Goal: Task Accomplishment & Management: Complete application form

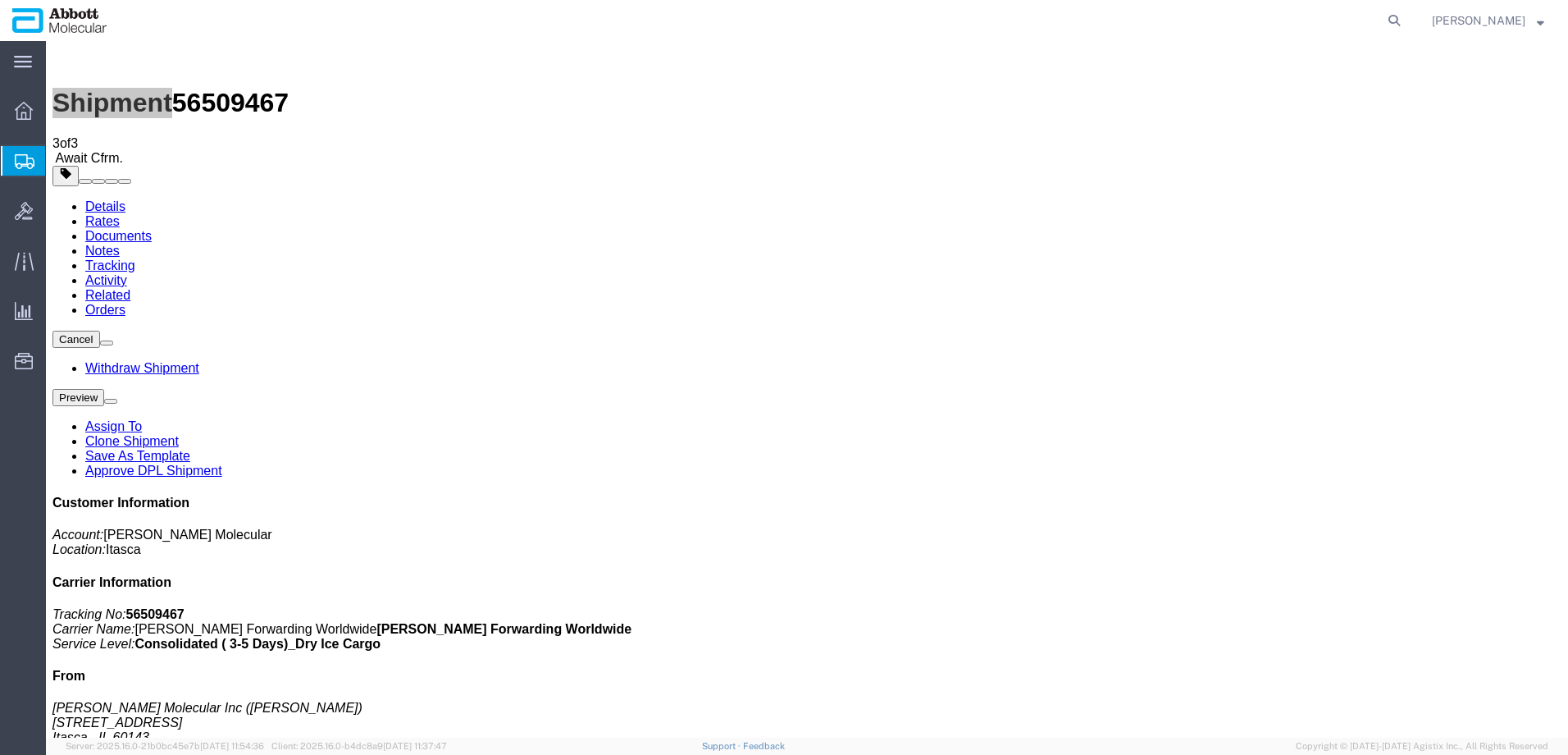
click at [0, 0] on span "Create from Template" at bounding box center [0, 0] width 0 height 0
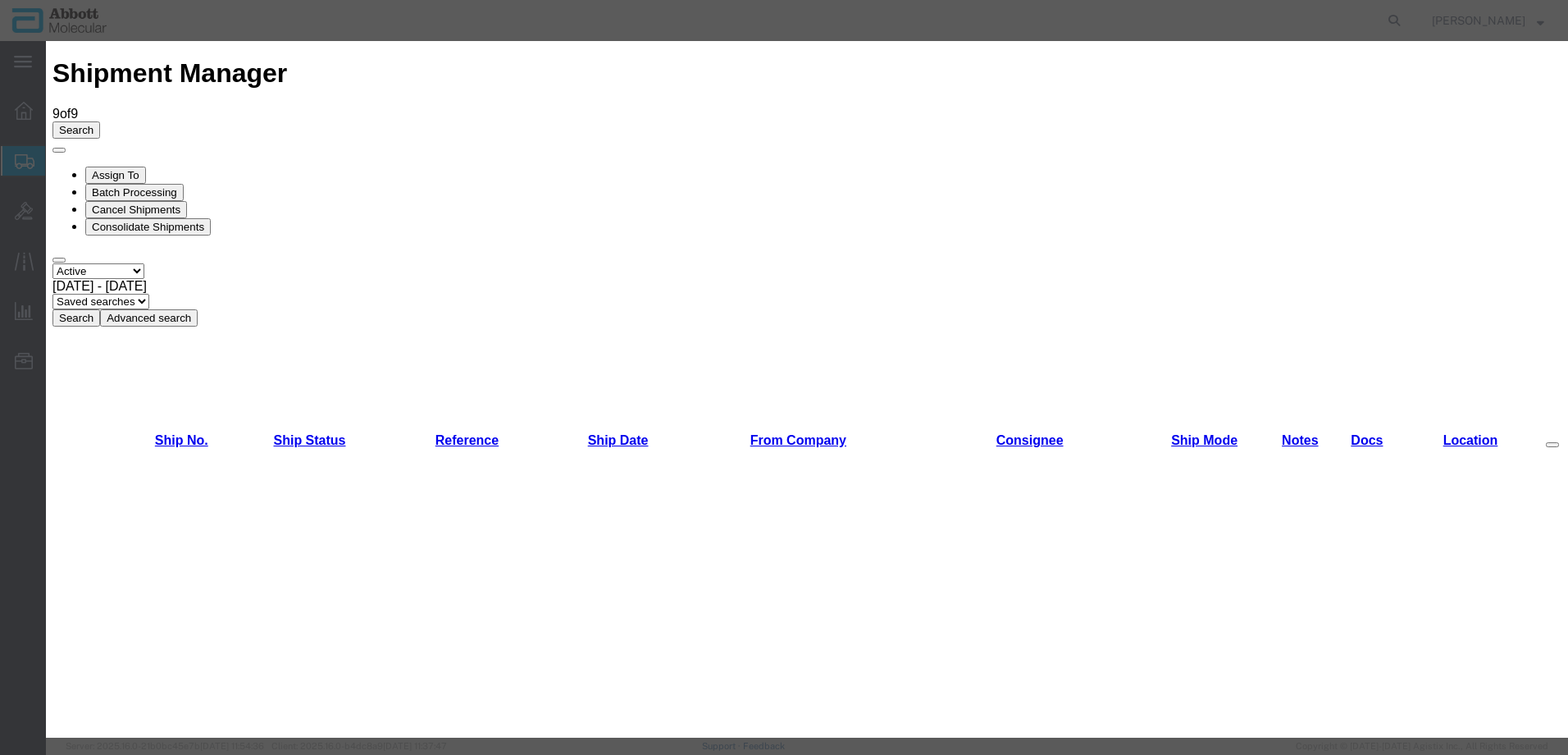
scroll to position [1067, 0]
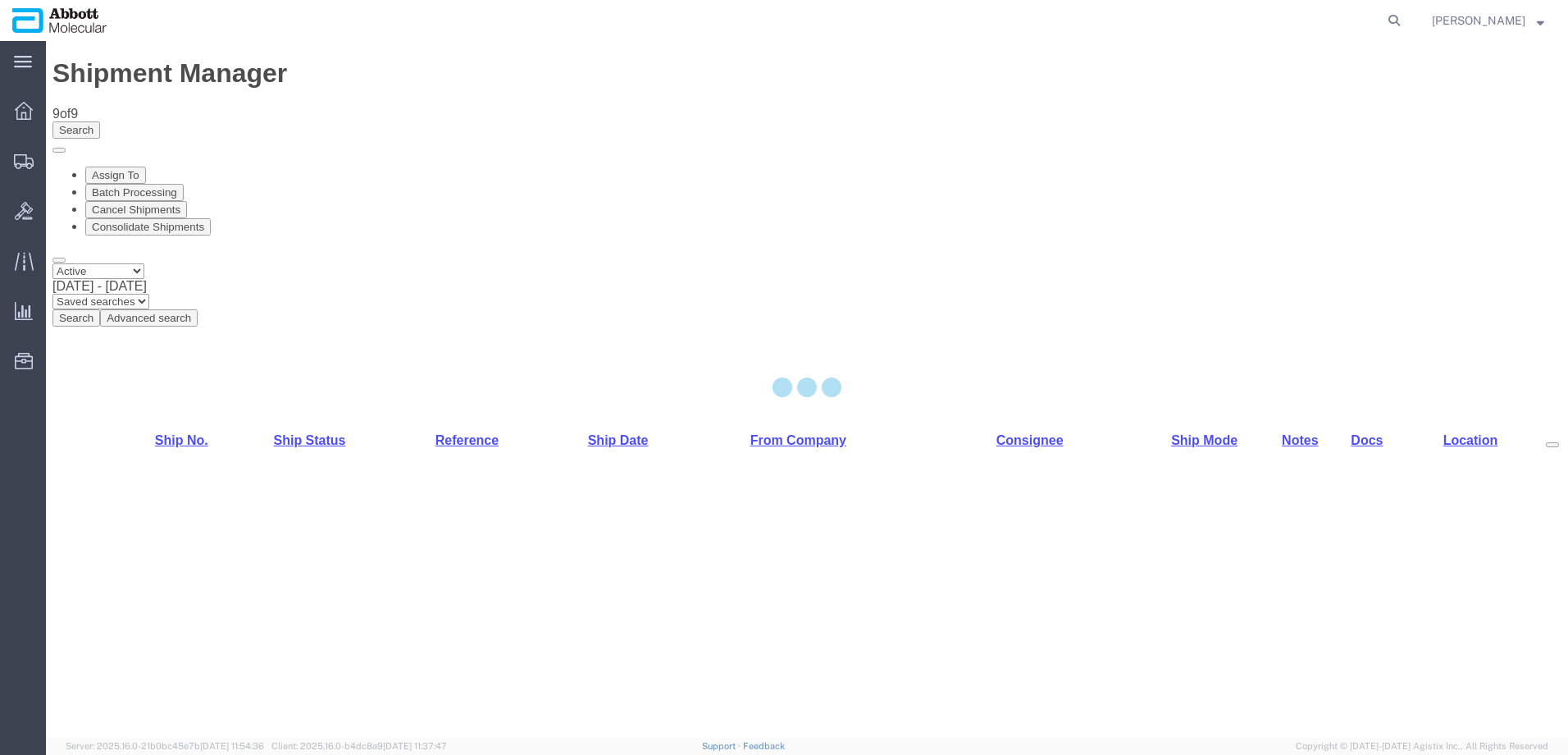
select select "48454"
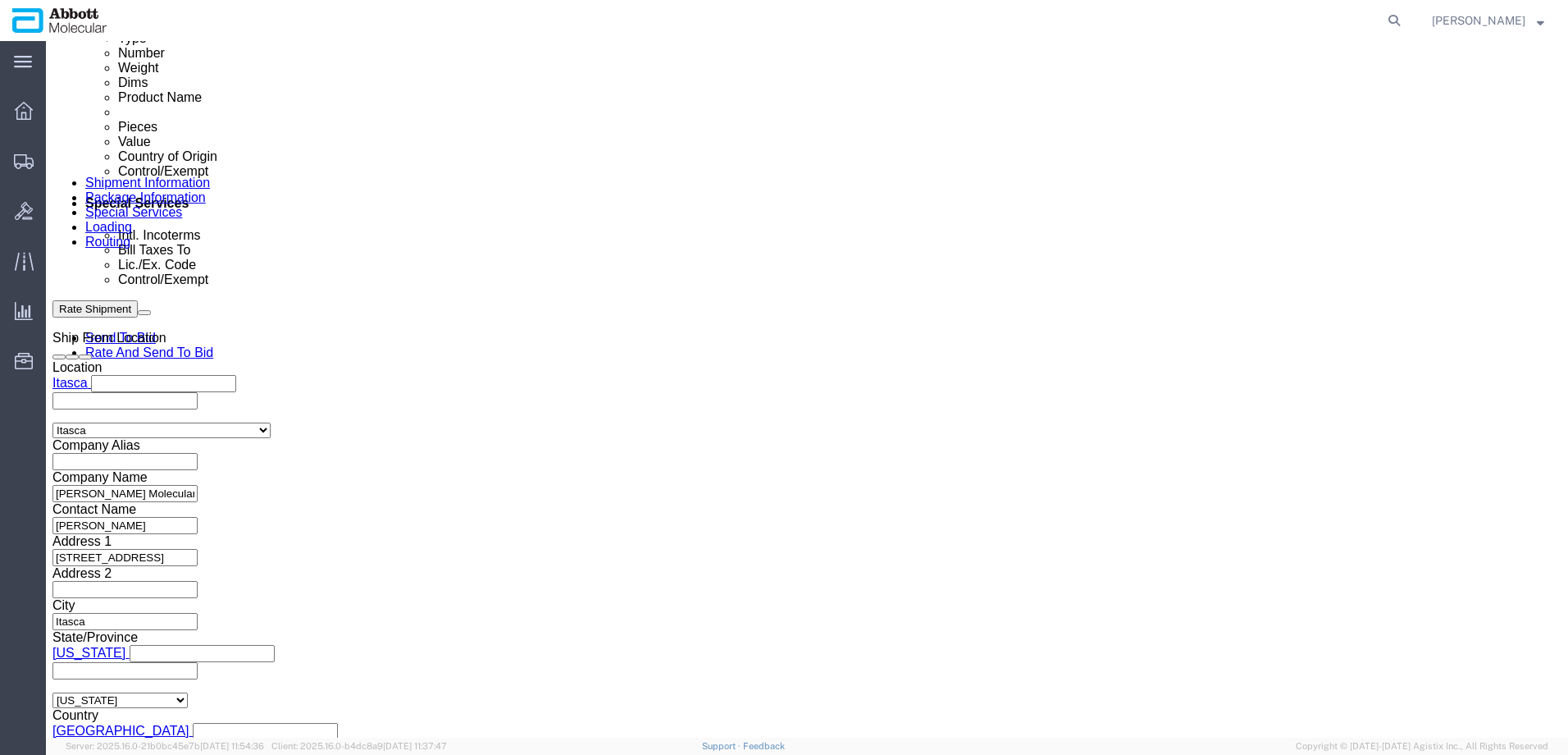
scroll to position [985, 0]
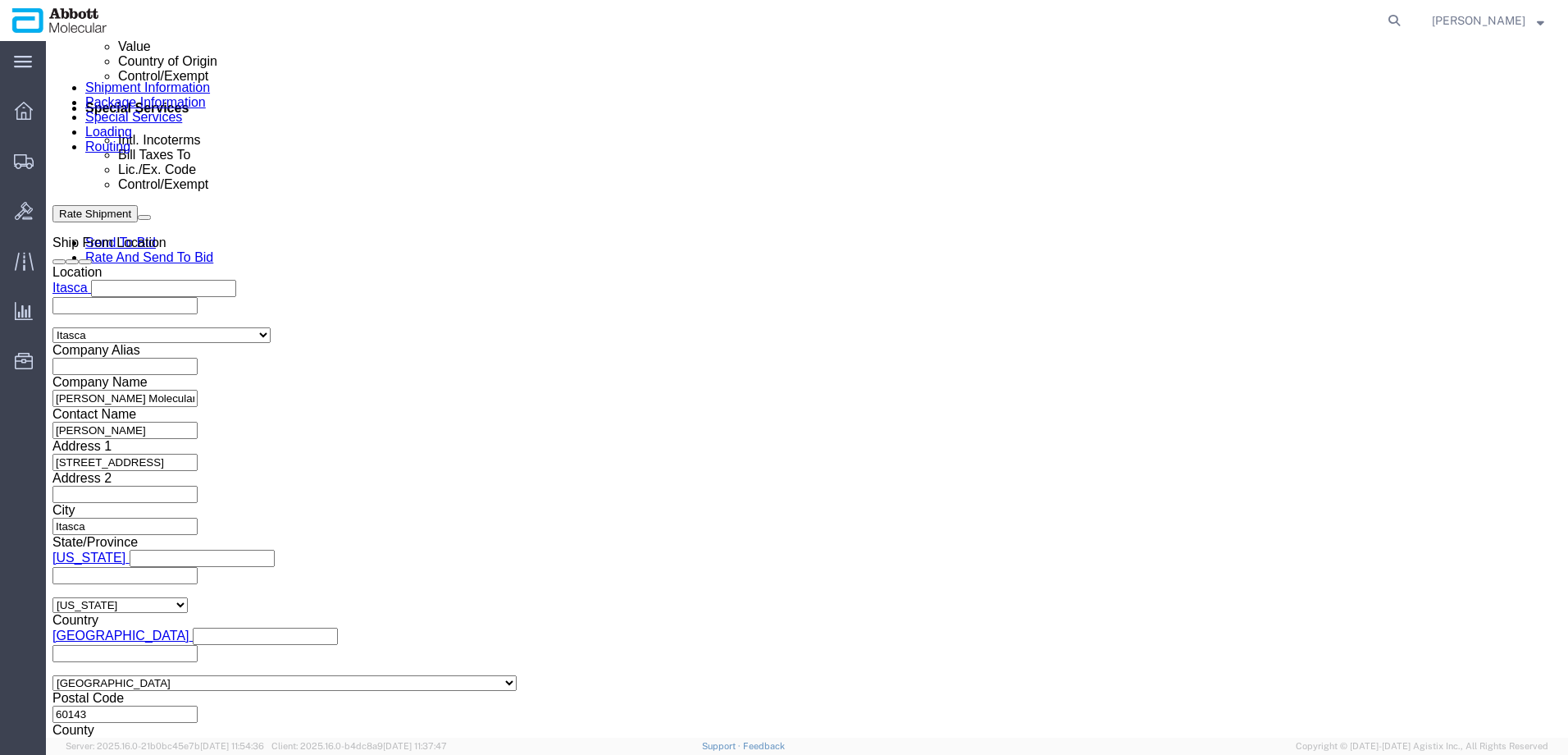
click input "text"
paste input "620582756"
type input "620582756"
select select "INVOICE"
paste input "620582756"
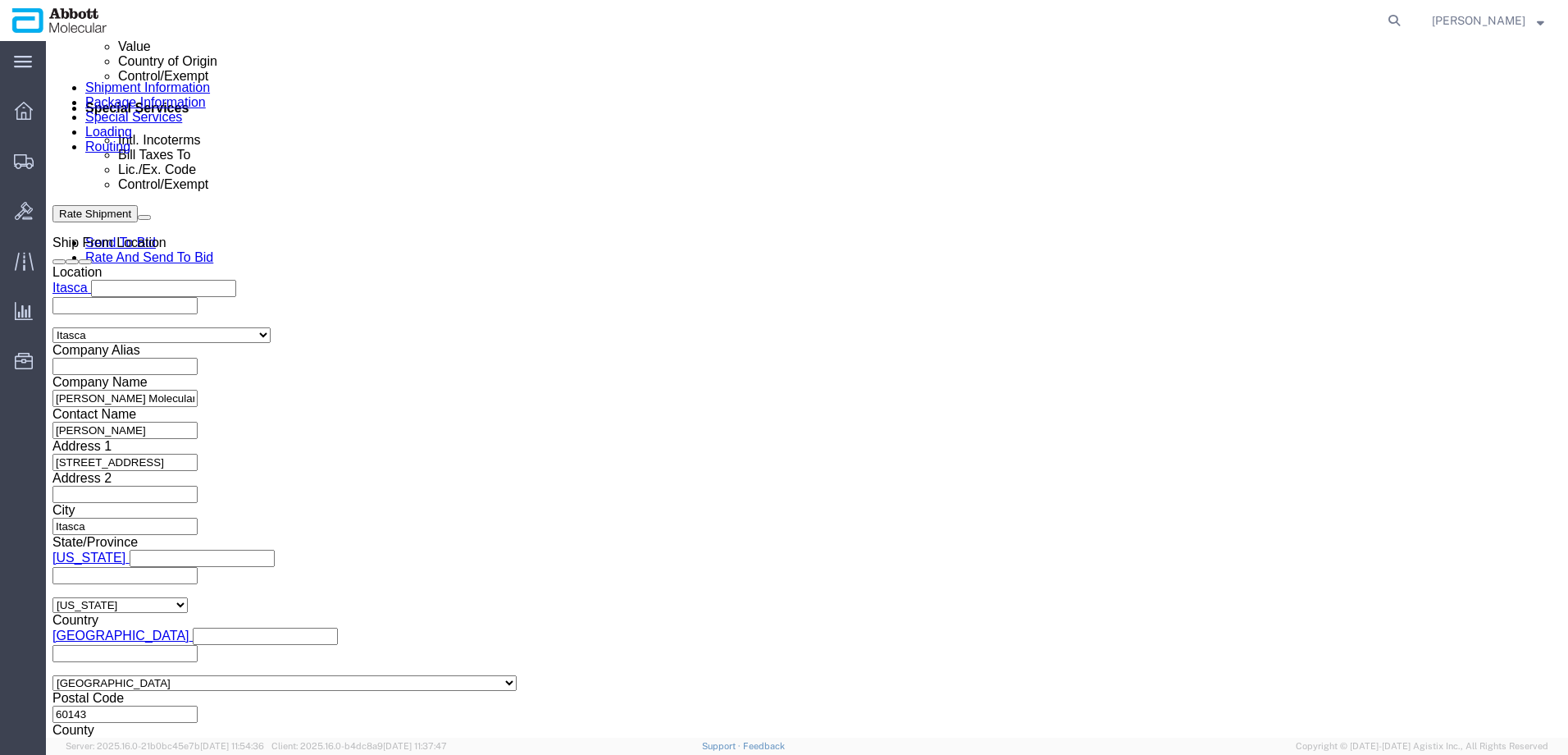
type input "620582757"
select select "INVOICE"
paste input "620582756"
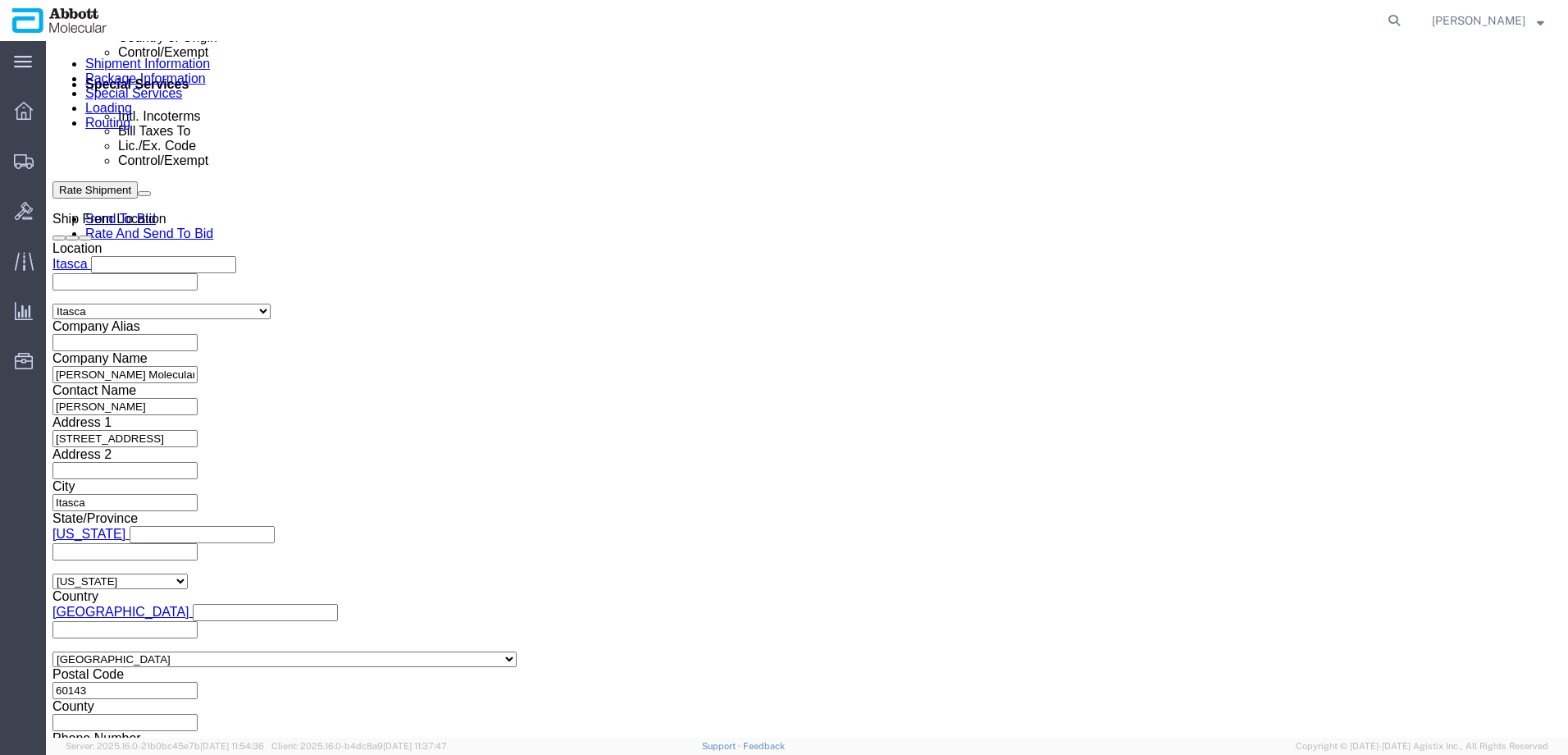
scroll to position [1029, 0]
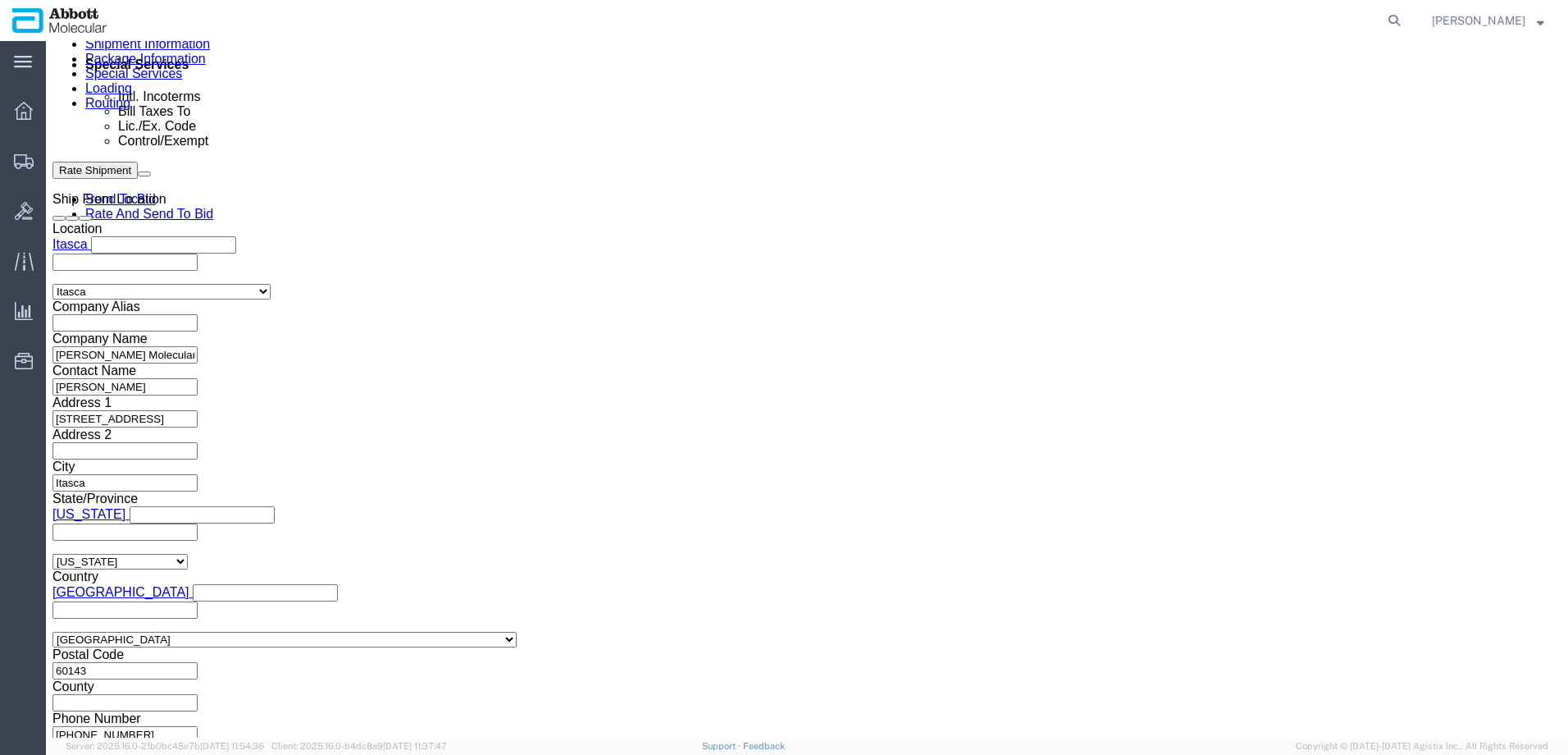
type input "620582758"
click button "Continue"
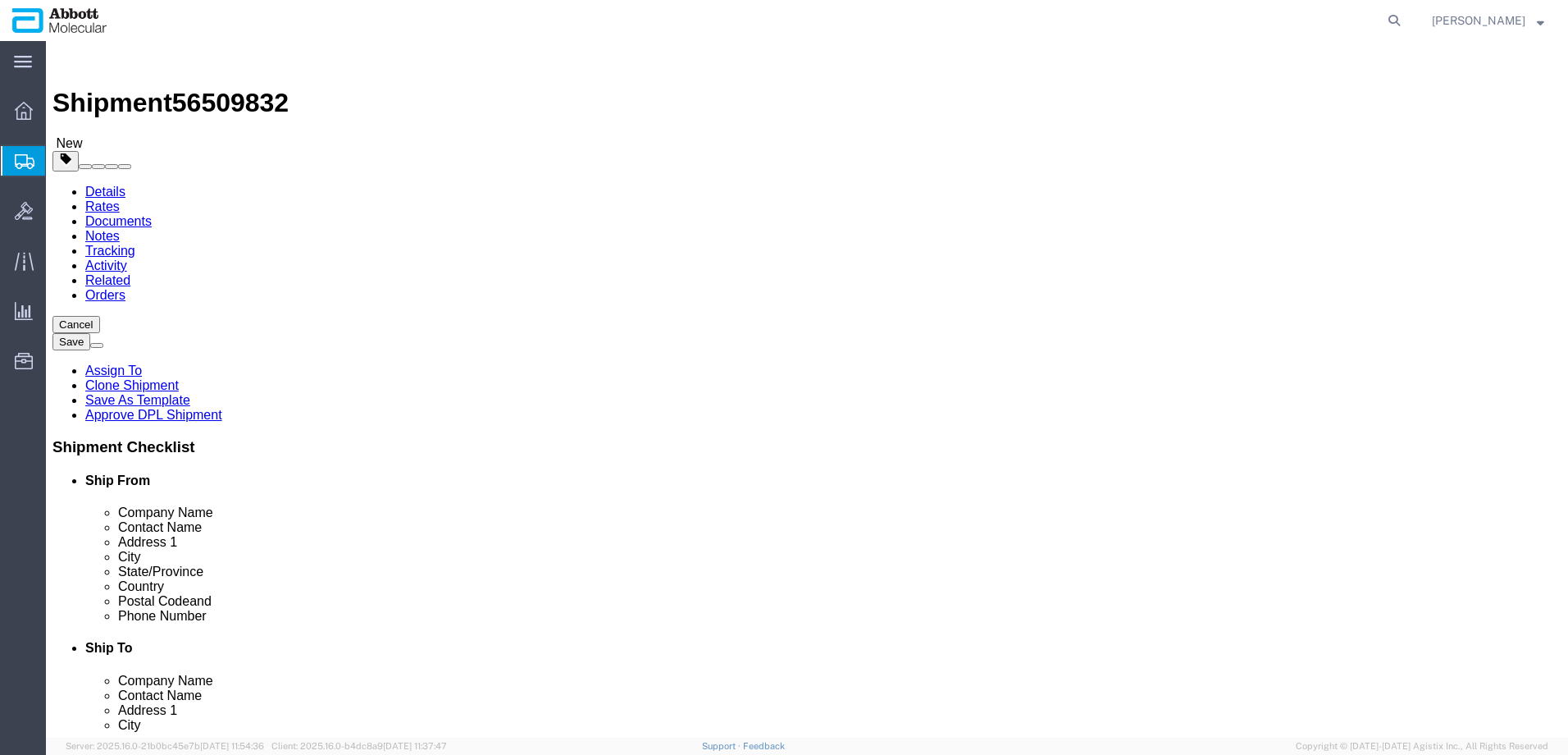
drag, startPoint x: 339, startPoint y: 284, endPoint x: 336, endPoint y: 300, distance: 16.3
click select "Select Box (B) Box (C) Box (D) Cardboard Box(es) Crate (Instrument) Crate(s) En…"
select select "PLSH"
click select "Select Box (B) Box (C) Box (D) Cardboard Box(es) Crate (Instrument) Crate(s) En…"
type input "58.00"
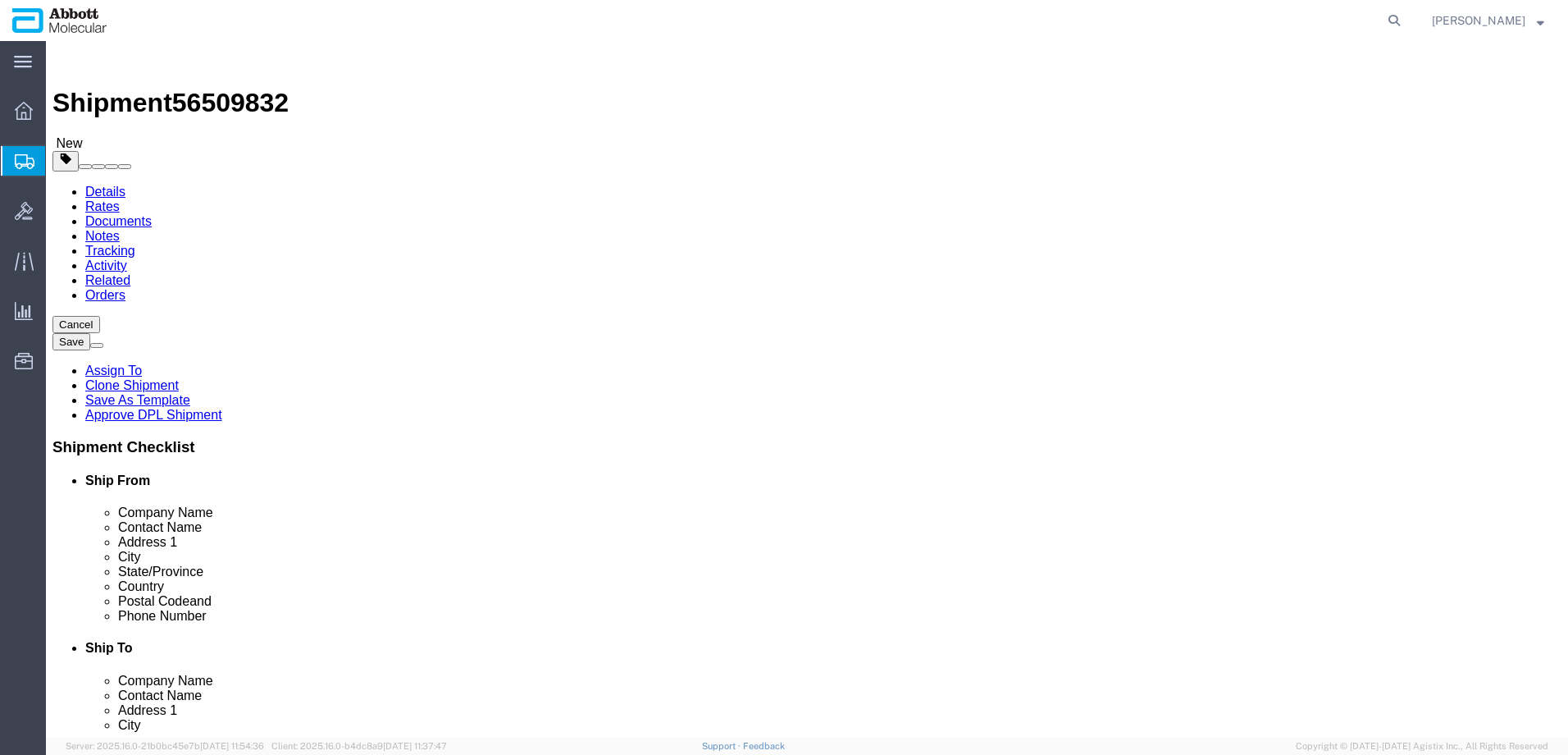
type input "52.00"
type input "54.00"
drag, startPoint x: 263, startPoint y: 375, endPoint x: 47, endPoint y: 354, distance: 217.0
click div "Package Type Select Box (B) Box (C) Box (D) Cardboard Box(es) Crate (Instrument…"
type input "240"
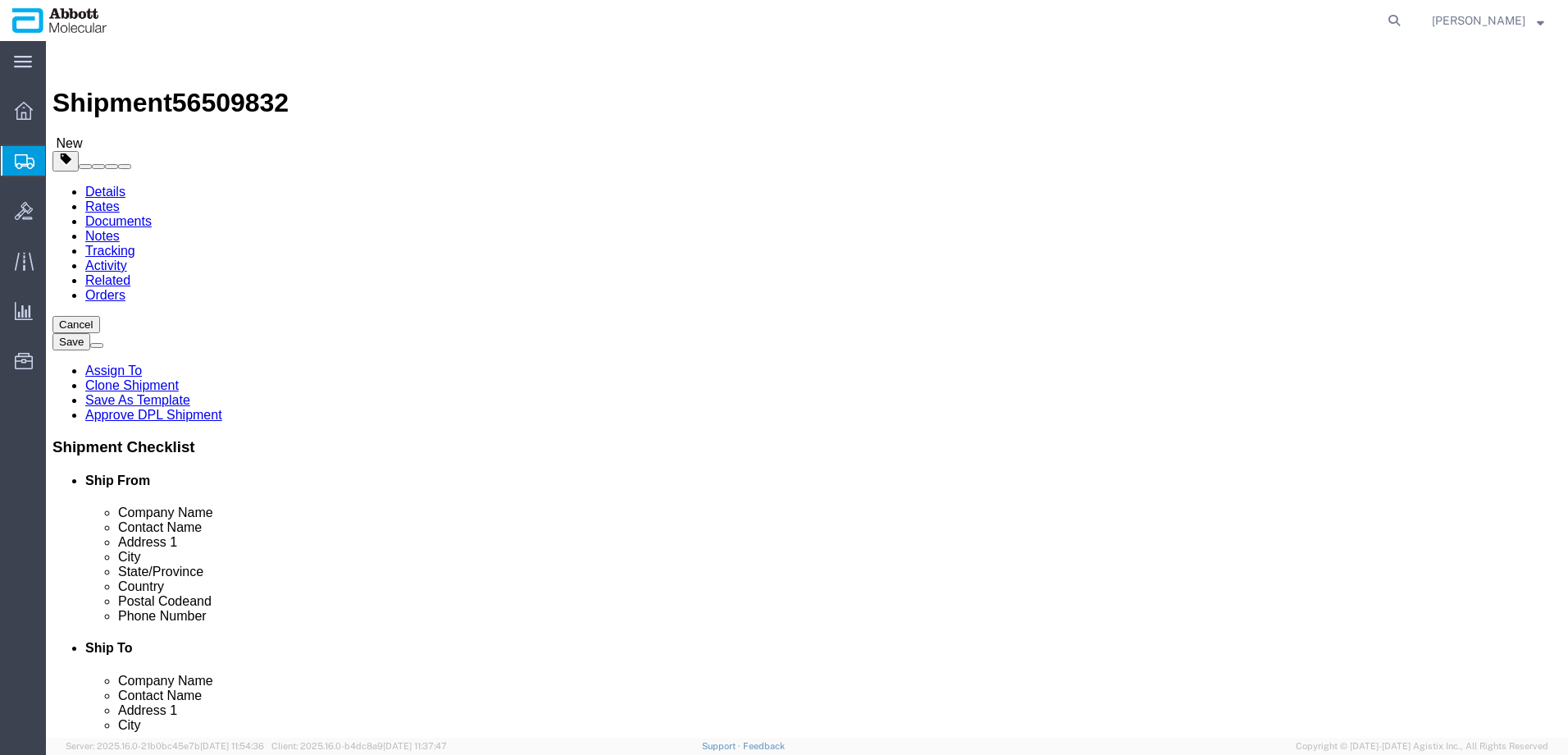
click input "checkbox"
checkbox input "true"
type input "FROZEN"
click link "Add Content"
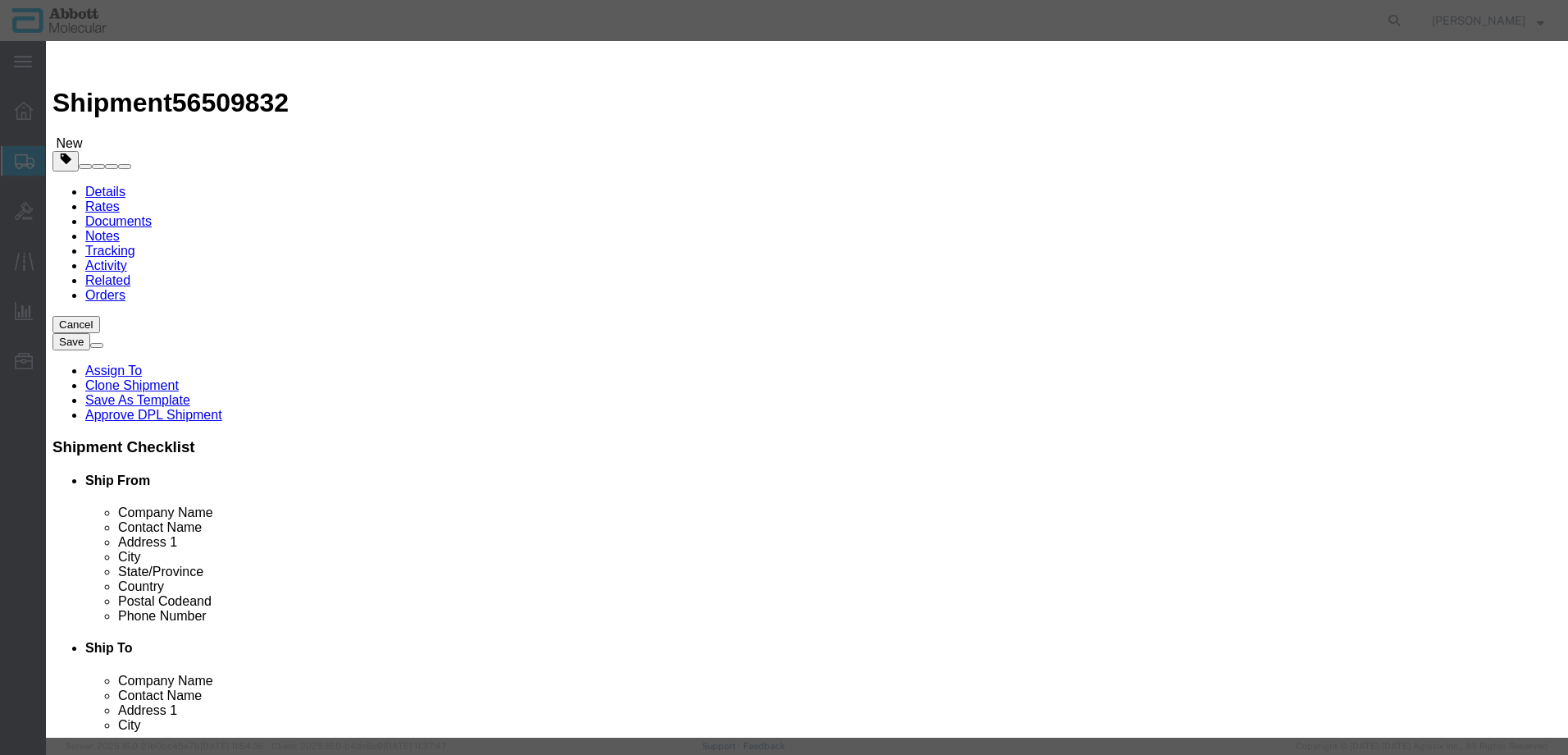
click input "text"
click input "09N"
type input "09N4690"
click span "Name:"
select select
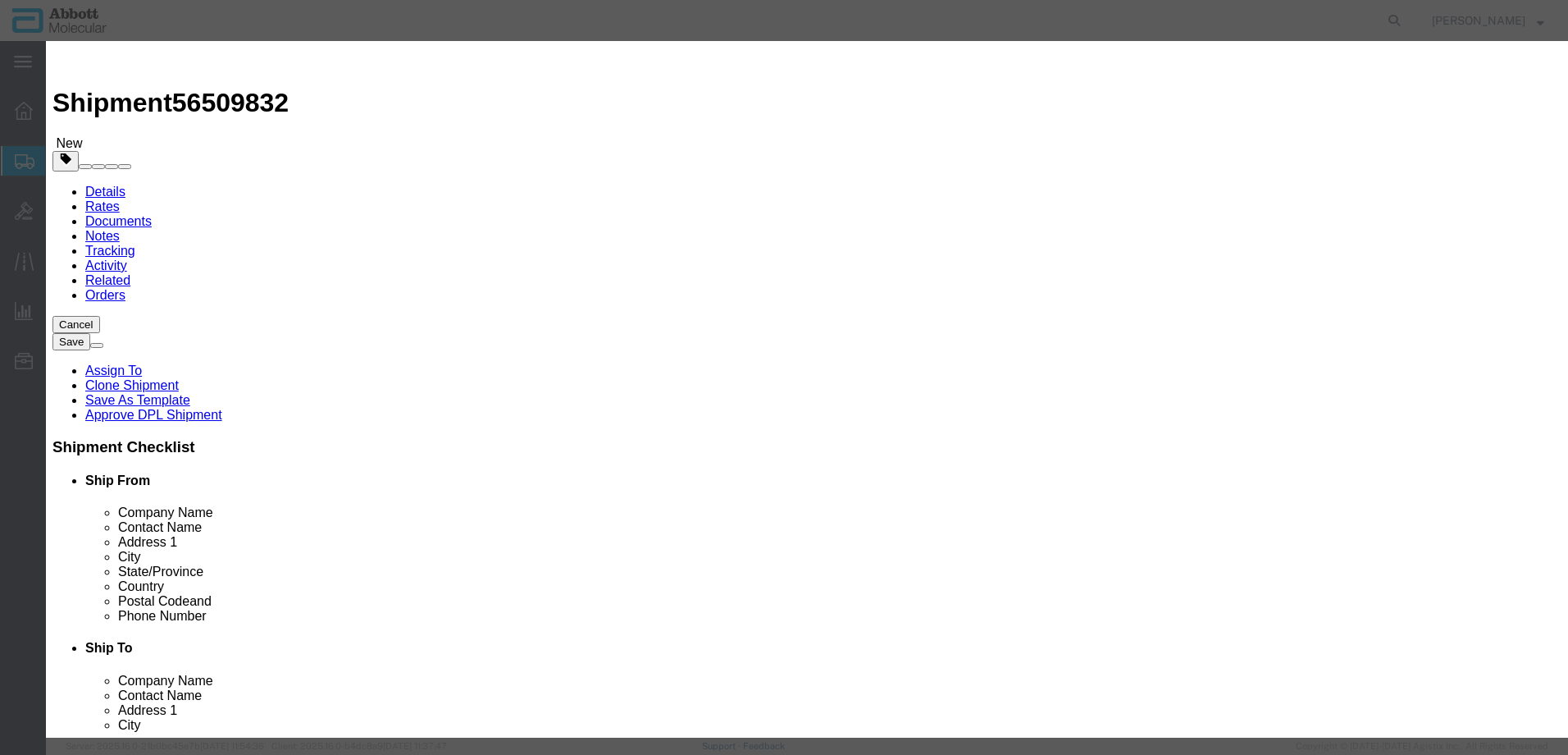
checkbox input "false"
select select "US"
type input "FROM_2_TO_8"
type input "3822190080"
select select "BIS"
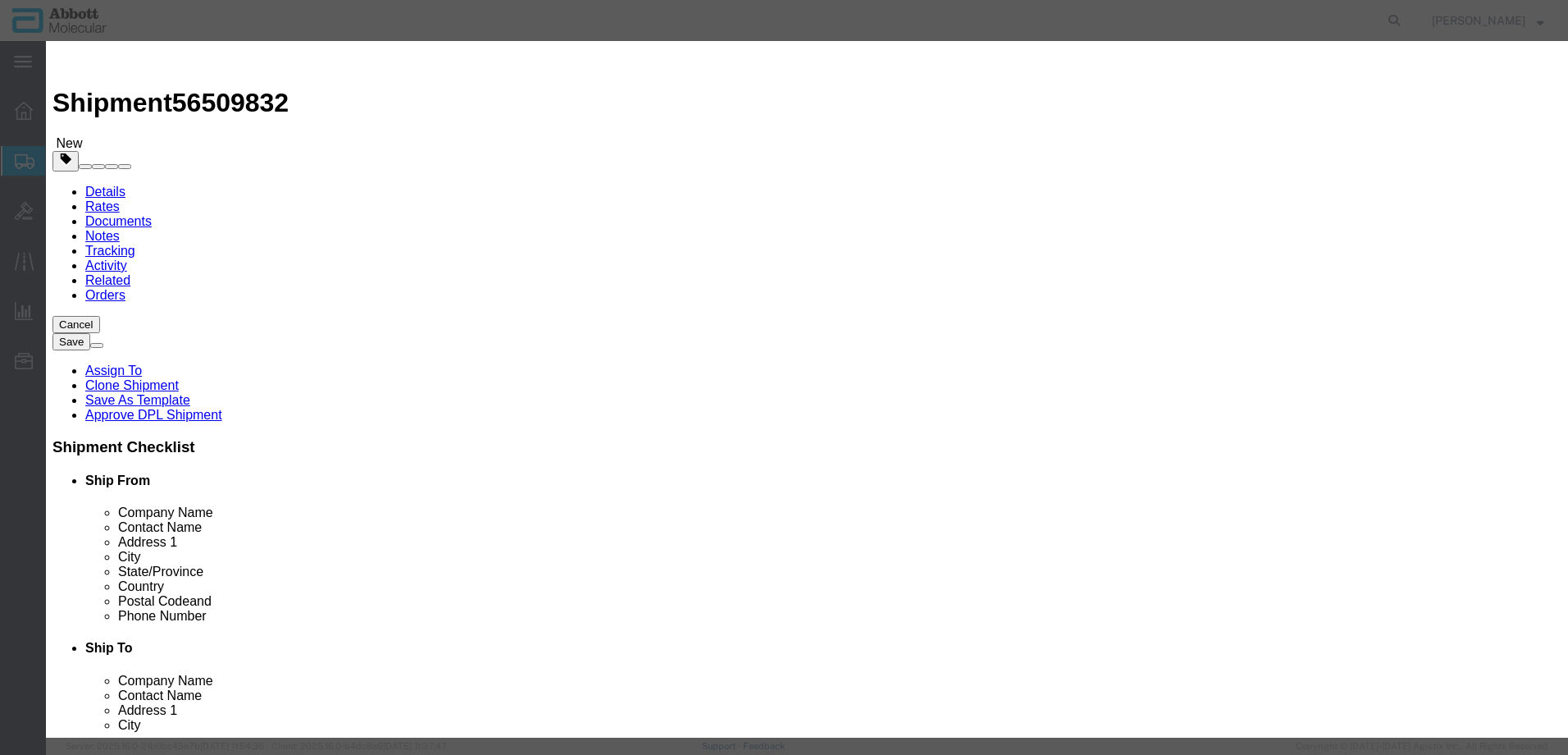
checkbox input "false"
type input "09N4690"
type textarea "Alinity m CMV AMP Kit"
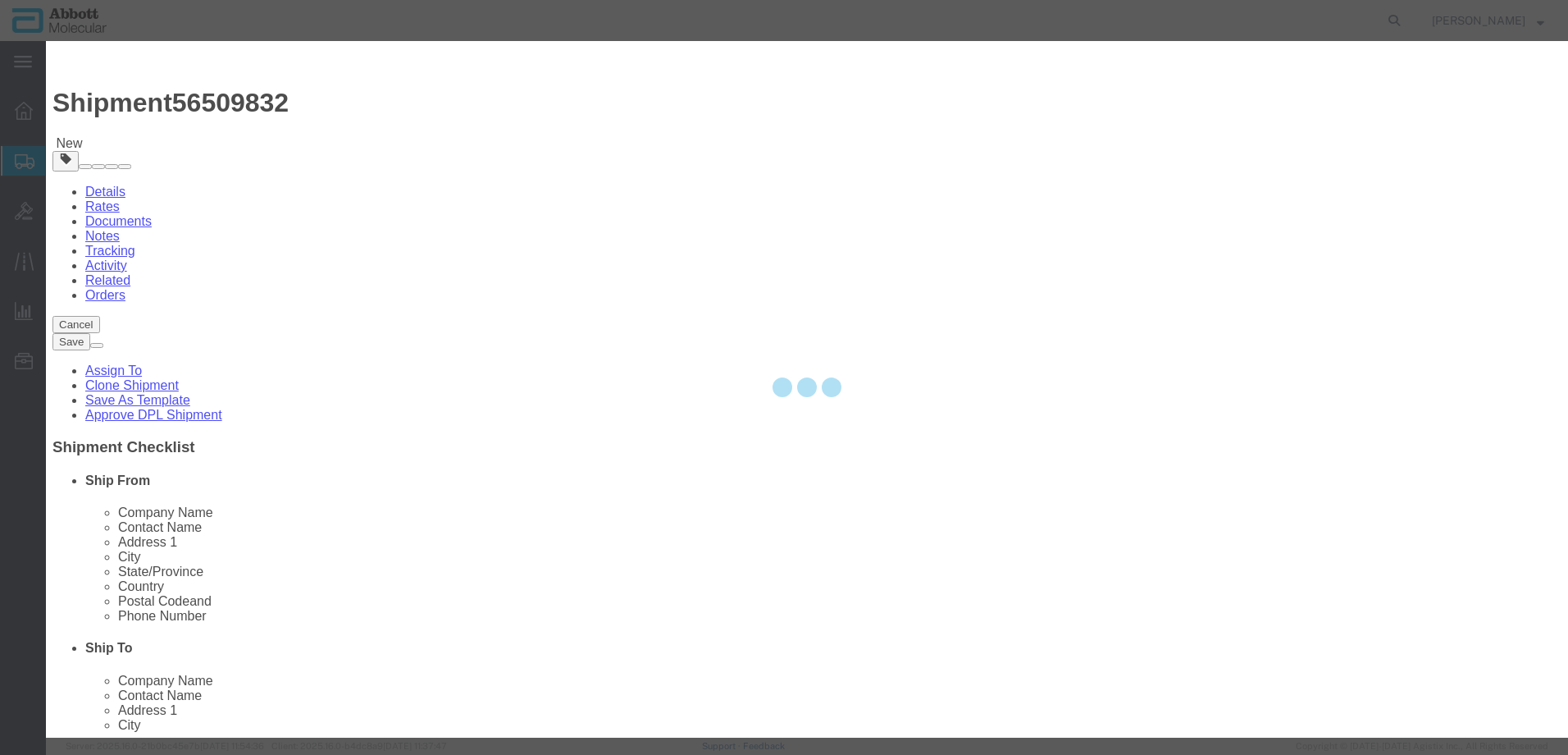
select select "NLR"
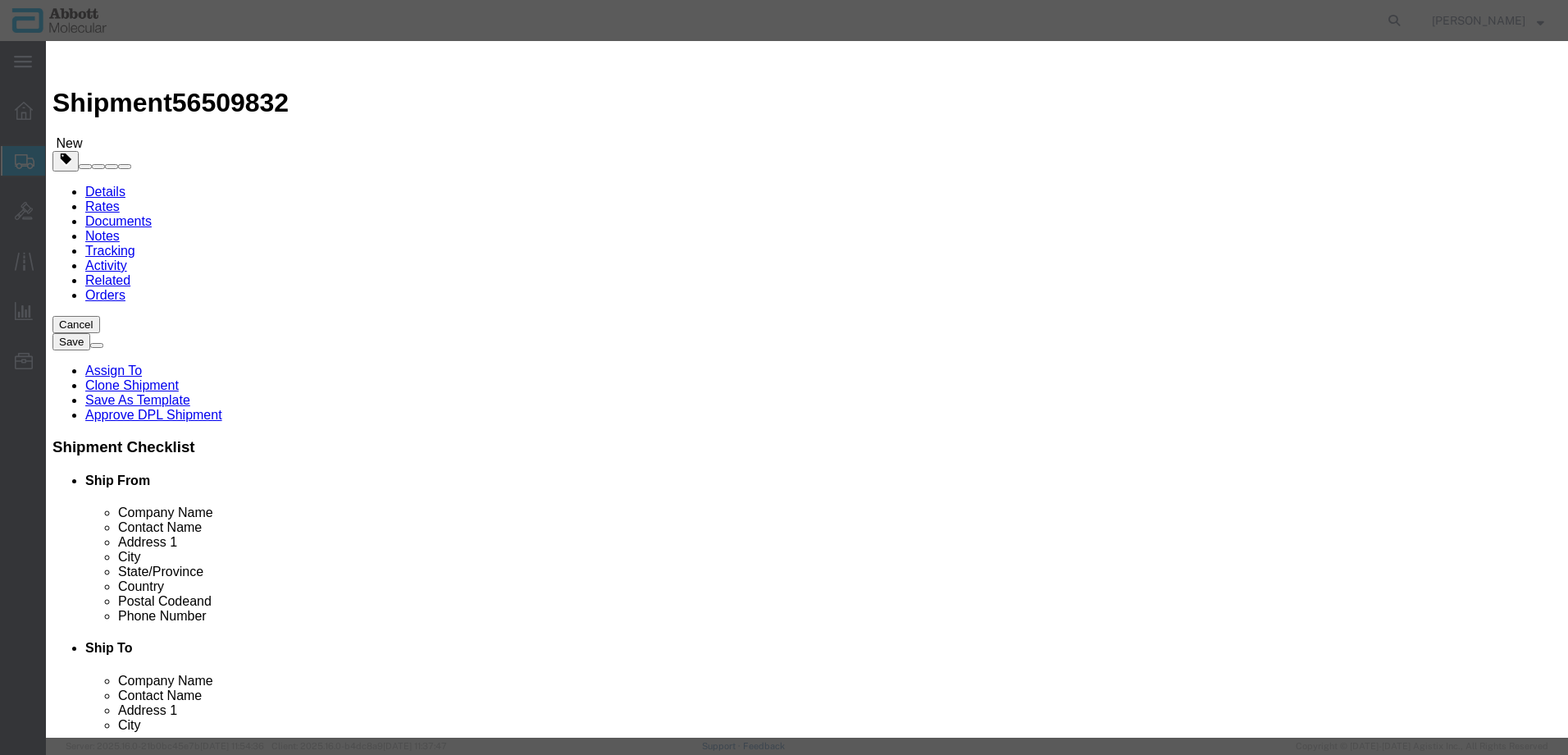
type input "09N4690"
type input "4"
type input "1"
select select "70"
click select "Select Account Type Activity ID Airline Appointment Number ASN Batch Number Bil…"
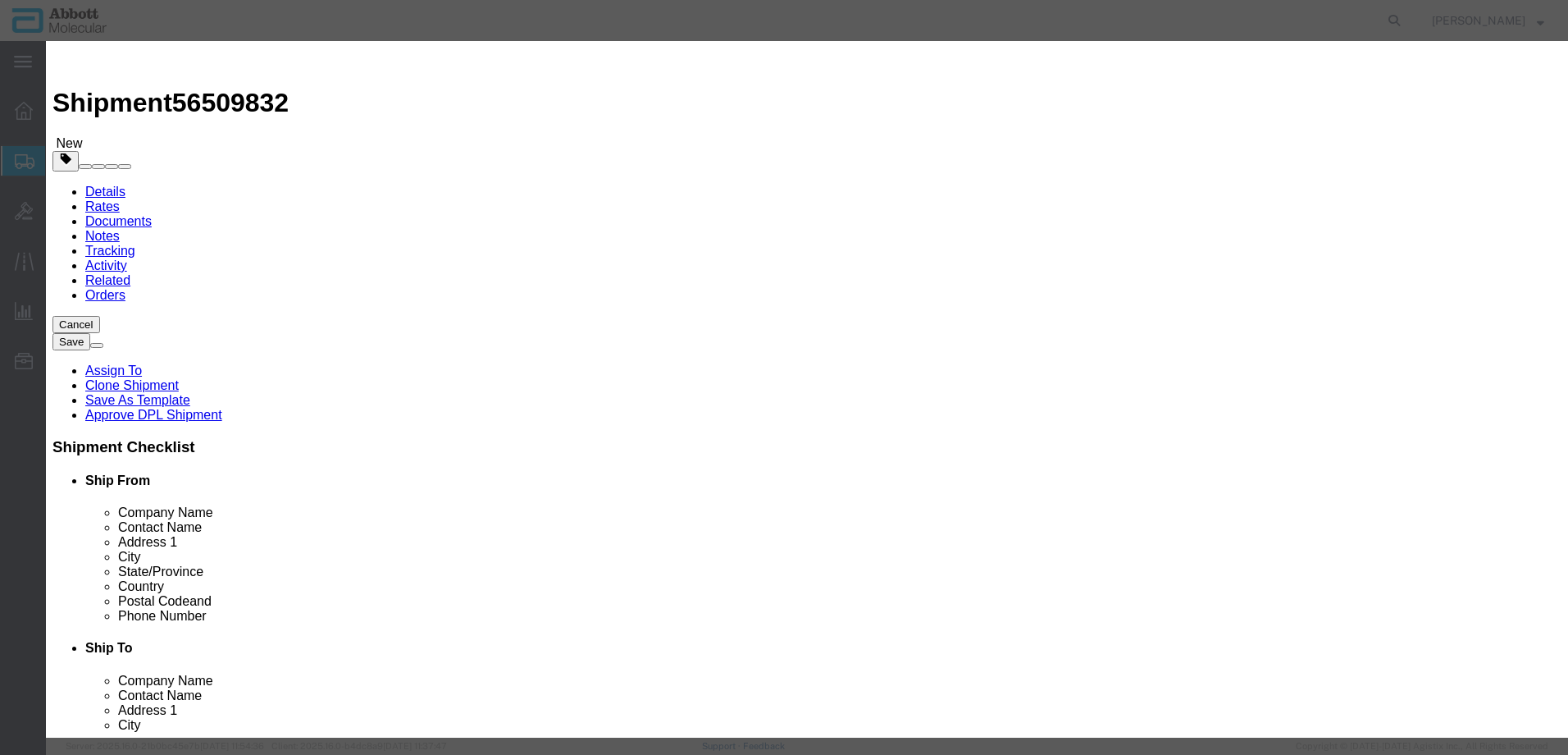
select select "BATCH_NUMBER"
click select "Select Account Type Activity ID Airline Appointment Number ASN Batch Number Bil…"
type input "419201"
click button "Save & Close"
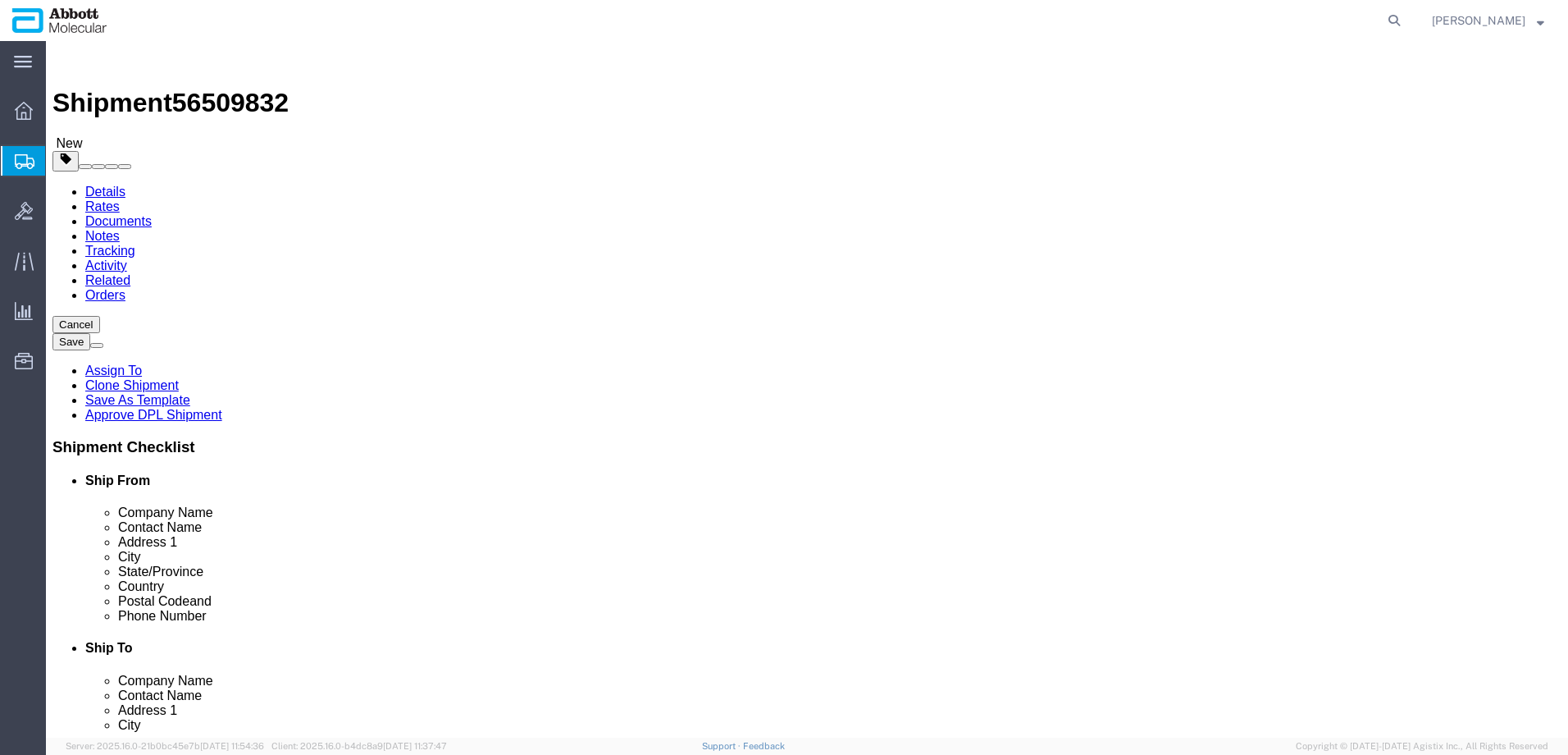
click link "Add Content"
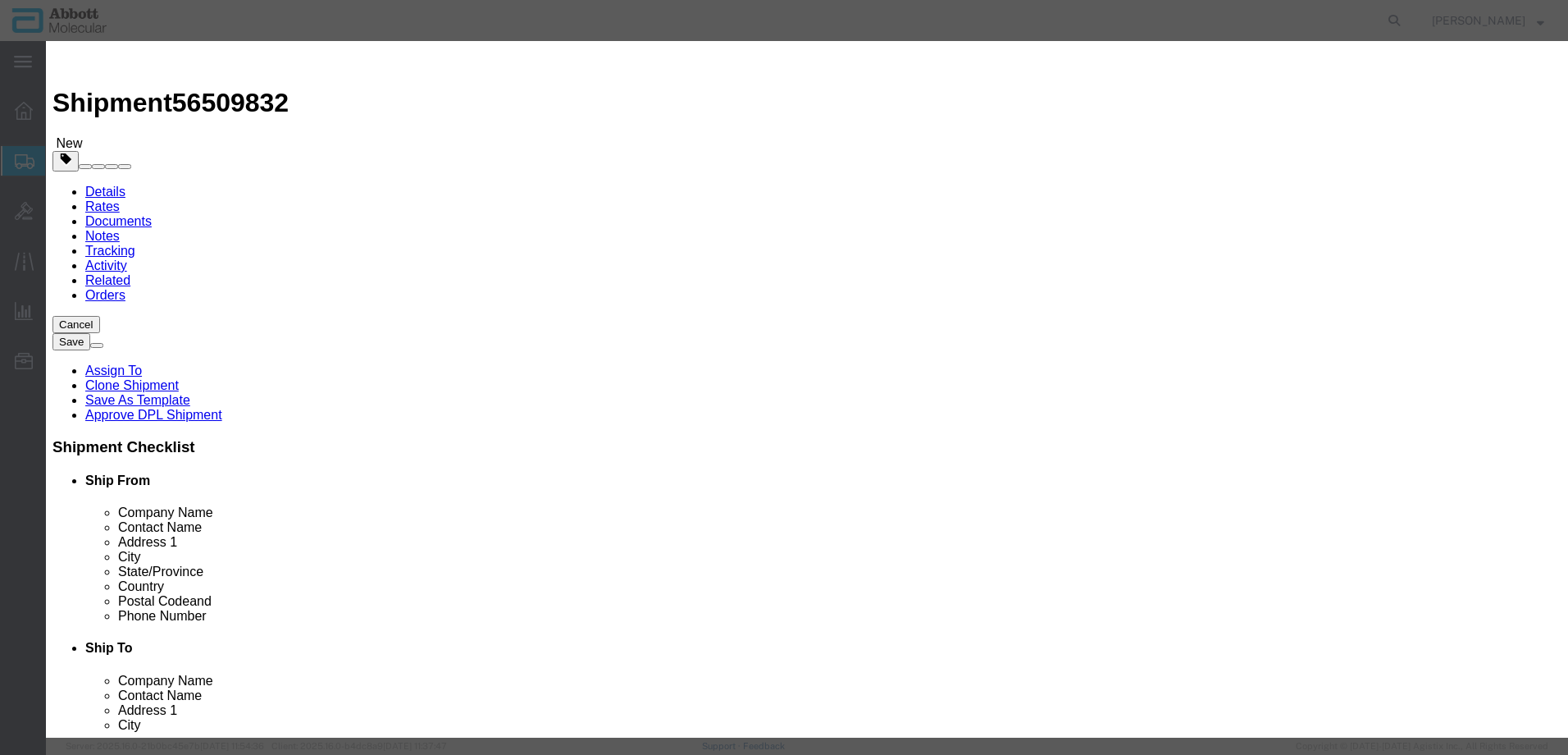
click input "text"
type input "09N1590"
click strong "09N1590"
select select
checkbox input "false"
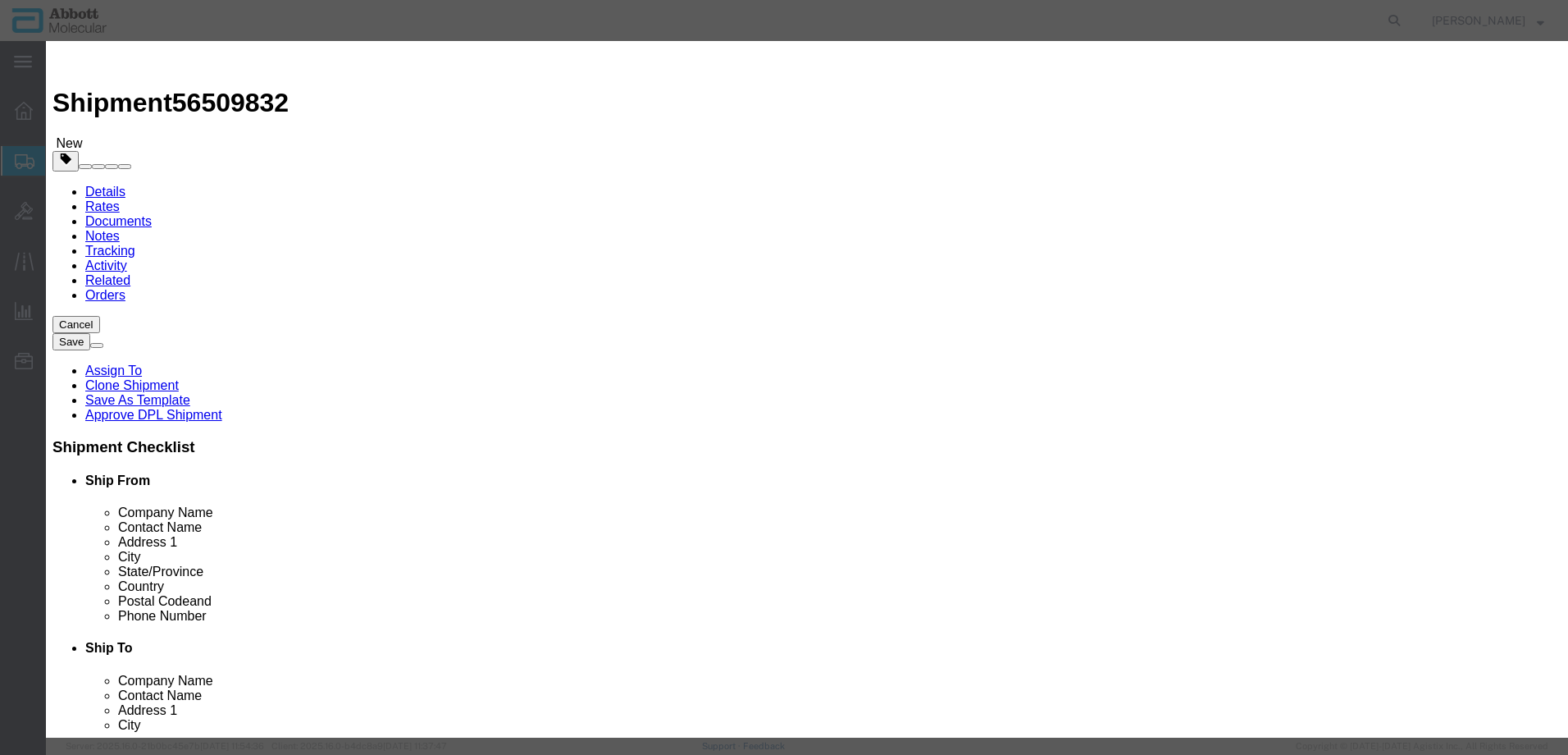
select select "US"
type input "FROM_2_TO_8"
type input "3822190080"
select select "BIS"
checkbox input "false"
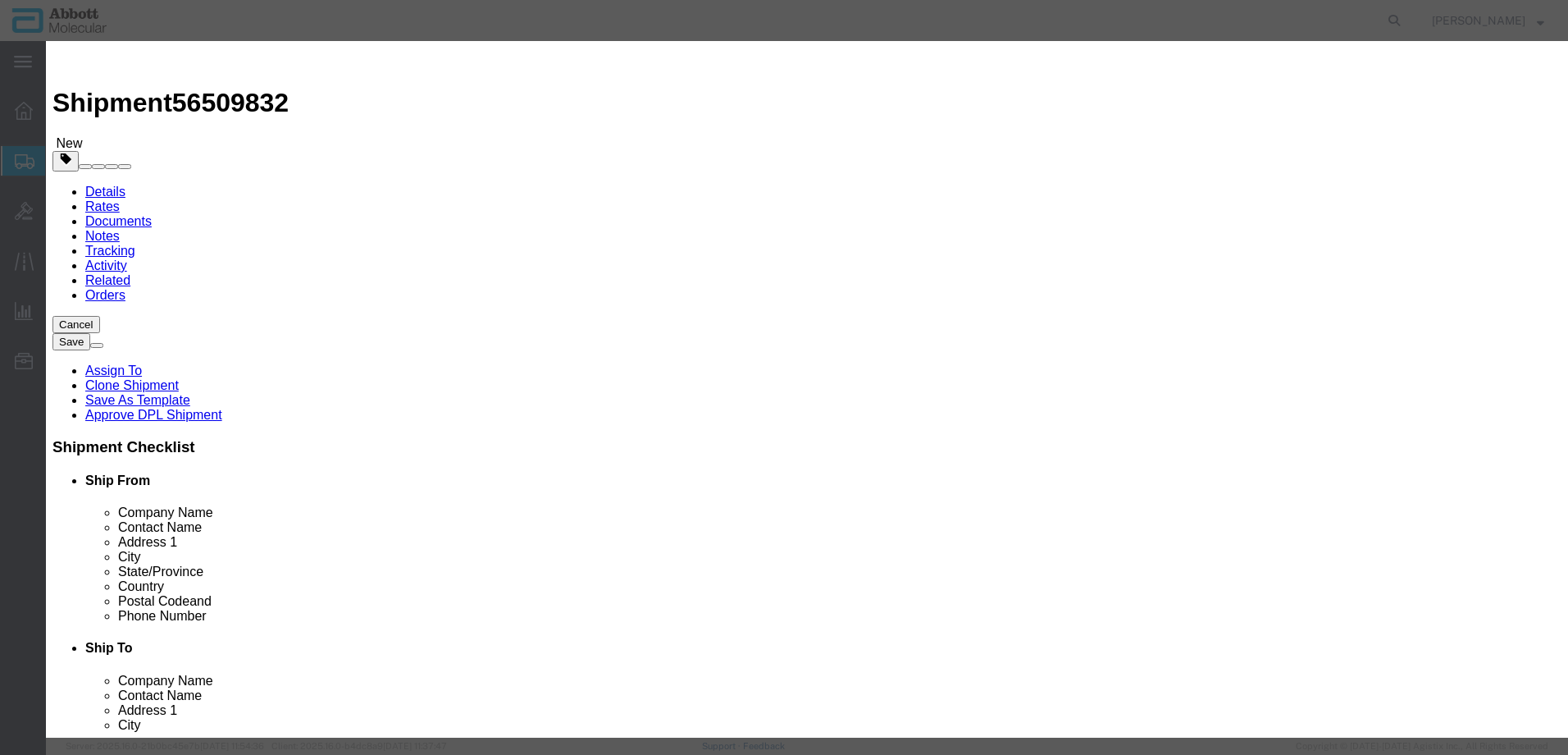
checkbox input "false"
type input "09N1590"
type textarea "Alinity m HR HPV AMP Kit"
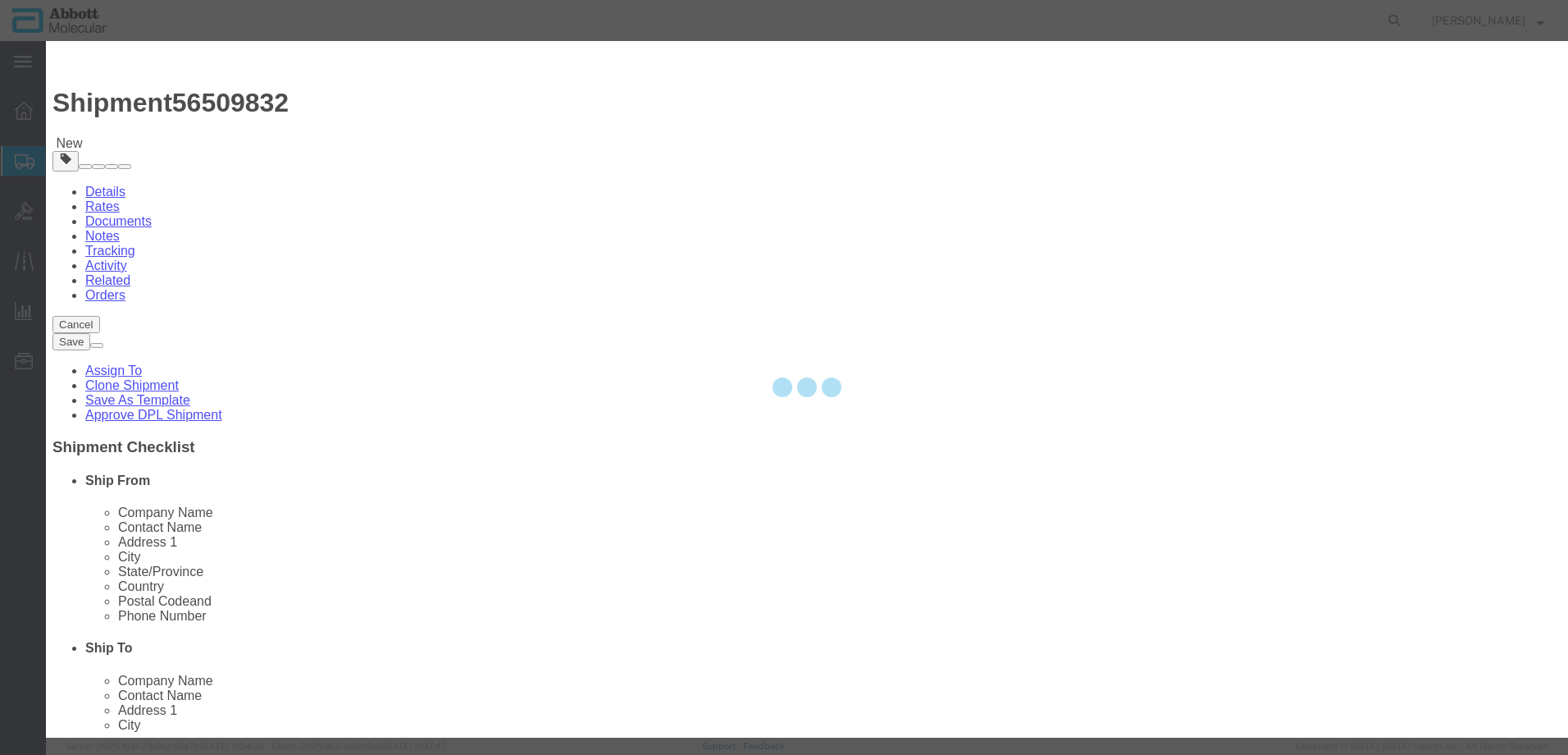
select select "NLR"
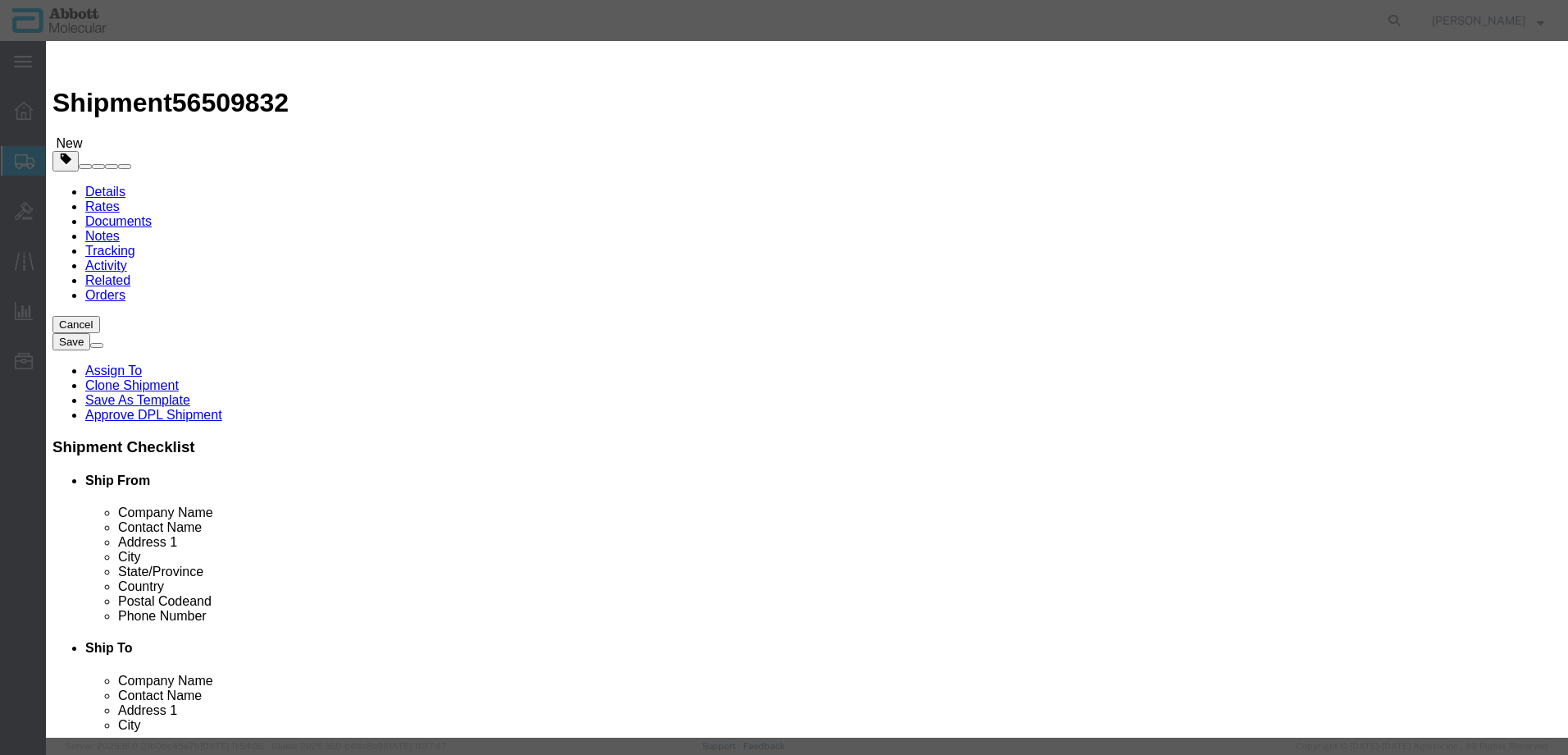
type input "09N1590"
type input "88"
type input "1"
select select "70"
drag, startPoint x: 998, startPoint y: 268, endPoint x: 985, endPoint y: 279, distance: 17.0
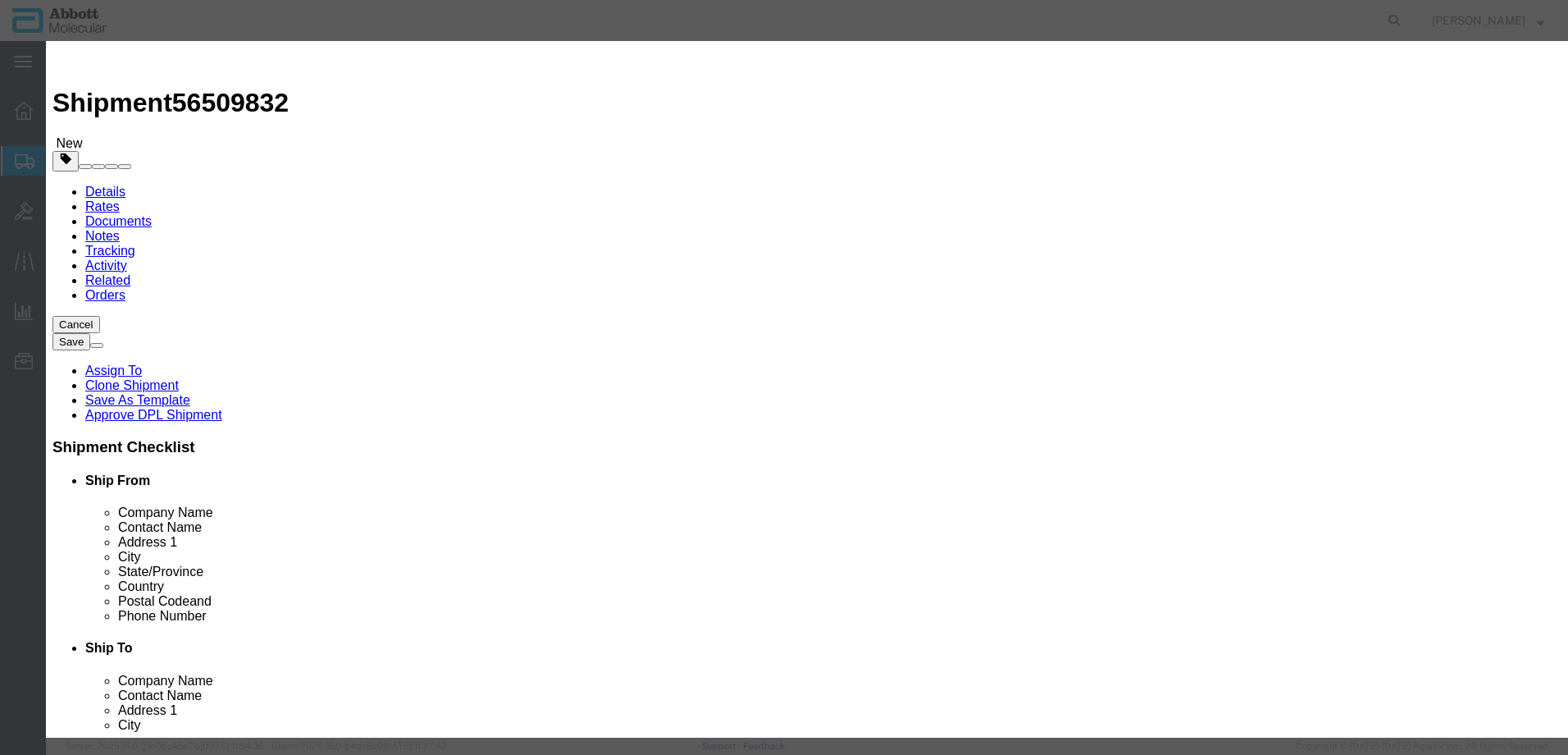
click select "Select Account Type Activity ID Airline Appointment Number ASN Batch Number Bil…"
select select "BATCH_NUMBER"
click select "Select Account Type Activity ID Airline Appointment Number ASN Batch Number Bil…"
type input "414612"
click button "Save & Add Another"
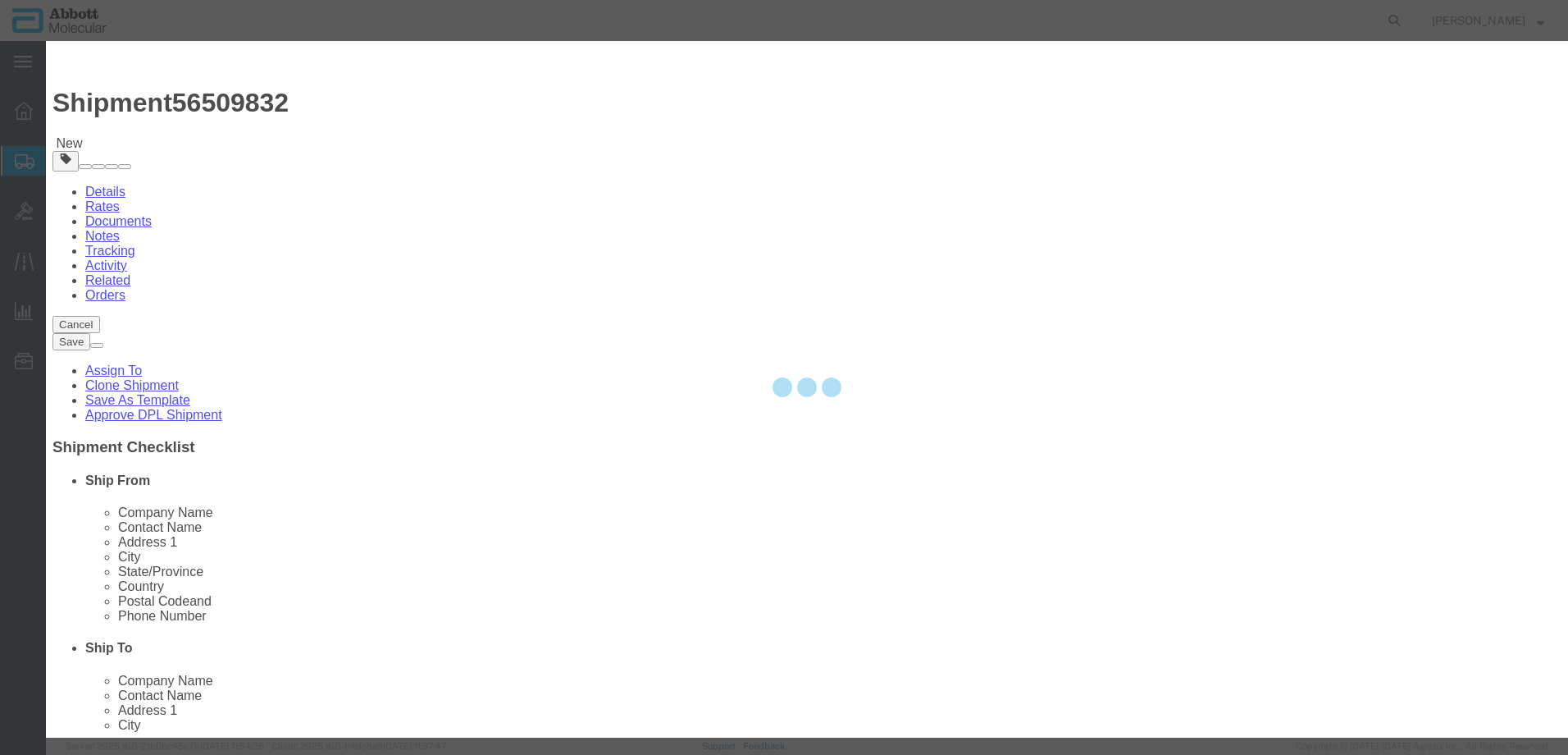
select select "EA"
select select
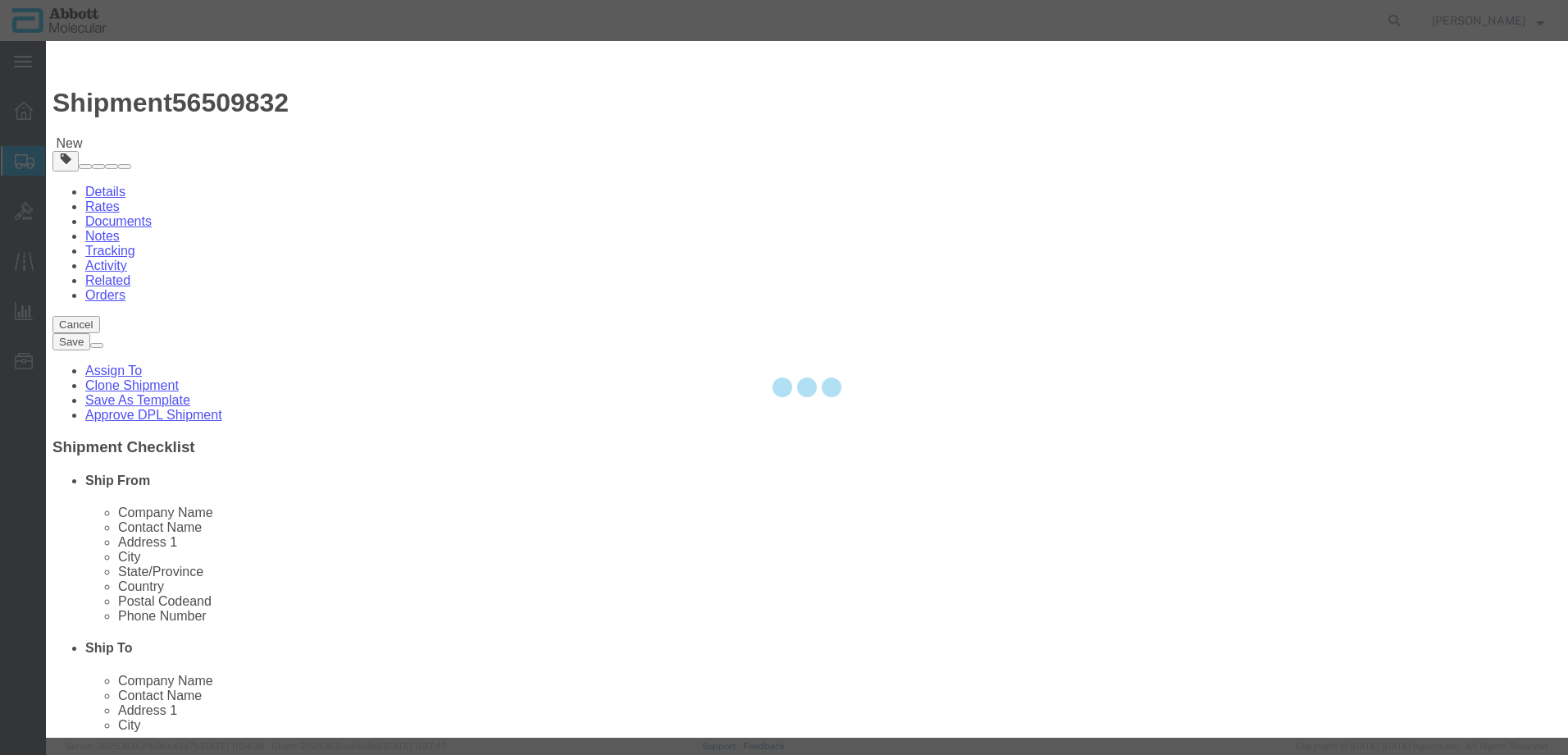
select select
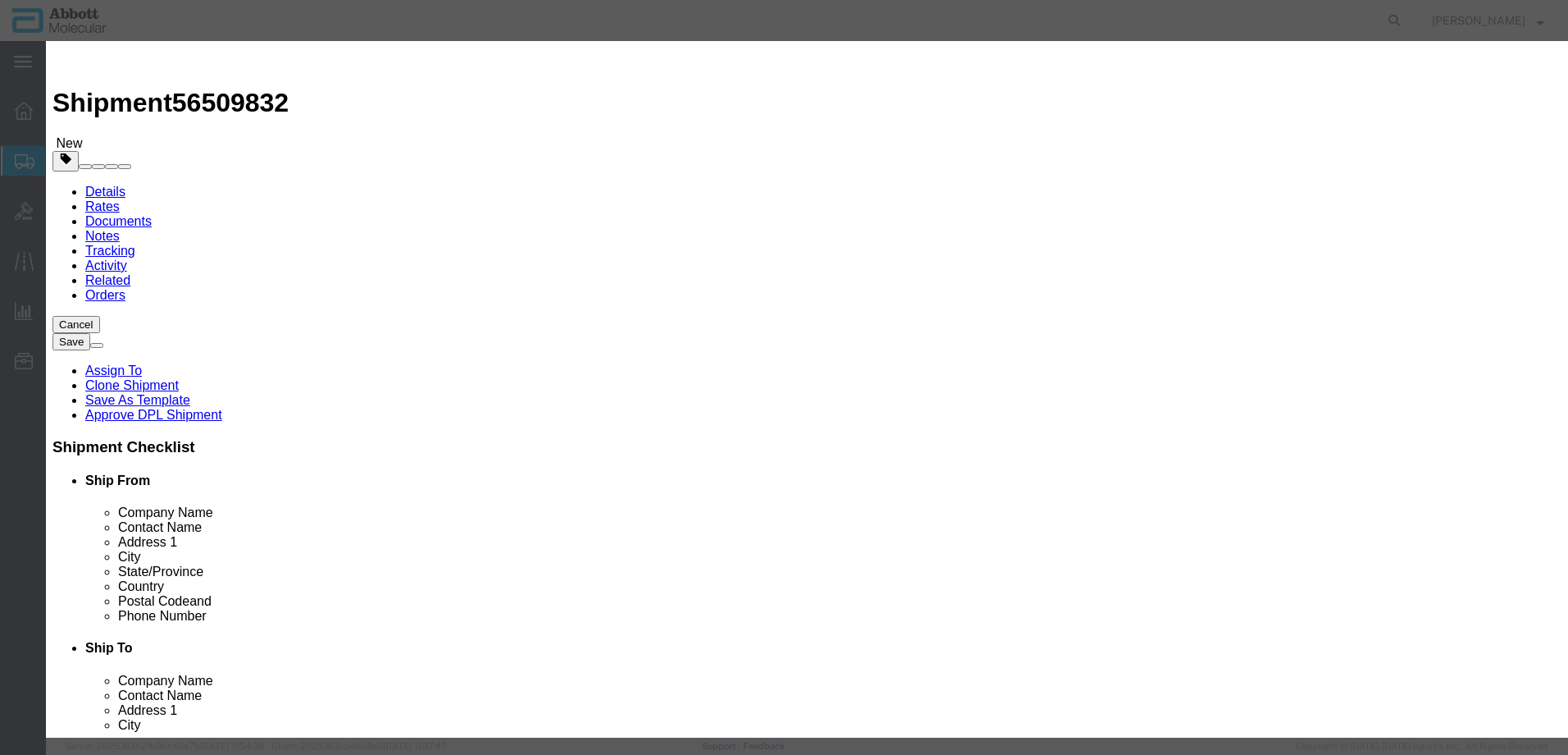
click input "text"
type input "09N1791"
click strong "09N1791"
select select
checkbox input "false"
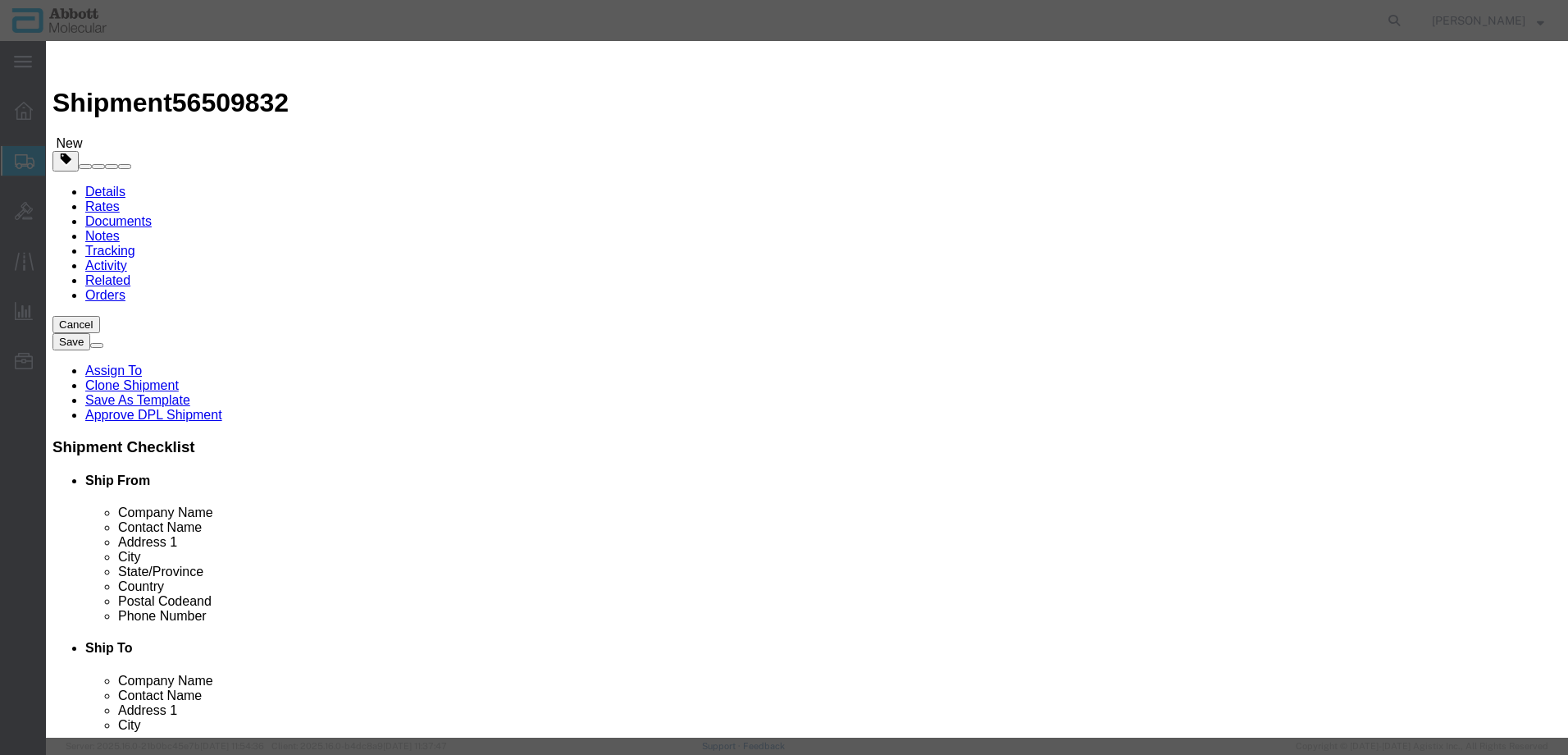
select select "US"
type input "FROM_2_TO_8"
type input "3822190080"
select select "BIS"
checkbox input "false"
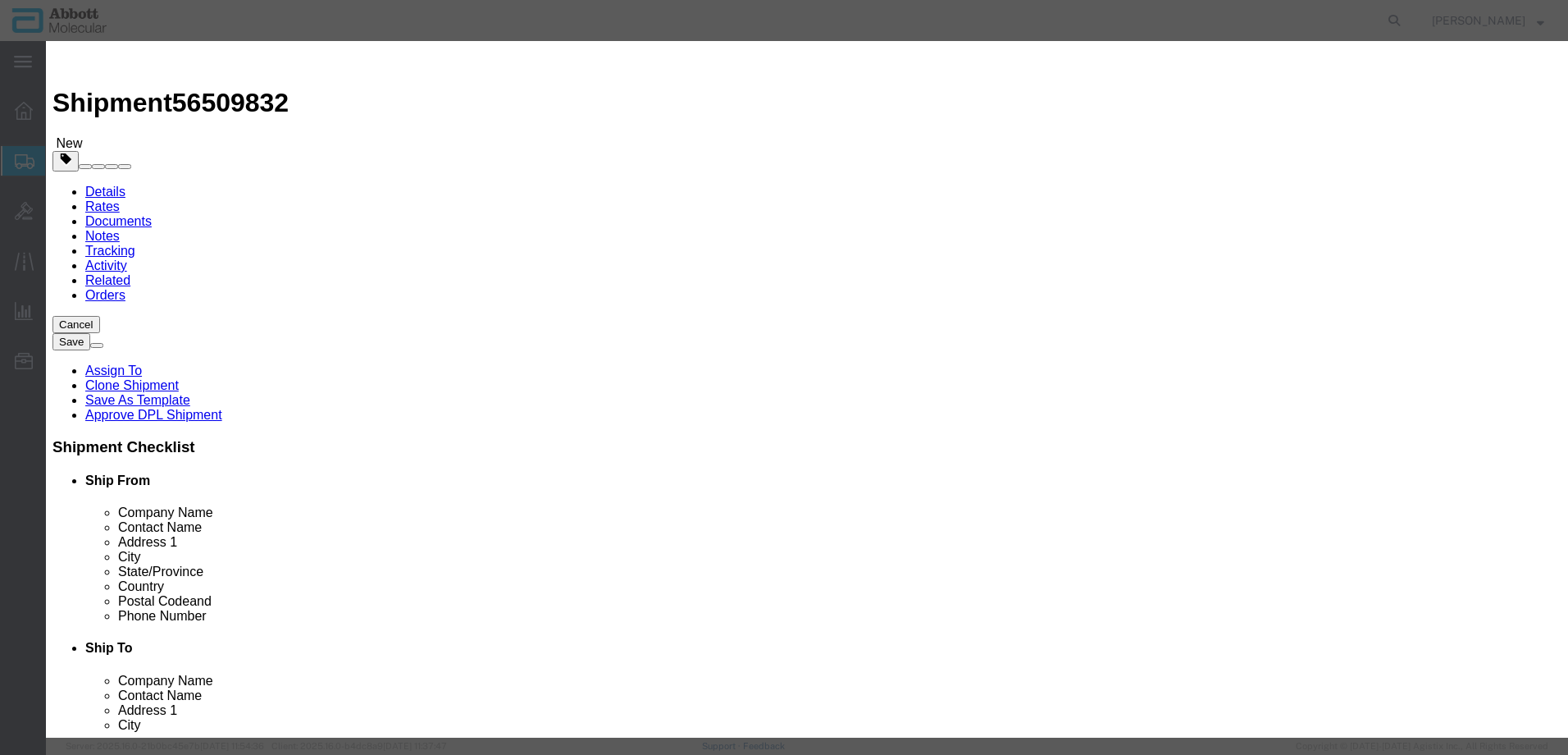
checkbox input "false"
type input "09N1791"
type textarea "Alinity m STI Amp Kit"
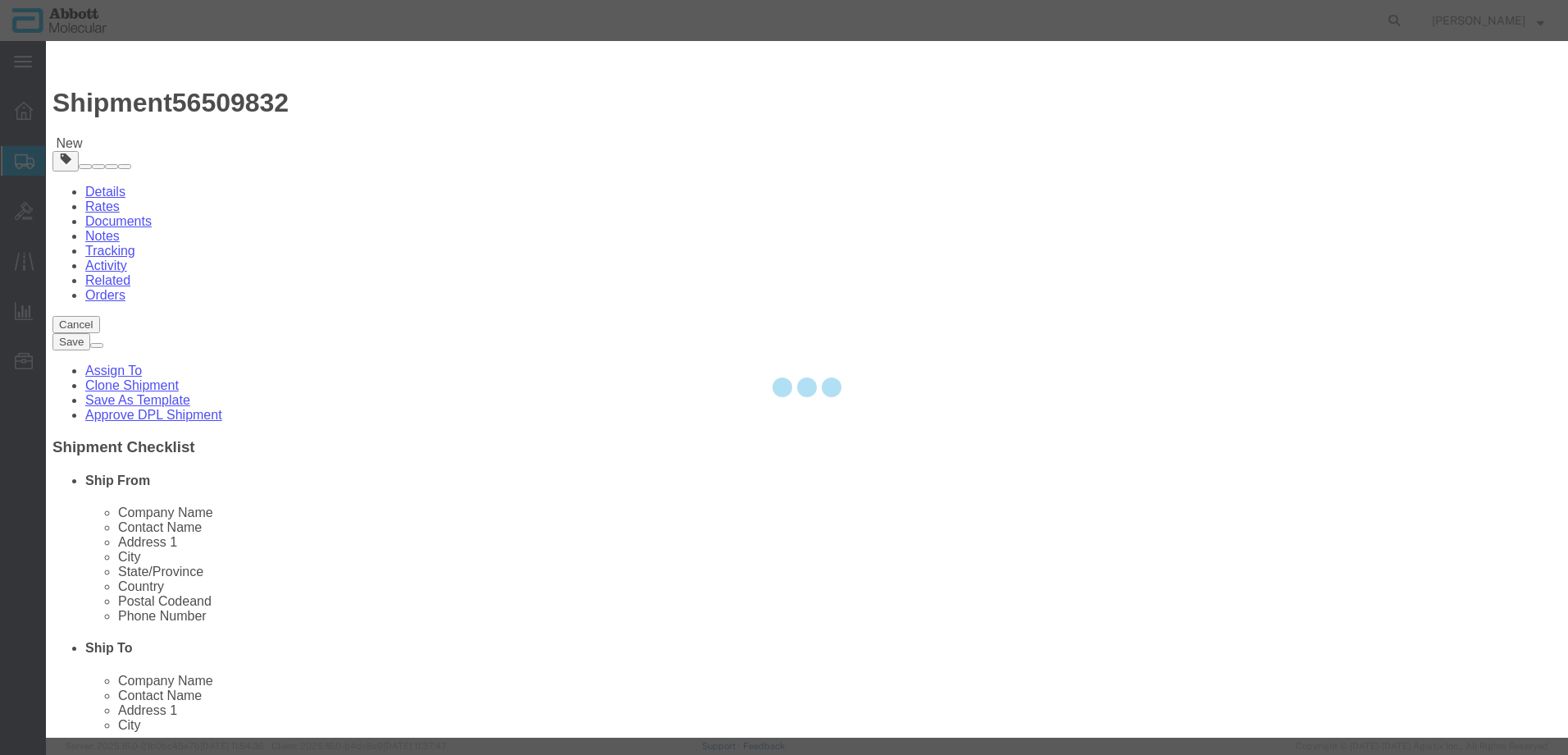
select select "NLR"
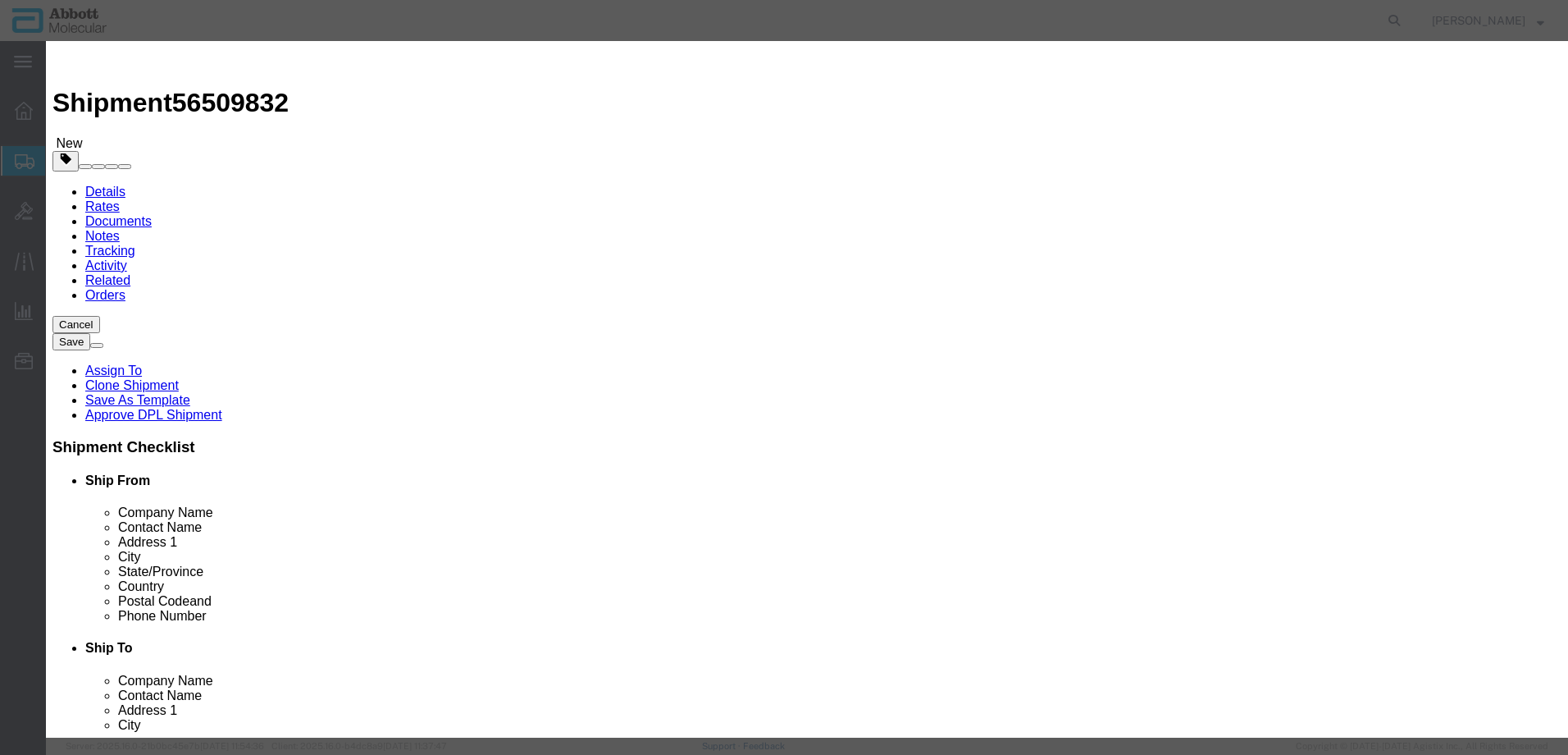
type input "09N1791"
type input "2"
type input "1"
select select "70"
drag, startPoint x: 995, startPoint y: 263, endPoint x: 984, endPoint y: 277, distance: 17.8
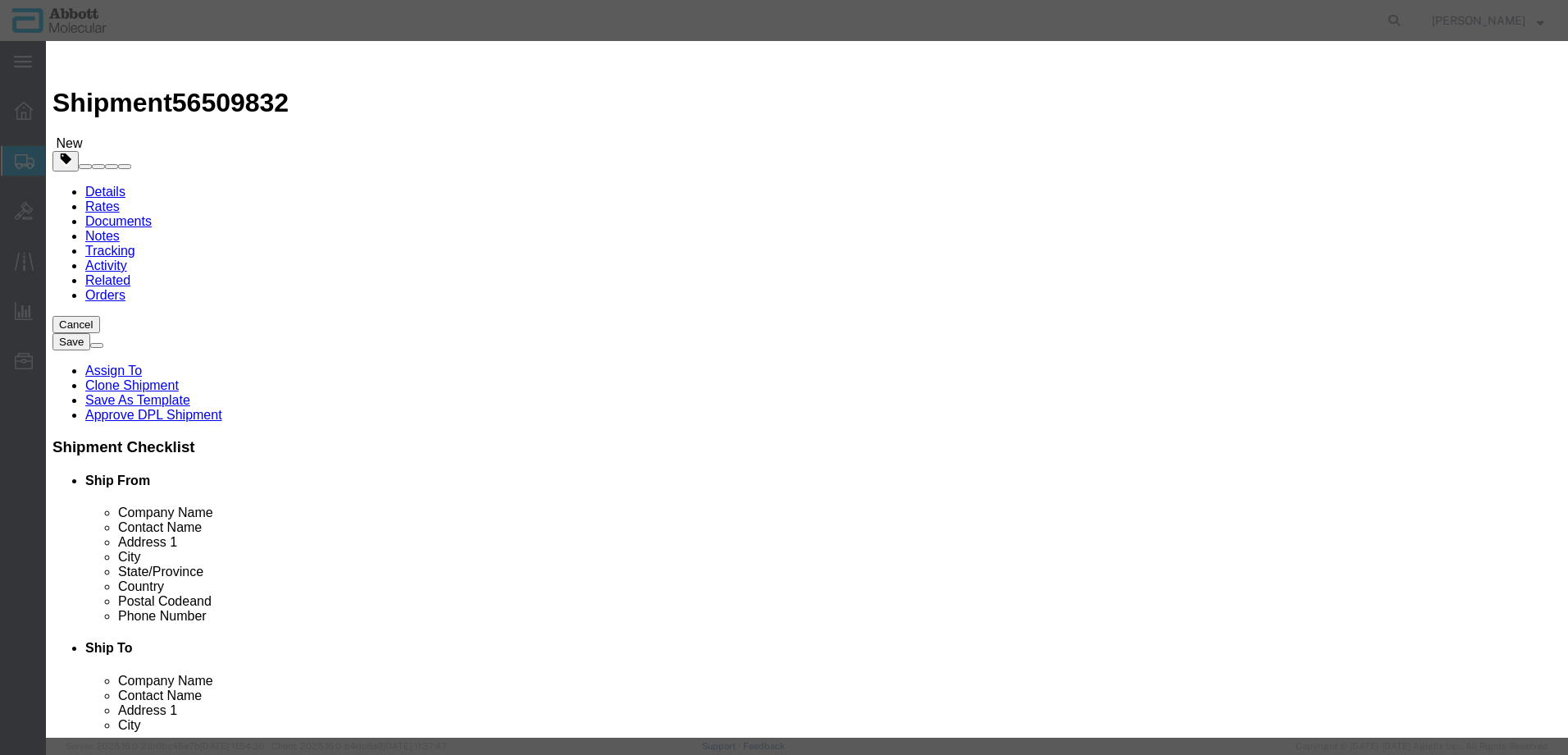
click select "Select Account Type Activity ID Airline Appointment Number ASN Batch Number Bil…"
select select "BATCH_NUMBER"
click select "Select Account Type Activity ID Airline Appointment Number ASN Batch Number Bil…"
type input "415152"
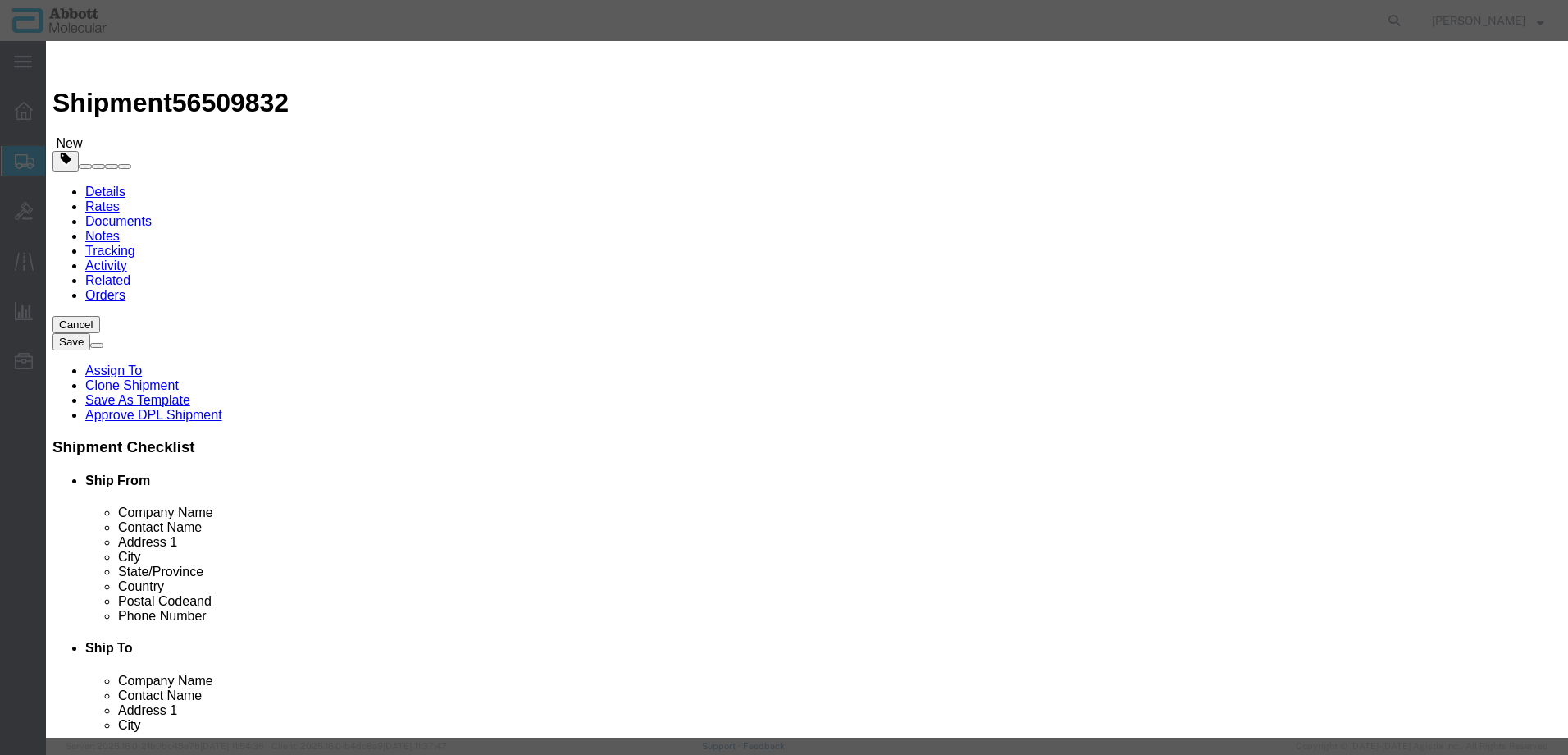
click button "Save & Close"
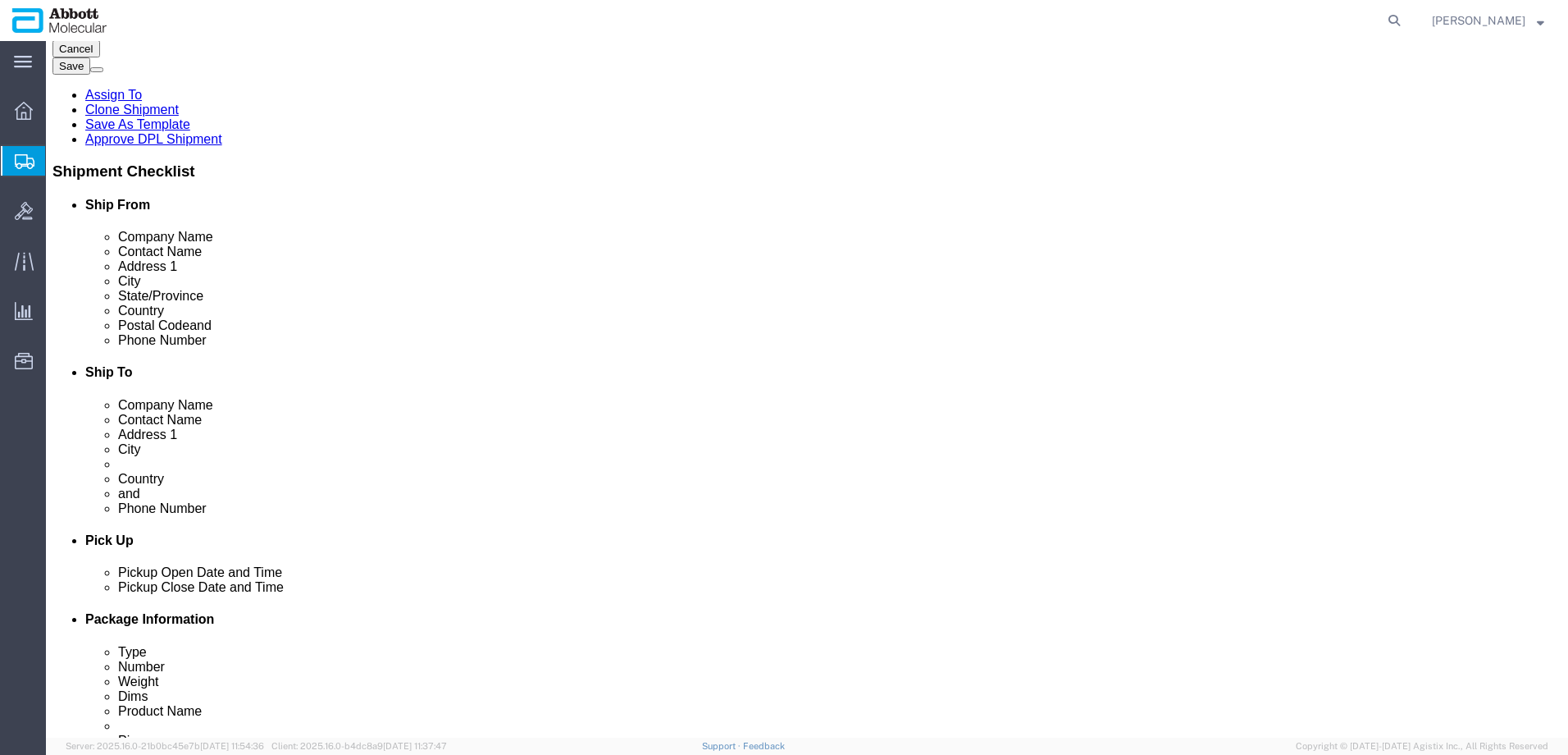
click button "Continue"
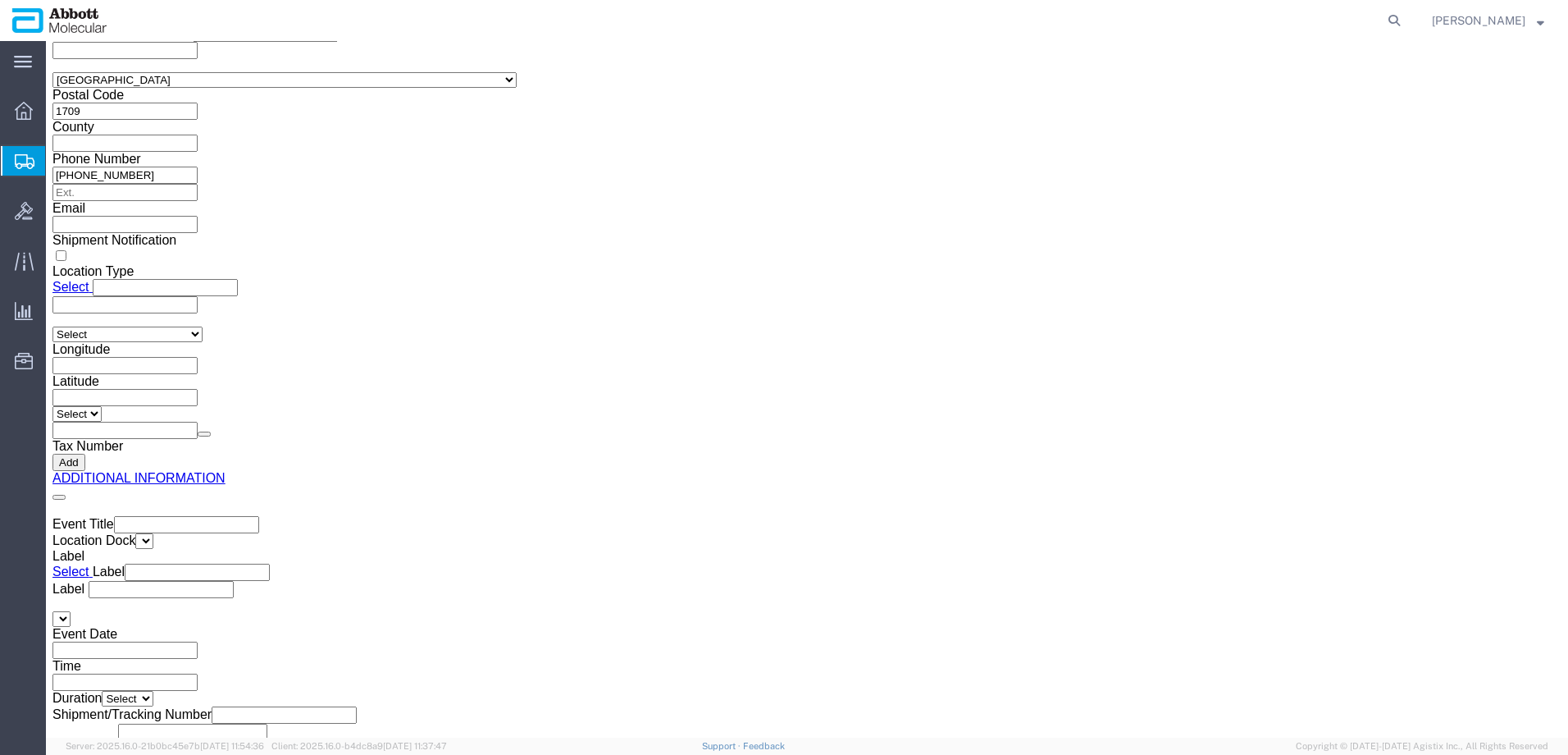
click button "Upload"
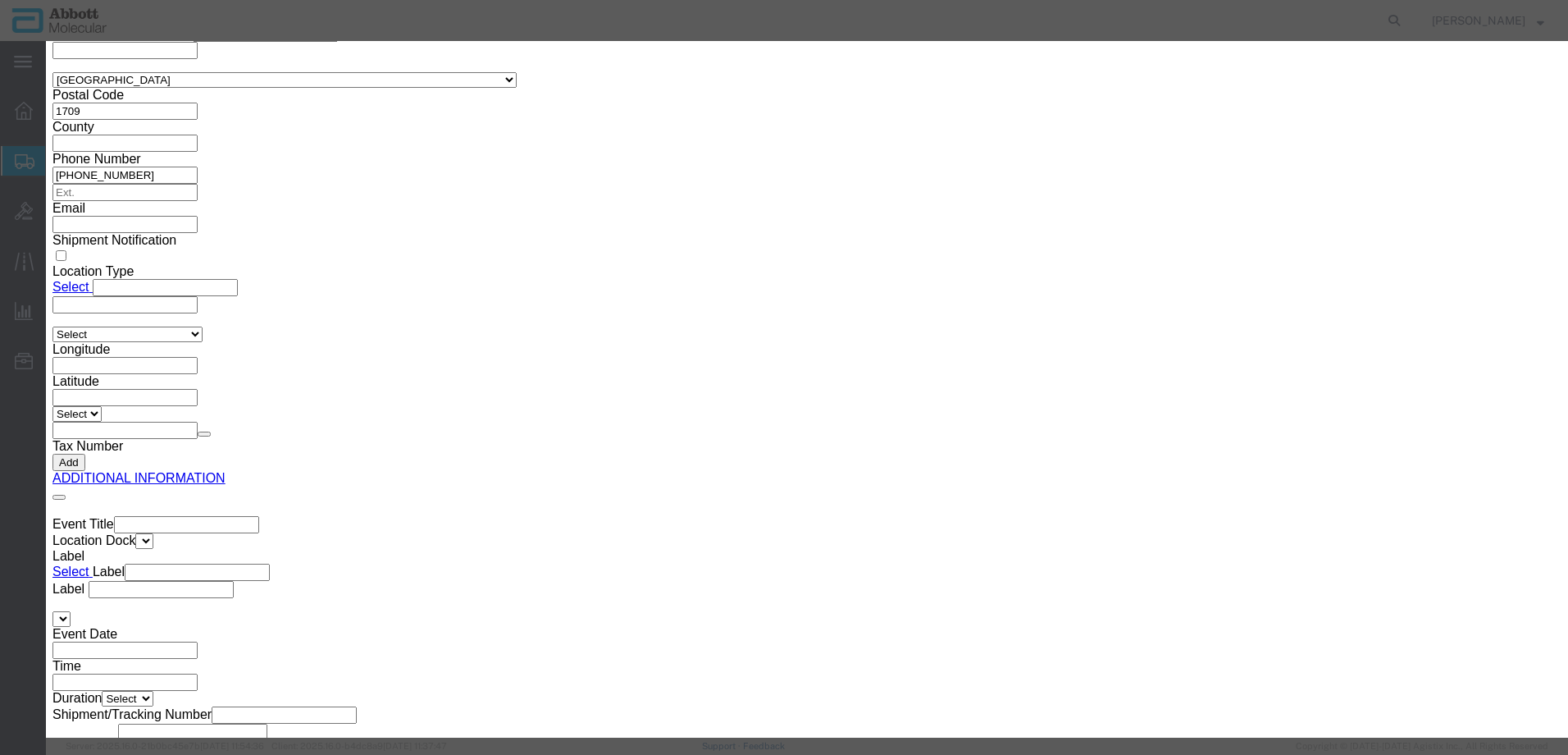
click button "Browse"
type input "C:\fakepath\620582756 SLI DSV.pdf"
click button "Upload"
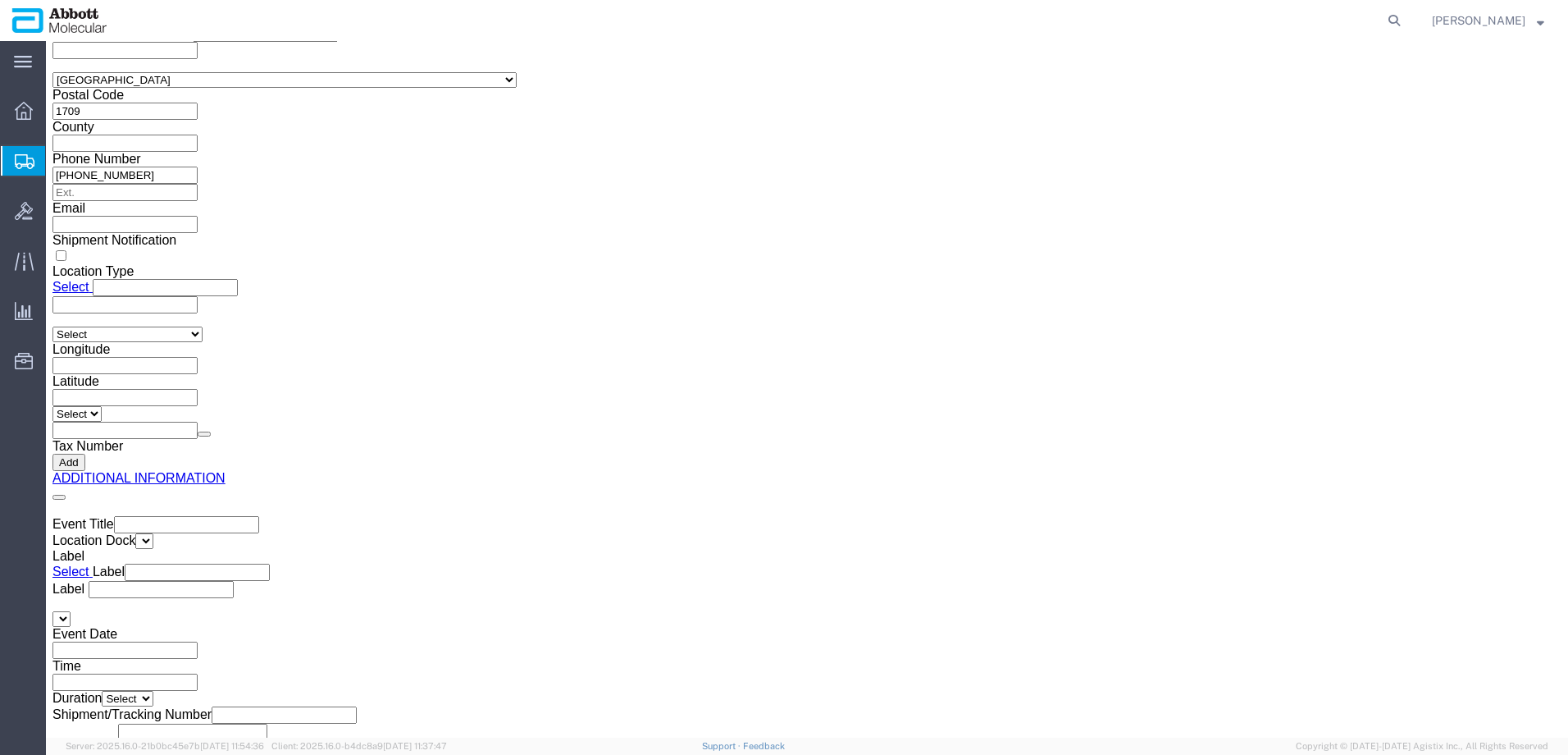
drag, startPoint x: 45, startPoint y: 20, endPoint x: 224, endPoint y: 19, distance: 179.0
click h1 "Shipment 56509832"
copy h1 "Shipment 56509832"
click button "Rate Shipment"
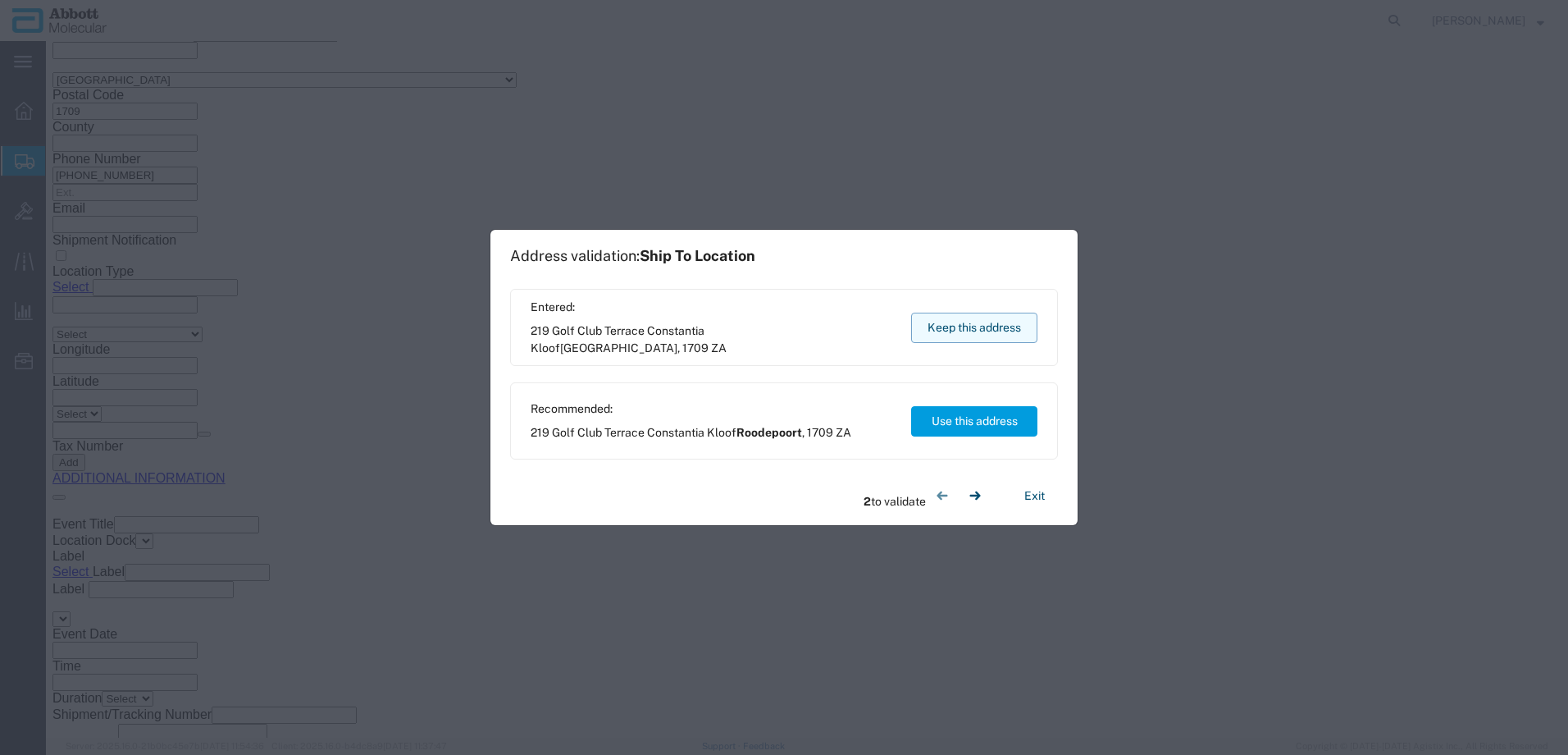
click at [964, 327] on button "Keep this address" at bounding box center [974, 328] width 126 height 30
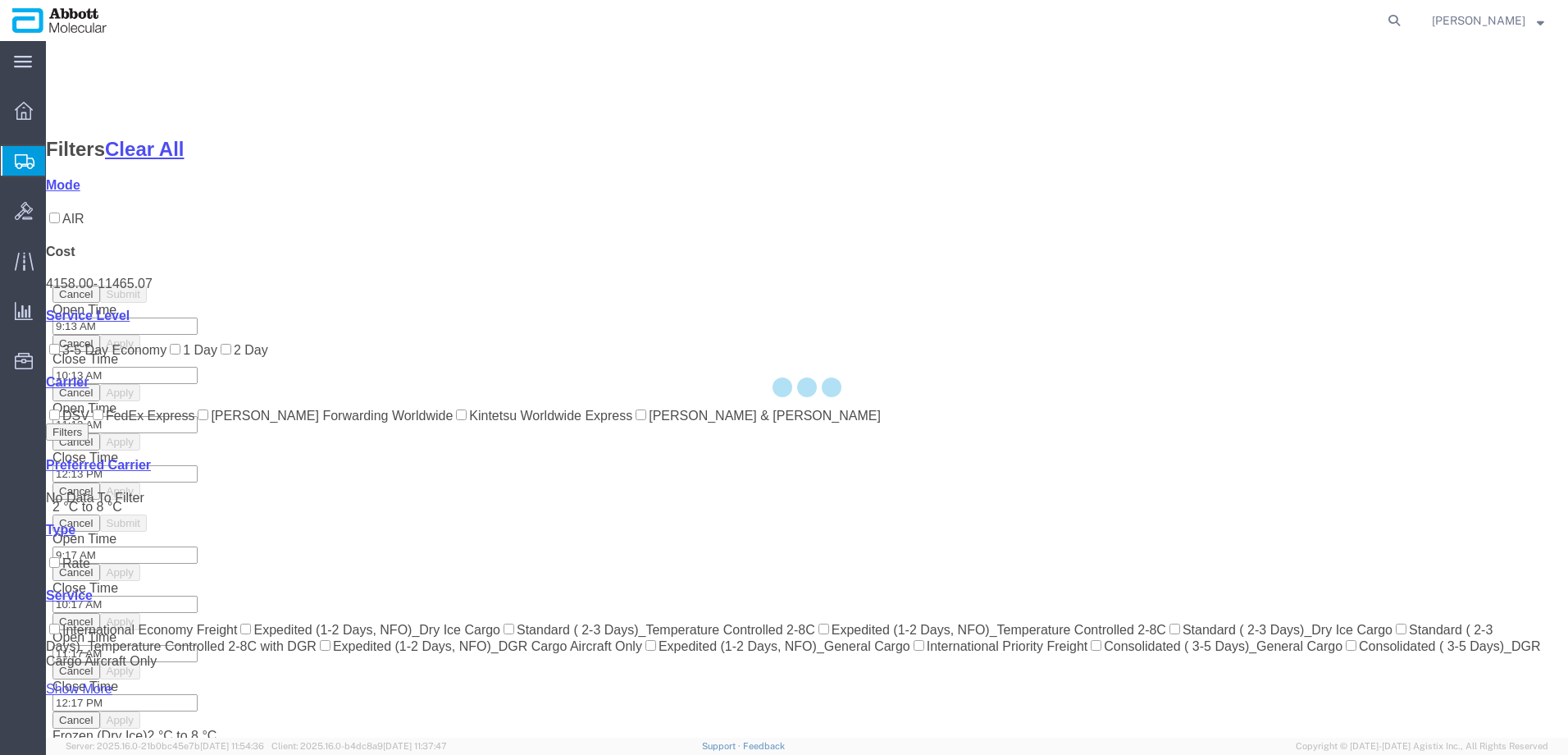
scroll to position [88, 0]
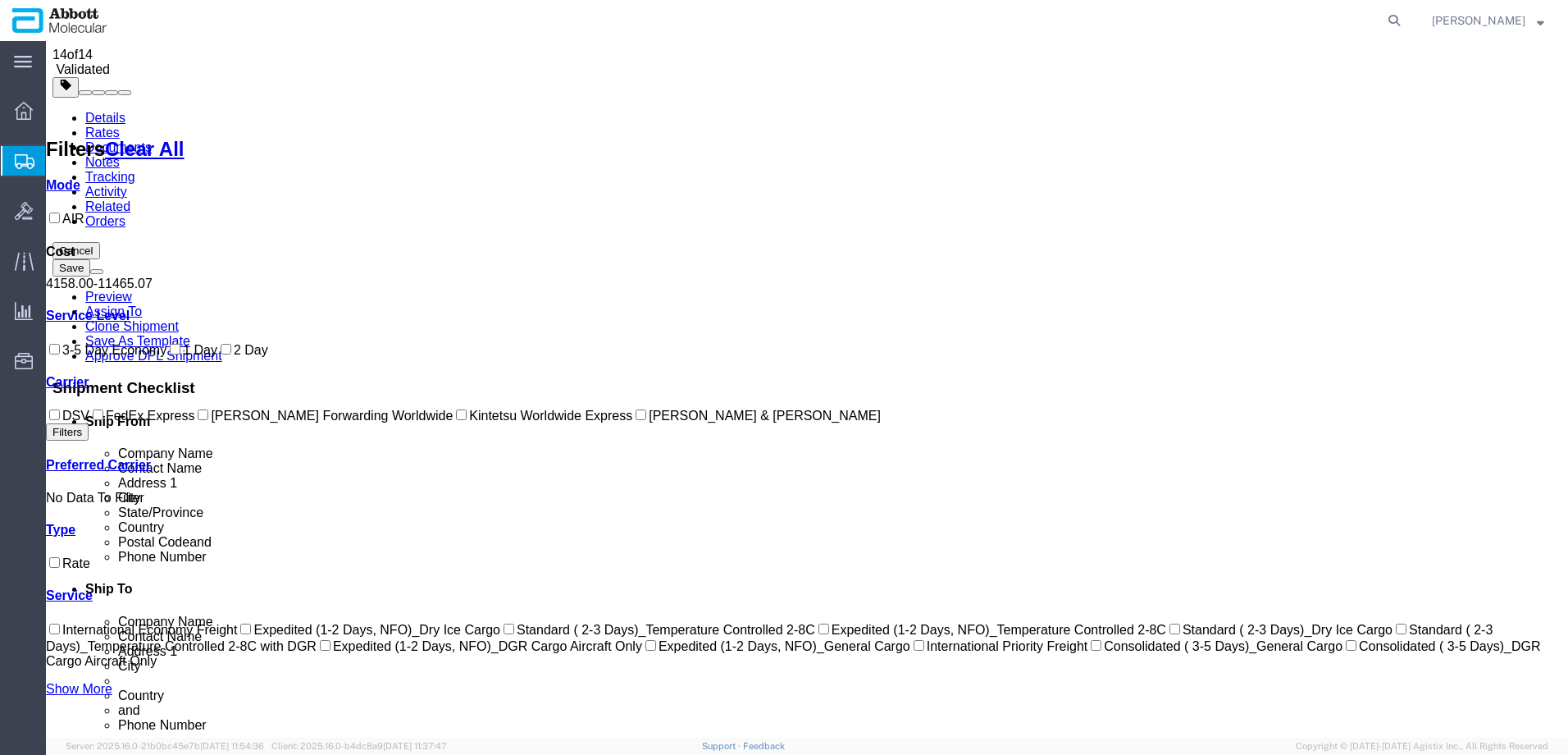
drag, startPoint x: 73, startPoint y: 450, endPoint x: 159, endPoint y: 444, distance: 86.2
click at [73, 423] on label "DSV" at bounding box center [68, 416] width 44 height 14
click at [60, 420] on input "DSV" at bounding box center [55, 415] width 11 height 11
checkbox input "true"
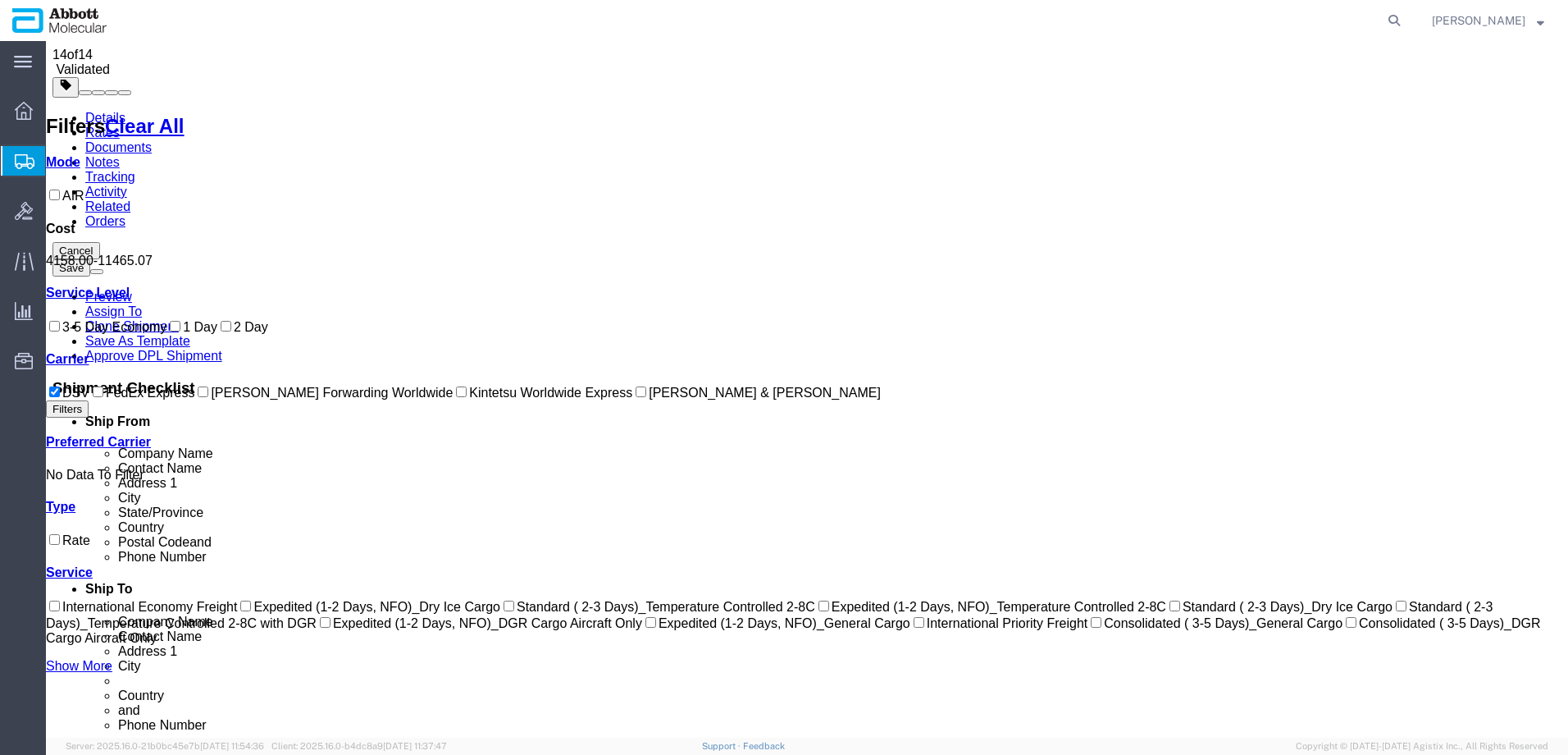
scroll to position [0, 0]
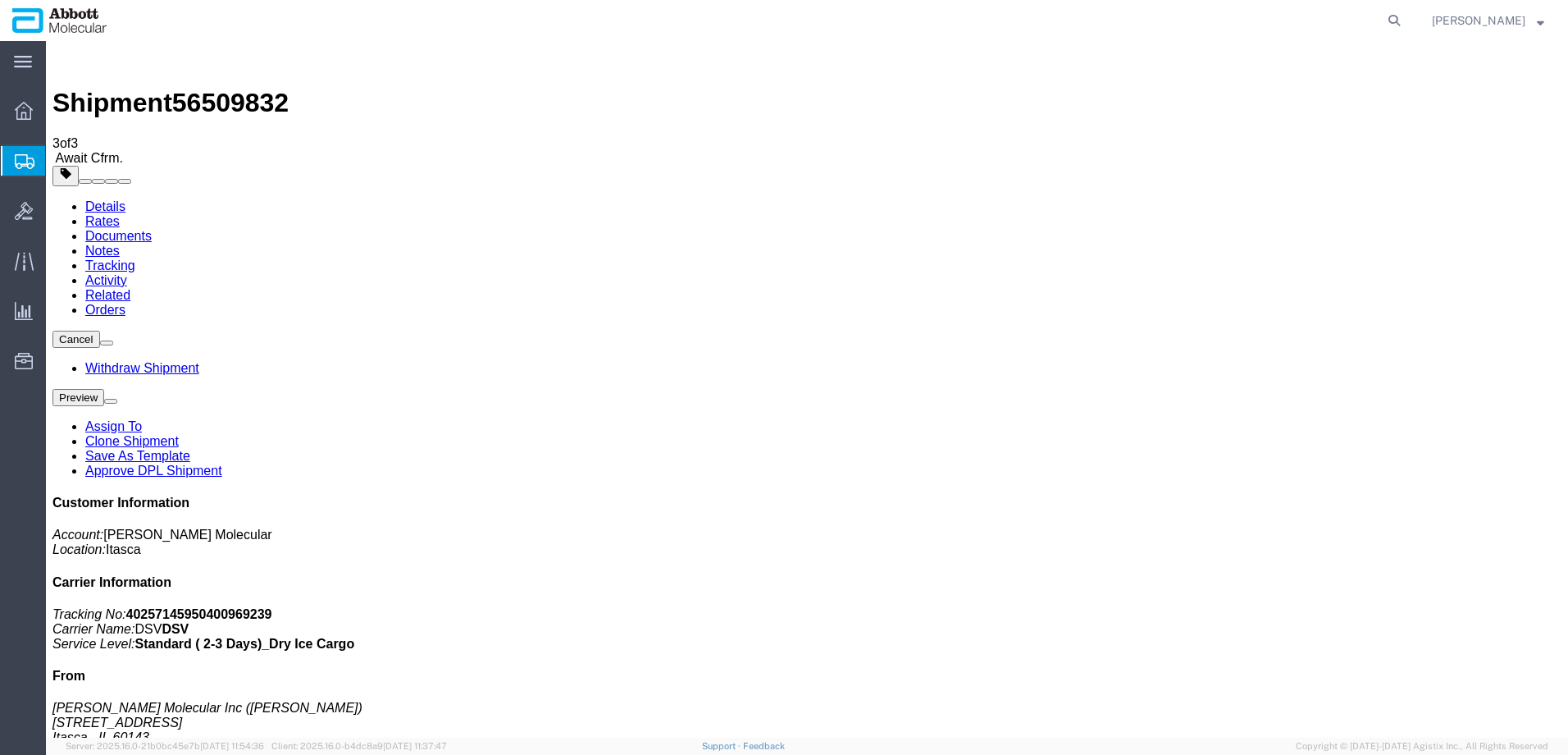
click at [0, 0] on span "Create from Template" at bounding box center [0, 0] width 0 height 0
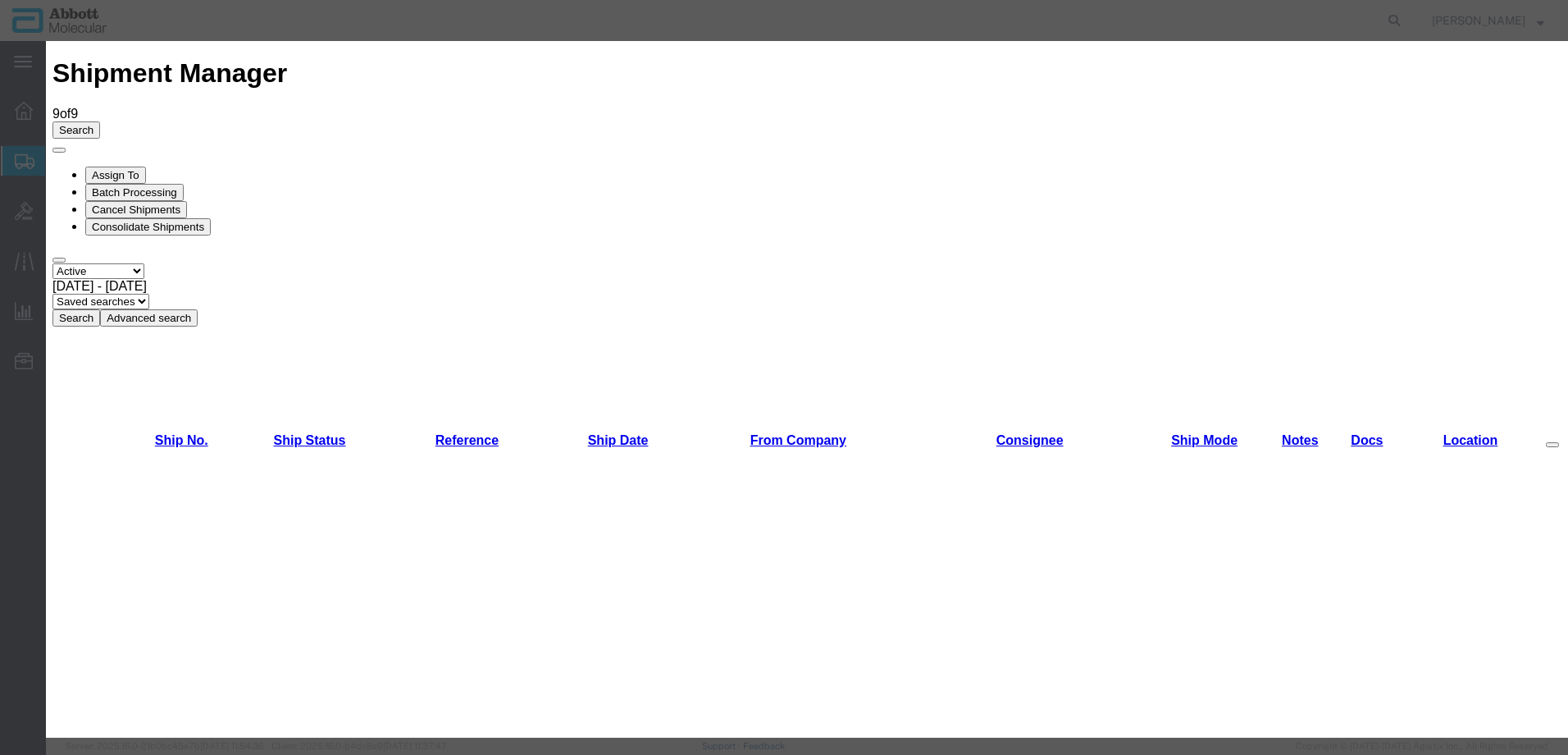
scroll to position [903, 0]
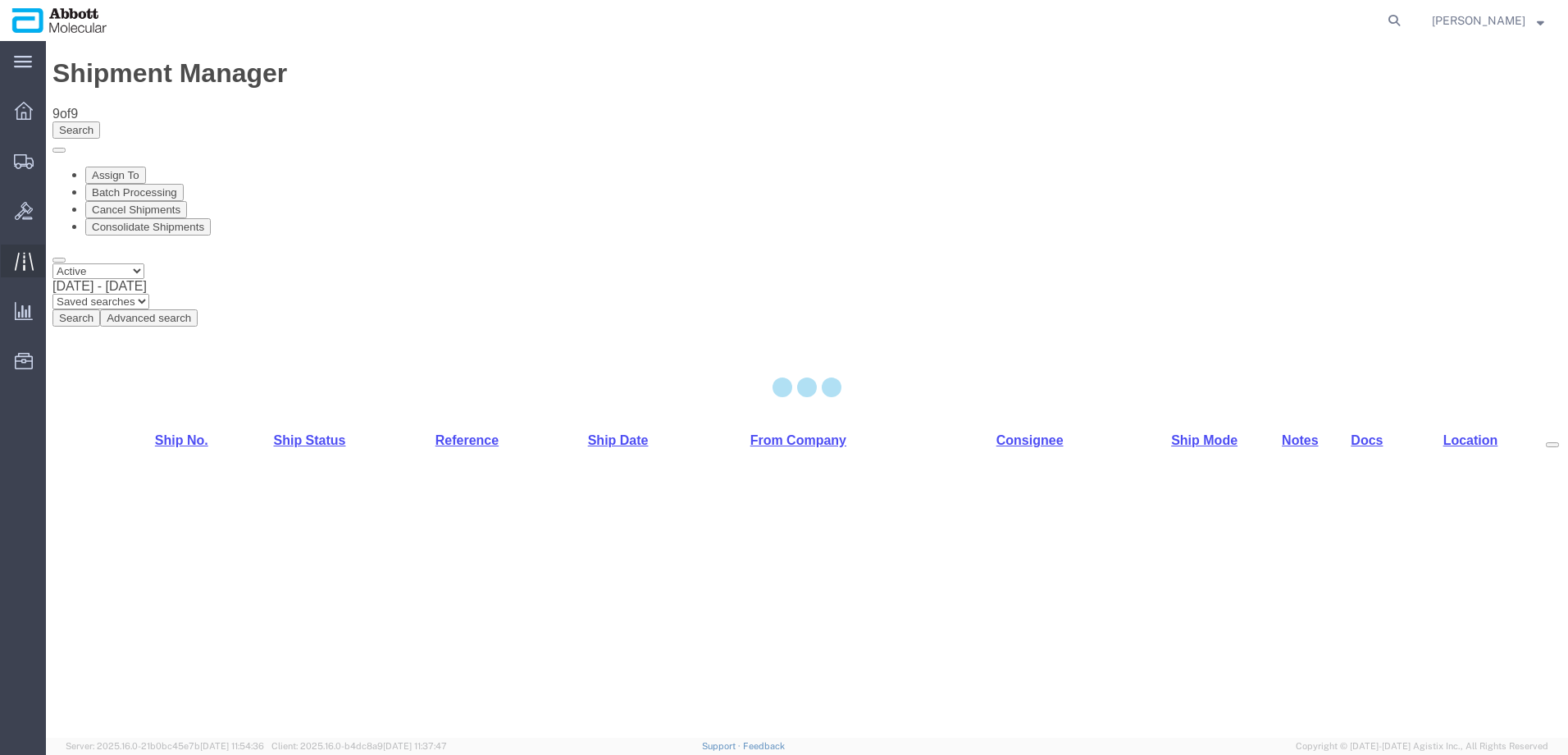
select select "48454"
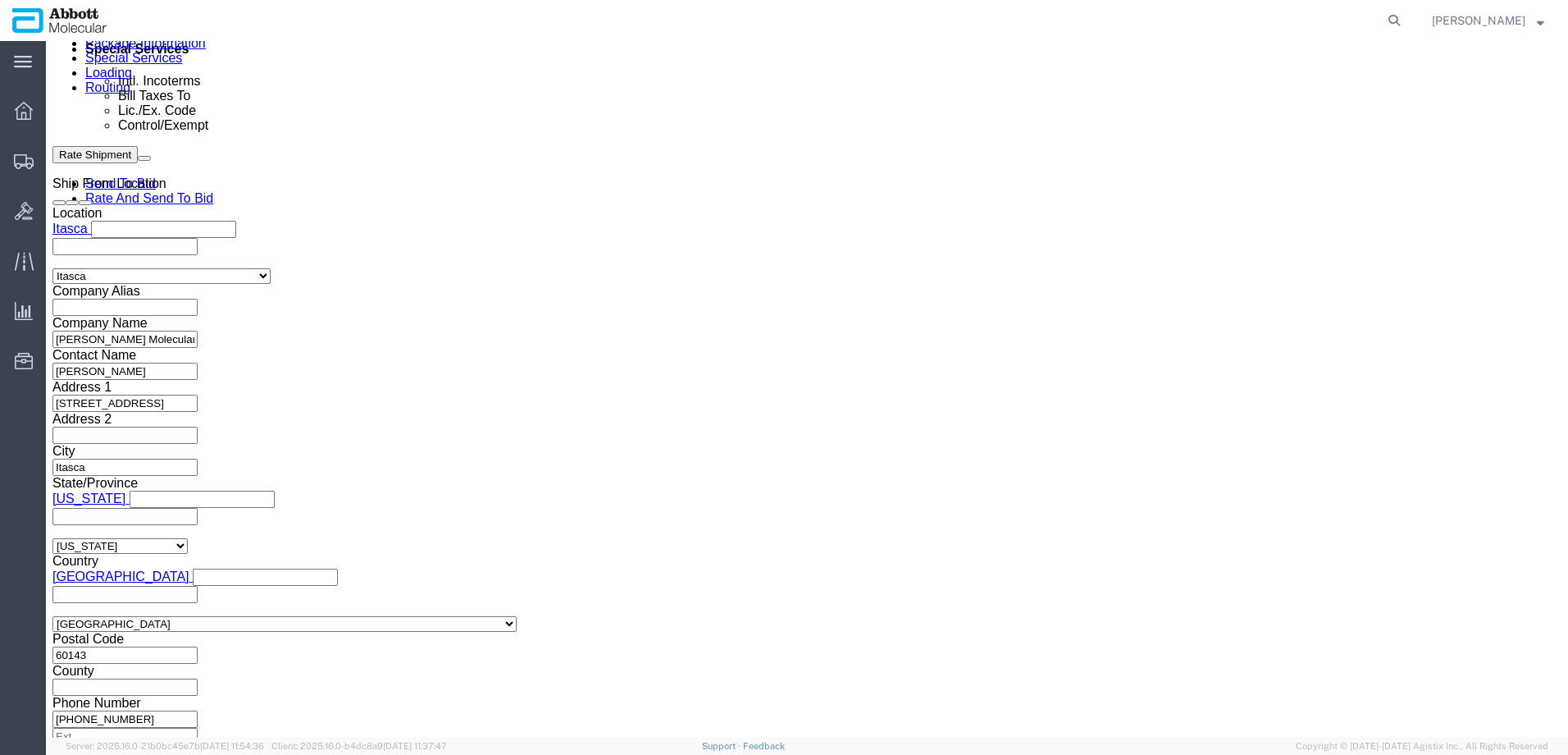
scroll to position [1045, 0]
click button "Add reference"
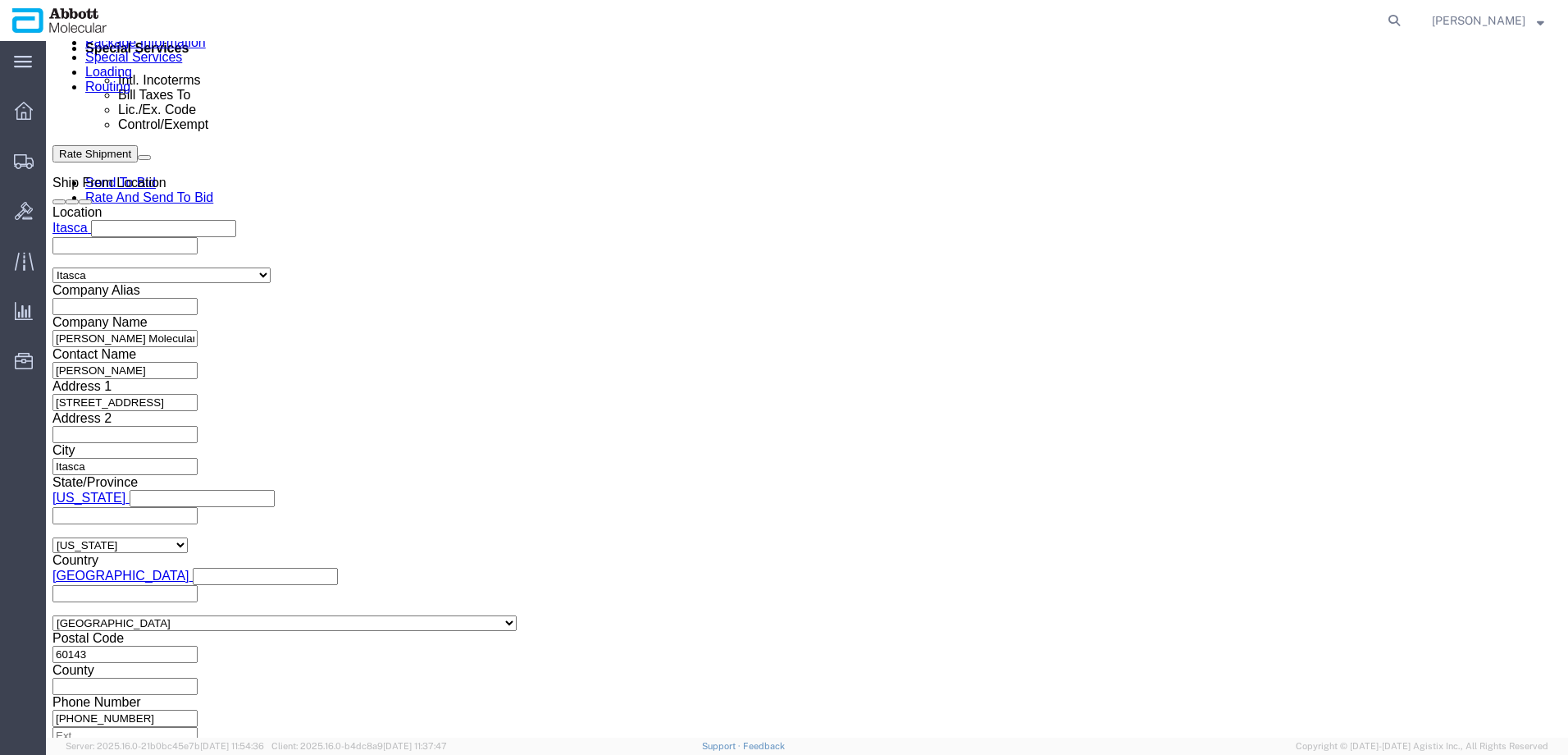
click button "Add reference"
click input "text"
paste input "620594409"
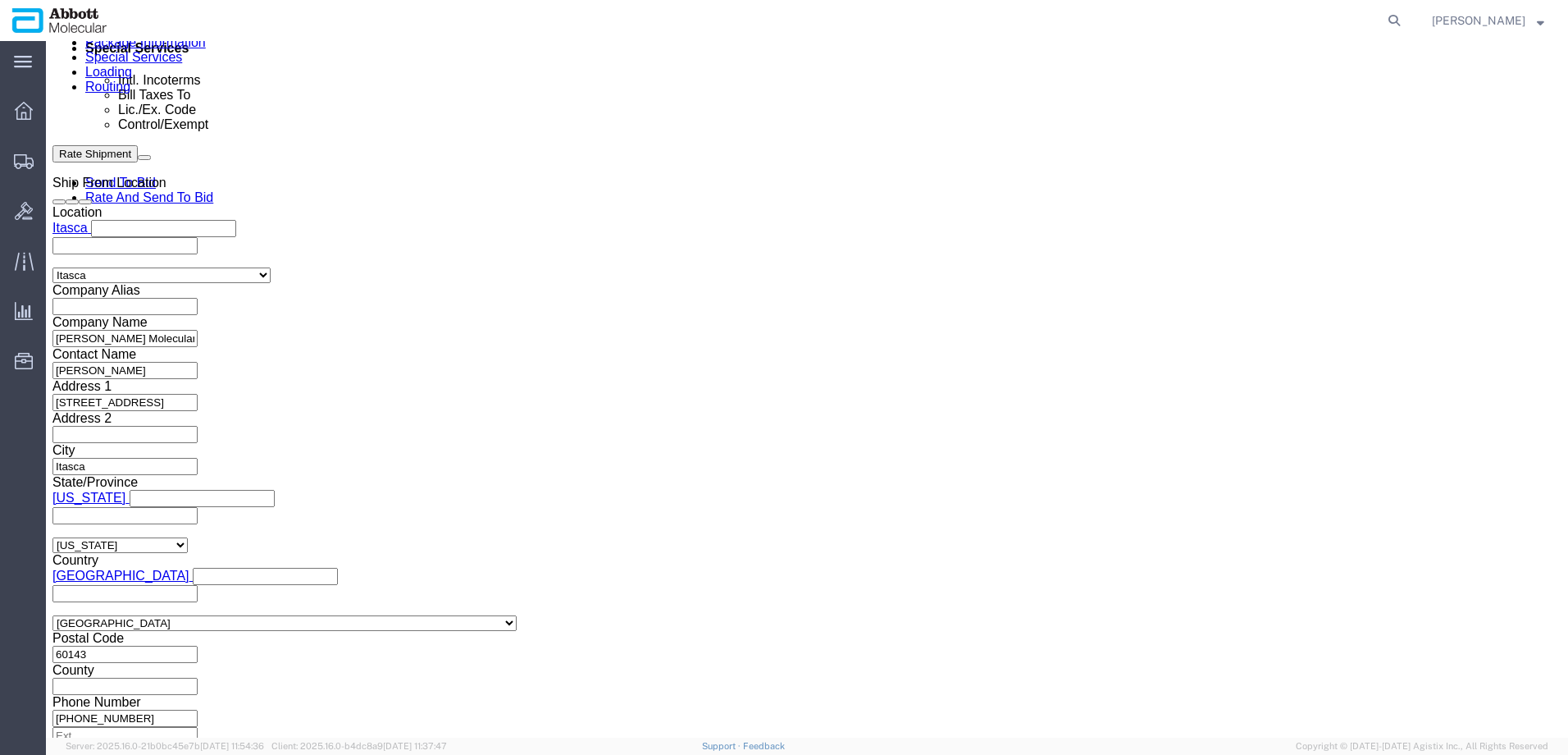
type input "620594409"
select select "INVOICE"
paste input "620594409"
type input "620594410"
select select "INVOICE"
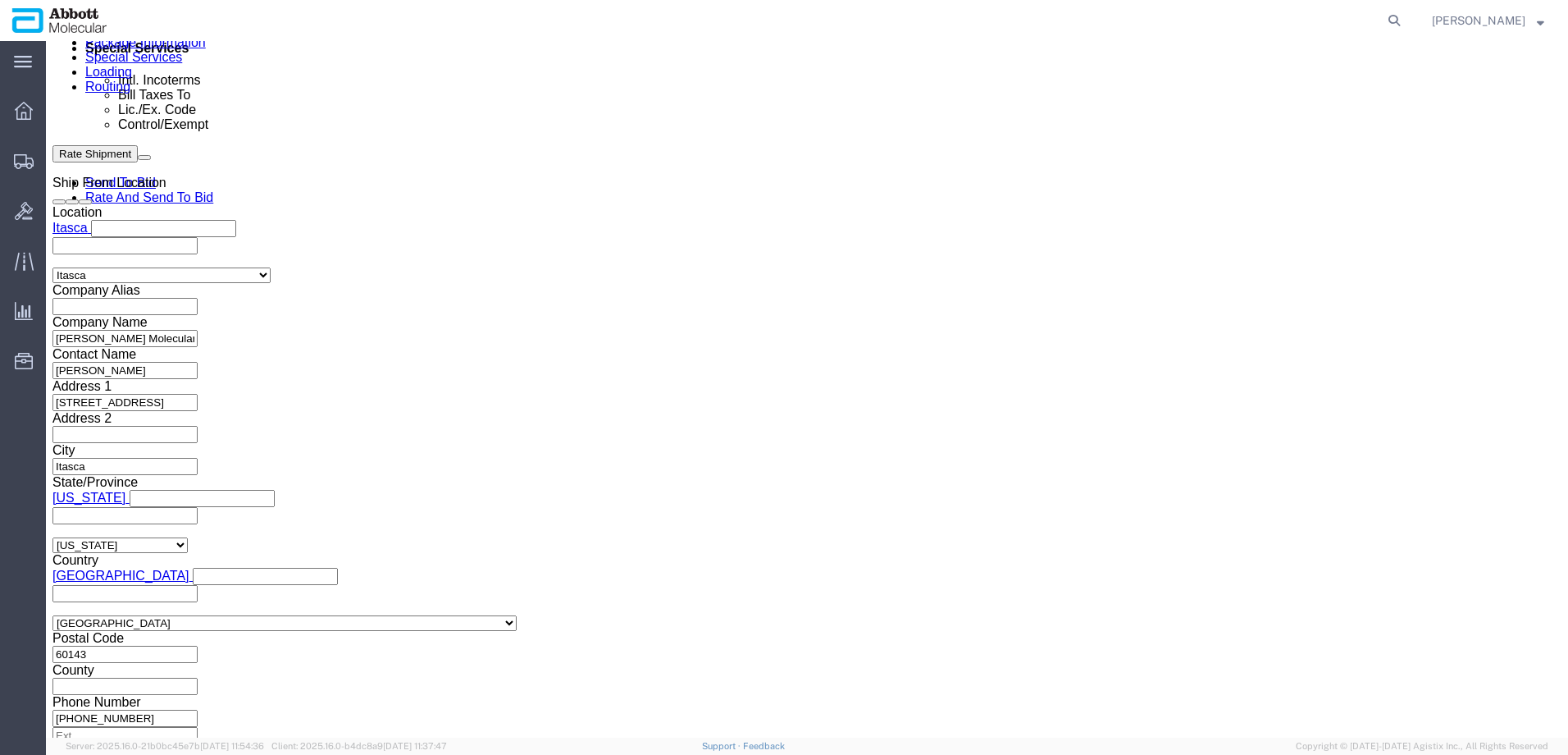
paste input "620594410"
type input "620594411"
select select "INVOICE"
paste input "620594410"
type input "620594412"
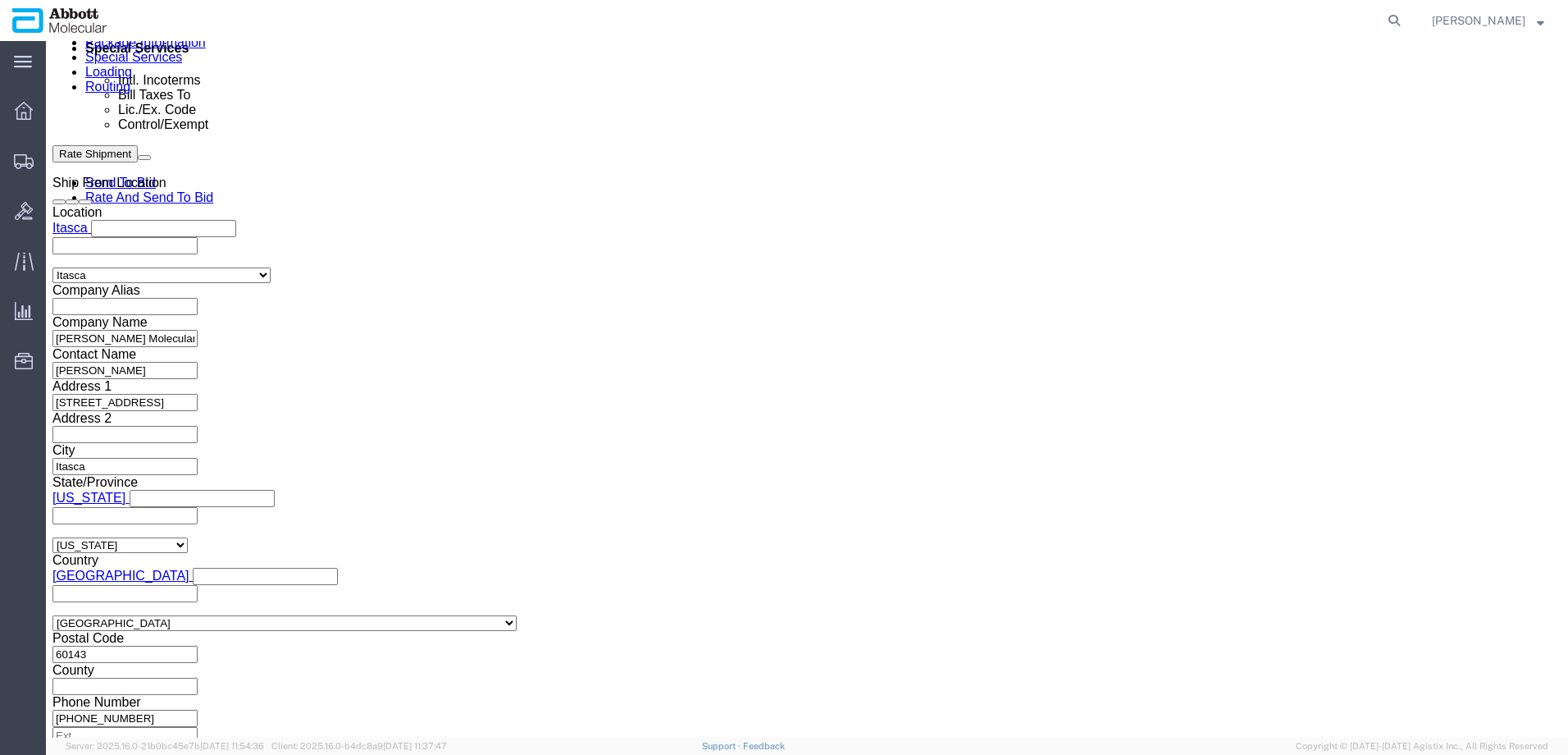
select select "INVOICE"
paste input "620594410"
type input "620594413"
select select "INVOICE"
paste input "620594410"
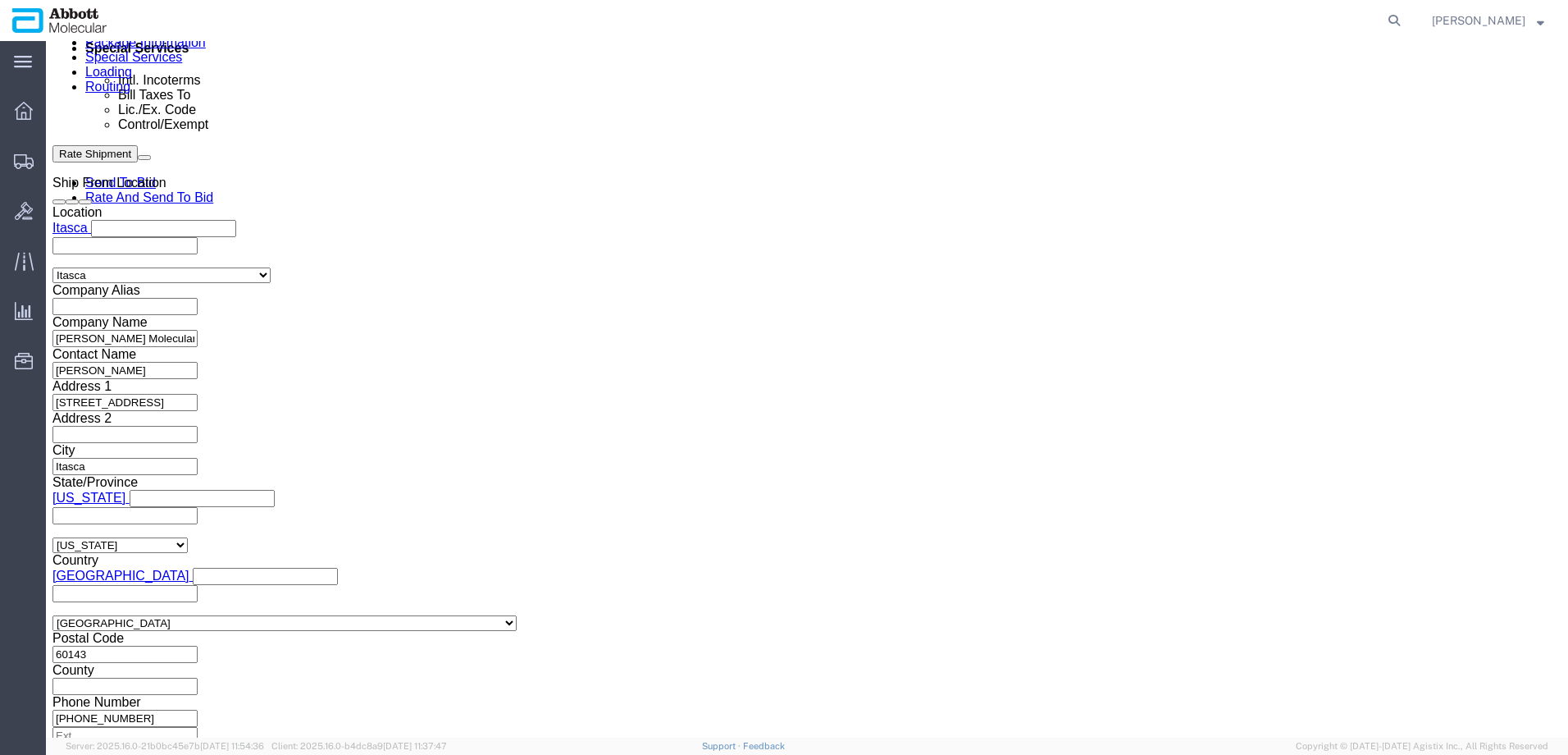
type input "620594414"
select select "INVOICE"
paste input "620594410"
type input "620594415"
select select "INVOICE"
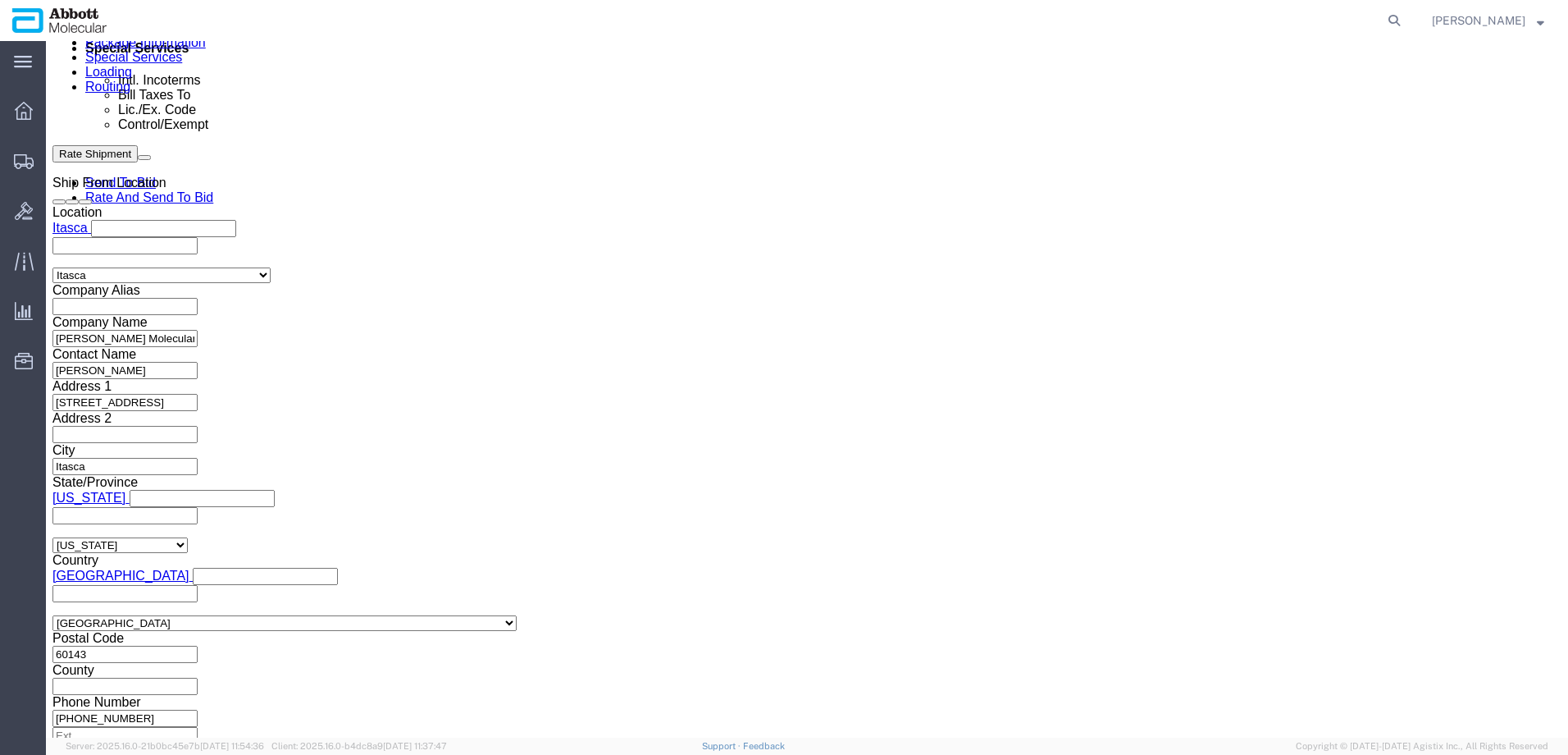
paste input "620594410"
type input "620594416"
select select "INVOICE"
paste input "620594410"
type input "620594417"
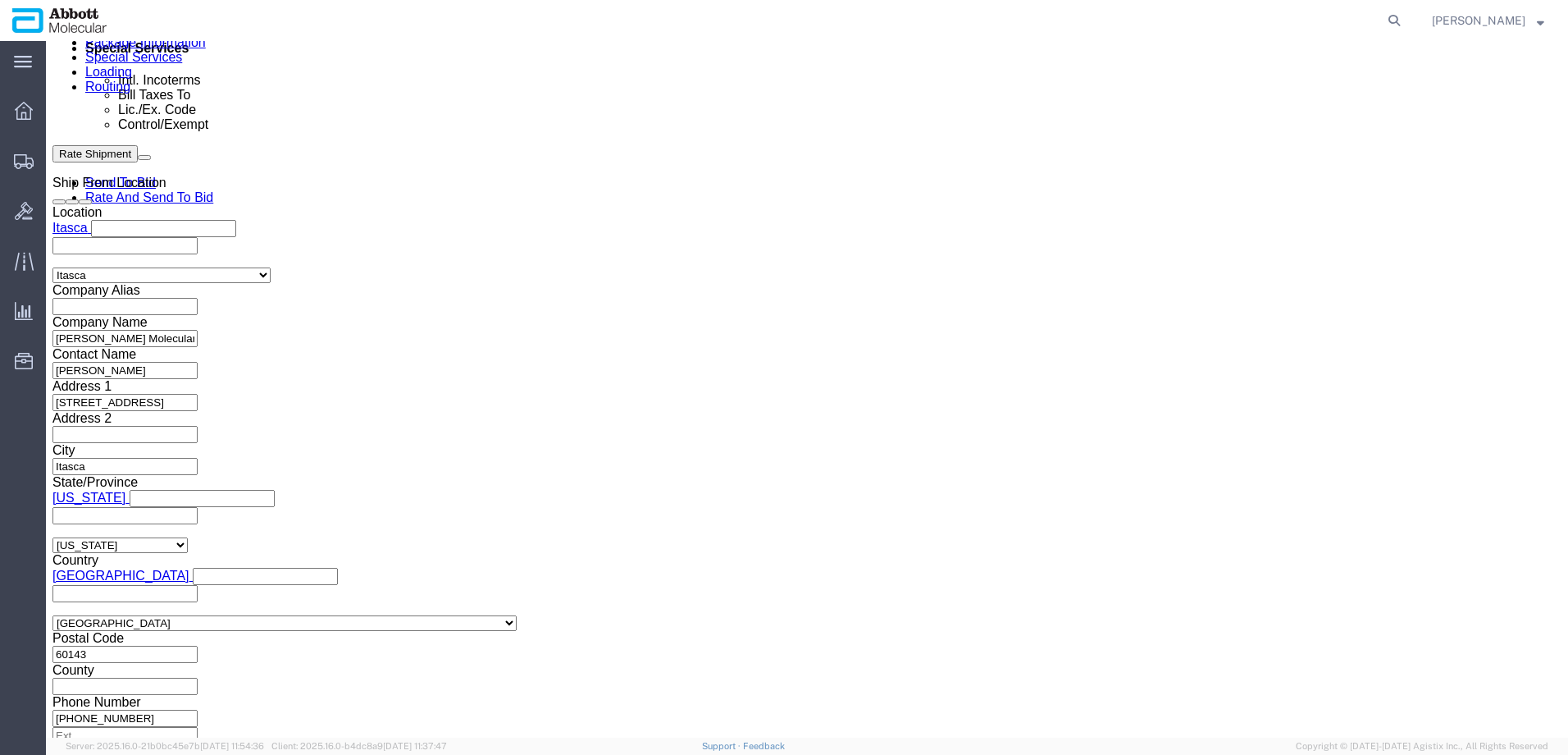
select select "INVOICE"
paste input "620594410"
paste input "text"
type input "620594418"
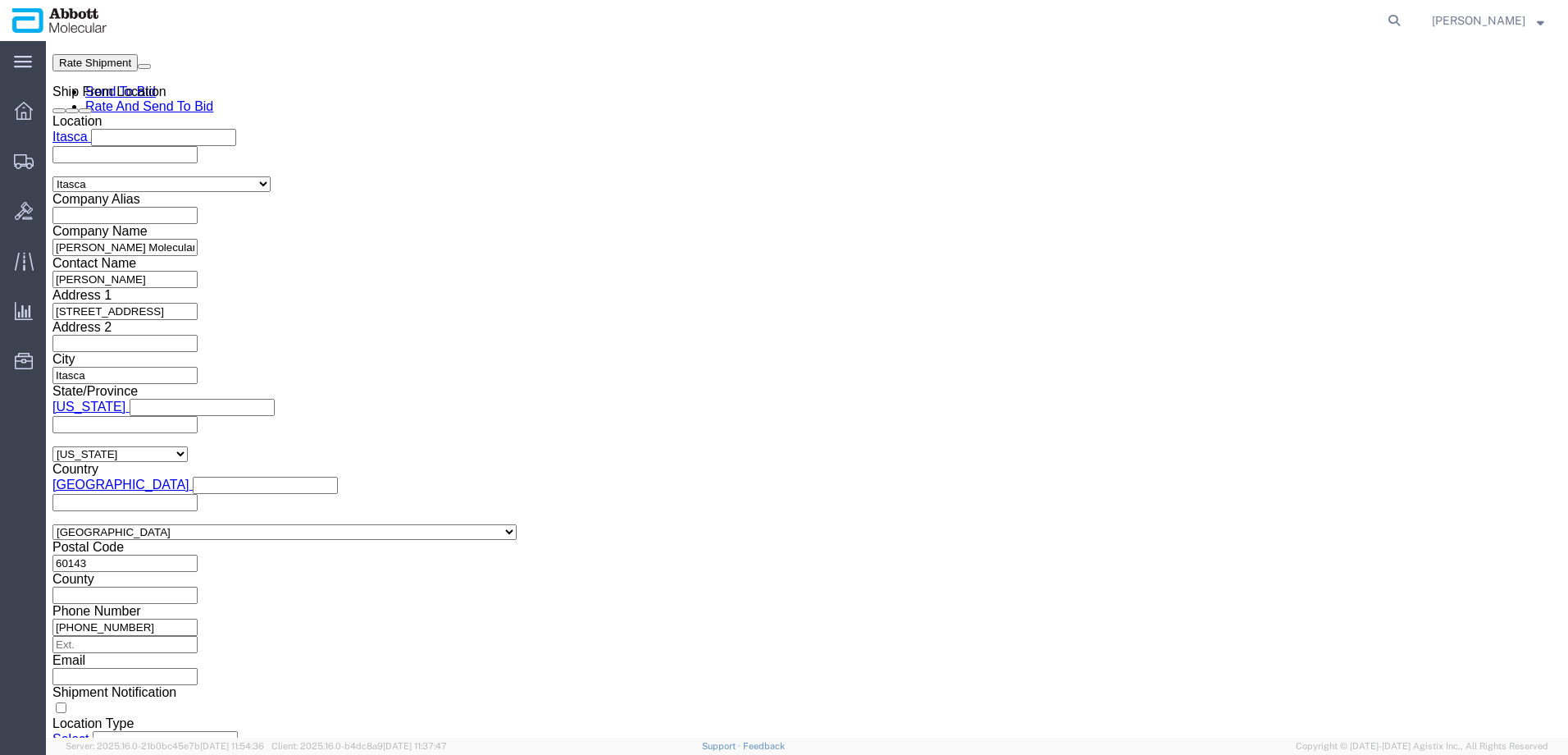
scroll to position [1139, 0]
click button "Continue"
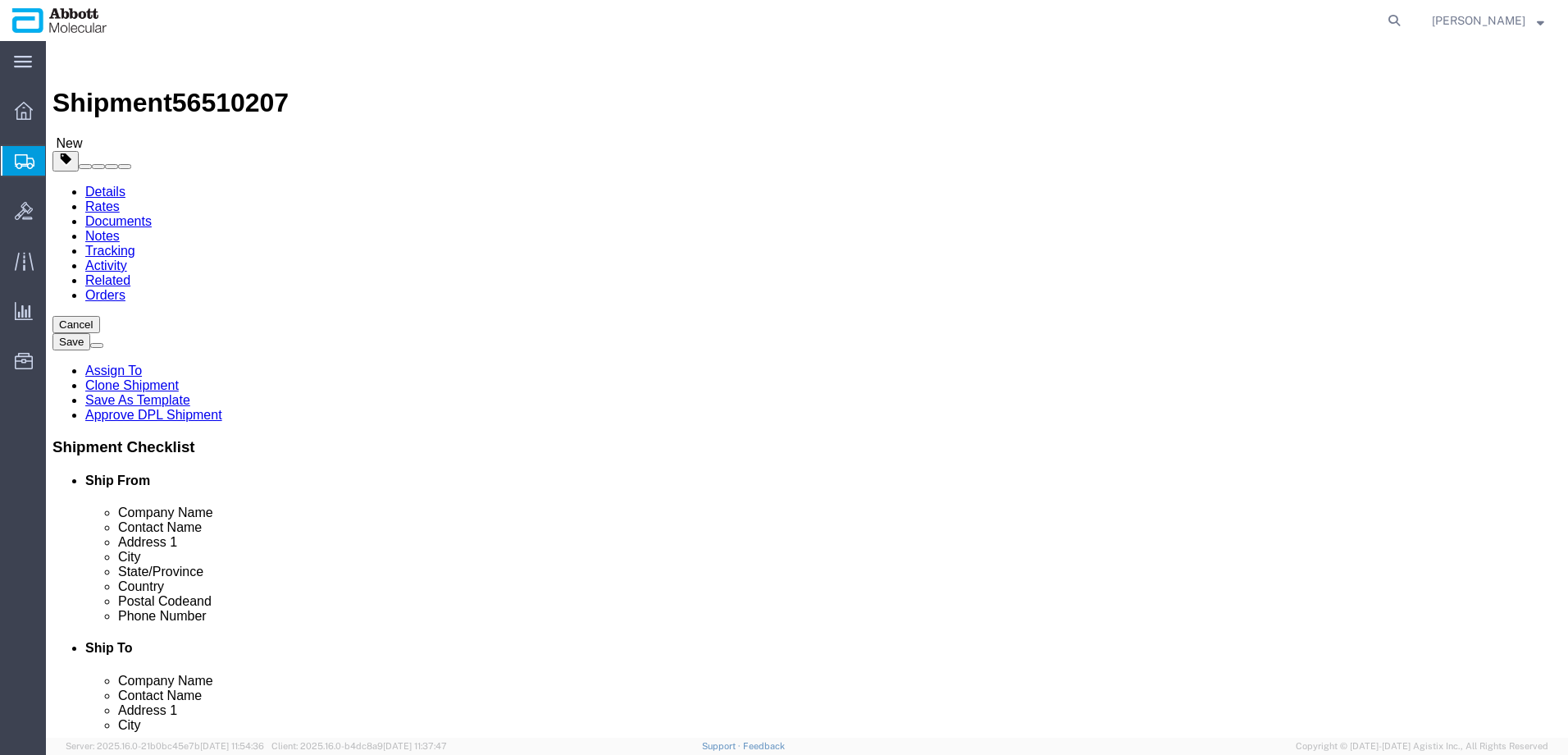
click select "Select Box (B) Box (C) Box (D) Cardboard Box(es) Crate (Instrument) Crate(s) En…"
select select "PLSH"
click select "Select Box (B) Box (C) Box (D) Cardboard Box(es) Crate (Instrument) Crate(s) En…"
type input "58.00"
type input "52.00"
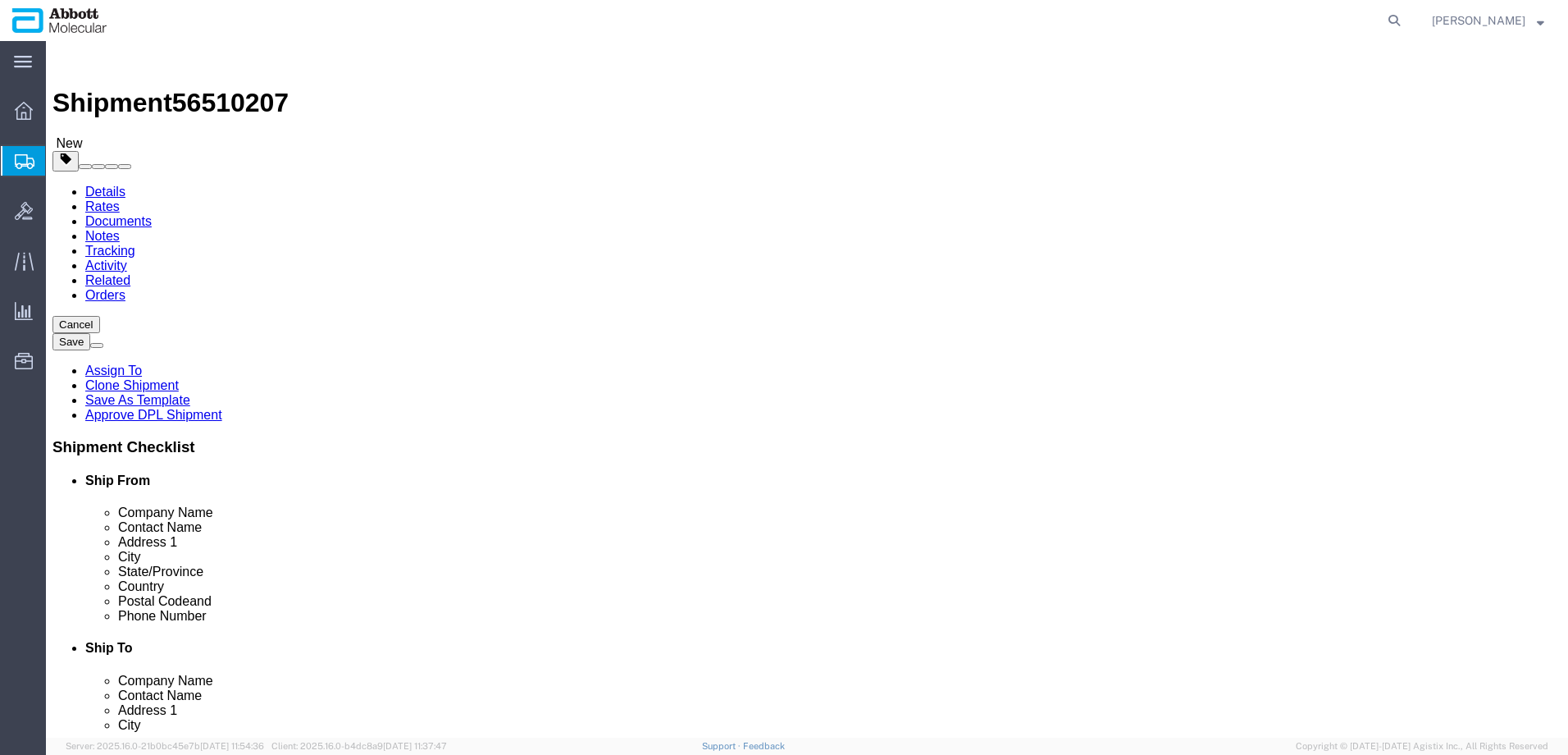
type input "54.00"
drag, startPoint x: 251, startPoint y: 375, endPoint x: 140, endPoint y: 373, distance: 111.0
click div "Weight Total weight of packages in pounds or kilograms 0.00 Select kgs lbs Ship…"
type input "300"
click input "checkbox"
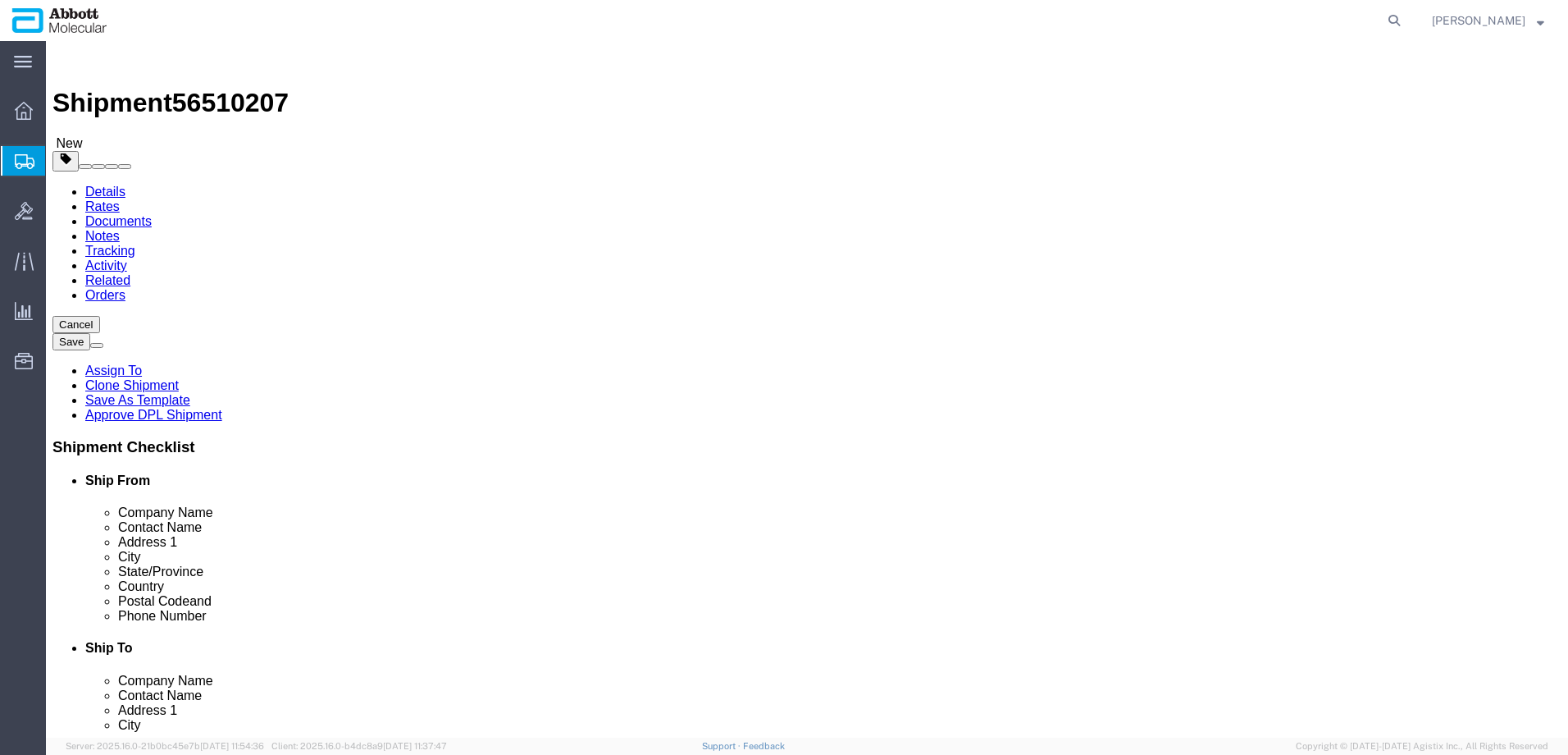
checkbox input "true"
type input "FROZEN"
click link "Add Content"
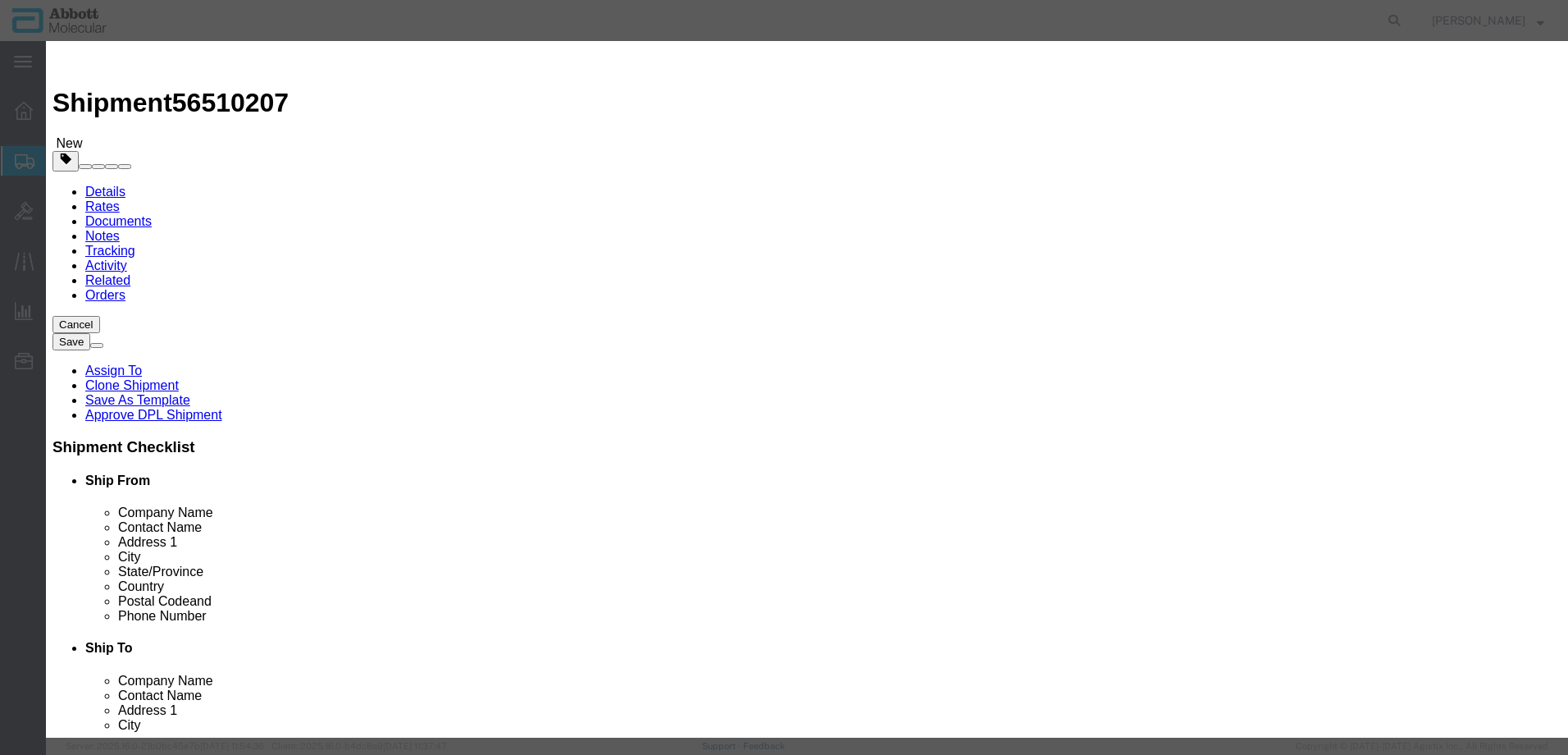
click input "text"
type input "04N0221"
click strong "04N0221"
select select
checkbox input "false"
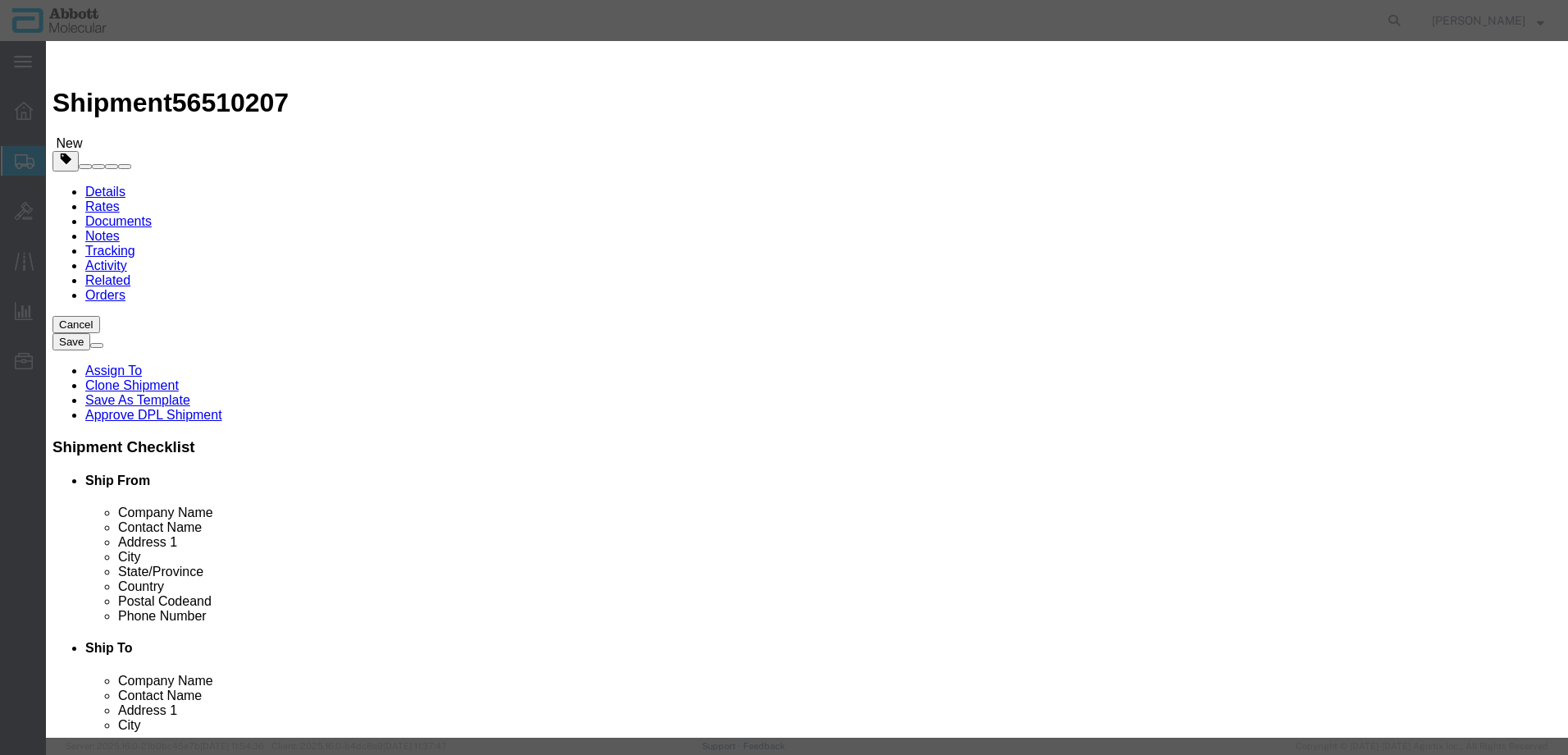
select select "US"
type input "FROZEN"
type input "3822190080"
select select "BIS"
checkbox input "false"
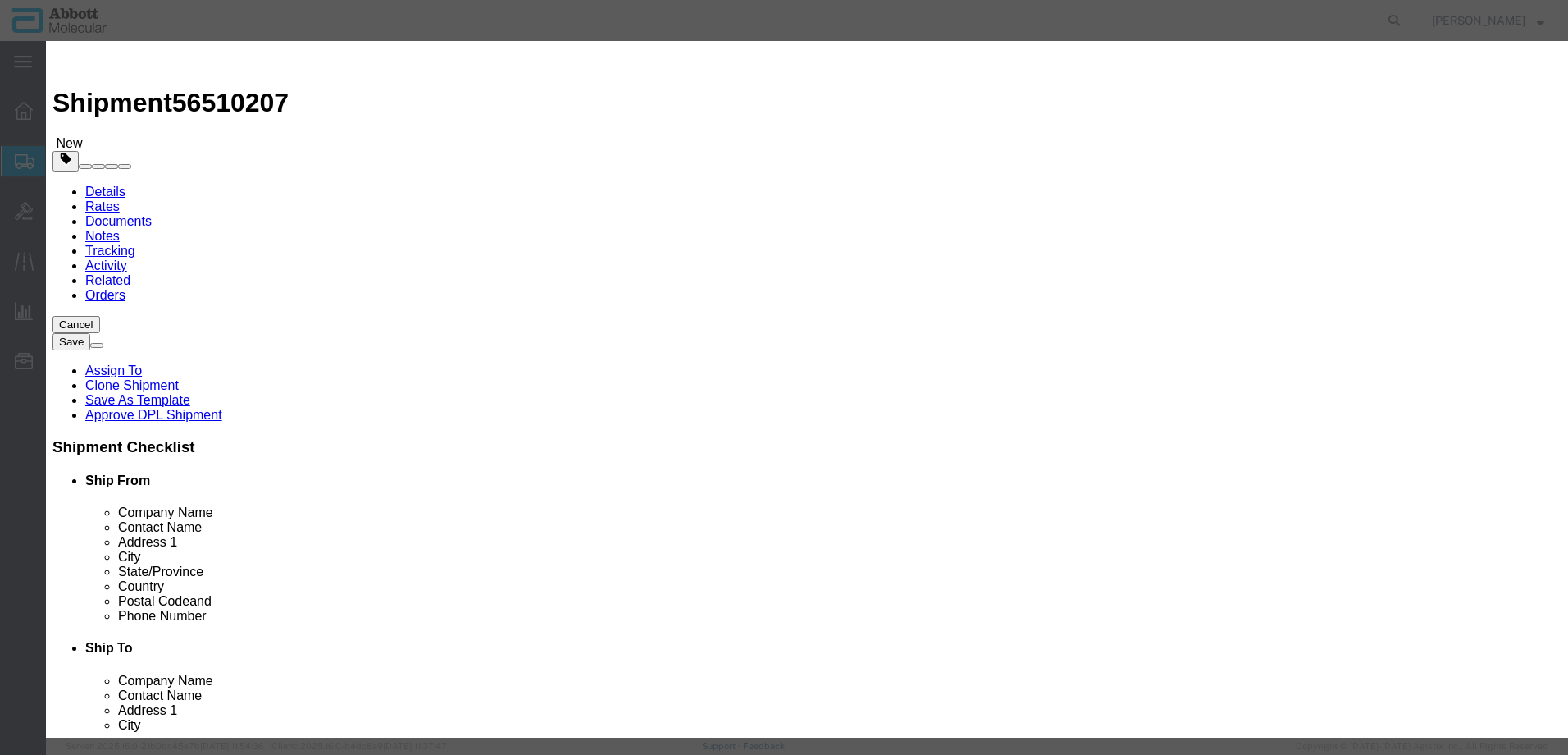
checkbox input "false"
type input "04N0221"
type textarea "Vysis CLL FISH Probe Kit"
type input "04N0221"
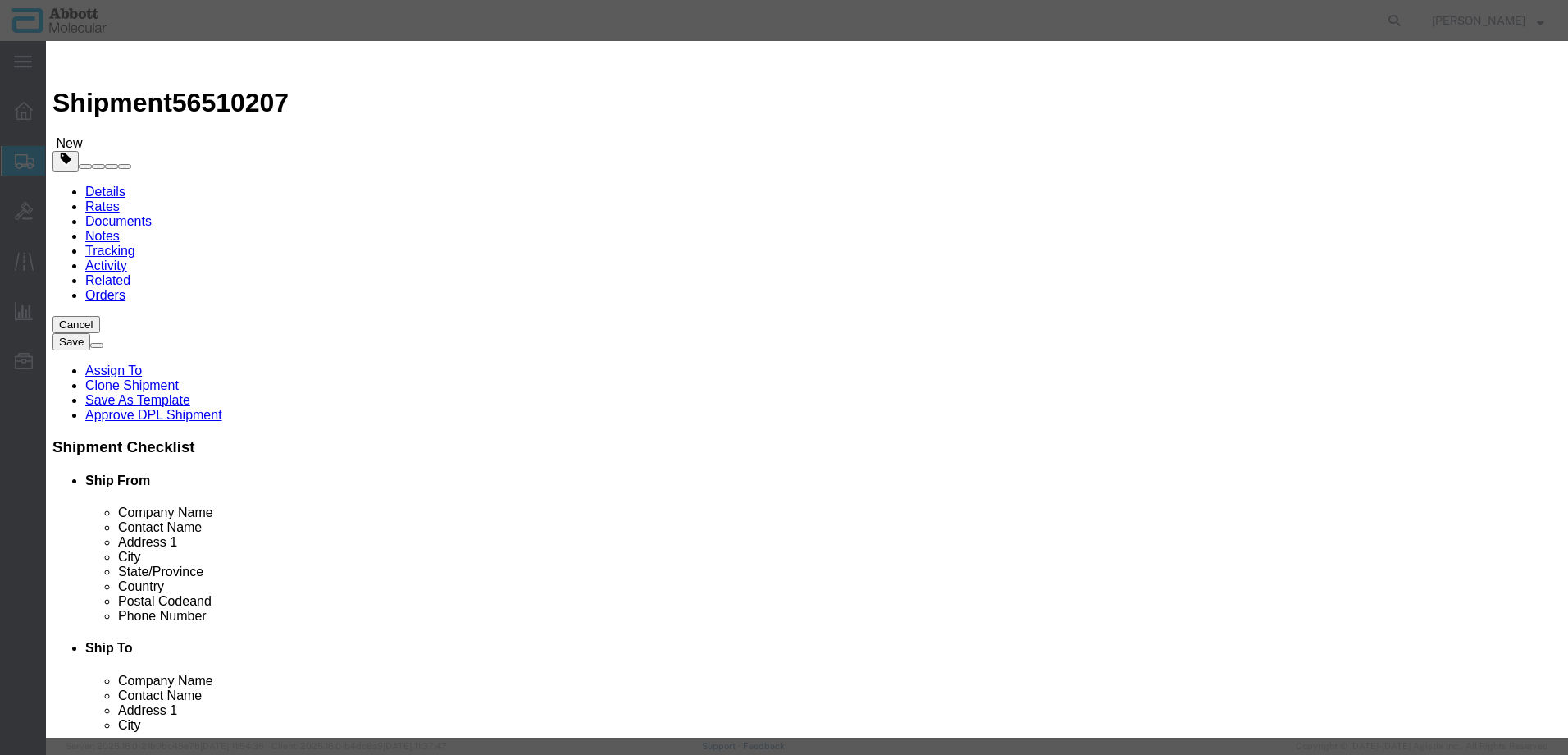
select select "NLR"
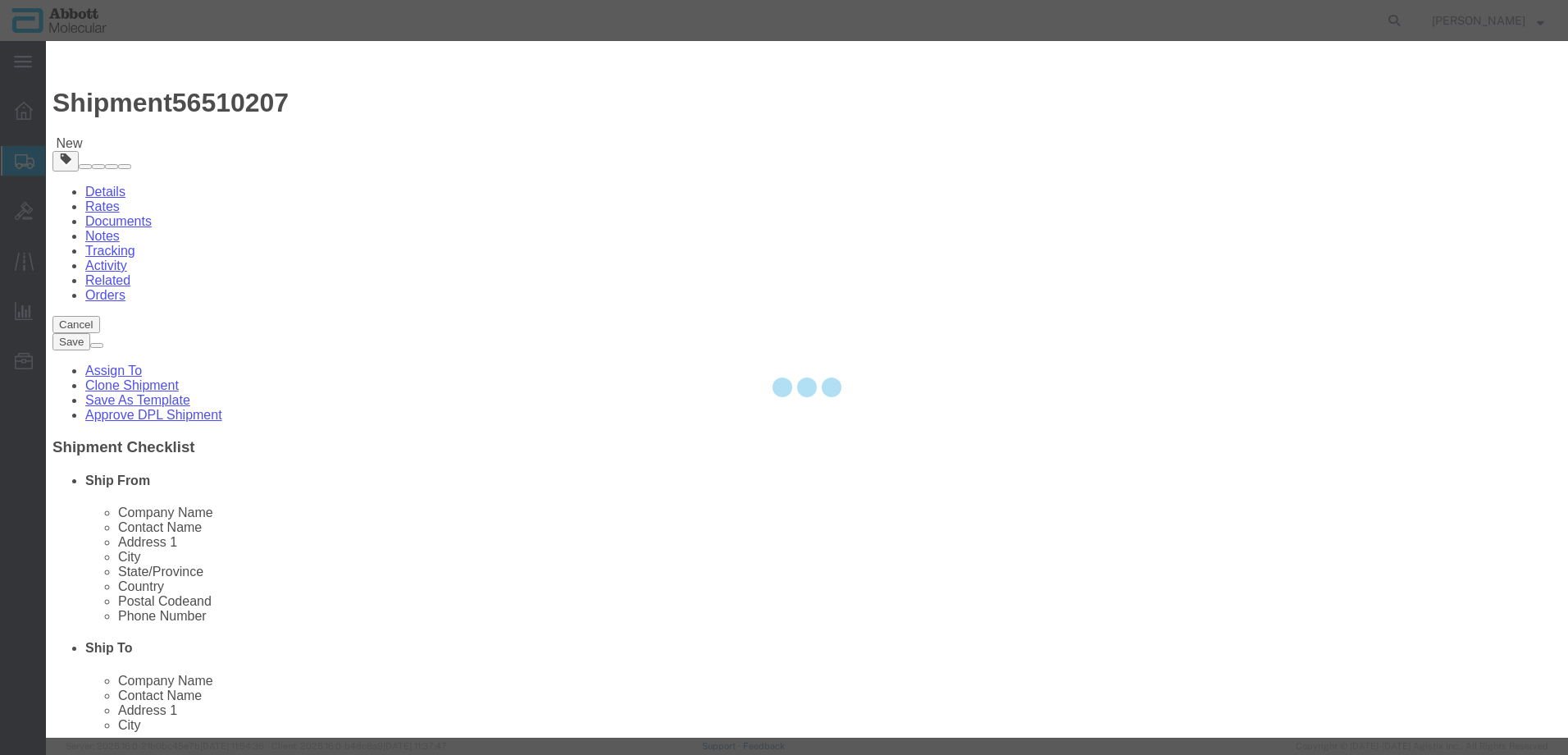
type input "2"
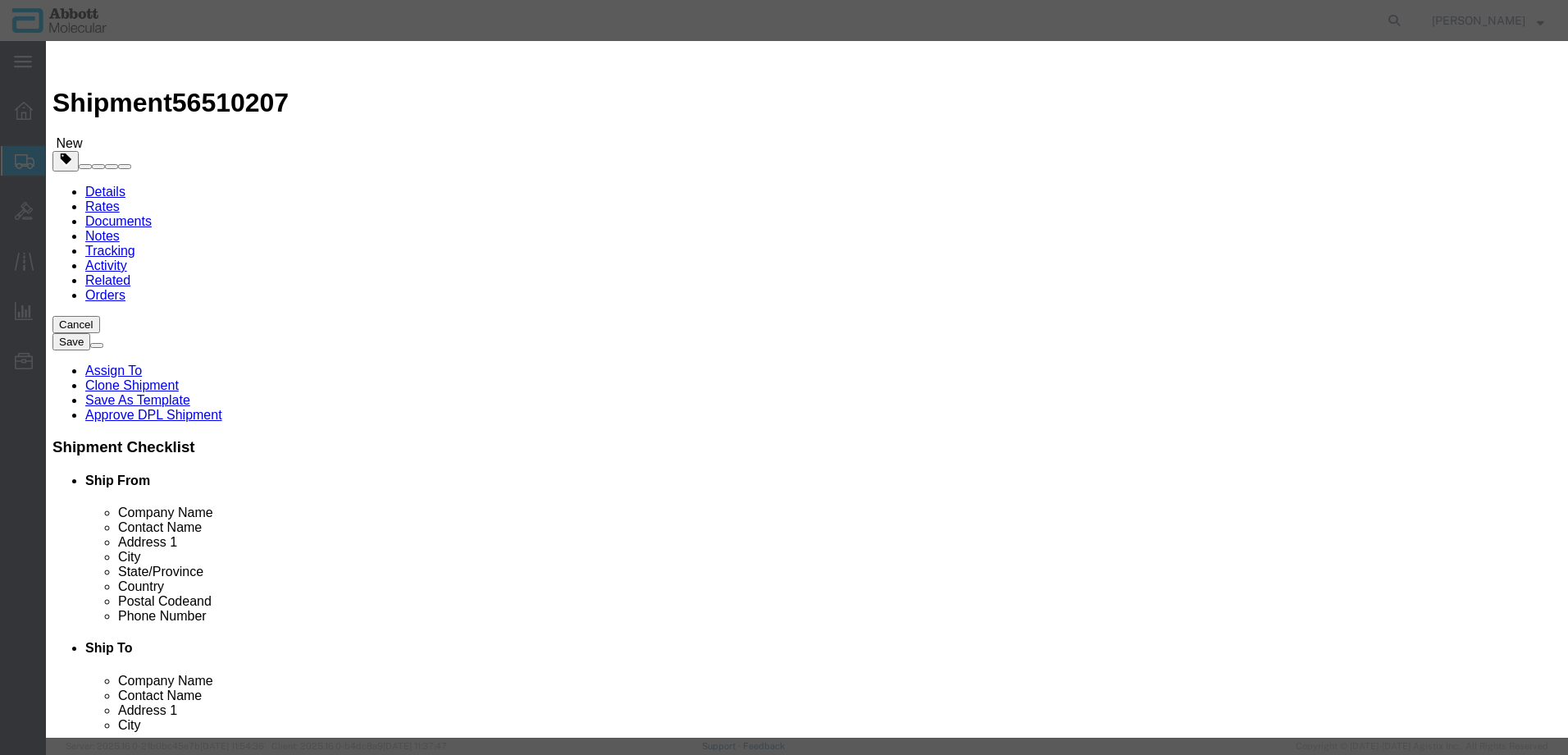
type input "1"
select select "70"
drag, startPoint x: 1004, startPoint y: 261, endPoint x: 996, endPoint y: 280, distance: 20.6
click select "Select Account Type Activity ID Airline Appointment Number ASN Batch Number Bil…"
select select "BATCH_NUMBER"
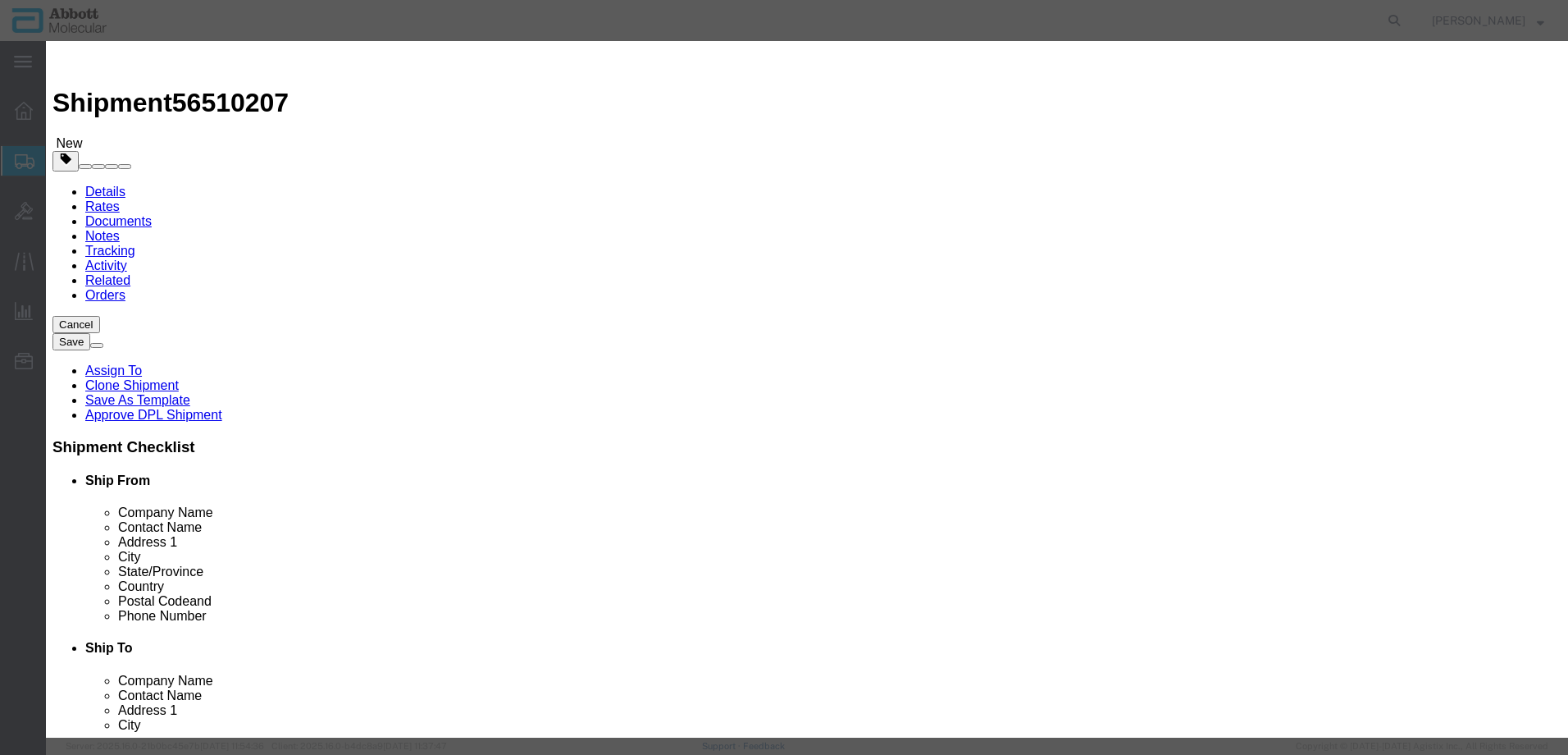
click select "Select Account Type Activity ID Airline Appointment Number ASN Batch Number Bil…"
type input "413497"
click button "Save & Add Another"
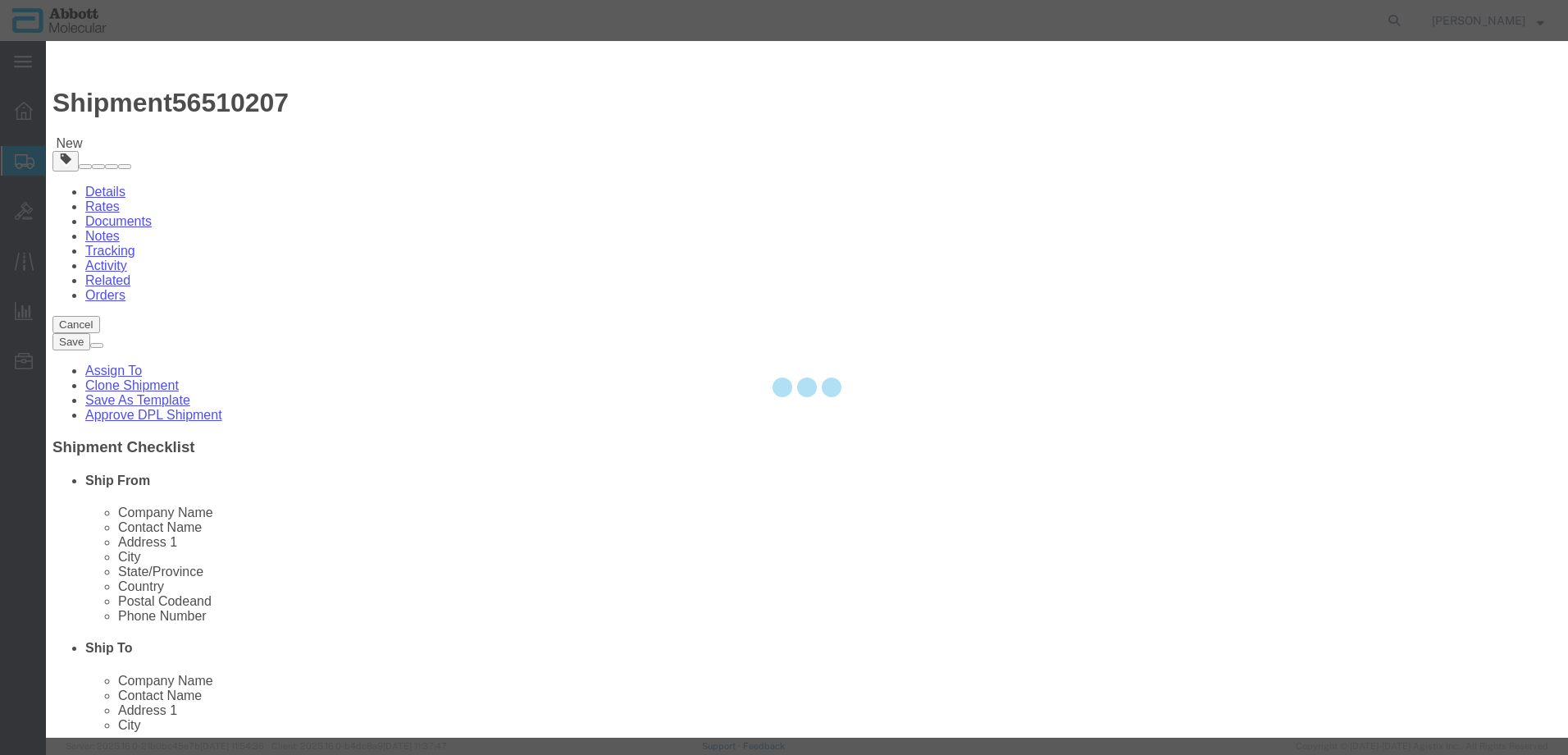
select select "EA"
select select
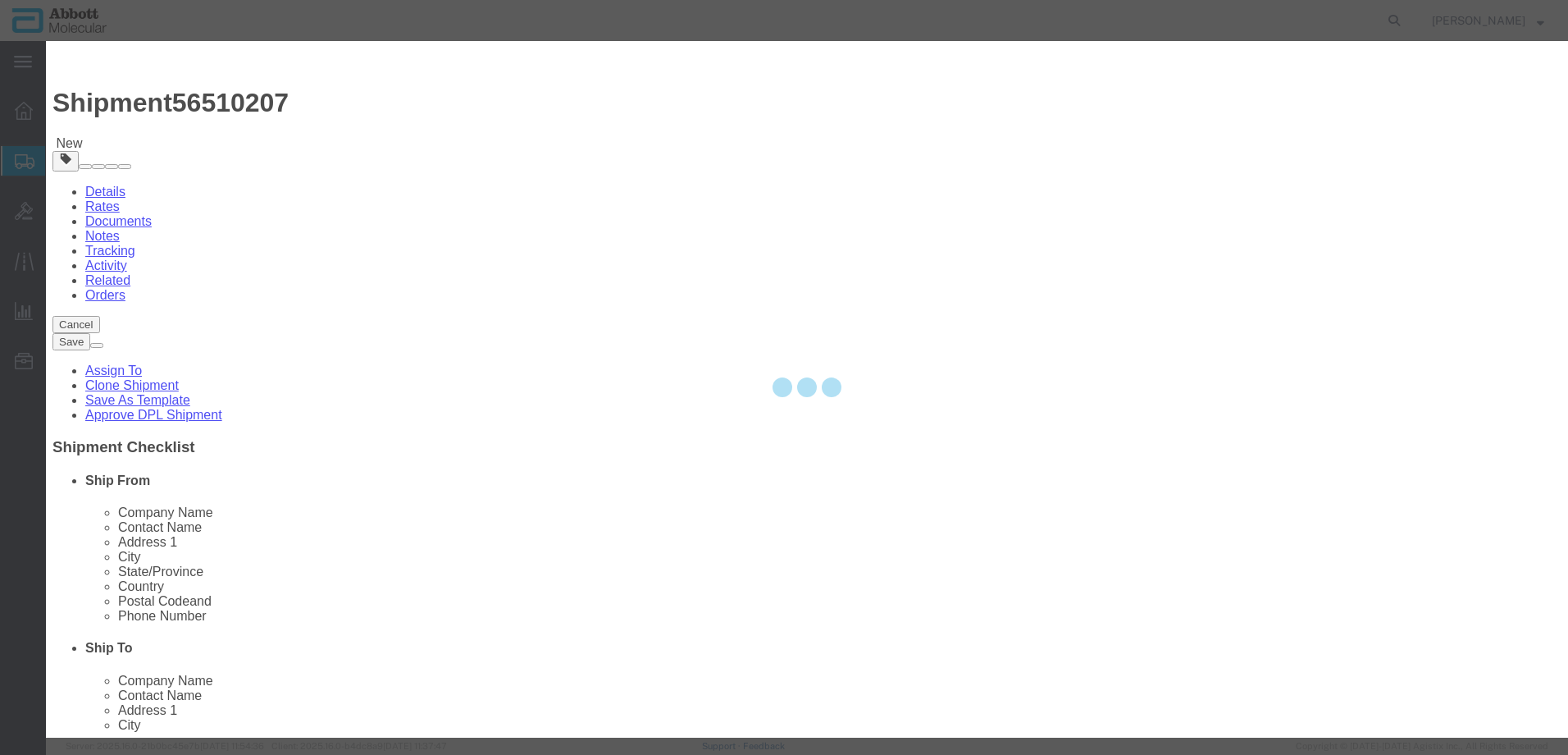
select select
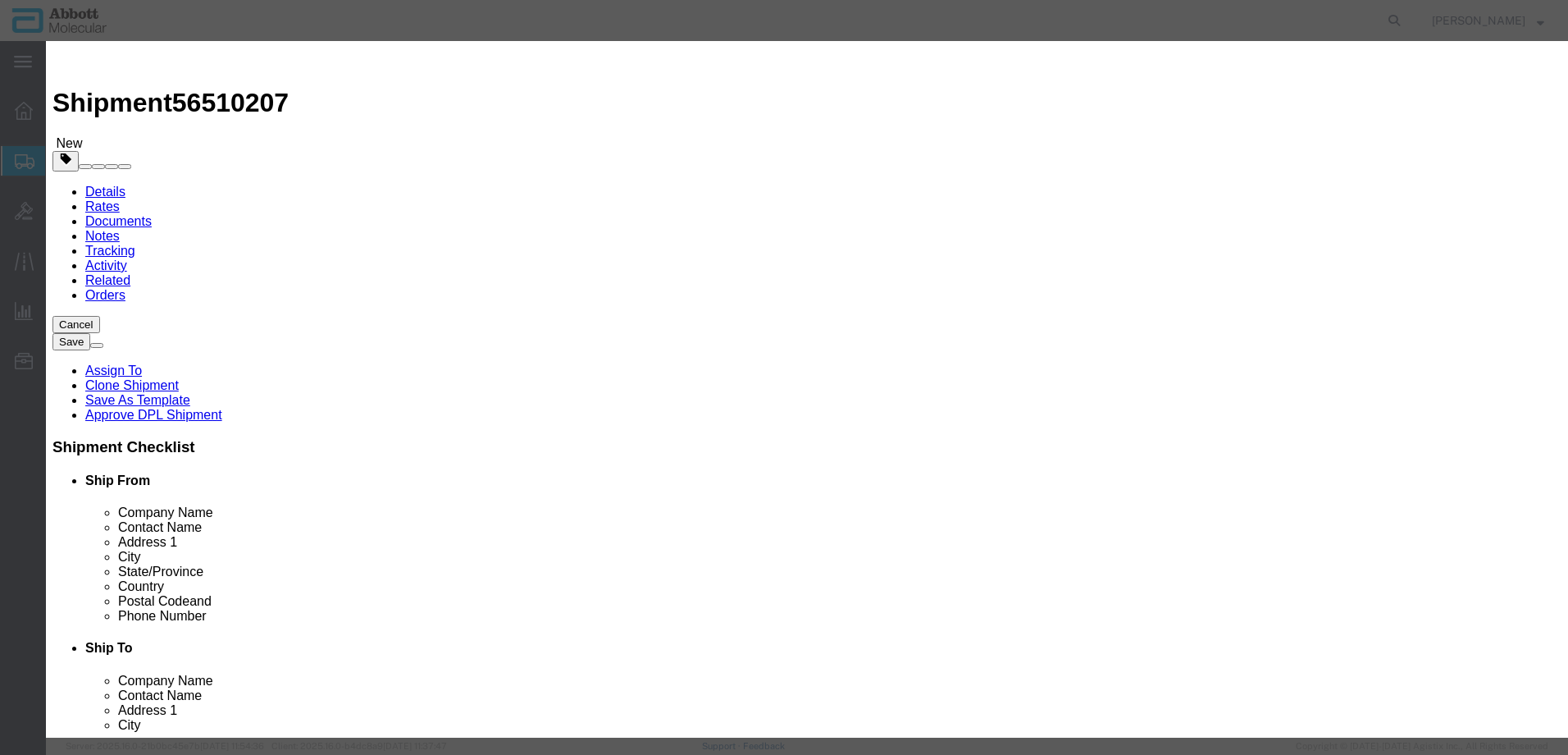
click input "text"
type input "09N1791"
click strong "09N1791"
select select
checkbox input "false"
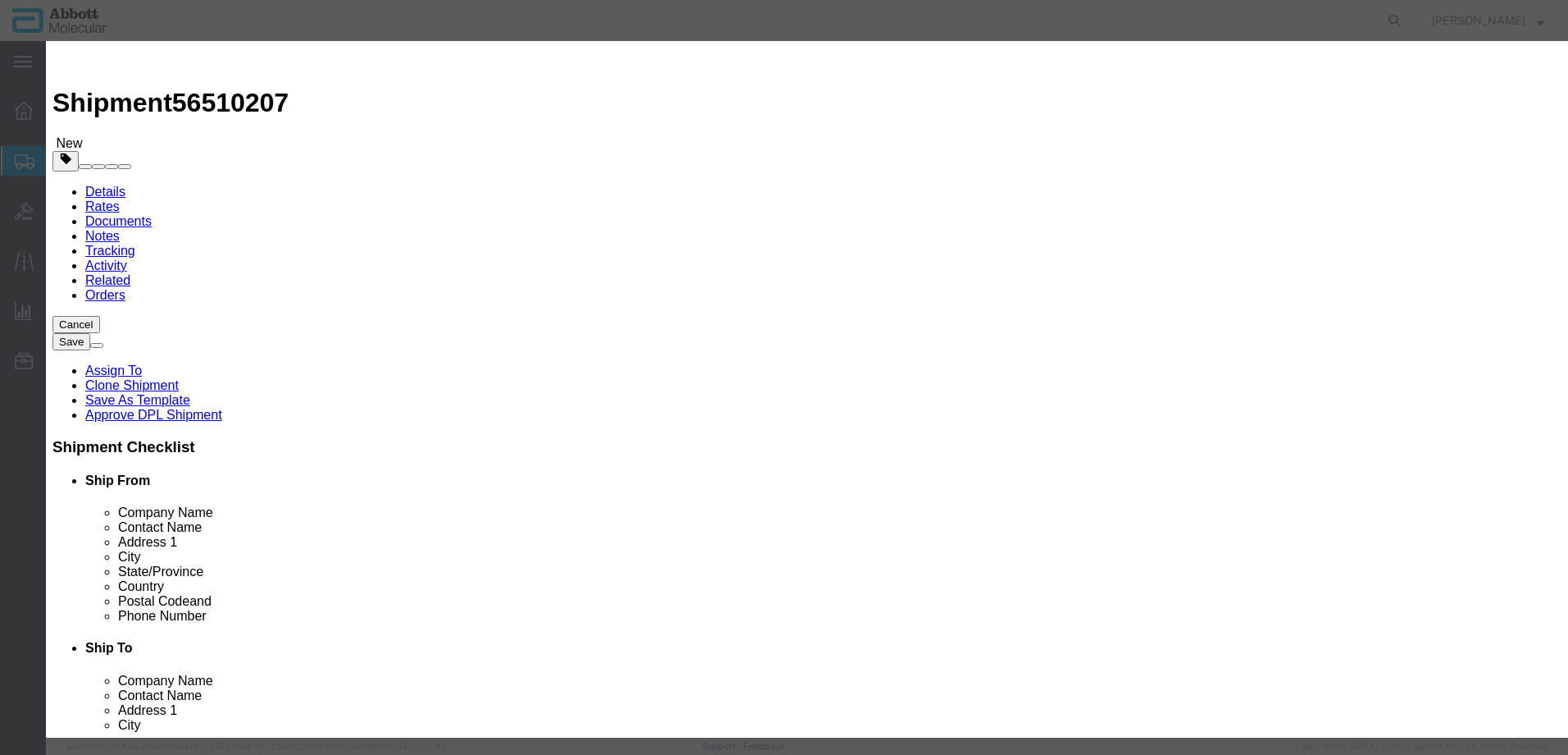
select select "US"
type input "FROM_2_TO_8"
type input "3822190080"
select select "BIS"
checkbox input "false"
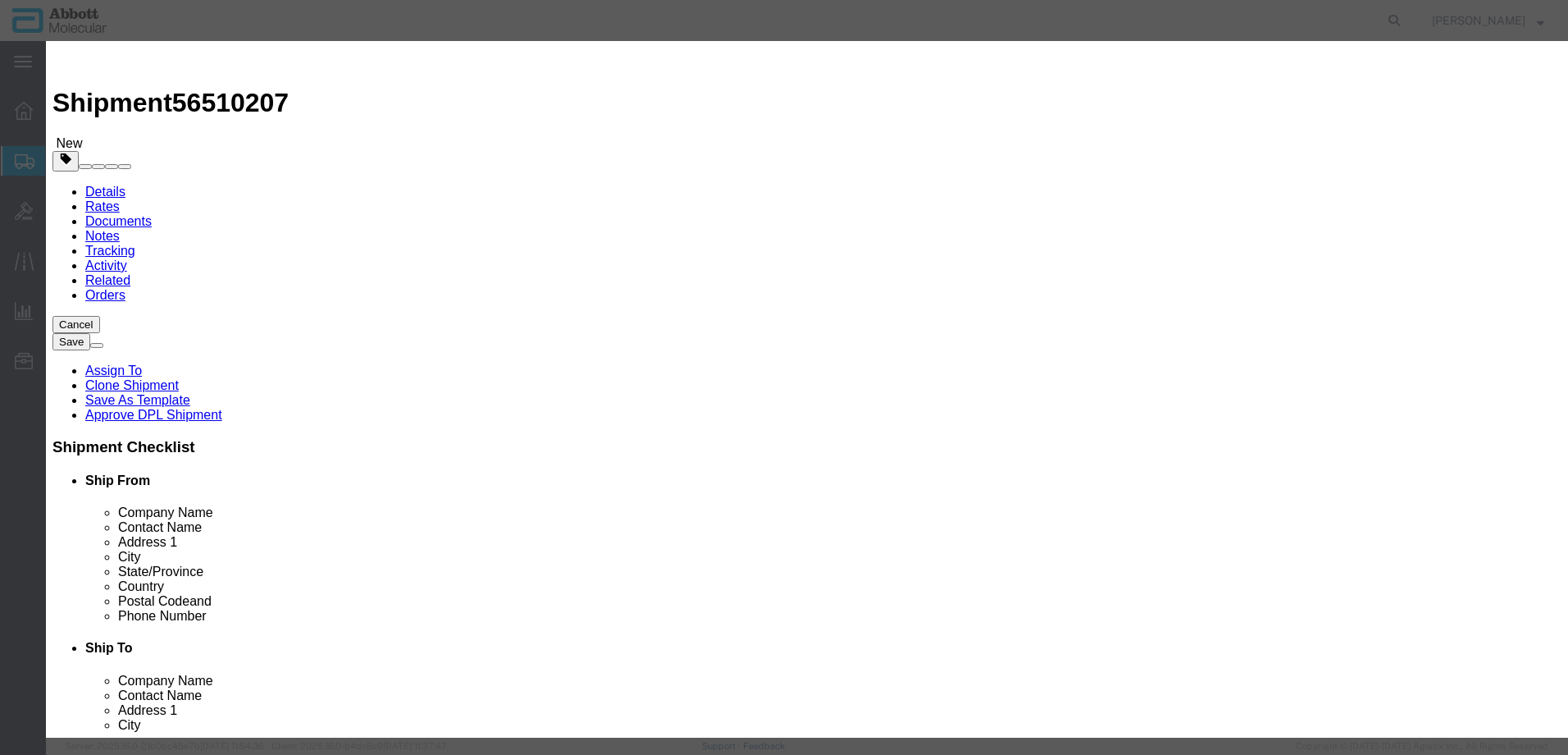
checkbox input "false"
type input "09N1791"
type textarea "Alinity m STI Amp Kit"
type input "09N1791"
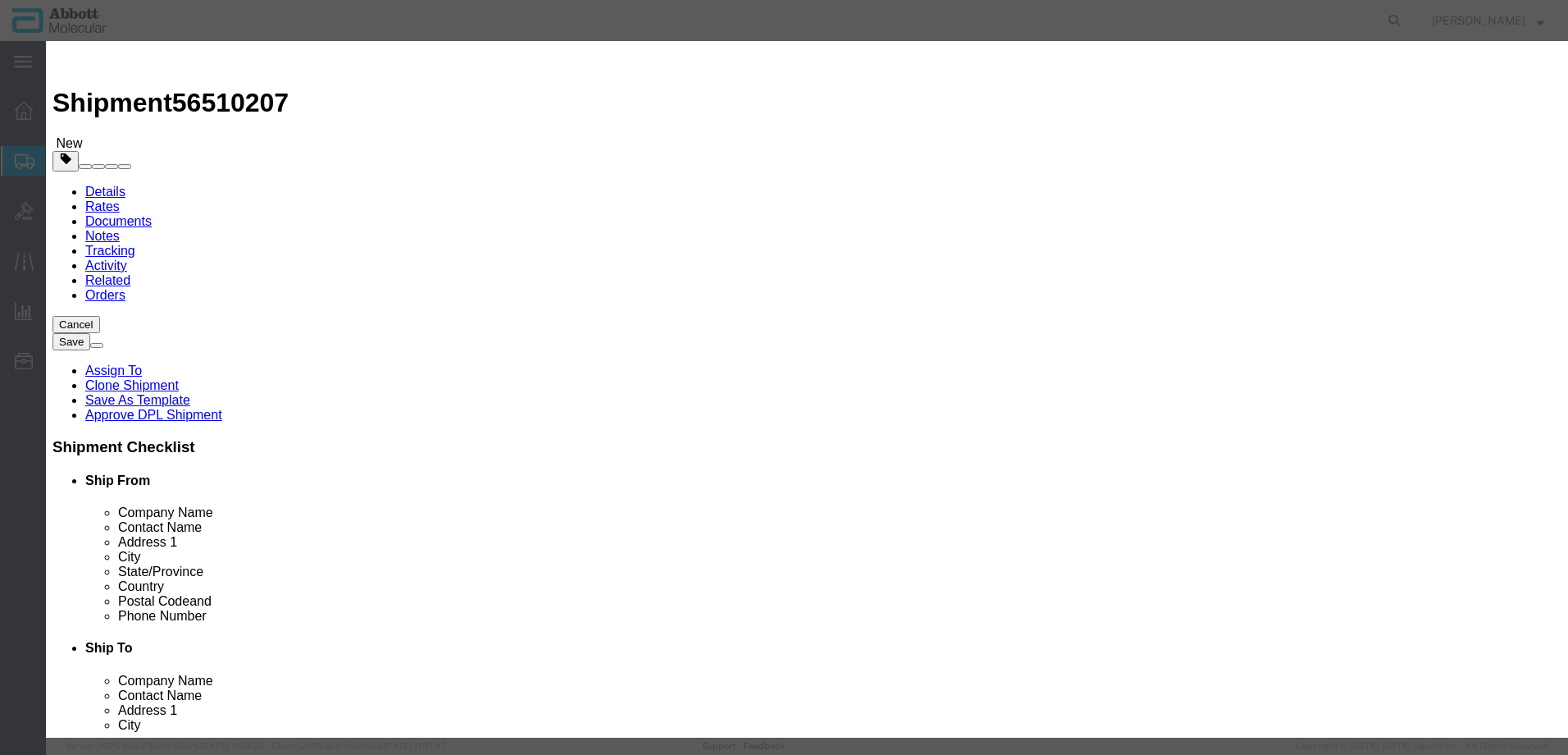
select select "NLR"
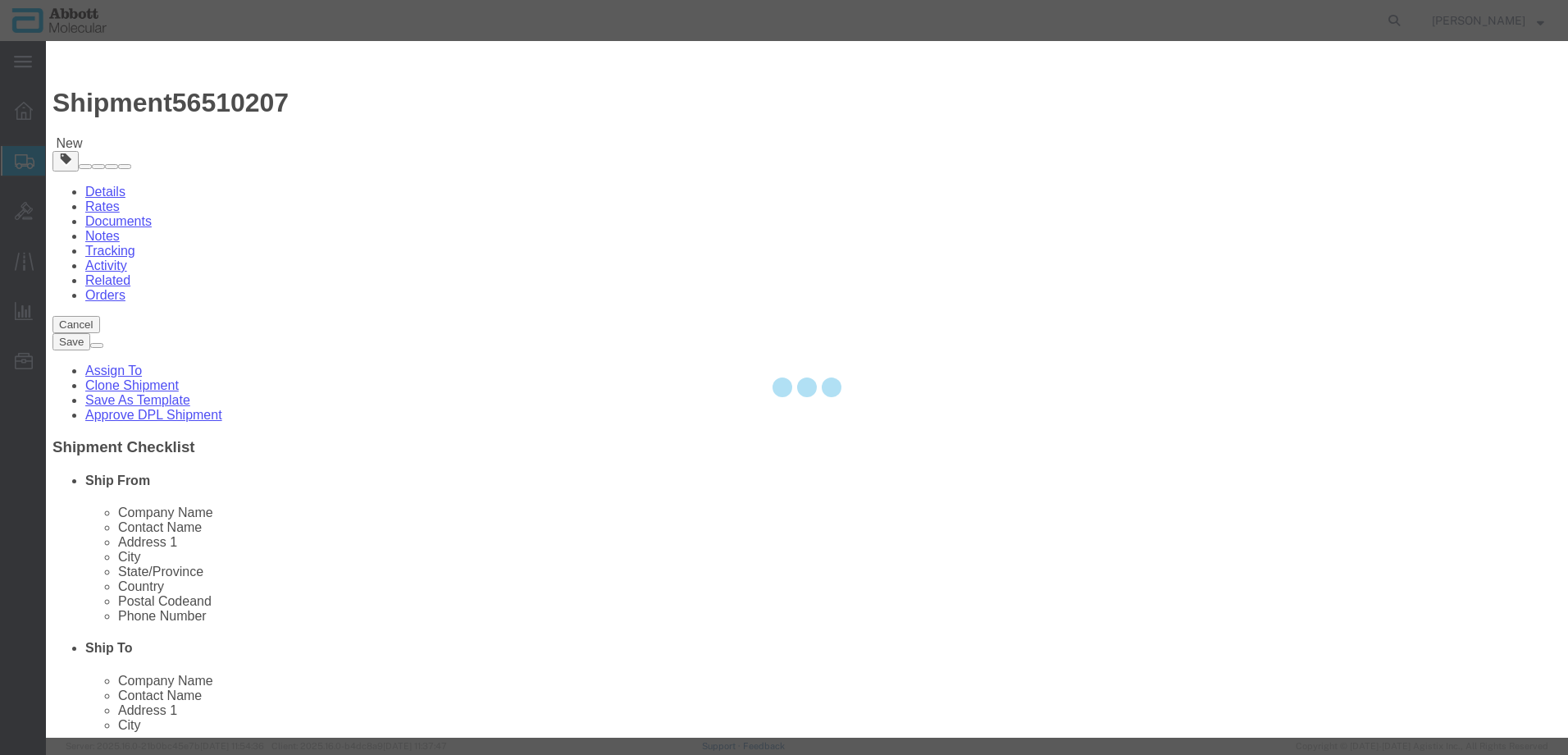
type input "15"
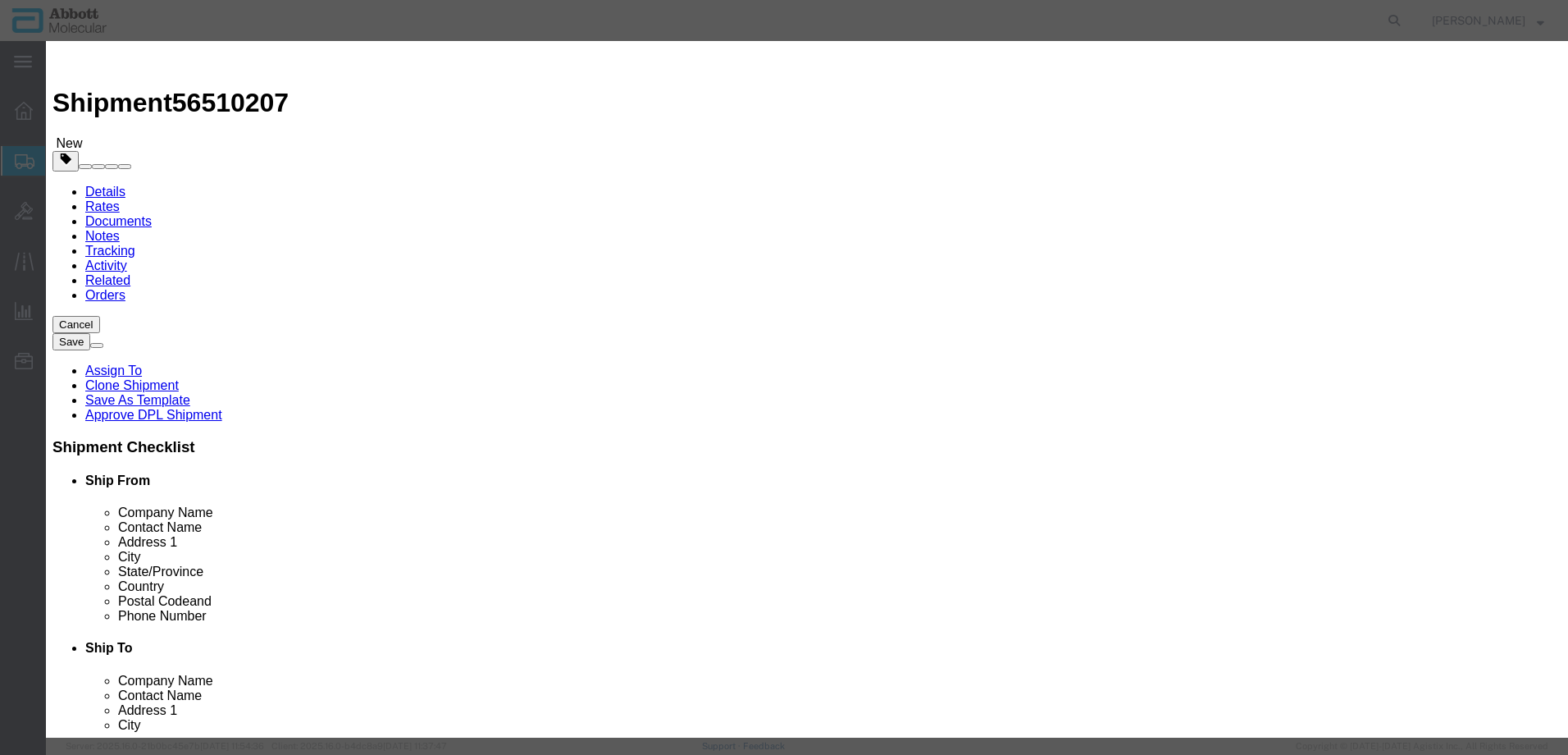
type input "1"
select select "70"
drag, startPoint x: 959, startPoint y: 261, endPoint x: 962, endPoint y: 280, distance: 19.2
click select "Select Account Type Activity ID Airline Appointment Number ASN Batch Number Bil…"
select select "BATCH_NUMBER"
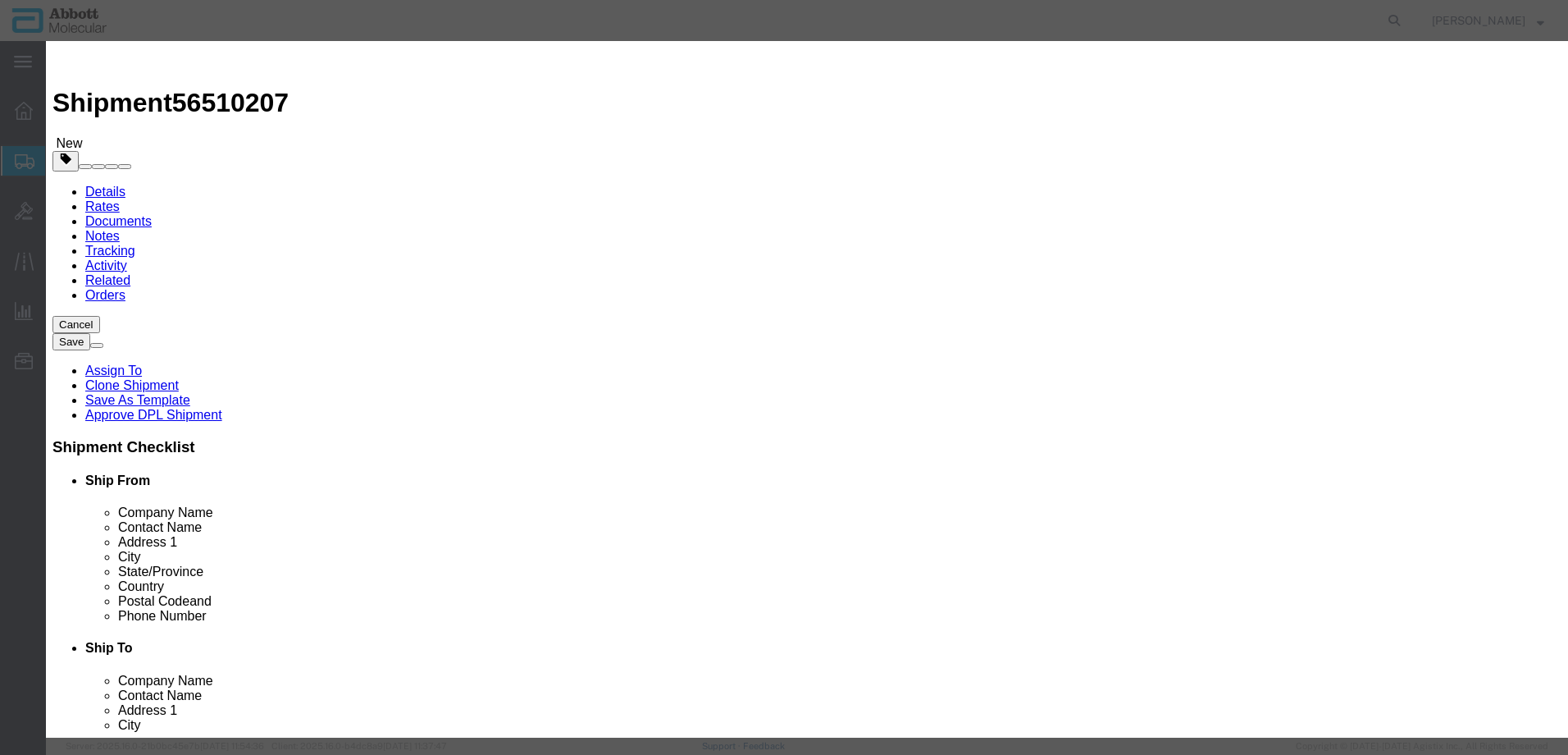
click select "Select Account Type Activity ID Airline Appointment Number ASN Batch Number Bil…"
type input "415152"
click button "Save & Add Another"
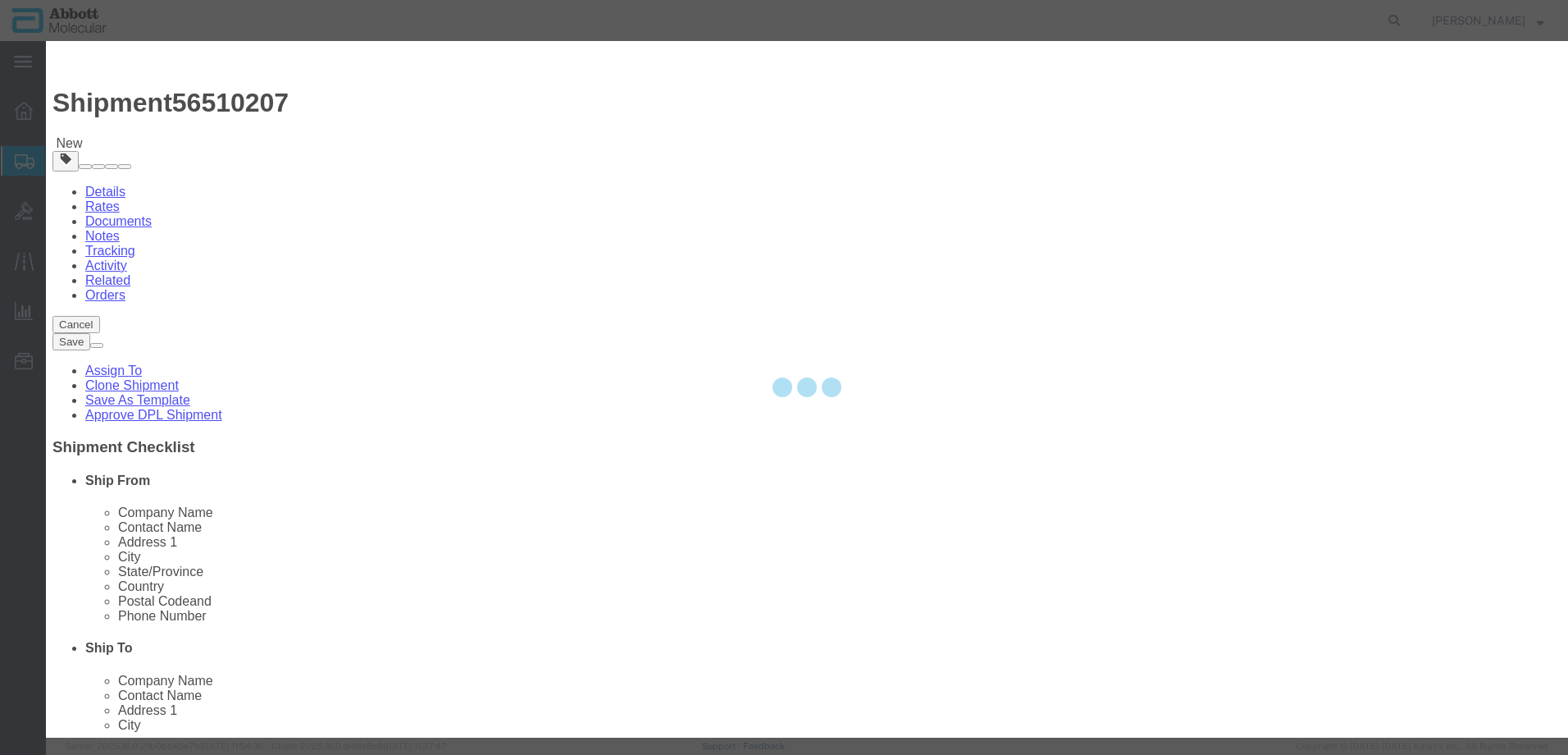
select select "EA"
select select
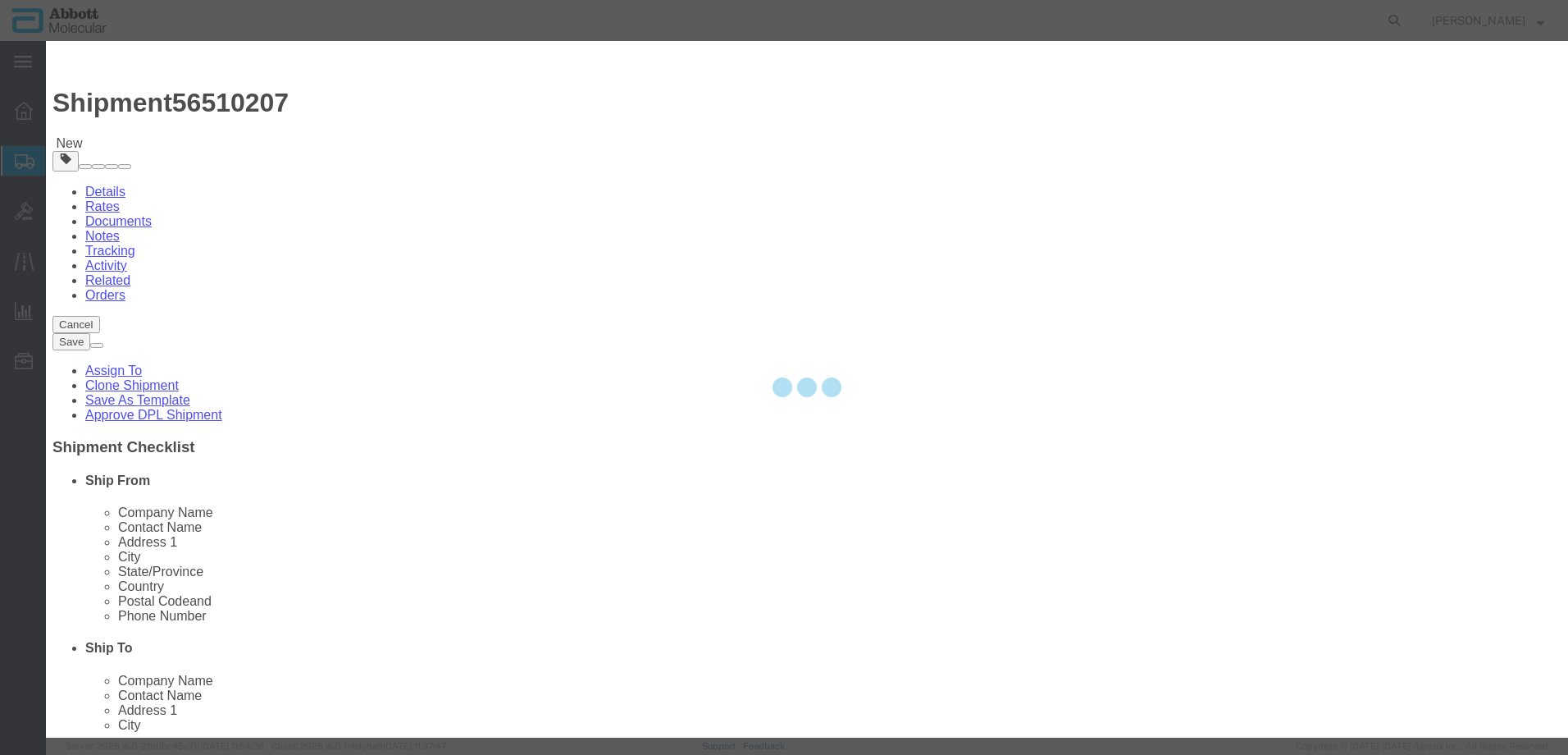
select select
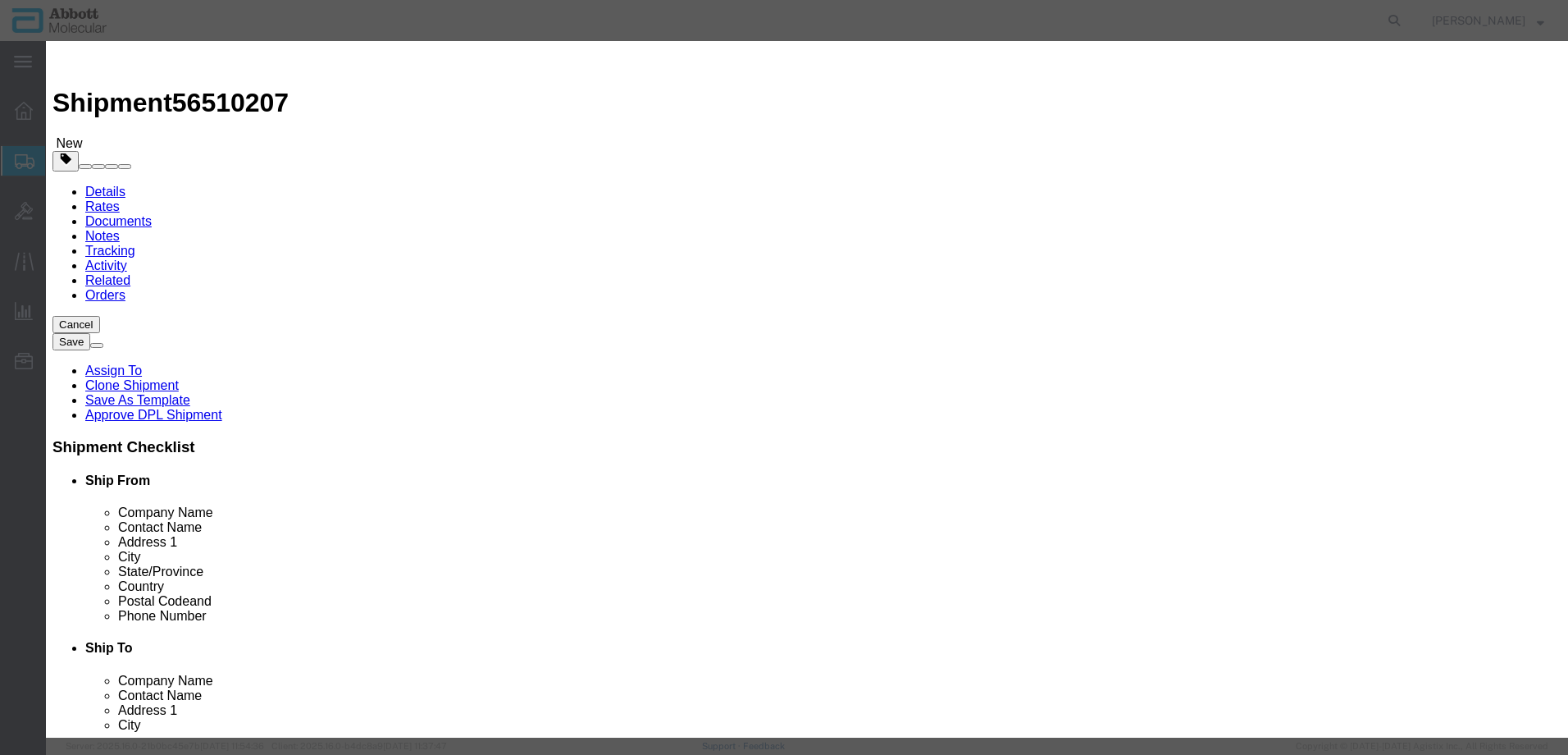
scroll to position [0, 0]
click input "text"
type input "09N1791"
click strong "09N1791"
select select
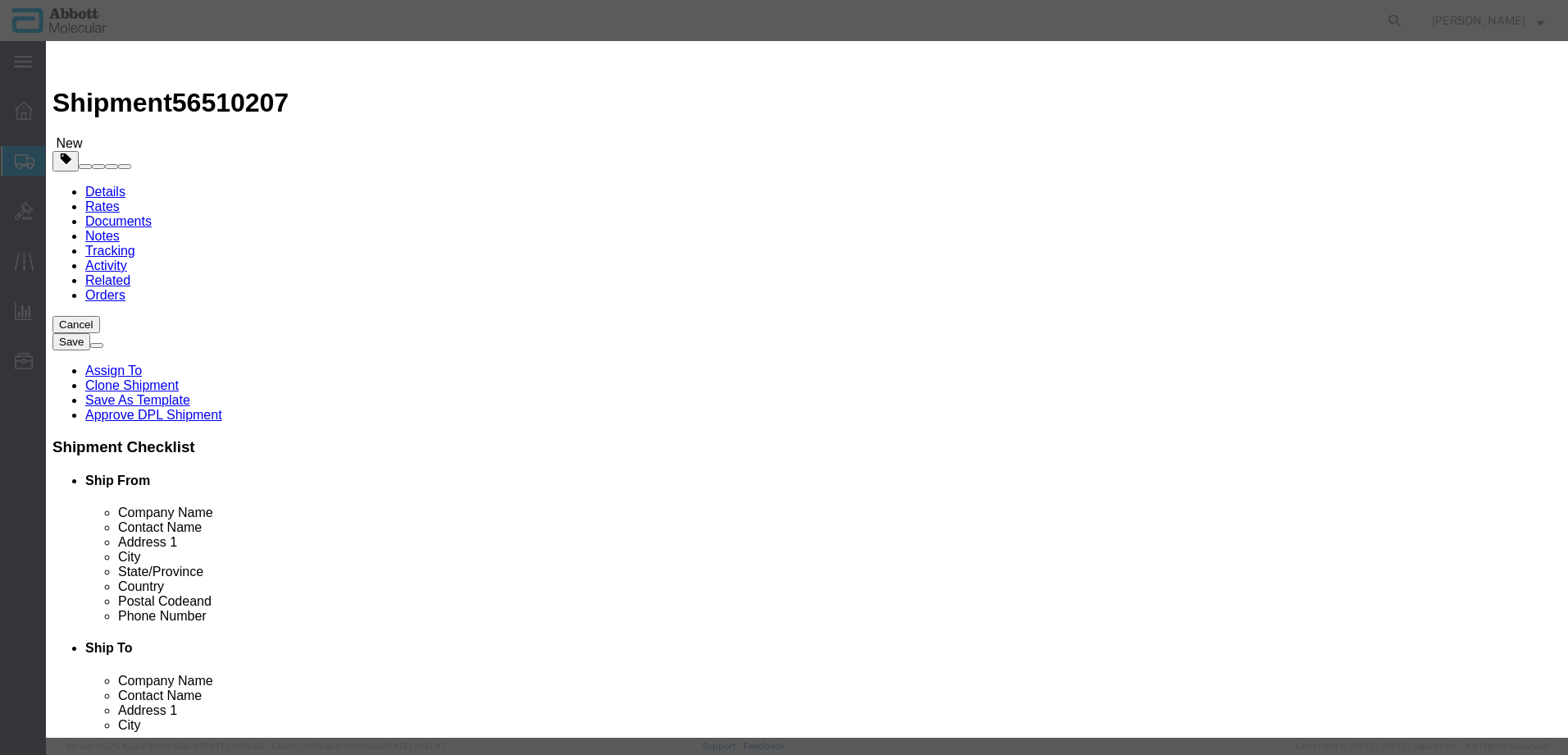
checkbox input "false"
select select "US"
type input "FROM_2_TO_8"
type input "3822190080"
select select "BIS"
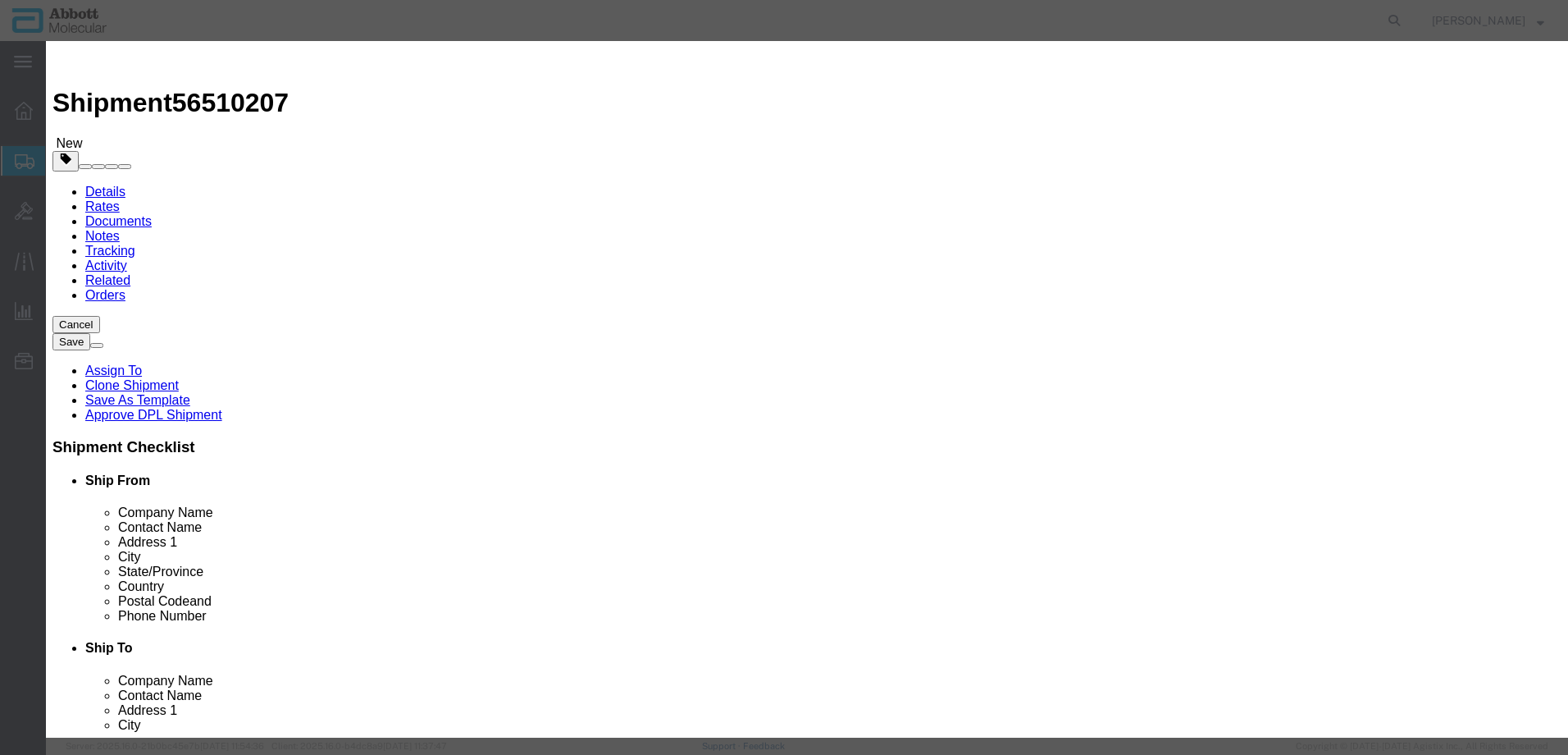
checkbox input "false"
drag, startPoint x: 982, startPoint y: 265, endPoint x: 977, endPoint y: 275, distance: 11.2
click select "Select Account Type Activity ID Airline Appointment Number ASN Batch Number Bil…"
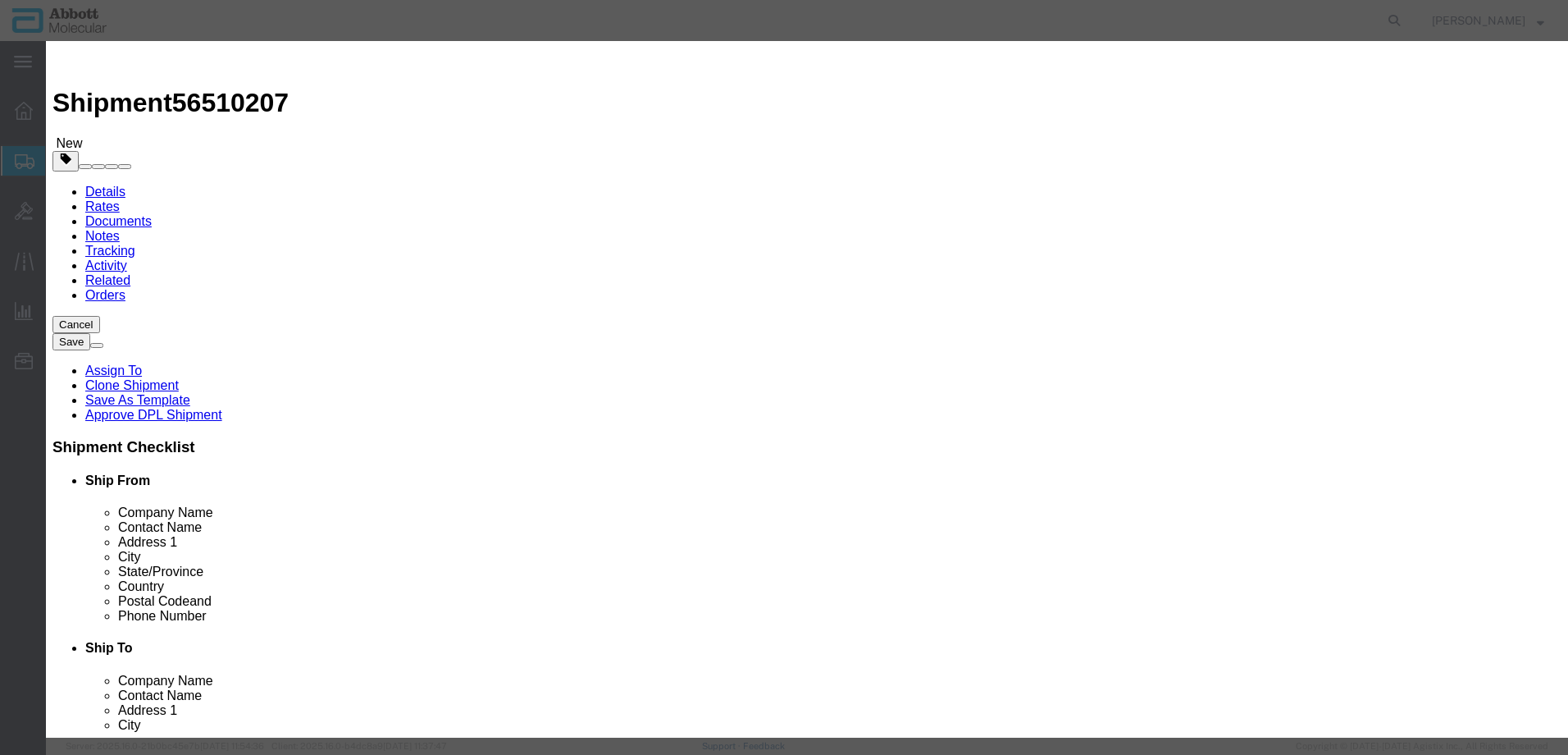
click button "Save & Add Another"
click input "text"
click td "Model: 09N1791"
drag, startPoint x: 1014, startPoint y: 265, endPoint x: 1014, endPoint y: 278, distance: 13.0
click select "Select Account Type Activity ID Airline Appointment Number ASN Batch Number Bil…"
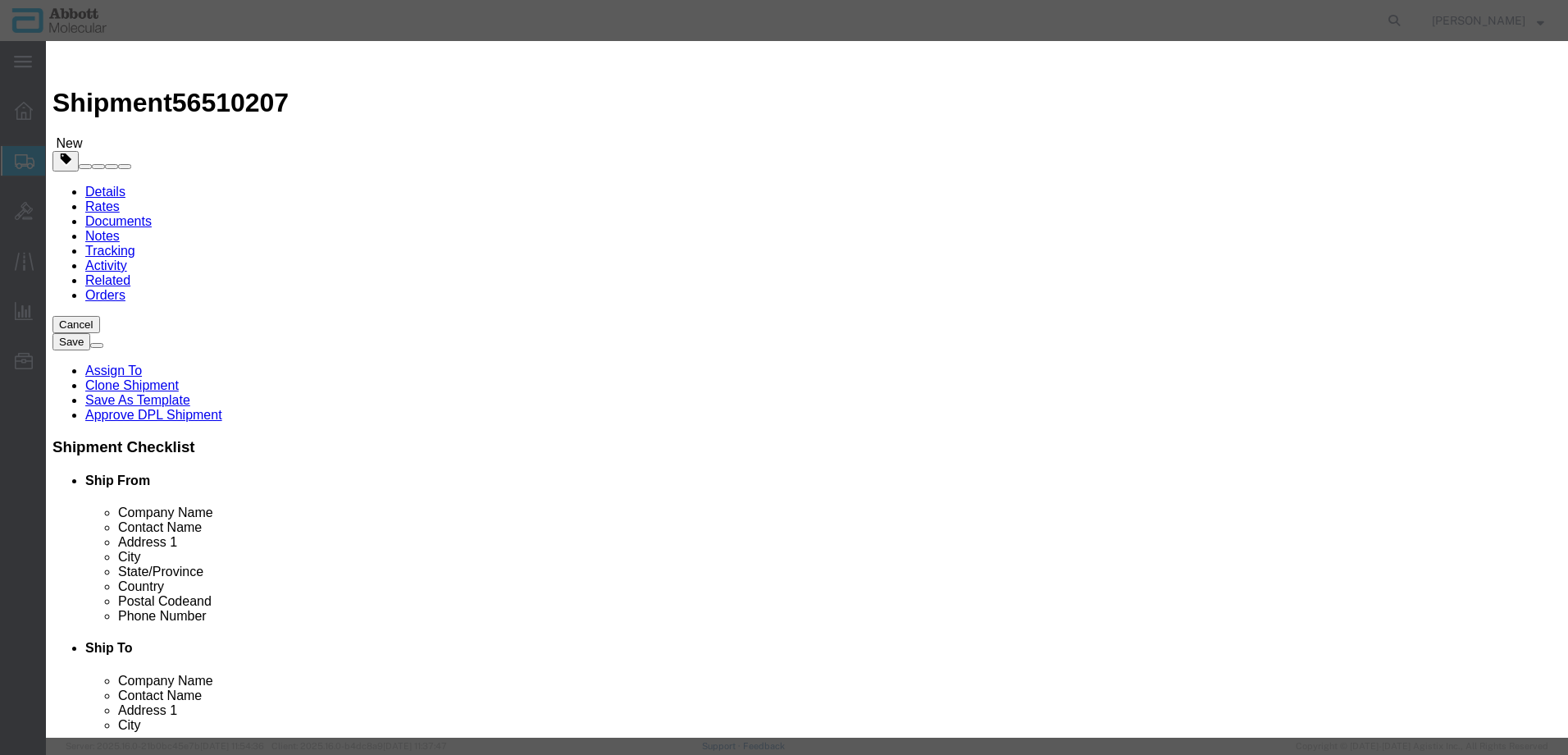
click select "Select Account Type Activity ID Airline Appointment Number ASN Batch Number Bil…"
click button "Save & Add Another"
click input "text"
click td "Model: 09N1791"
drag, startPoint x: 967, startPoint y: 263, endPoint x: 967, endPoint y: 279, distance: 16.0
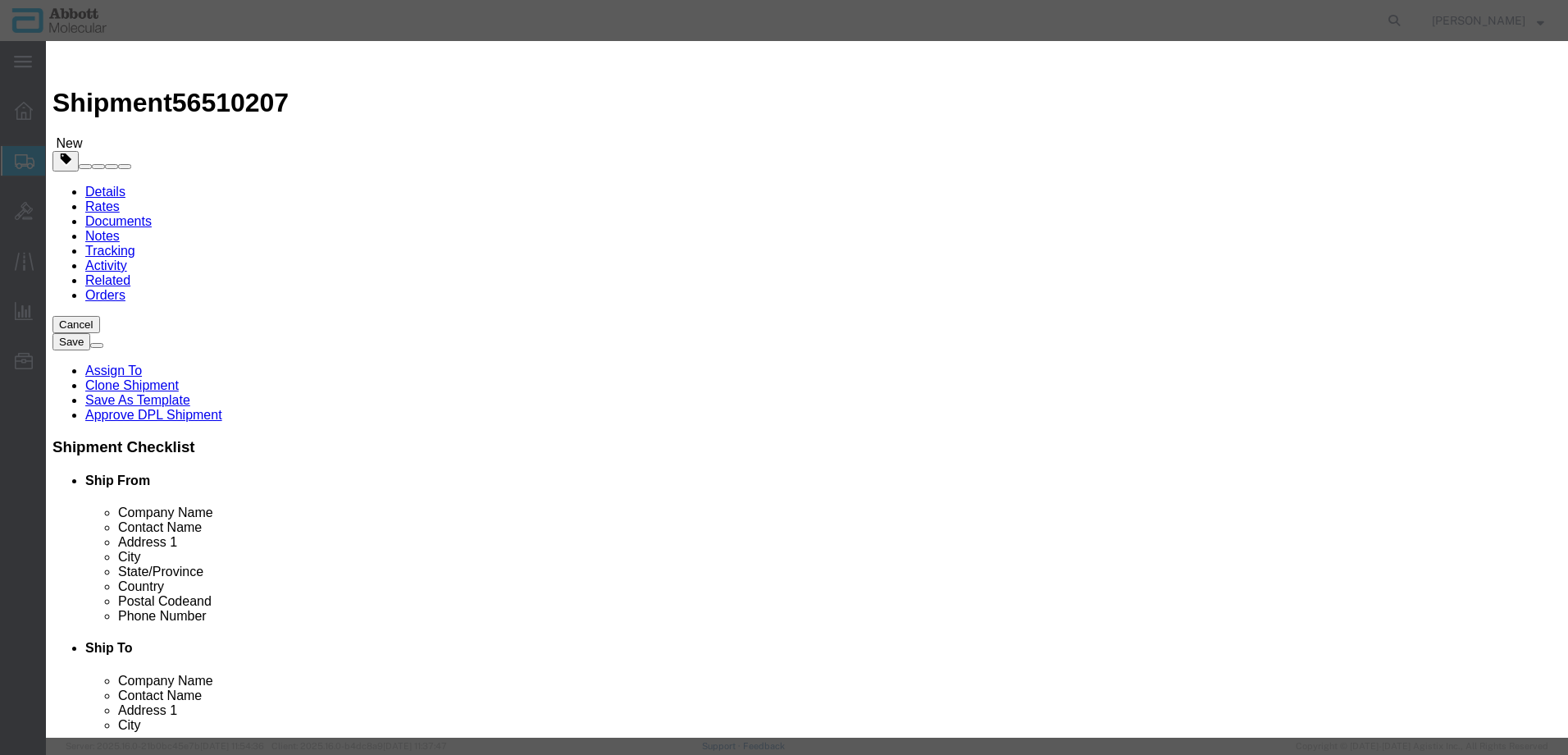
click select "Select Account Type Activity ID Airline Appointment Number ASN Batch Number Bil…"
drag, startPoint x: 354, startPoint y: 616, endPoint x: 0, endPoint y: 562, distance: 358.1
click button "Save & Add Another"
click input "text"
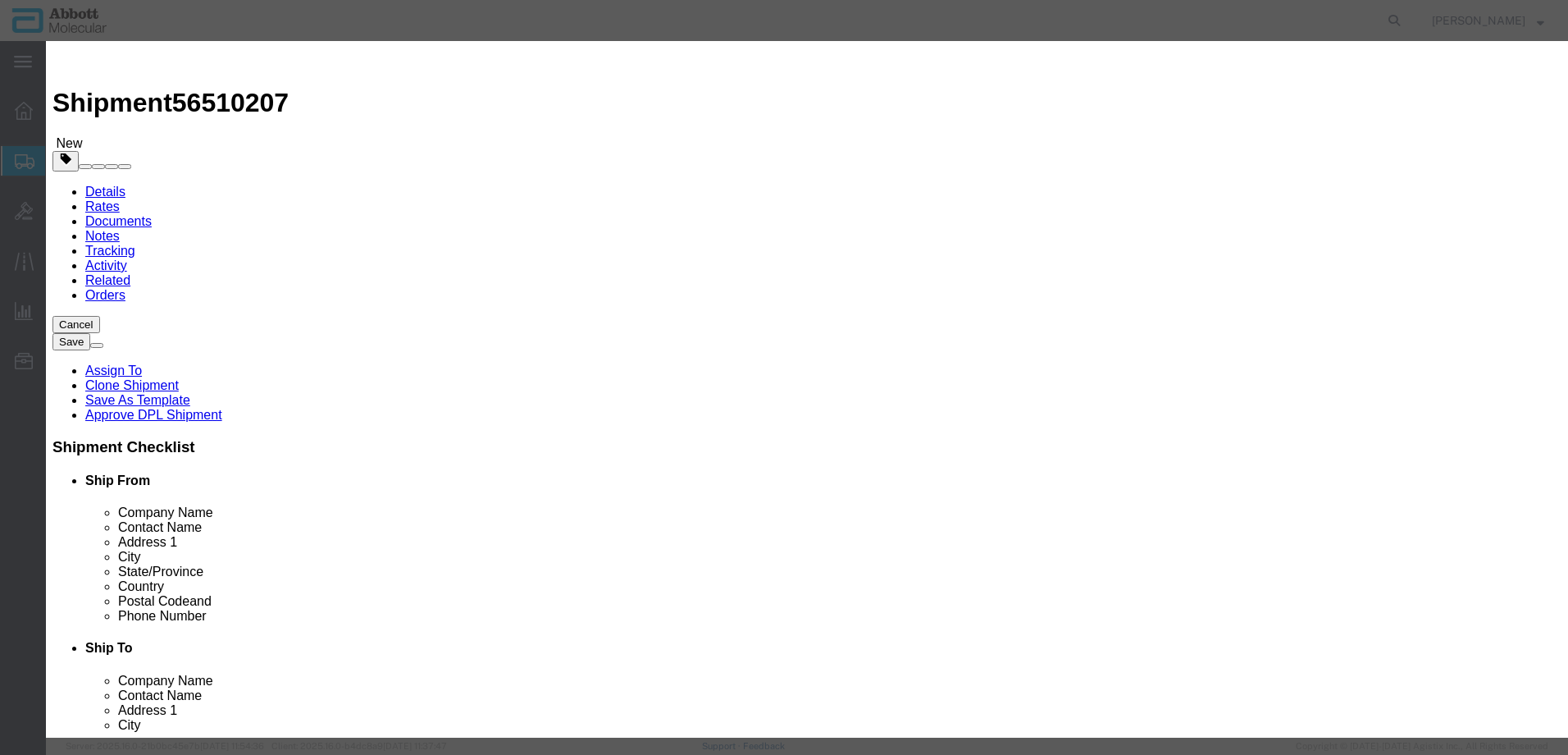
click strong "04J8690"
click select "Select Account Type Activity ID Airline Appointment Number ASN Batch Number Bil…"
click button "Save & Add Another"
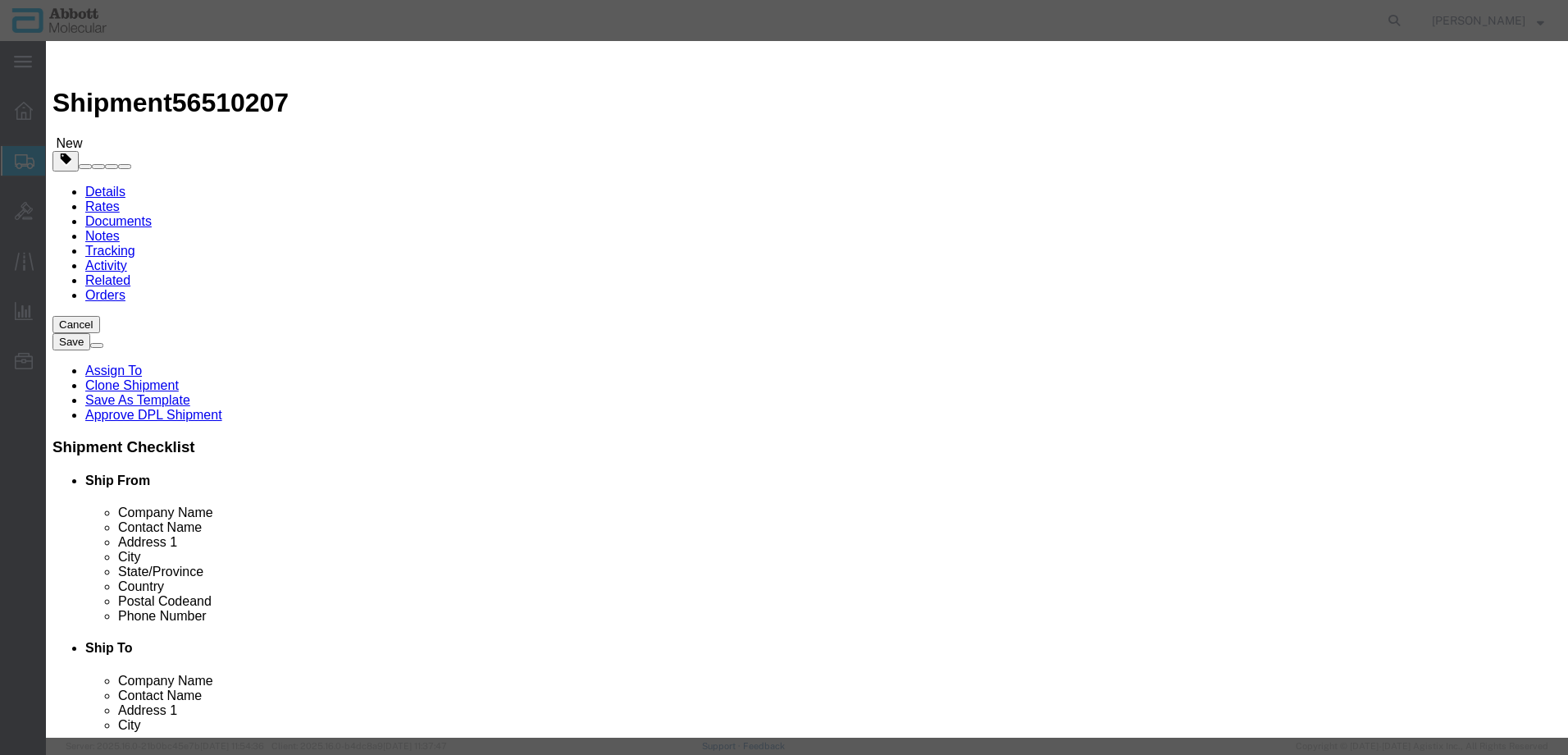
scroll to position [0, 0]
click input "text"
click strong "09N1590"
click select "Select Account Type Activity ID Airline Appointment Number ASN Batch Number Bil…"
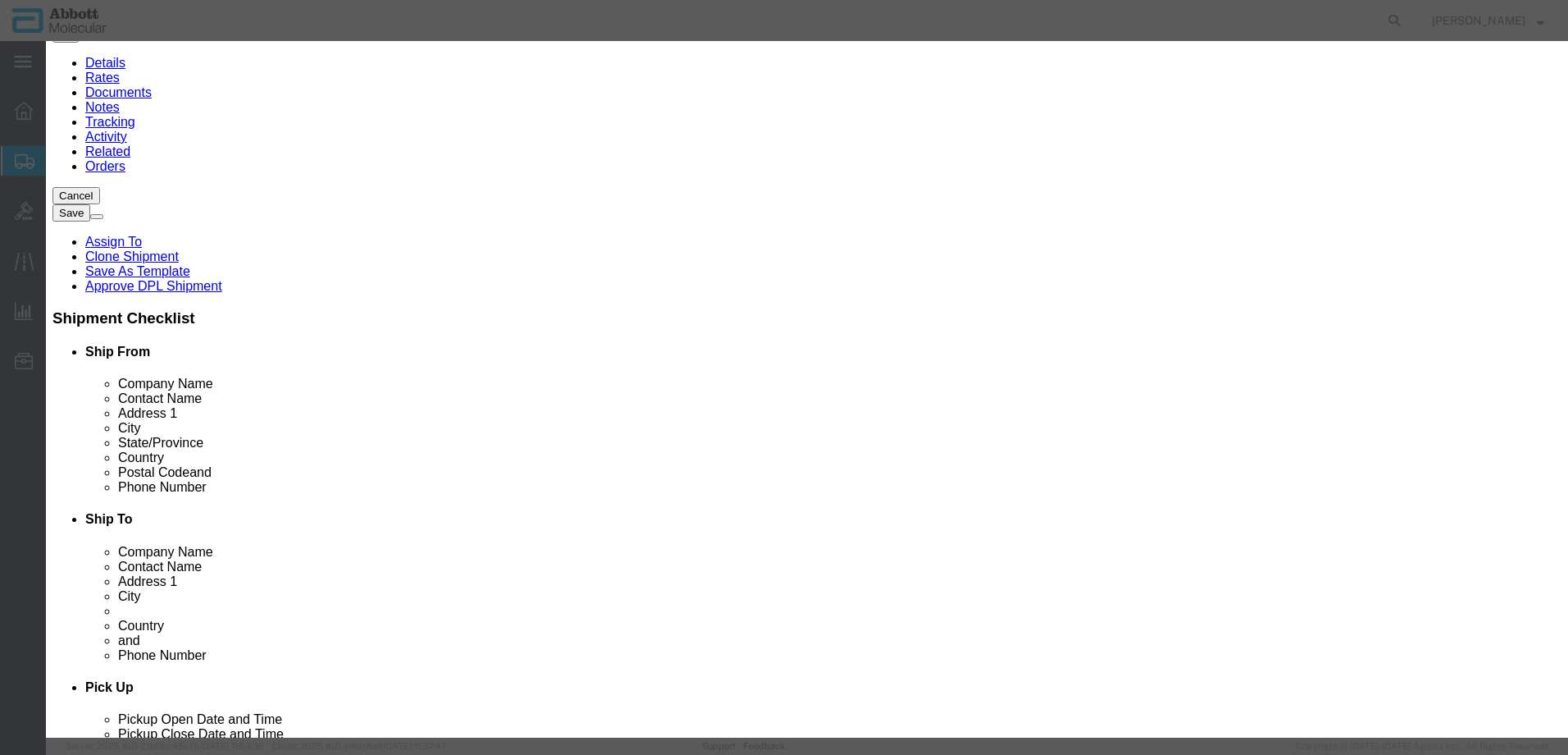
scroll to position [164, 0]
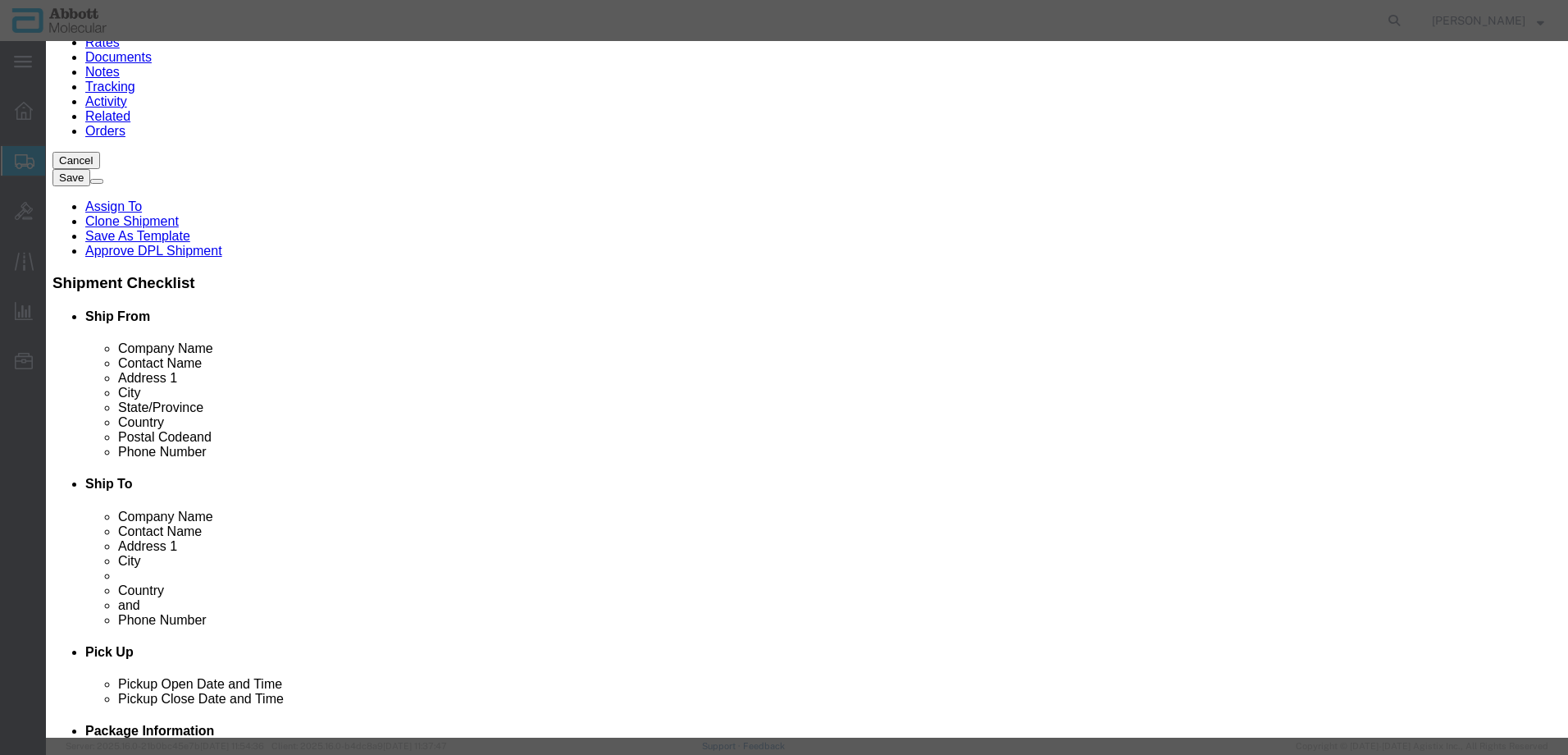
click button "Save & Add Another"
click input "text"
click strong "06J3722"
drag, startPoint x: 972, startPoint y: 266, endPoint x: 968, endPoint y: 279, distance: 13.6
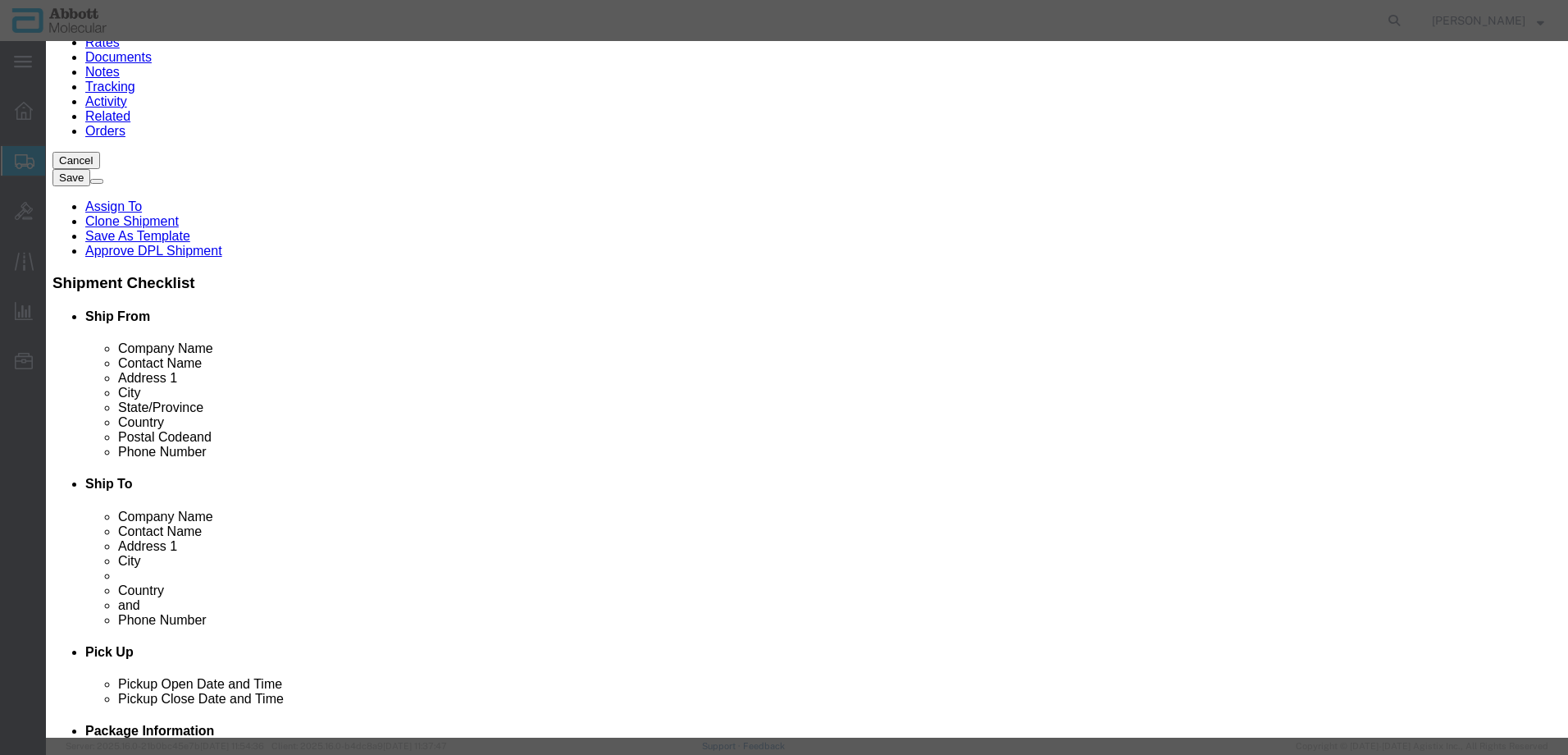
click select "Select Account Type Activity ID Airline Appointment Number ASN Batch Number Bil…"
click button "Save & Add Another"
click input "text"
click strong "08N8705"
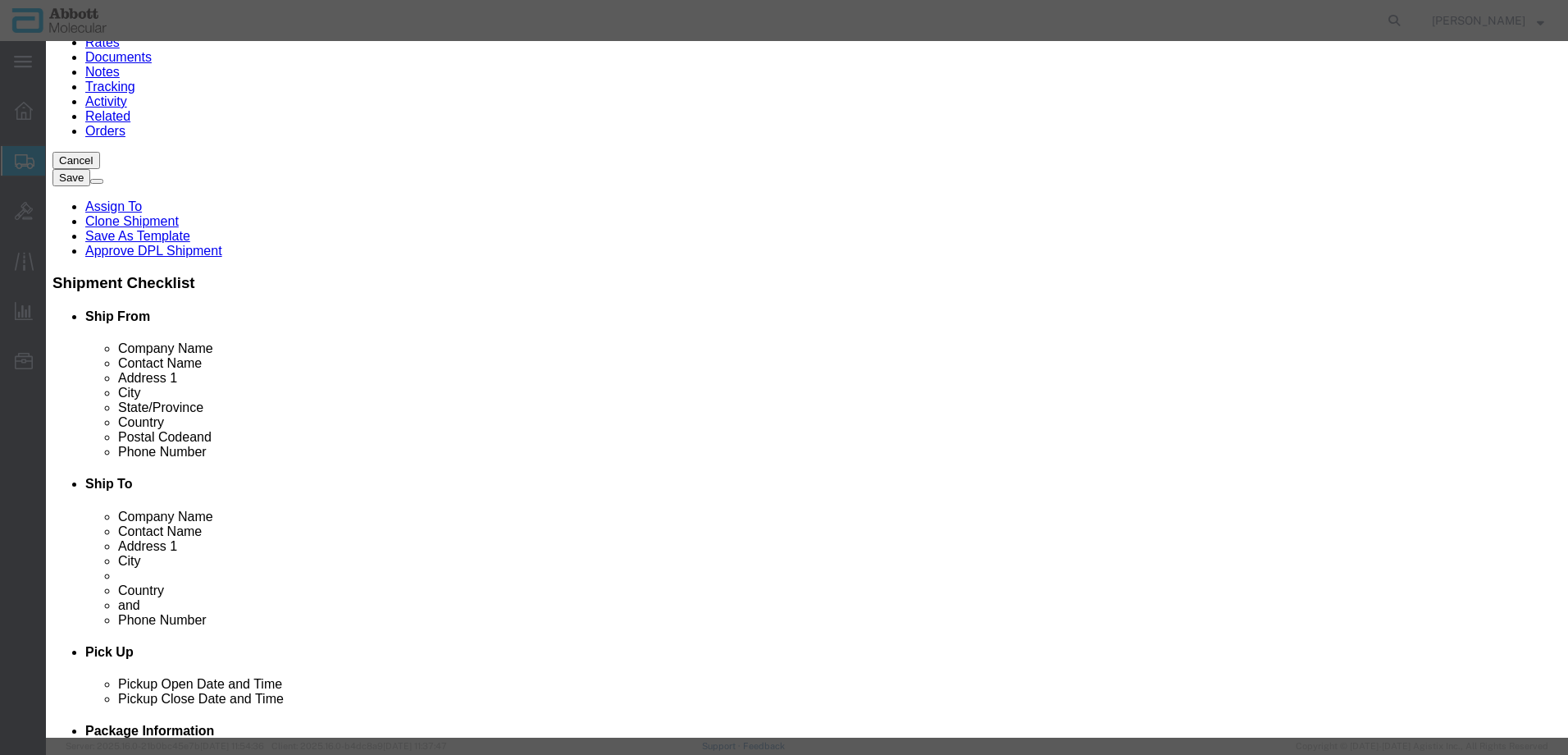
drag, startPoint x: 999, startPoint y: 265, endPoint x: 995, endPoint y: 279, distance: 14.6
click select "Select Account Type Activity ID Airline Appointment Number ASN Batch Number Bil…"
click button "Save & Add Another"
drag, startPoint x: 581, startPoint y: 164, endPoint x: 536, endPoint y: 123, distance: 60.9
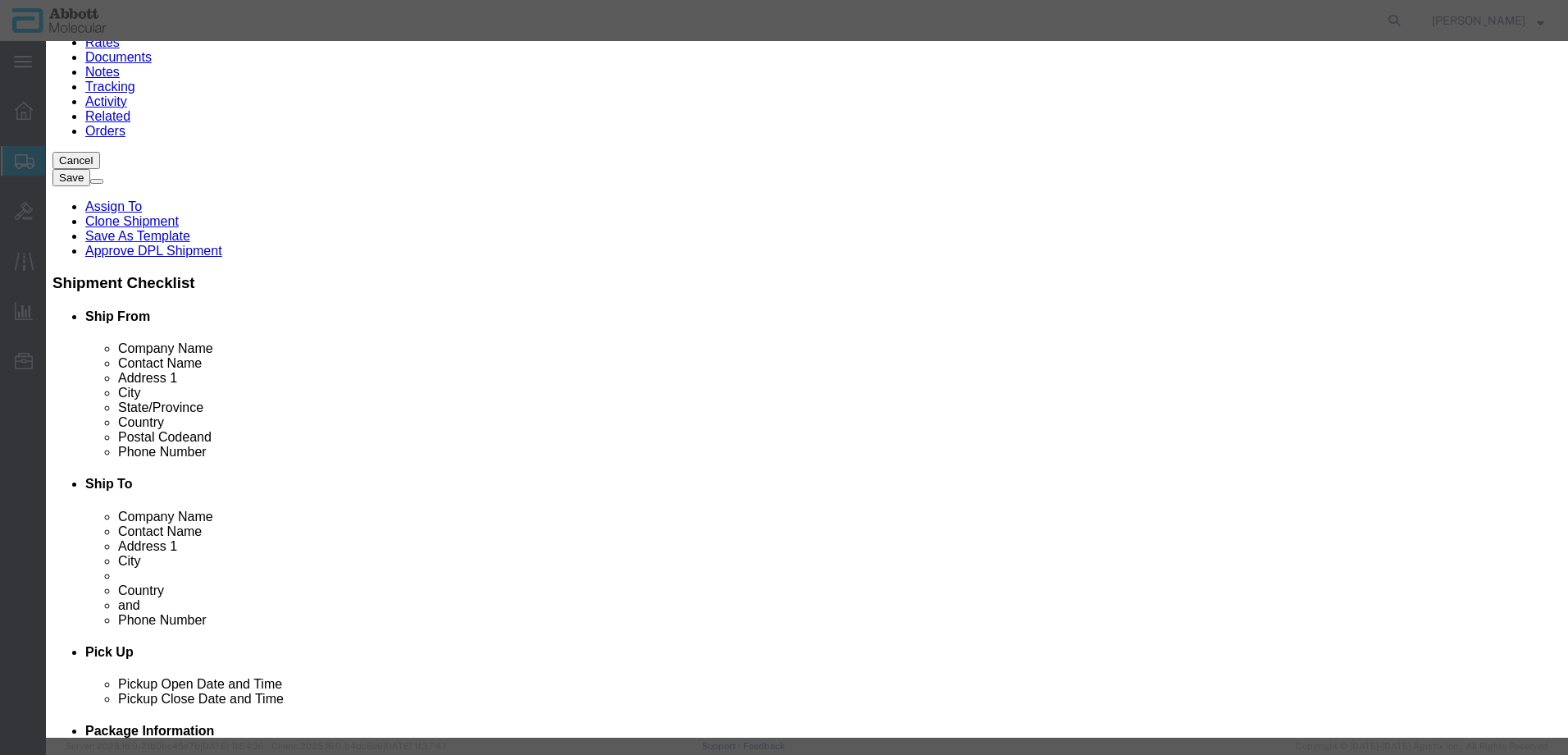
click input "text"
click td "Model: 09N4380"
click select "Select Account Type Activity ID Airline Appointment Number ASN Batch Number Bil…"
click button "Save & Add Another"
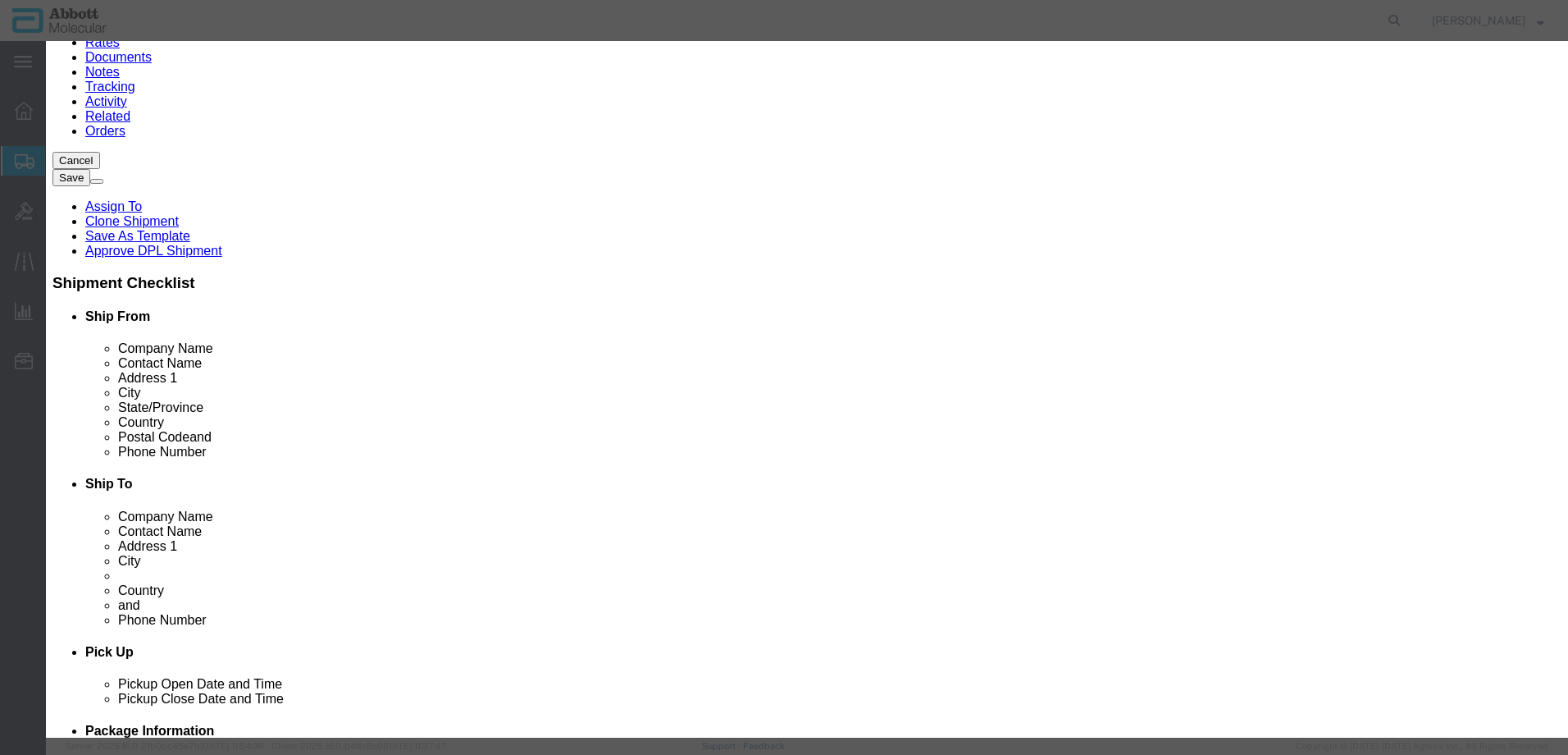
click div "Commodity library"
click input "text"
click strong "06J5001"
drag, startPoint x: 961, startPoint y: 267, endPoint x: 963, endPoint y: 277, distance: 10.2
click select "Select Account Type Activity ID Airline Appointment Number ASN Batch Number Bil…"
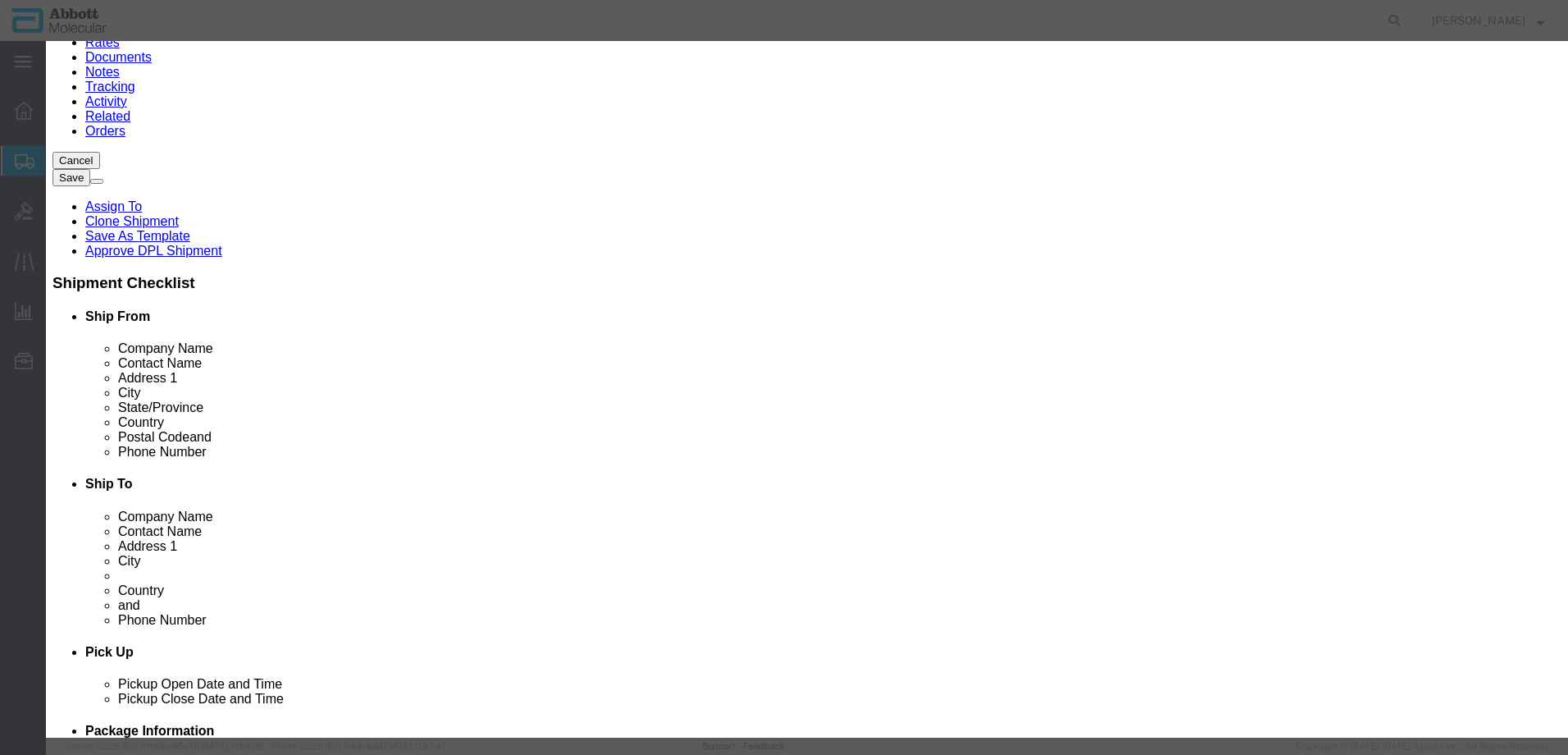
click select "Select Account Type Activity ID Airline Appointment Number ASN Batch Number Bil…"
click button "Save & Add Another"
click input "text"
click td "Model: 05J6201"
drag, startPoint x: 978, startPoint y: 265, endPoint x: 977, endPoint y: 279, distance: 14.0
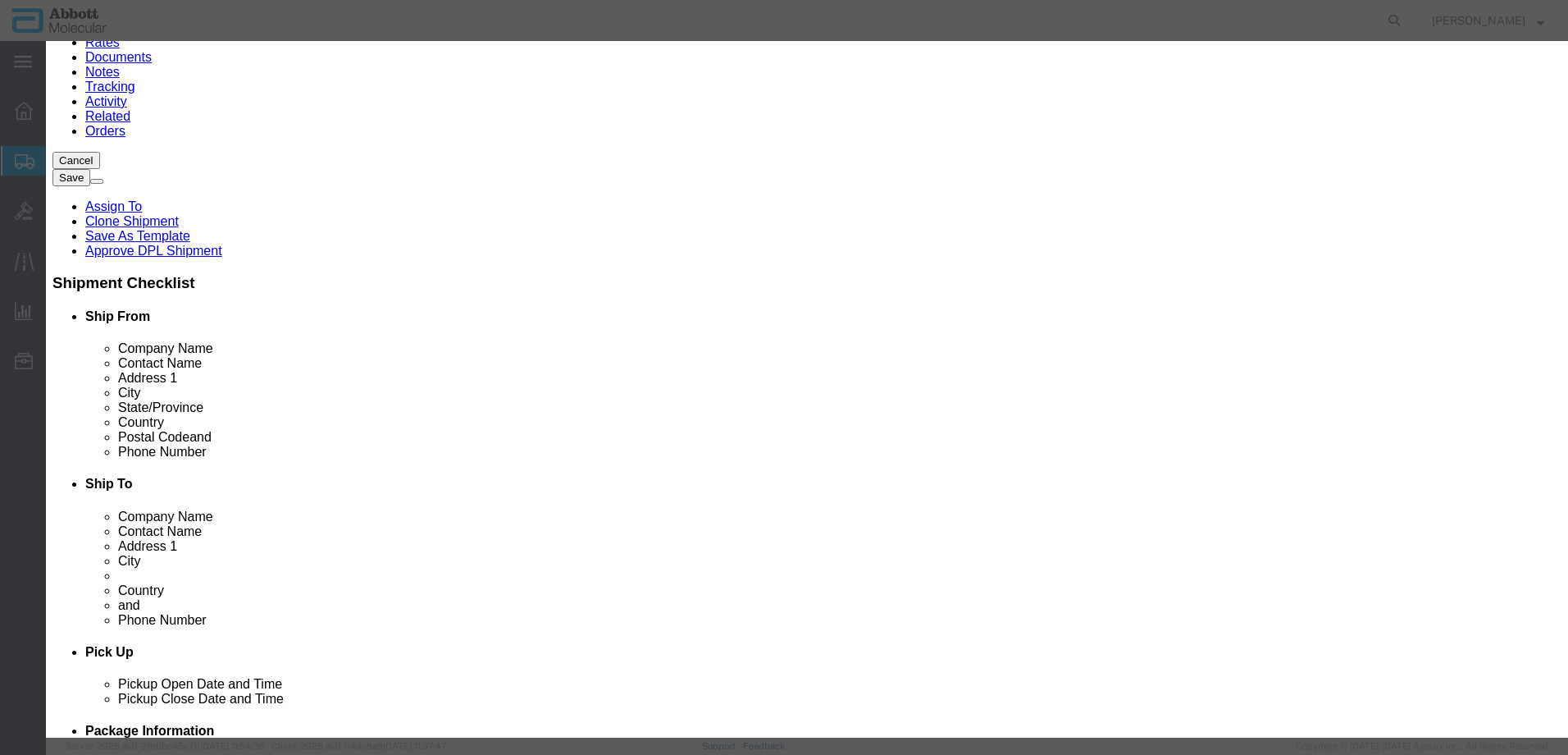
click select "Select Account Type Activity ID Airline Appointment Number ASN Batch Number Bil…"
click button "Save & Add Another"
click input "text"
click td "Model: 07J3601"
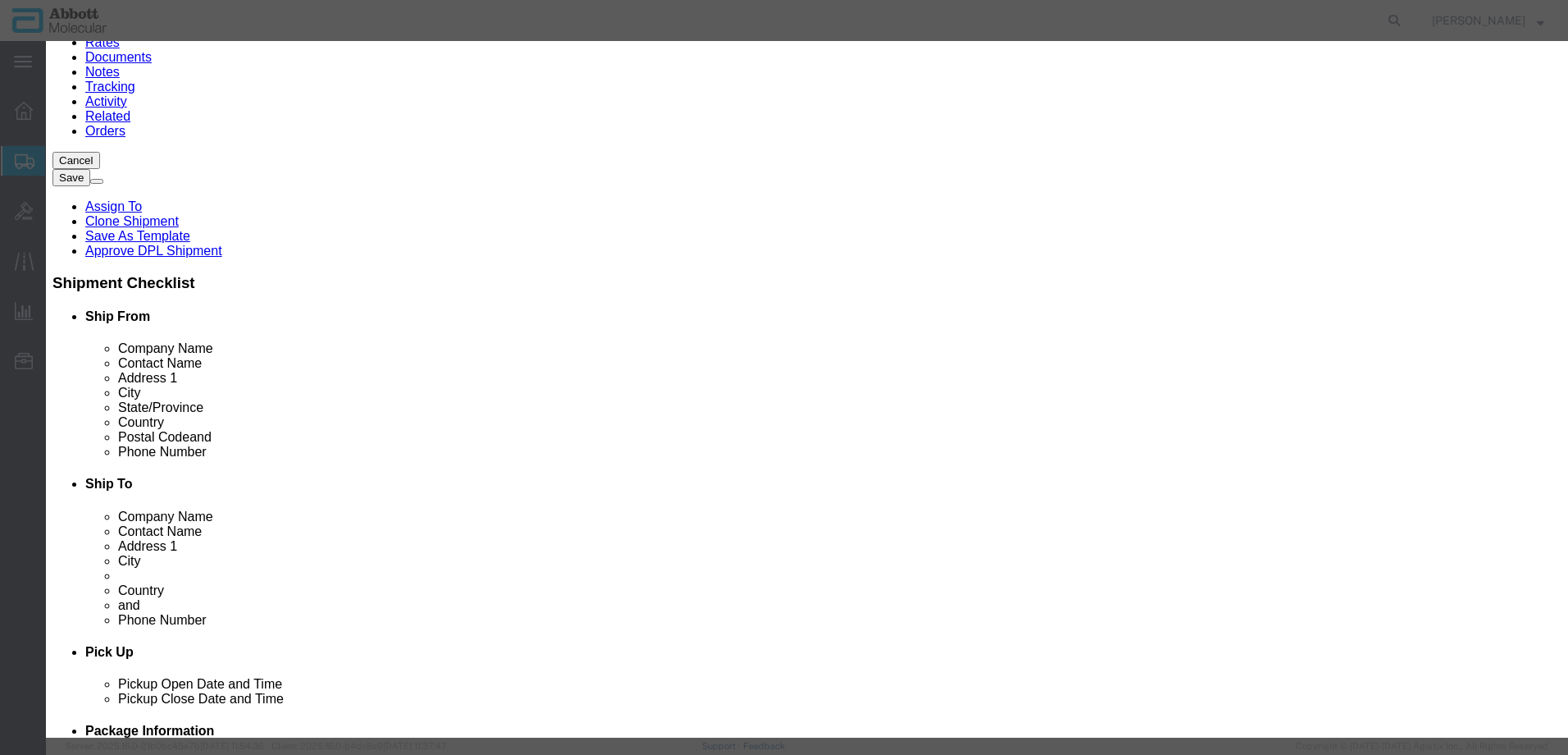
click select "Select Account Type Activity ID Airline Appointment Number ASN Batch Number Bil…"
click button "Save & Add Another"
click input "text"
click strong "08N7820"
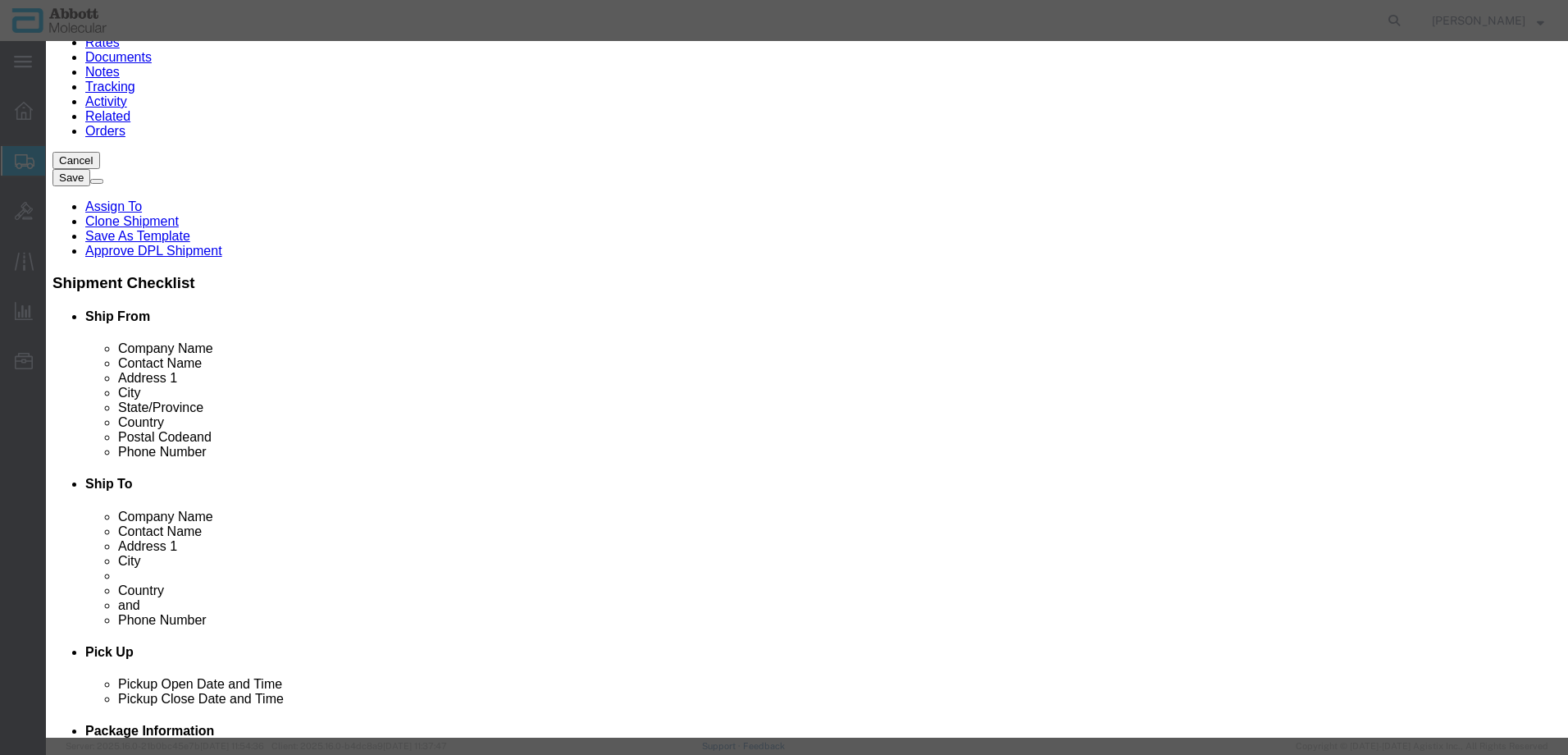
click select "Select Account Type Activity ID Airline Appointment Number ASN Batch Number Bil…"
click button "Save & Close"
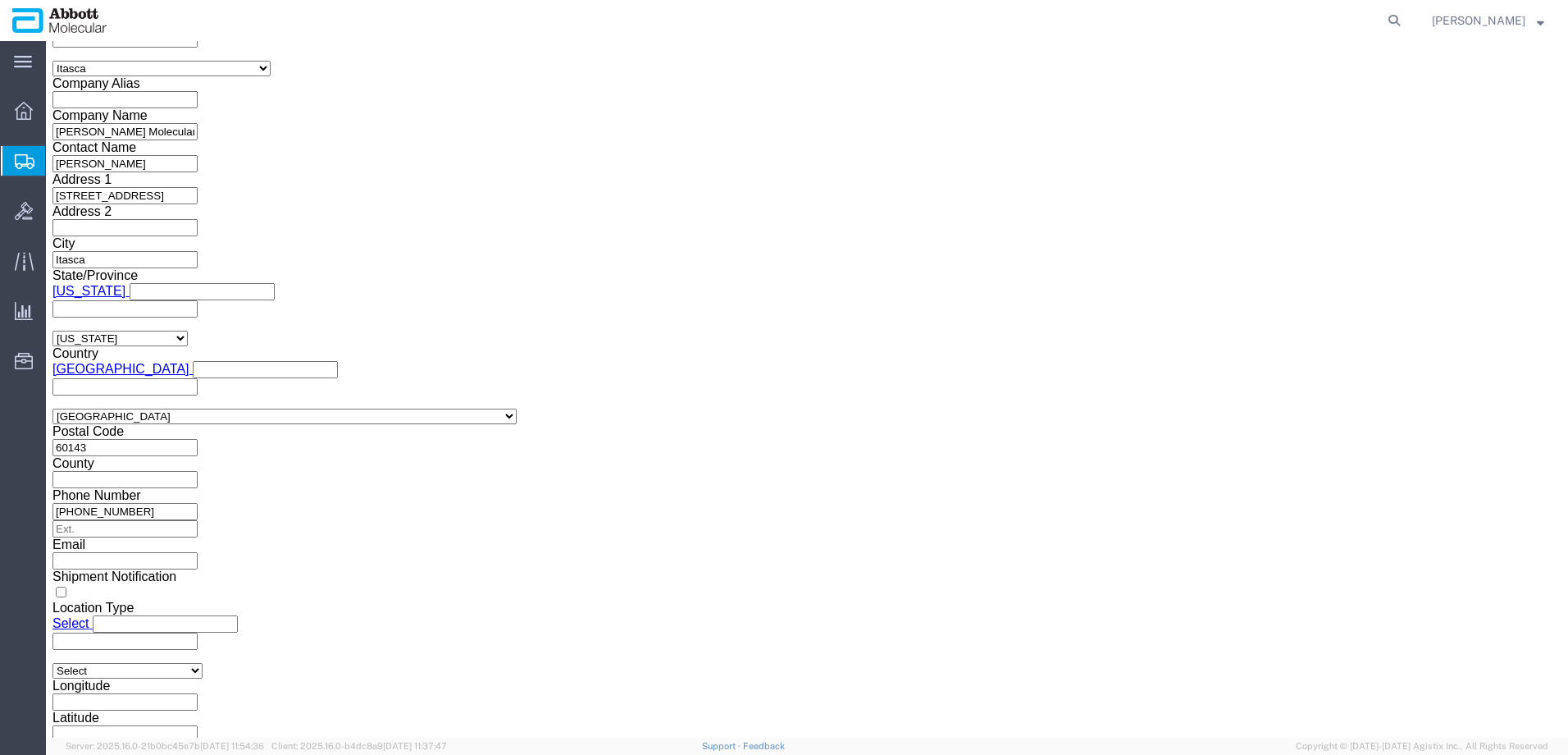
scroll to position [1576, 0]
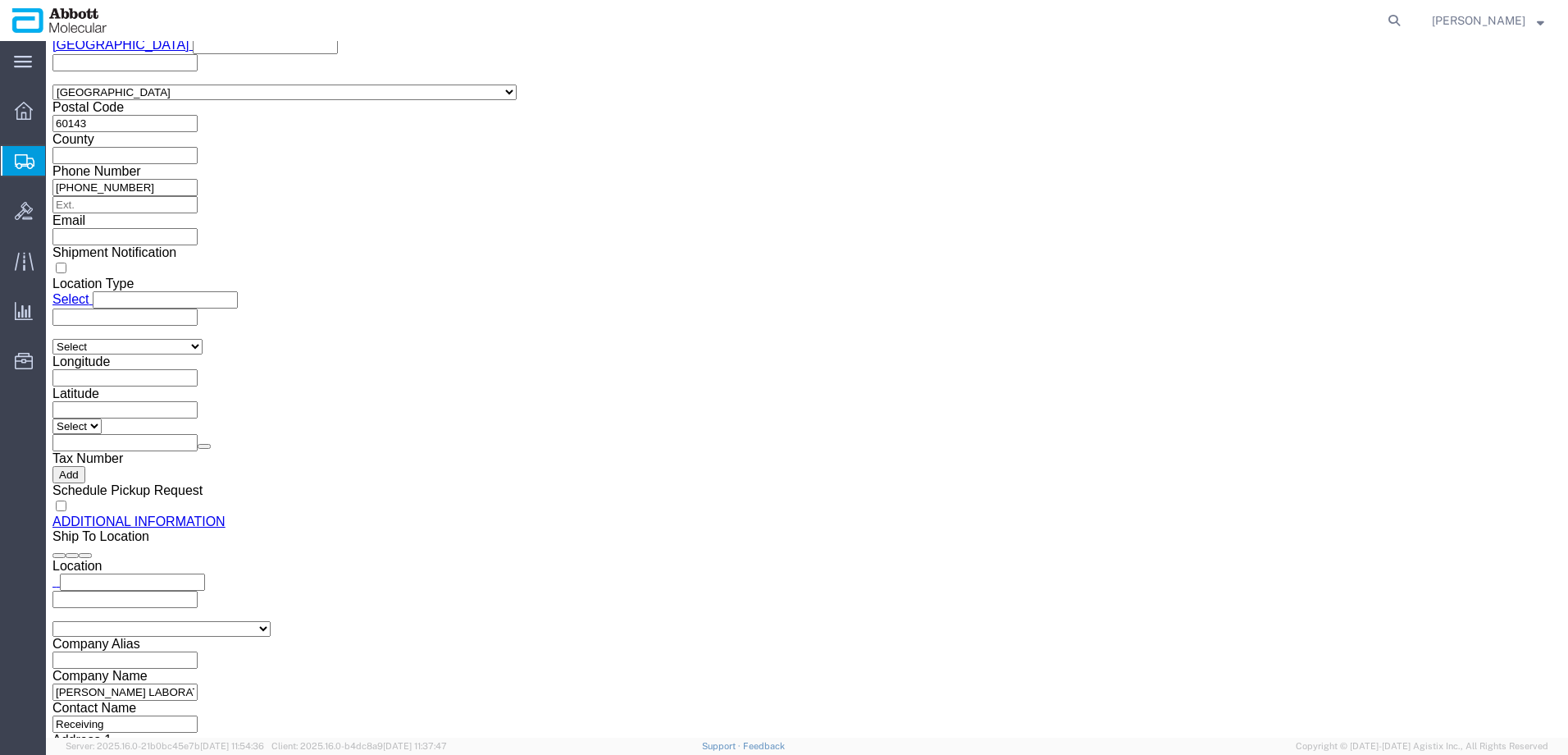
click button "Continue"
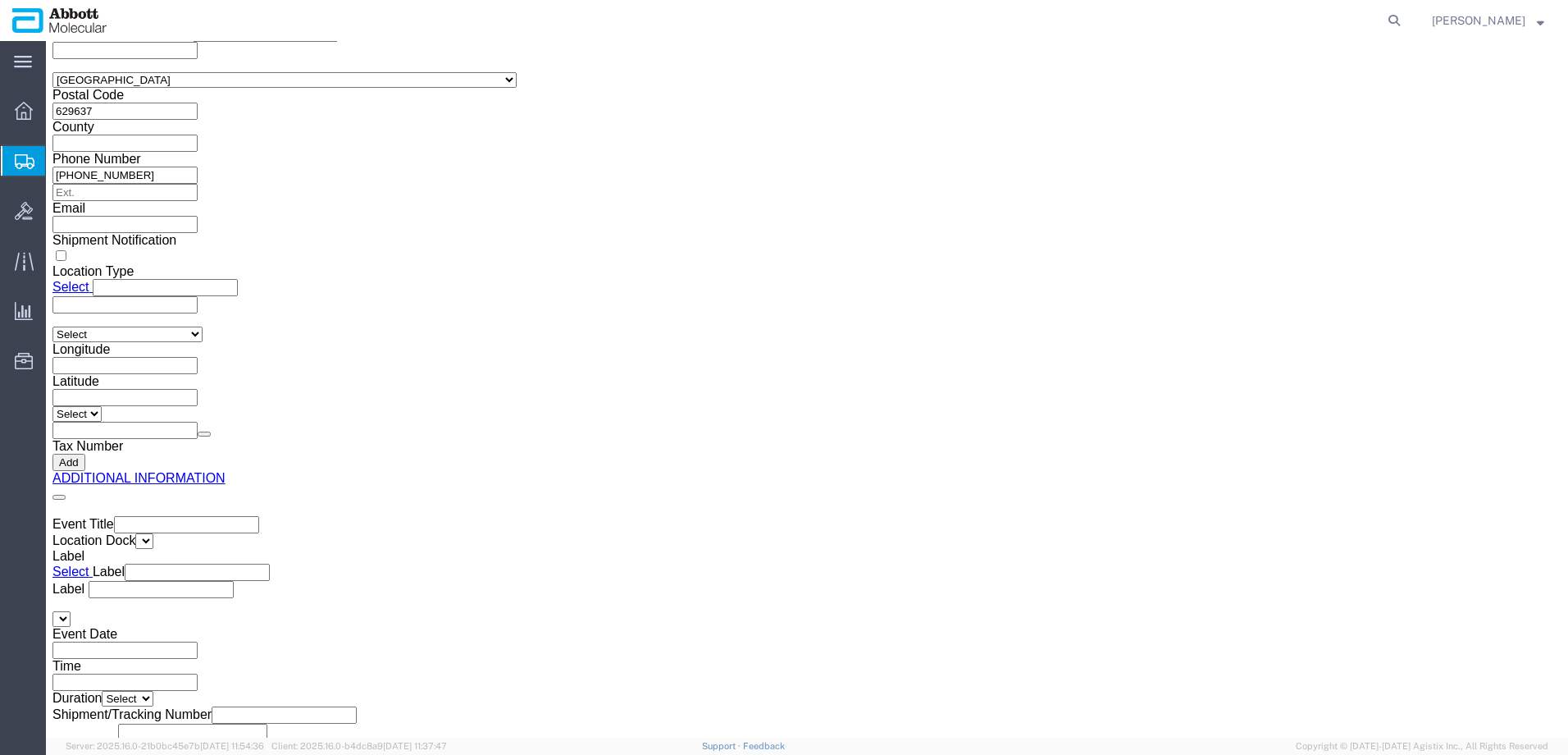
click button "Upload"
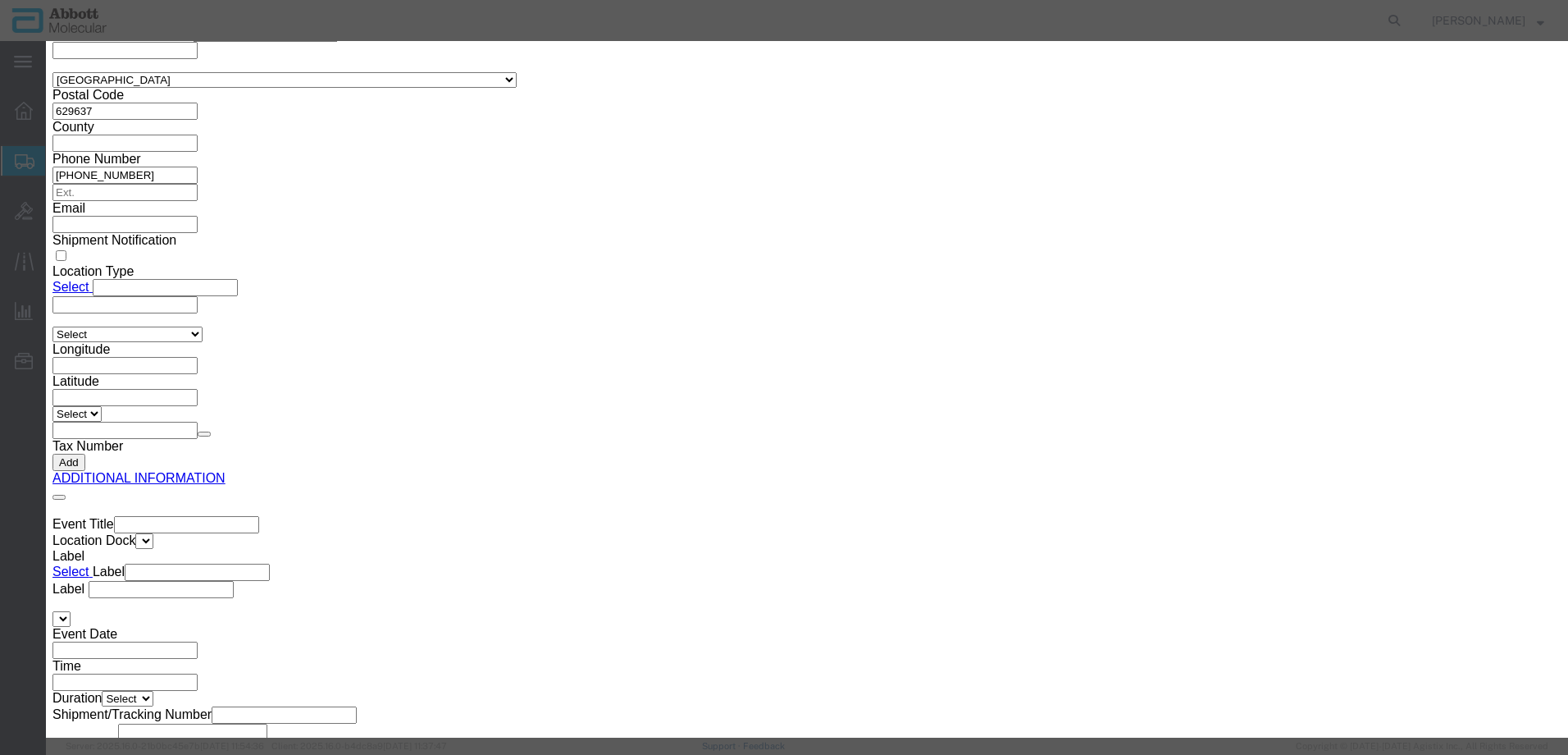
click button "Browse"
click button "Upload"
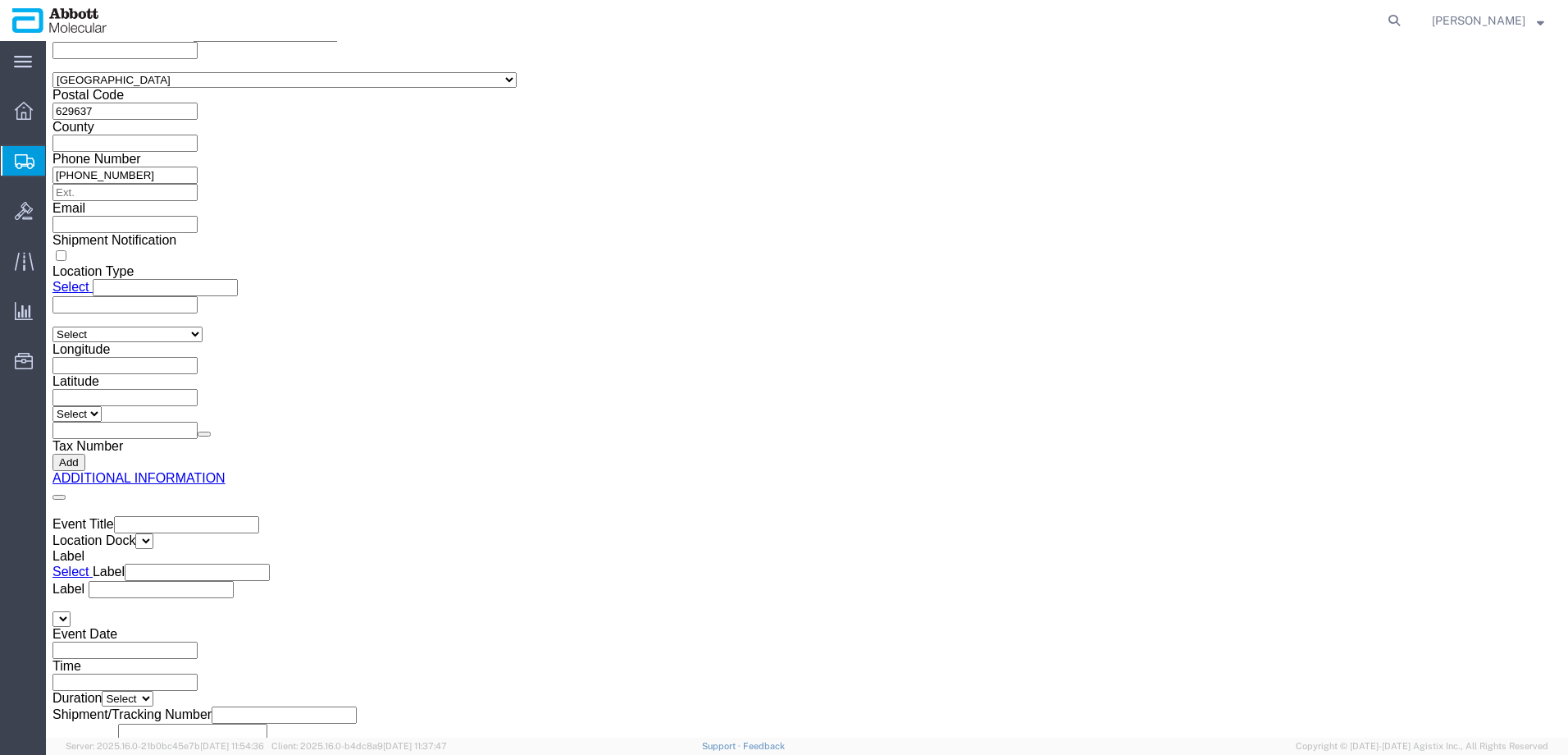
drag, startPoint x: 46, startPoint y: 17, endPoint x: 220, endPoint y: 11, distance: 174.1
click h1 "Shipment 56510207"
copy h1 "Shipment 56510207"
click button "Rate Shipment"
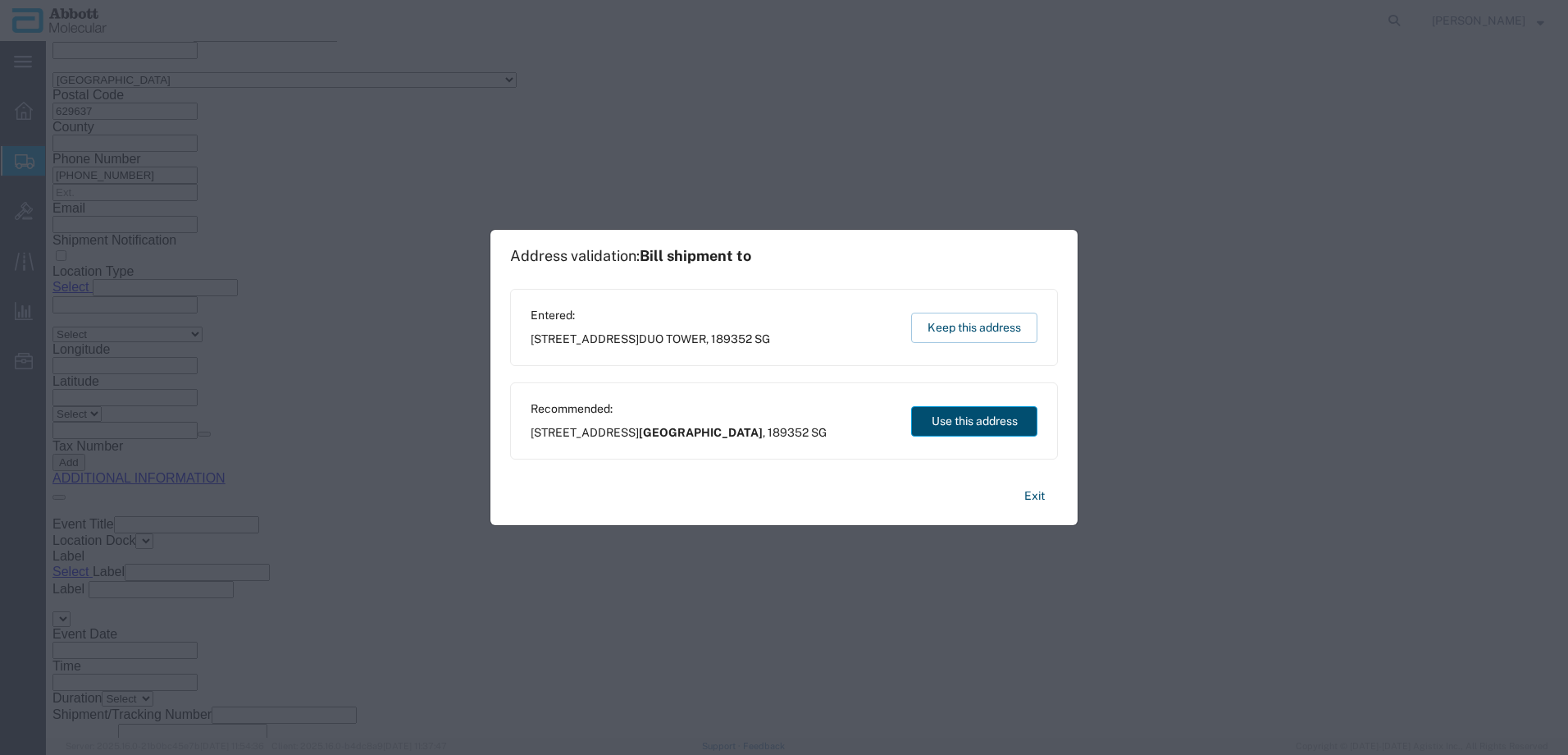
click at [946, 421] on button "Use this address" at bounding box center [974, 422] width 126 height 30
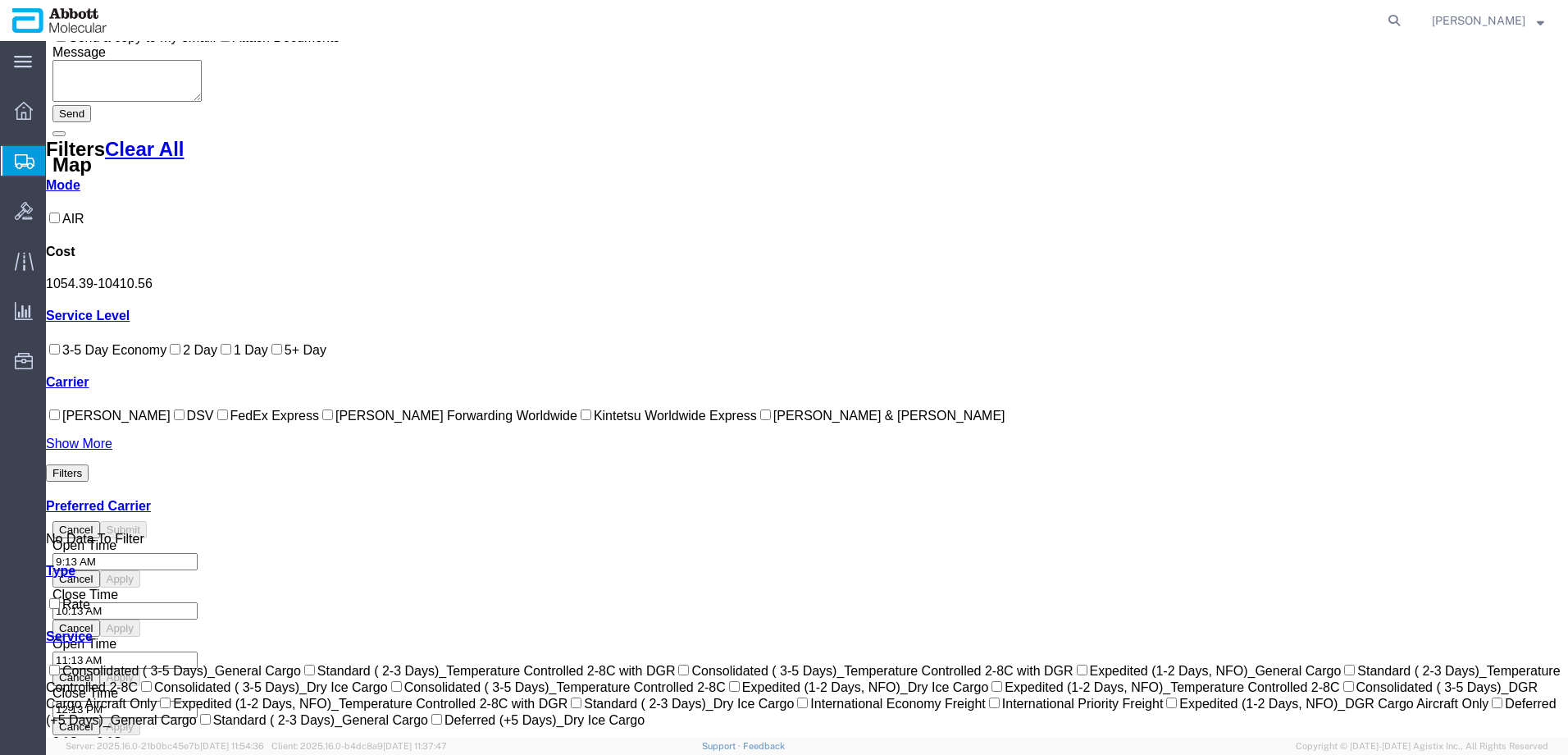
scroll to position [517, 0]
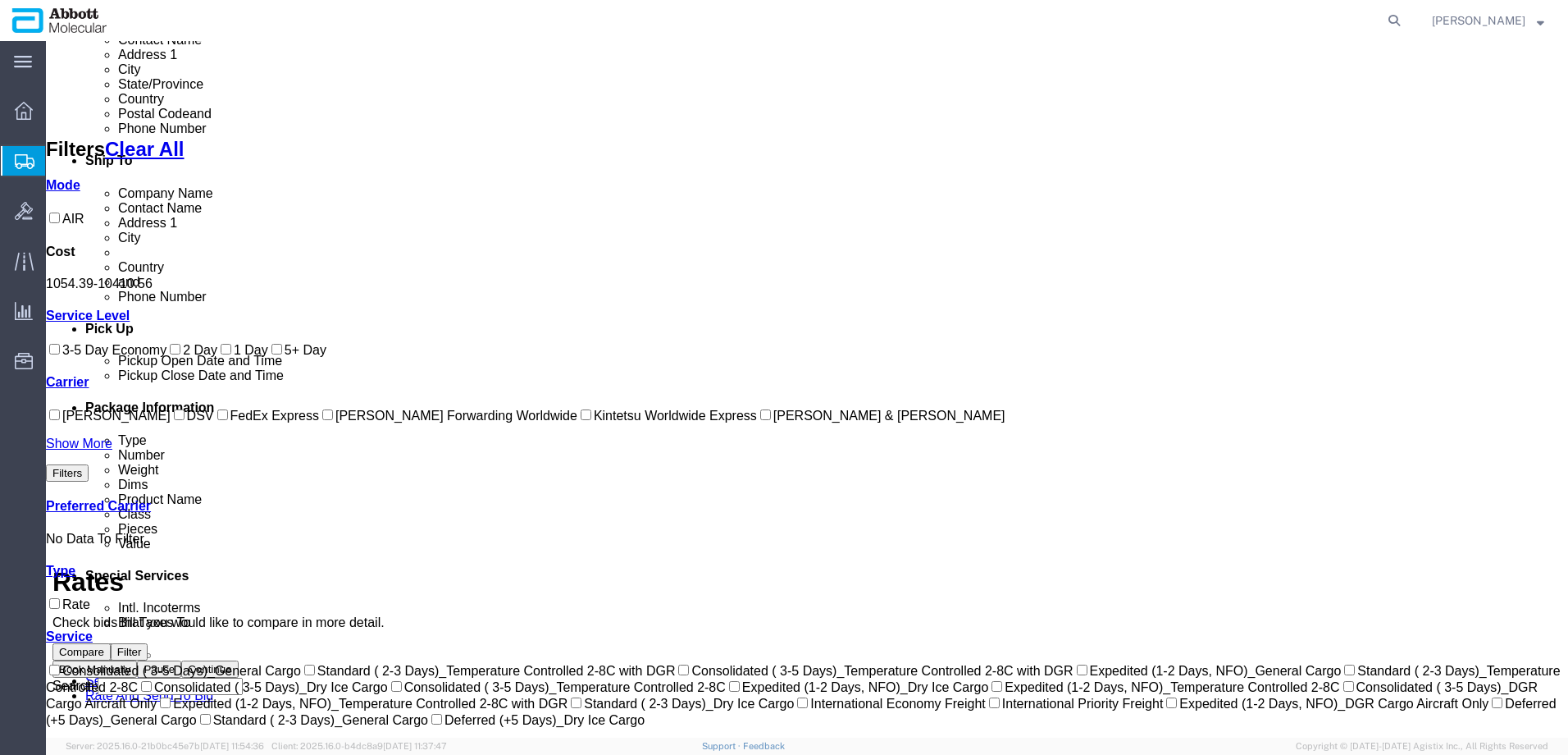
drag, startPoint x: 97, startPoint y: 566, endPoint x: 172, endPoint y: 549, distance: 76.9
click at [577, 423] on label "Kintetsu Worldwide Express" at bounding box center [667, 416] width 180 height 14
click at [580, 420] on input "Kintetsu Worldwide Express" at bounding box center [585, 415] width 11 height 11
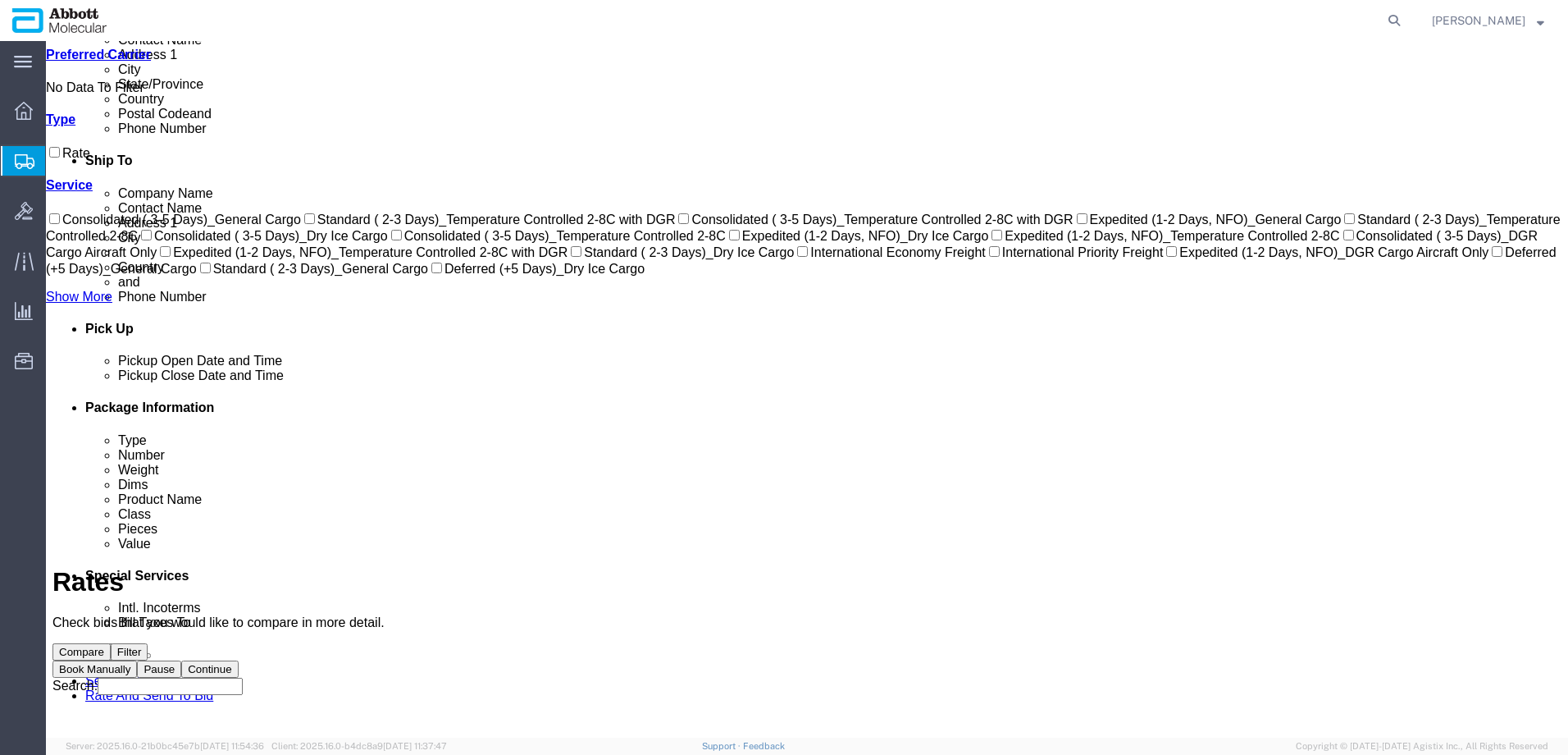
scroll to position [63, 0]
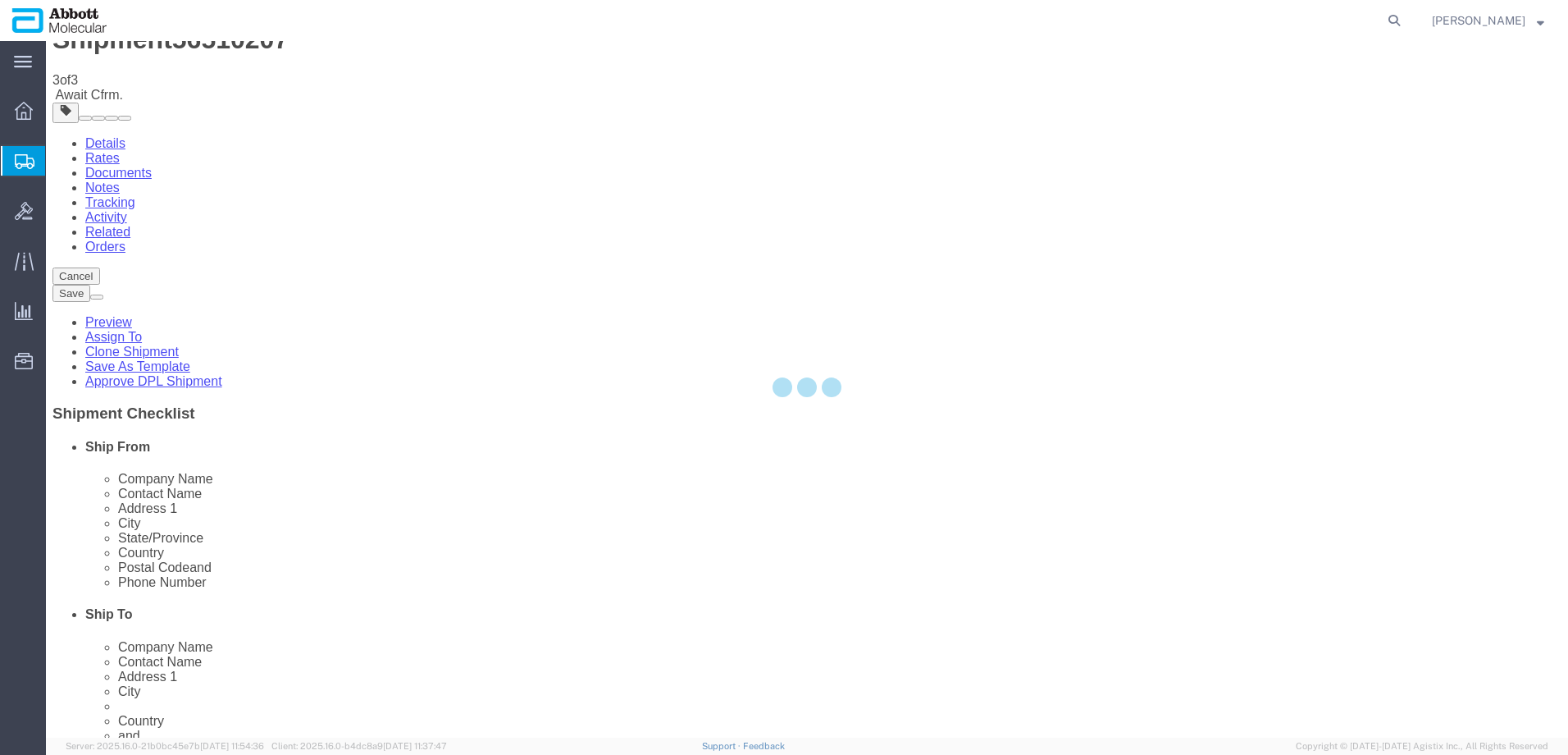
scroll to position [0, 0]
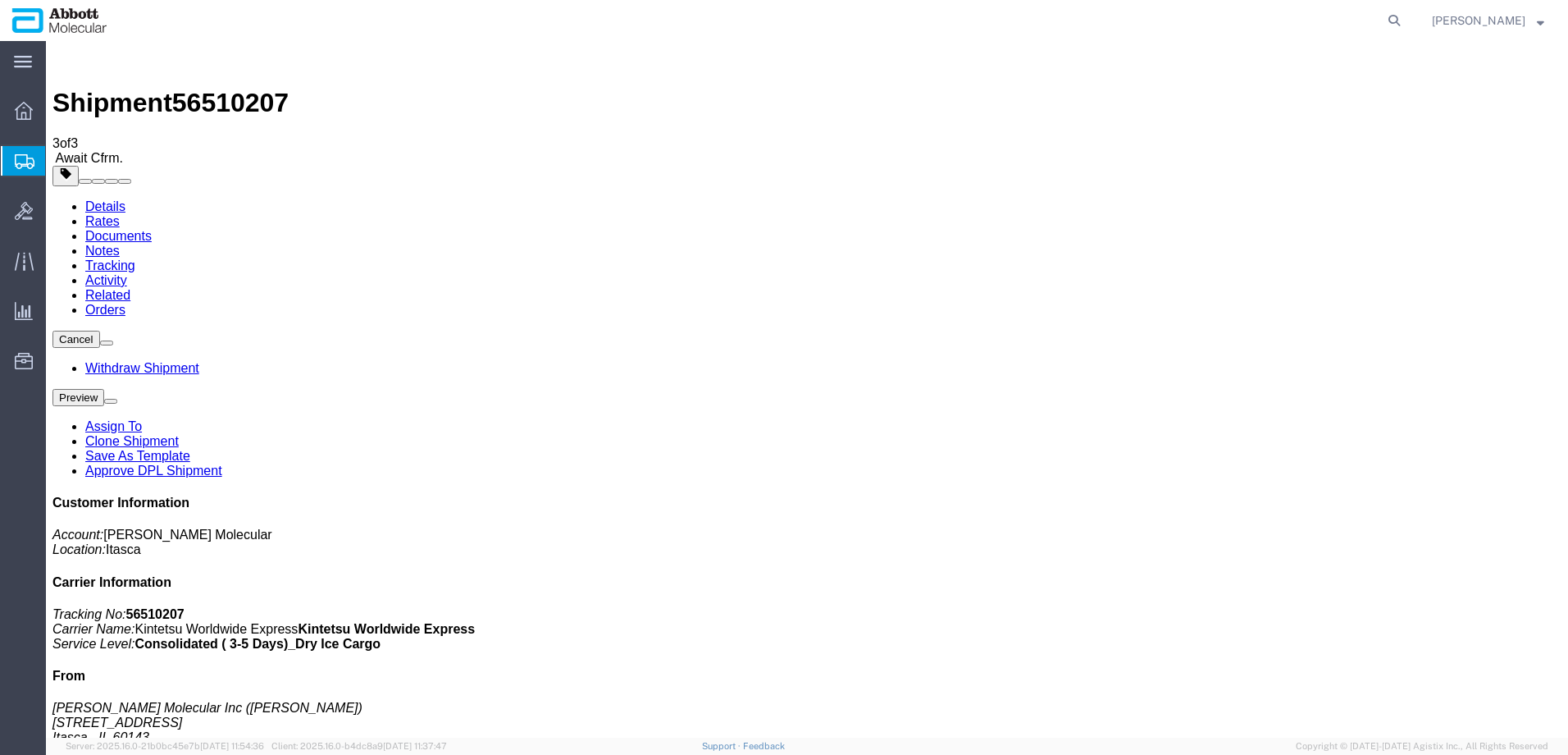
click at [0, 0] on span "Create from Template" at bounding box center [0, 0] width 0 height 0
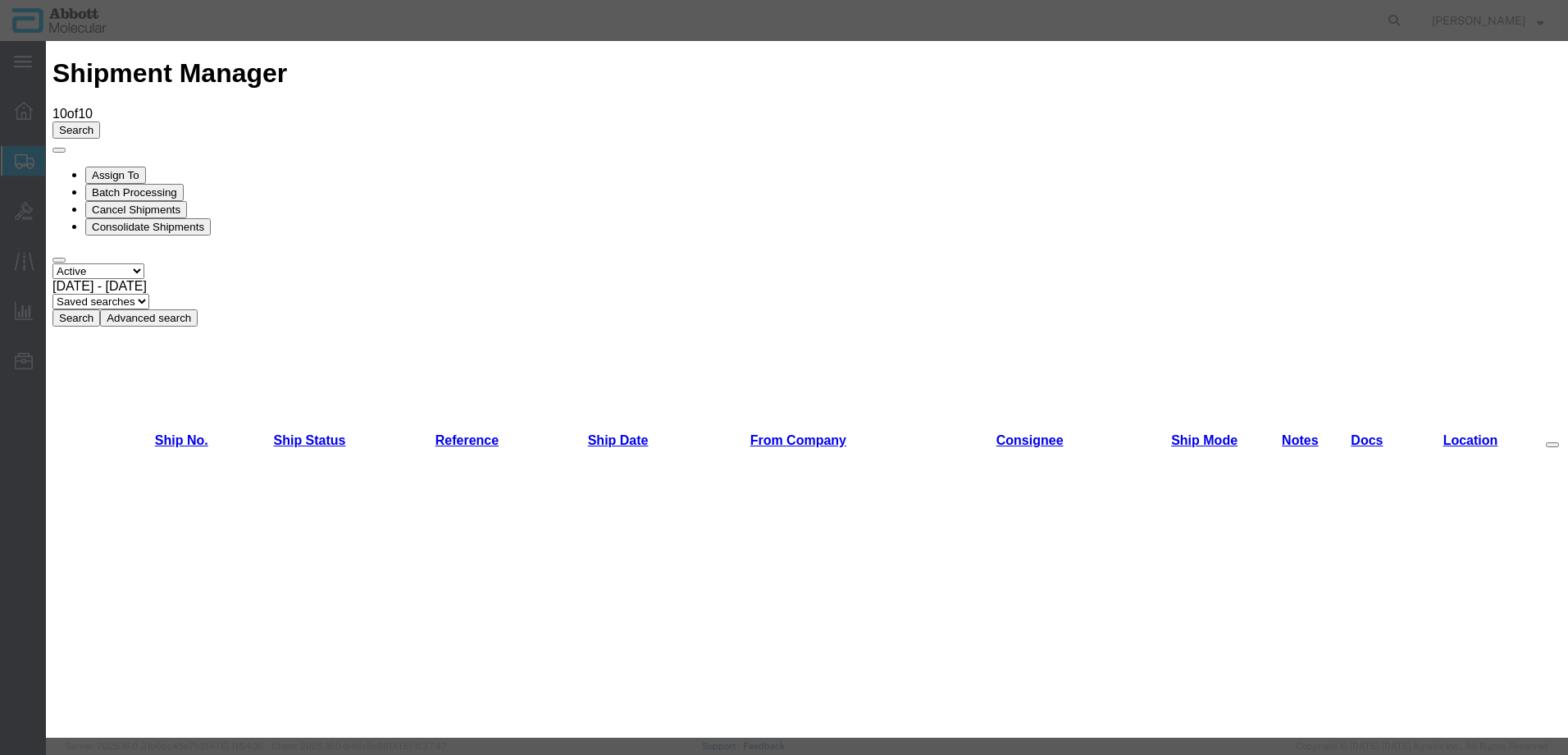
scroll to position [1067, 0]
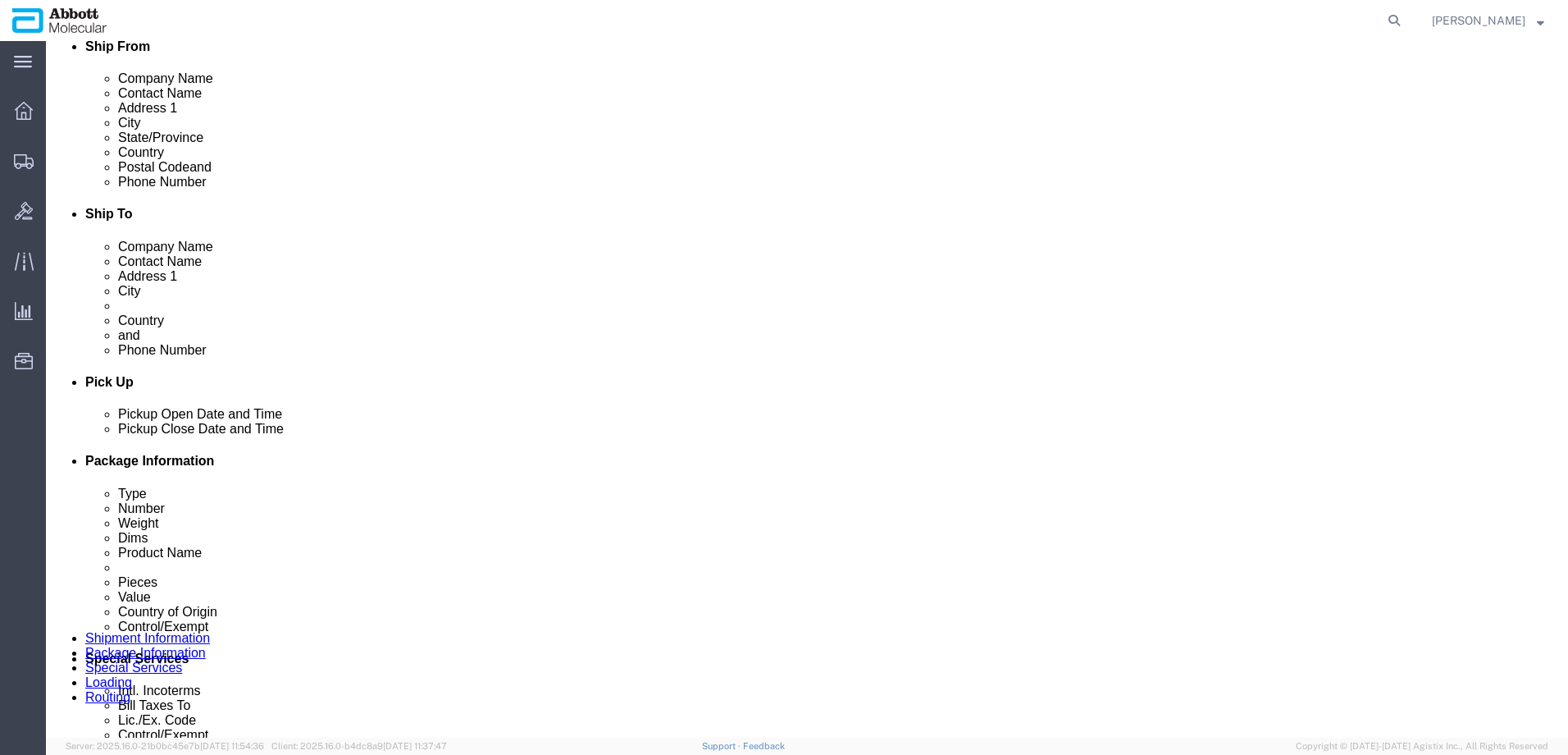
scroll to position [1029, 0]
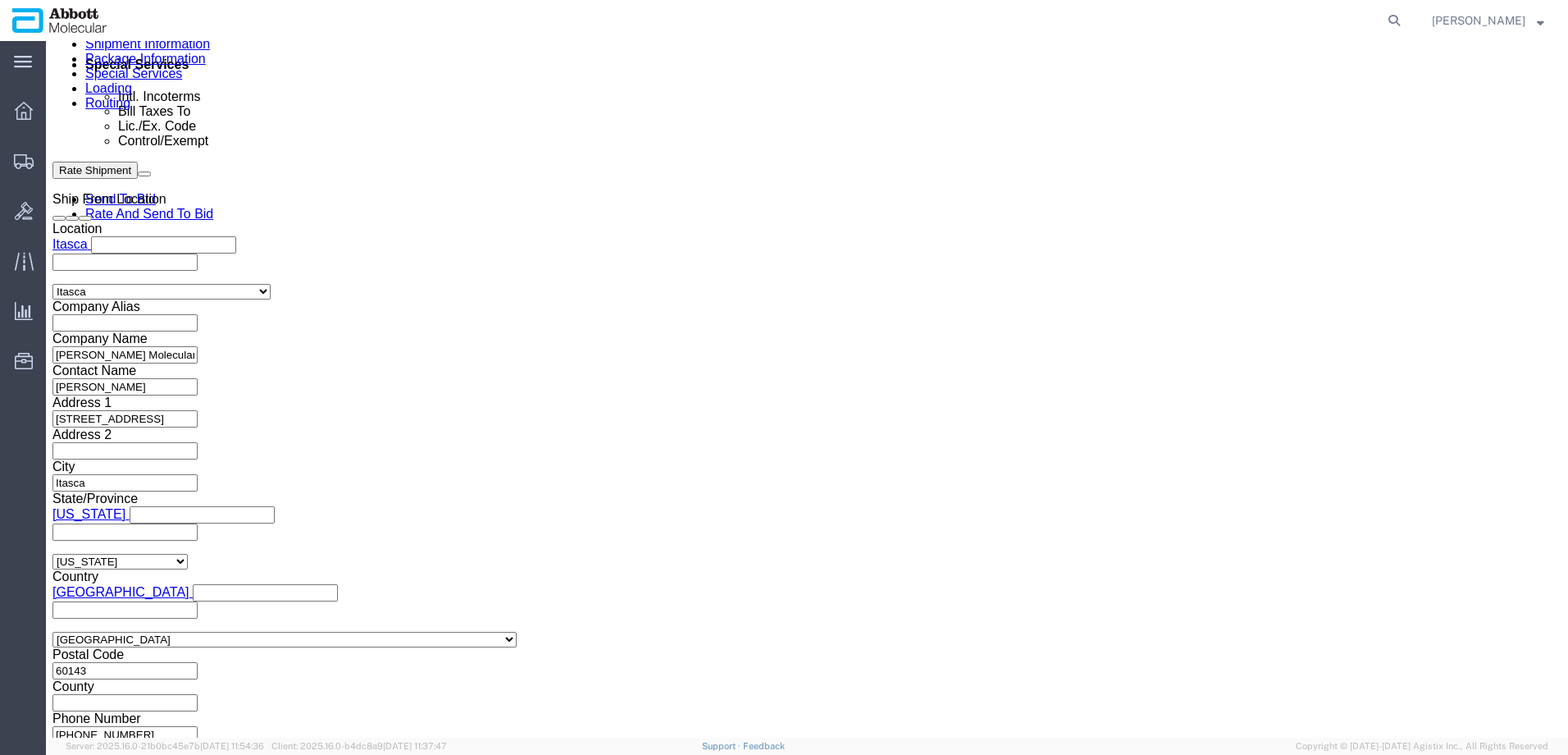
click input "text"
paste input "620594419"
click button "Continue"
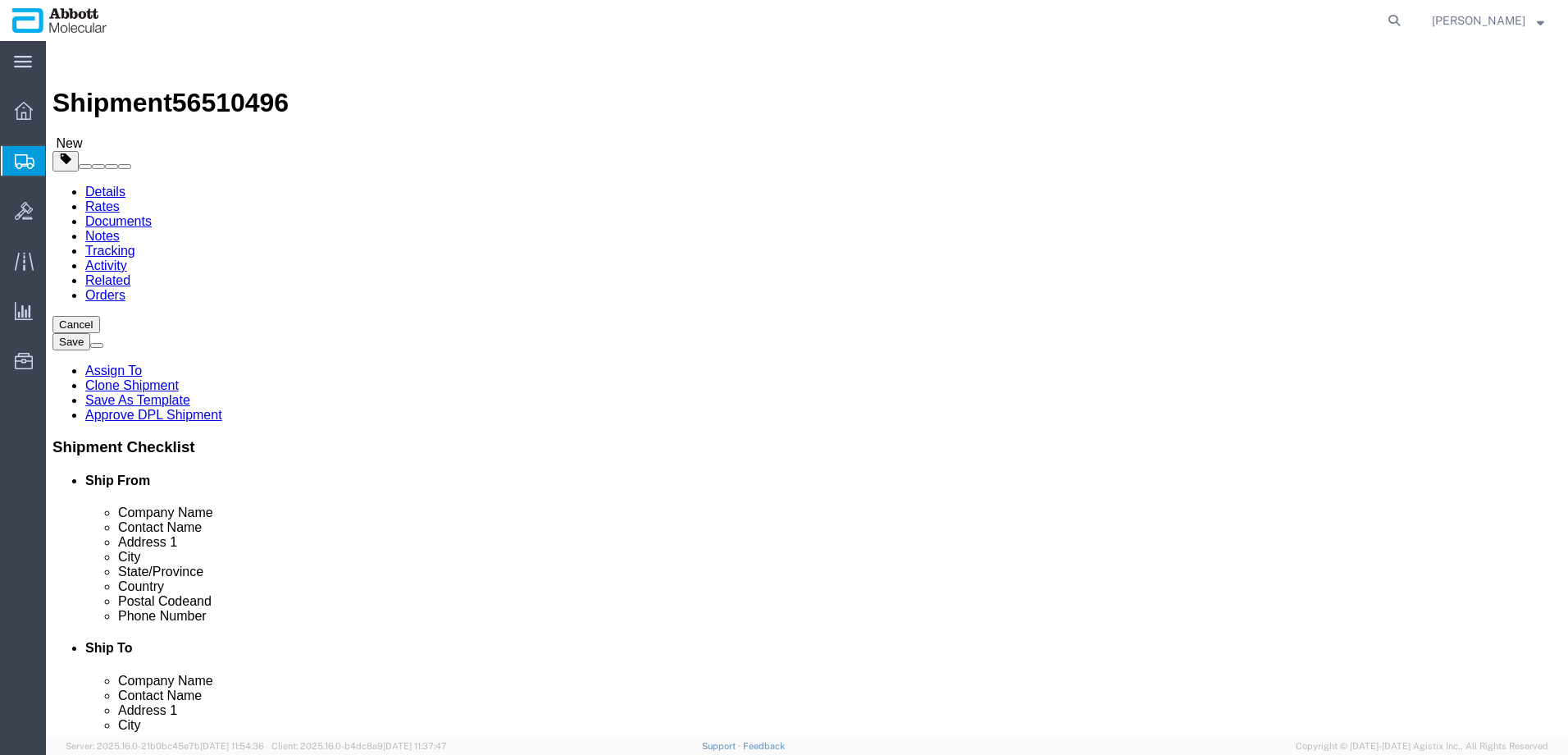
drag, startPoint x: 371, startPoint y: 290, endPoint x: 361, endPoint y: 300, distance: 14.1
click select "Select Box (B) Box (C) Box (D) Cardboard Box(es) Crate (Instrument) Crate(s) En…"
drag, startPoint x: 252, startPoint y: 320, endPoint x: 27, endPoint y: 314, distance: 225.1
click div "Number 1"
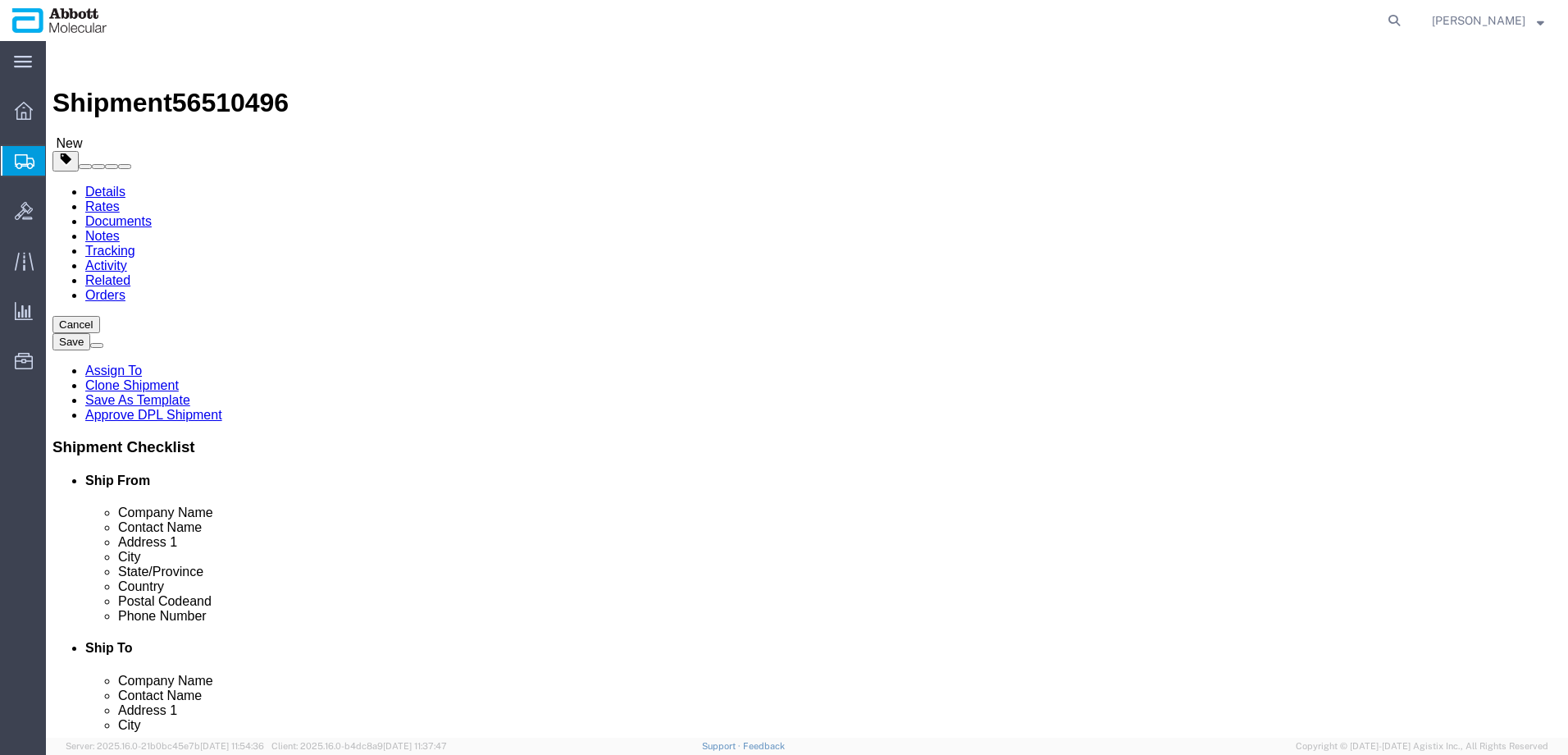
click input "checkbox"
click link "Add Content"
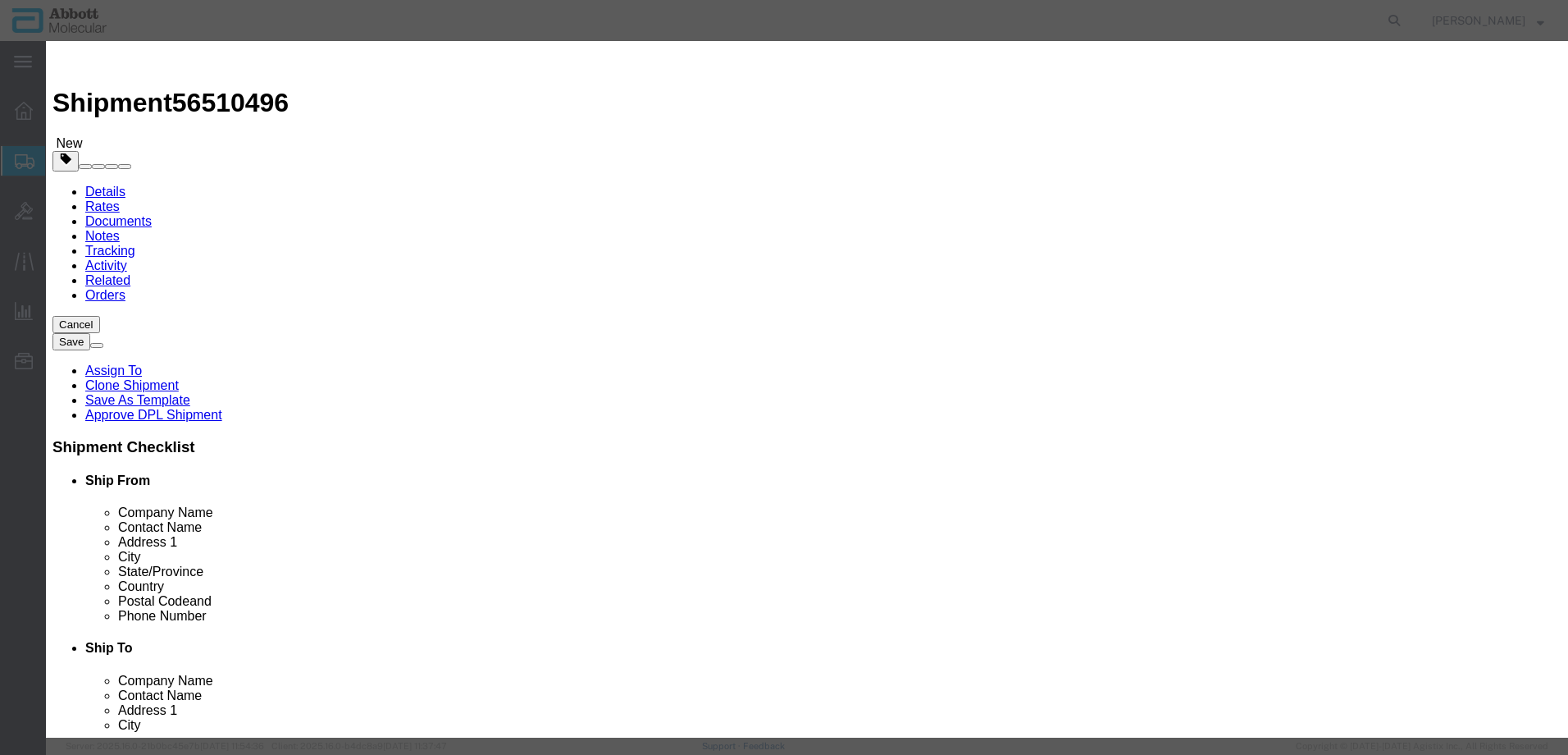
click input "text"
click td "Name: 09N1201"
click select "Select Account Type Activity ID Airline Appointment Number ASN Batch Number Bil…"
click button "Save & Add Another"
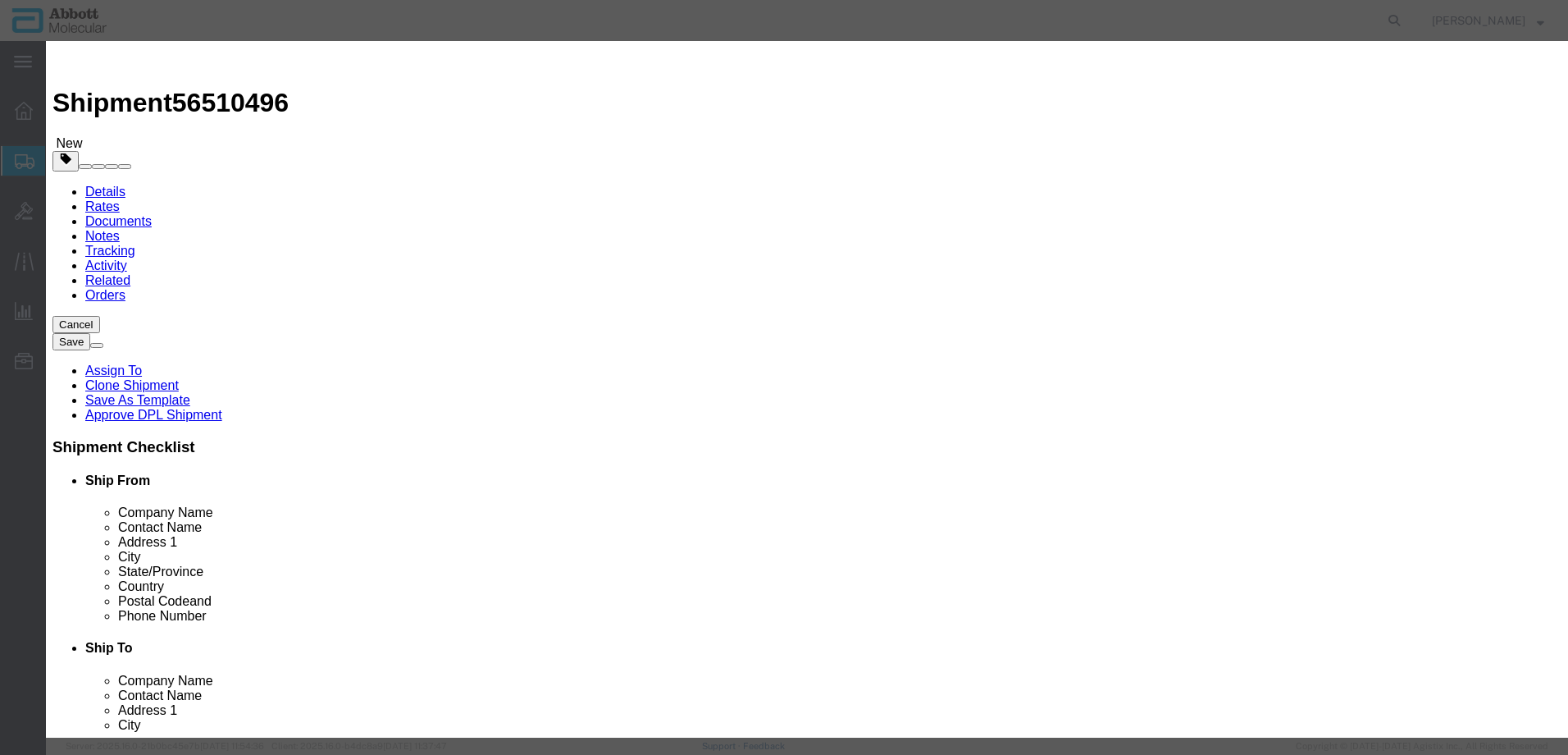
click input "text"
click strong "03L7860"
click select "Select Account Type Activity ID Airline Appointment Number ASN Batch Number Bil…"
click button "Save & Close"
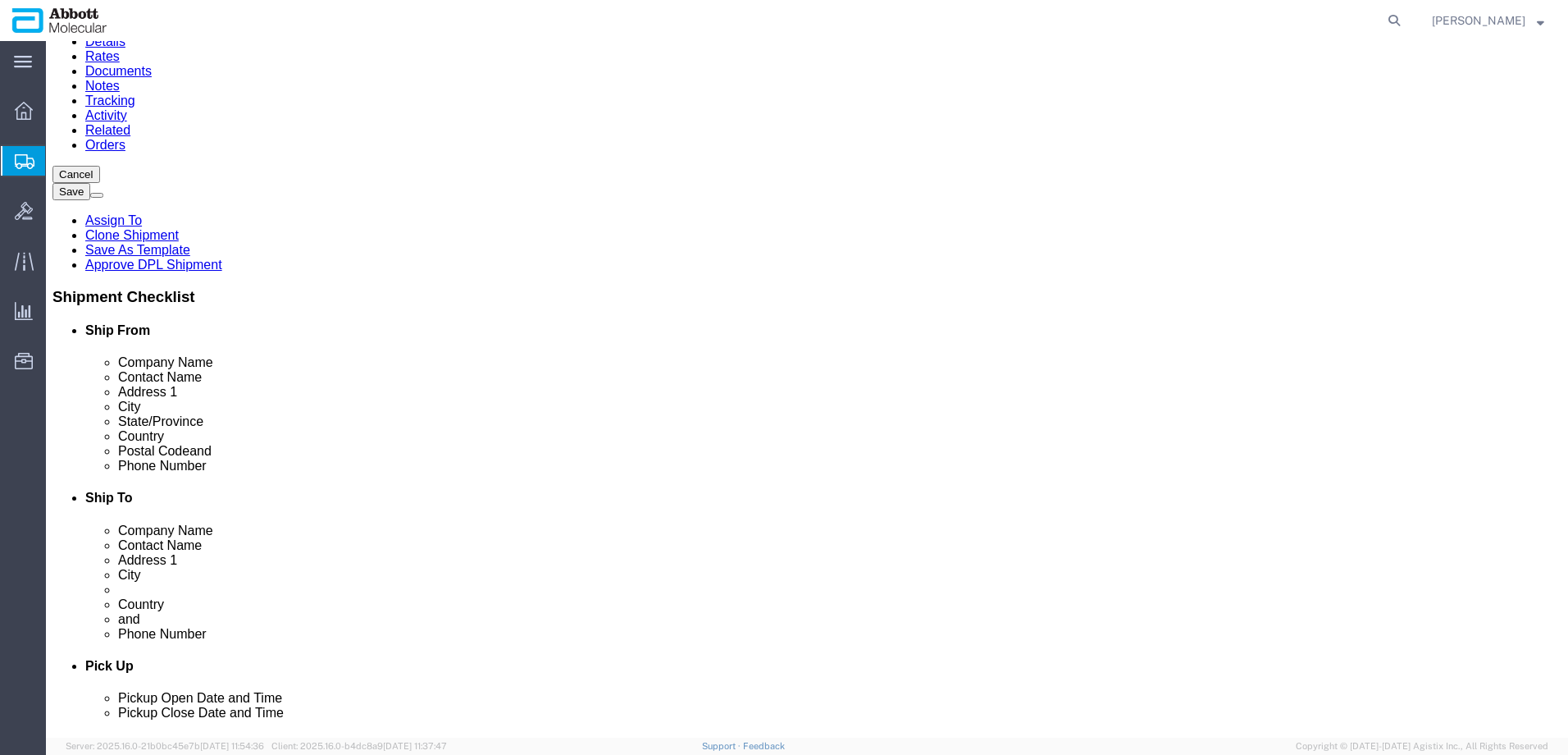
scroll to position [157, 0]
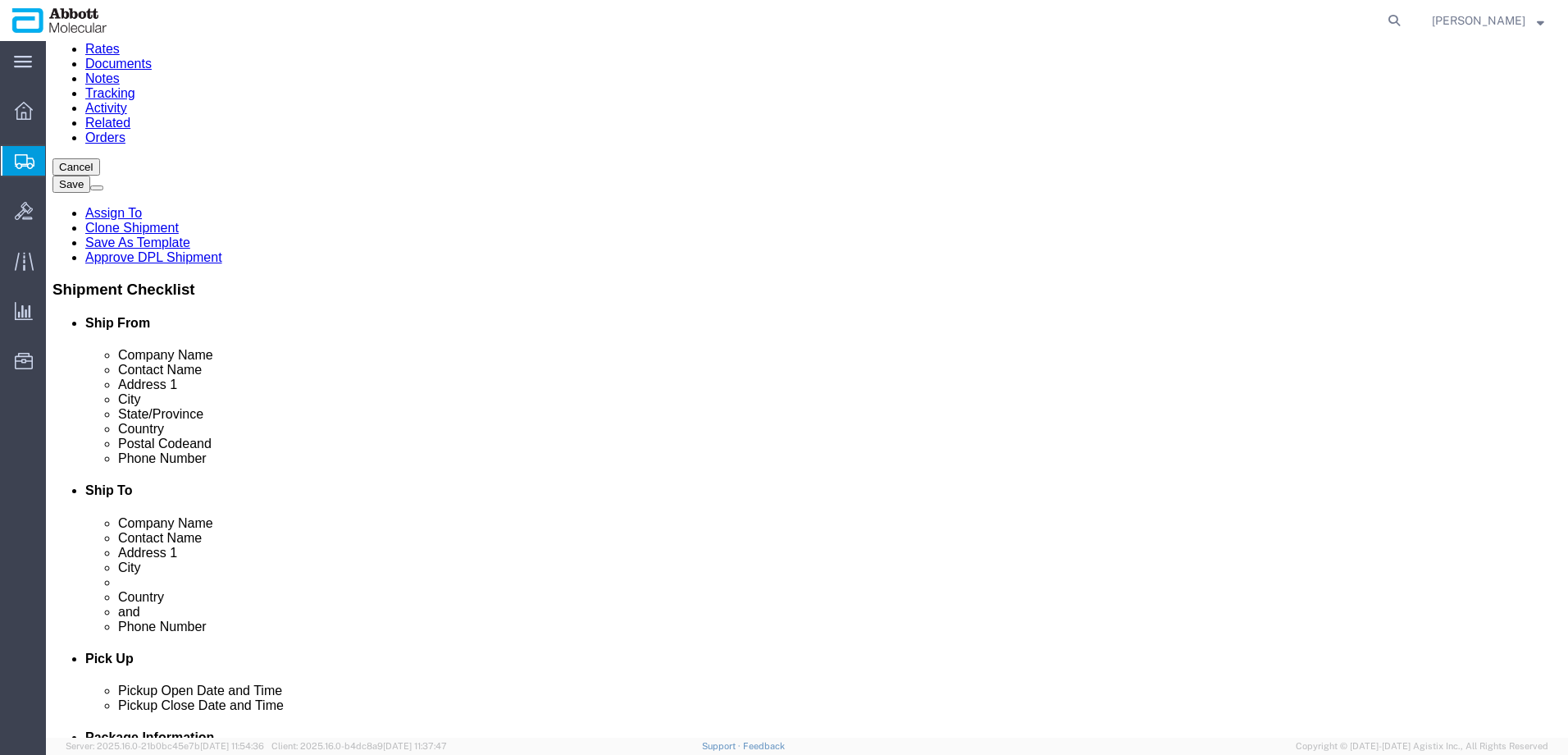
click button "Continue"
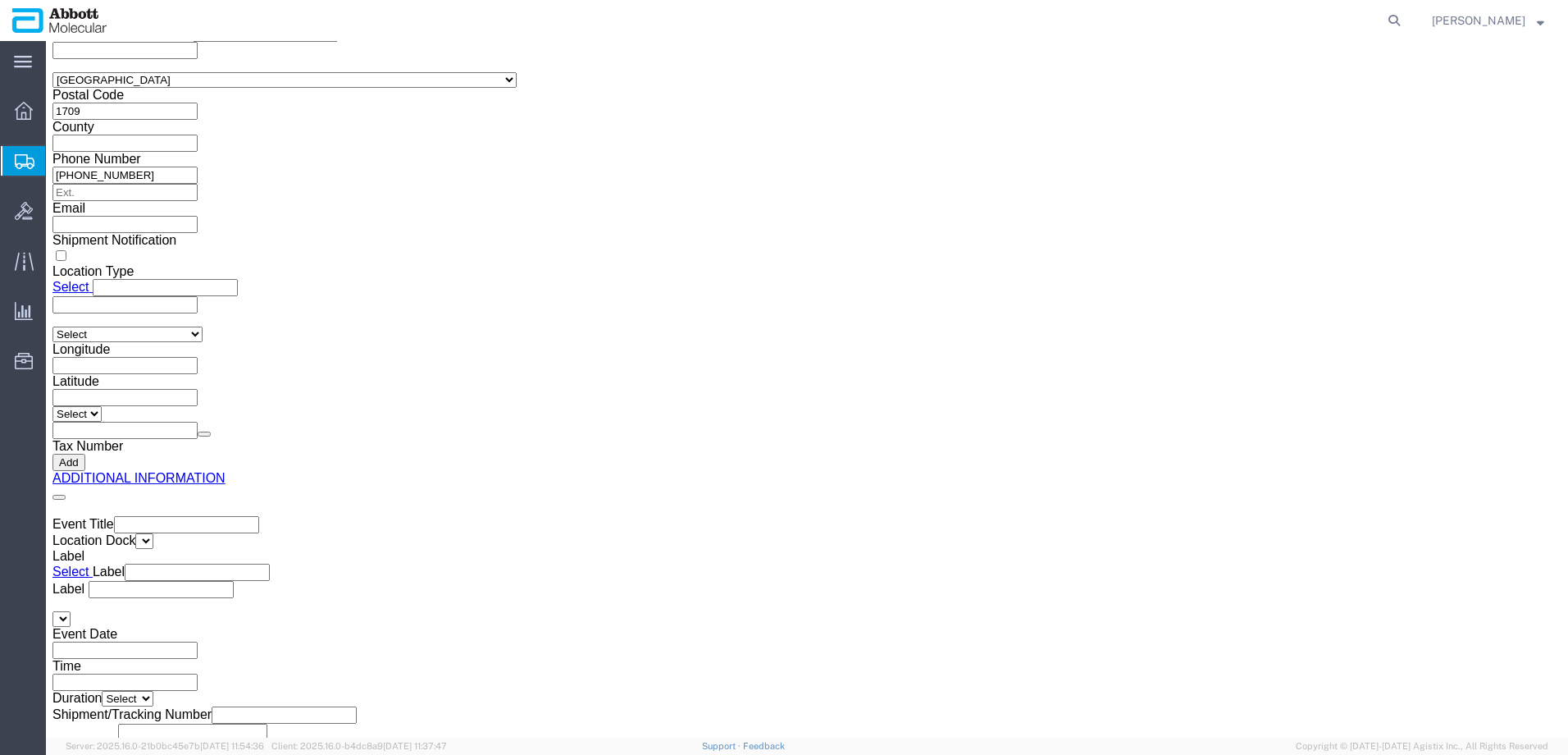
click button "Upload"
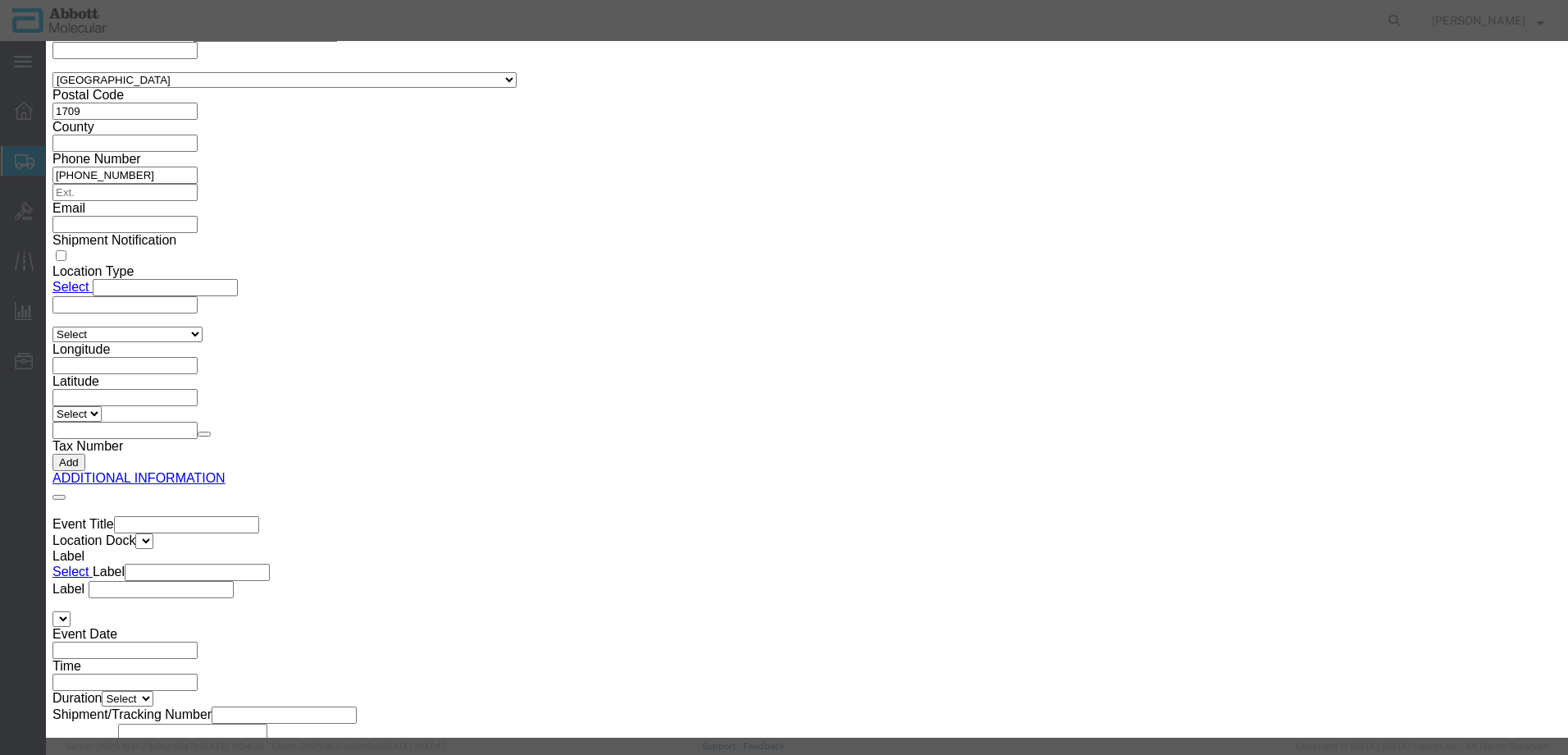
click button "Browse"
click button "Upload"
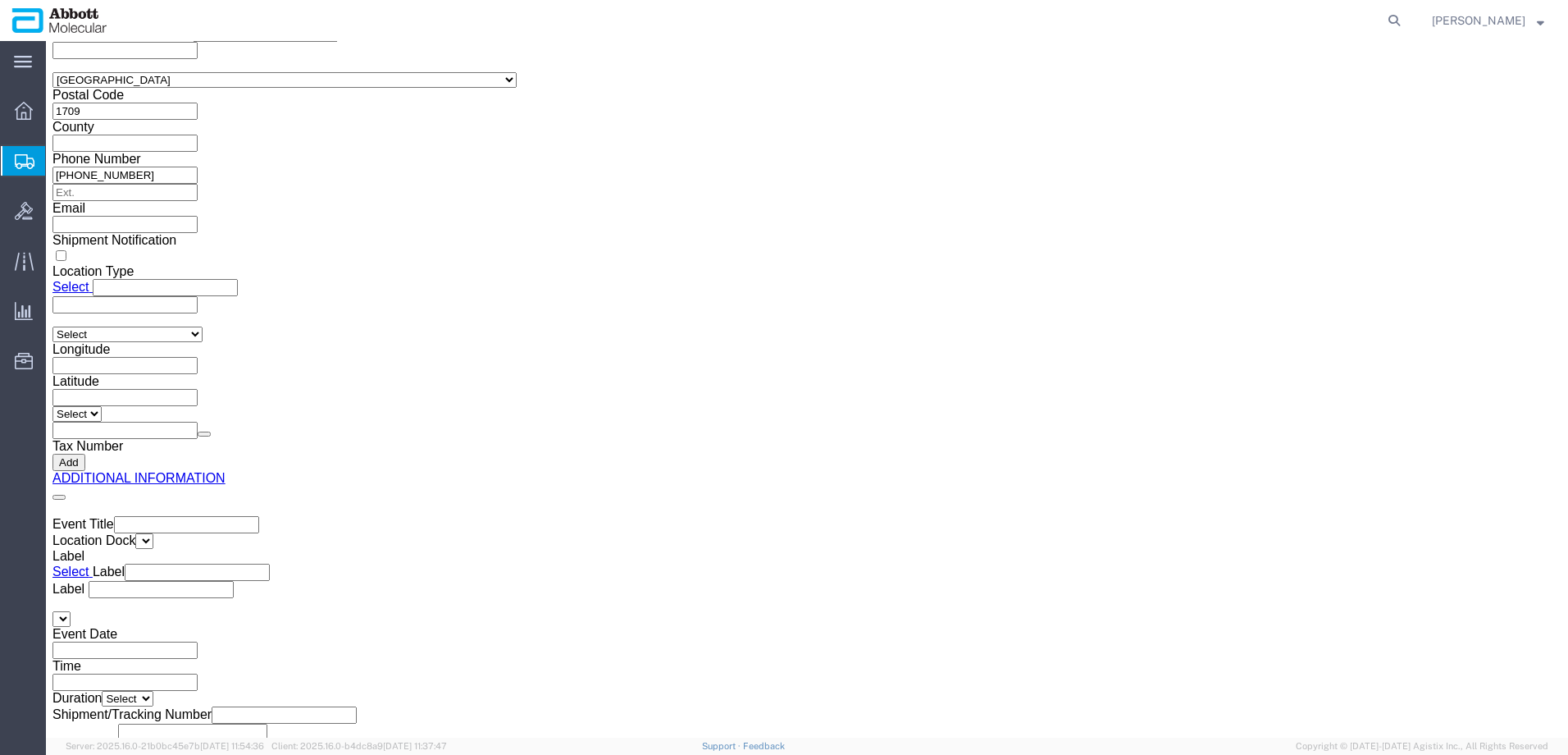
drag, startPoint x: 45, startPoint y: 20, endPoint x: 225, endPoint y: 13, distance: 180.1
click div "Shipment 56510496 New"
copy h1 "Shipment 56510496"
click button "Rate Shipment"
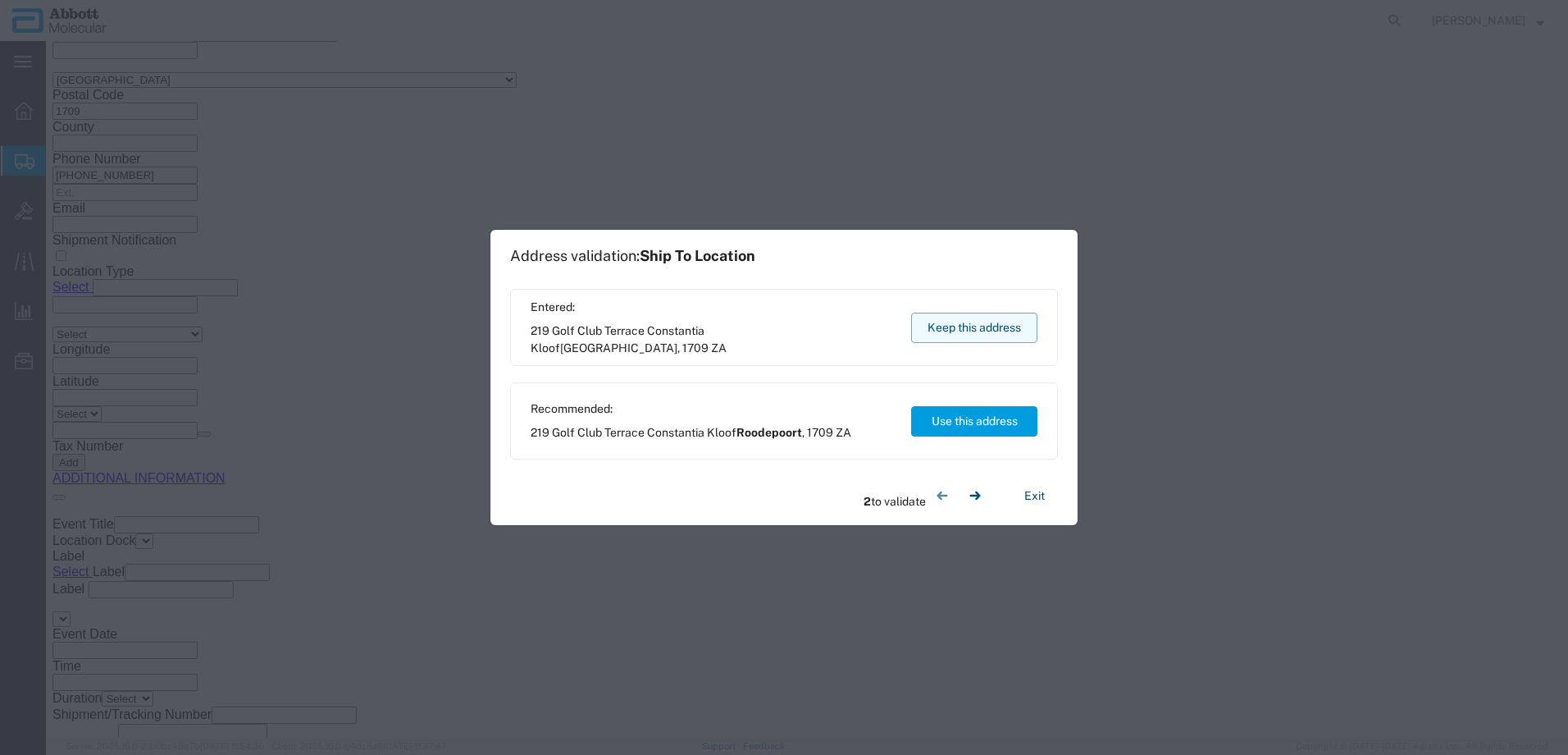
click at [941, 337] on button "Keep this address" at bounding box center [974, 328] width 126 height 30
click at [948, 332] on button "Keep this address" at bounding box center [974, 328] width 126 height 30
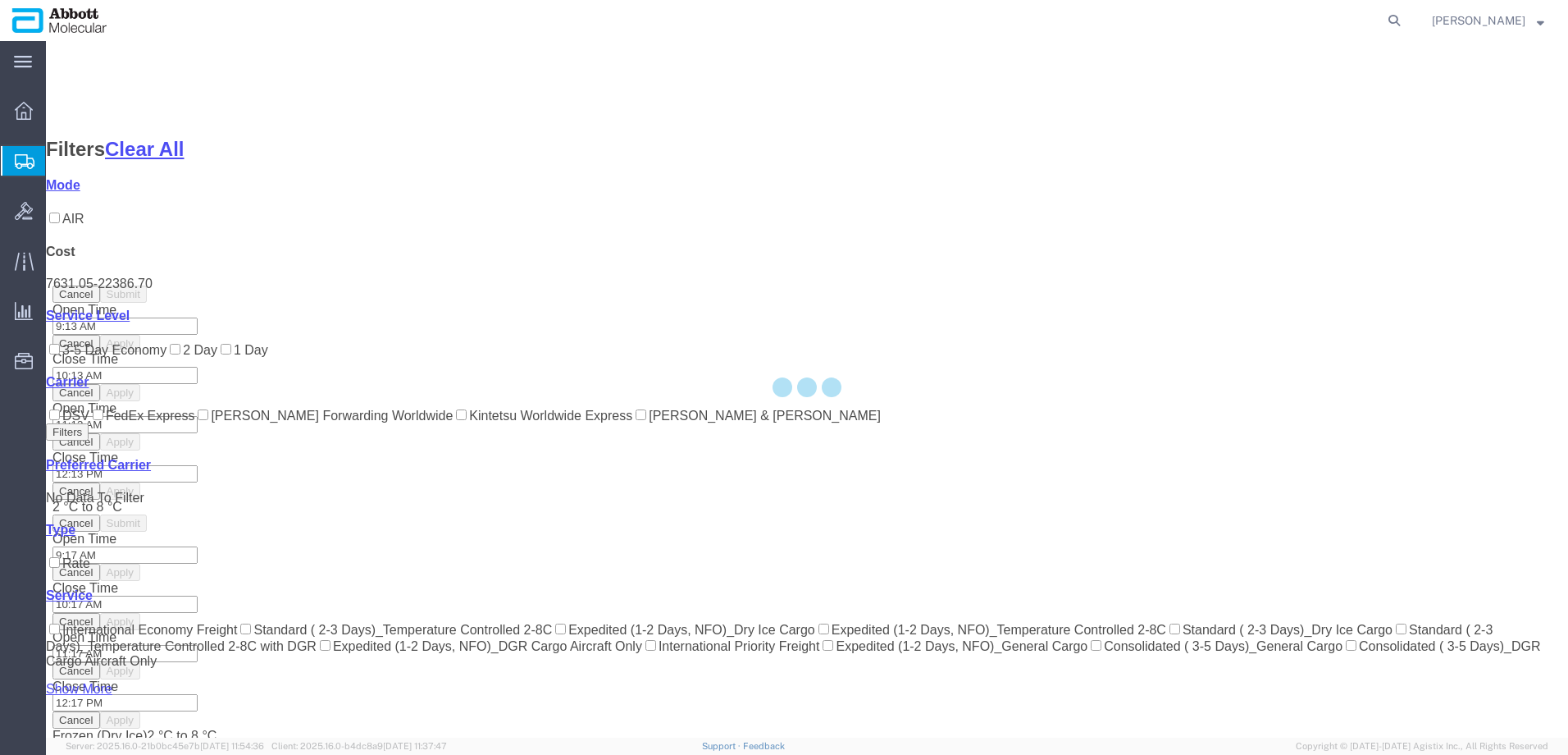
scroll to position [88, 0]
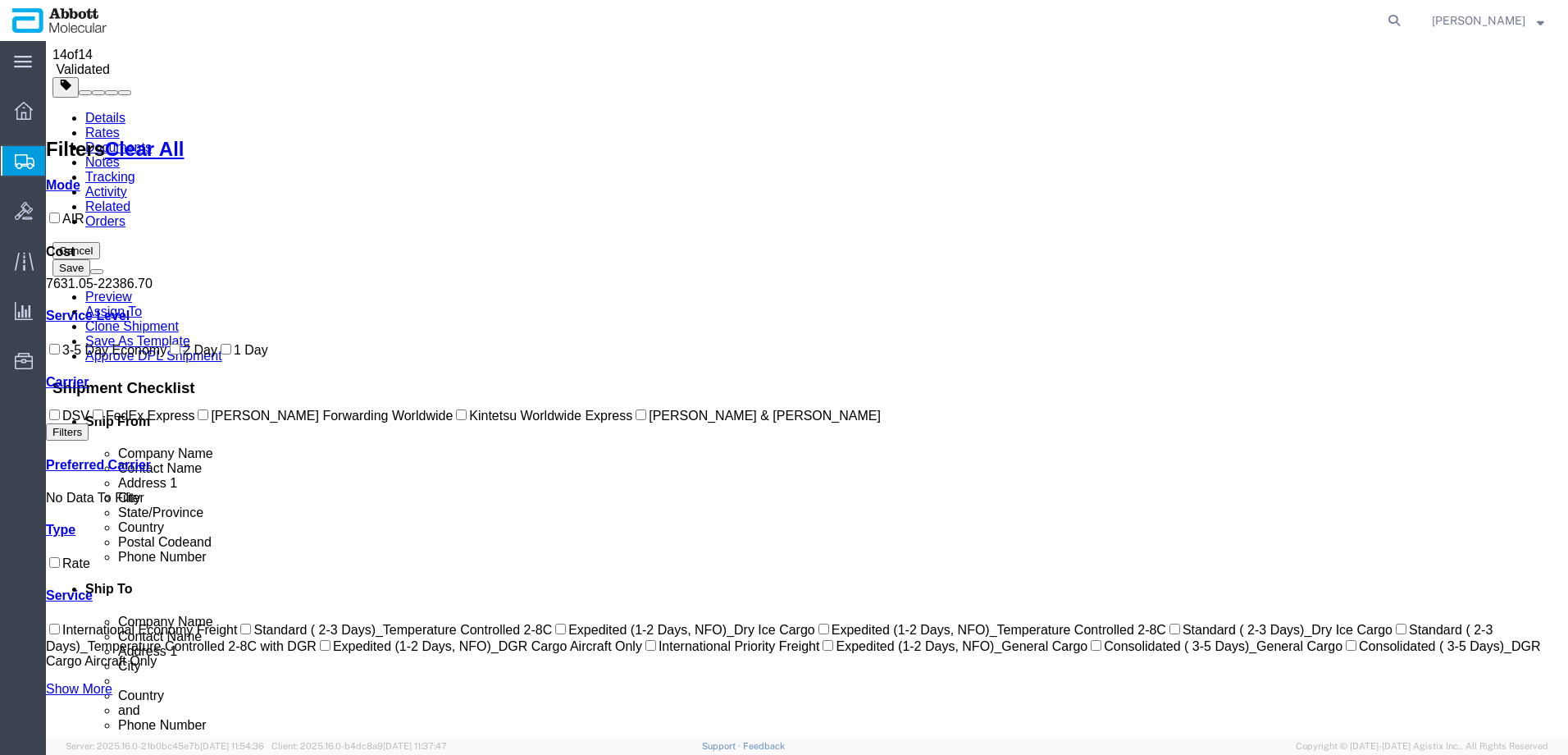
click at [60, 420] on input "DSV" at bounding box center [55, 415] width 11 height 11
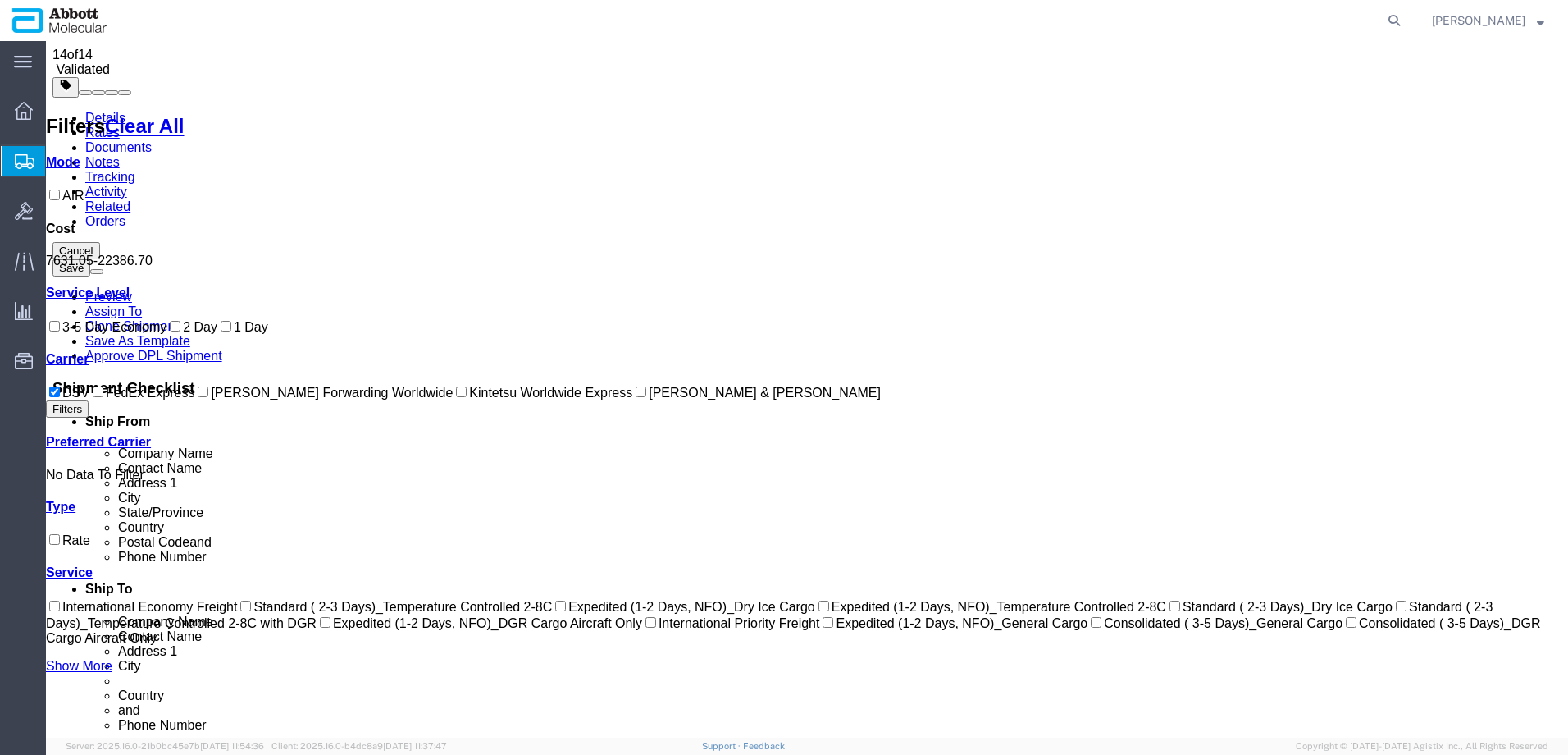
scroll to position [0, 0]
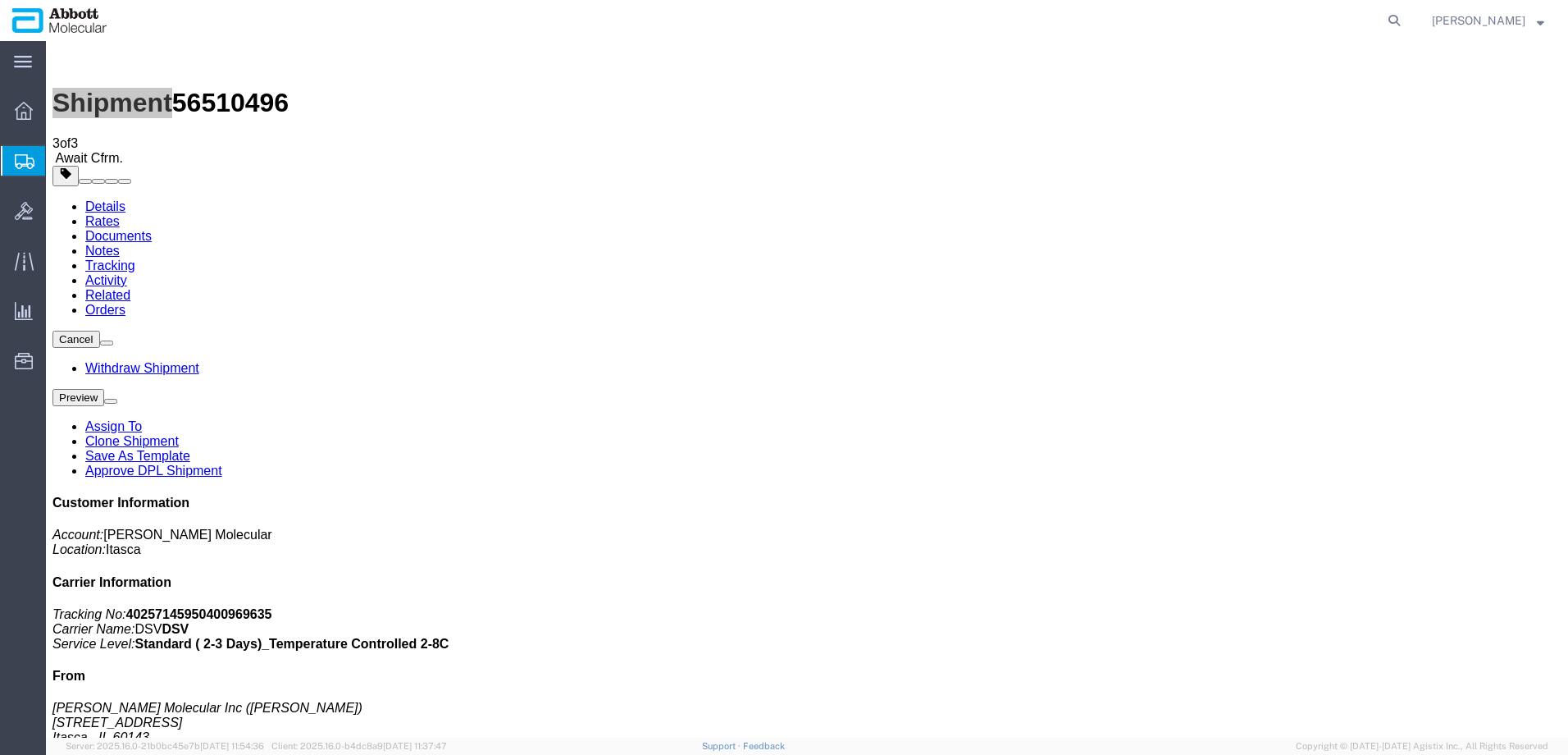
click at [0, 0] on span "Create from Template" at bounding box center [0, 0] width 0 height 0
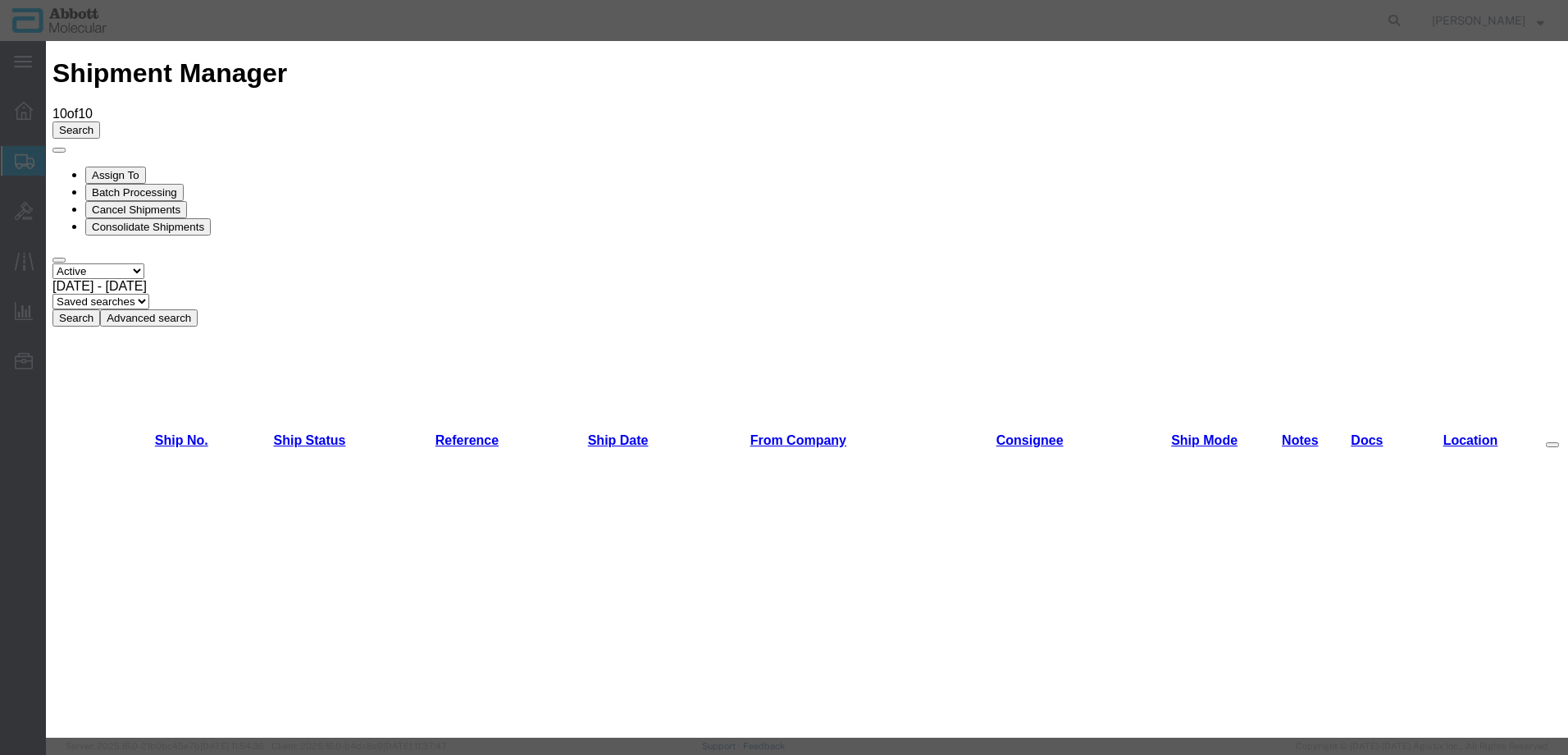
scroll to position [739, 0]
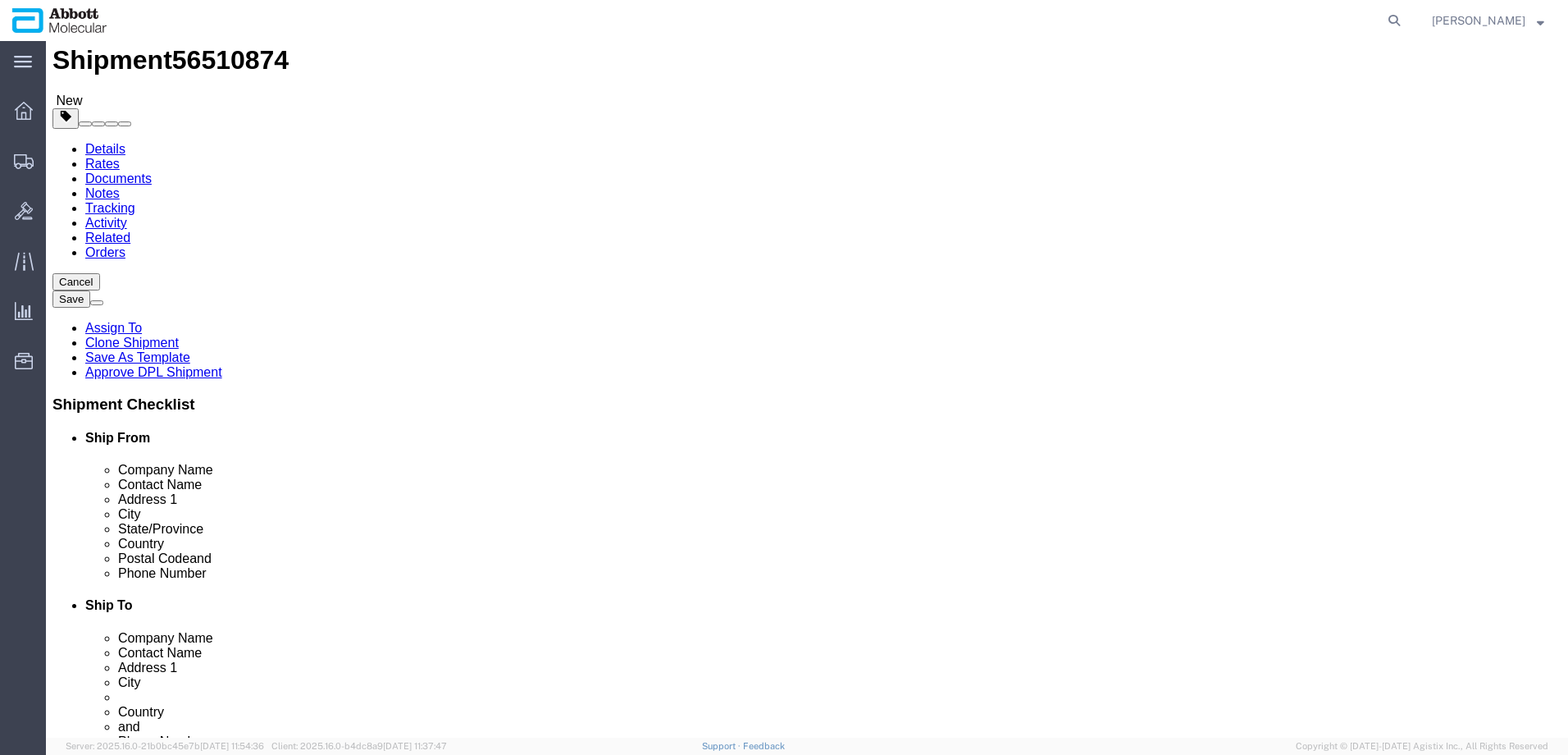
scroll to position [821, 0]
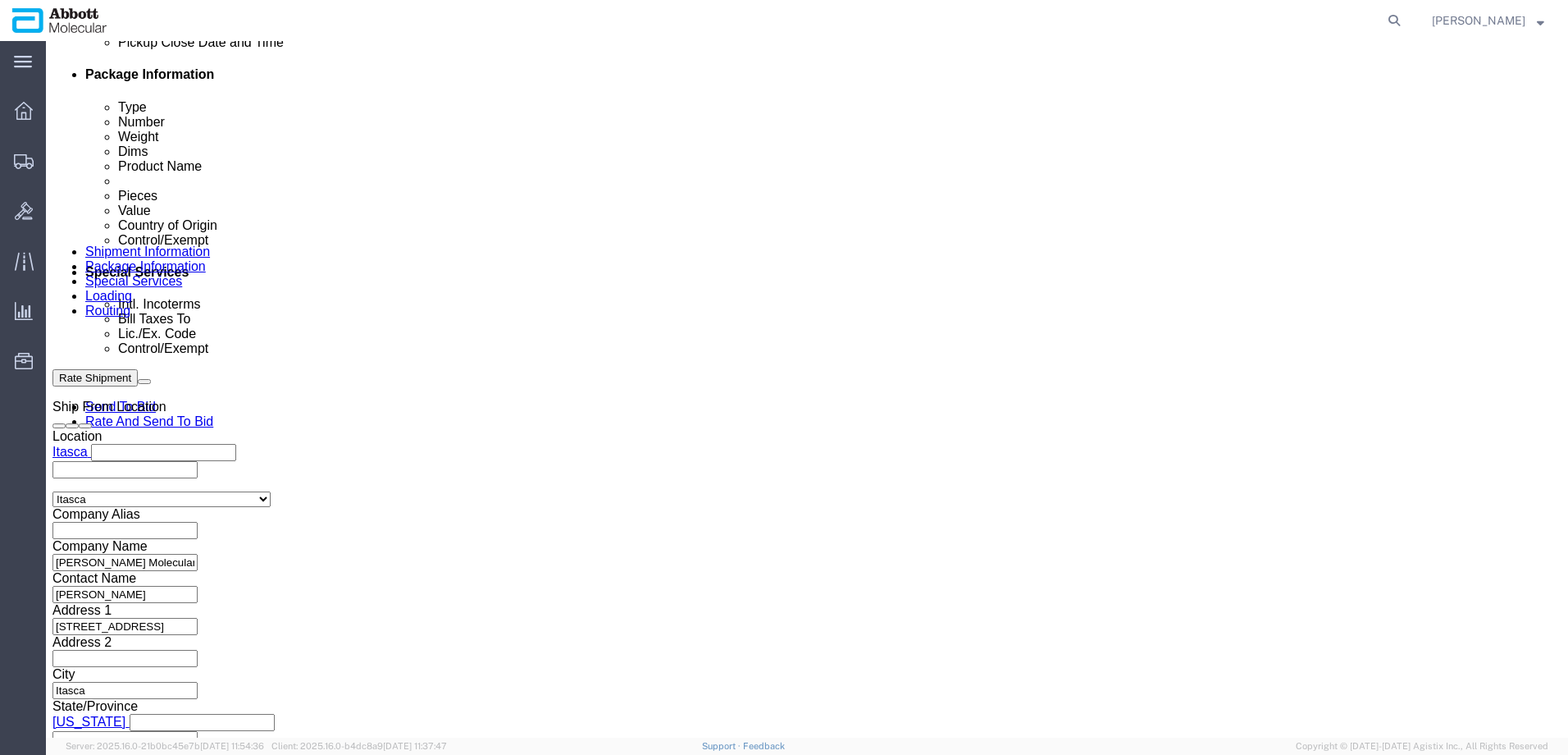
click input "text"
paste input "917979732"
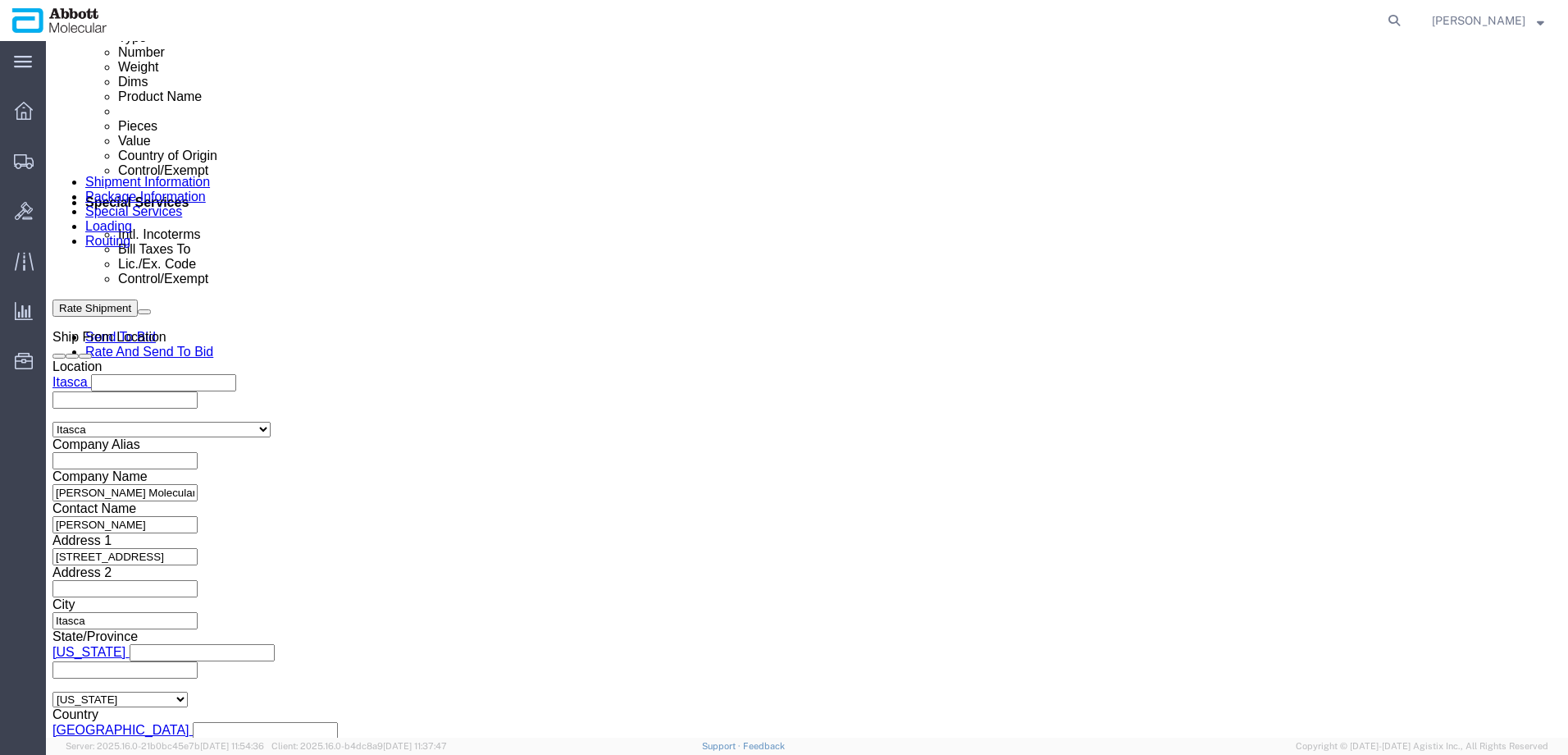
scroll to position [1029, 0]
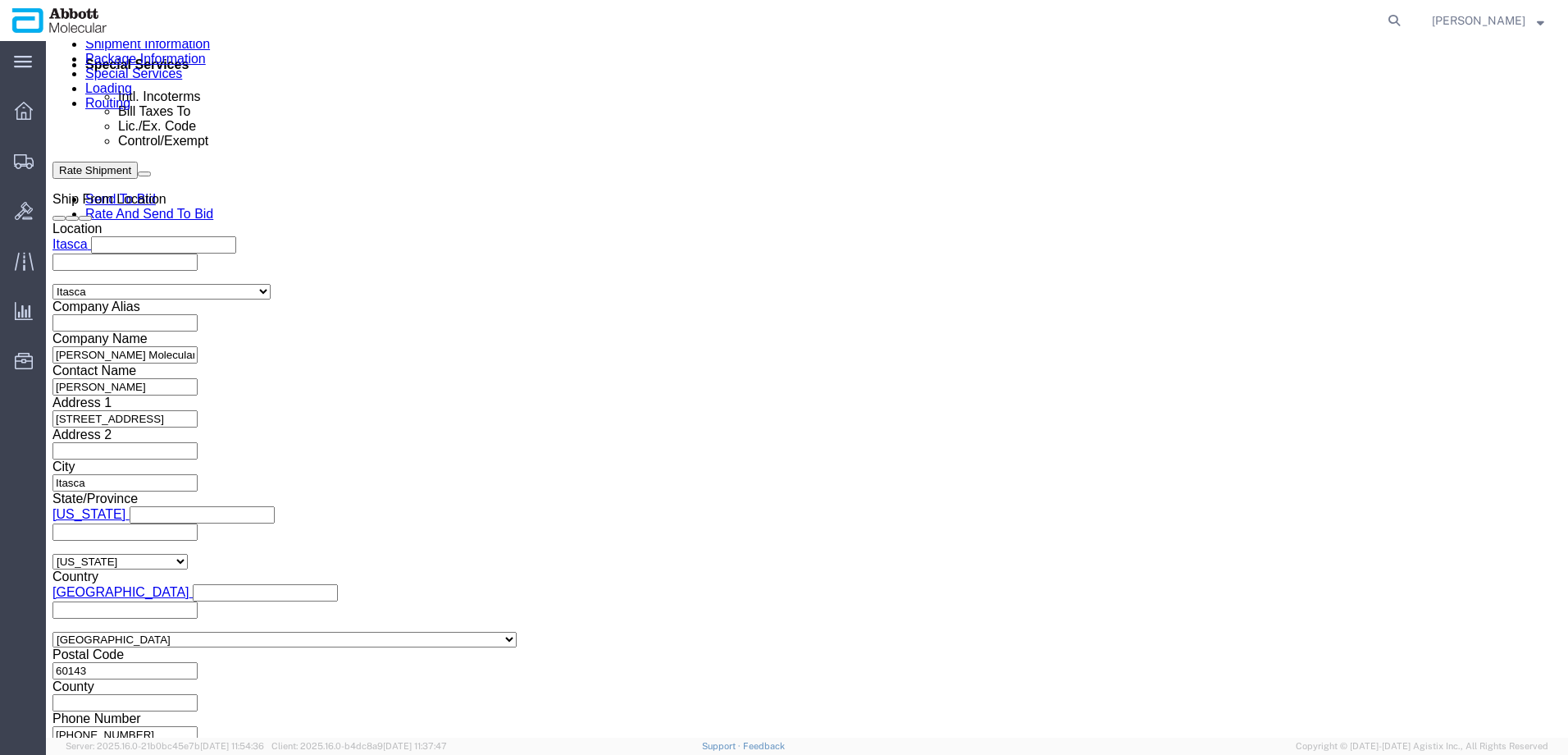
click button "Continue"
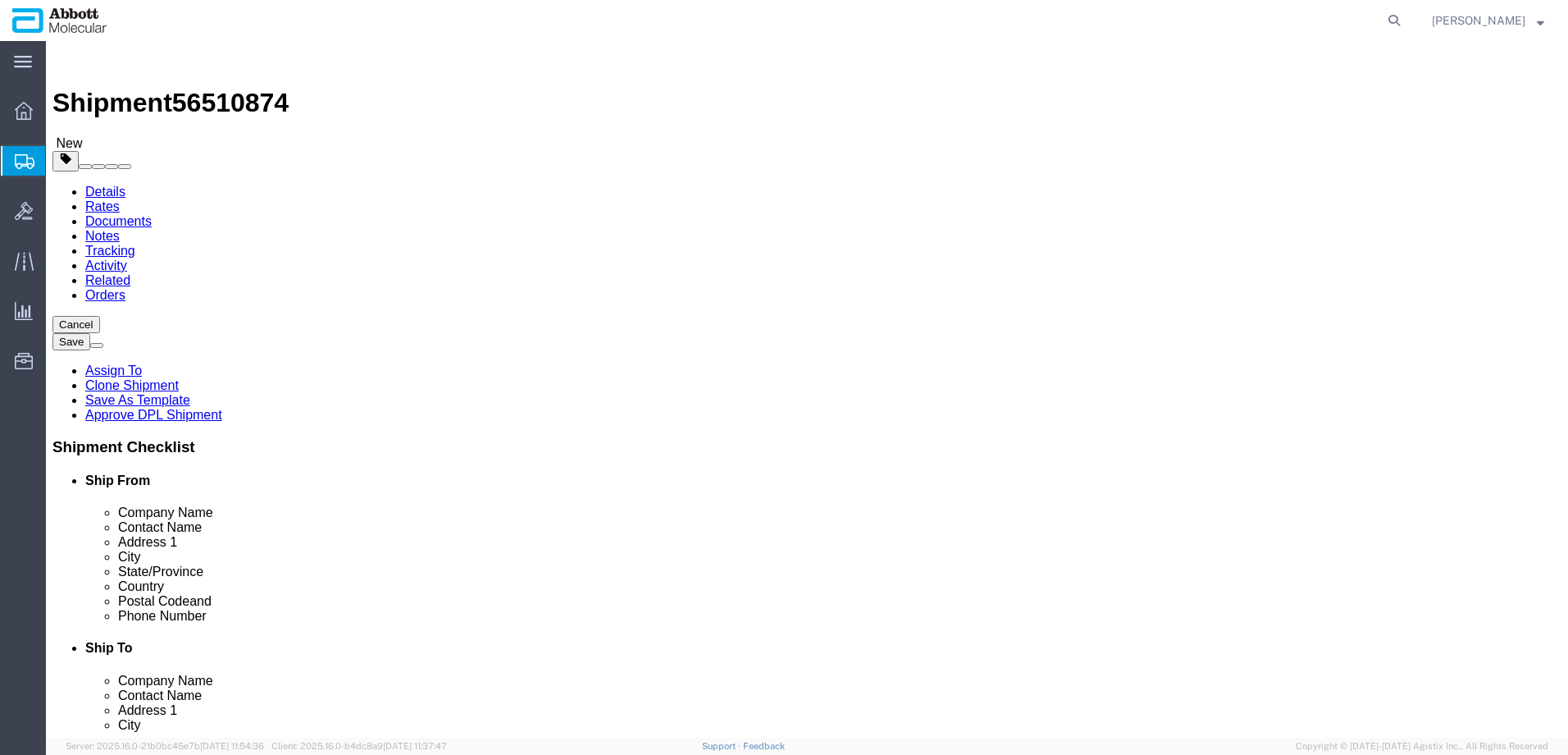
drag, startPoint x: 271, startPoint y: 283, endPoint x: 269, endPoint y: 299, distance: 16.1
click select "Select Box (B) Box (C) Box (D) Cardboard Box(es) Crate (Instrument) Crate(s) En…"
drag, startPoint x: 238, startPoint y: 349, endPoint x: 125, endPoint y: 348, distance: 113.0
click div "Number 1"
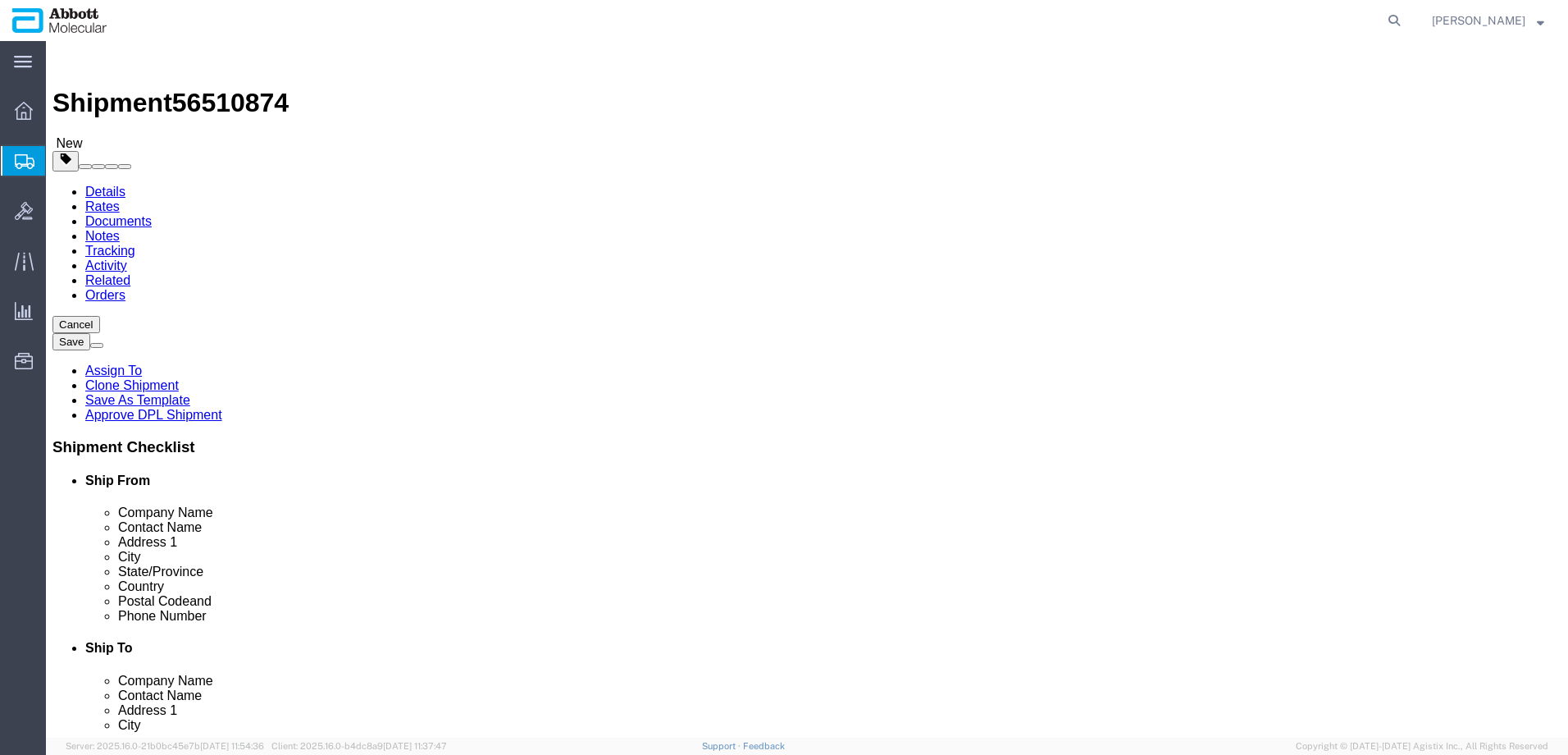
click input "checkbox"
click link "Add Content"
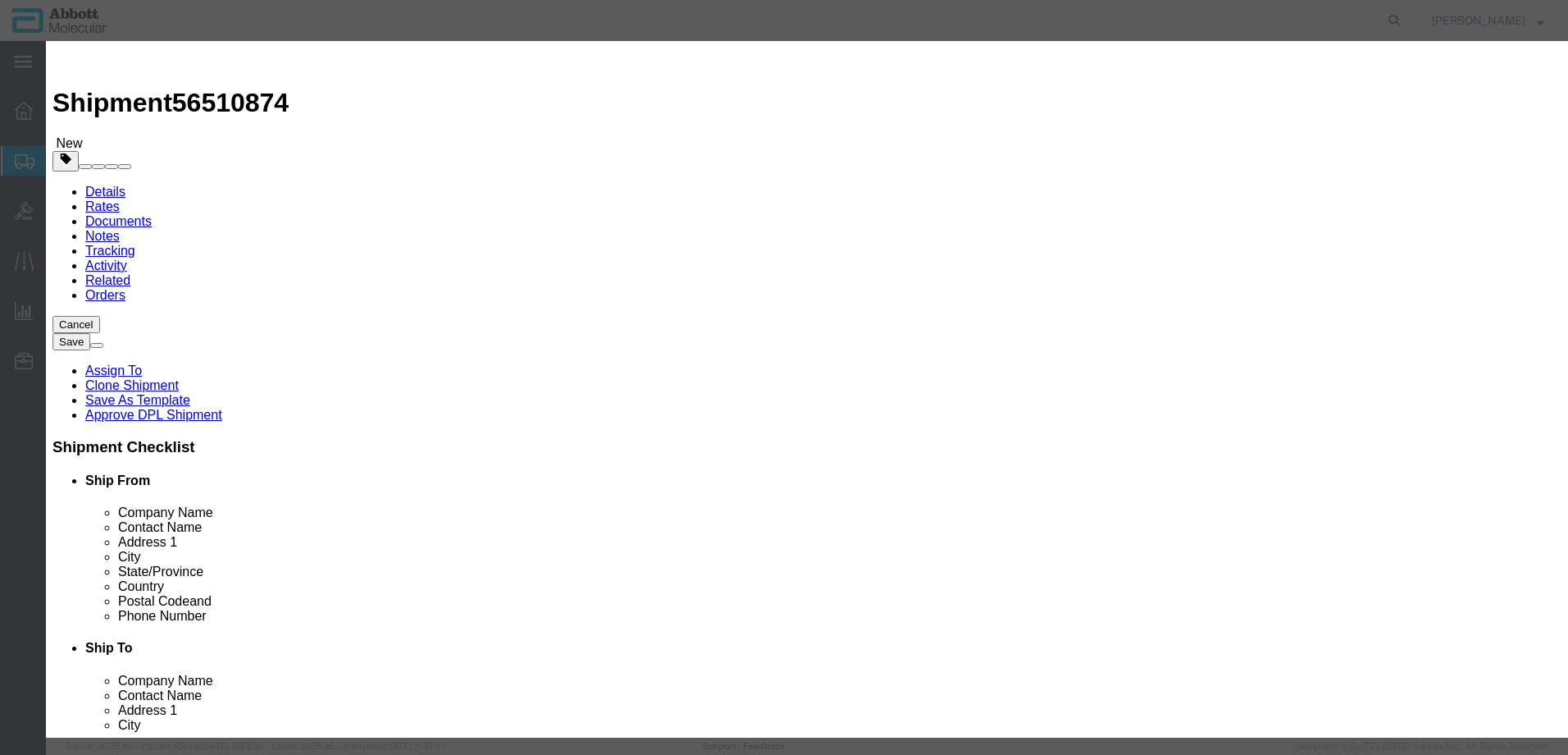
click input "text"
click td "Model: 09N2602"
click select "Select Account Type Activity ID Airline Appointment Number ASN Batch Number Bil…"
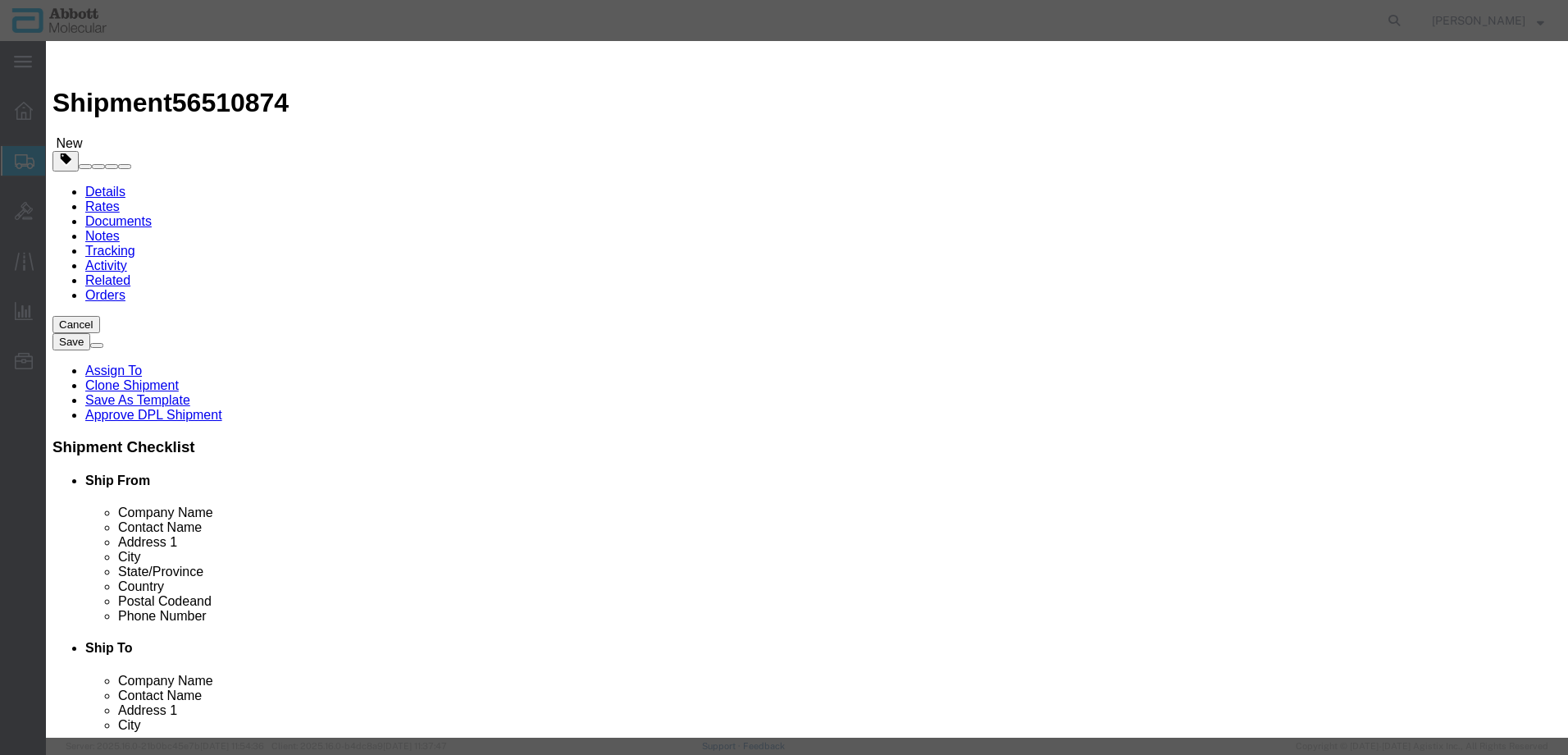
click button "Save & Close"
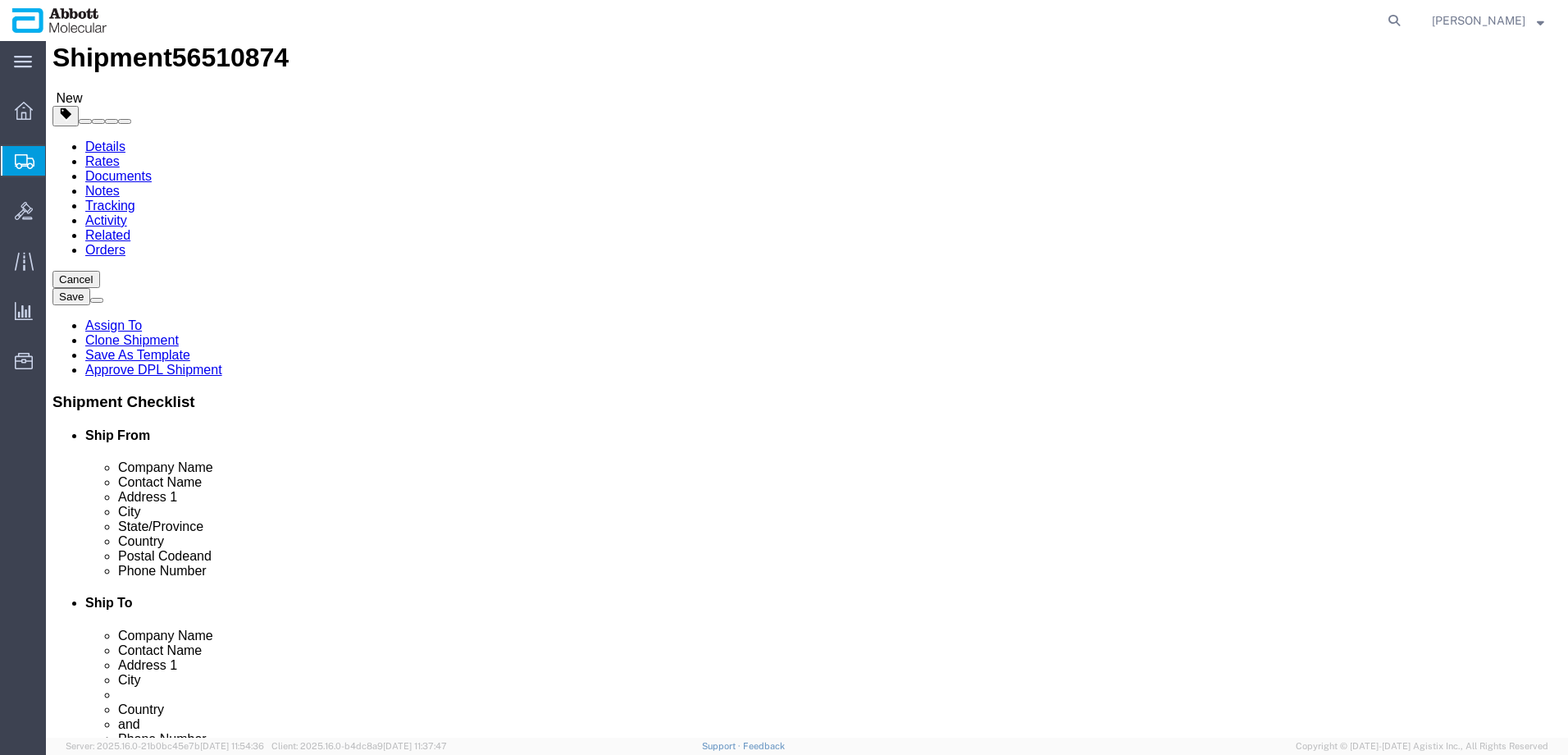
scroll to position [71, 0]
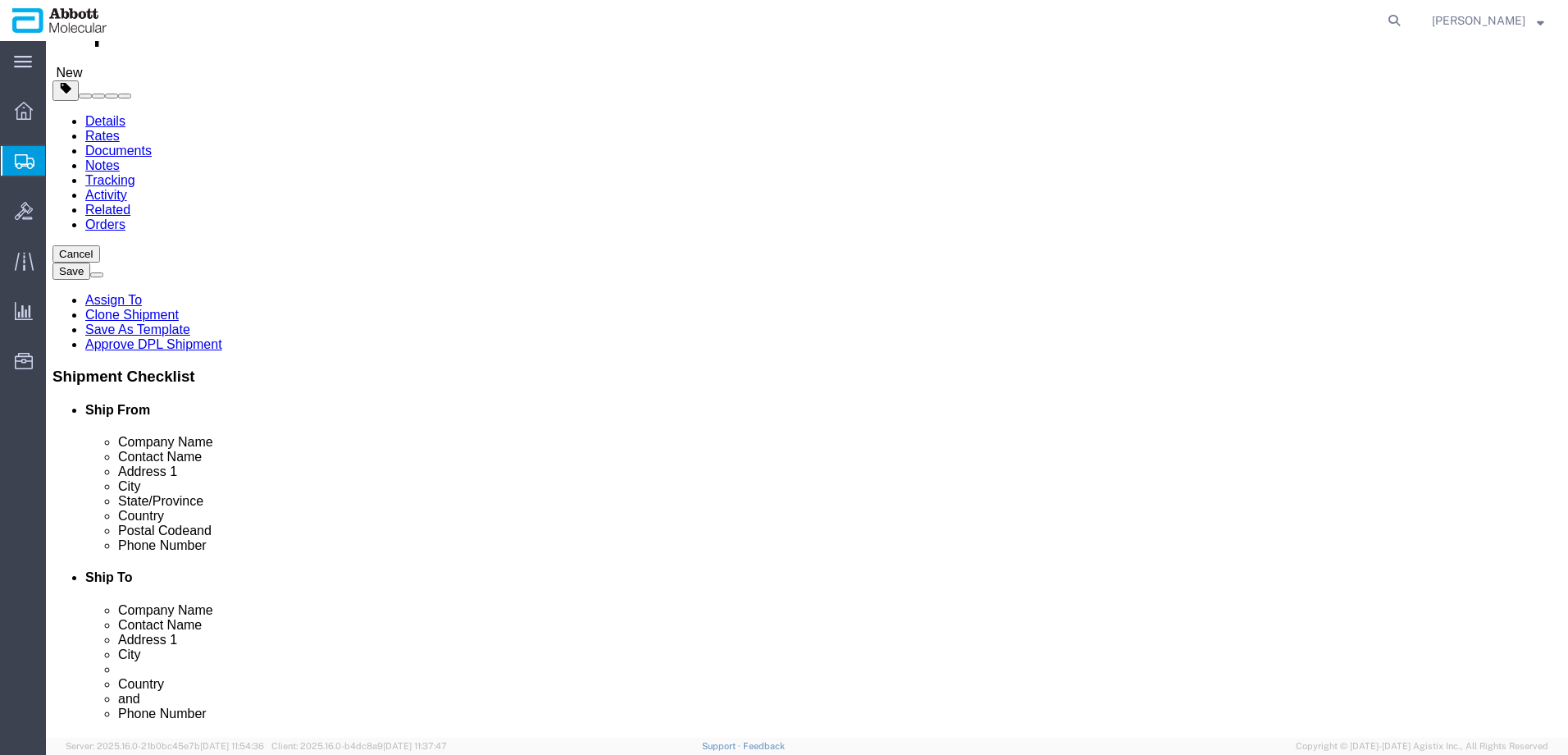
drag, startPoint x: 1147, startPoint y: 627, endPoint x: 1128, endPoint y: 621, distance: 19.9
click button "Continue"
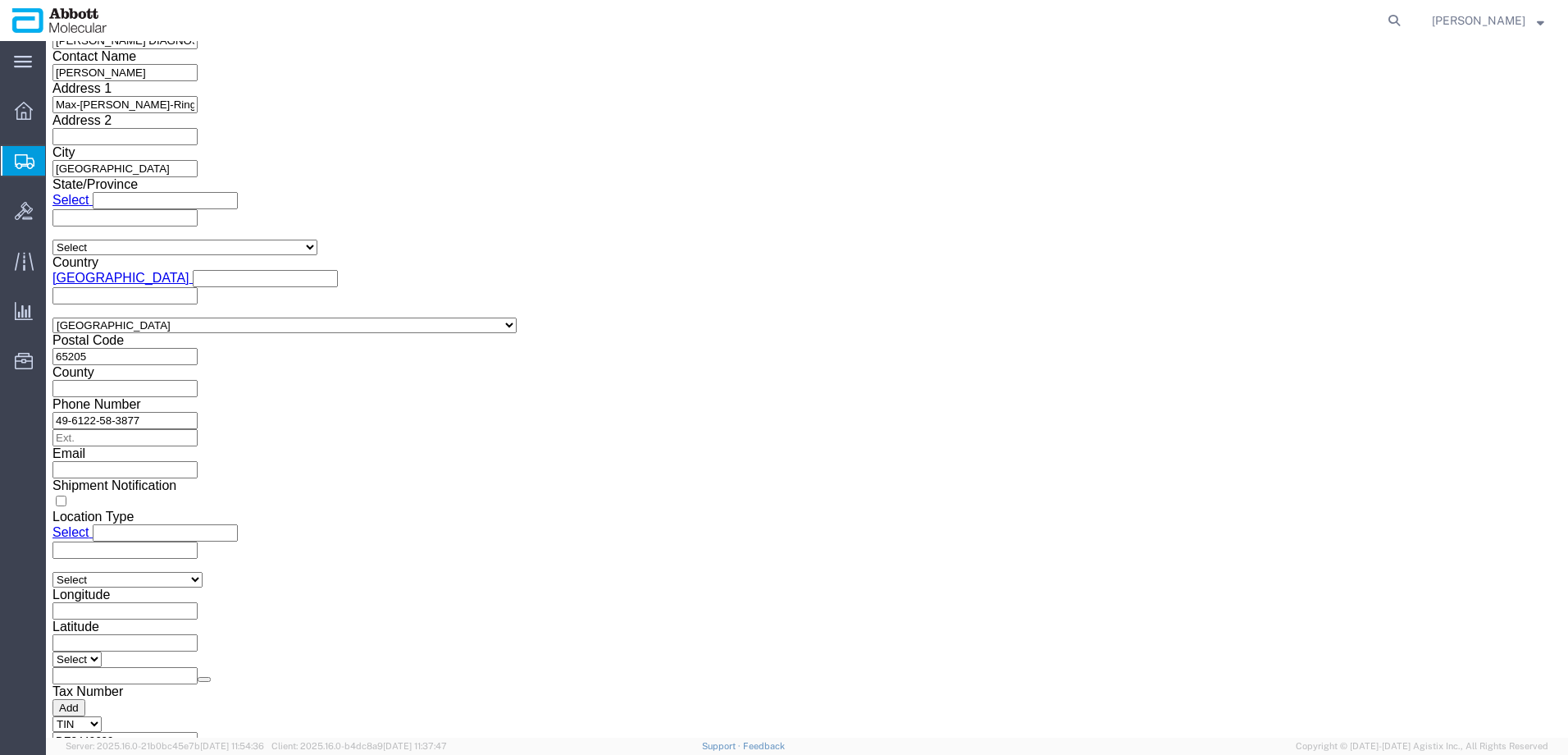
scroll to position [2473, 0]
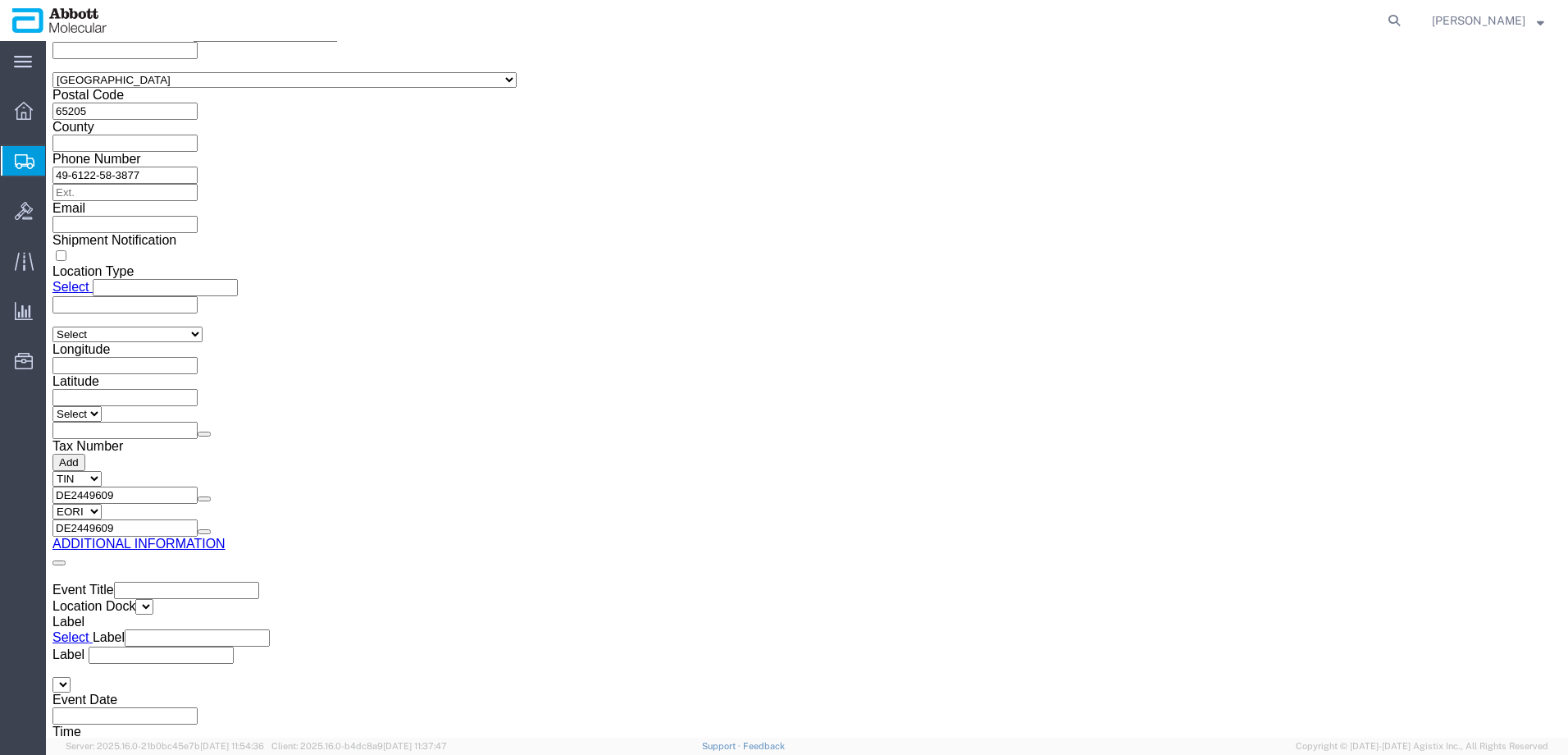
click button "Upload"
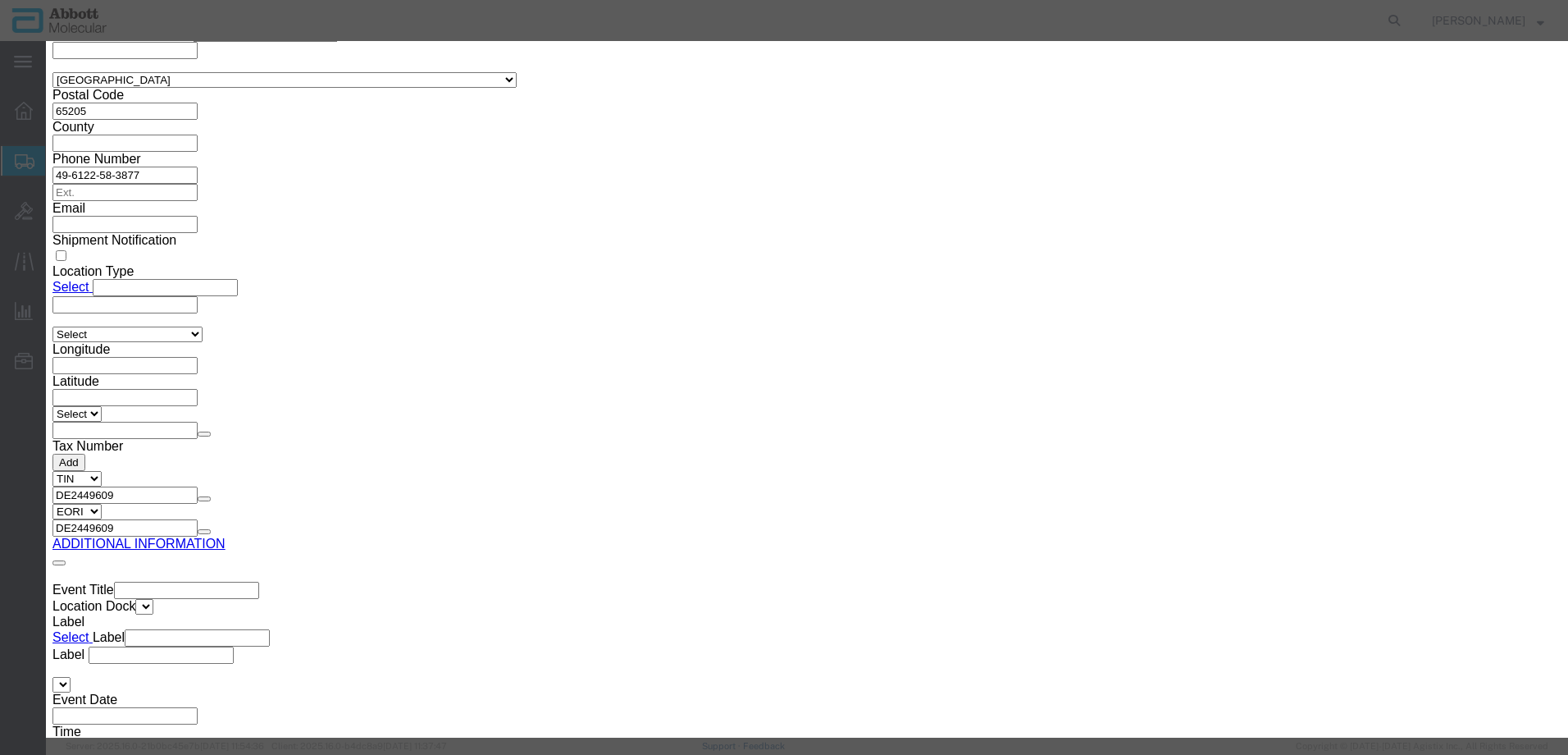
click button "Browse"
click button "Upload"
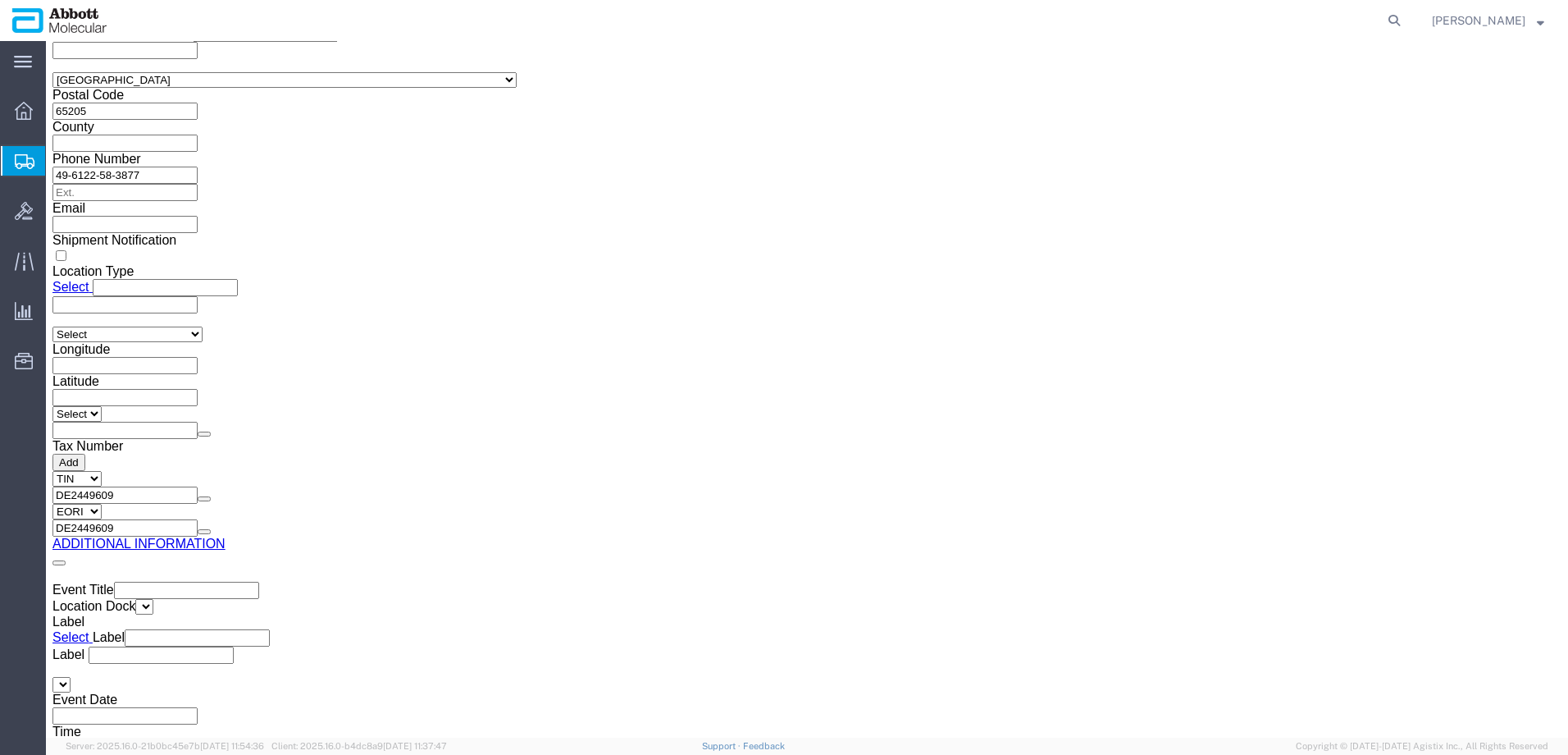
drag, startPoint x: 40, startPoint y: 13, endPoint x: 221, endPoint y: 16, distance: 181.0
click div "Shipment 56510874 New"
copy h1 "Shipment 56510874"
click button "Rate Shipment"
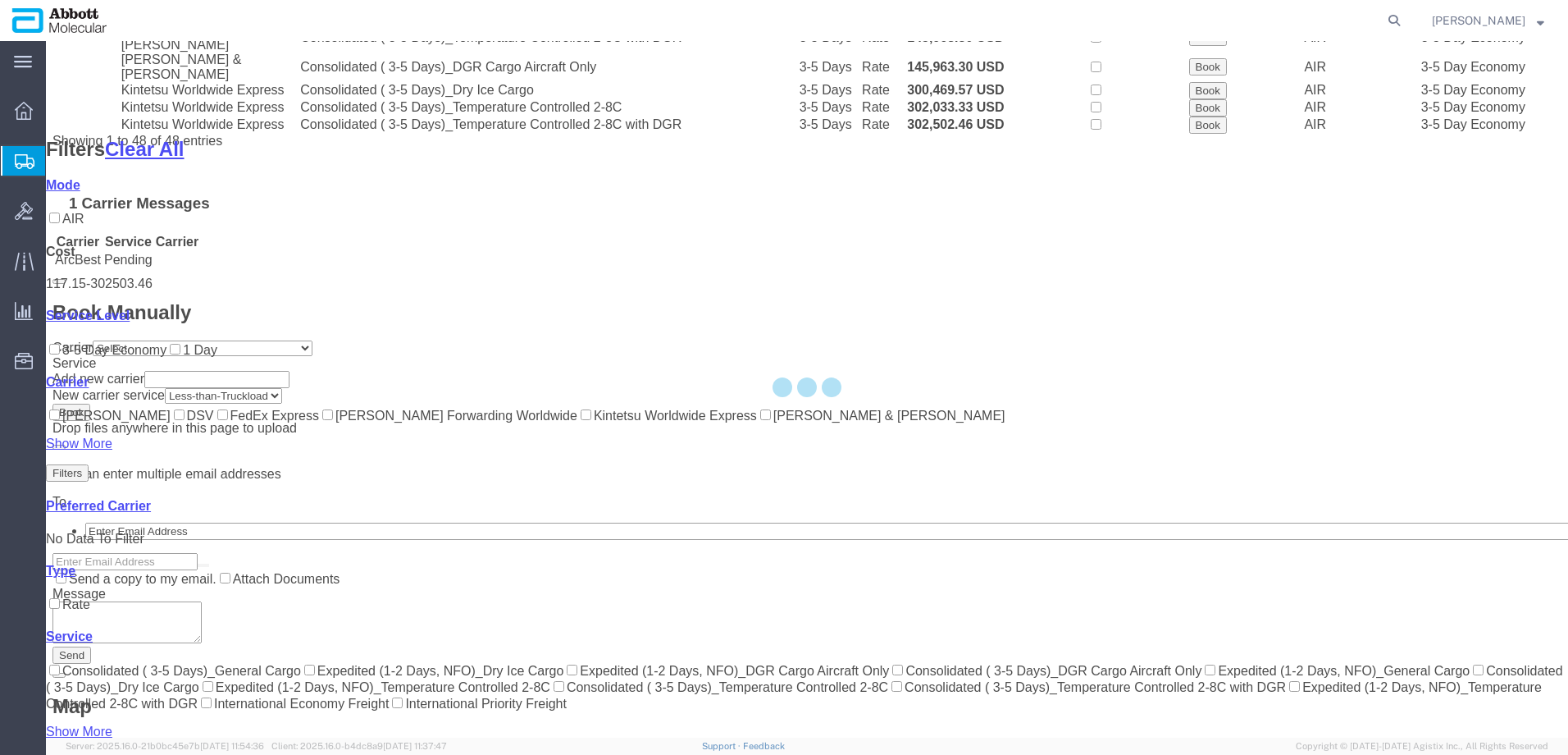
scroll to position [1166, 0]
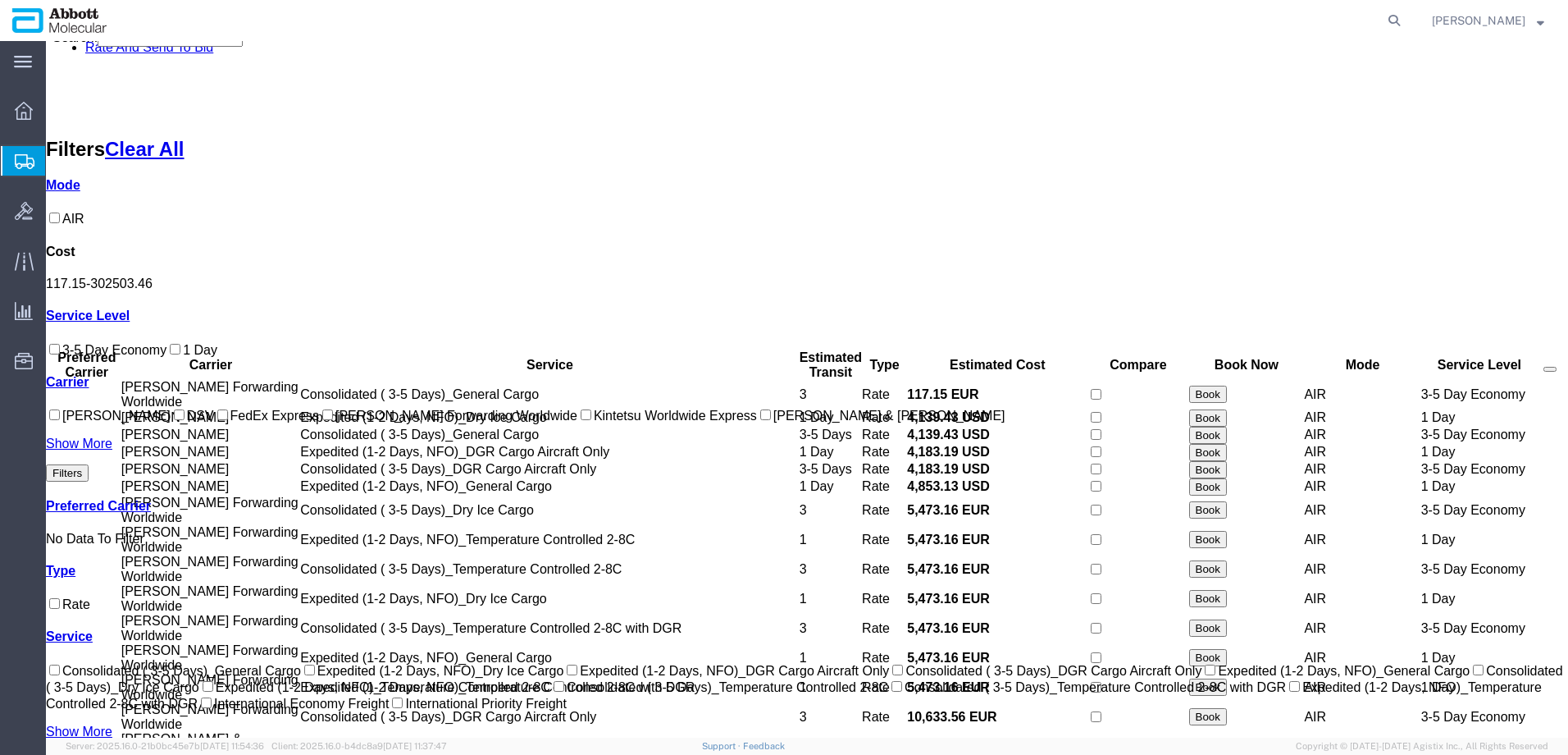
click at [322, 420] on input "[PERSON_NAME] Forwarding Worldwide" at bounding box center [327, 415] width 11 height 11
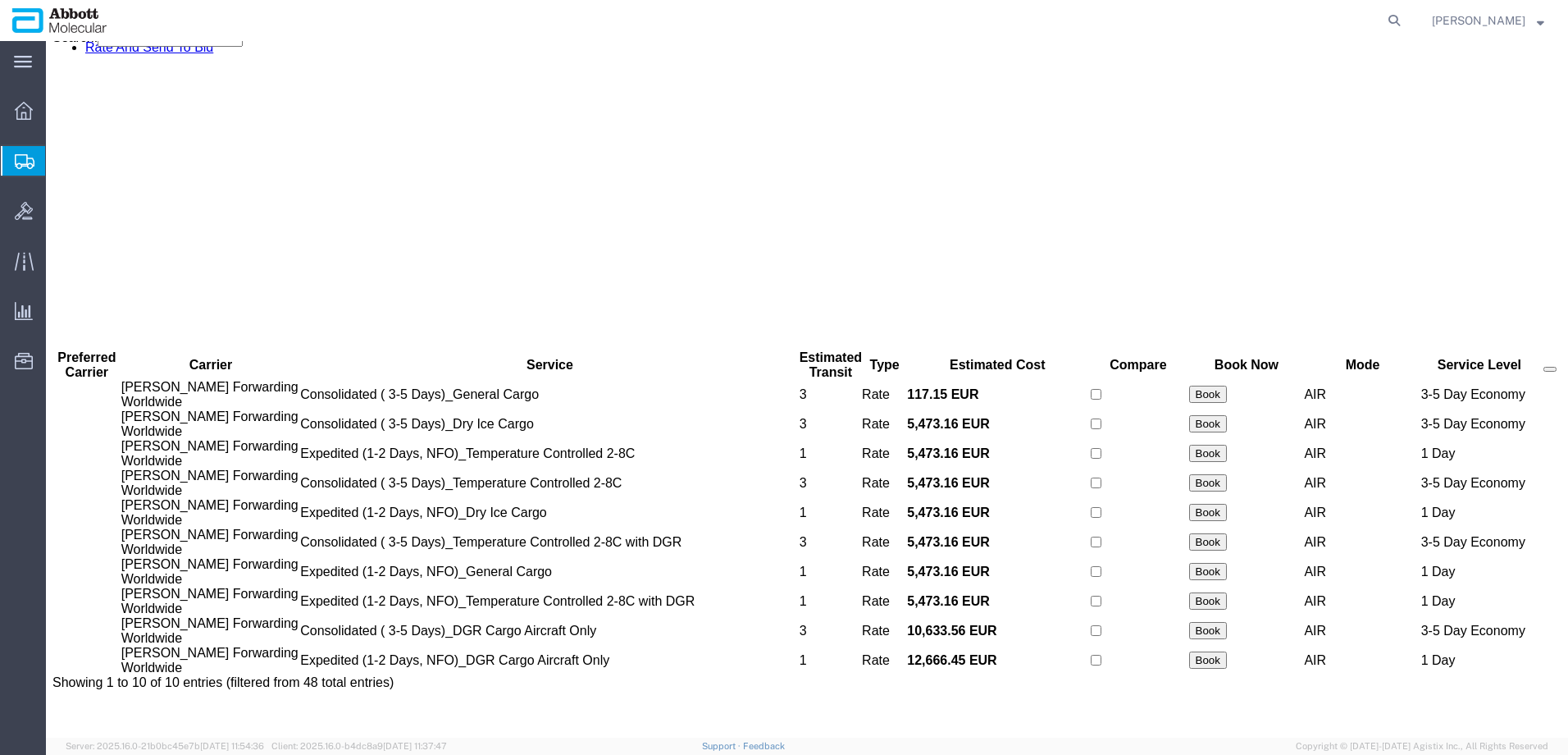
scroll to position [0, 0]
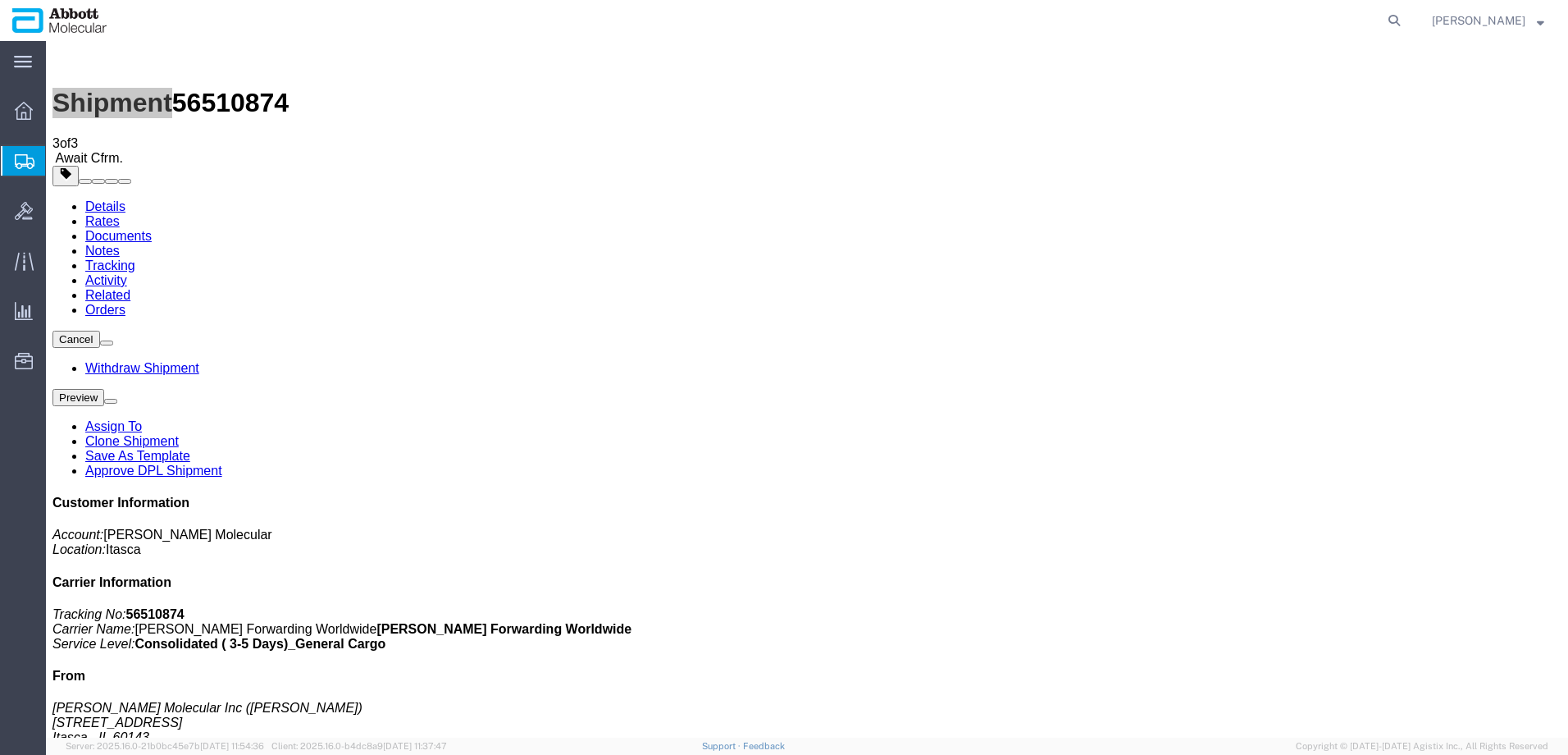
drag, startPoint x: 98, startPoint y: 245, endPoint x: 0, endPoint y: 237, distance: 98.3
click at [0, 0] on span "Create from Template" at bounding box center [0, 0] width 0 height 0
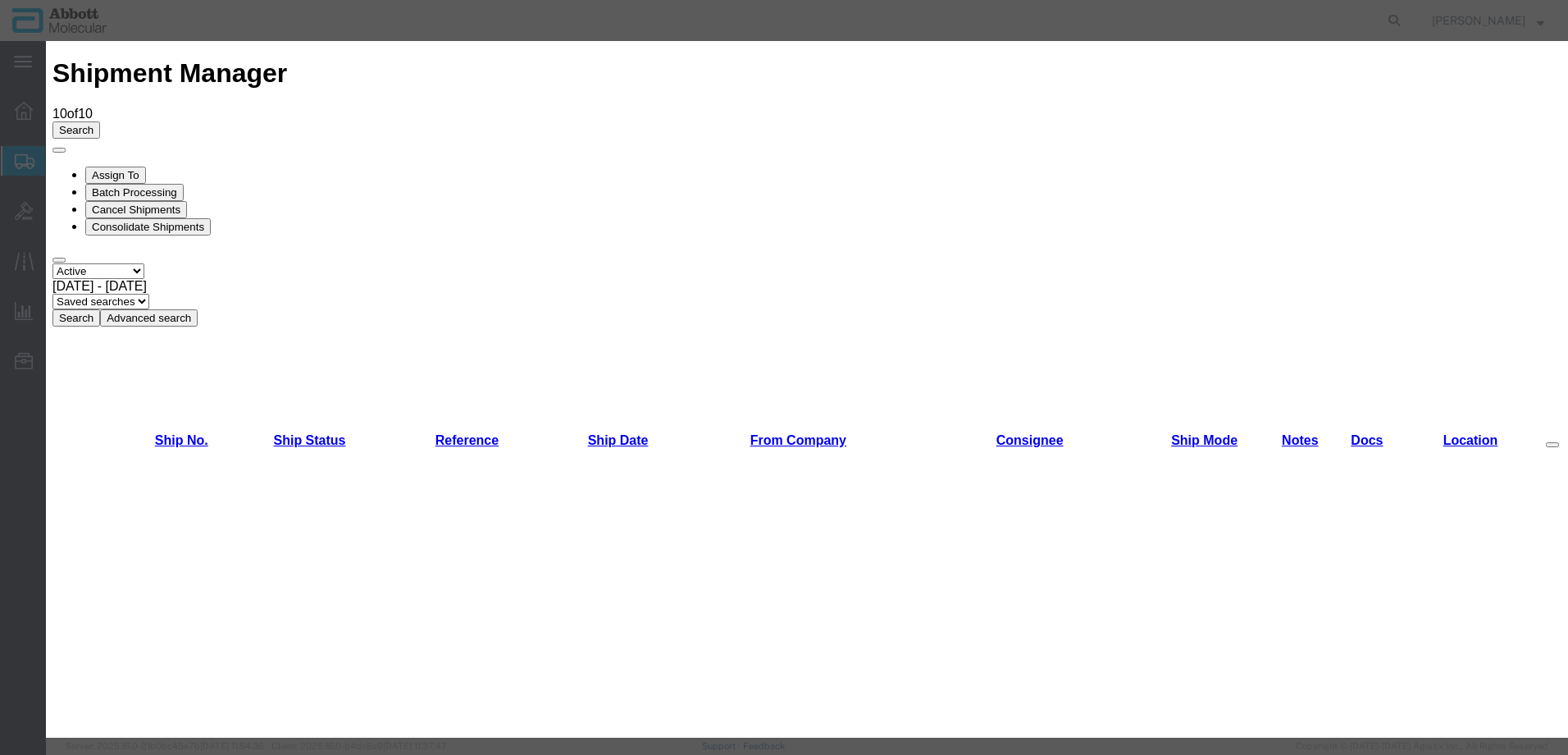
scroll to position [1067, 0]
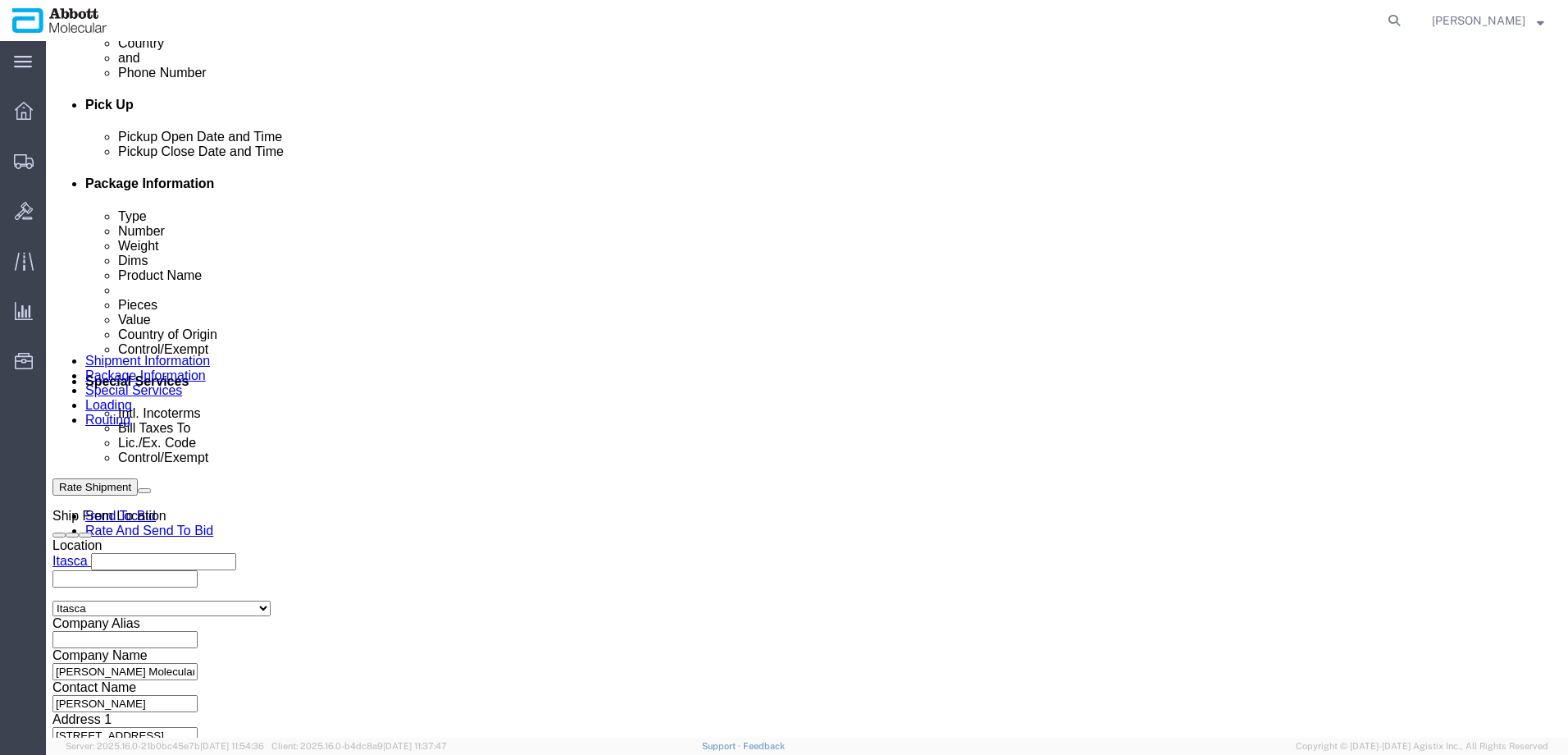
scroll to position [739, 0]
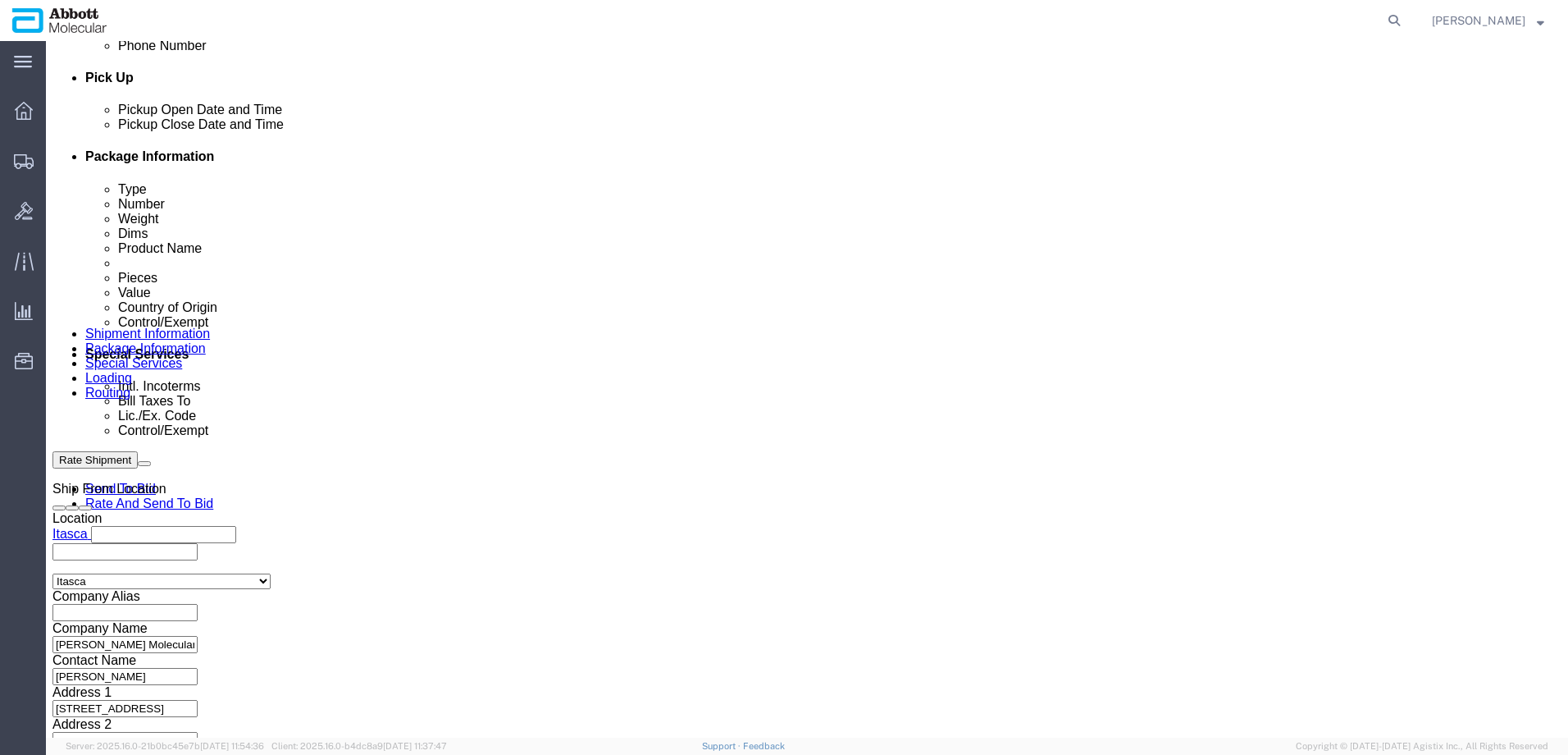
click button "Add reference"
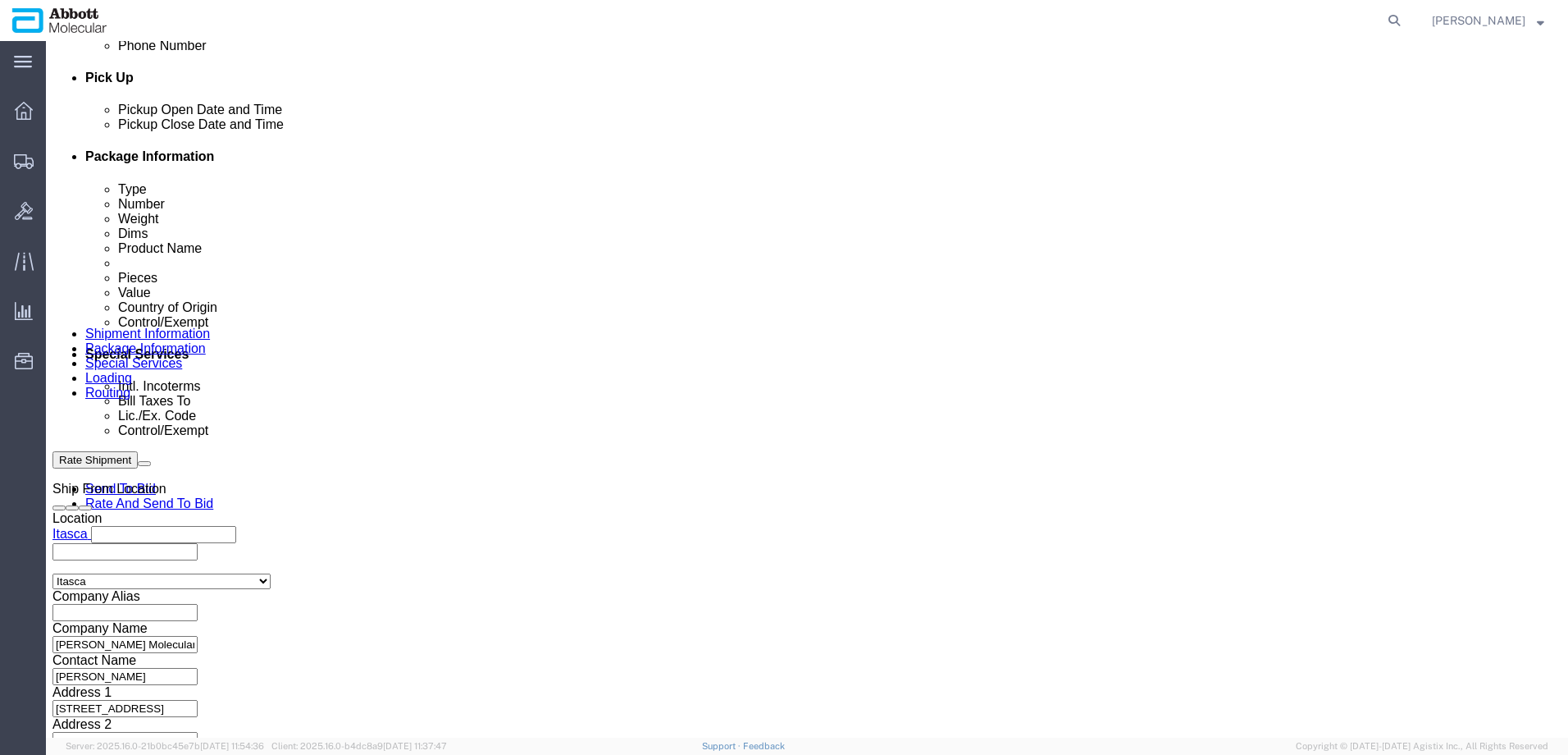
click button "Add reference"
click input "text"
paste input "620586831"
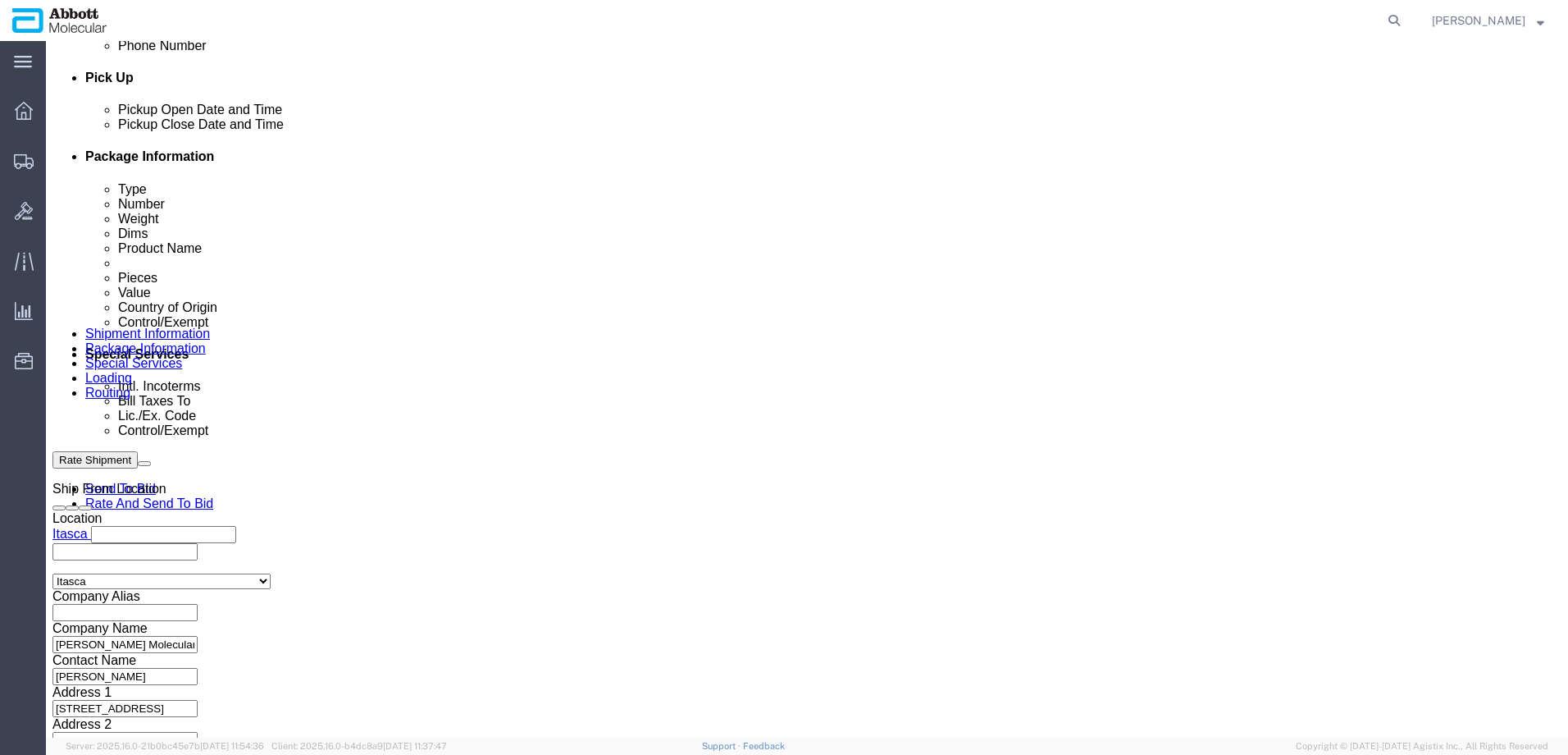
paste input "620586831"
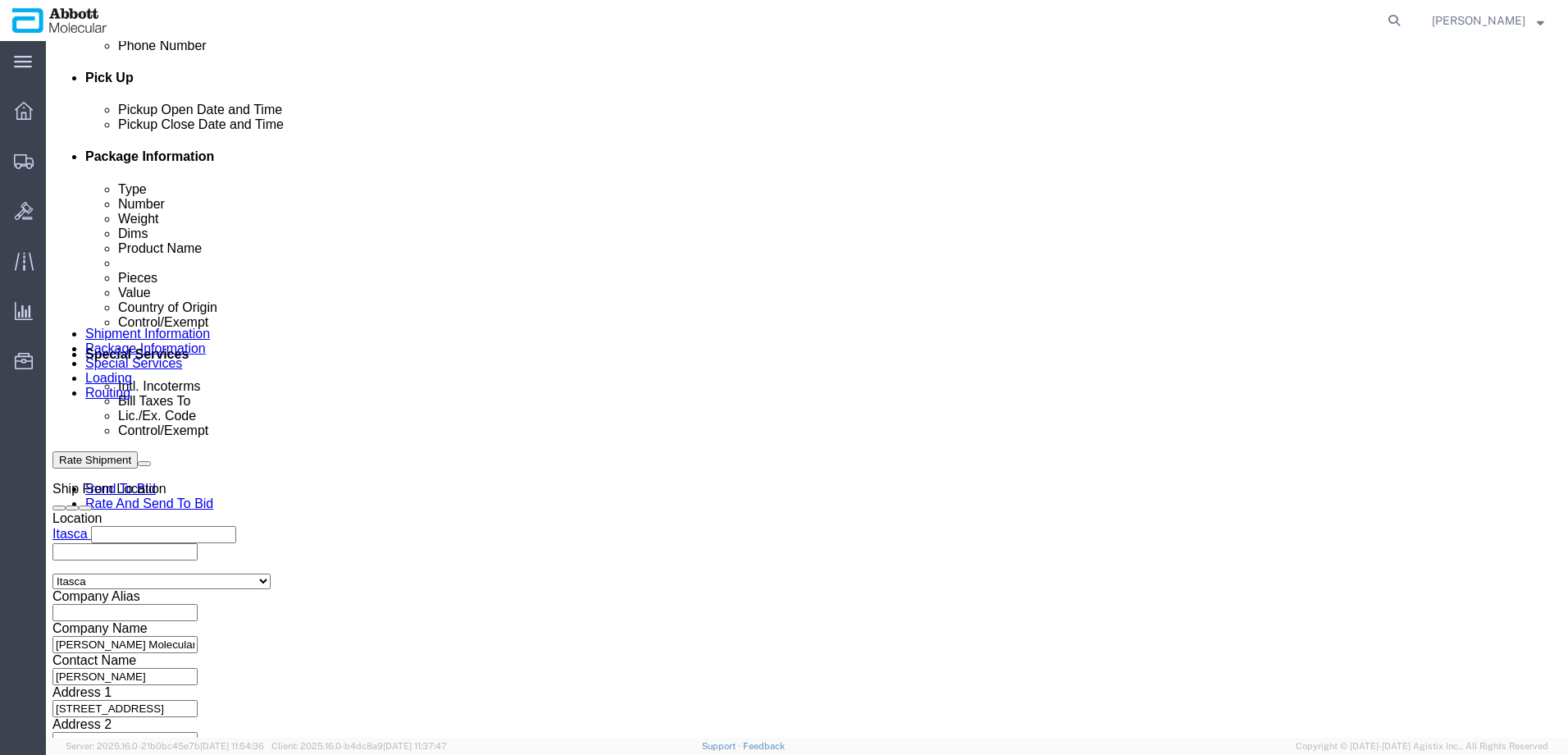
paste input "620586831"
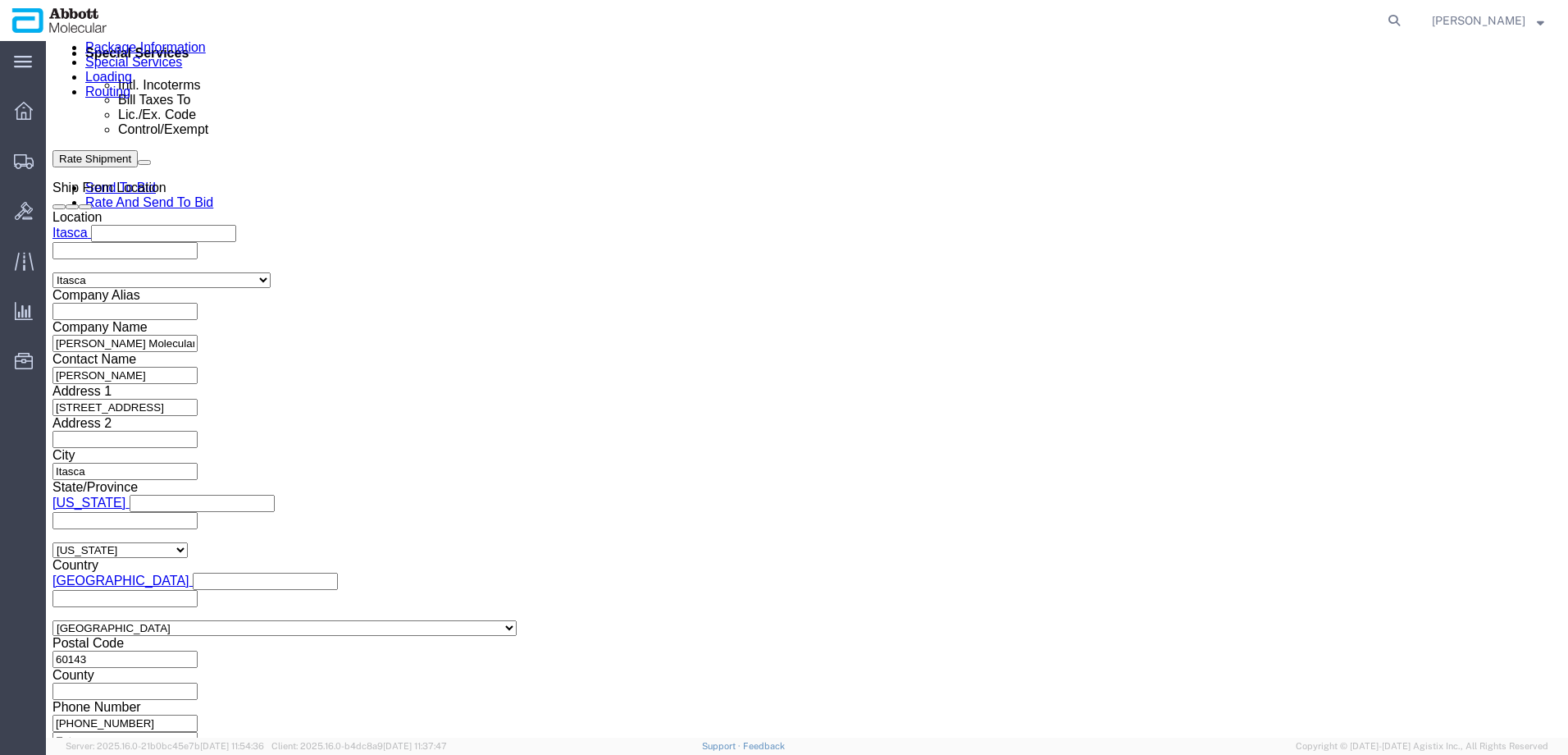
scroll to position [1091, 0]
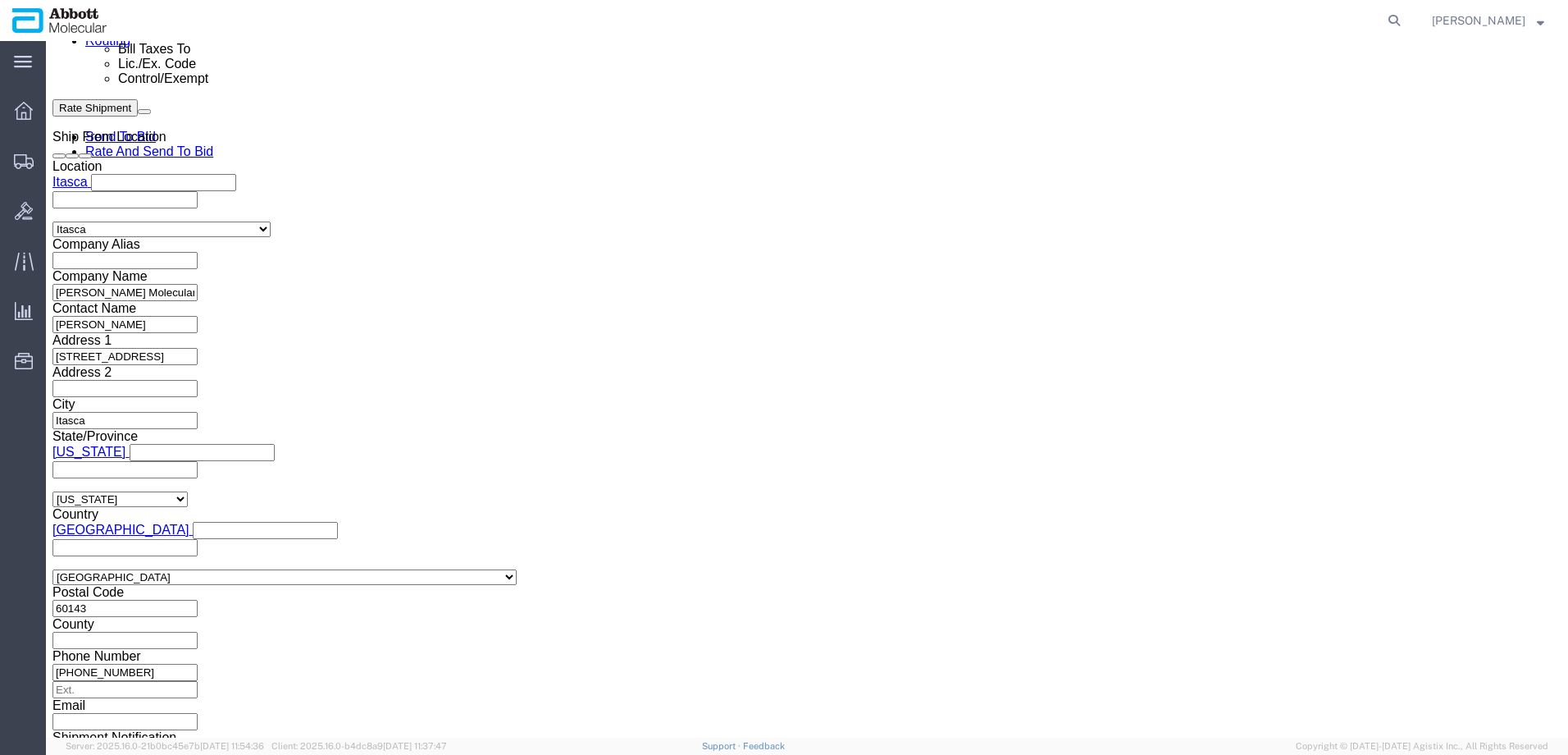
click button "Continue"
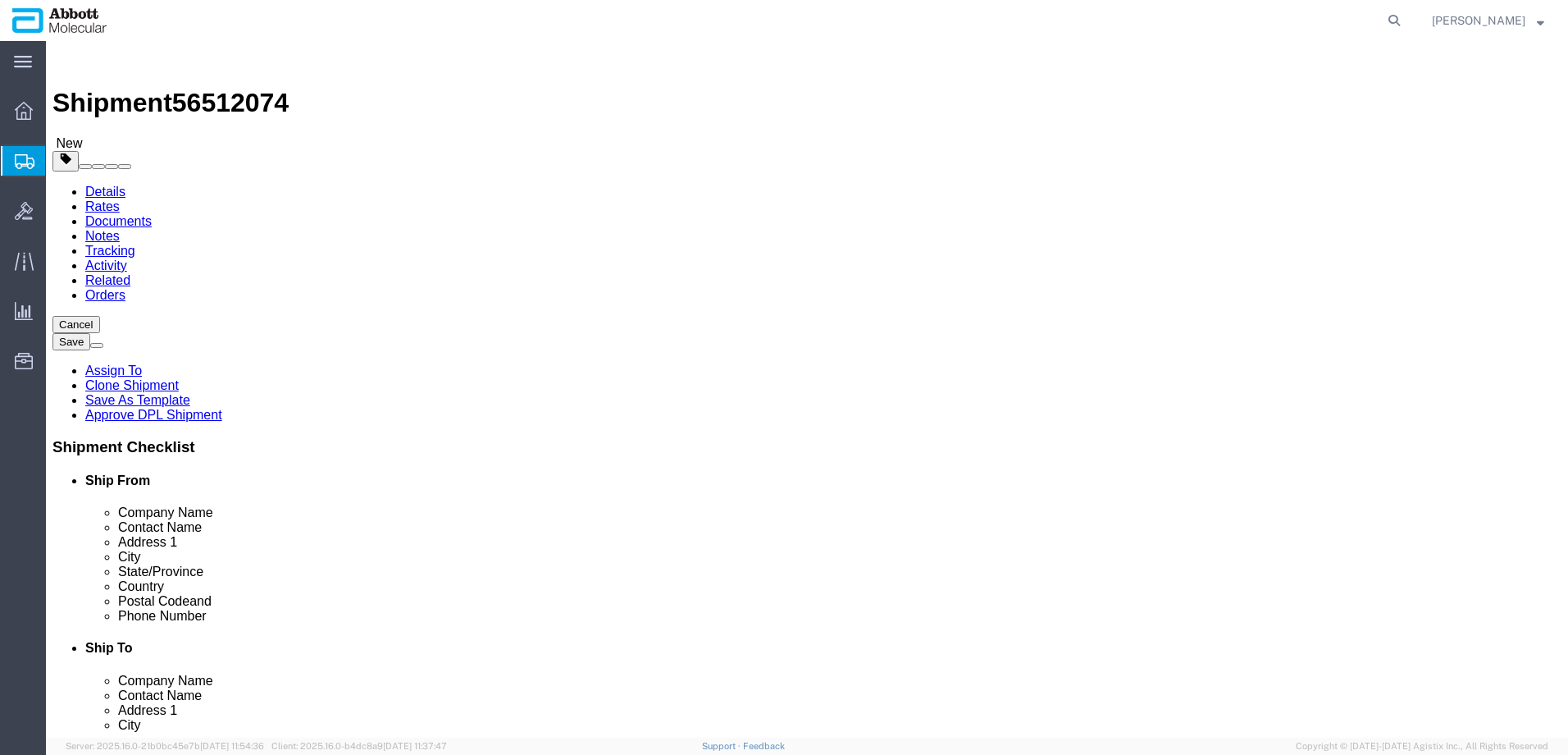
click select "Select Box (B) Box (C) Box (D) Cardboard Box(es) Crate (Instrument) Crate(s) En…"
drag, startPoint x: 277, startPoint y: 381, endPoint x: -50, endPoint y: 354, distance: 328.1
click html "Shipment 56512074 New Details Rates Documents Notes Tracking Activity Related O…"
click input "checkbox"
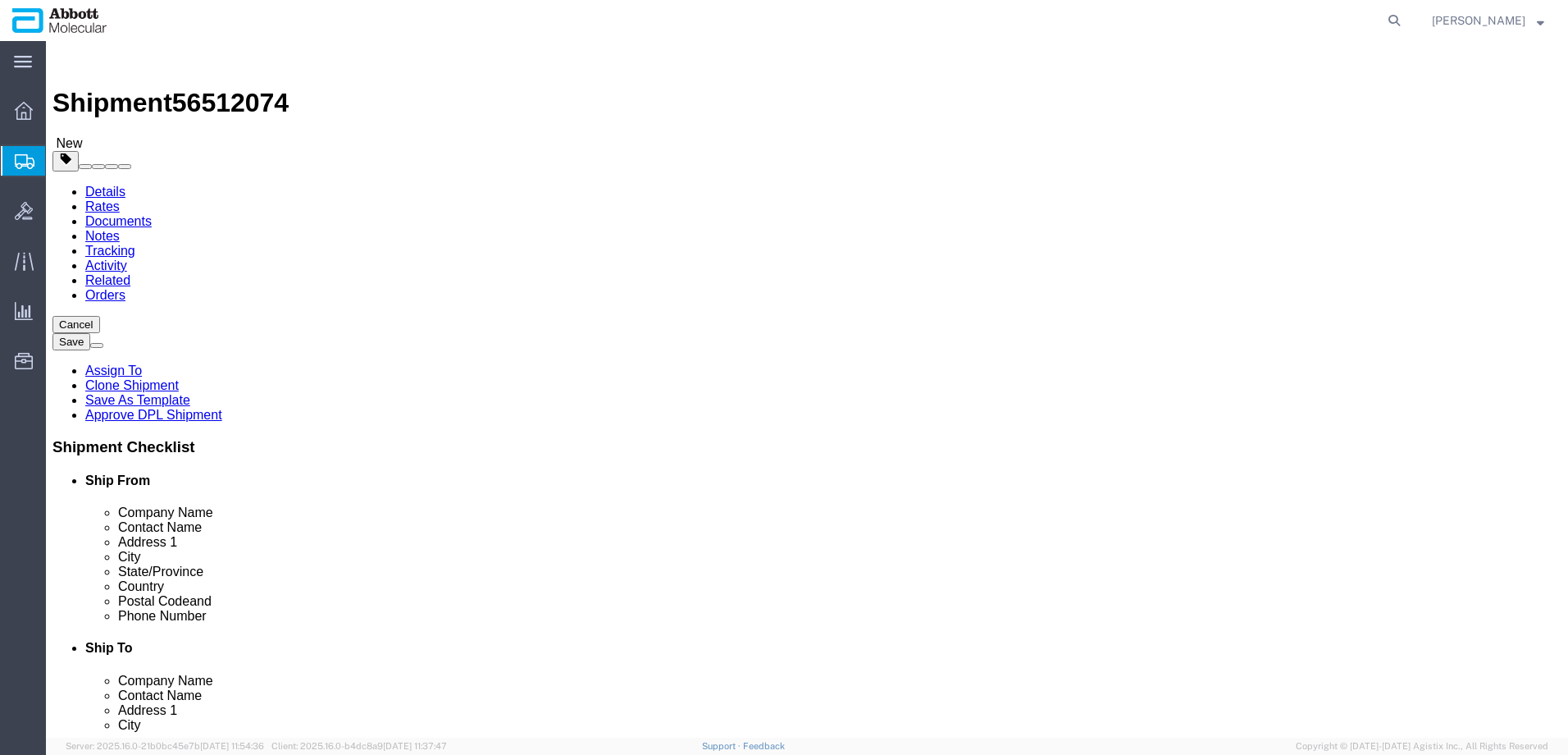
click link "Add Content"
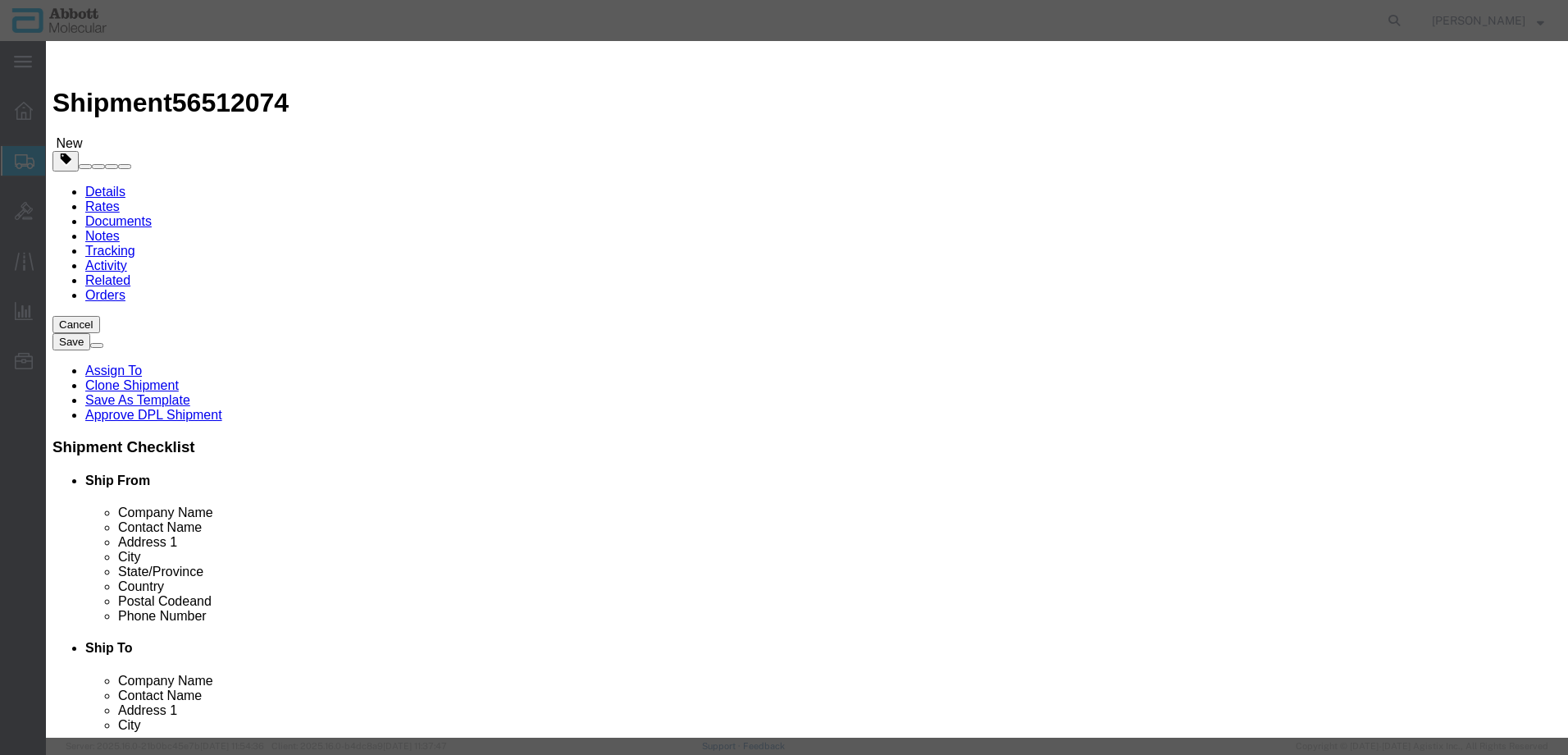
click input "text"
click strong "09N4670"
drag, startPoint x: 984, startPoint y: 272, endPoint x: 984, endPoint y: 280, distance: 8.0
click select "Select Account Type Activity ID Airline Appointment Number ASN Batch Number Bil…"
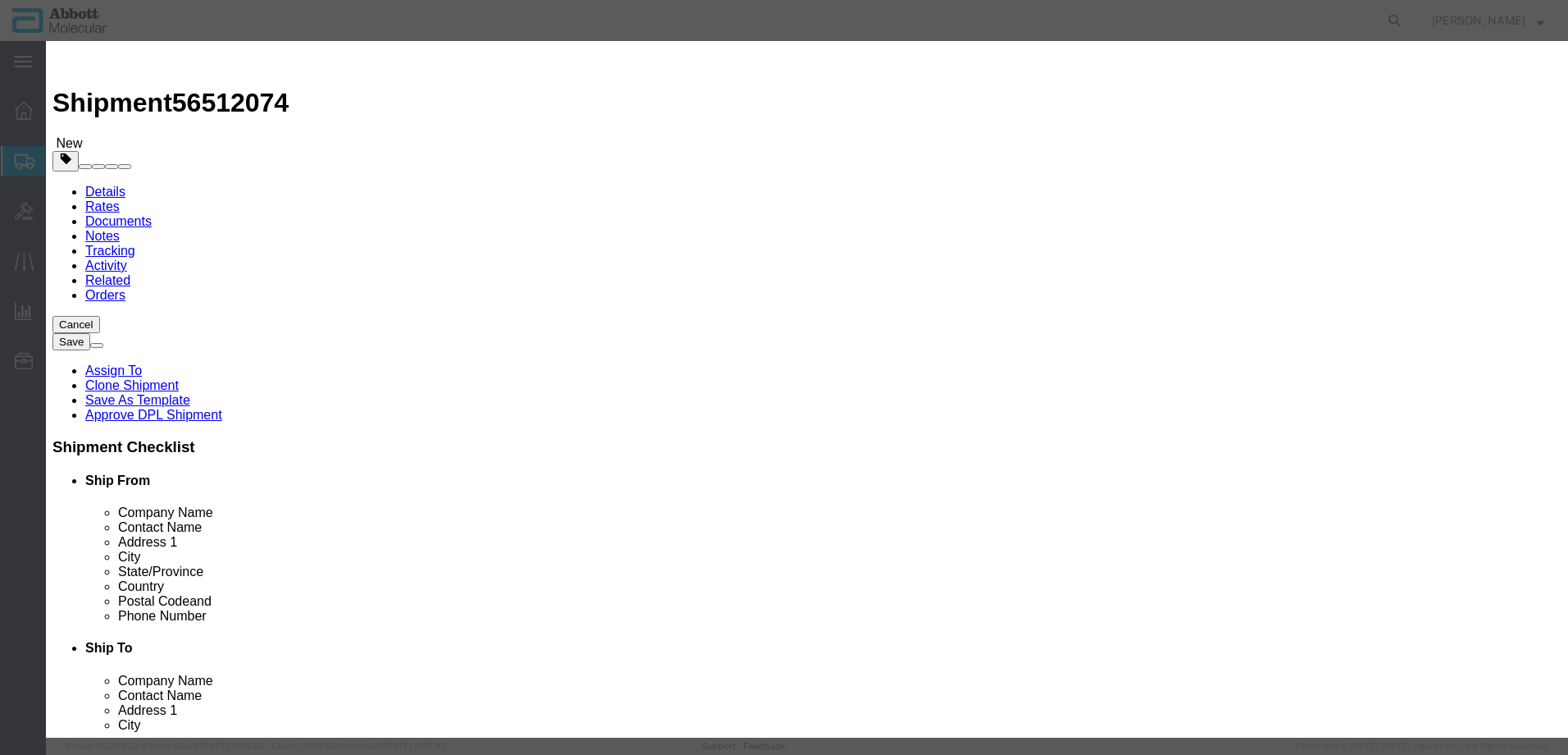
click div "HTS/Tariff Code 3822190080 3822190080 ECCN Control/Exempt Select ATF BIS DEA EP…"
click button "Save & Add Another"
drag, startPoint x: 611, startPoint y: 169, endPoint x: 565, endPoint y: 128, distance: 61.6
click input "text"
click strong "09N4370"
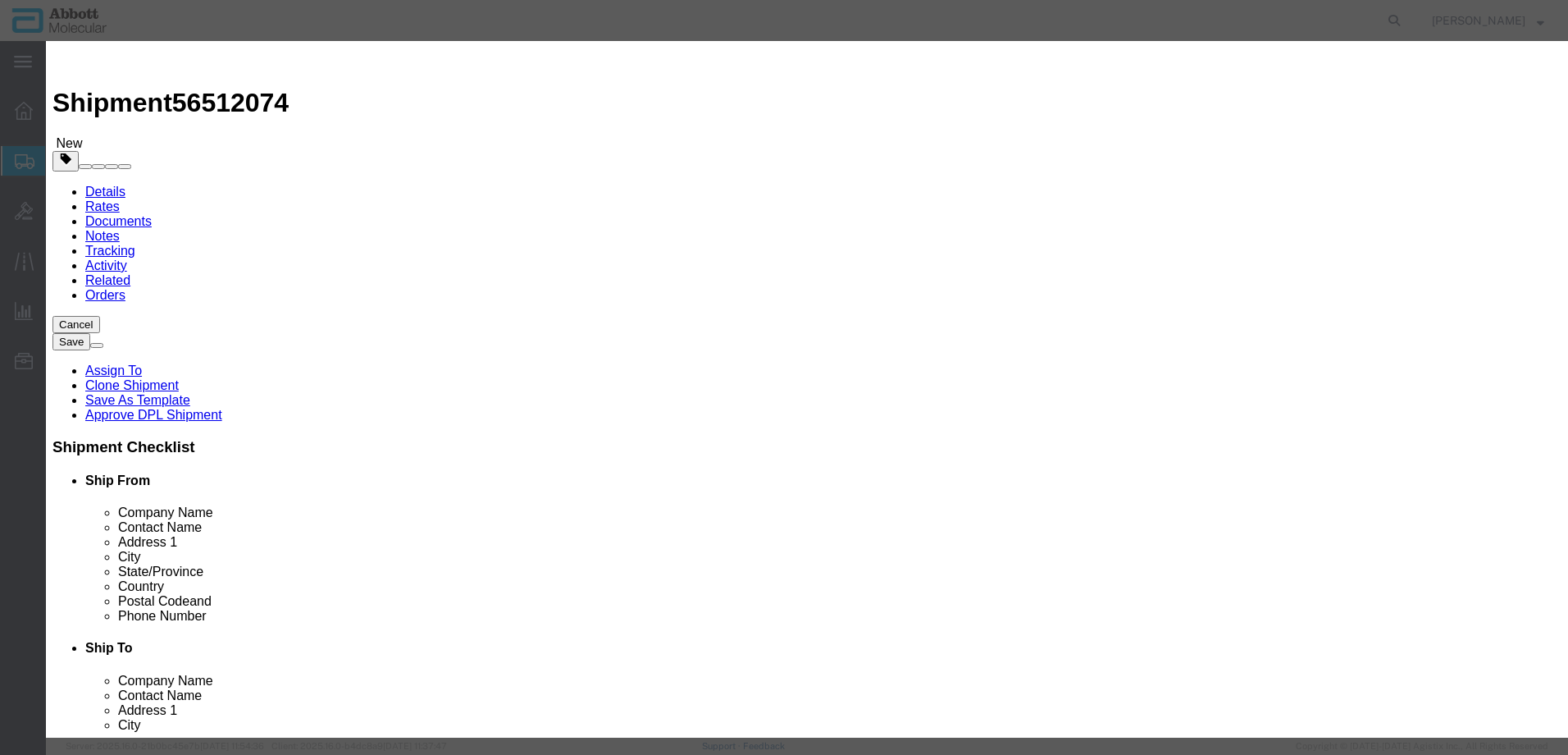
click select "Select Account Type Activity ID Airline Appointment Number ASN Batch Number Bil…"
click input "text"
click button "Save & Add Another"
click input "text"
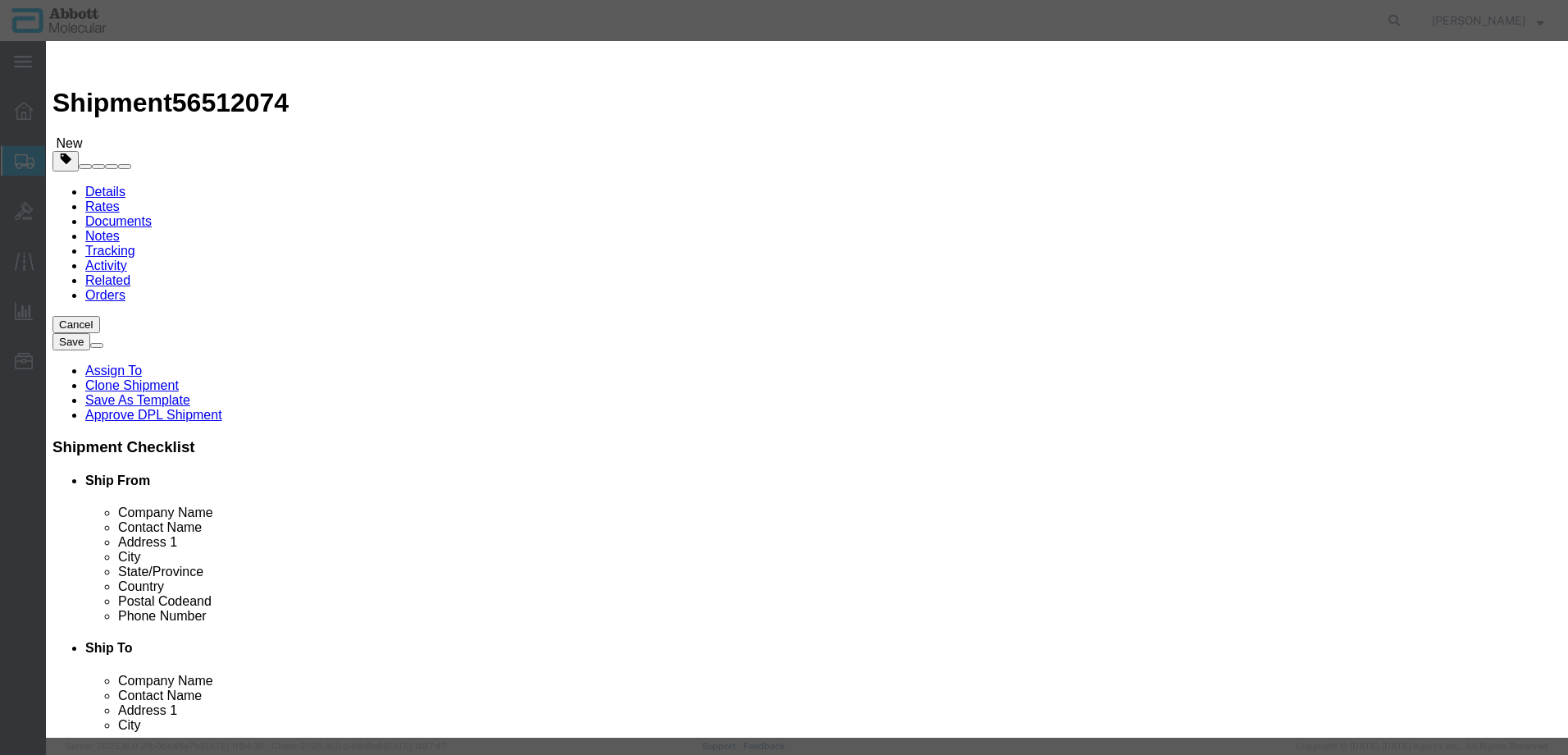
click strong "08N4570"
click select "Select Account Type Activity ID Airline Appointment Number ASN Batch Number Bil…"
click button "Save & Add Another"
click input "text"
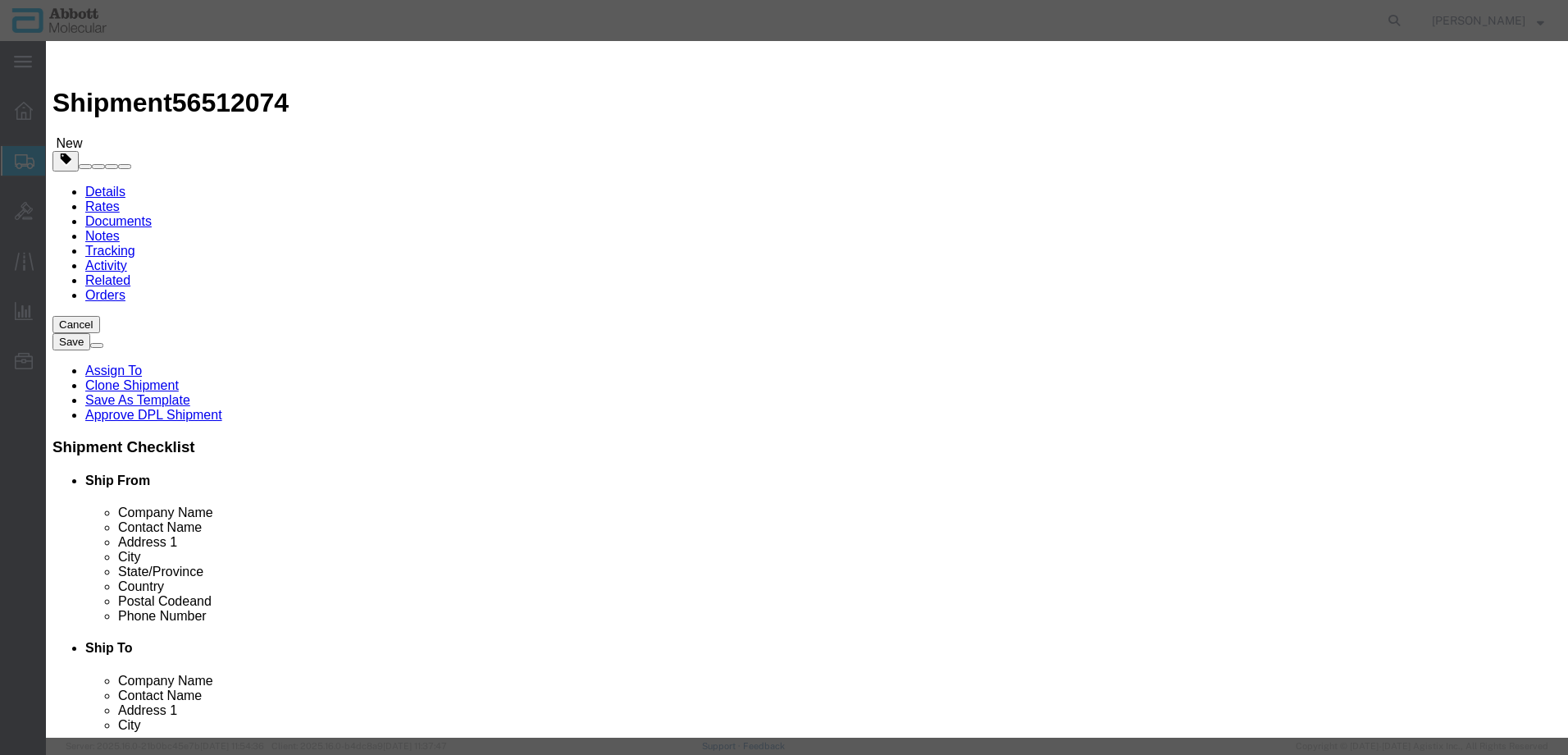
click strong "08N4780"
click select "Select Account Type Activity ID Airline Appointment Number ASN Batch Number Bil…"
click button "Save & Add Another"
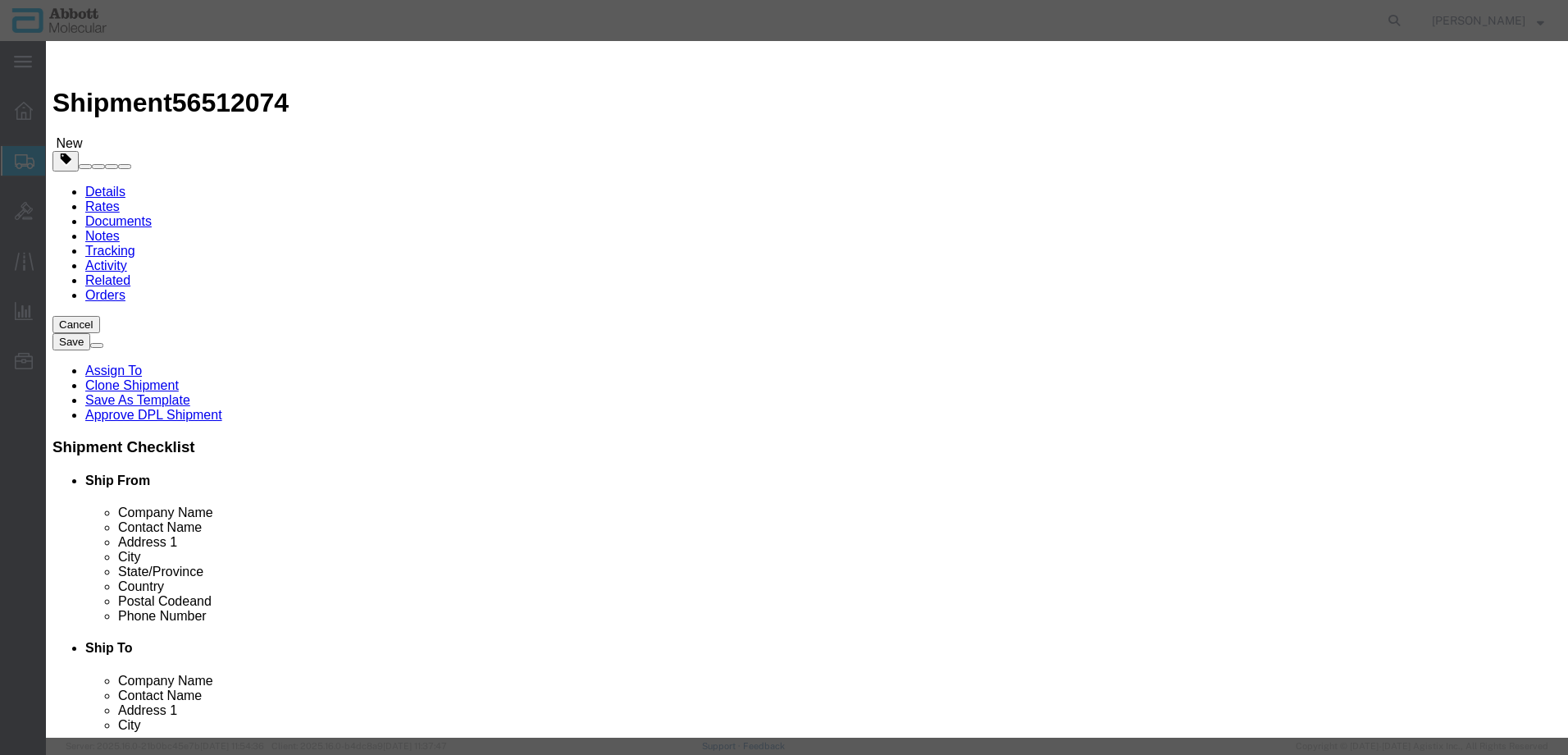
scroll to position [0, 0]
click input "text"
click strong "08N4770"
drag, startPoint x: 960, startPoint y: 268, endPoint x: 955, endPoint y: 280, distance: 13.0
click select "Select Account Type Activity ID Airline Appointment Number ASN Batch Number Bil…"
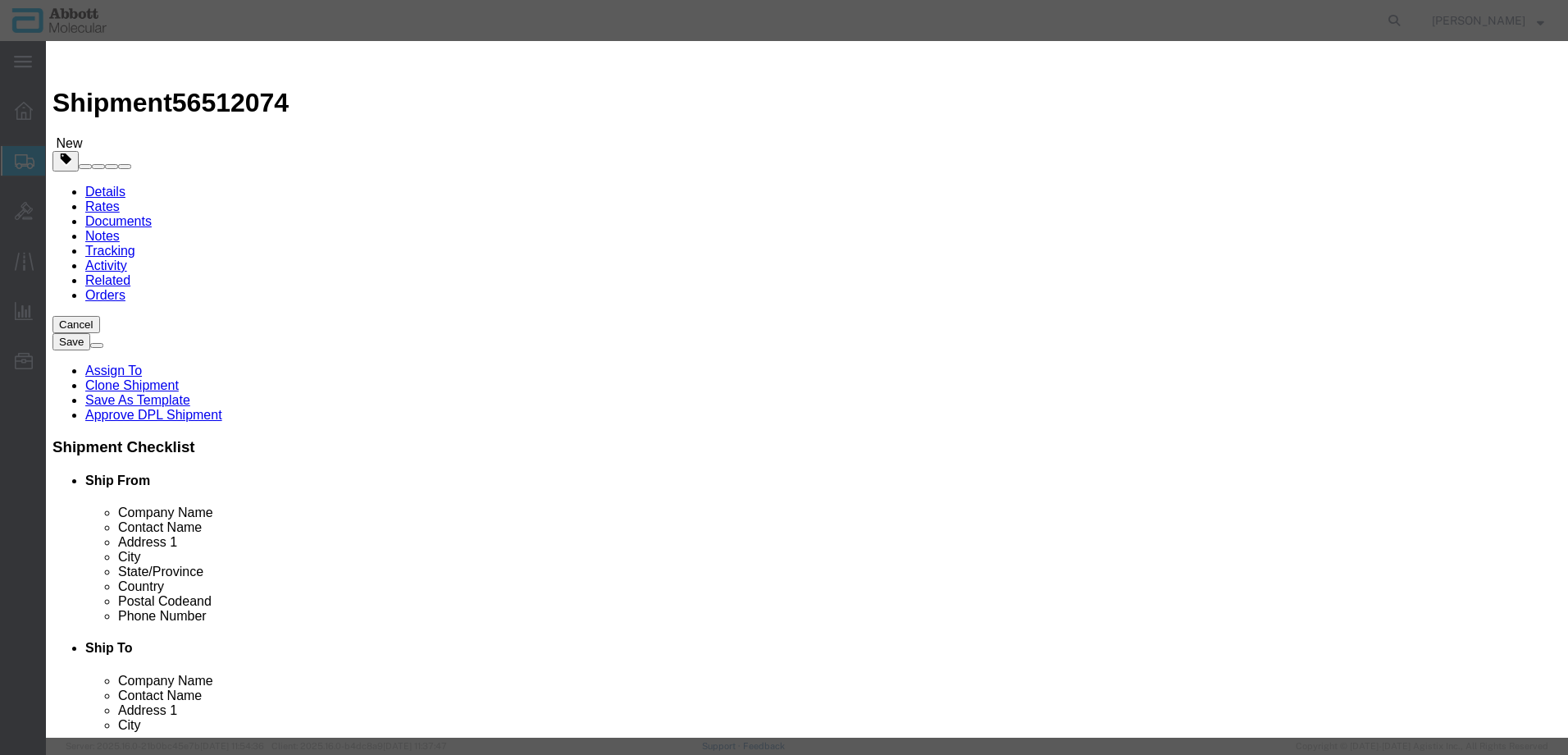
click select "Select Account Type Activity ID Airline Appointment Number ASN Batch Number Bil…"
click button "Save & Add Another"
click input "text"
click span "Name:"
click select "Select Account Type Activity ID Airline Appointment Number ASN Batch Number Bil…"
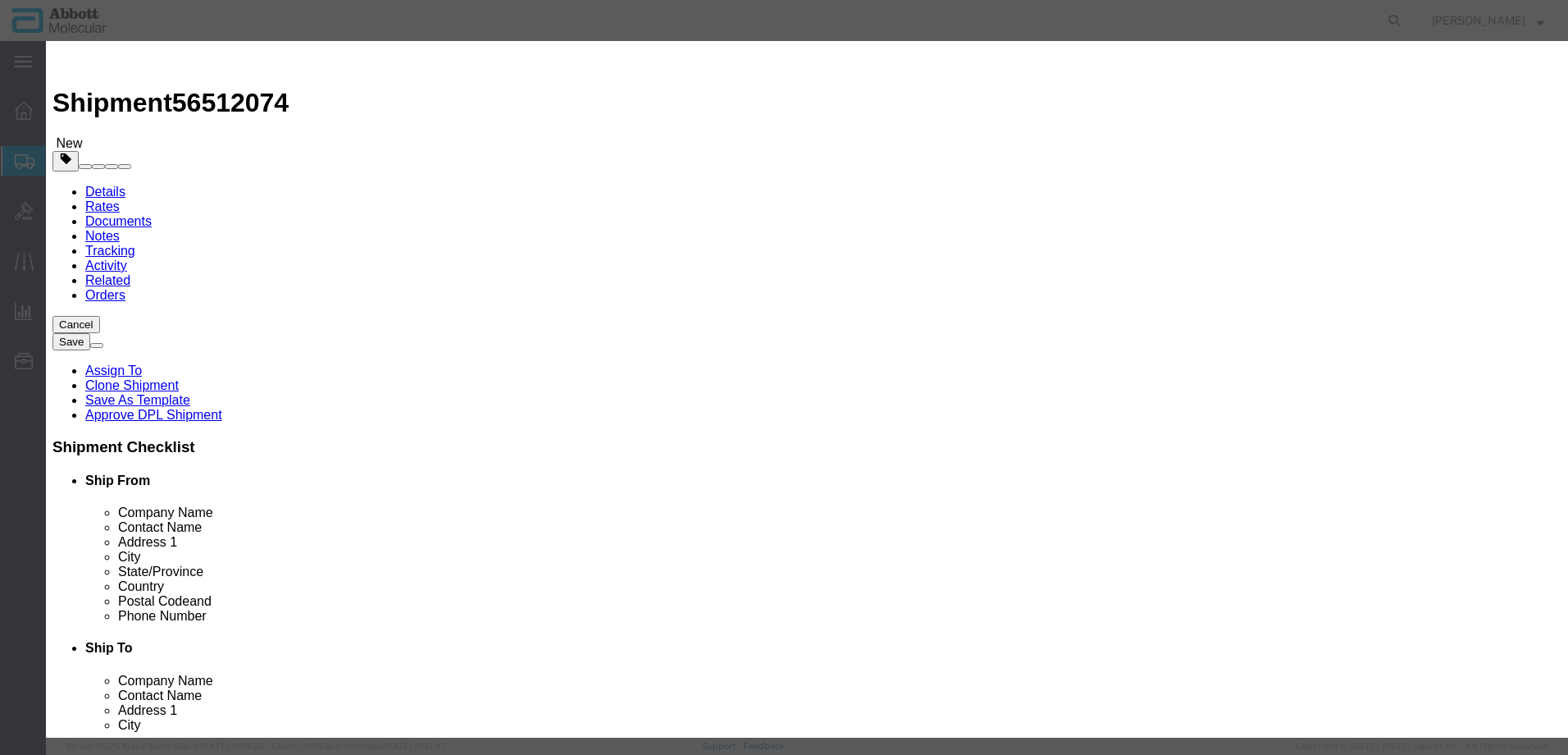
click select "Select Account Type Activity ID Airline Appointment Number ASN Batch Number Bil…"
click div "Save & Add Another Save & Close Close"
click button "Save & Add Another"
click input "text"
click strong "09N4680"
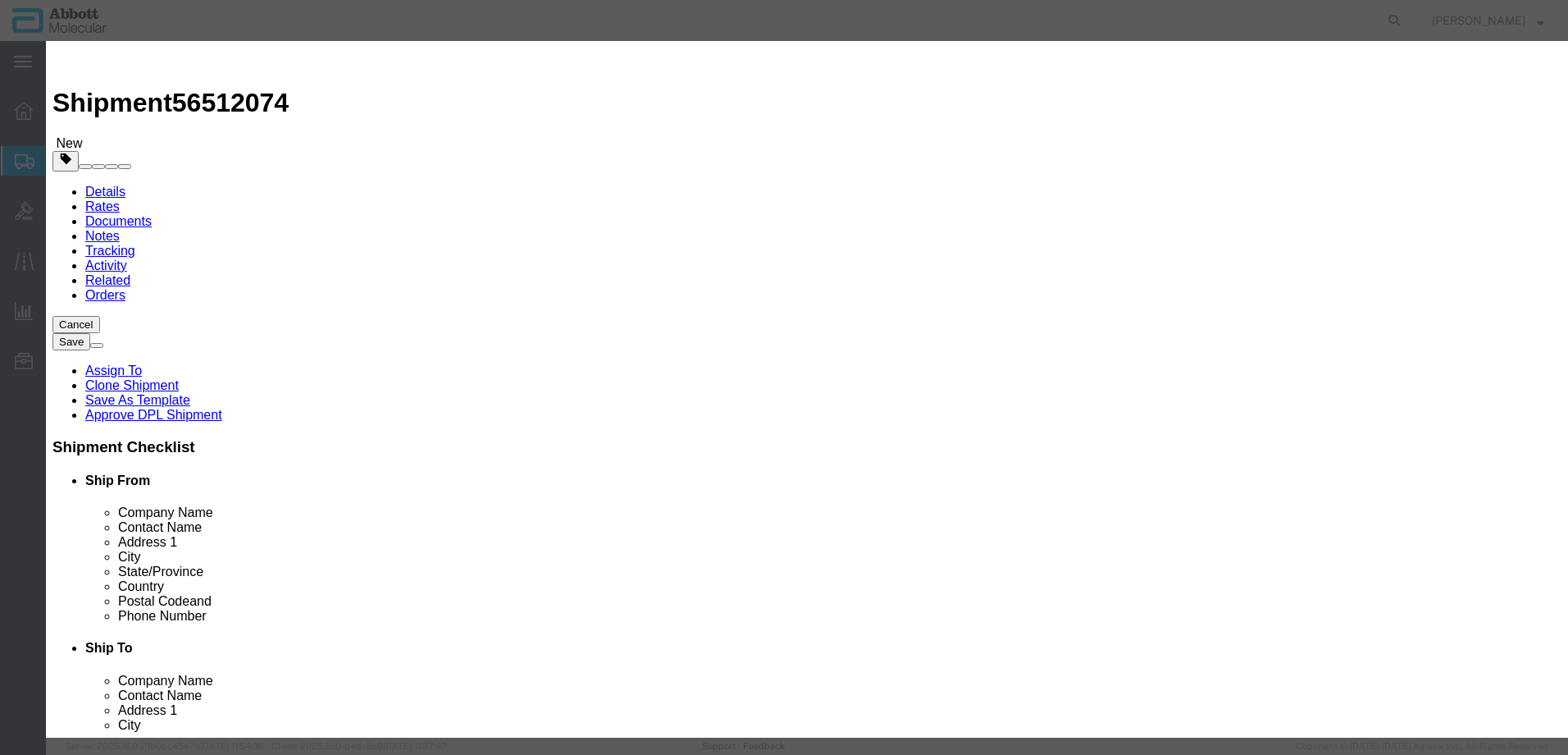
drag, startPoint x: 930, startPoint y: 259, endPoint x: 933, endPoint y: 277, distance: 18.2
click select "Select Account Type Activity ID Airline Appointment Number ASN Batch Number Bil…"
click button "Save & Add Another"
click input "text"
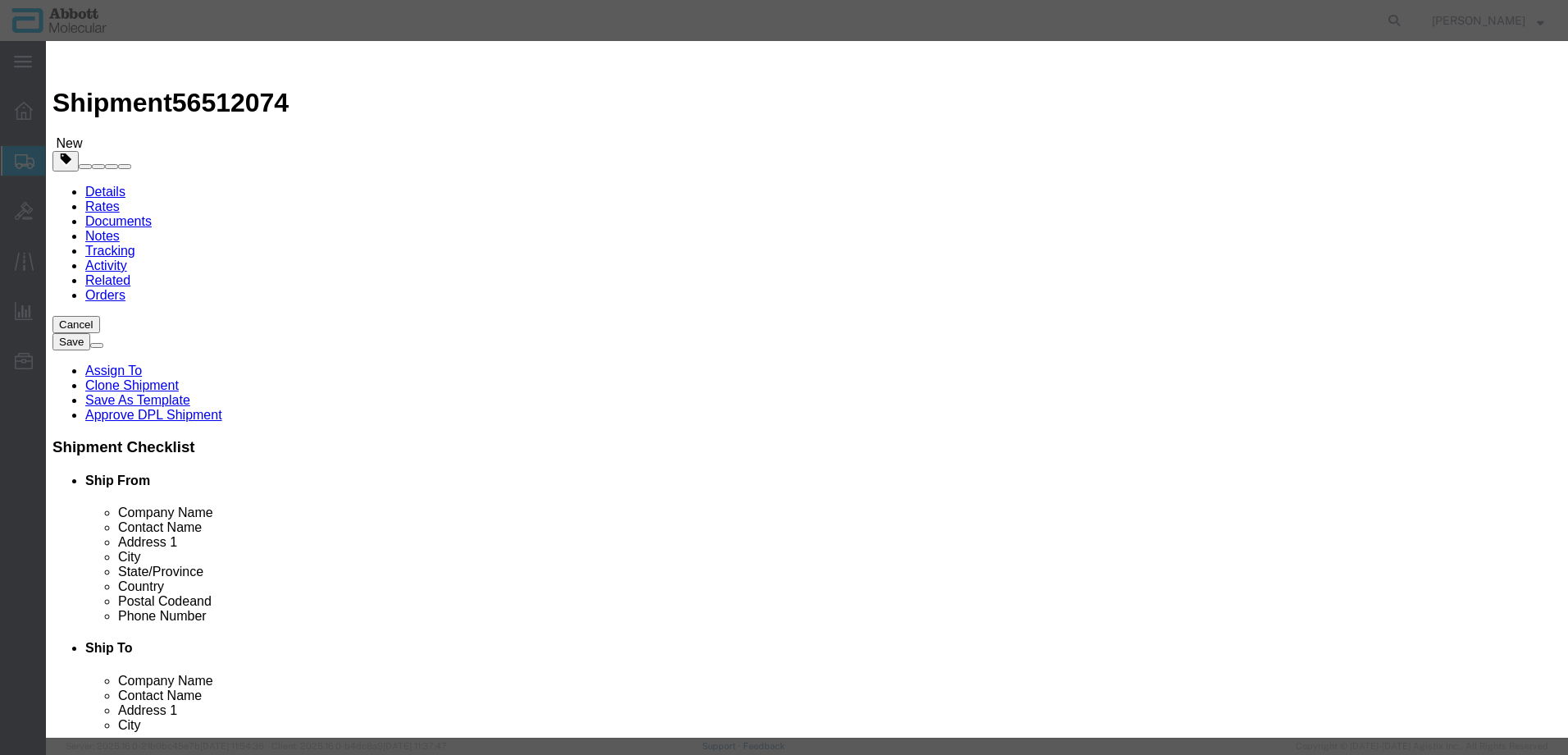
click strong "09N4380"
click select "Select Account Type Activity ID Airline Appointment Number ASN Batch Number Bil…"
click button "Save & Add Another"
click input "text"
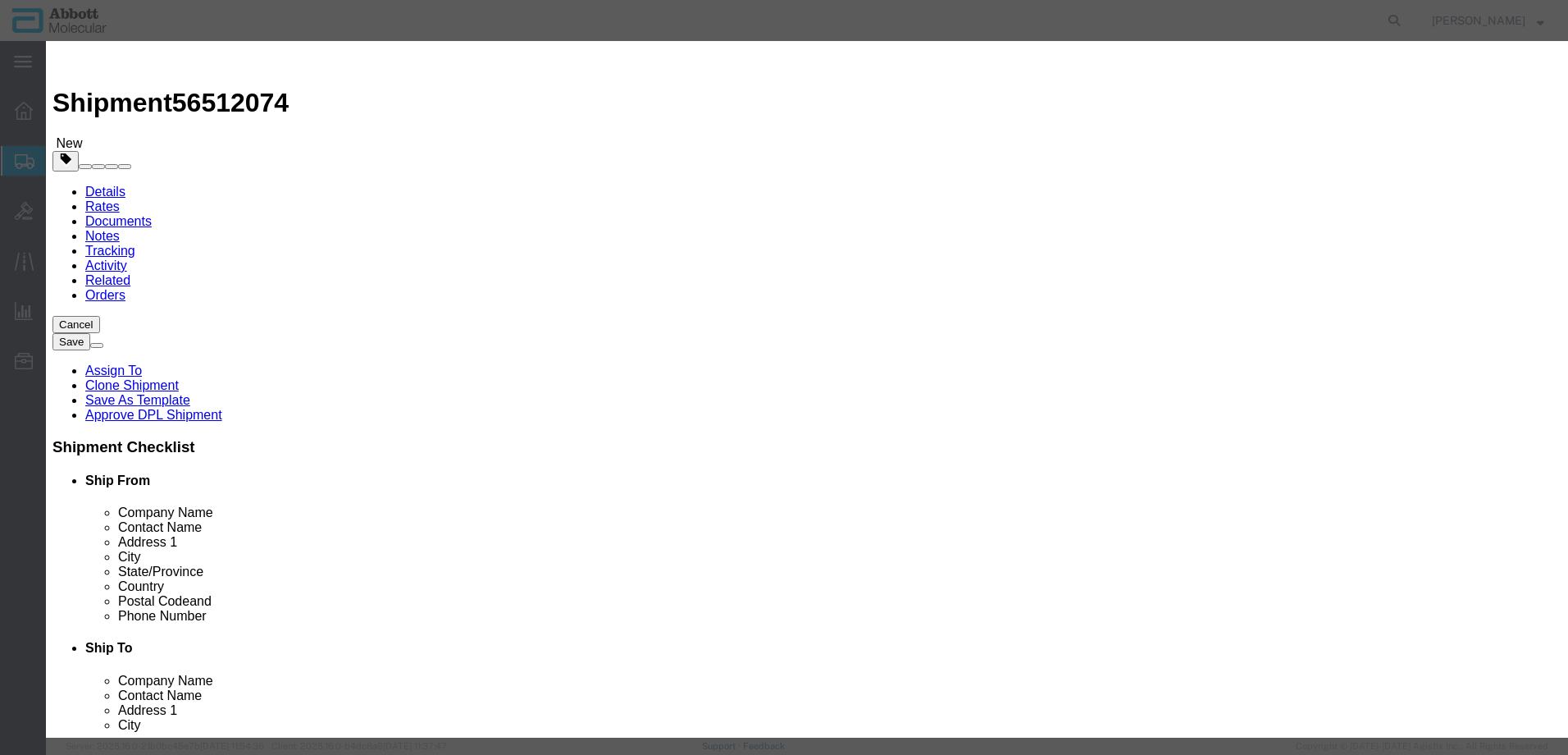
click td "Model: 09N1780"
drag, startPoint x: 996, startPoint y: 271, endPoint x: 990, endPoint y: 280, distance: 10.8
click select "Select Account Type Activity ID Airline Appointment Number ASN Batch Number Bil…"
click button "Save & Add Another"
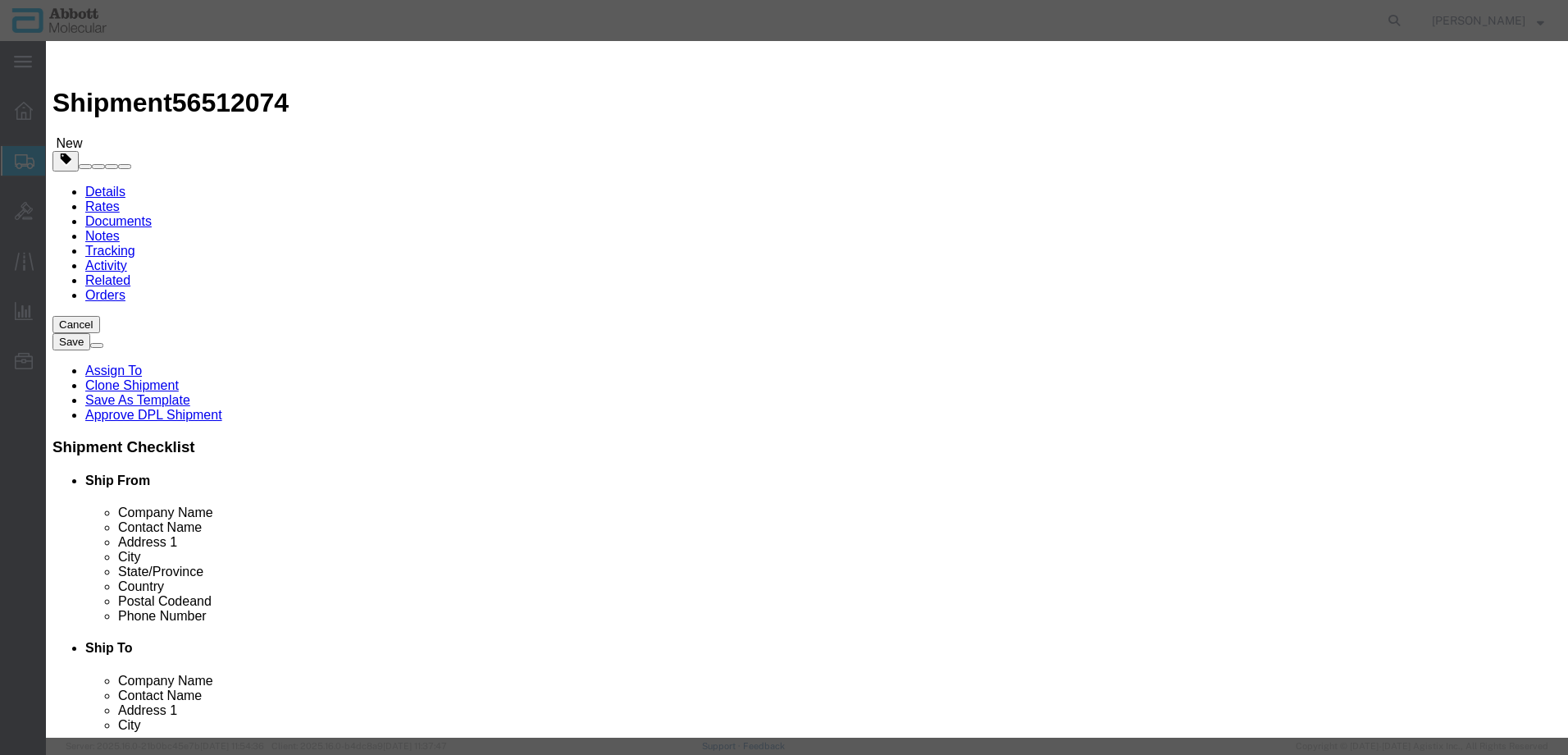
click input "text"
click strong "08N4580"
drag, startPoint x: 1003, startPoint y: 260, endPoint x: 997, endPoint y: 274, distance: 15.2
click select "Select Account Type Activity ID Airline Appointment Number ASN Batch Number Bil…"
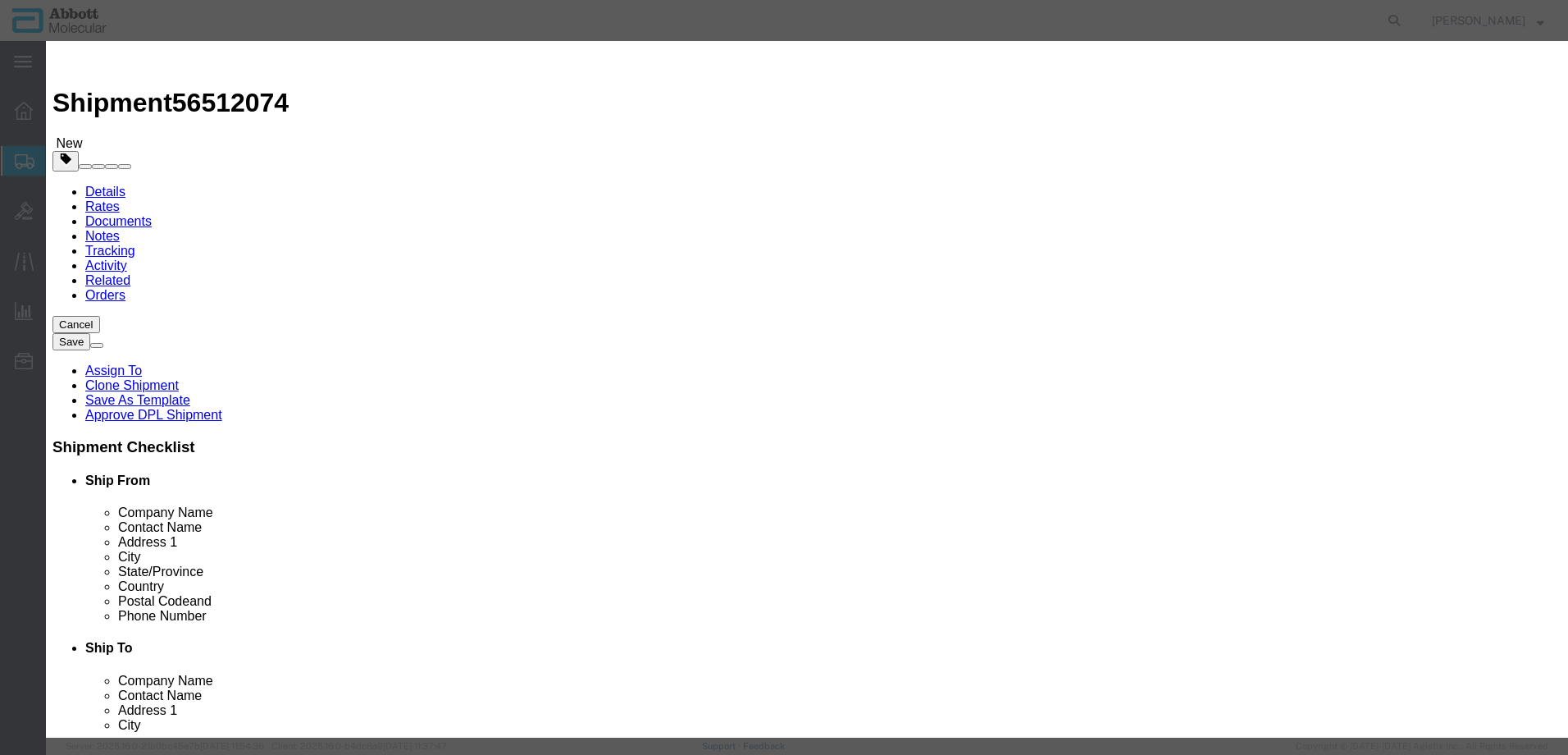
click button "Save & Add Another"
click input "text"
click strong "02G3470"
click select "Select Account Type Activity ID Airline Appointment Number ASN Batch Number Bil…"
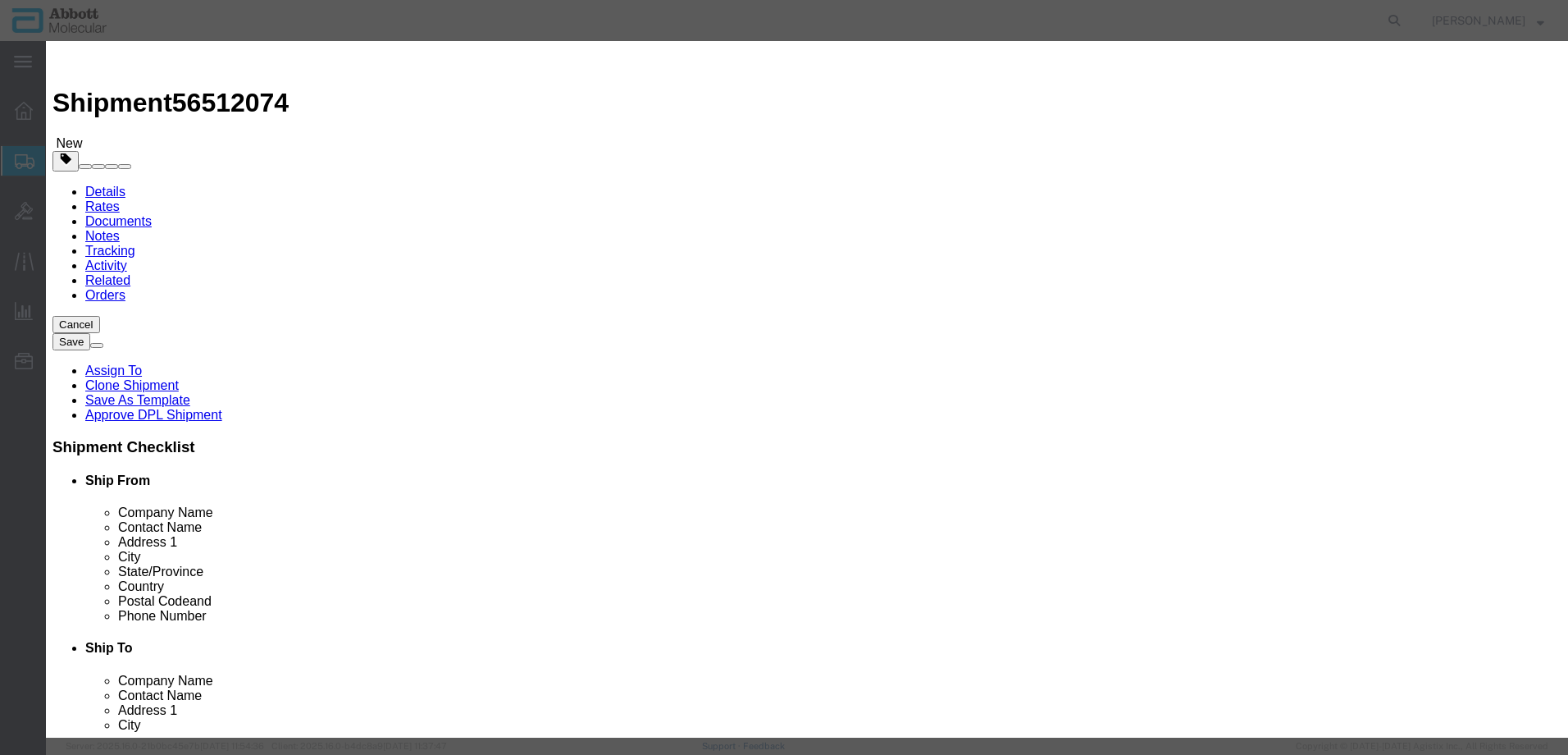
click button "Save & Add Another"
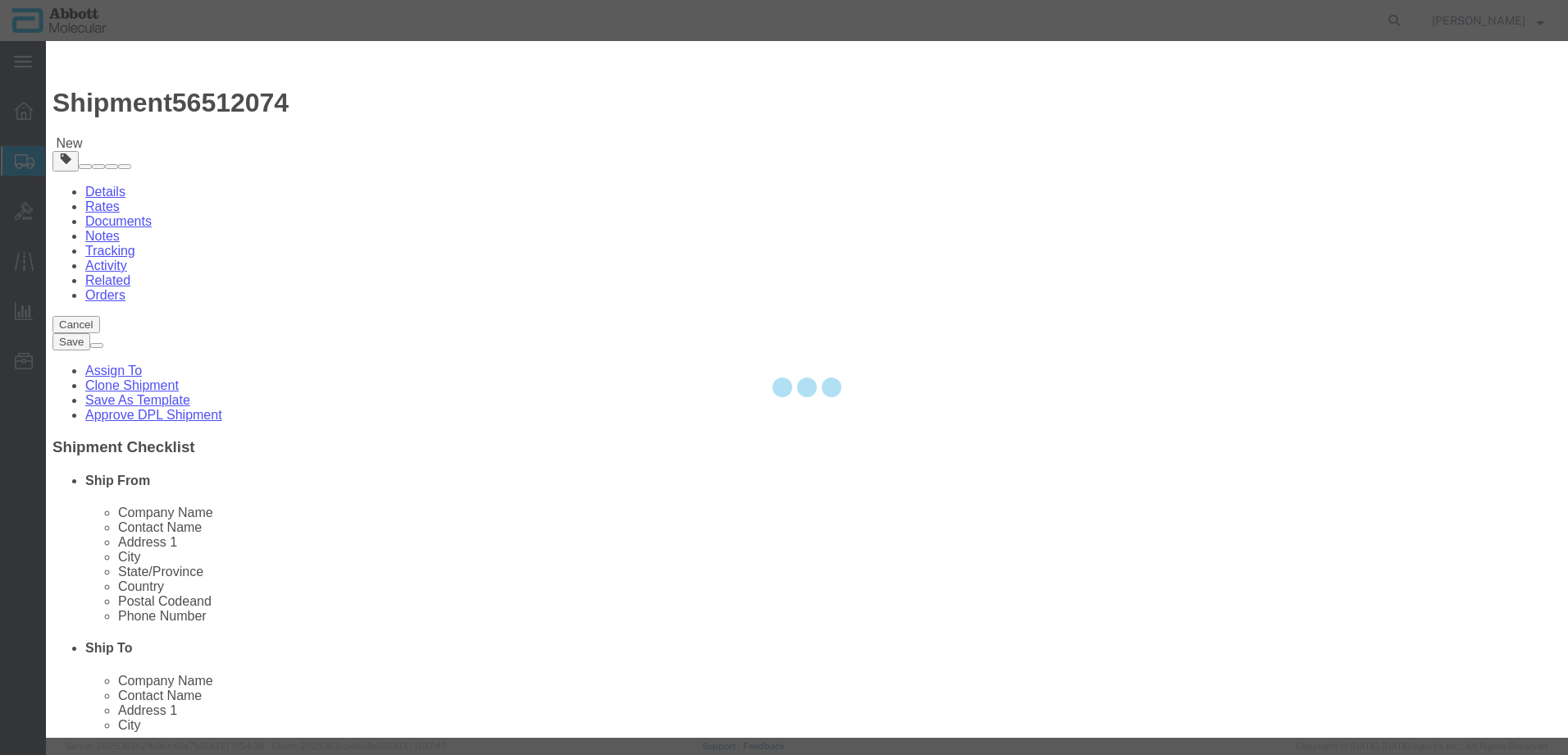
click at [571, 169] on div at bounding box center [808, 390] width 1523 height 697
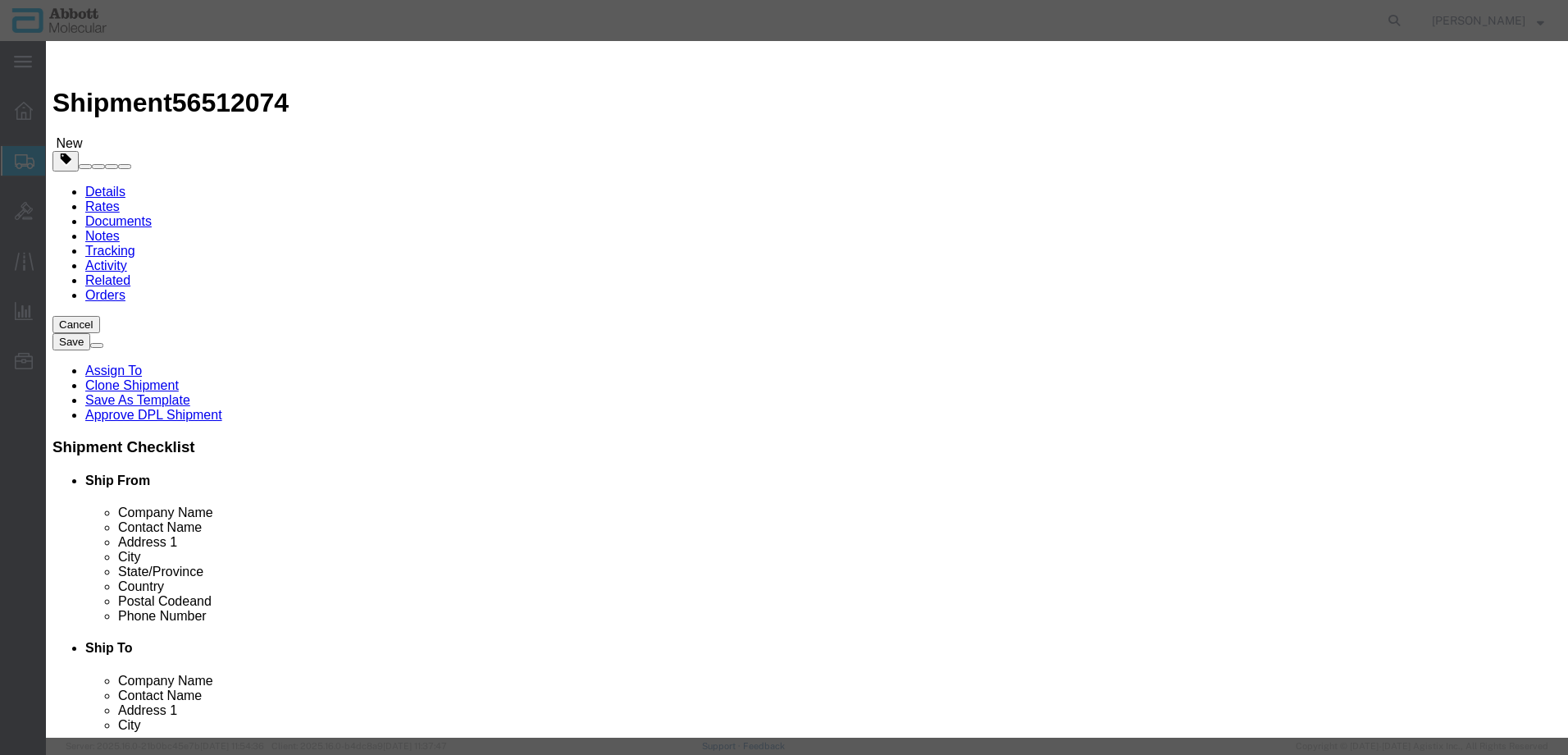
click input "text"
click strong "02G3480"
click select "Select Account Type Activity ID Airline Appointment Number ASN Batch Number Bil…"
click button "Save & Add Another"
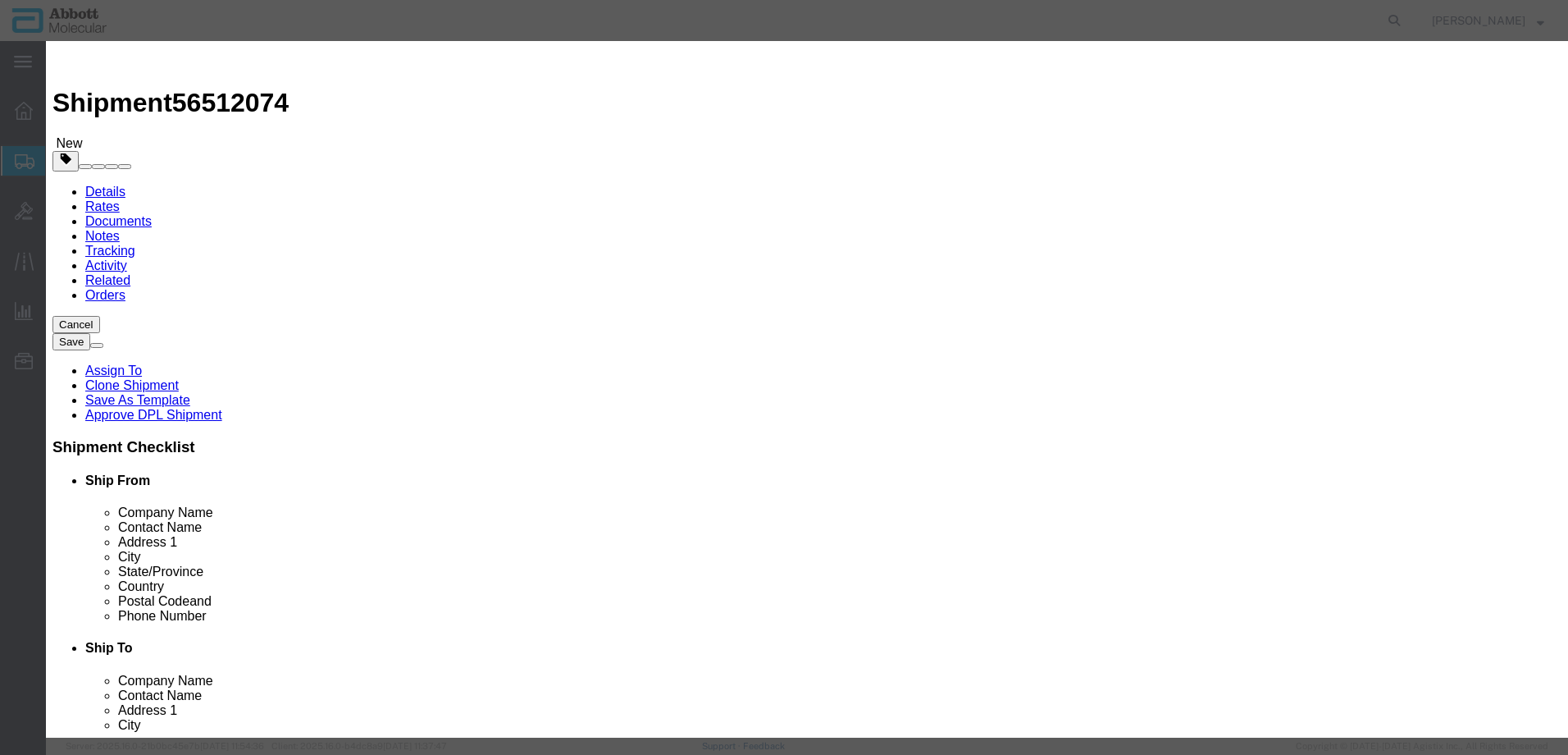
click input "text"
click span "Name:"
click select "Select Account Type Activity ID Airline Appointment Number ASN Batch Number Bil…"
click button "Save & Add Another"
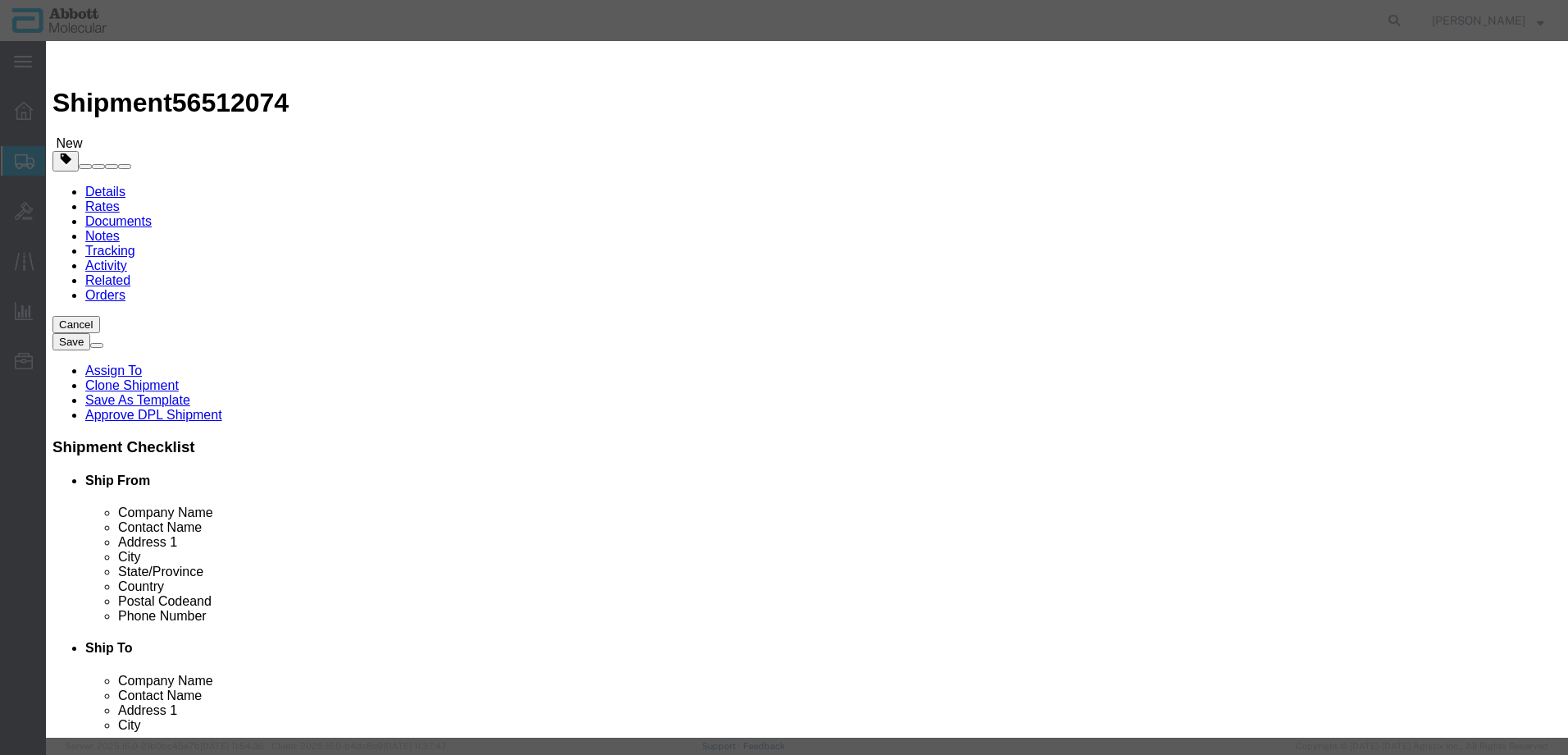
click input "text"
click strong "05N2380"
drag, startPoint x: 1004, startPoint y: 261, endPoint x: 998, endPoint y: 273, distance: 13.4
click select "Select Account Type Activity ID Airline Appointment Number ASN Batch Number Bil…"
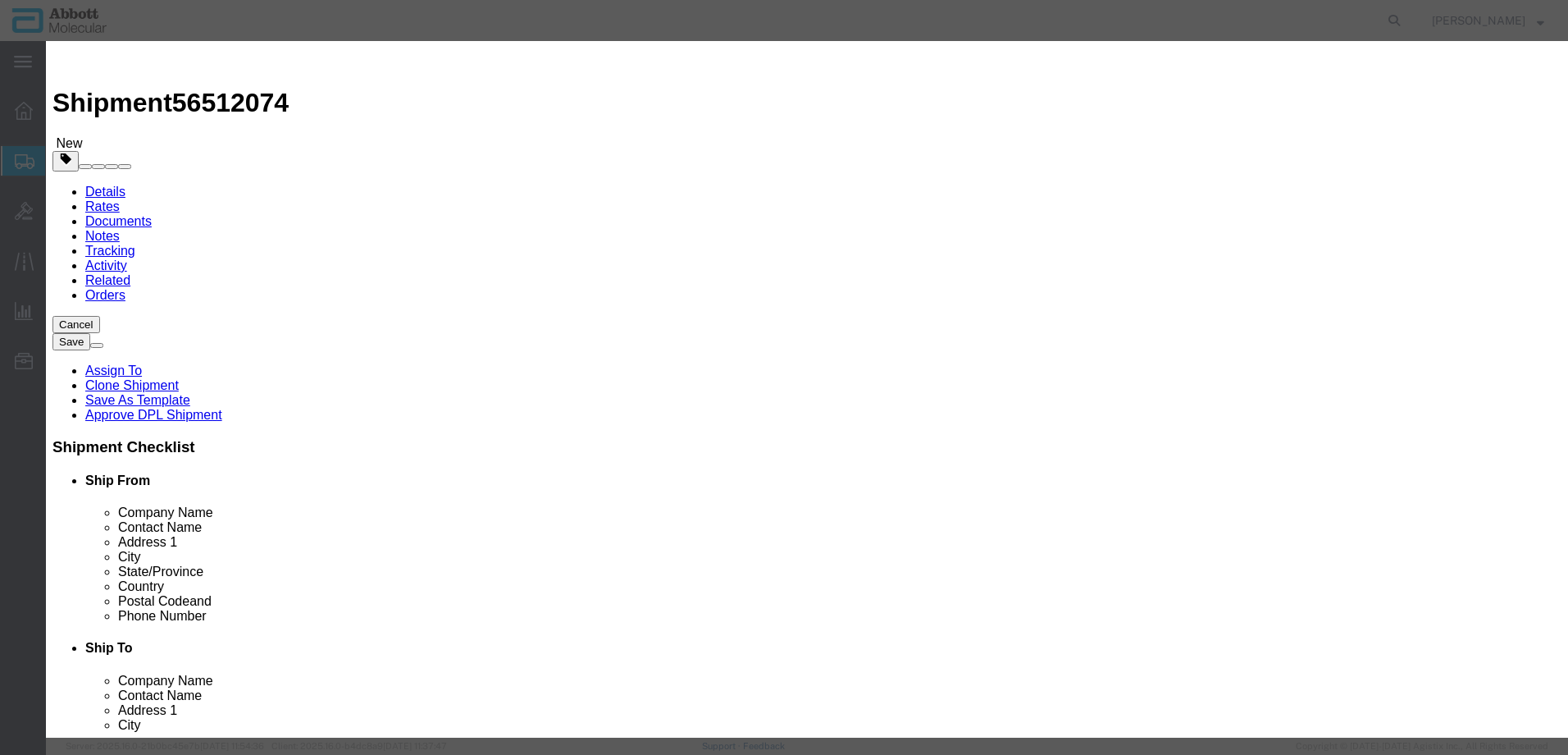
click button "Save & Add Another"
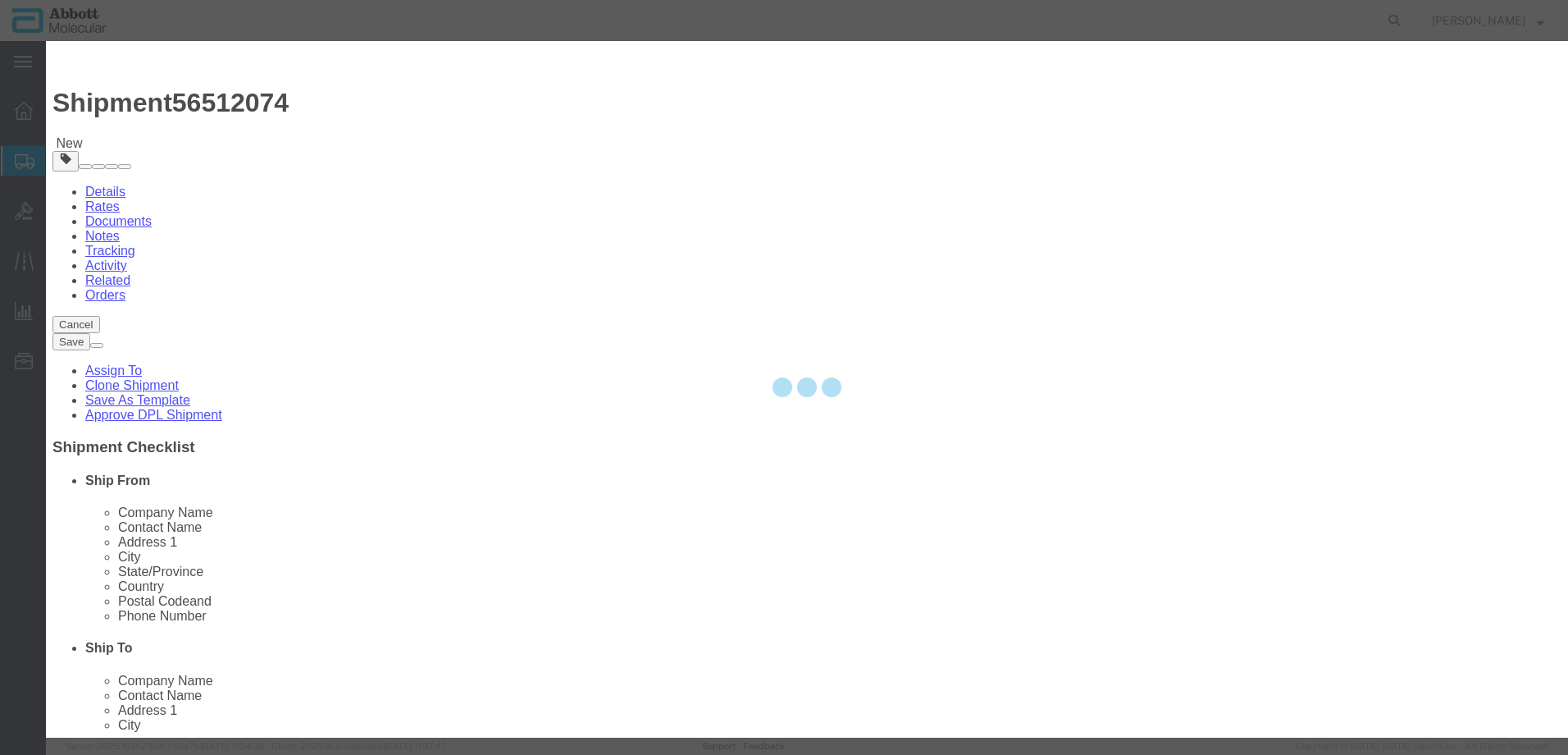
click at [580, 169] on div at bounding box center [808, 390] width 1523 height 697
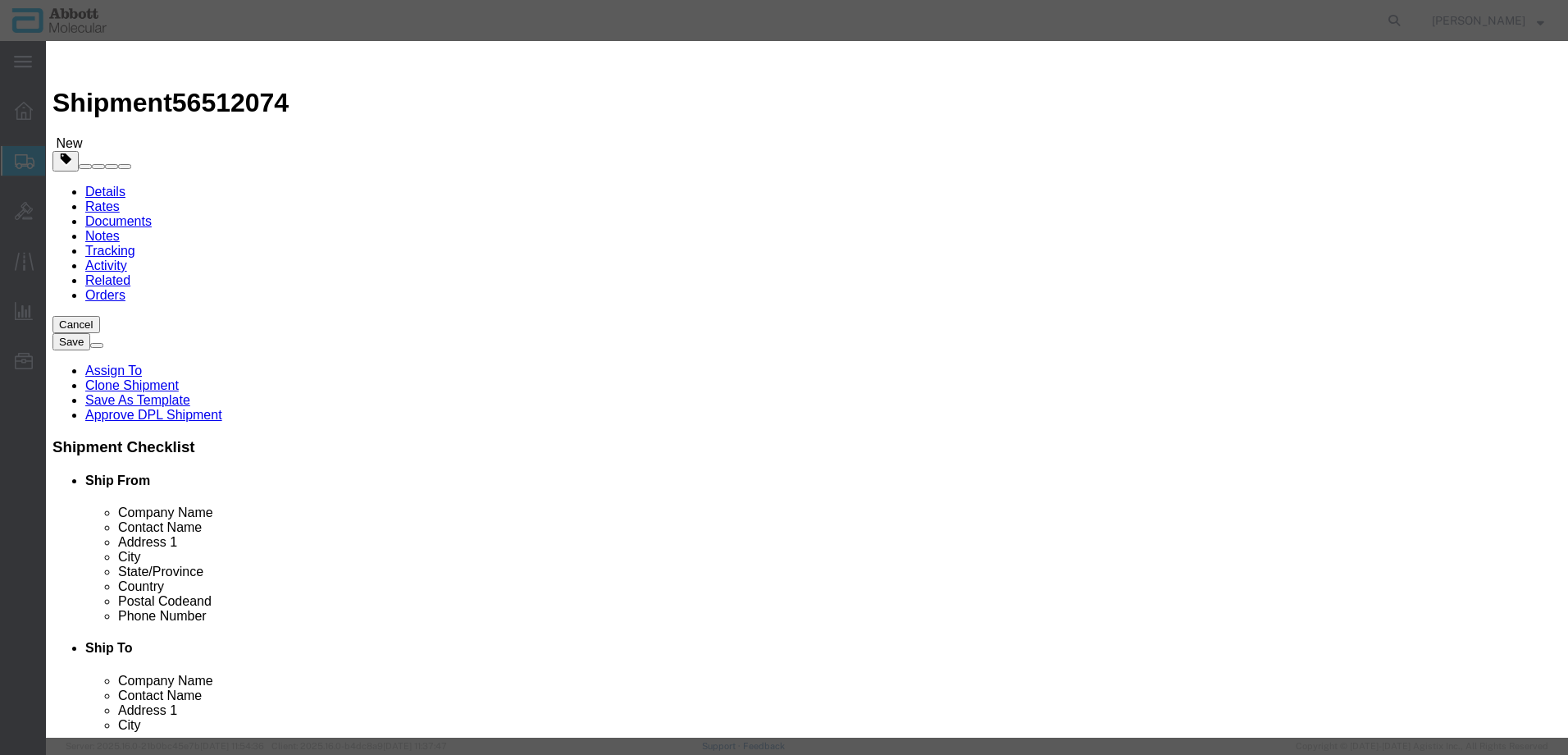
drag, startPoint x: 580, startPoint y: 169, endPoint x: 535, endPoint y: 128, distance: 60.9
click input "text"
click strong "05N2390"
drag, startPoint x: 941, startPoint y: 269, endPoint x: 943, endPoint y: 279, distance: 10.2
click select "Select Account Type Activity ID Airline Appointment Number ASN Batch Number Bil…"
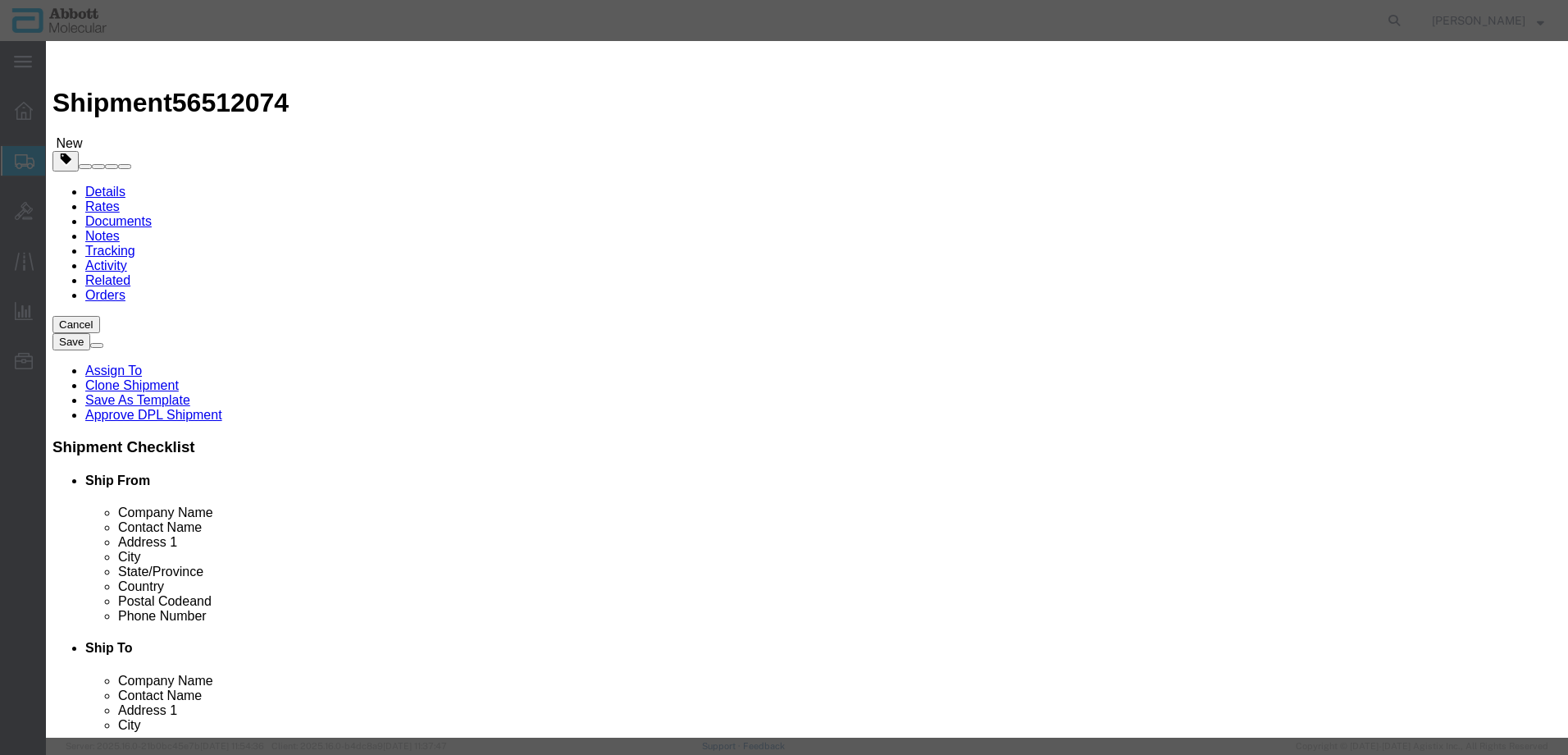
click select "Select Account Type Activity ID Airline Appointment Number ASN Batch Number Bil…"
click button "Save & Add Another"
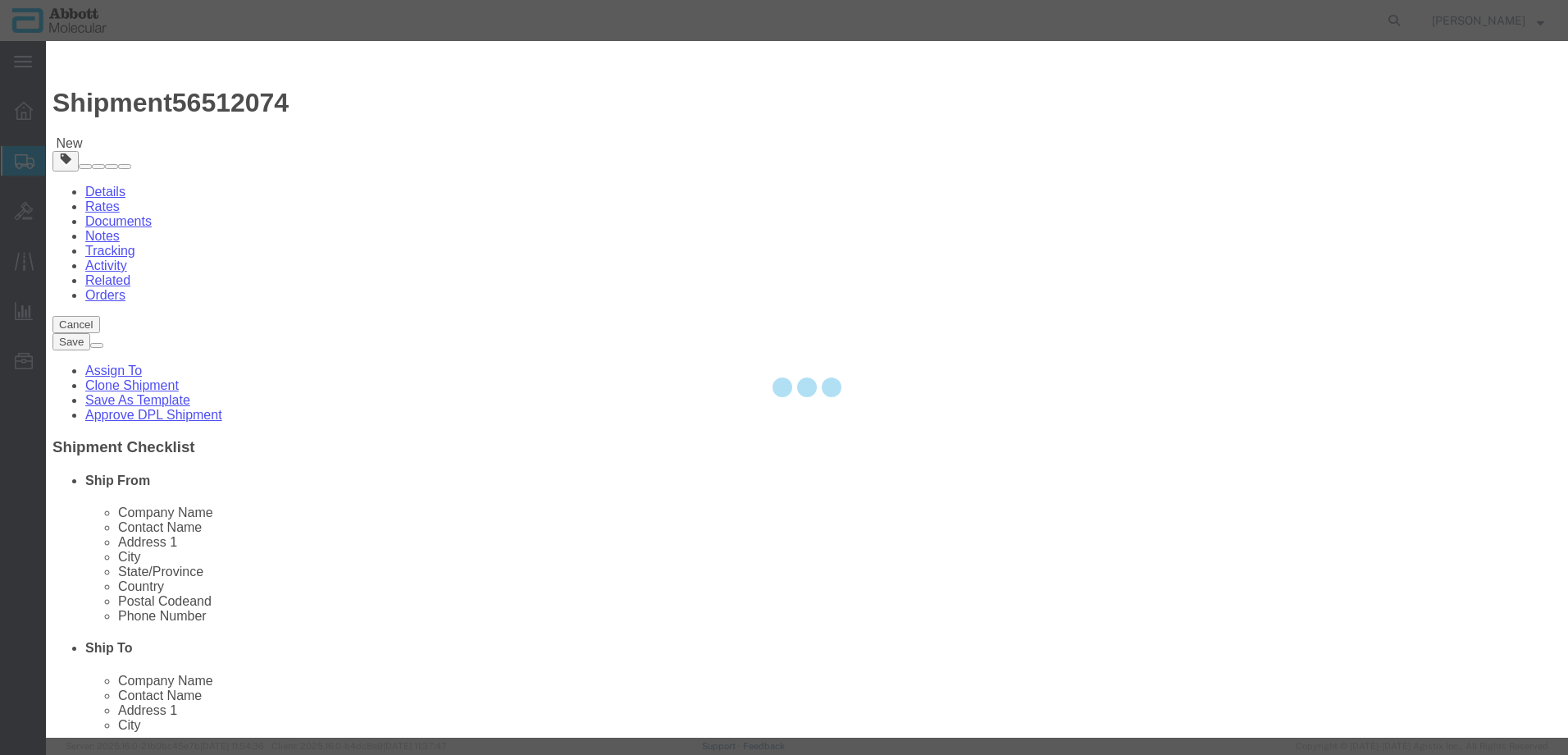
click at [585, 167] on div at bounding box center [808, 390] width 1523 height 697
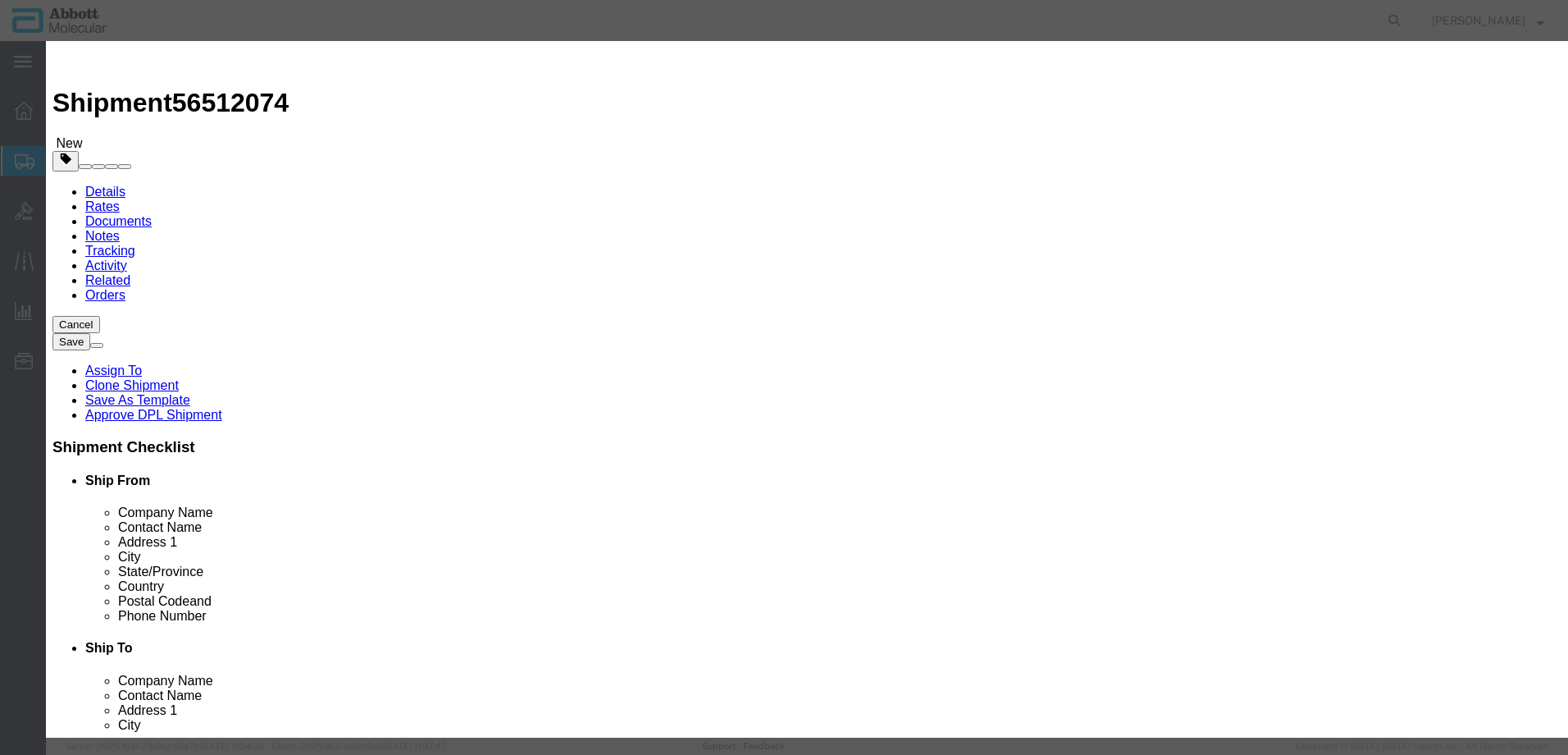
click input "text"
click strong "04J8690"
click div "GL Reference Select Account Type Activity ID Airline Appointment Number ASN Bat…"
click div "Description RT HCV AMP(4X24T) Commodity Category Select Country Of Origin Selec…"
click select "Select Account Type Activity ID Airline Appointment Number ASN Batch Number Bil…"
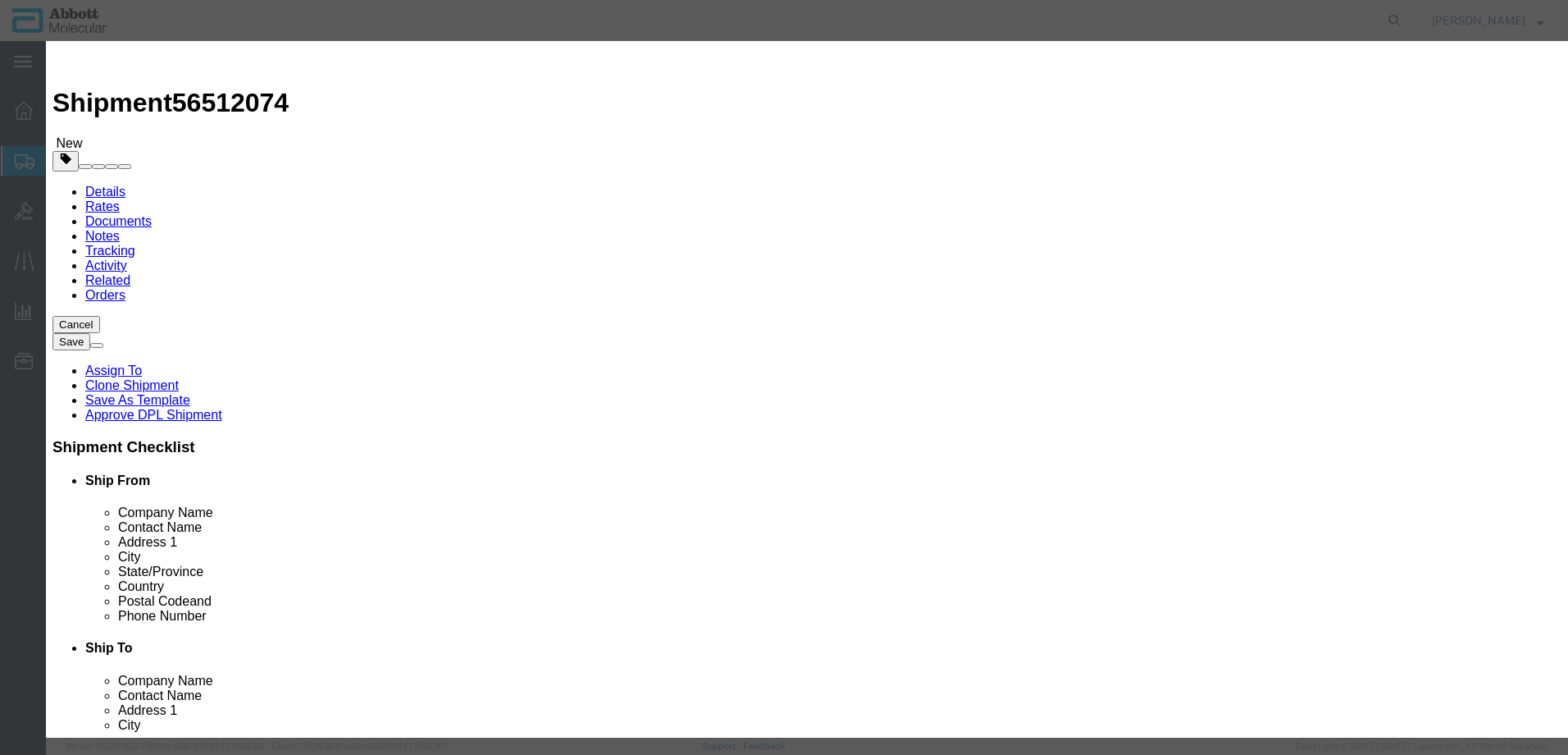
click select "Select Account Type Activity ID Airline Appointment Number ASN Batch Number Bil…"
click button "Save & Add Another"
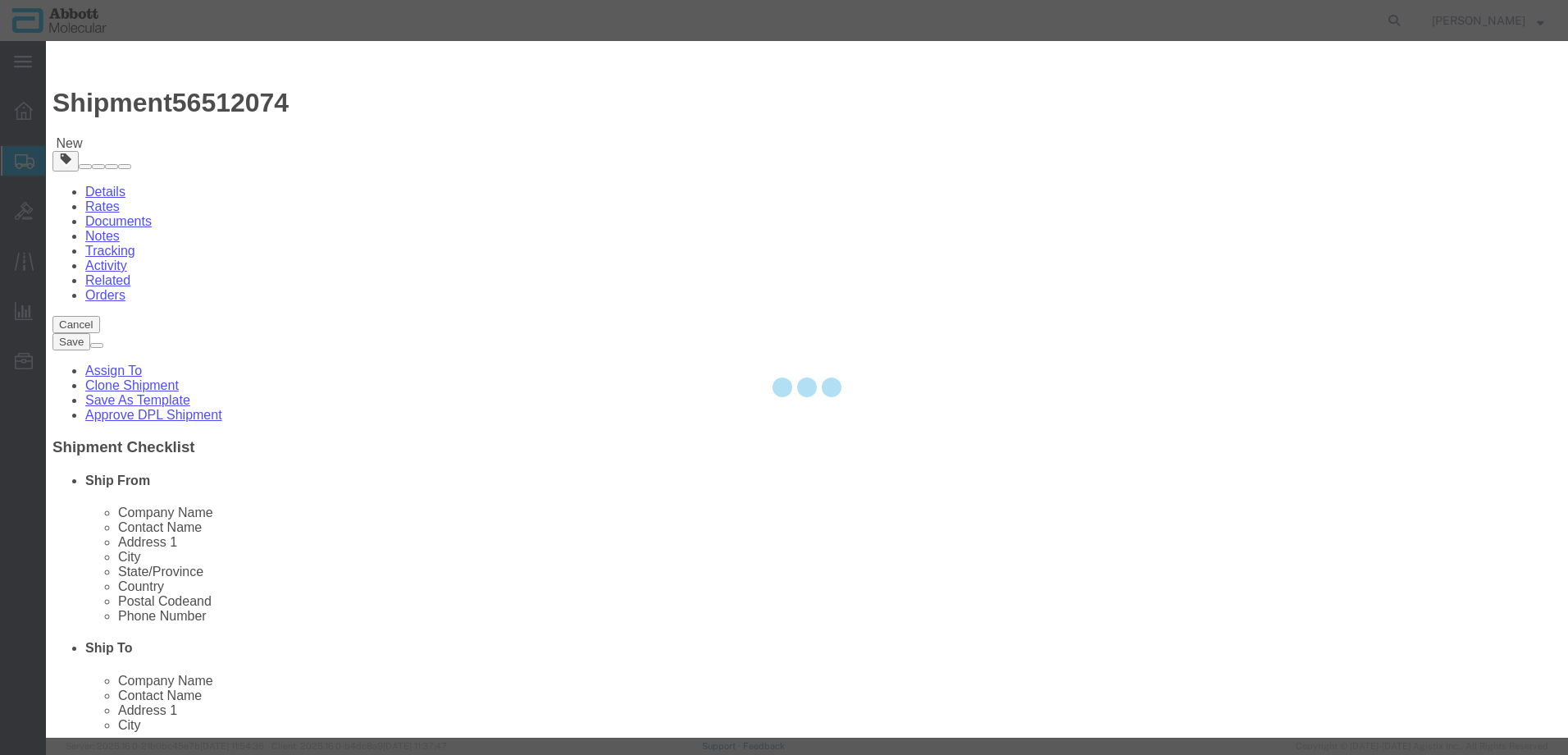
click at [569, 170] on div at bounding box center [808, 390] width 1523 height 697
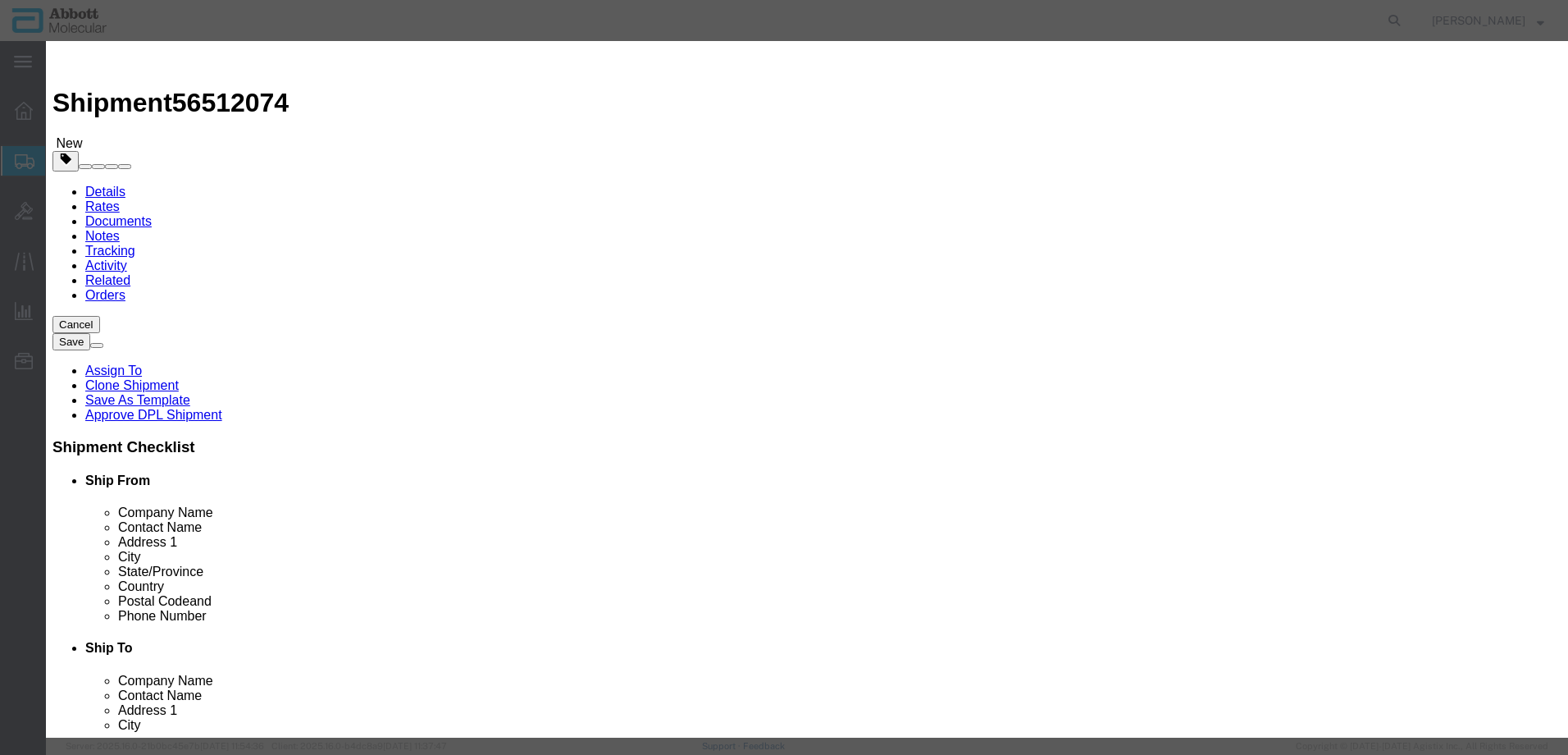
click input "text"
click input "02G3470"
click strong "02G3170"
drag, startPoint x: 996, startPoint y: 267, endPoint x: 985, endPoint y: 279, distance: 16.3
click select "Select Account Type Activity ID Airline Appointment Number ASN Batch Number Bil…"
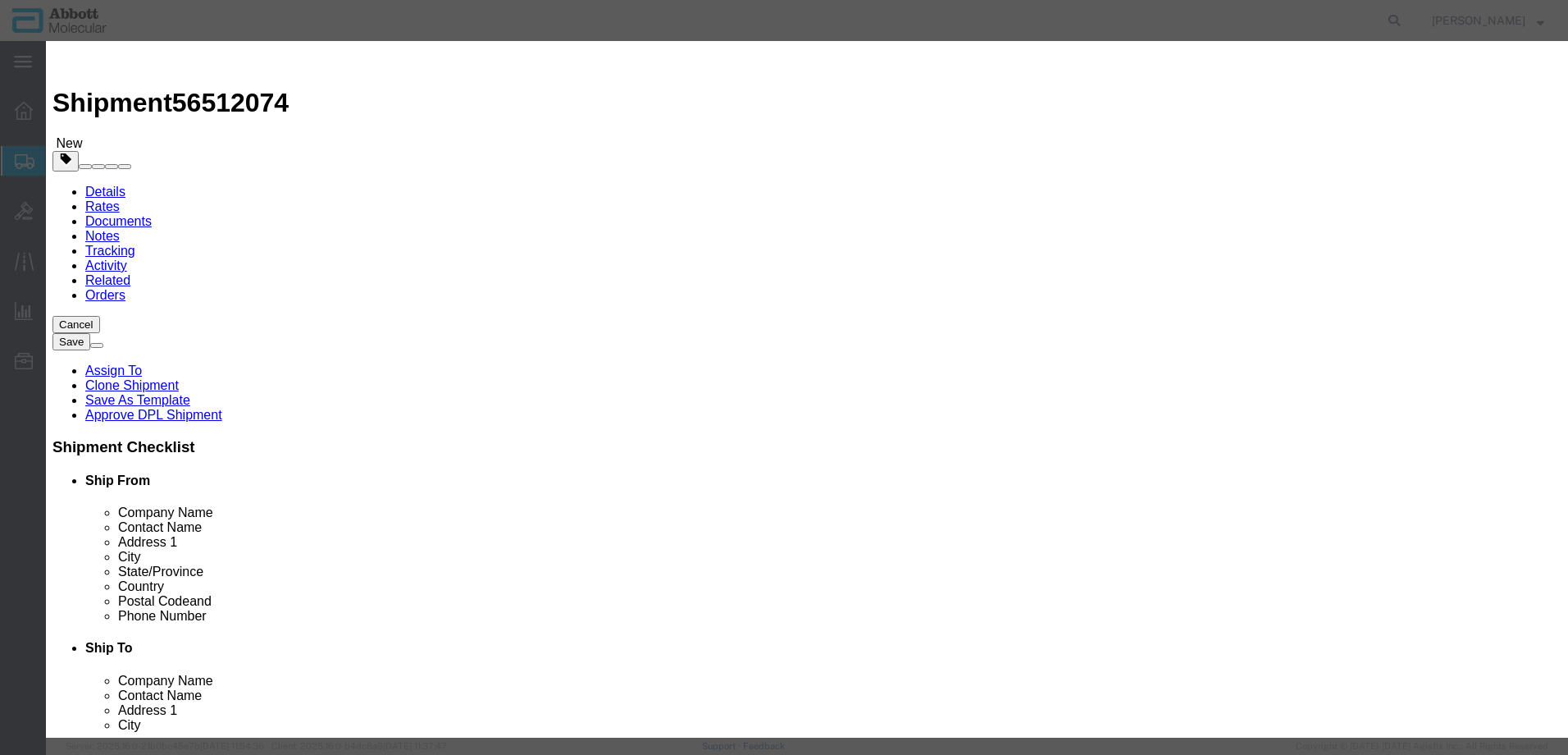
click select "Select Account Type Activity ID Airline Appointment Number ASN Batch Number Bil…"
click button "Save & Add Another"
click input "text"
click strong "02G3180"
drag, startPoint x: 923, startPoint y: 266, endPoint x: 921, endPoint y: 276, distance: 10.2
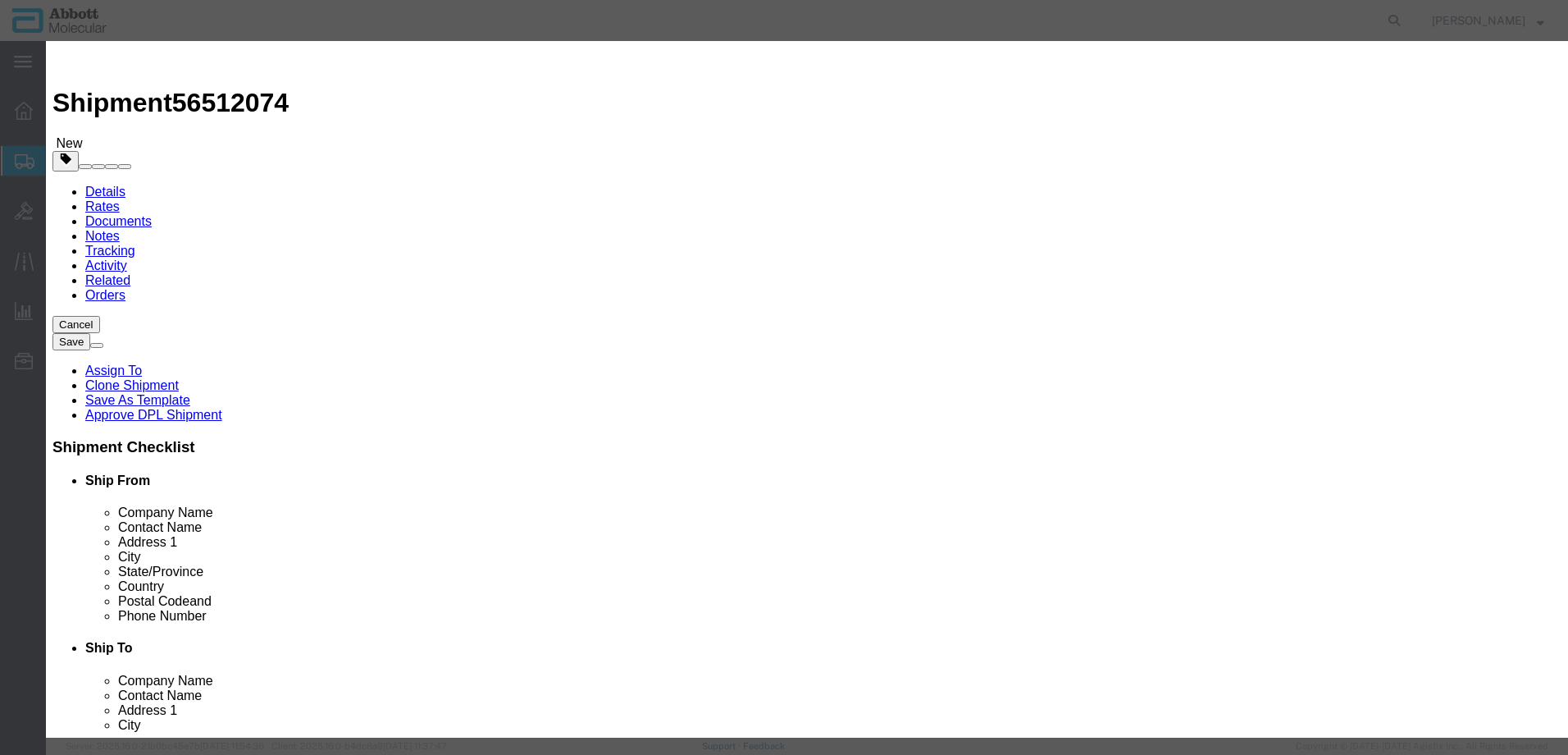
click select "Select Account Type Activity ID Airline Appointment Number ASN Batch Number Bil…"
click button "Save & Add Another"
click input "text"
click strong "02G3490"
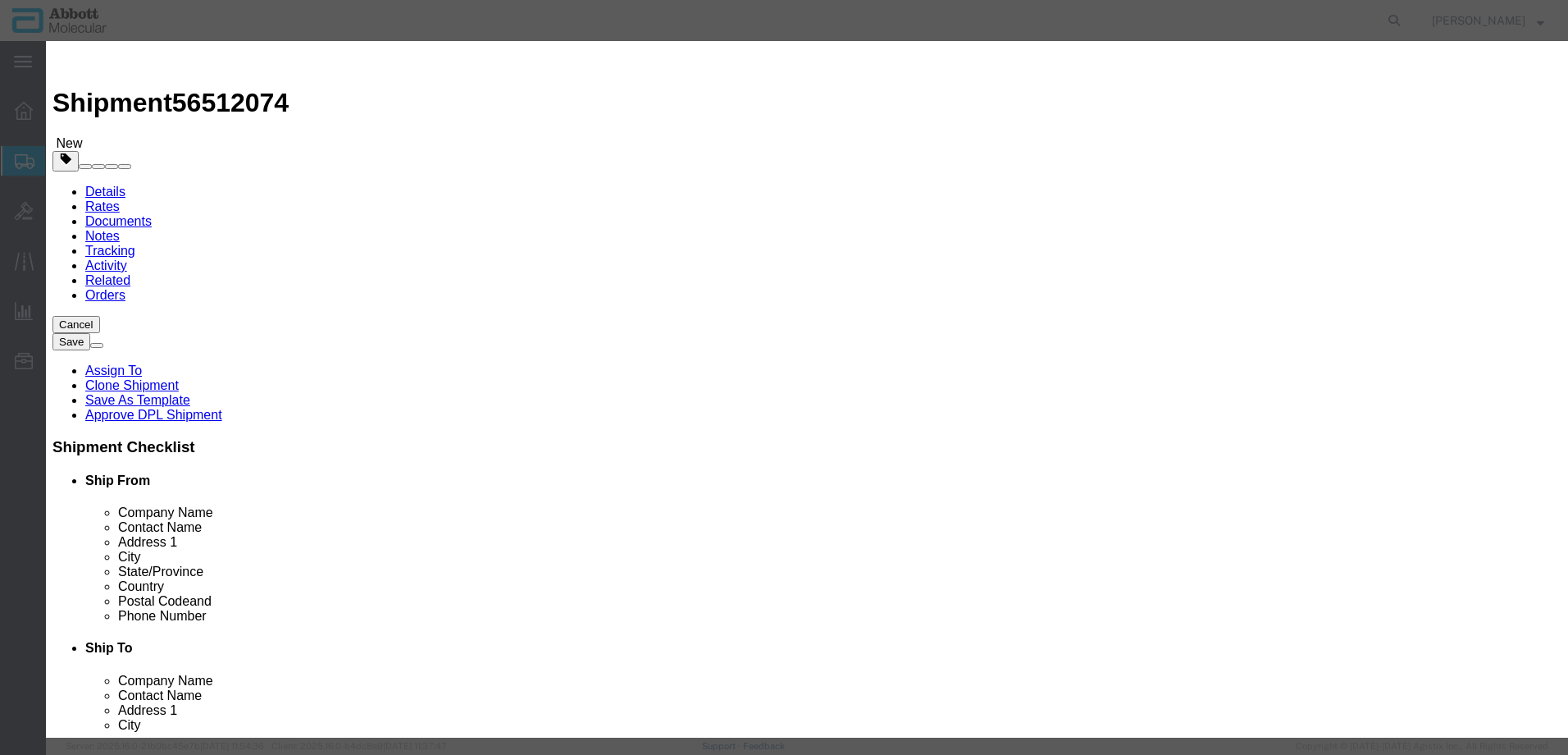
drag, startPoint x: 969, startPoint y: 269, endPoint x: 964, endPoint y: 279, distance: 11.2
click select "Select Account Type Activity ID Airline Appointment Number ASN Batch Number Bil…"
click button "Save & Add Another"
click input "text"
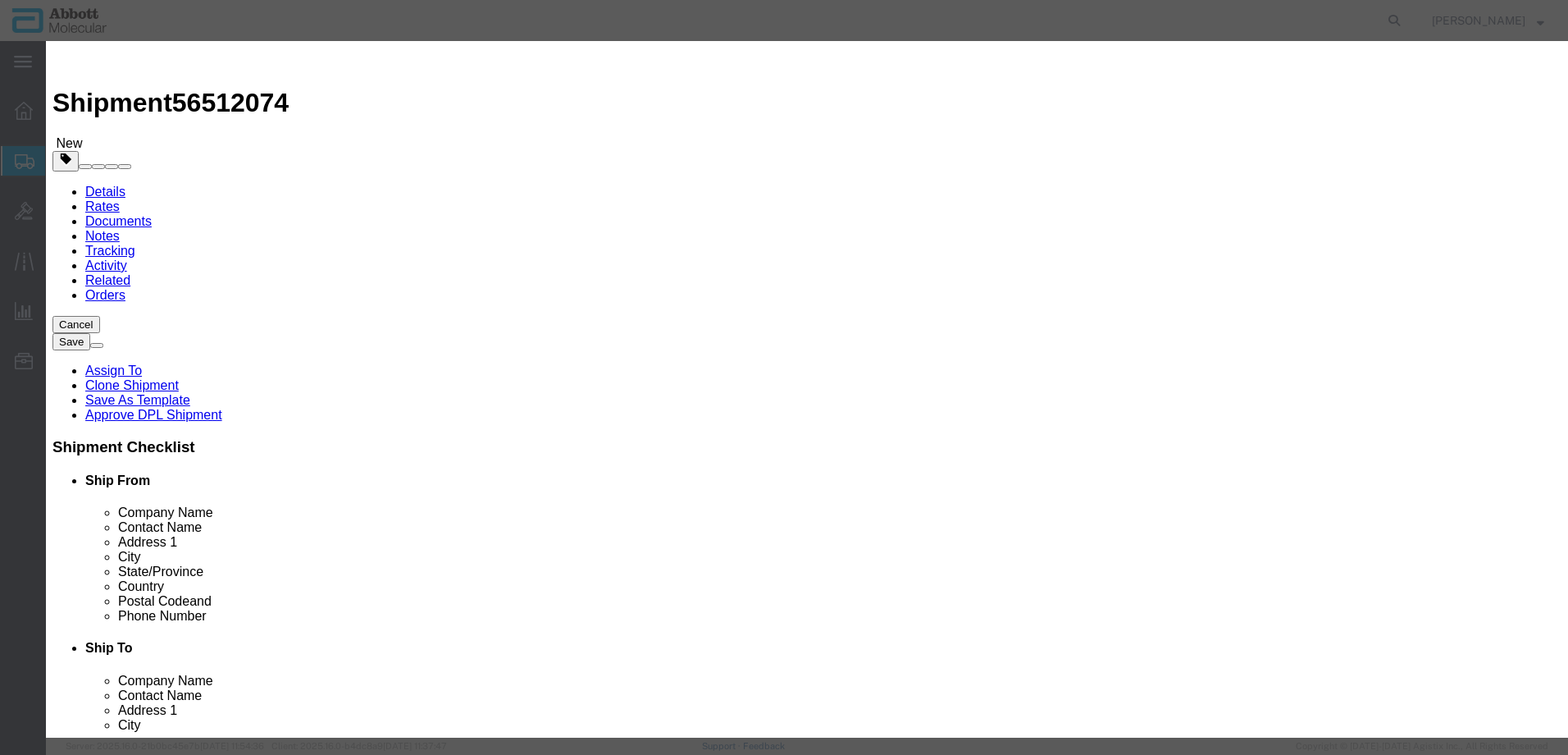
click span "Name:"
click select "Select Account Type Activity ID Airline Appointment Number ASN Batch Number Bil…"
click button "Save & Add Another"
click input "text"
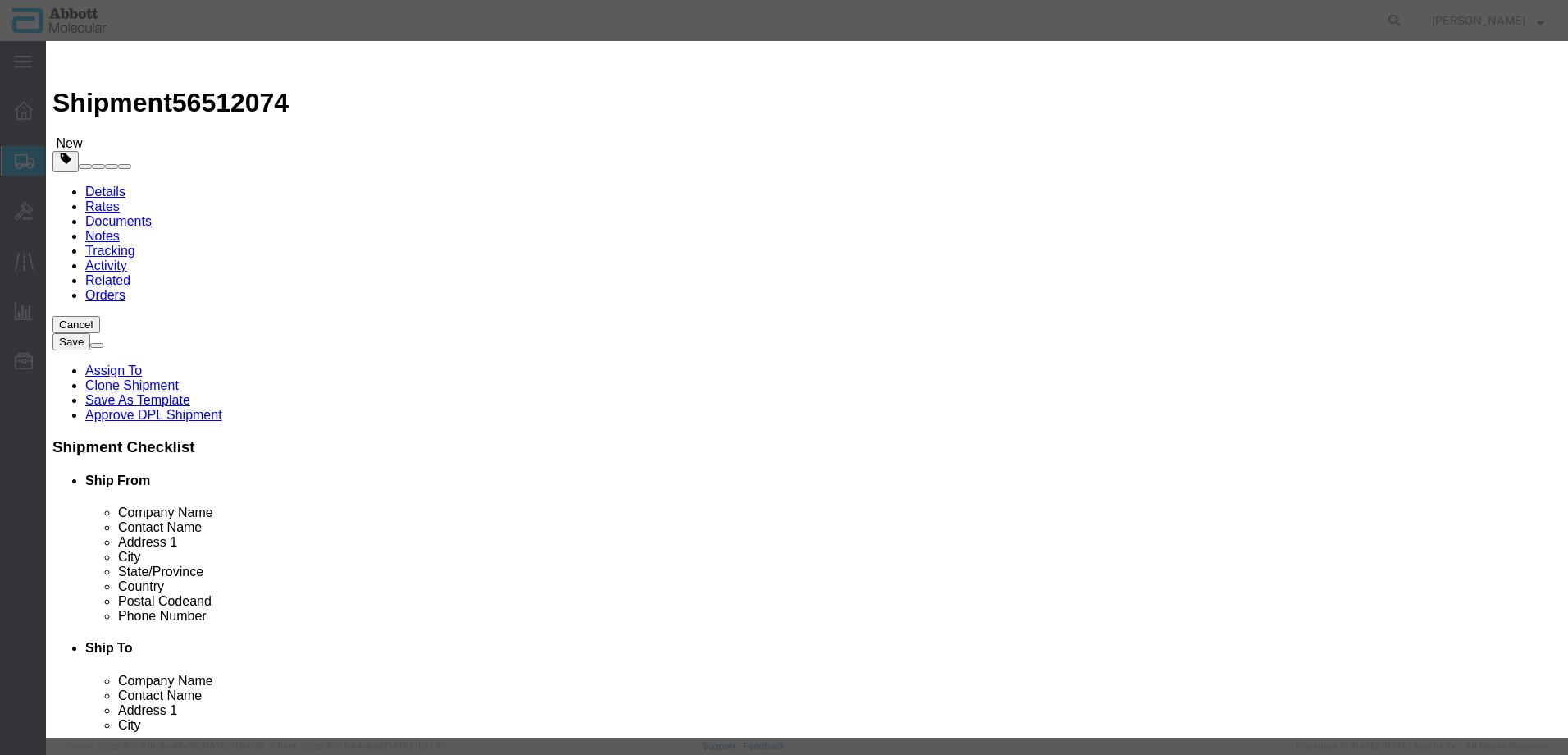
click span "Model:"
click select "Select Account Type Activity ID Airline Appointment Number ASN Batch Number Bil…"
click button "Save & Add Another"
click input "text"
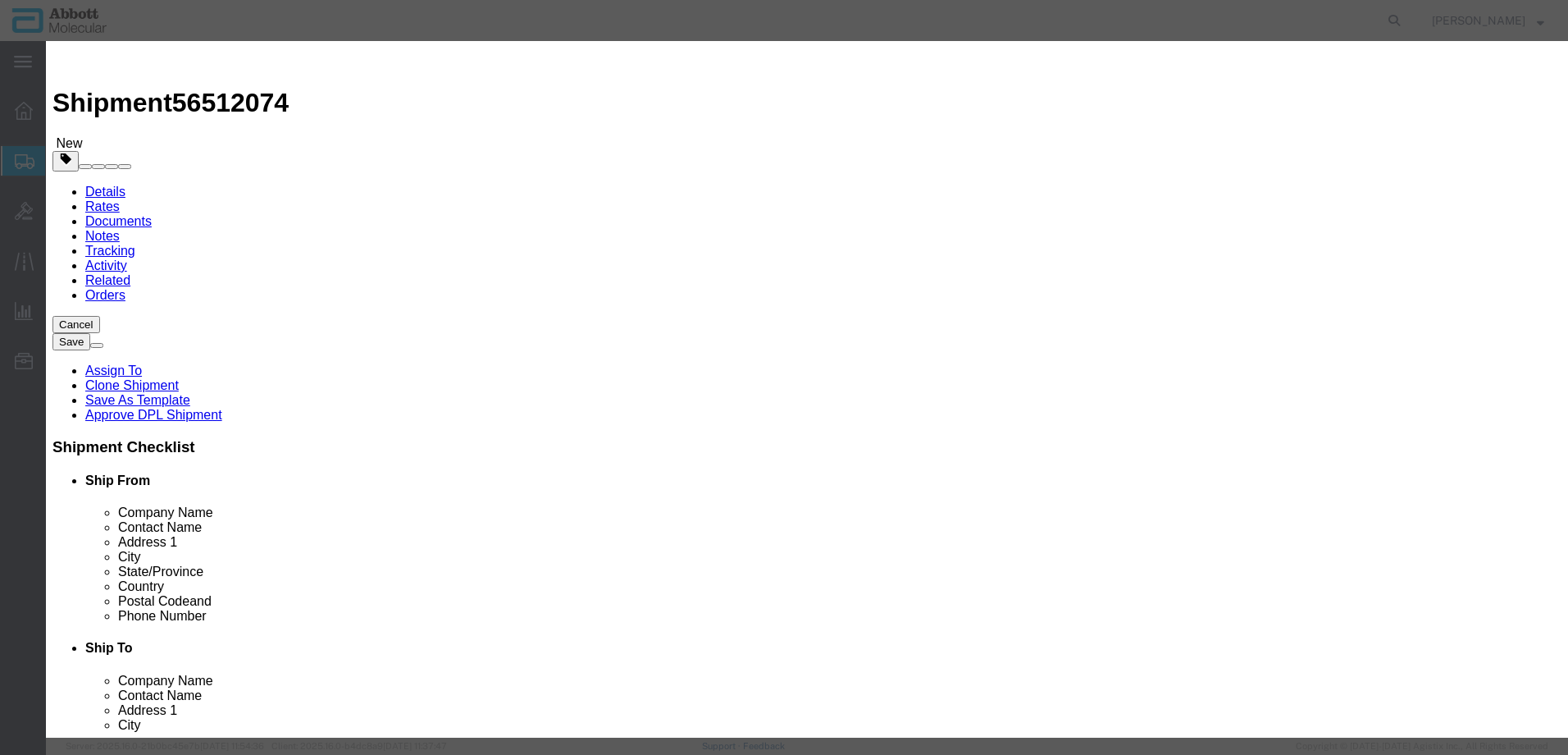
click strong "08K2480"
click select "Select Account Type Activity ID Airline Appointment Number ASN Batch Number Bil…"
click button "Save & Add Another"
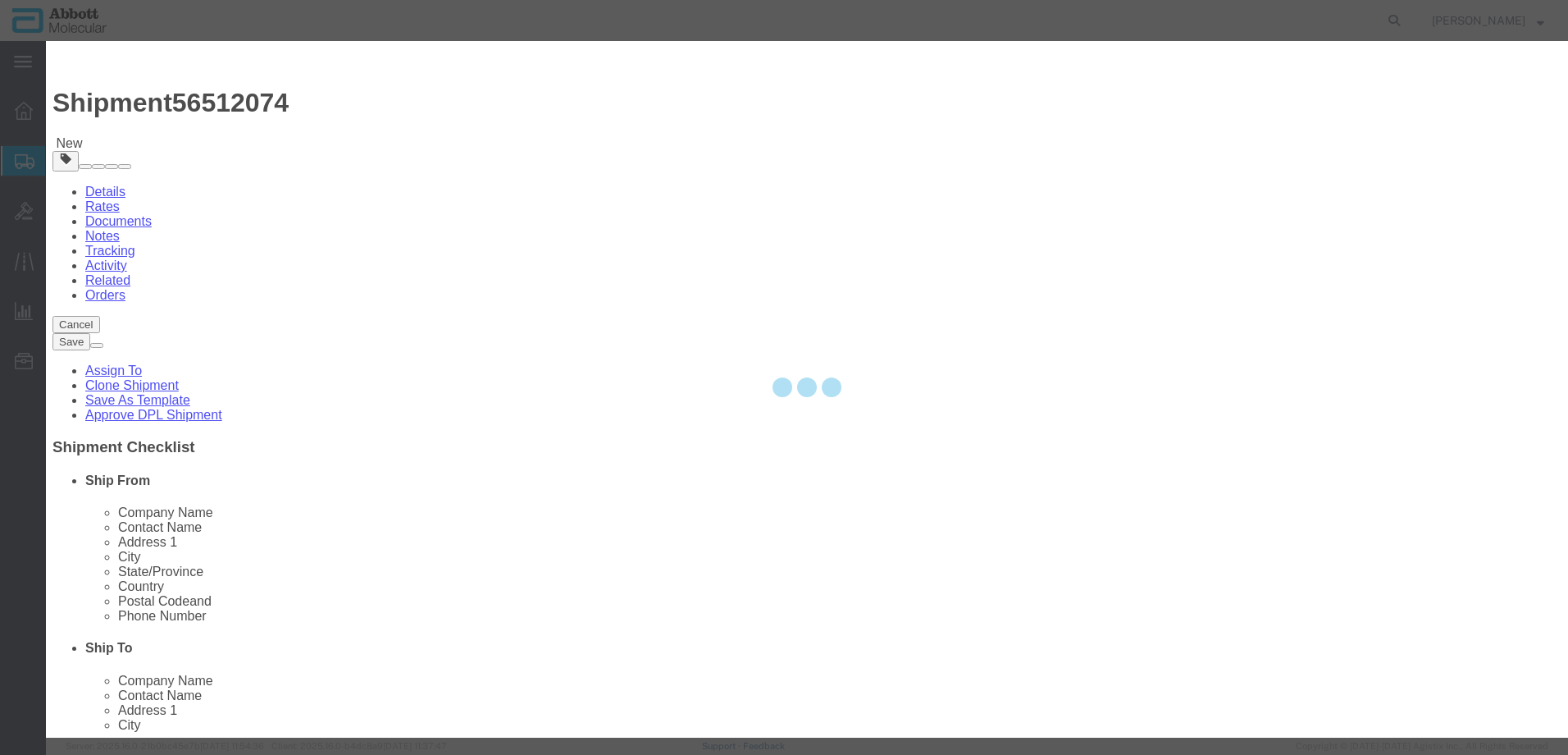
click at [582, 167] on div at bounding box center [808, 390] width 1523 height 697
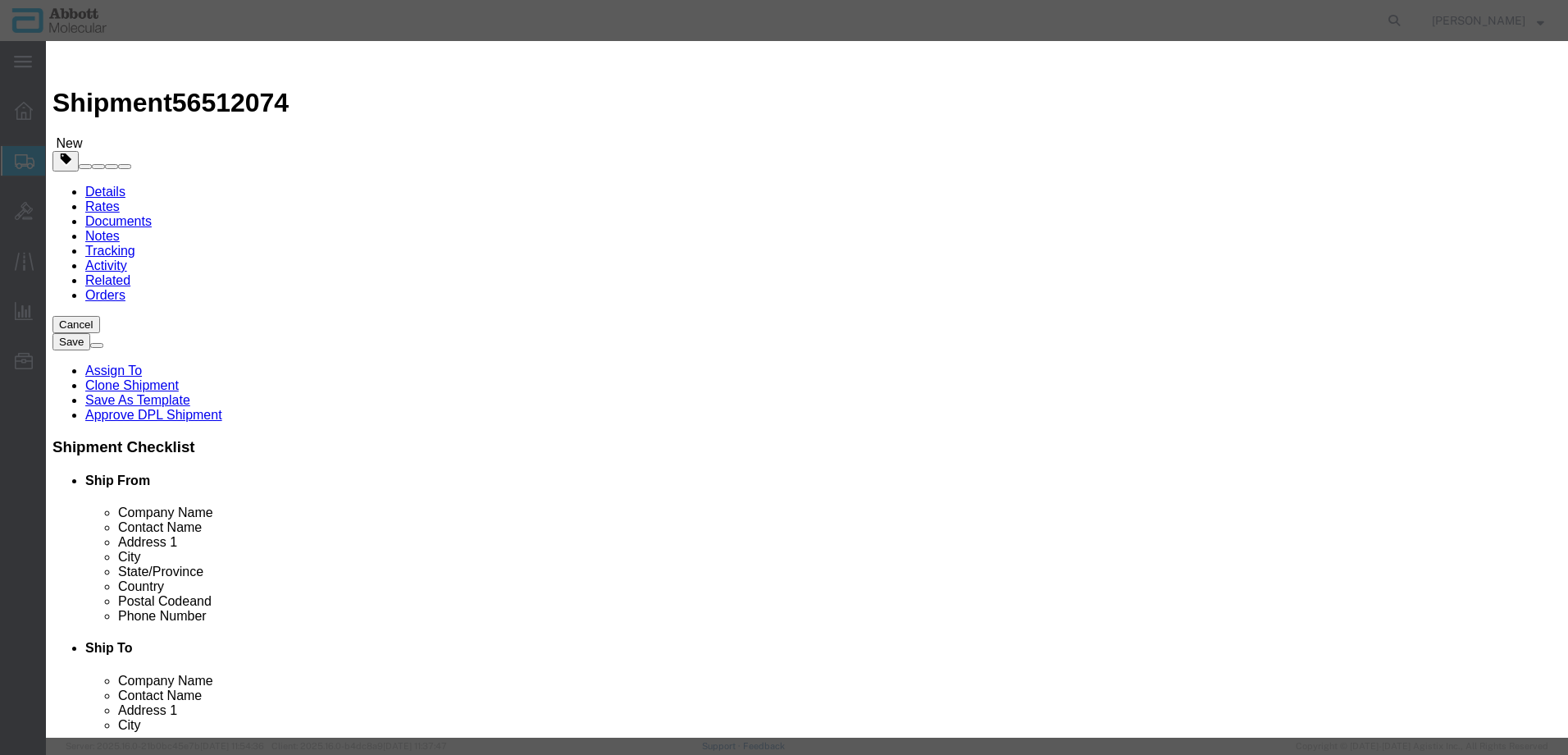
drag, startPoint x: 582, startPoint y: 167, endPoint x: 537, endPoint y: 126, distance: 60.9
click input "text"
click td "Model: 08K2490"
click select "Select Account Type Activity ID Airline Appointment Number ASN Batch Number Bil…"
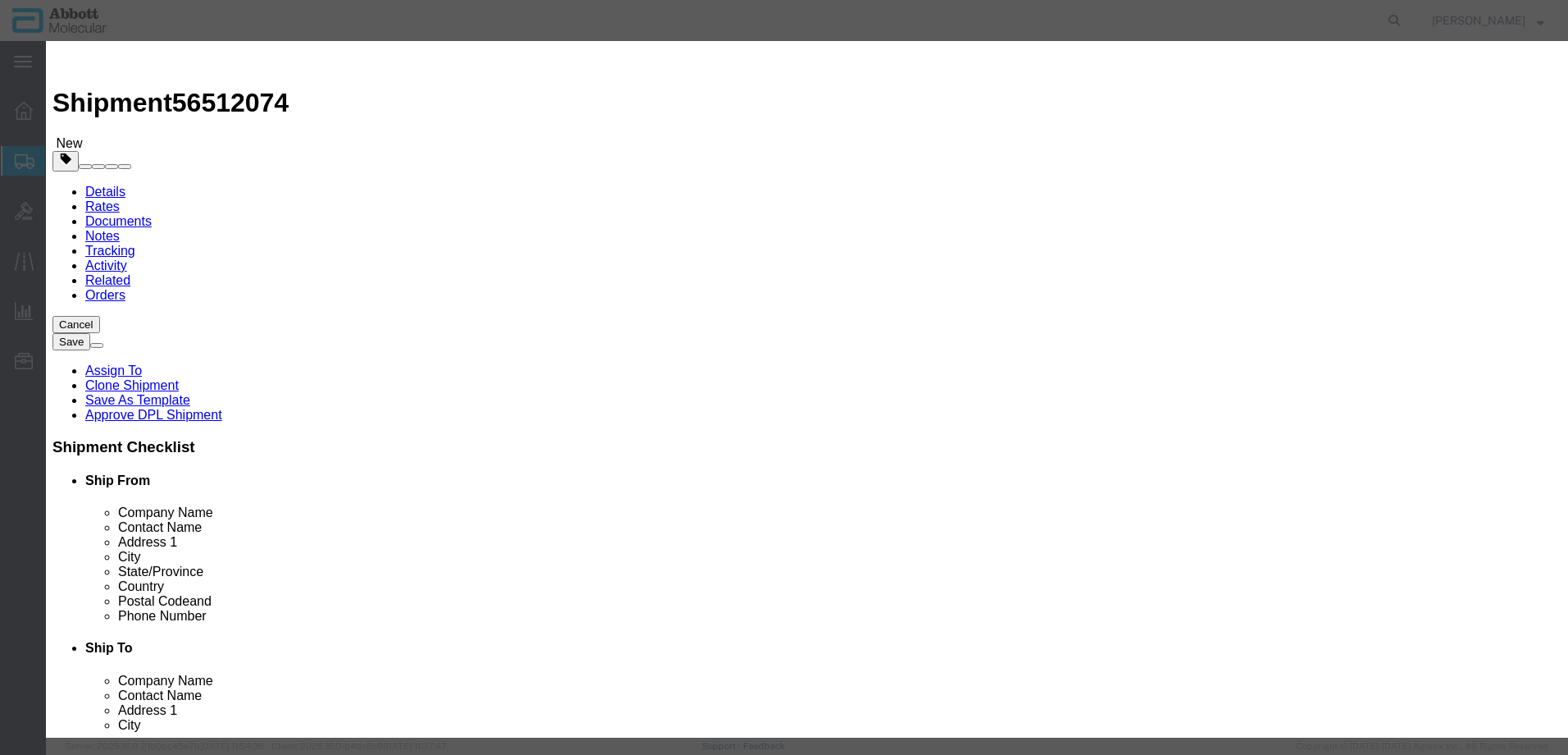
click button "Save & Add Another"
drag, startPoint x: 1182, startPoint y: 610, endPoint x: 920, endPoint y: 563, distance: 266.2
click button "Close"
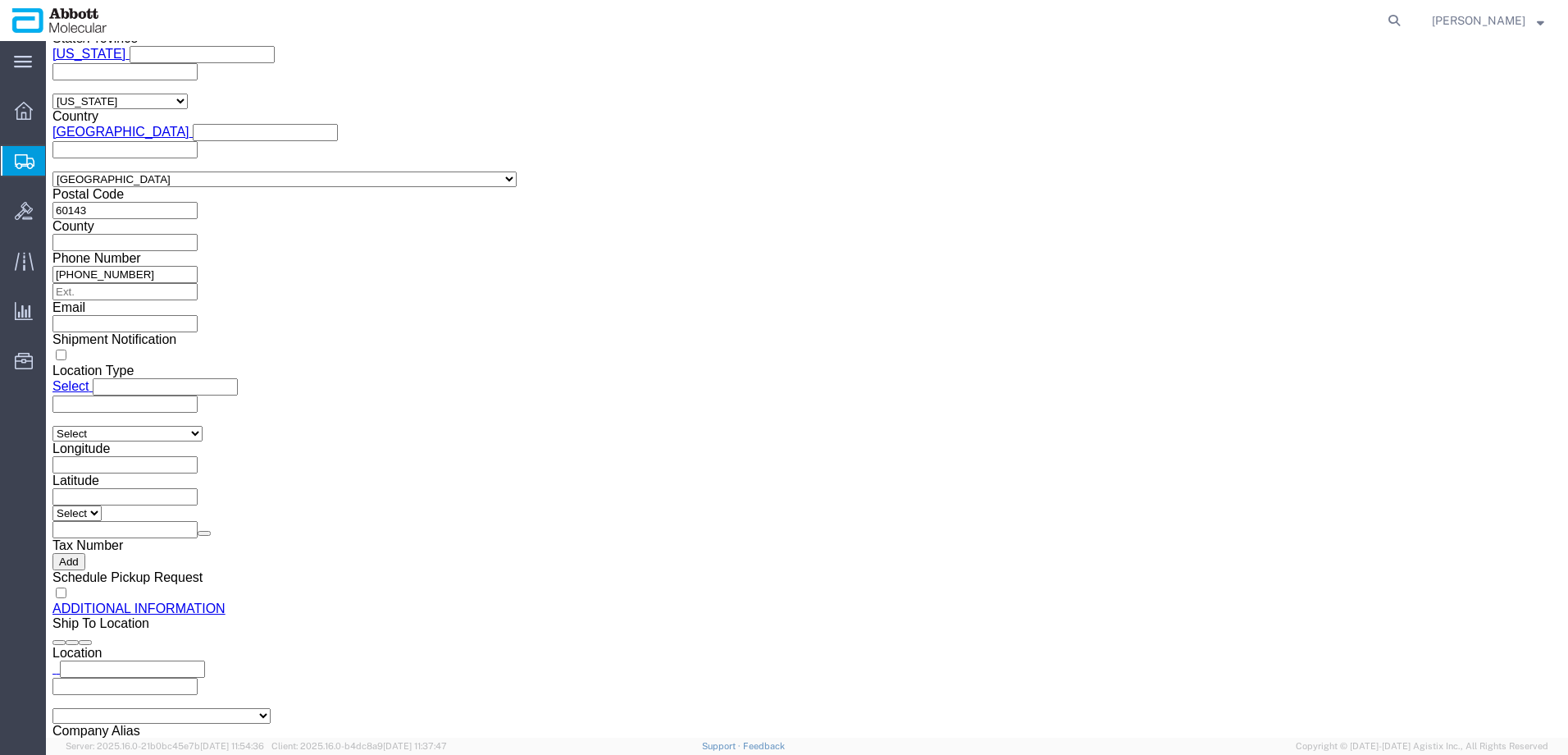
scroll to position [2640, 0]
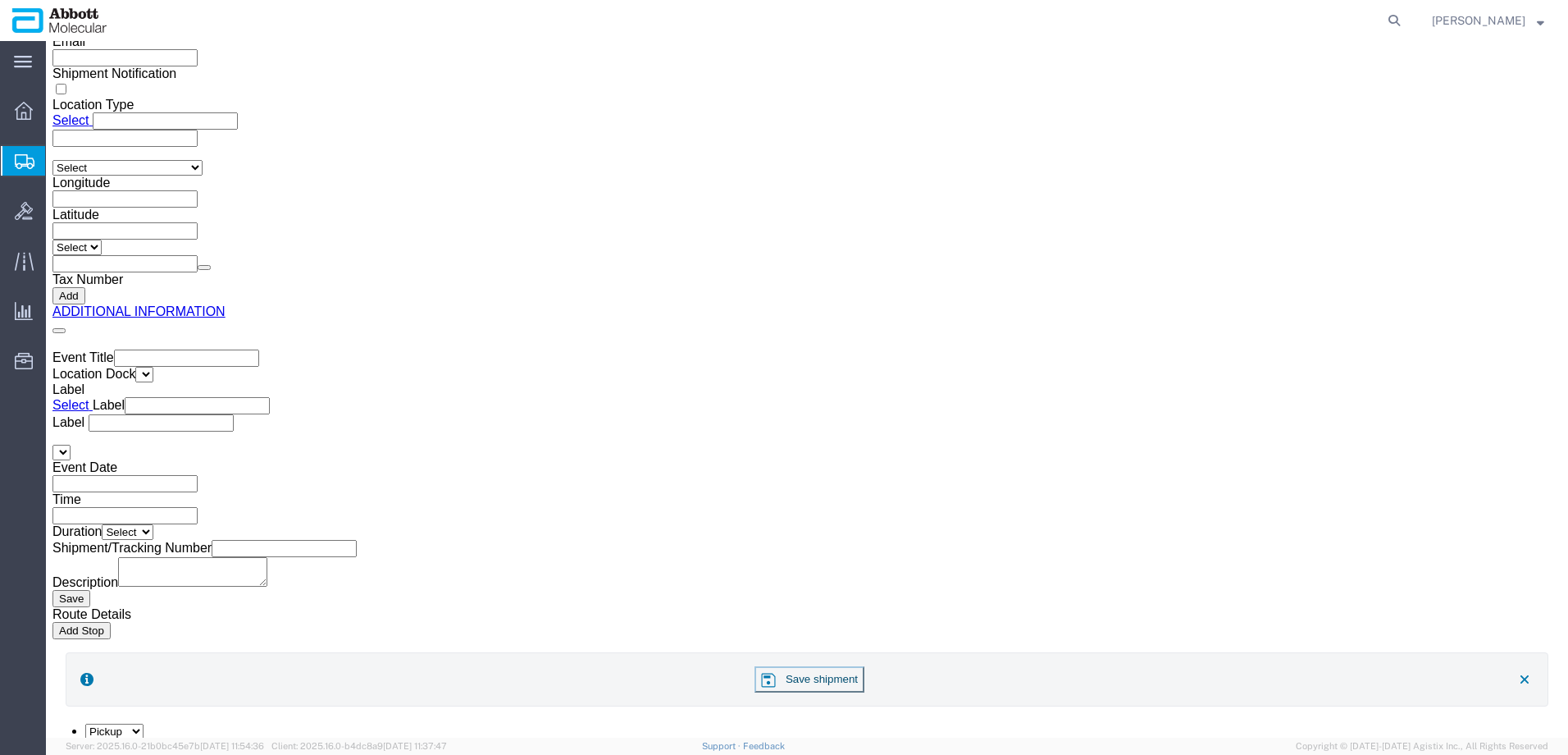
click button "Continue"
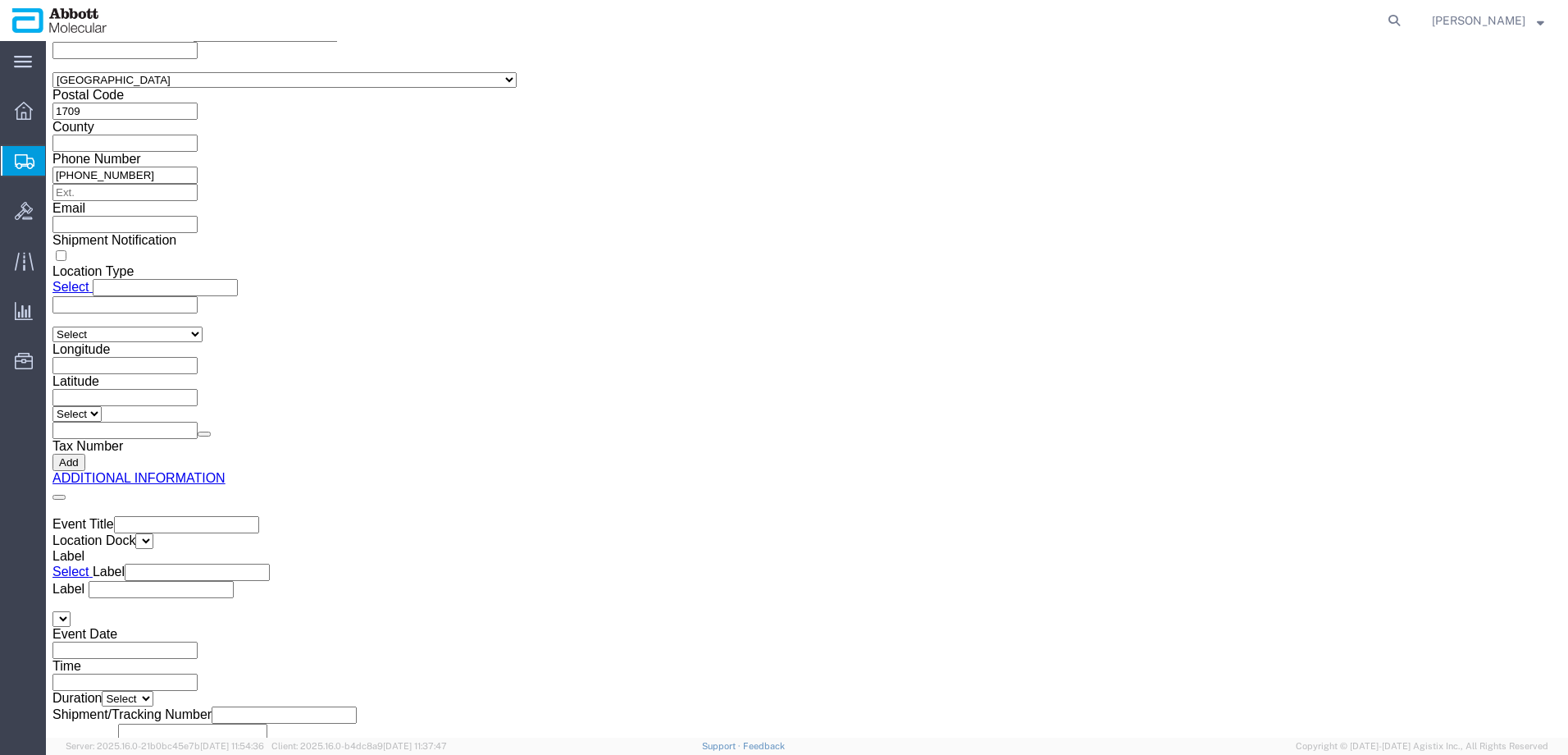
click button "Upload"
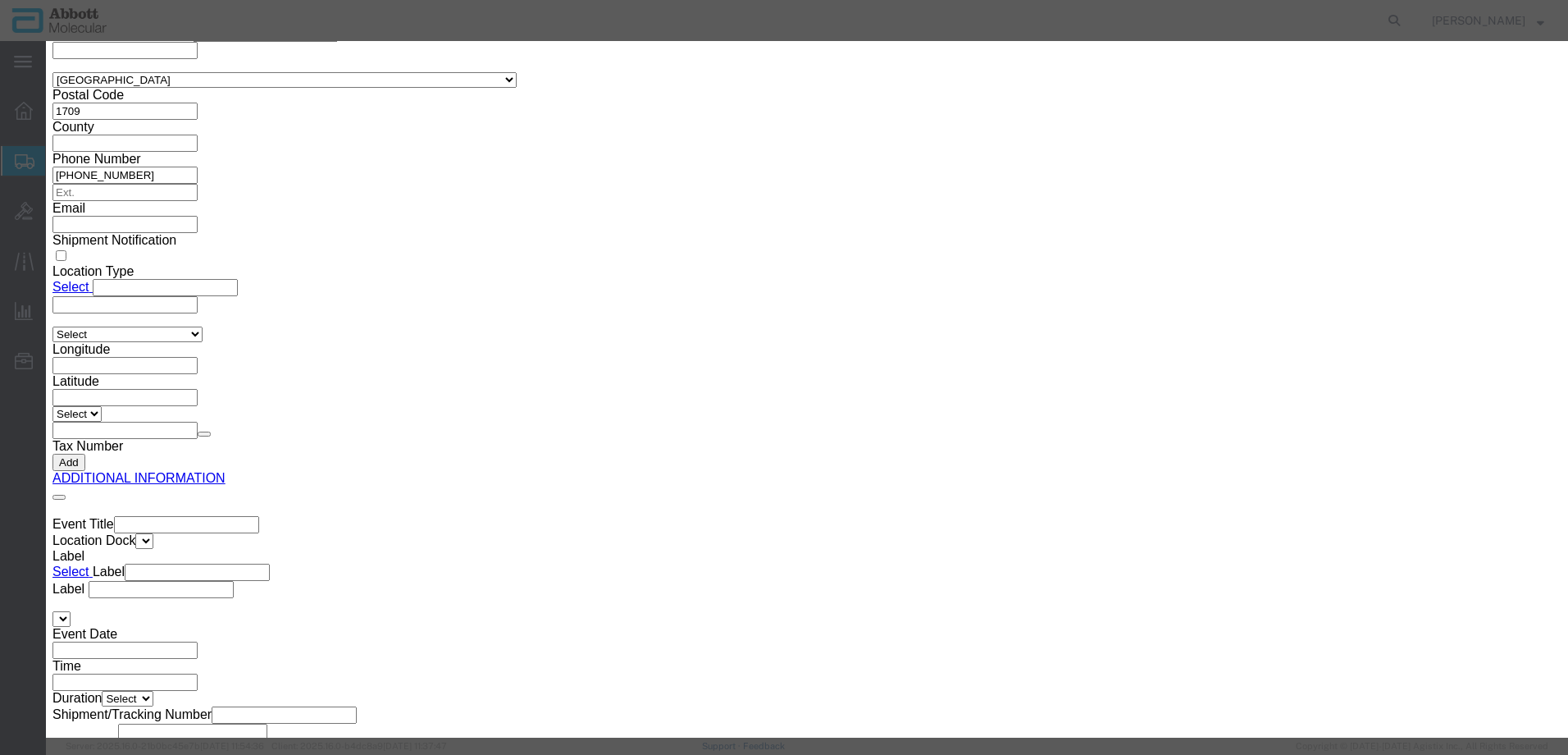
click div "File 1 Browse No file chosen"
click button "Browse"
click button "Upload"
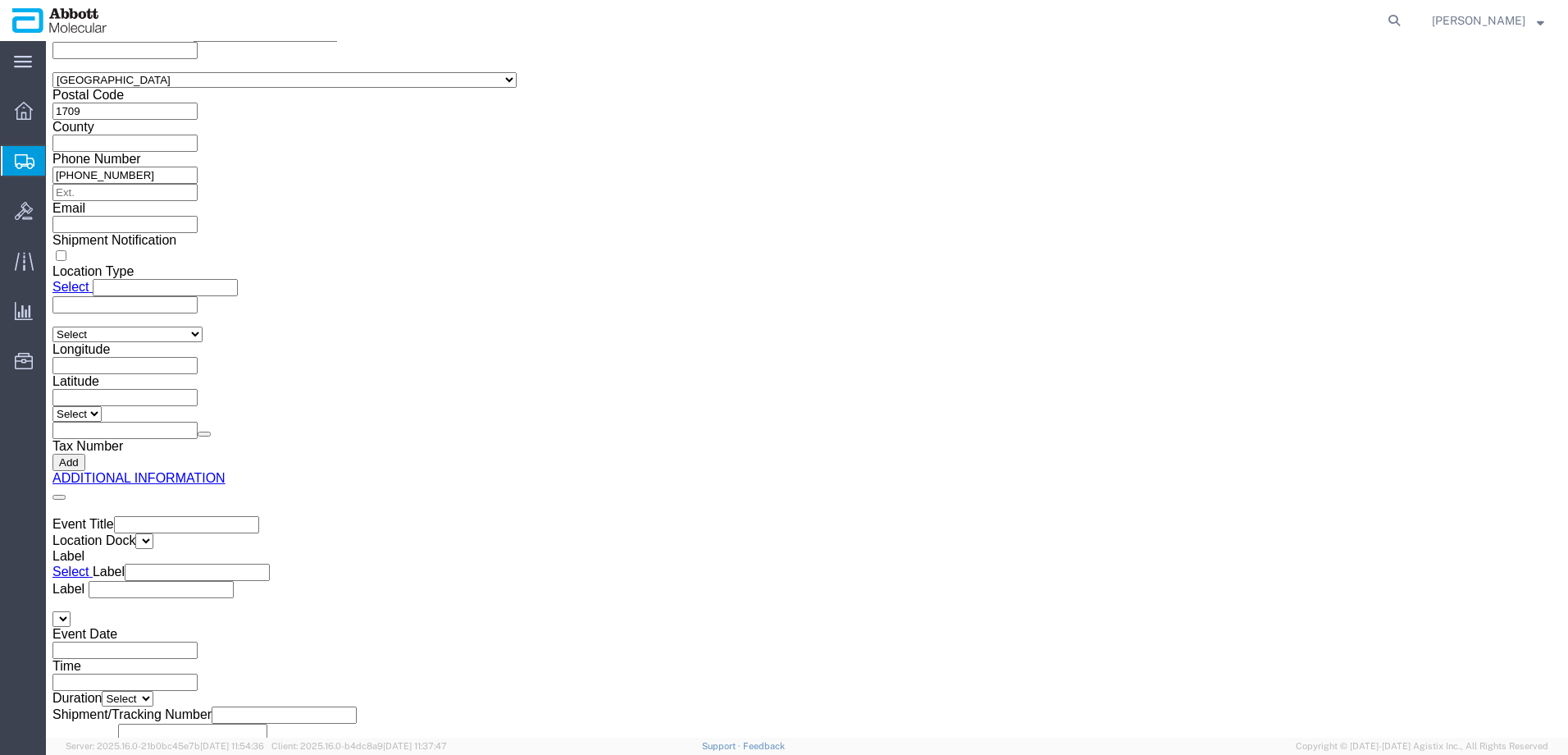
drag, startPoint x: 61, startPoint y: 19, endPoint x: 228, endPoint y: 16, distance: 167.0
click div "Shipment 56512074 New"
copy h1 "Shipment 56512074"
click button "Rate Shipment"
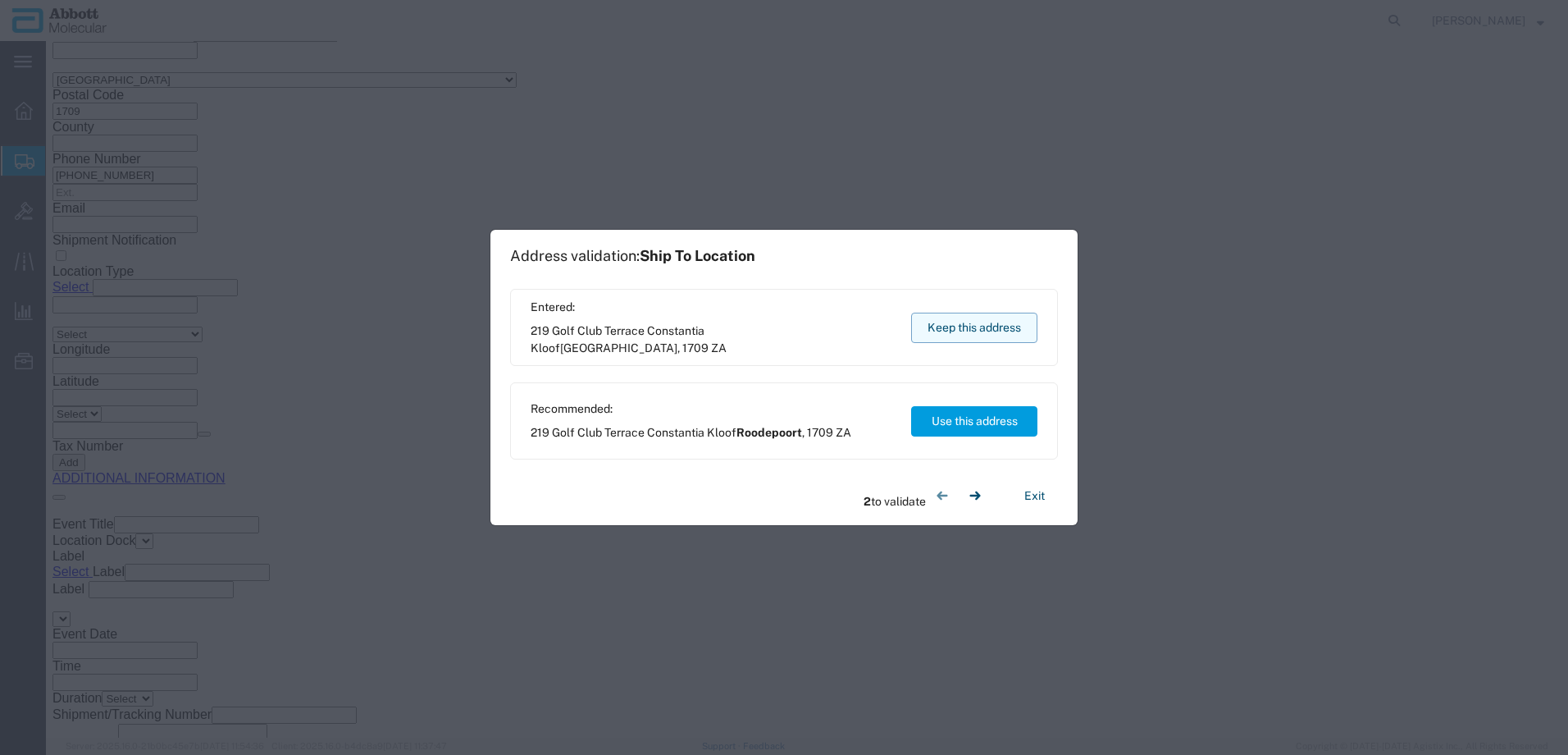
click at [987, 327] on button "Keep this address" at bounding box center [974, 328] width 126 height 30
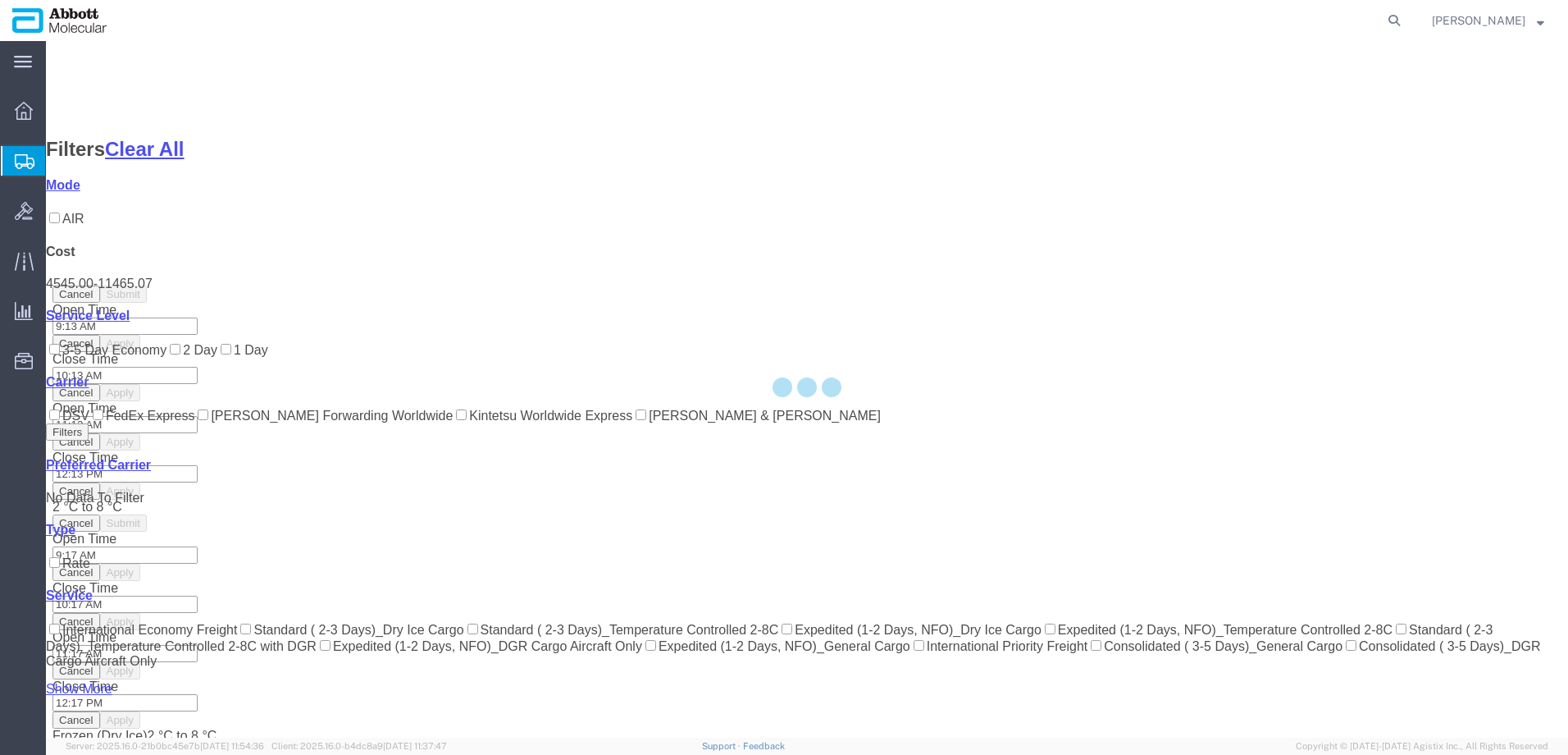
scroll to position [88, 0]
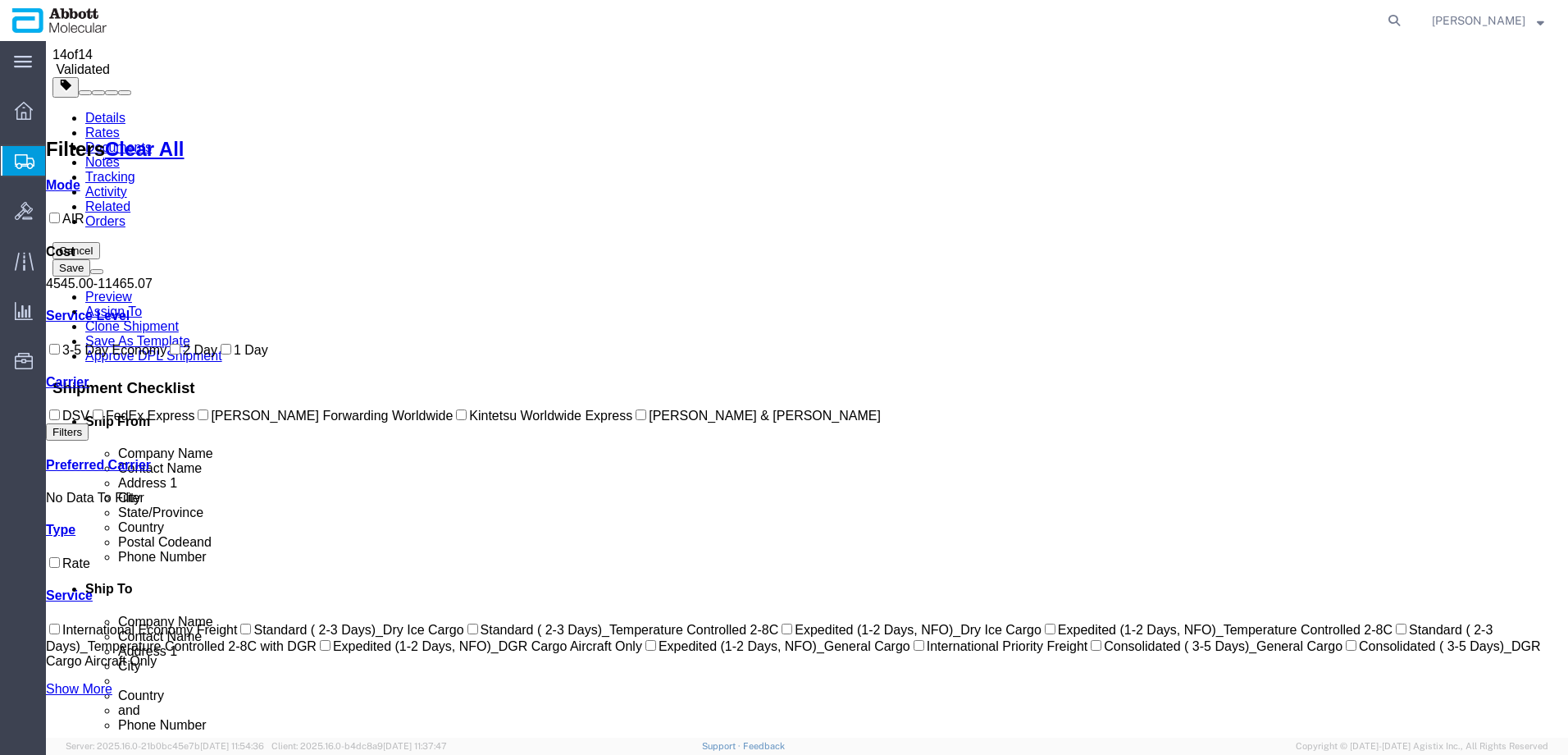
drag, startPoint x: 66, startPoint y: 451, endPoint x: 109, endPoint y: 452, distance: 43.0
click at [60, 420] on input "DSV" at bounding box center [55, 415] width 11 height 11
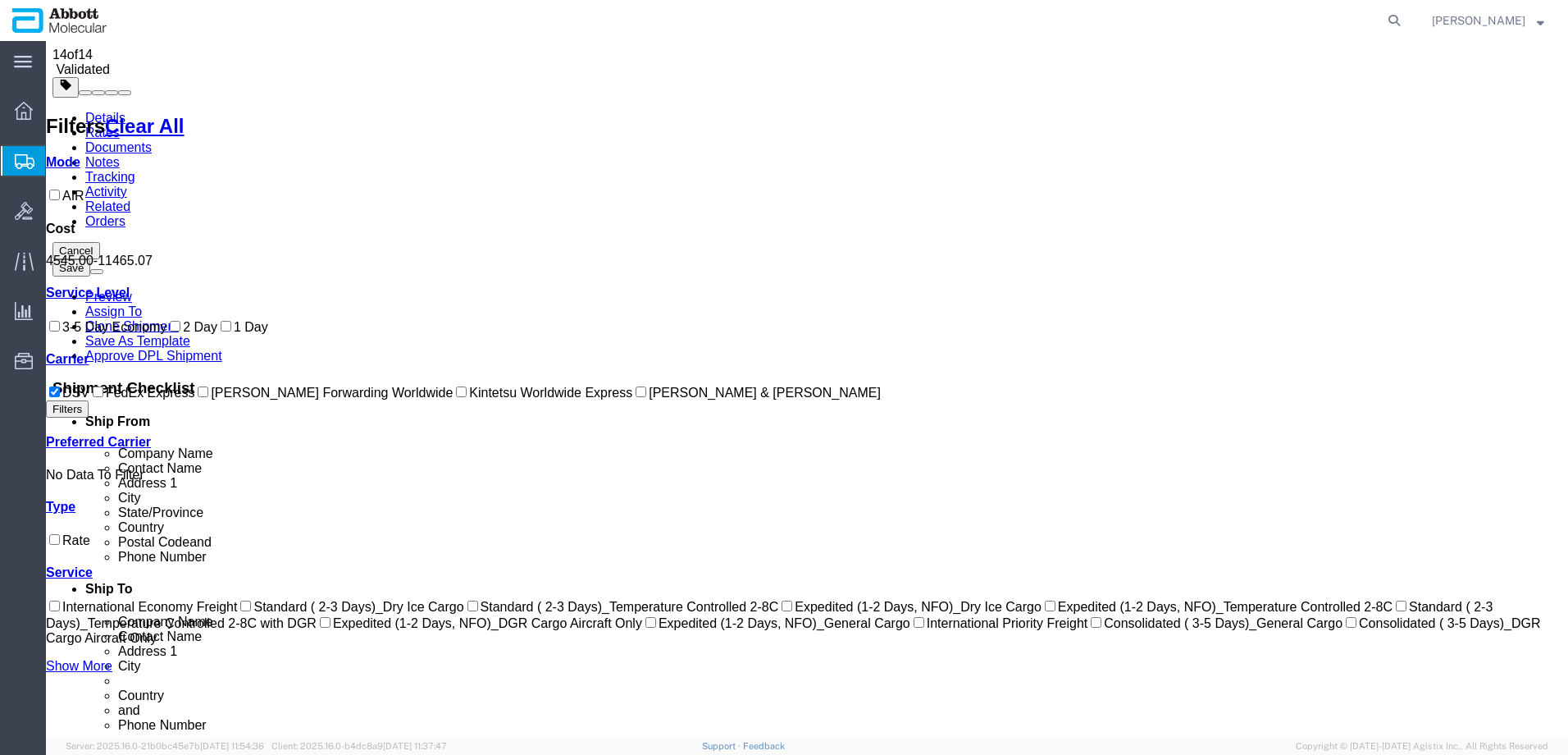
scroll to position [0, 0]
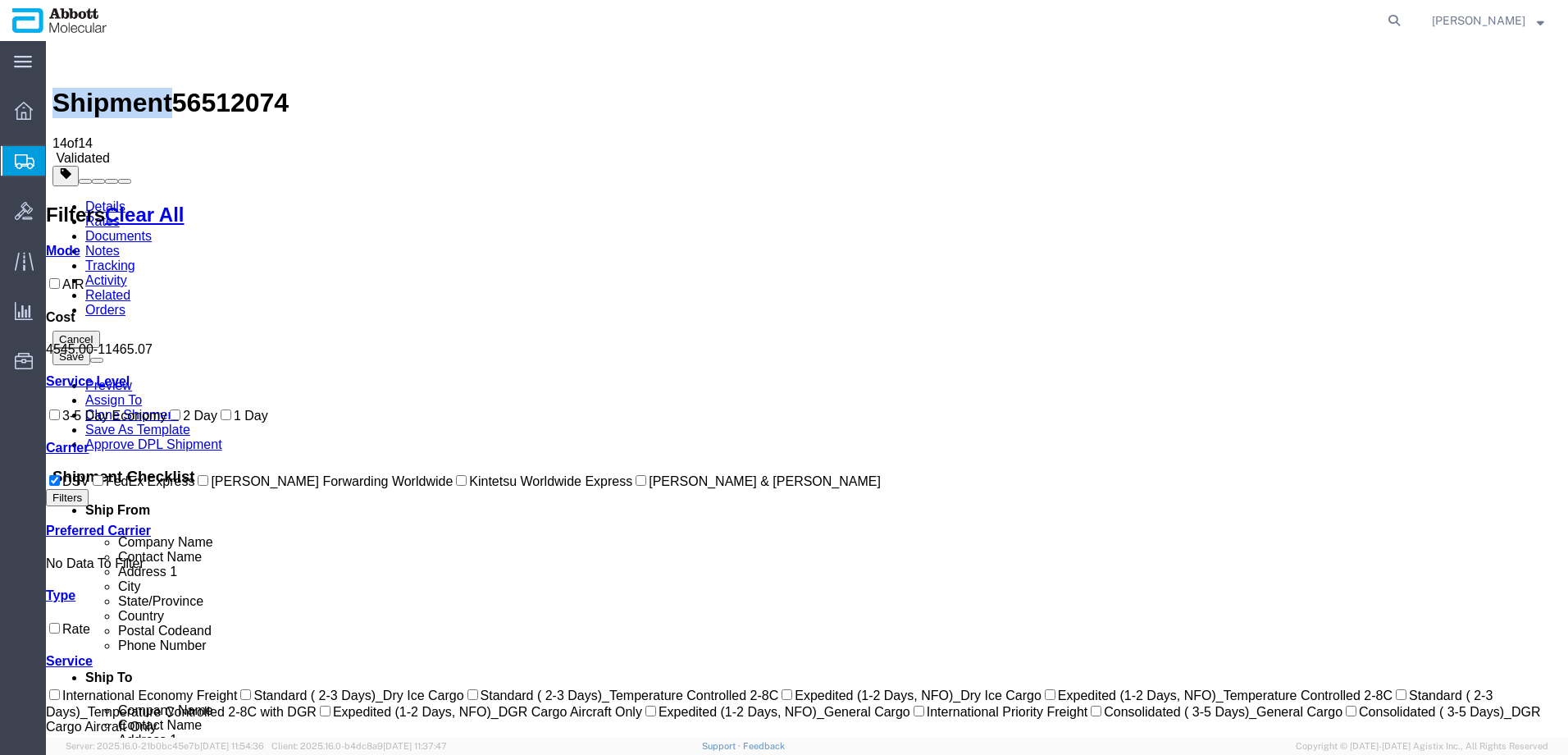
drag, startPoint x: 454, startPoint y: 195, endPoint x: 505, endPoint y: 218, distance: 55.9
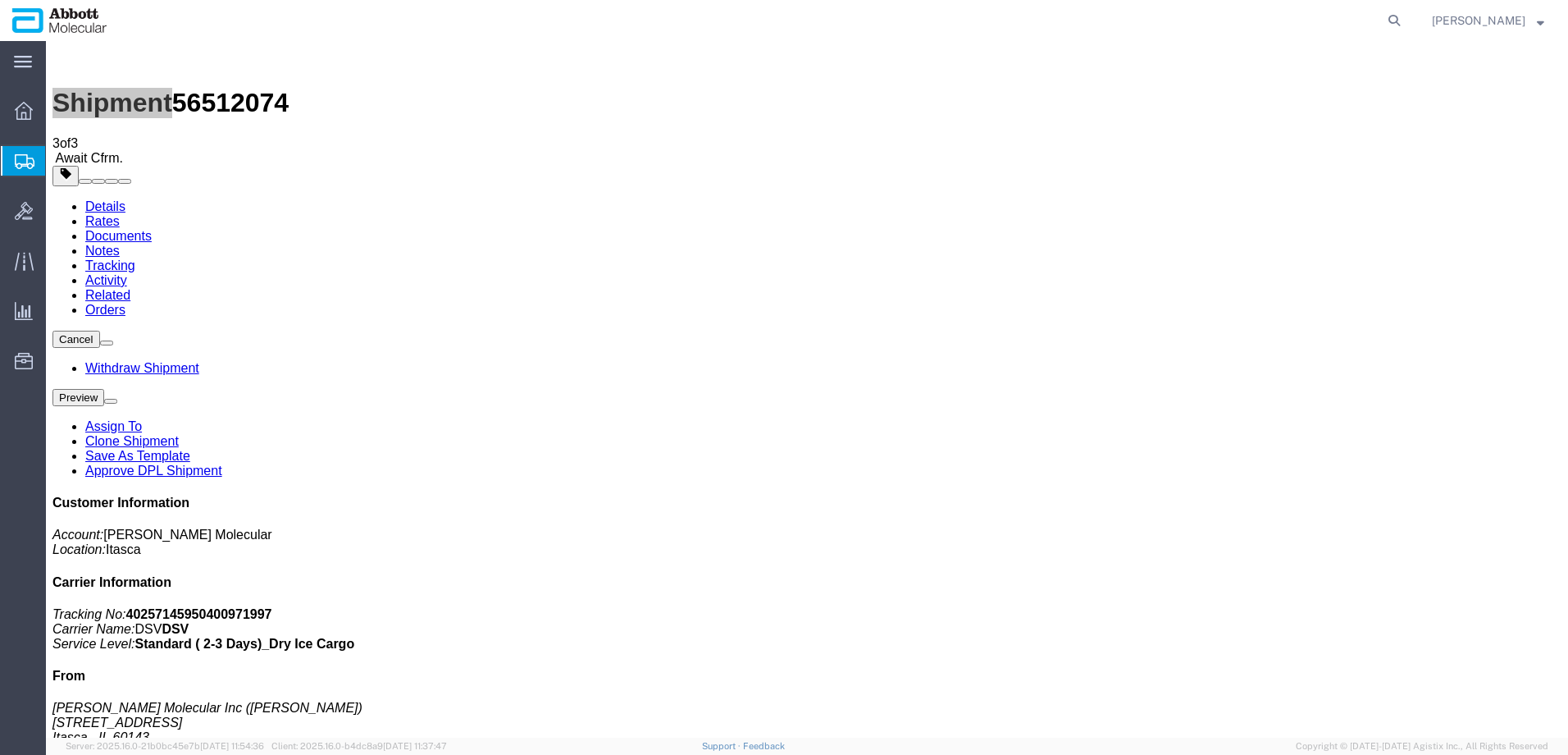
drag, startPoint x: 98, startPoint y: 242, endPoint x: 86, endPoint y: 240, distance: 12.2
click at [0, 0] on span "Create from Template" at bounding box center [0, 0] width 0 height 0
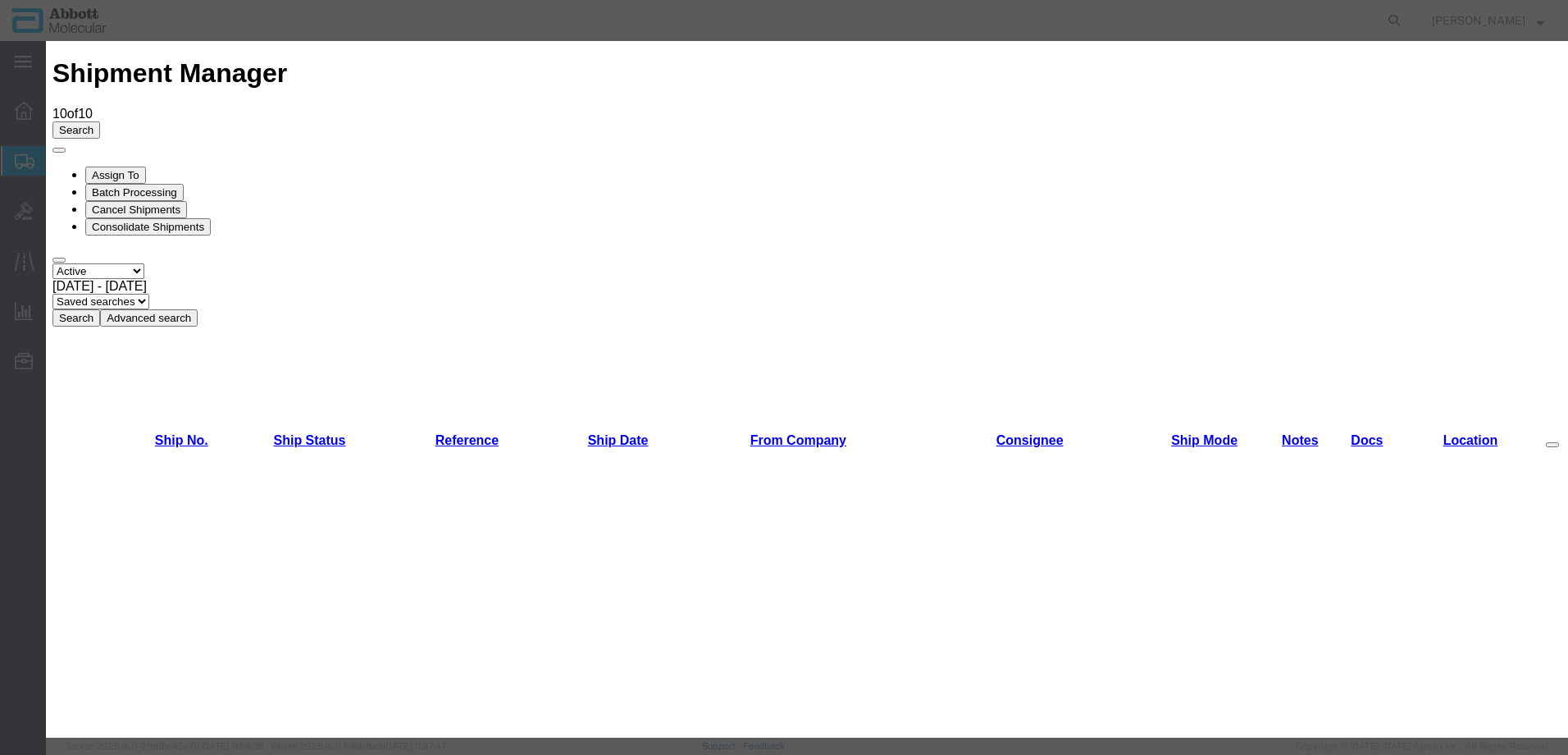
scroll to position [985, 0]
drag, startPoint x: 660, startPoint y: 464, endPoint x: 648, endPoint y: 462, distance: 12.2
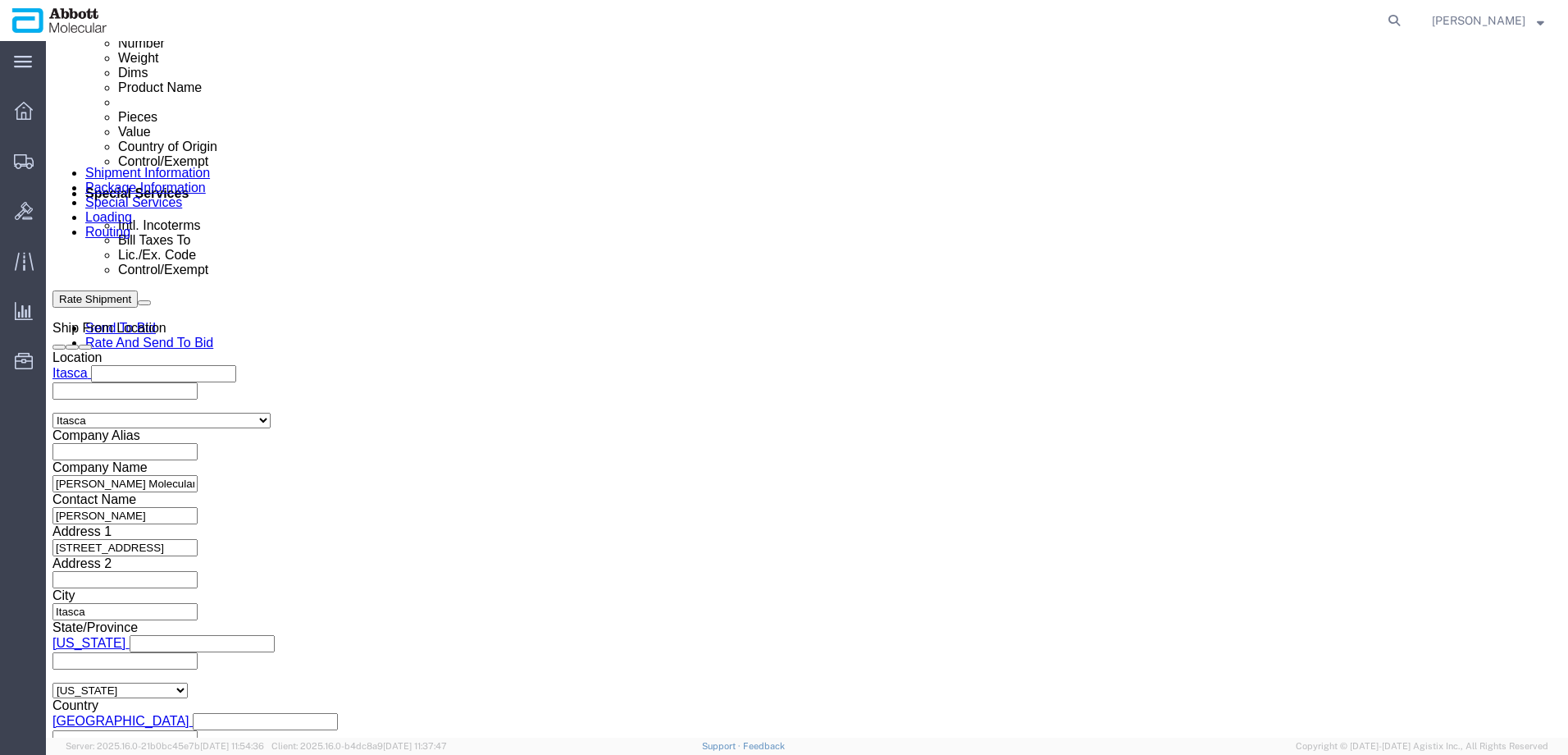
scroll to position [903, 0]
click input "text"
paste input "620593812"
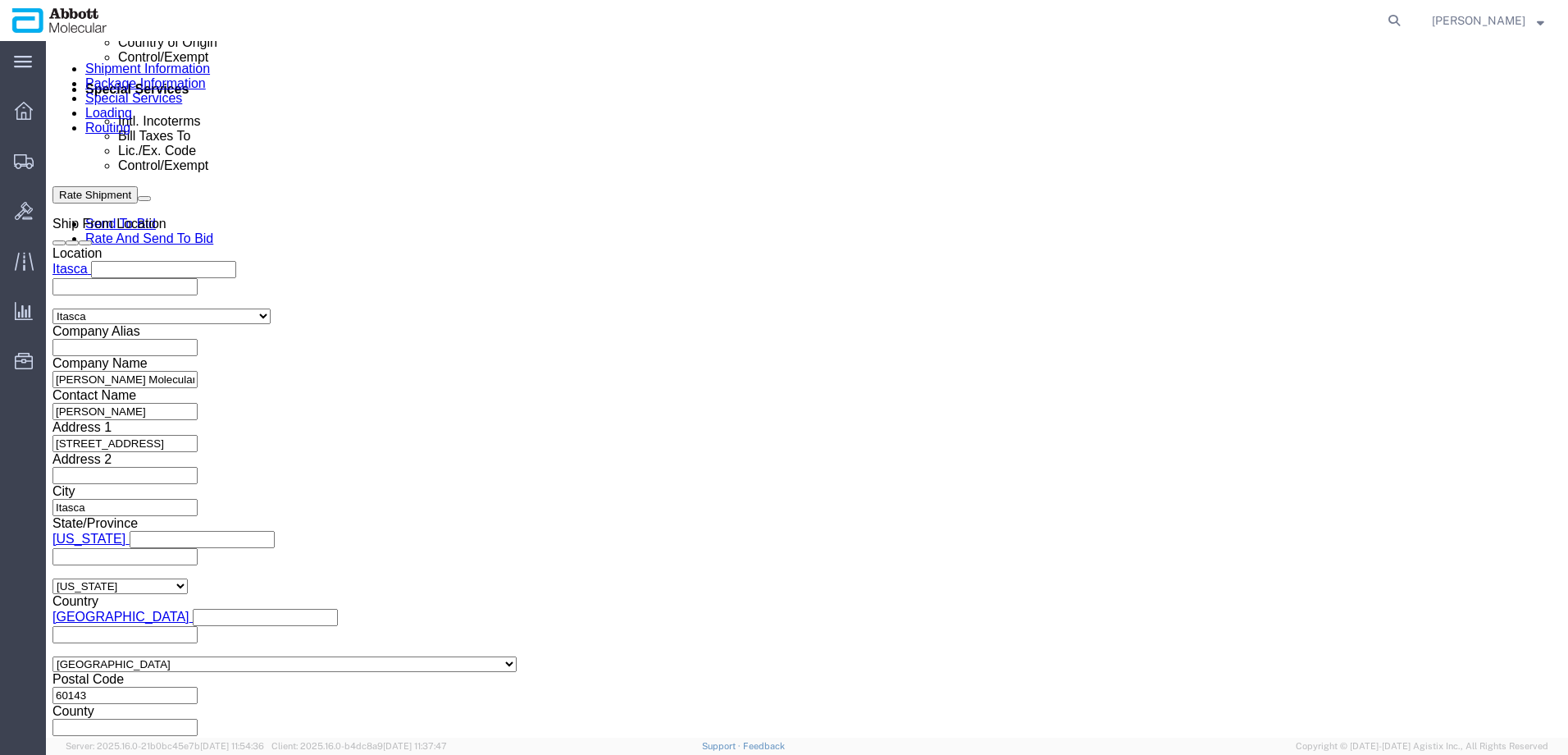
scroll to position [1029, 0]
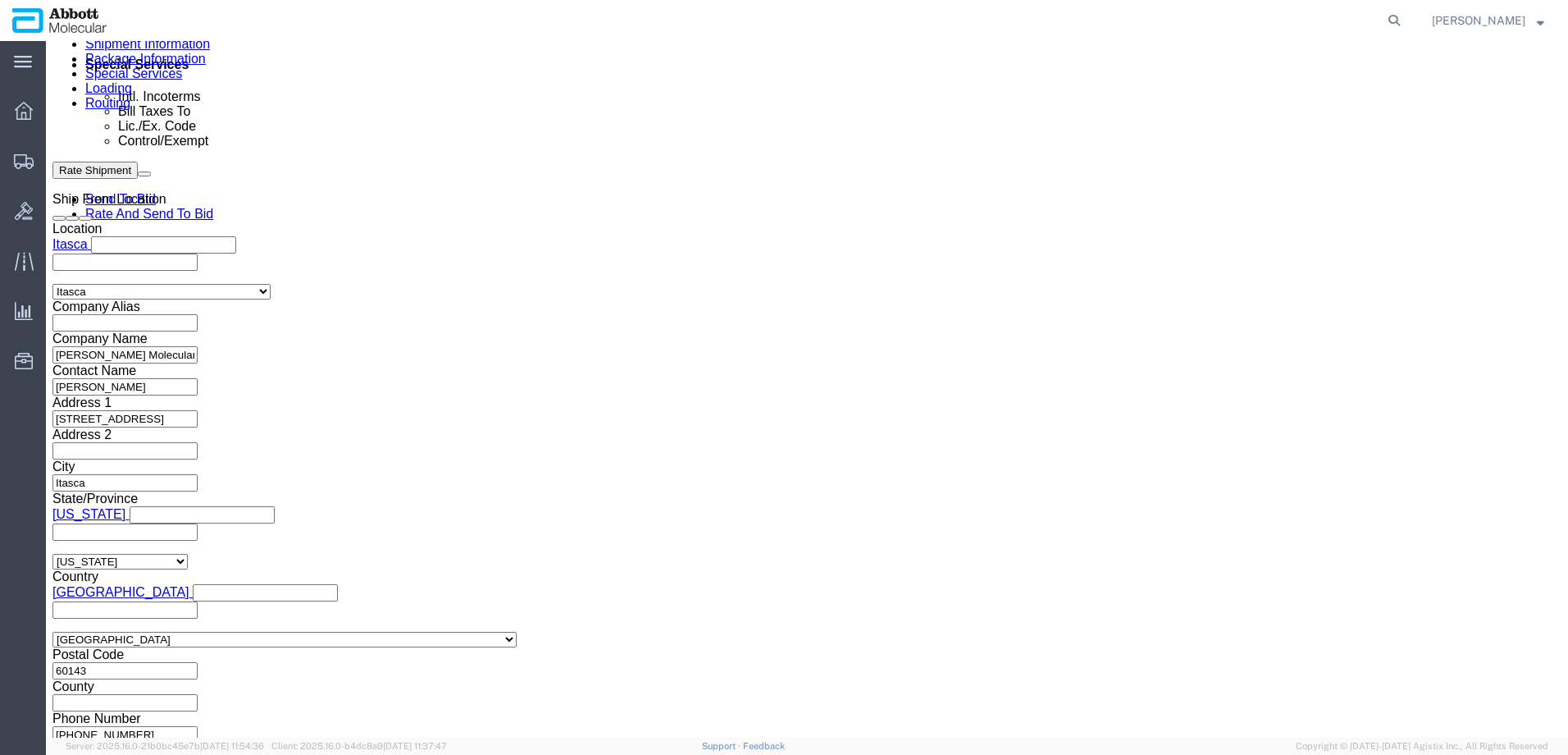
click button "Continue"
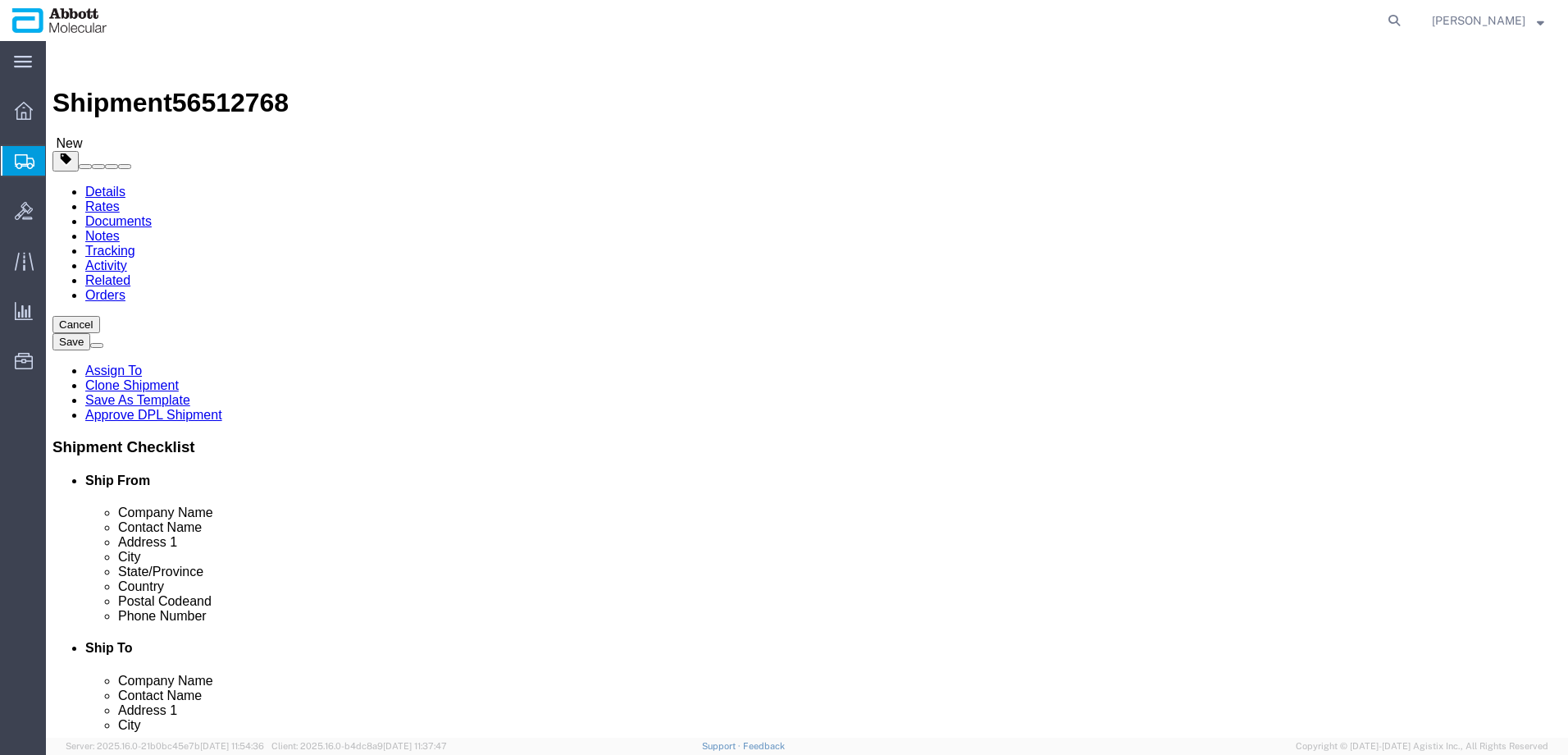
click select "Select Box (B) Box (C) Box (D) Cardboard Box(es) Crate (Instrument) Crate(s) En…"
click input "text"
click input "checkbox"
click link "Add Content"
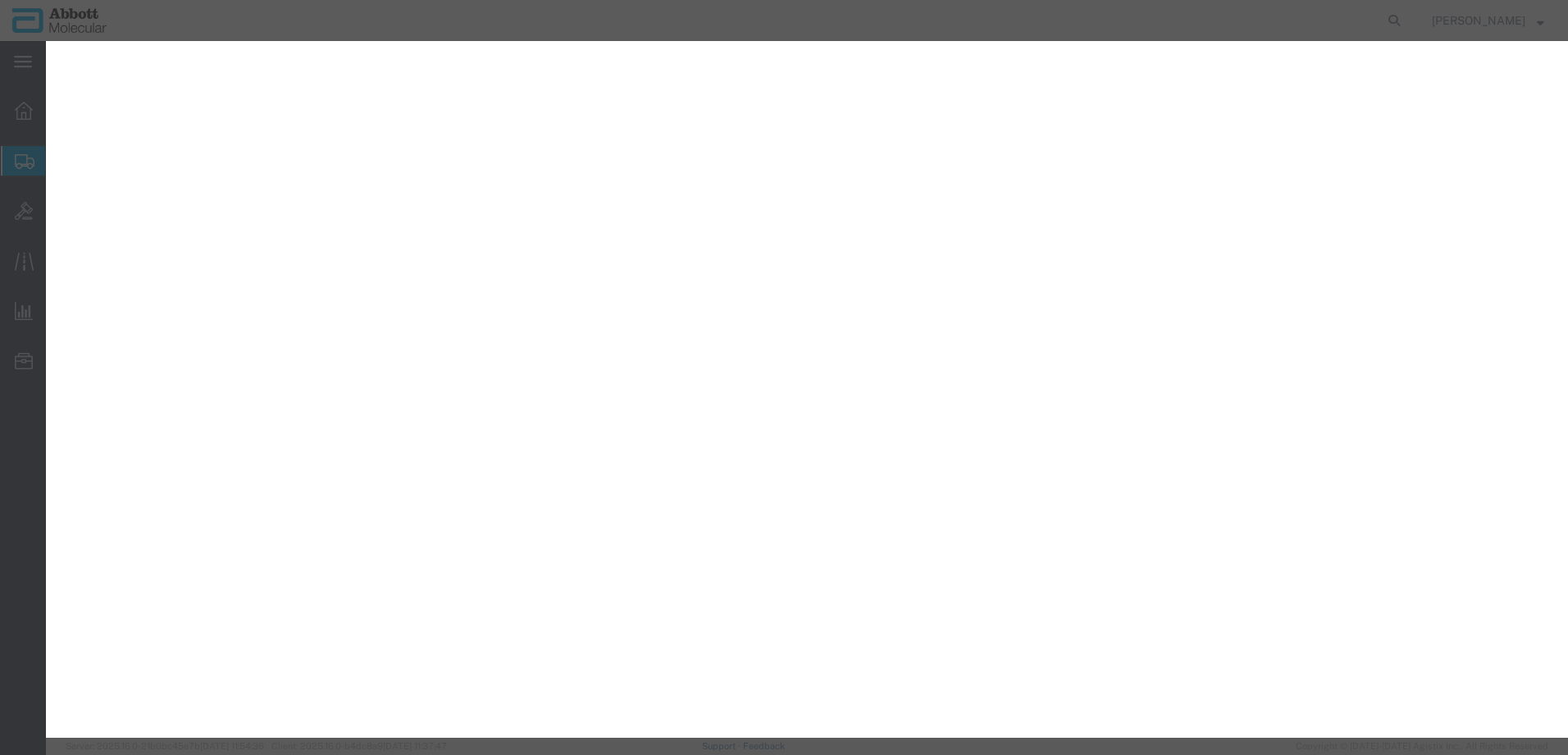
select select "PSNS"
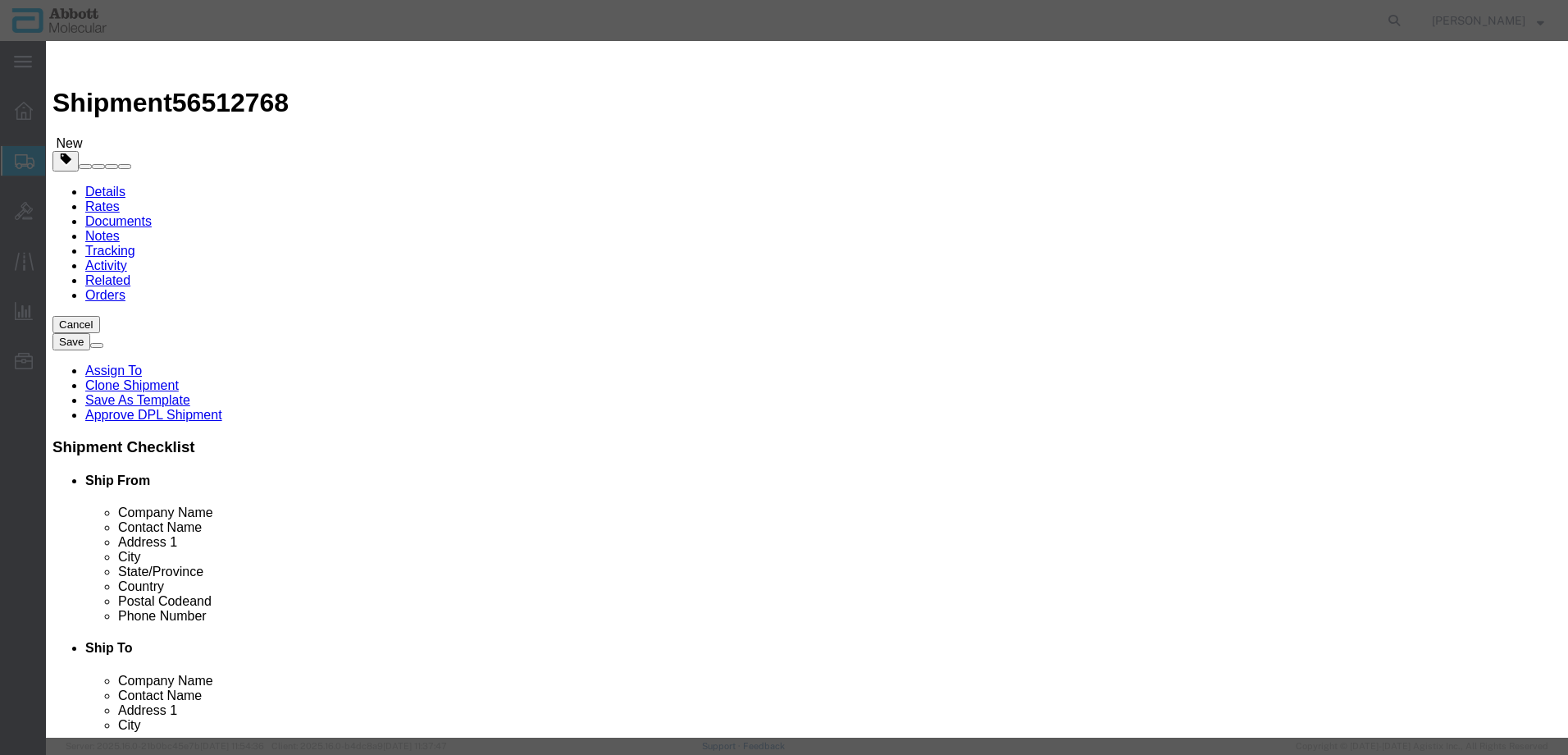
click input "text"
type input "04J7024"
click strong "04J7024"
checkbox input "true"
type input "04J7024"
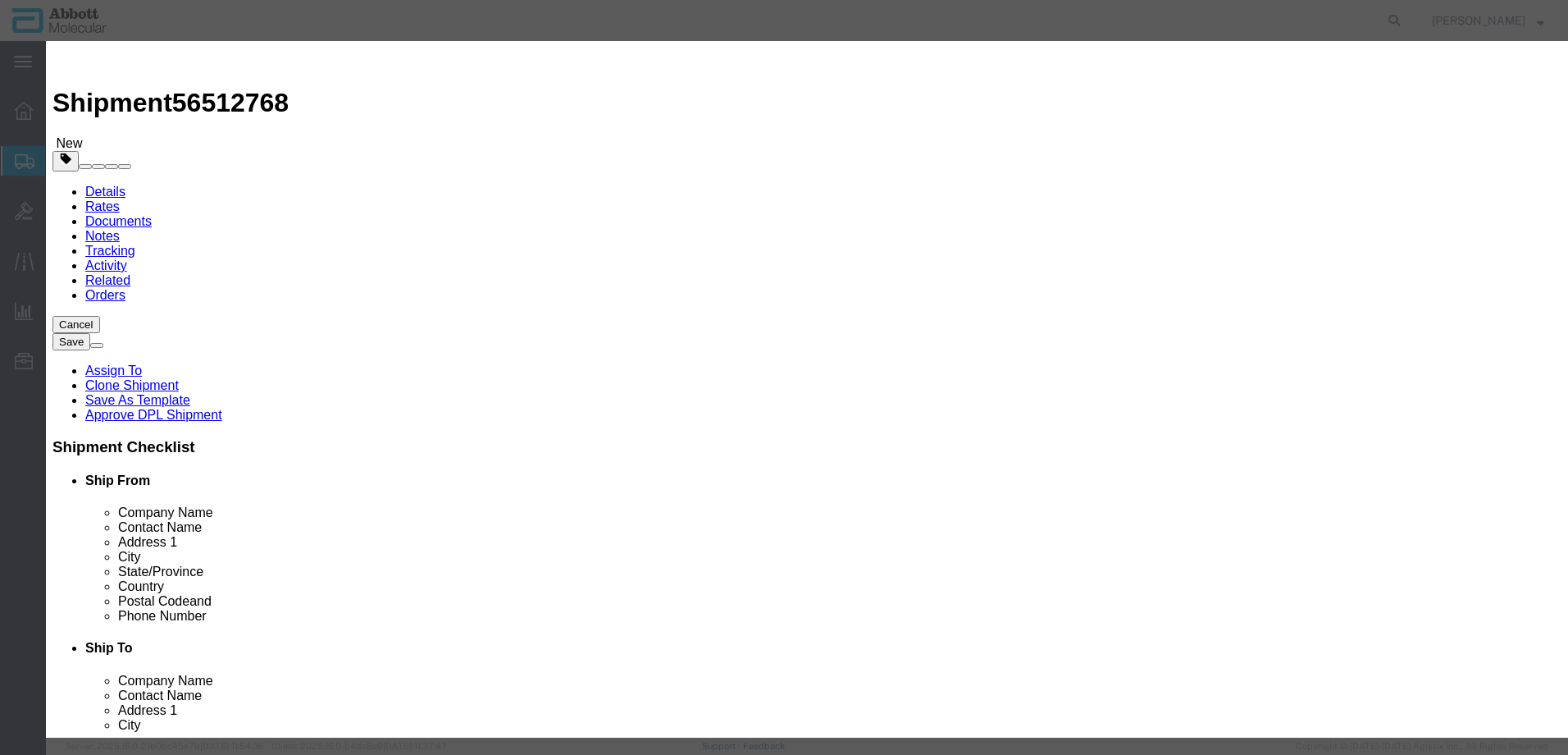
type input "04J7024"
type textarea "ASPS SMPL PUR KIT(96T)"
select select "US"
type input "CORROSIVE LIQUID, N.O.S. (GUANIDINE THIOCYANATE SOLUTION)"
type input "1760"
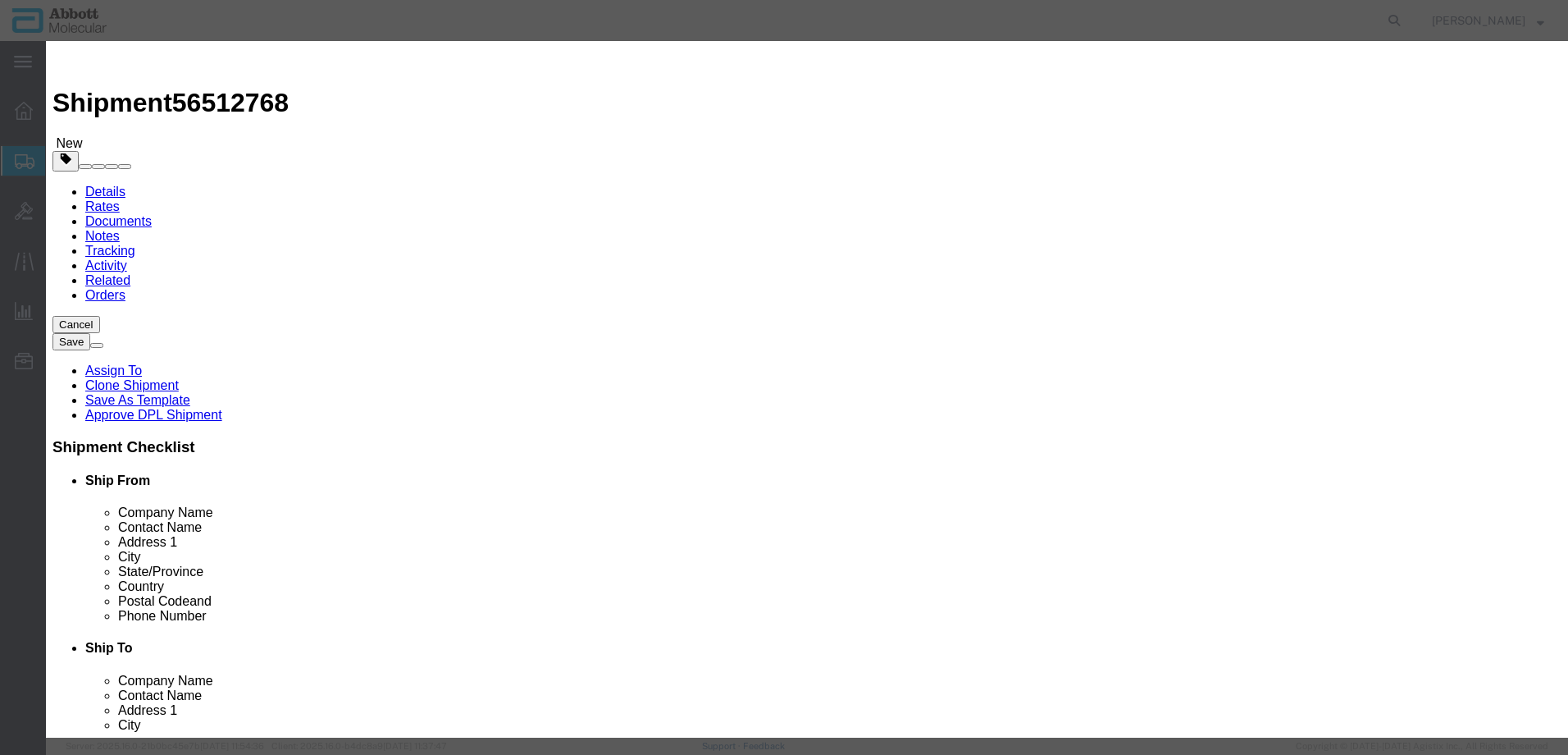
select select "8 Corrosive"
select select "II"
select select "BOXES"
select select "FIBERBOARD"
type input "[PERSON_NAME] Molecular"
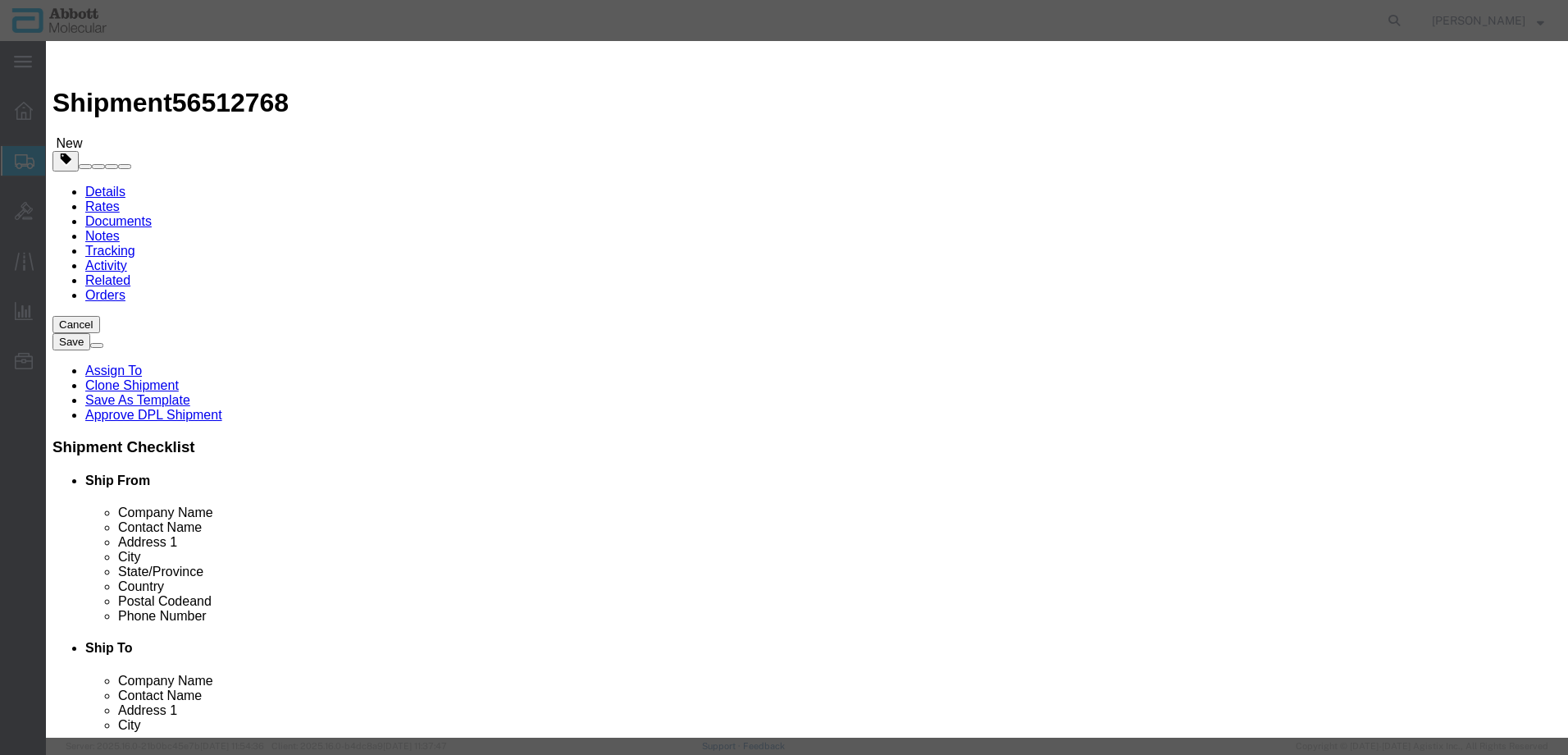
type input "Clint Satorre"
type input "760-277-7825"
type input "3824999397"
select select "BIS"
checkbox input "false"
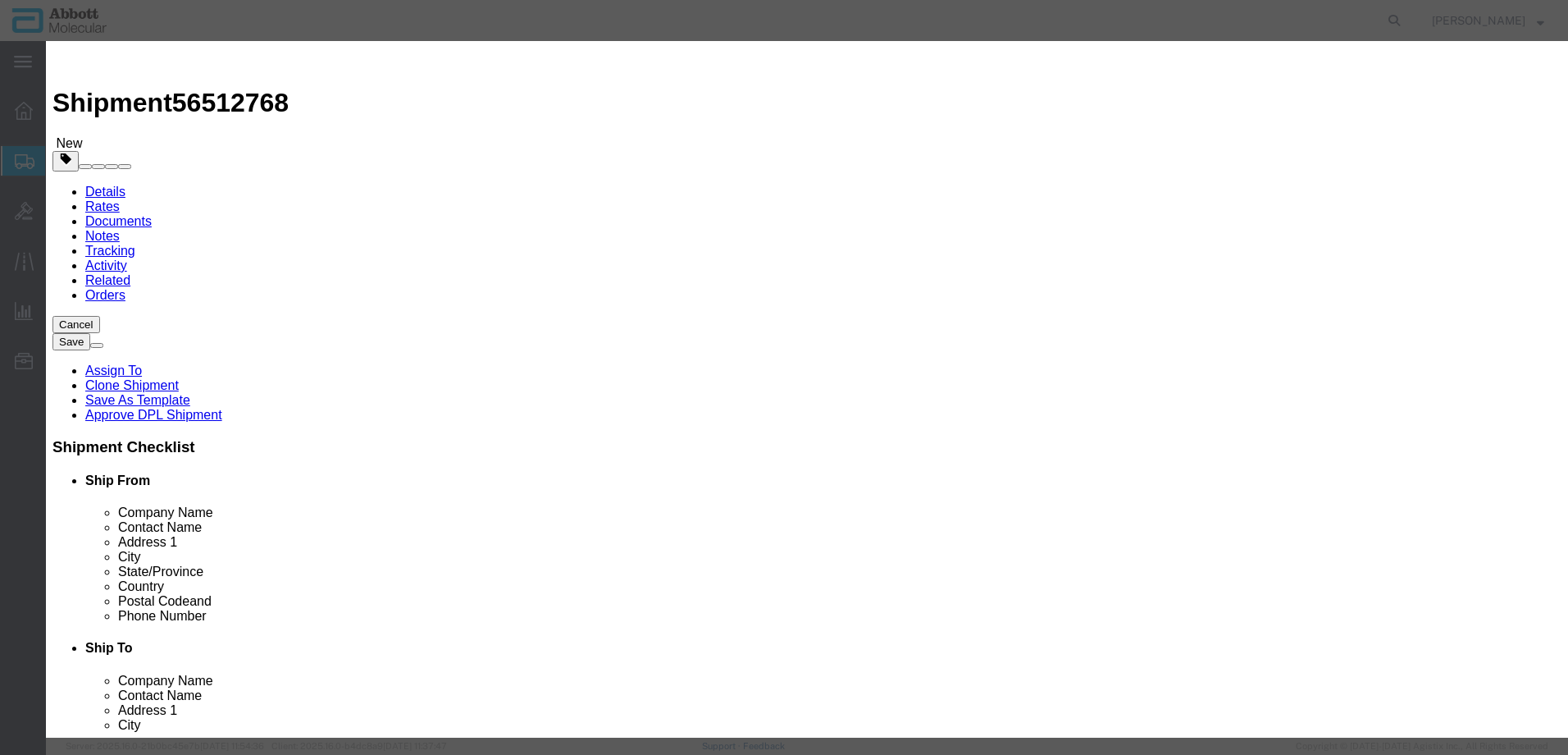
type input "04J7024"
select select "NLR"
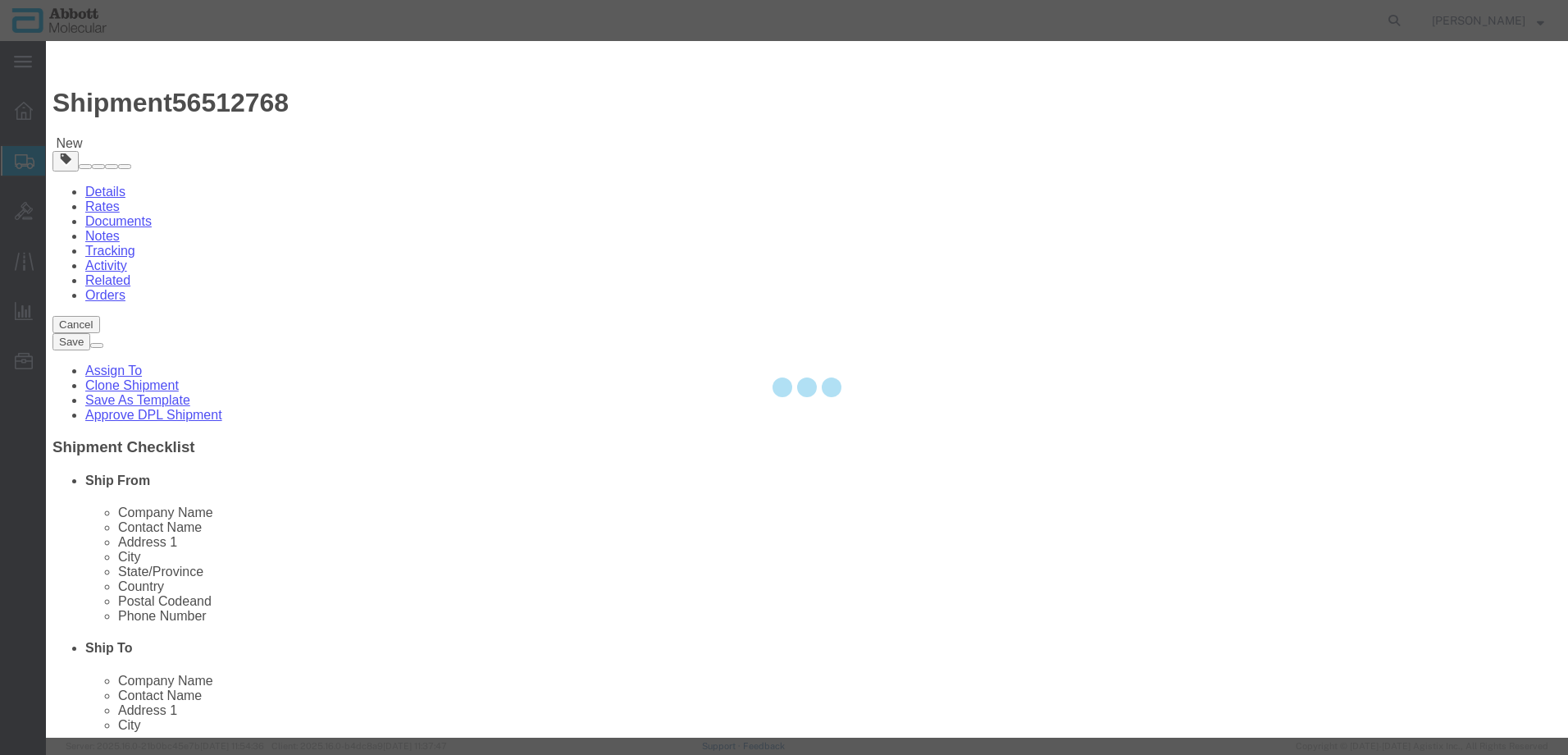
type input "82"
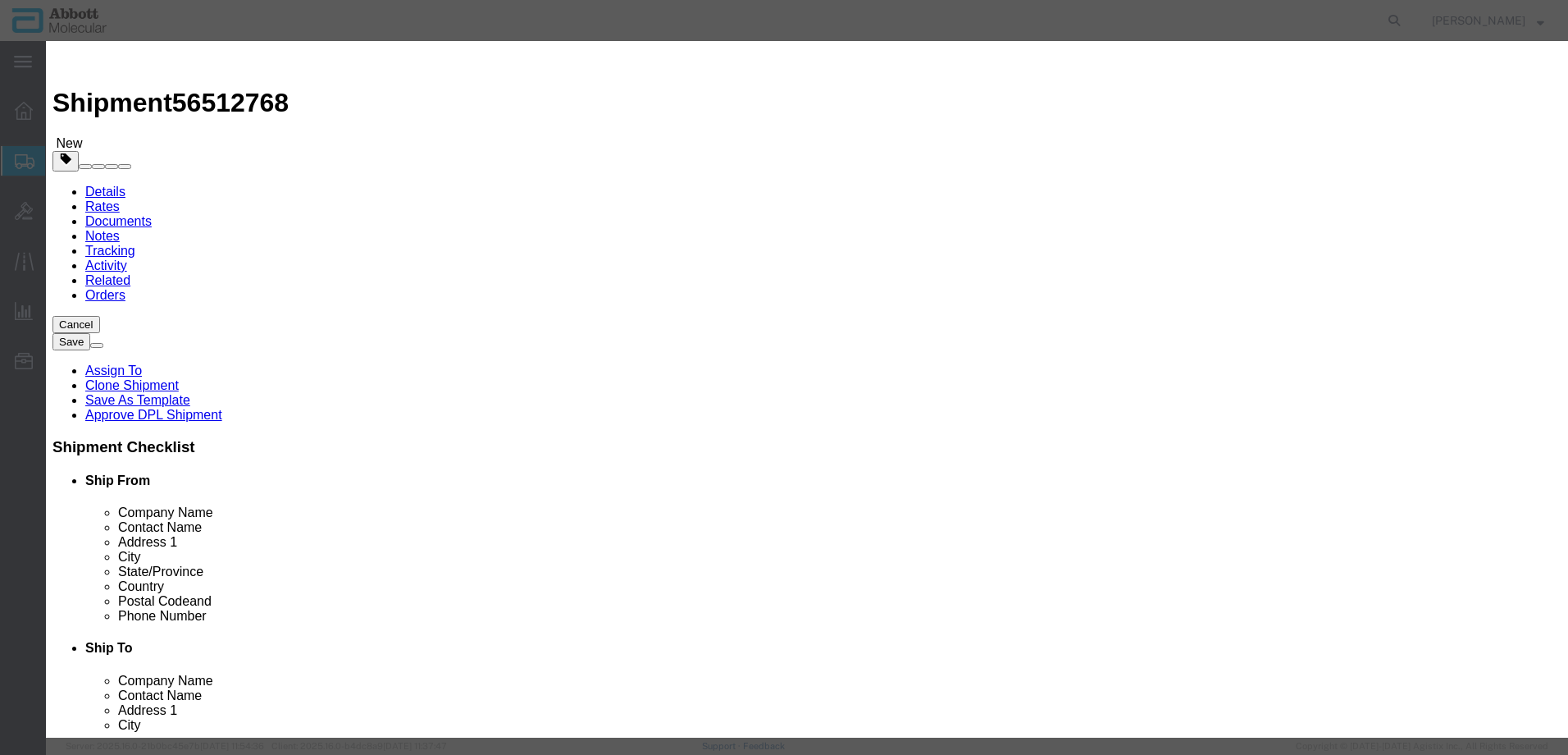
type input "1"
select select "70"
drag, startPoint x: 1020, startPoint y: 270, endPoint x: 1010, endPoint y: 280, distance: 14.1
click select "Select Account Type Activity ID Airline Appointment Number ASN Batch Number Bil…"
select select "BATCH_NUMBER"
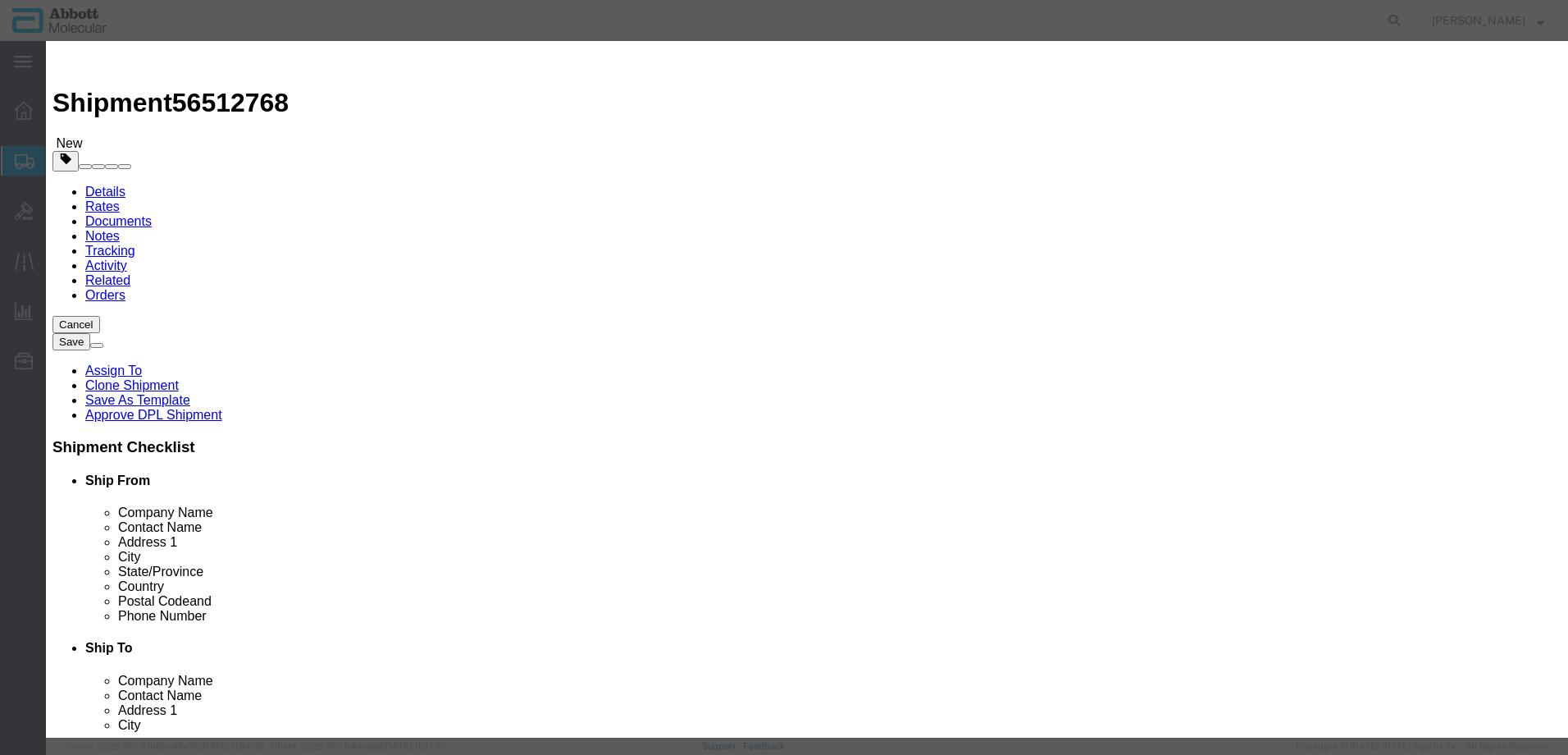
click select "Select Account Type Activity ID Airline Appointment Number ASN Batch Number Bil…"
type input "10005307"
click input "text"
type input "1"
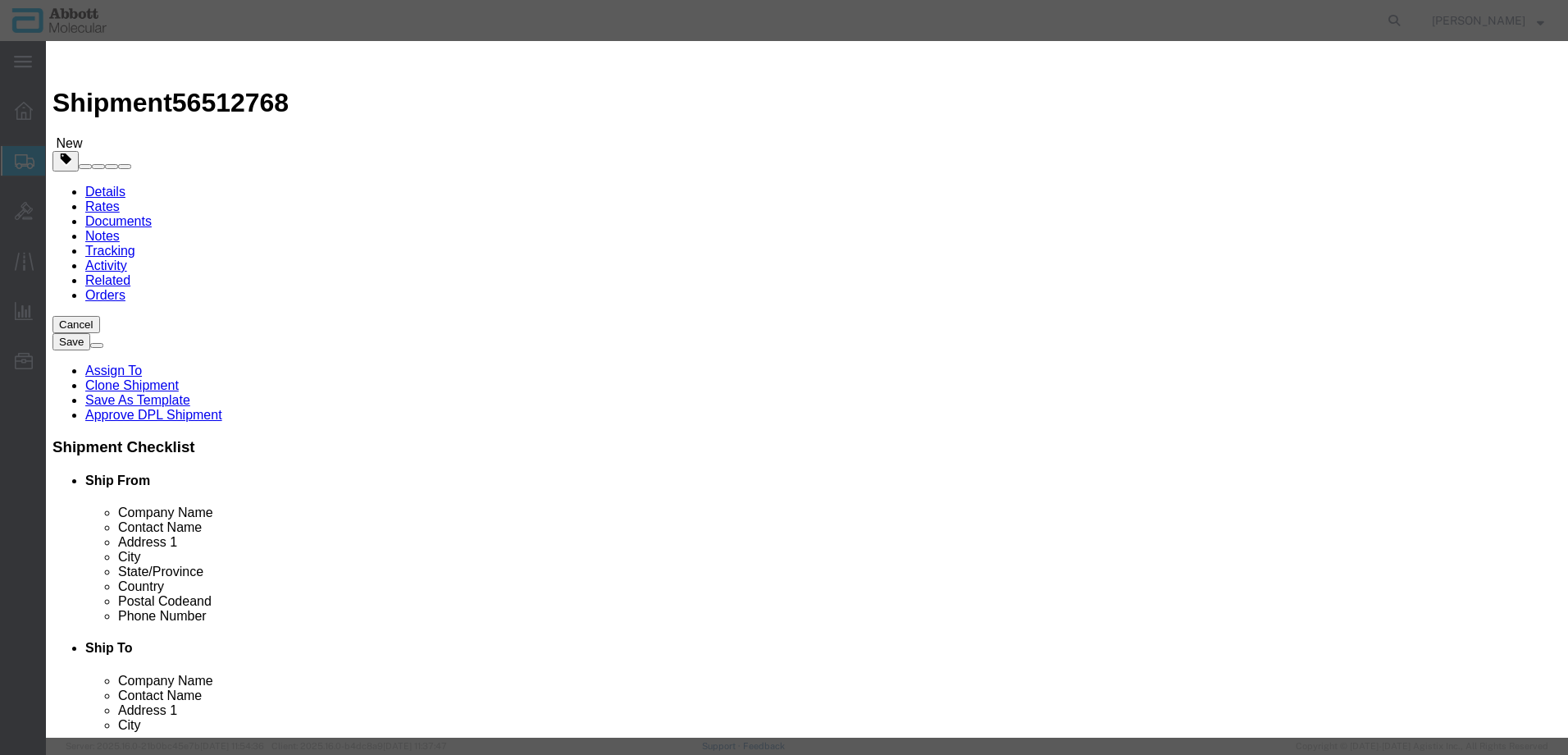
click input "text"
type input "1"
click select "Select curies gallons kgs lbs liters milliliters"
select select "LBS"
click select "Select curies gallons kgs lbs liters milliliters"
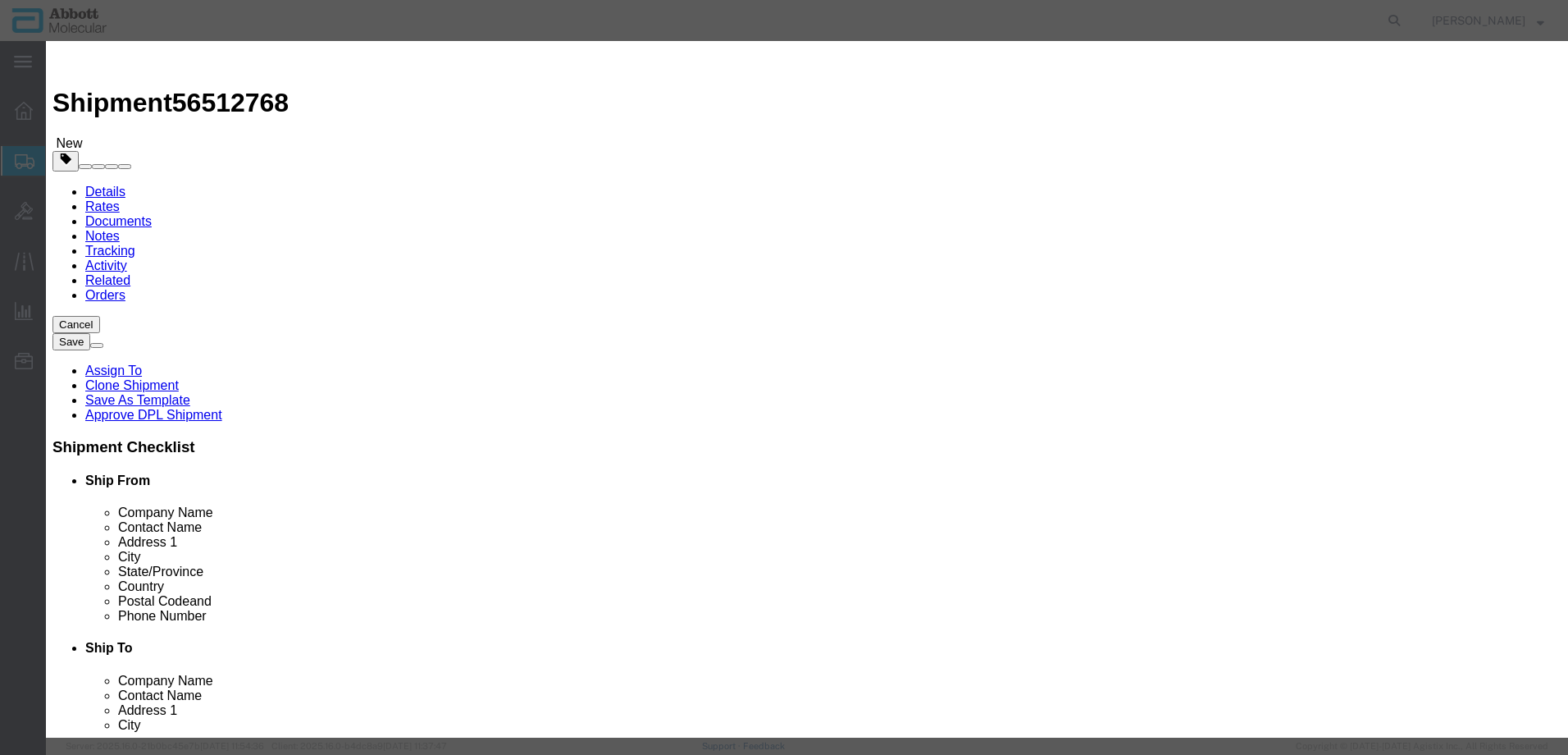
click button "Save & Add Another"
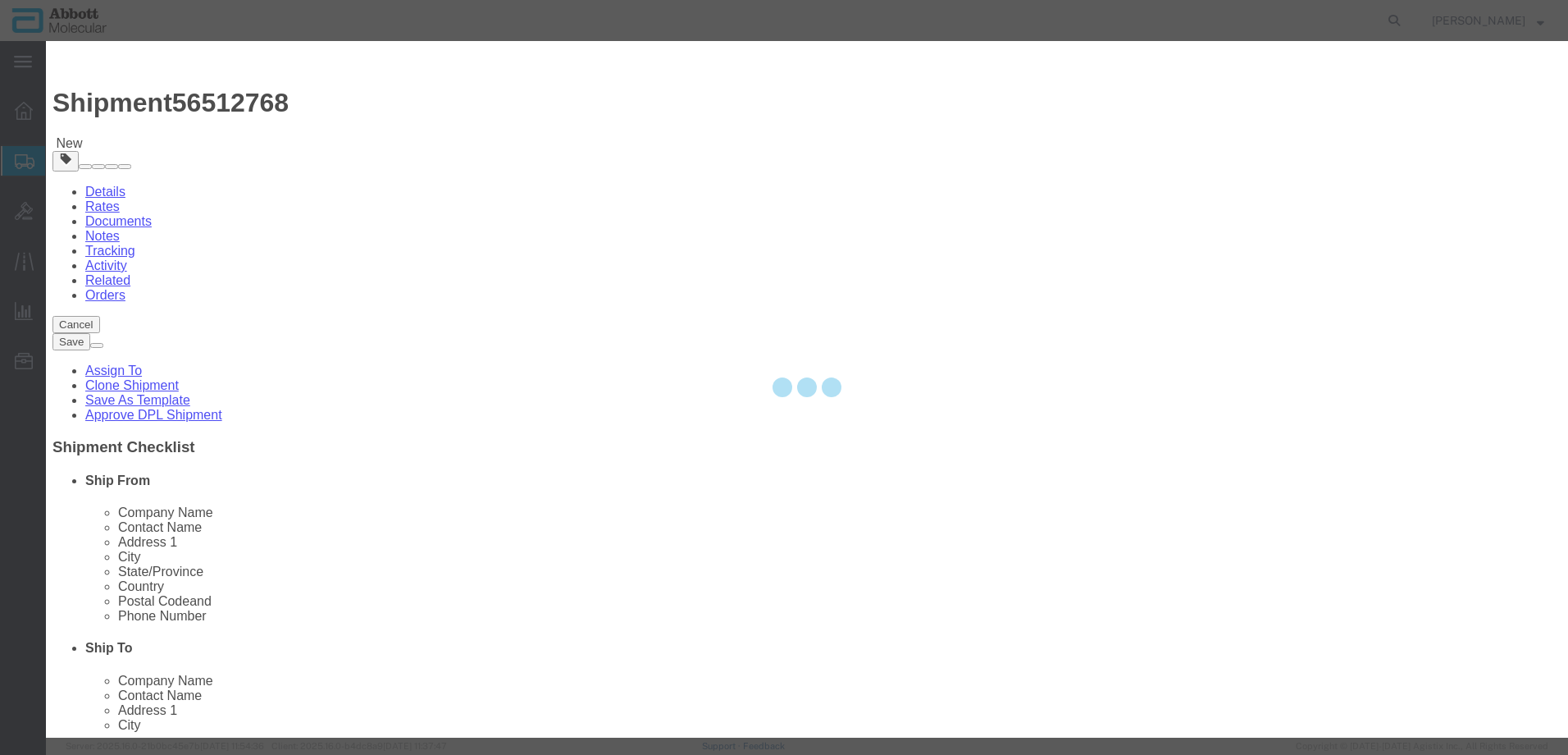
select select "EA"
select select
checkbox input "false"
select select
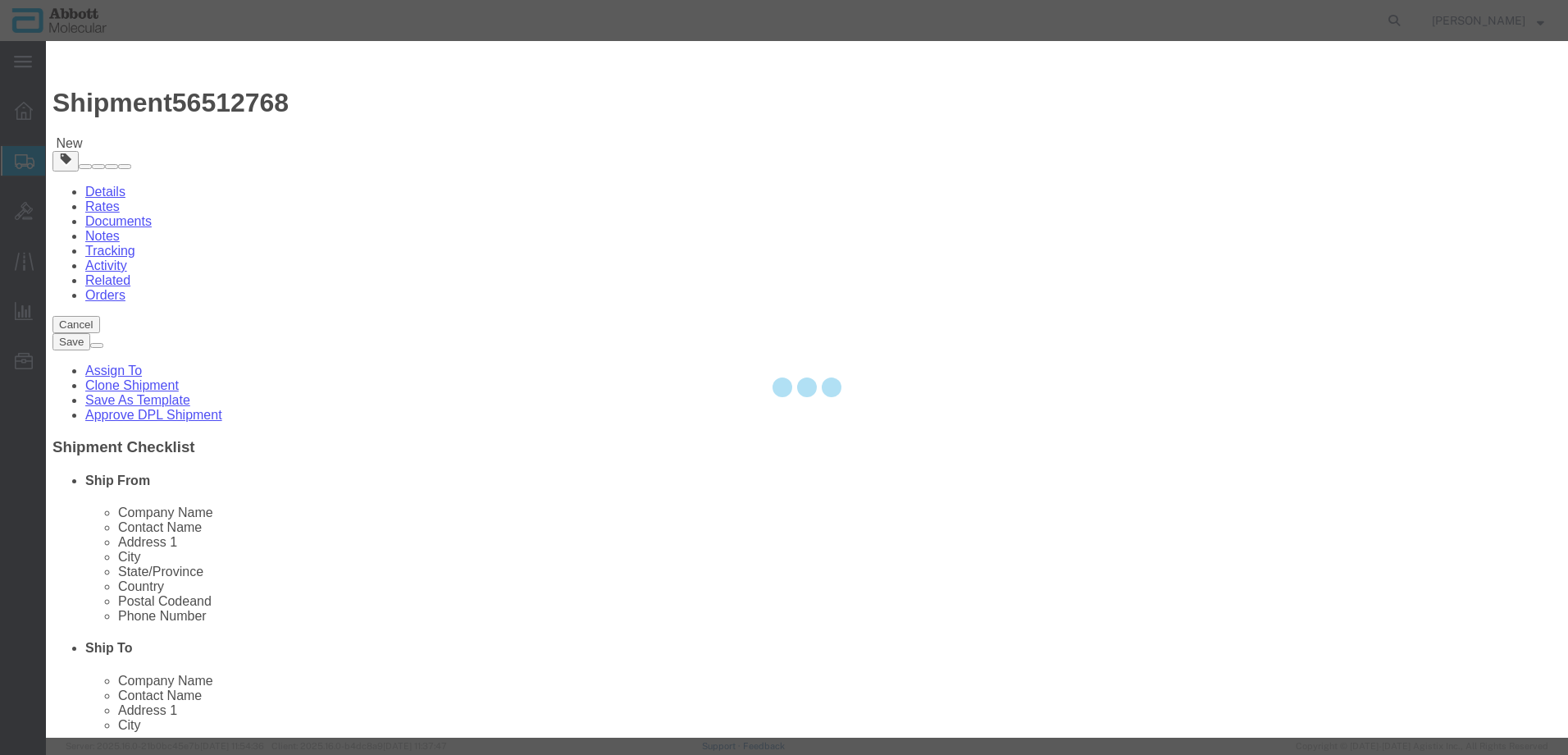
select select
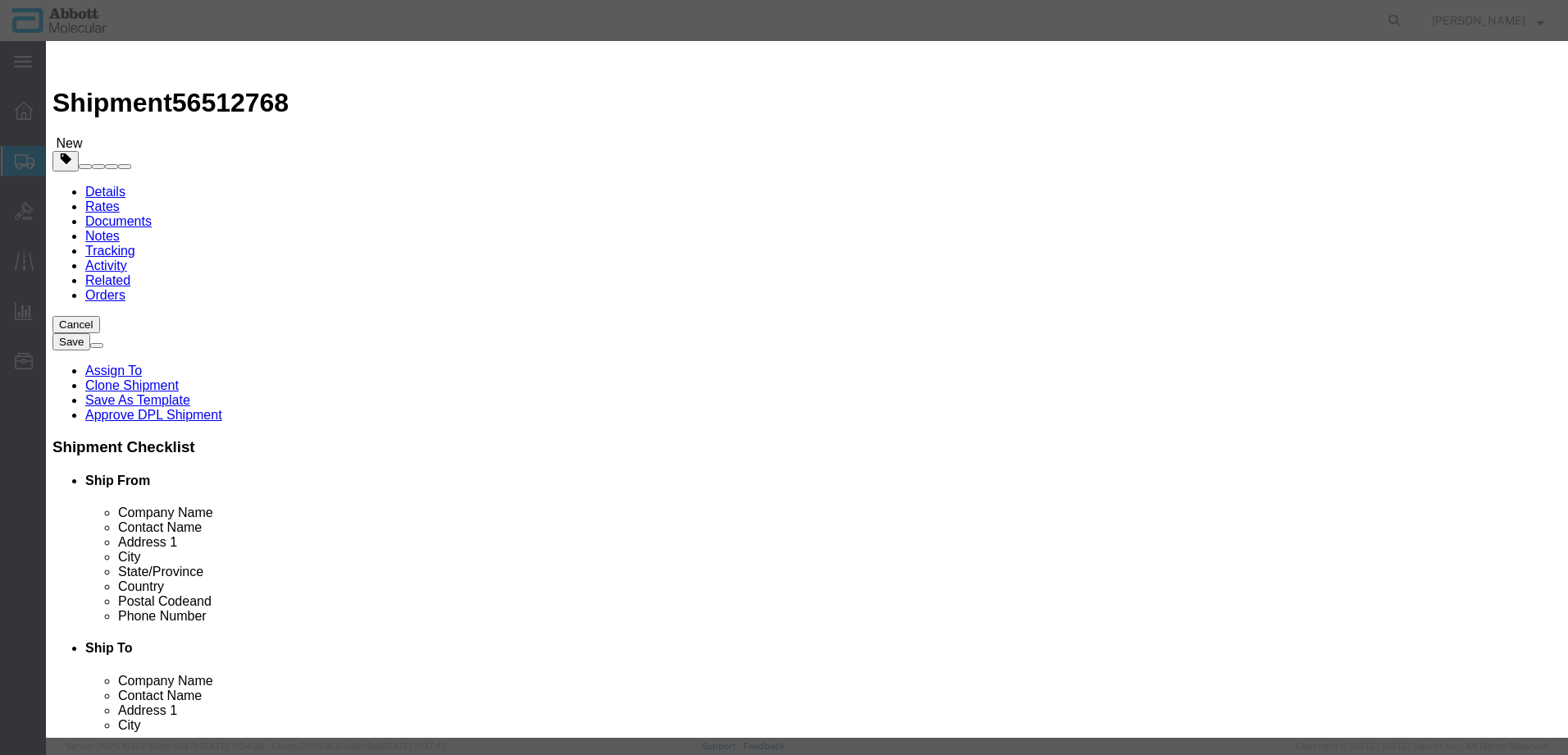
select select "USD"
click div "Commodity library"
click input "text"
type input "06K1224"
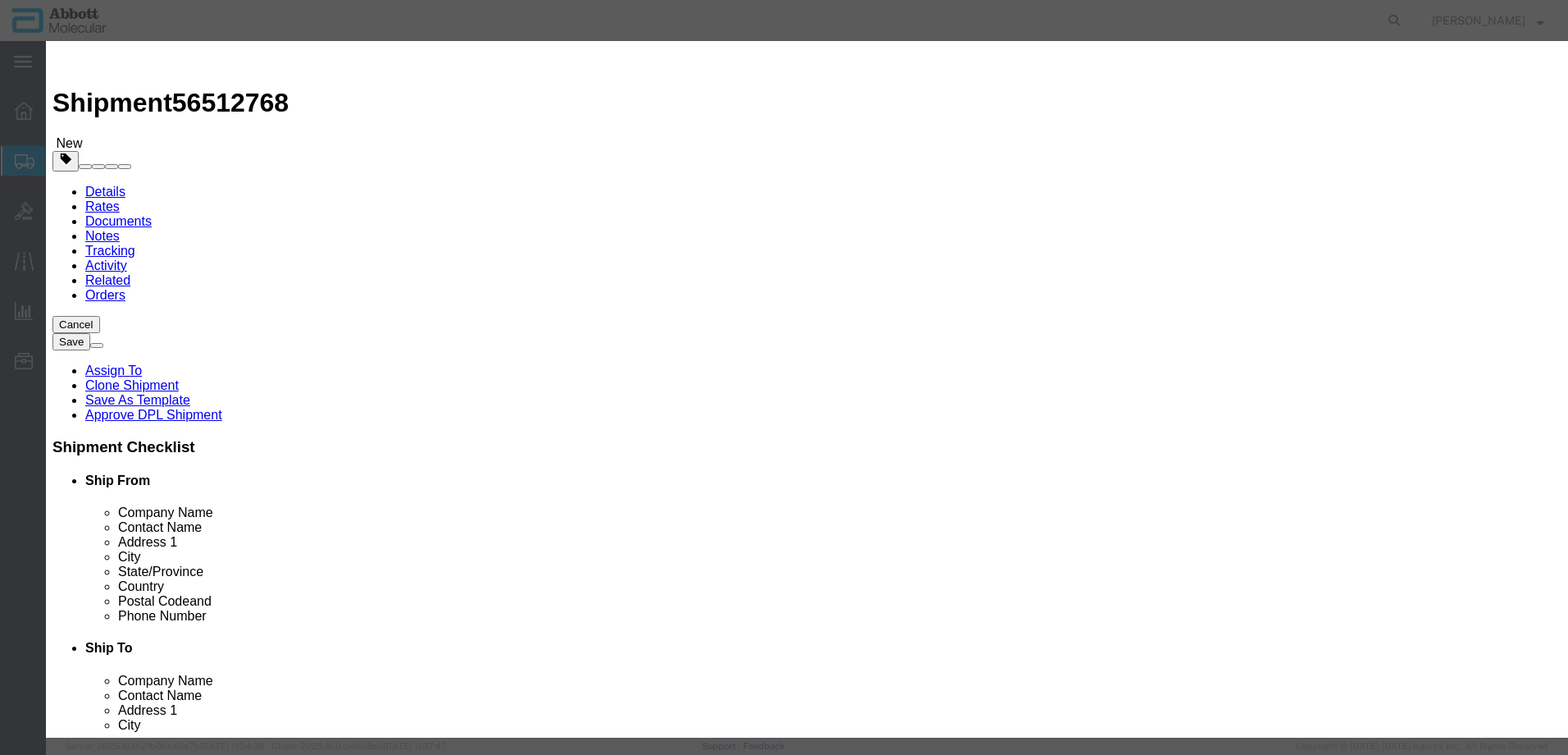
click strong "06K1224"
checkbox input "true"
type input "06K1224"
type textarea "DNA SMPL GPR PK(96T)"
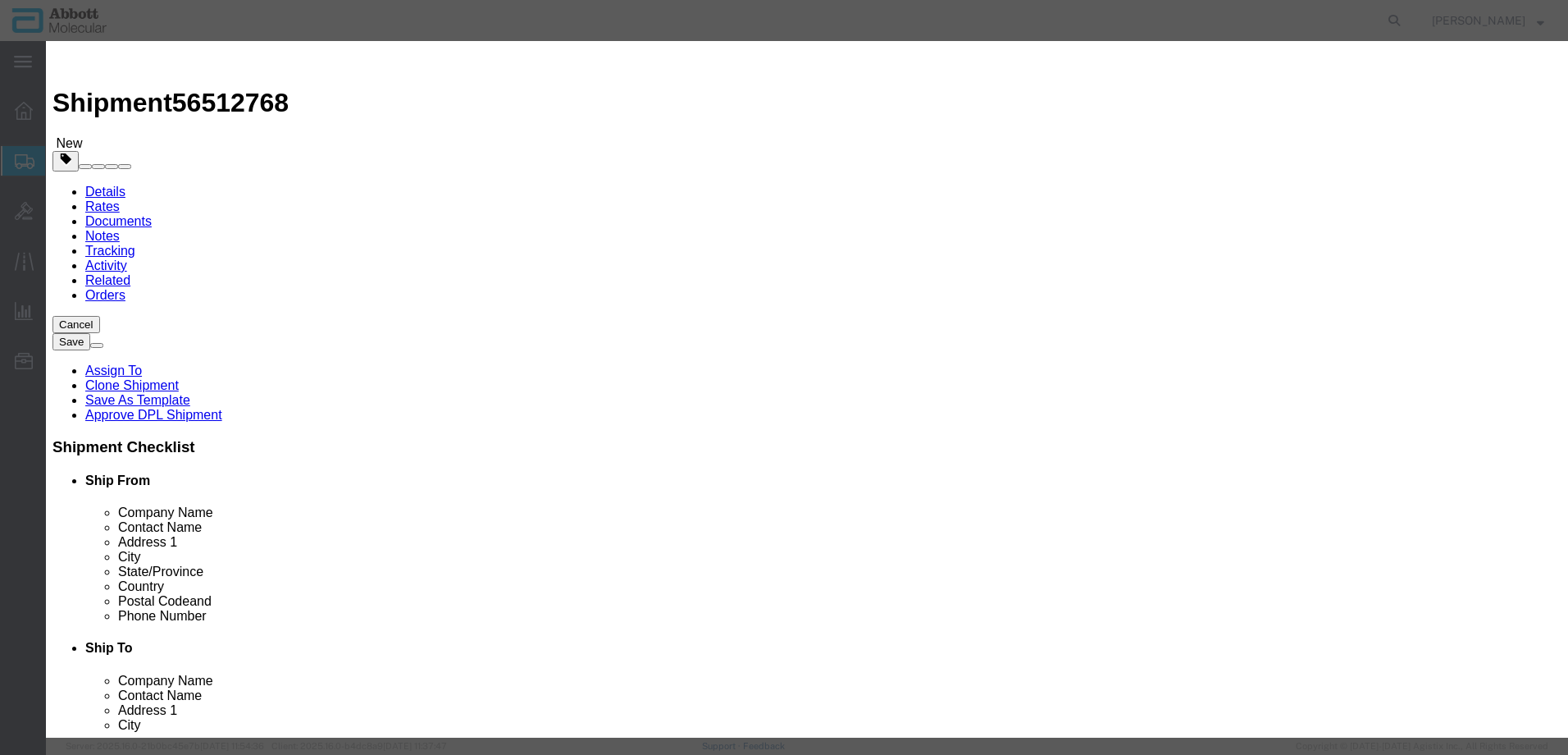
select select "US"
type input "CORROSIVE LIQUID, N.O.S. (GUANIDINE THIOCYANATE SOLUTION)"
type input "1760"
select select "8 Corrosive"
select select "II"
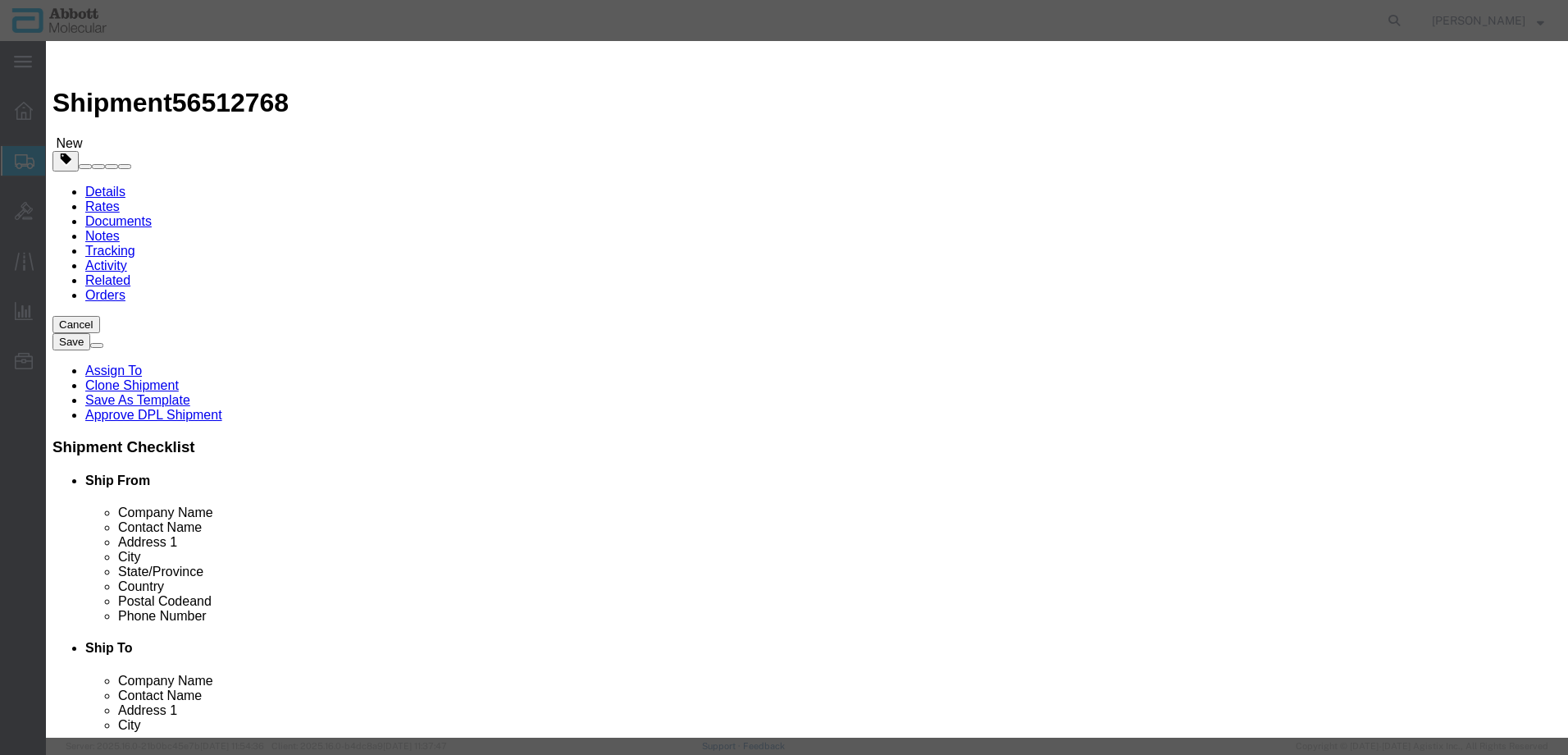
select select "BOXES"
select select "FIBERBOARD"
select select "LBS"
type input "[PERSON_NAME] Molecular"
type input "Clint Satorre"
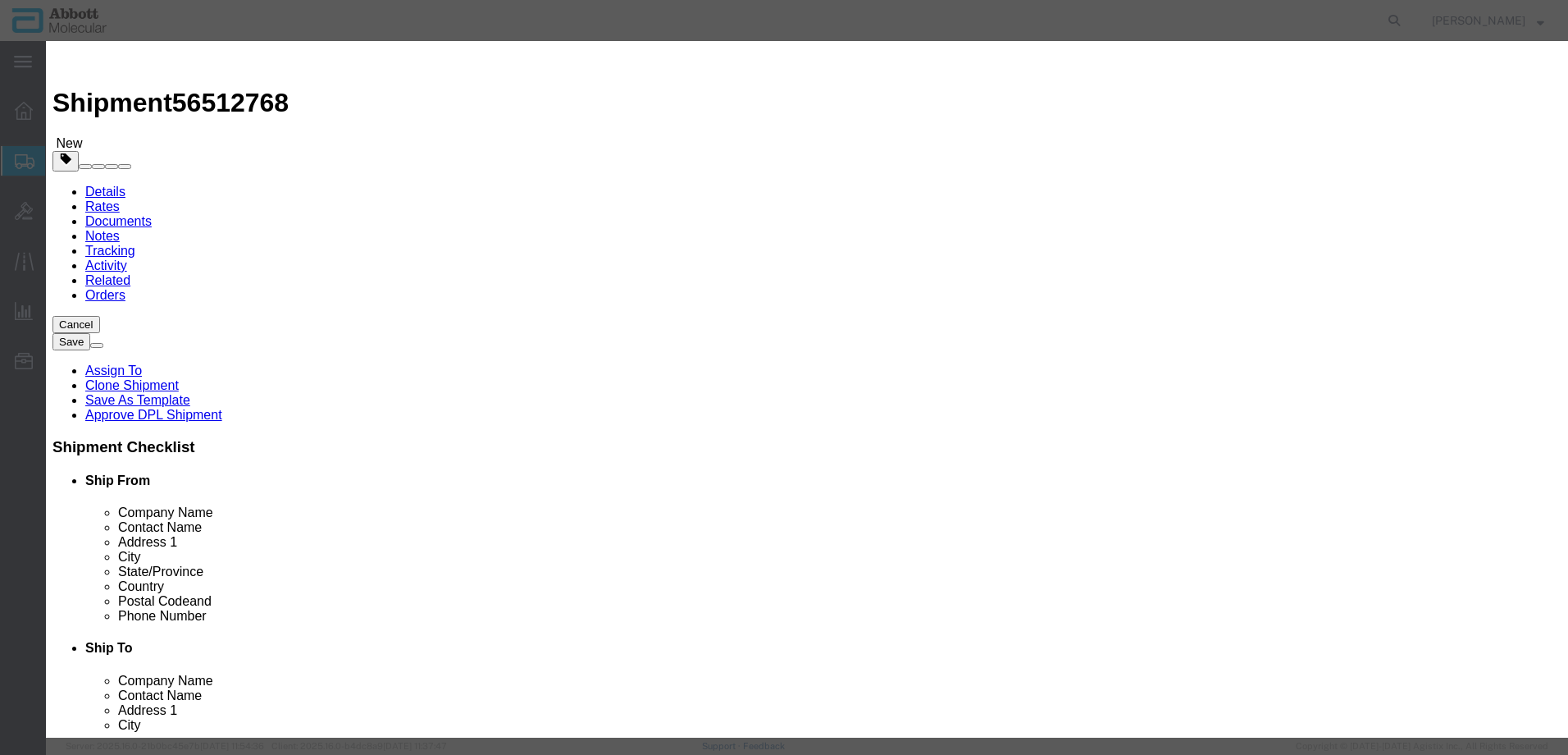
type input "760-277-7825"
type input "3824999397"
select select "BIS"
checkbox input "false"
type input "06K1224"
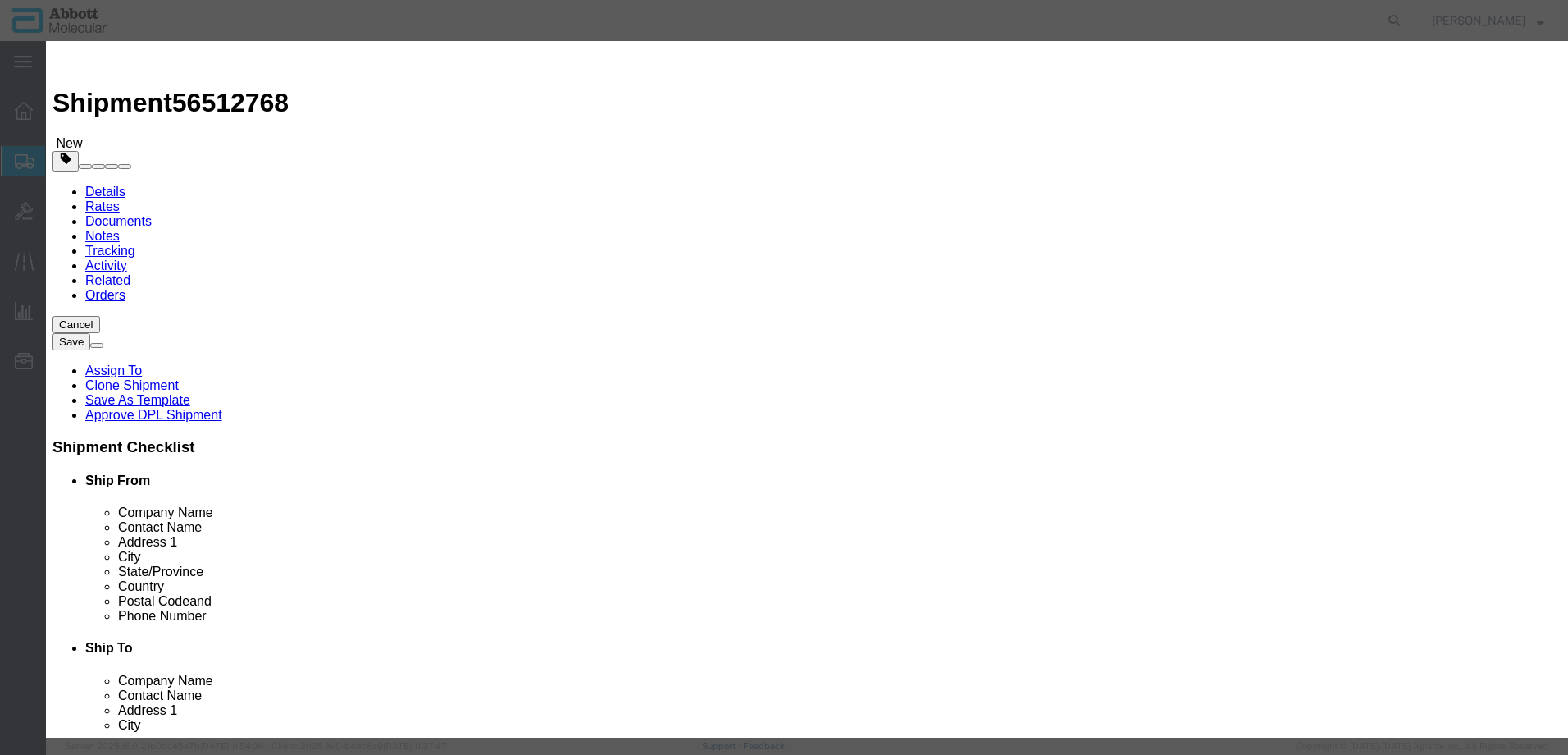
select select "NLR"
type input "19"
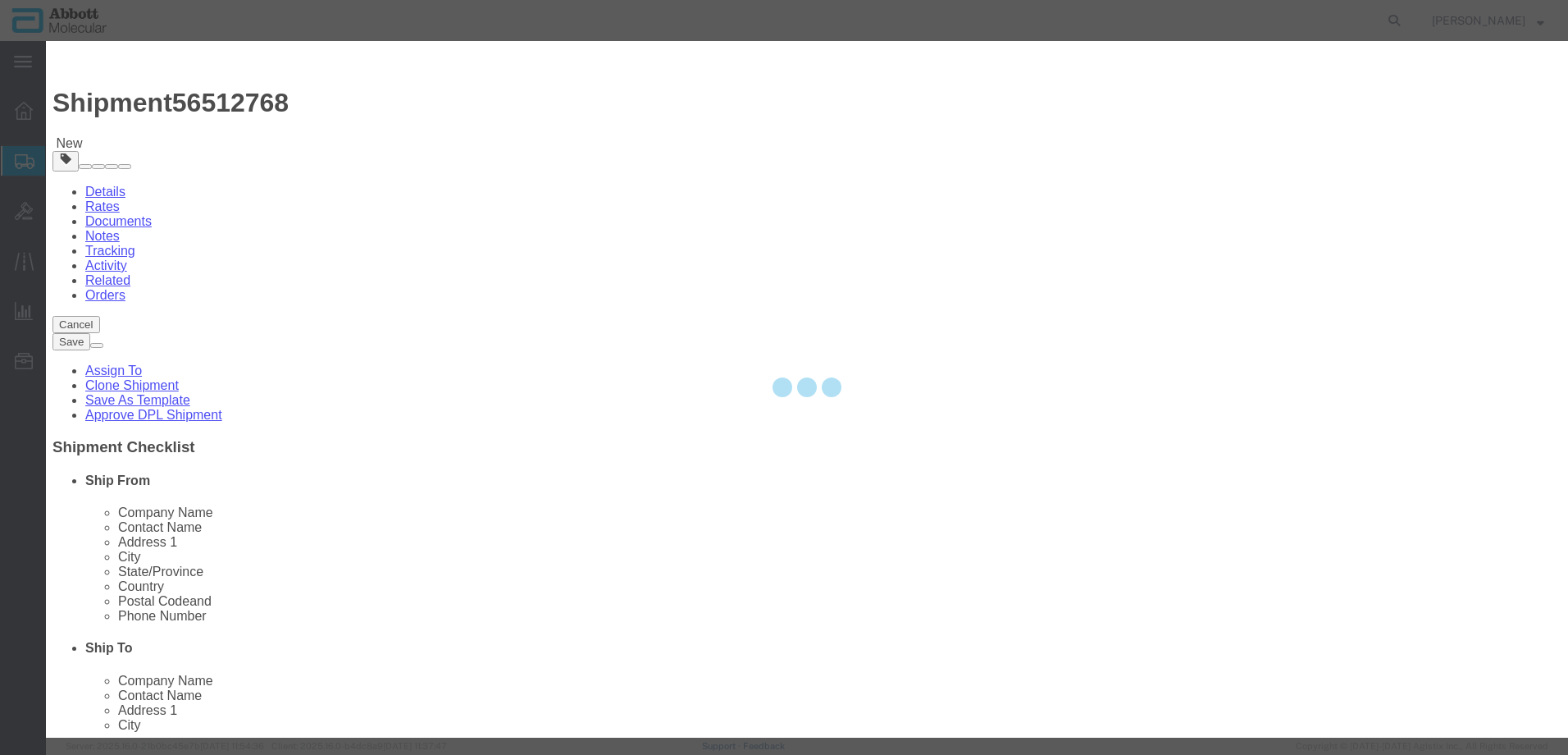
type input "1"
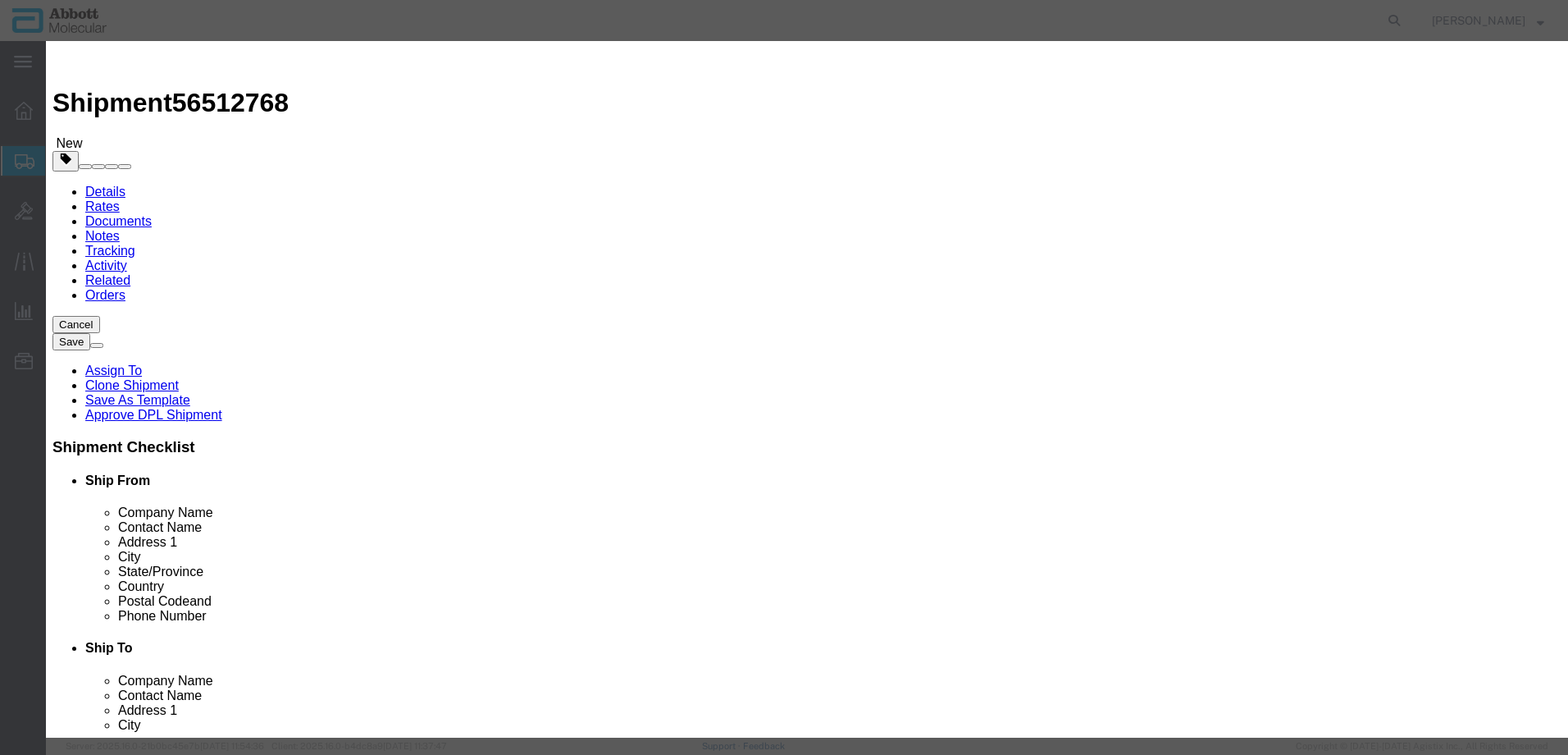
select select "70"
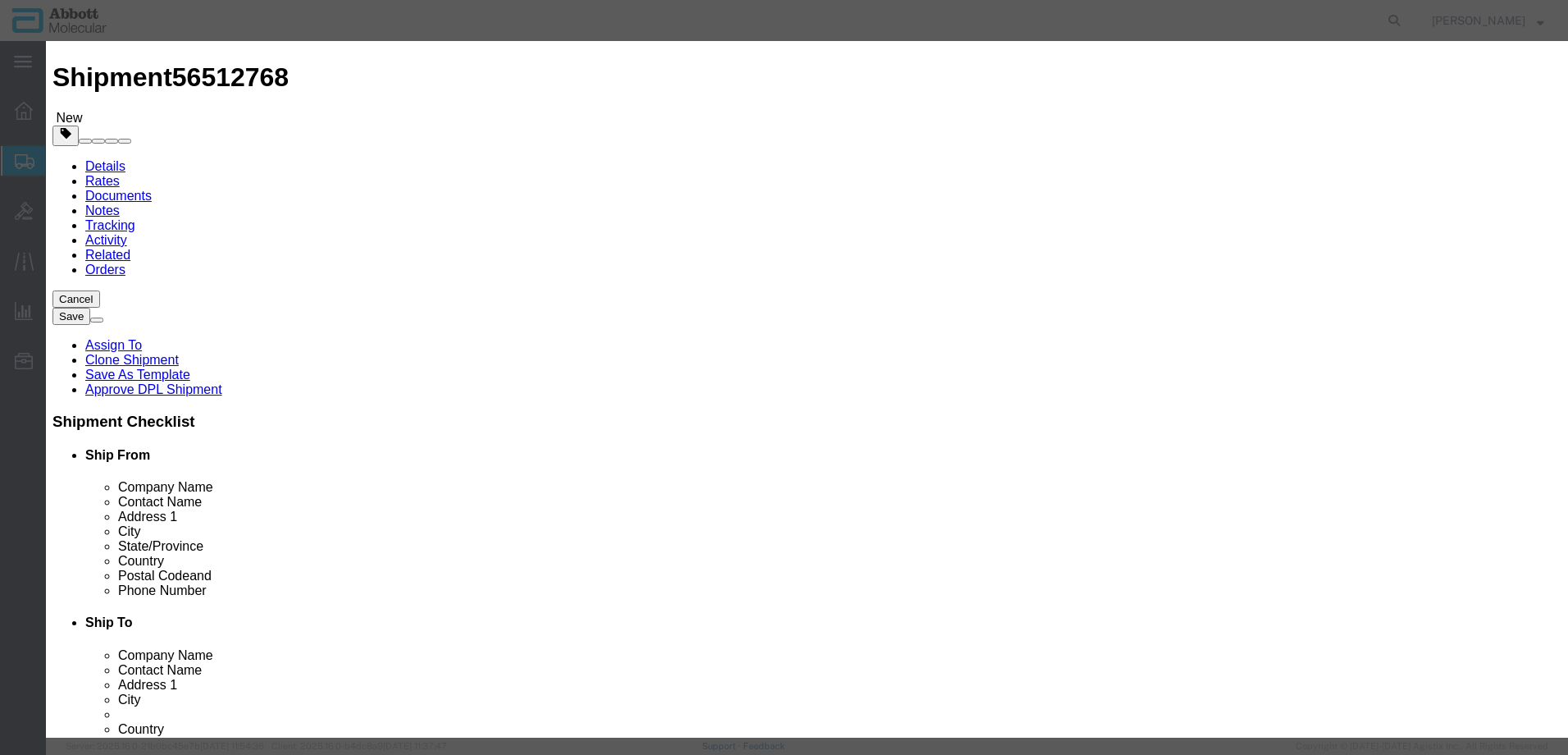
scroll to position [71, 0]
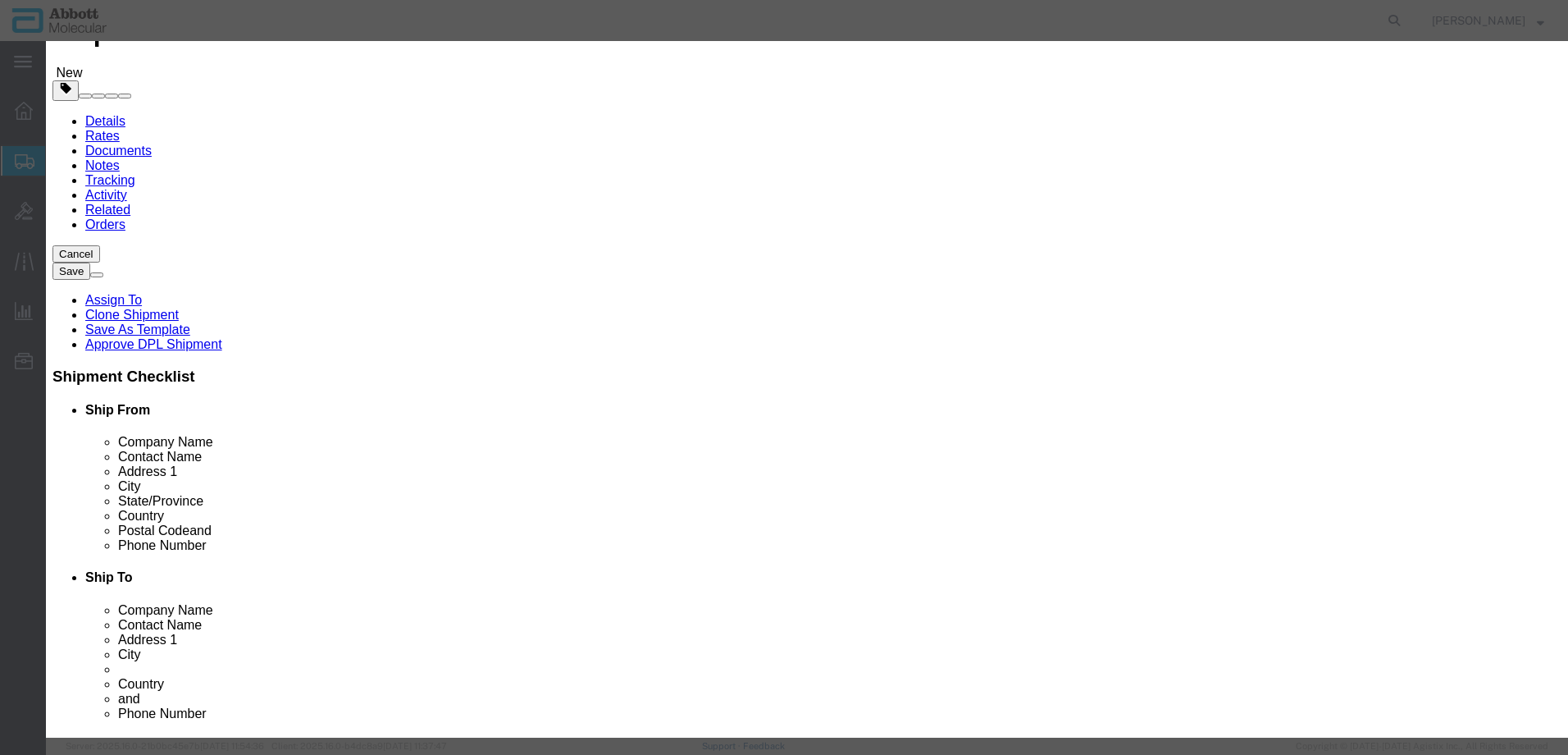
click select "Select Account Type Activity ID Airline Appointment Number ASN Batch Number Bil…"
select select "BATCH_NUMBER"
click select "Select Account Type Activity ID Airline Appointment Number ASN Batch Number Bil…"
type input "10005361"
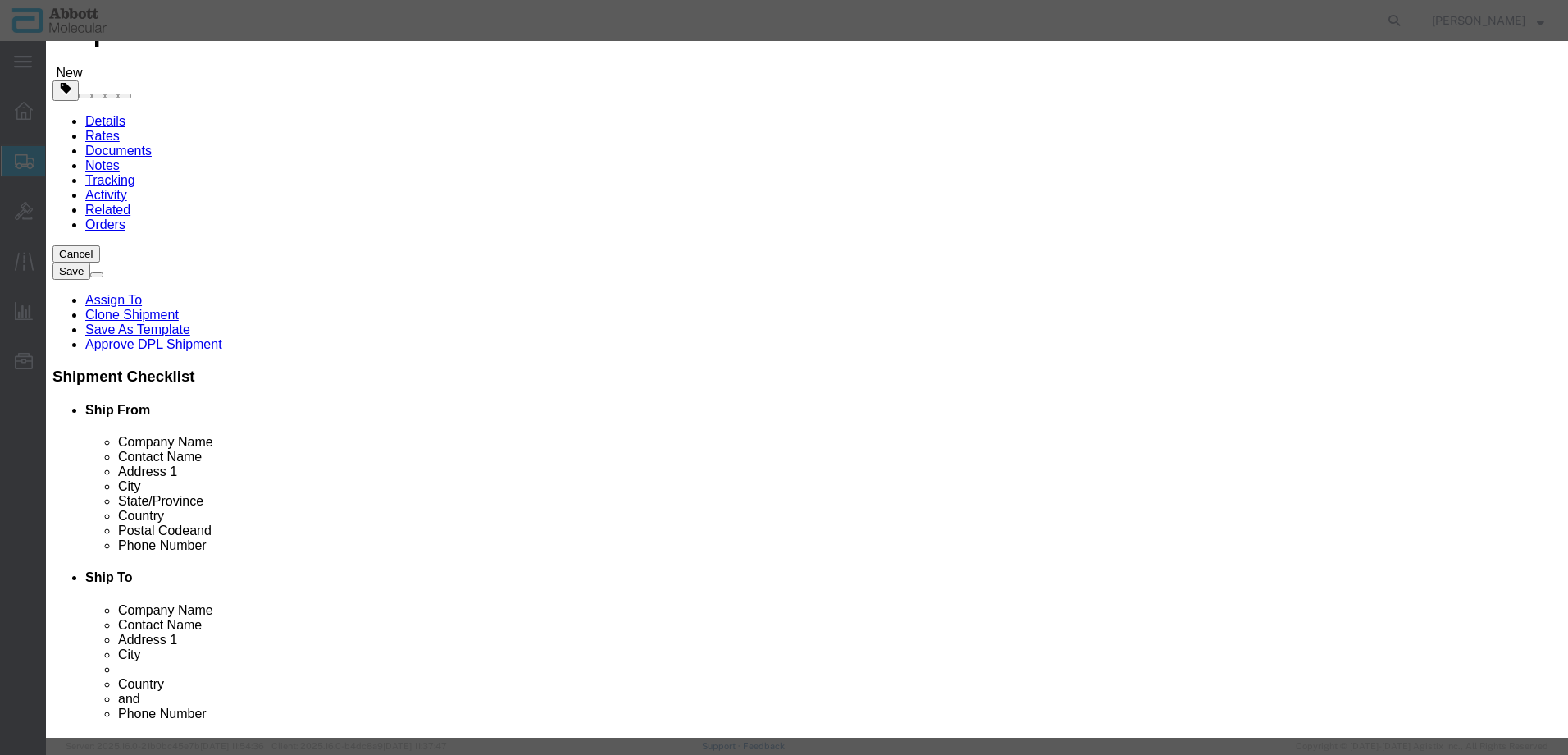
click input "text"
type input "1"
click input "text"
type input "1"
drag, startPoint x: 708, startPoint y: 463, endPoint x: 707, endPoint y: 471, distance: 8.1
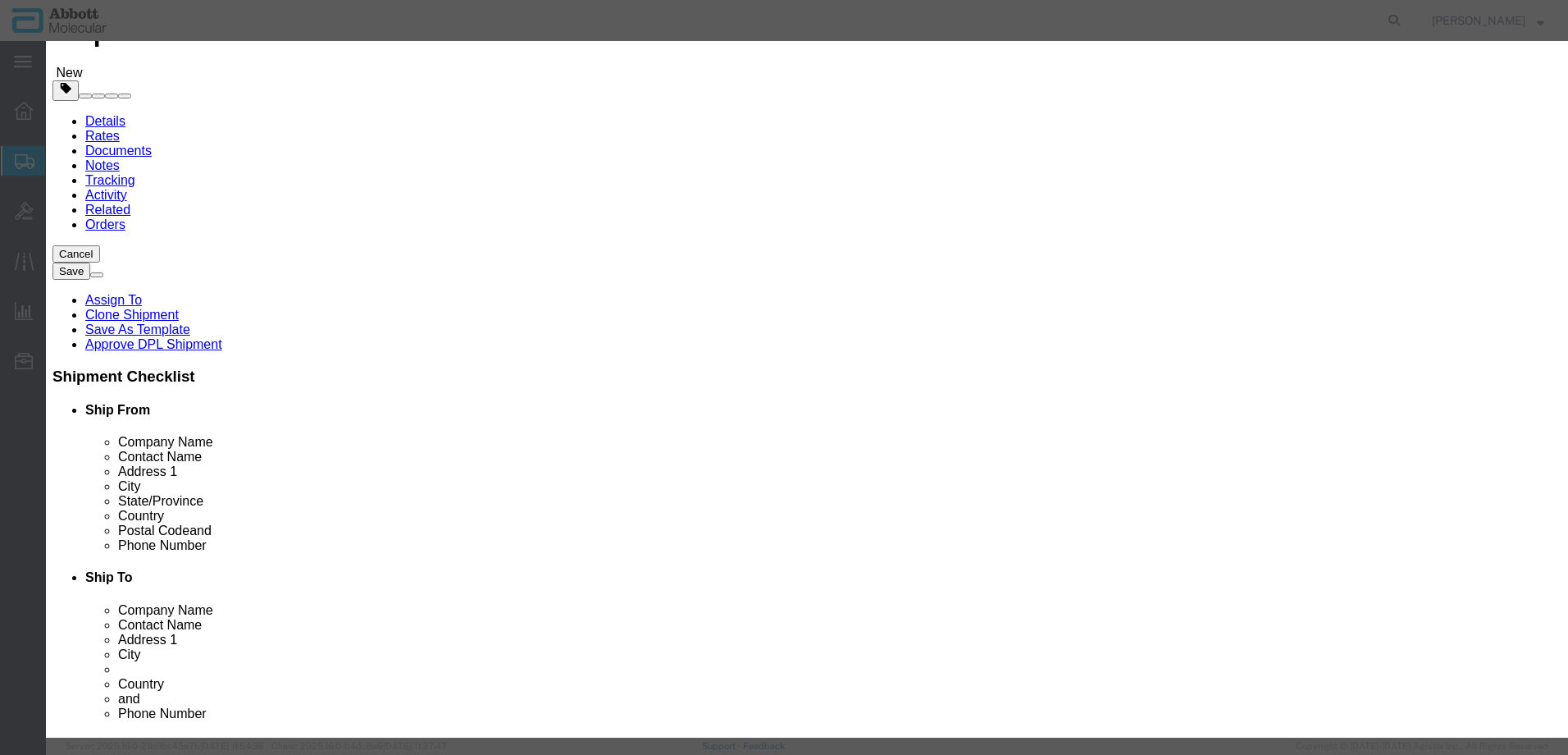
click select "Select curies gallons kgs lbs liters milliliters"
select select "LBS"
click select "Select curies gallons kgs lbs liters milliliters"
click button "Save & Close"
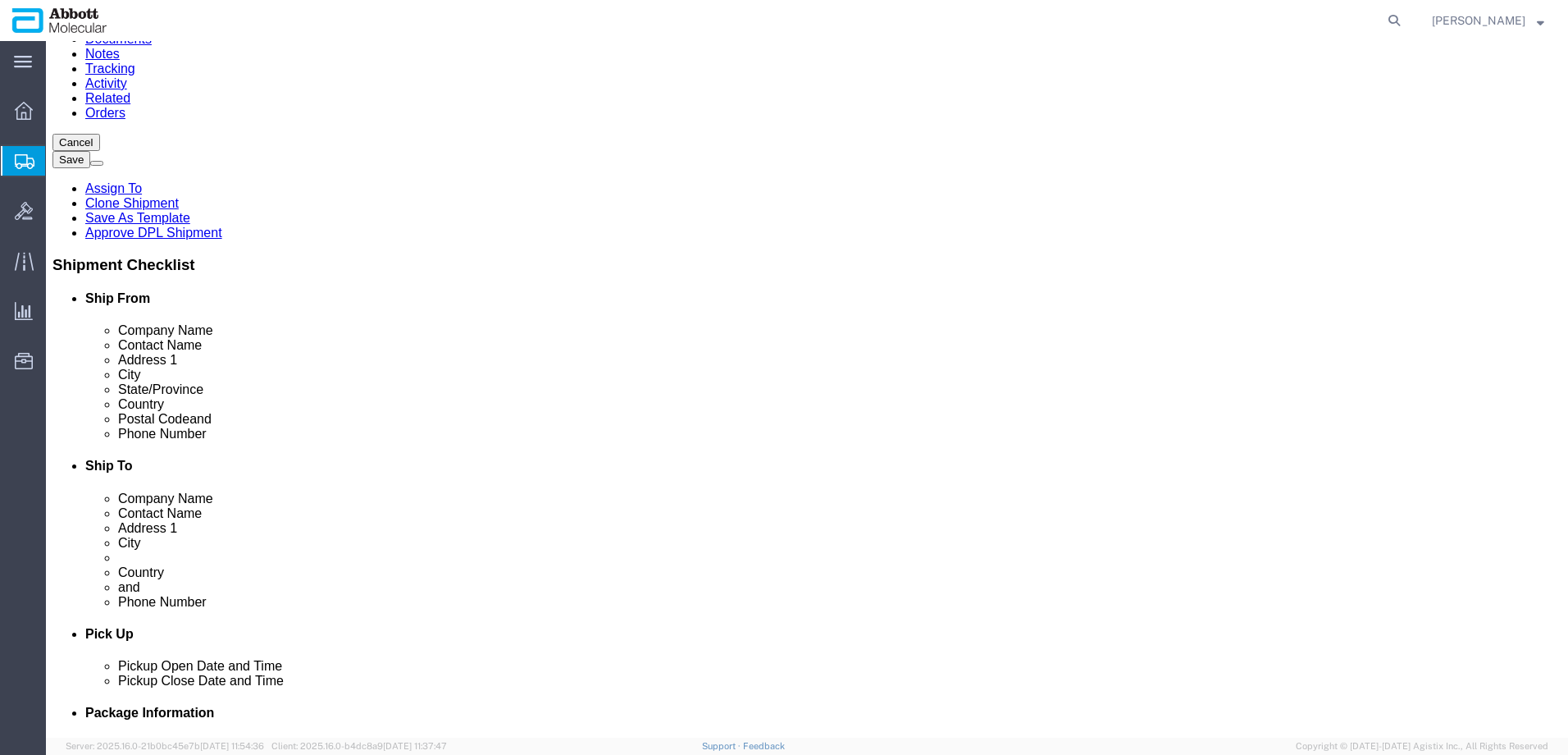
scroll to position [189, 0]
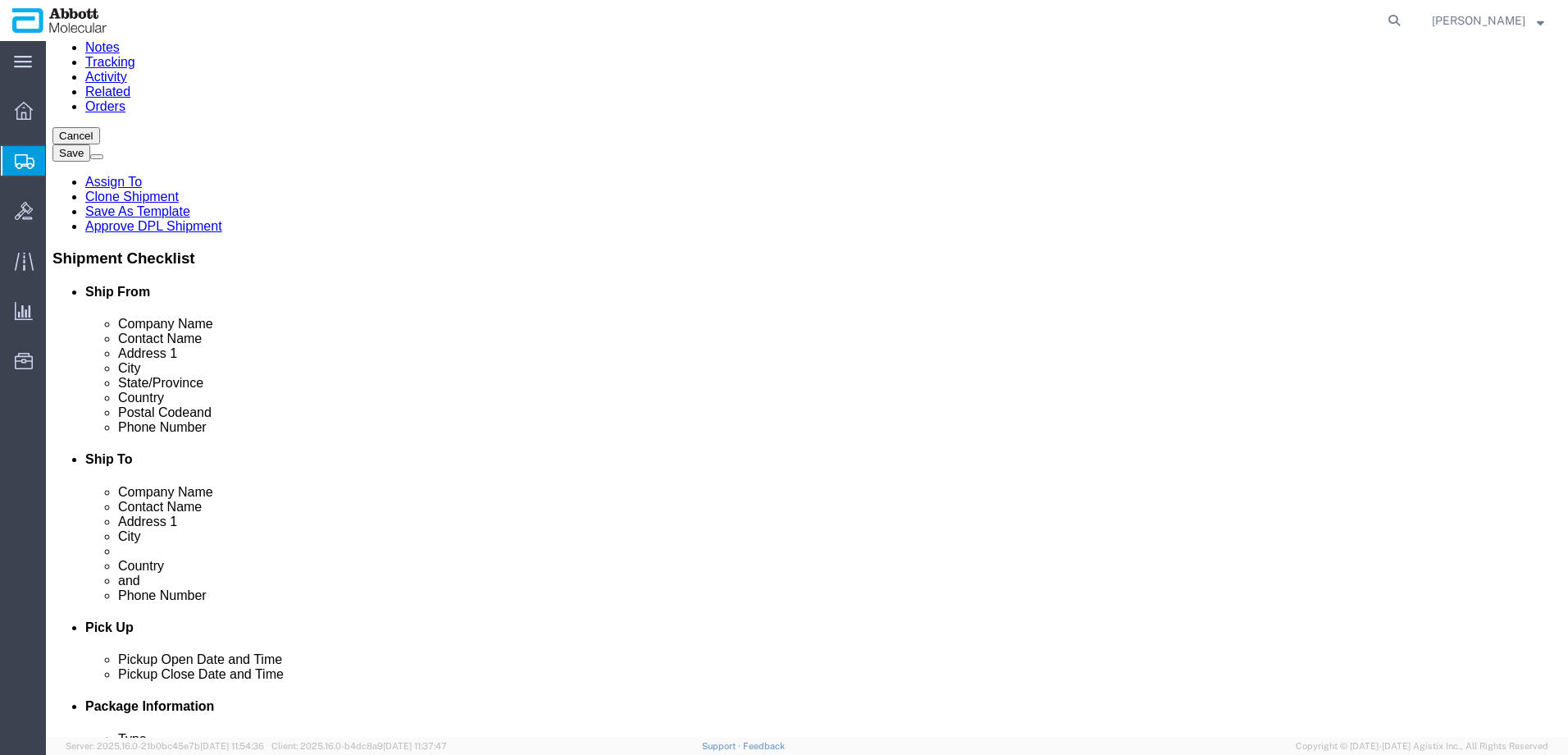
click button "Continue"
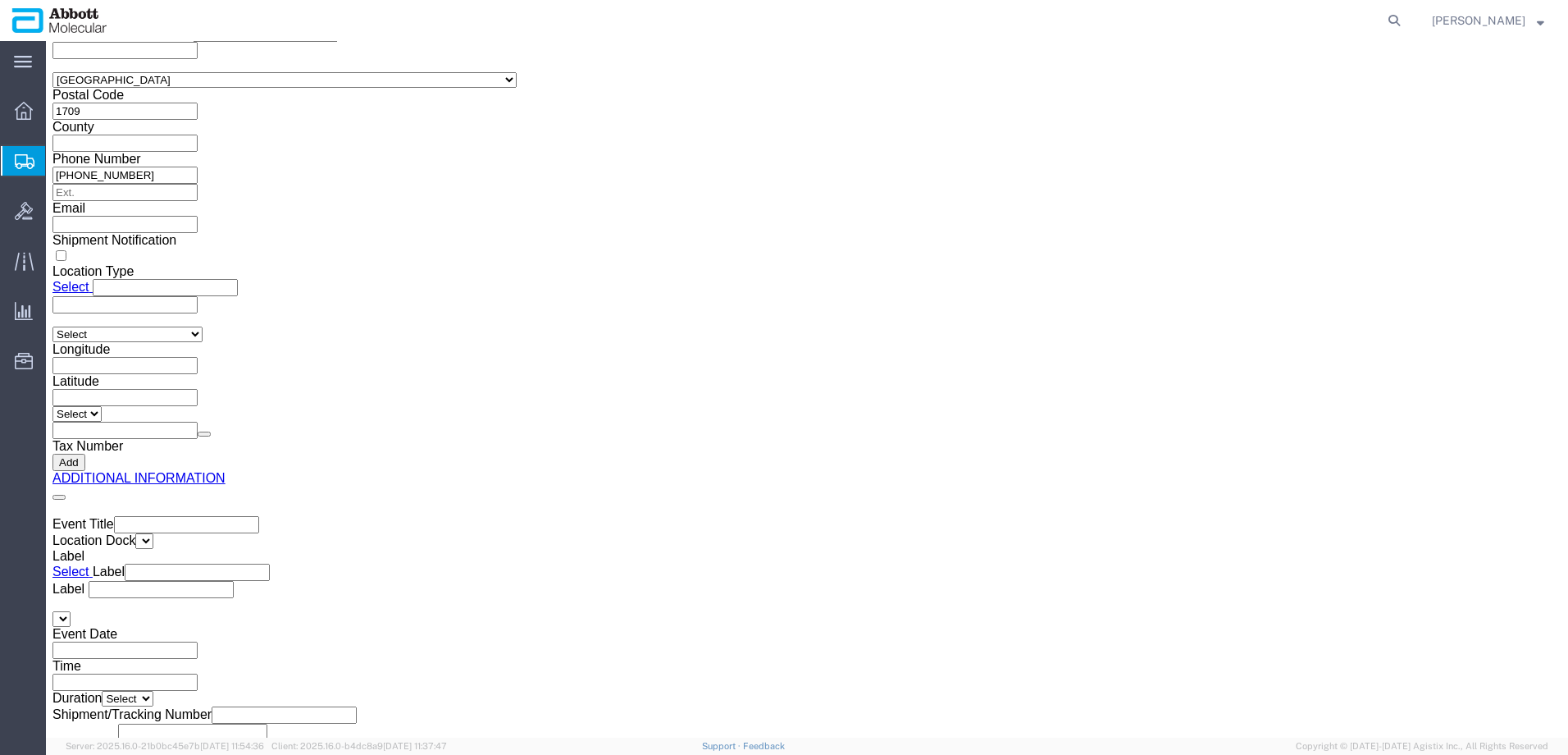
click button "Upload"
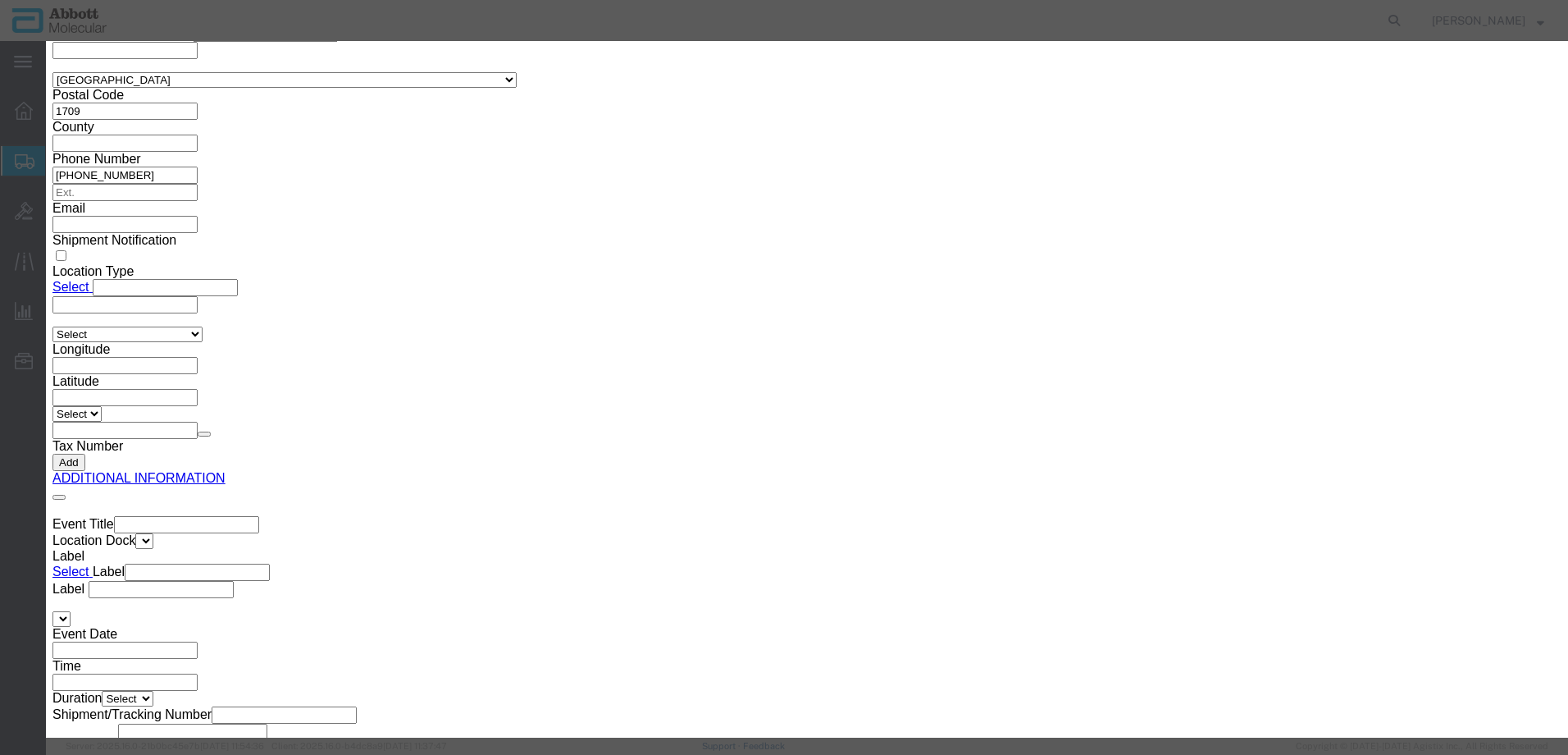
click button "Browse"
type input "C:\fakepath\620593812 SLI DSV.pdf"
click button "Upload"
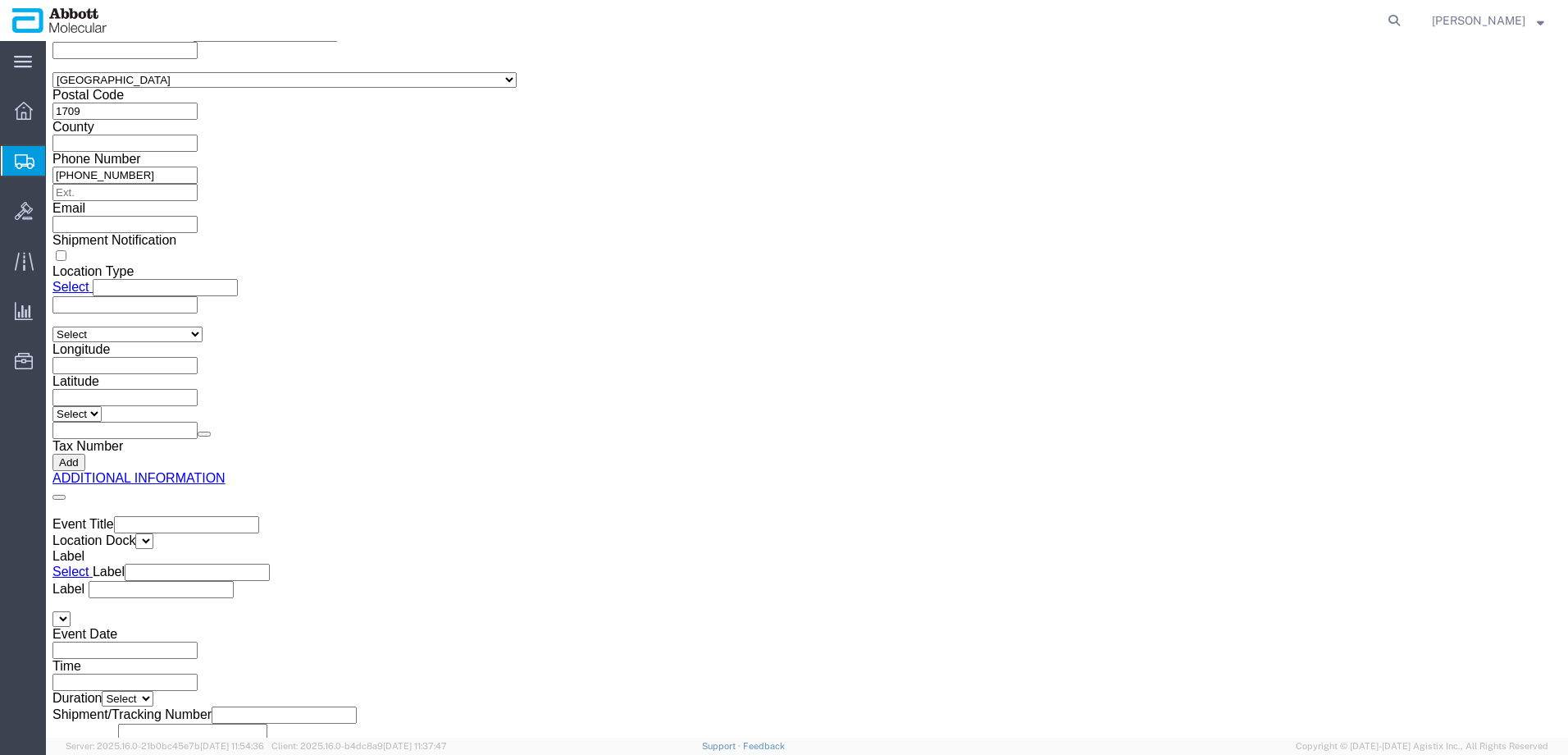
drag, startPoint x: 45, startPoint y: 23, endPoint x: 220, endPoint y: 21, distance: 175.0
click h1 "Shipment 56512768"
copy h1 "Shipment 56512768"
click button "Rate Shipment"
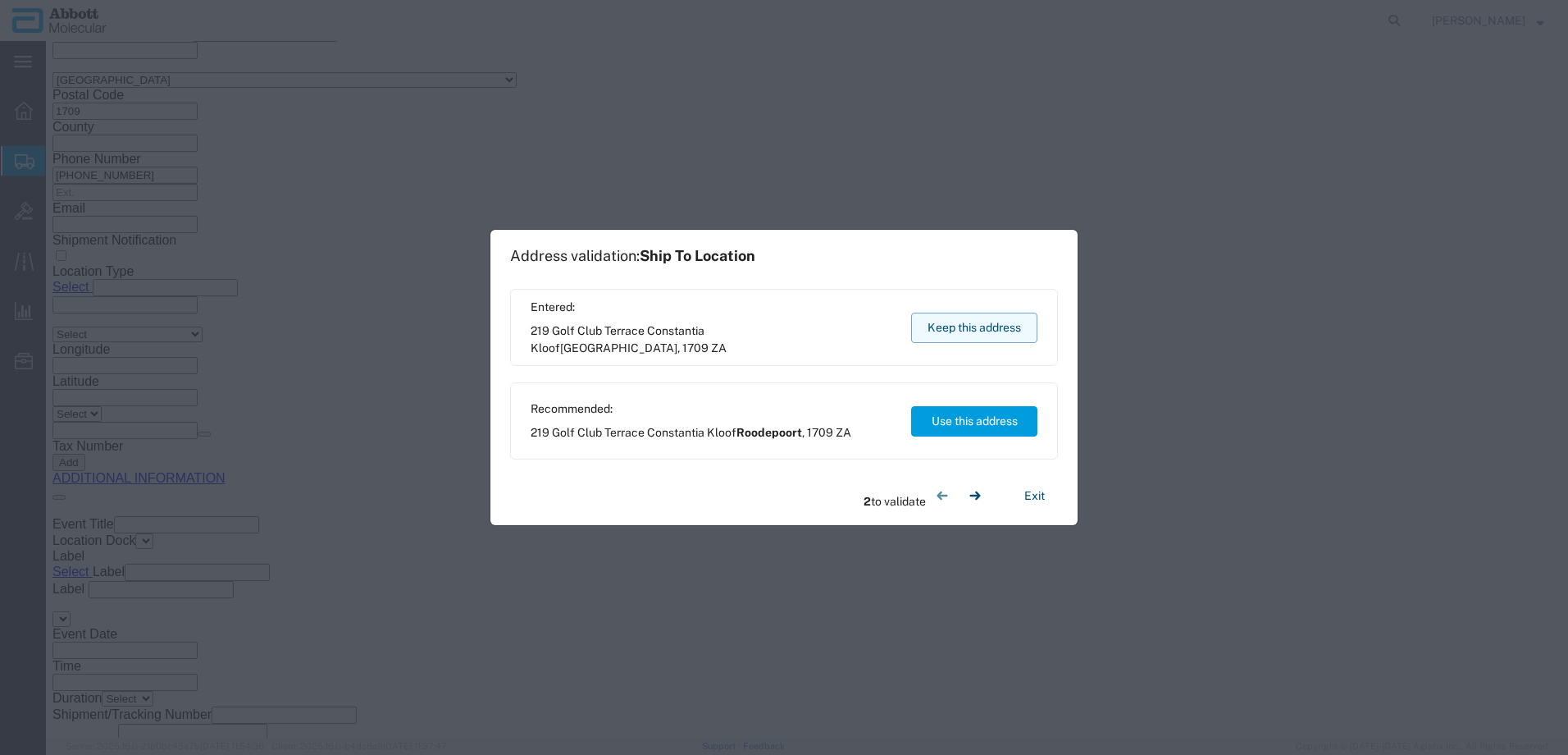
click at [935, 325] on button "Keep this address" at bounding box center [974, 328] width 126 height 30
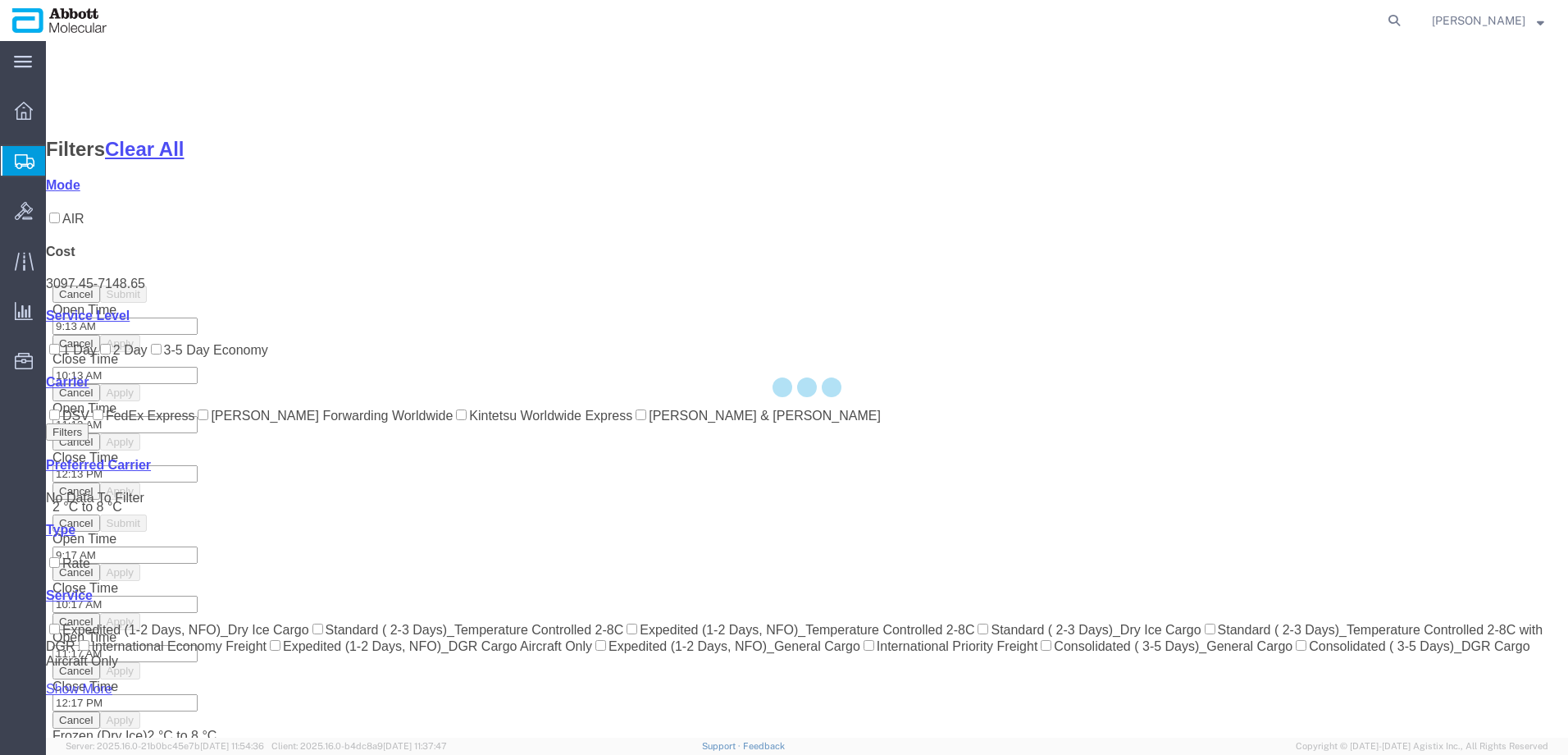
scroll to position [88, 0]
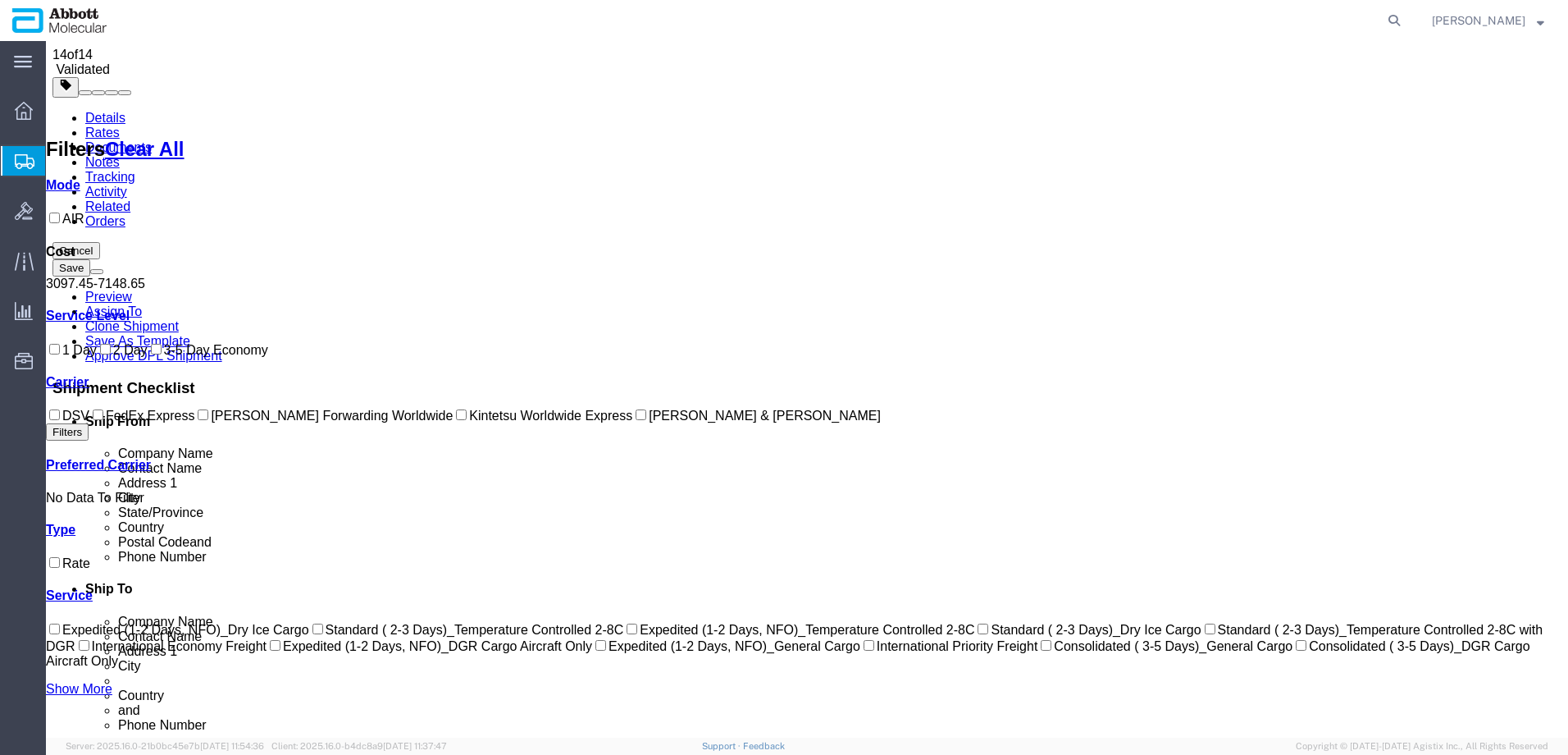
drag, startPoint x: 64, startPoint y: 450, endPoint x: 80, endPoint y: 449, distance: 16.0
click at [60, 420] on input "DSV" at bounding box center [55, 415] width 11 height 11
checkbox input "true"
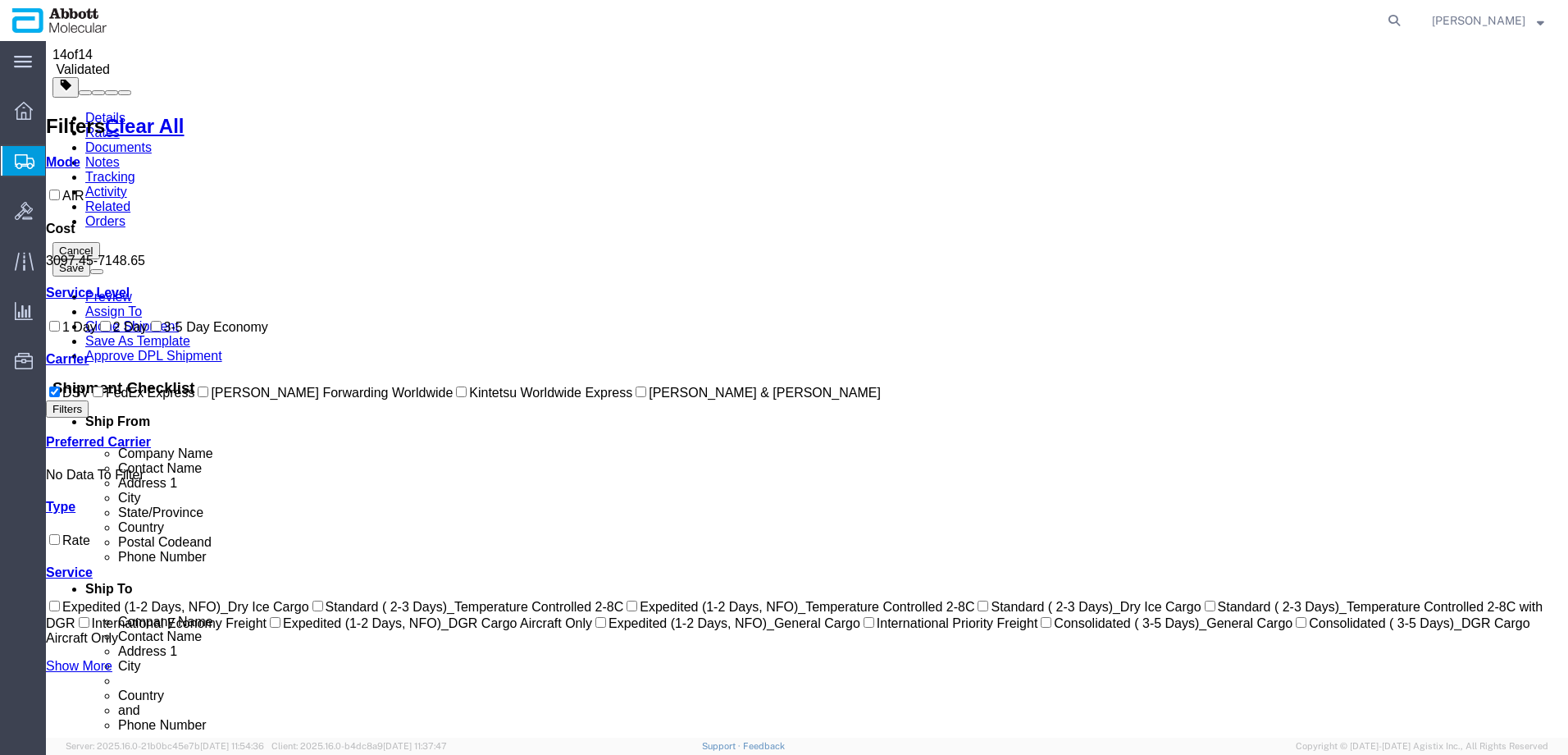
scroll to position [0, 0]
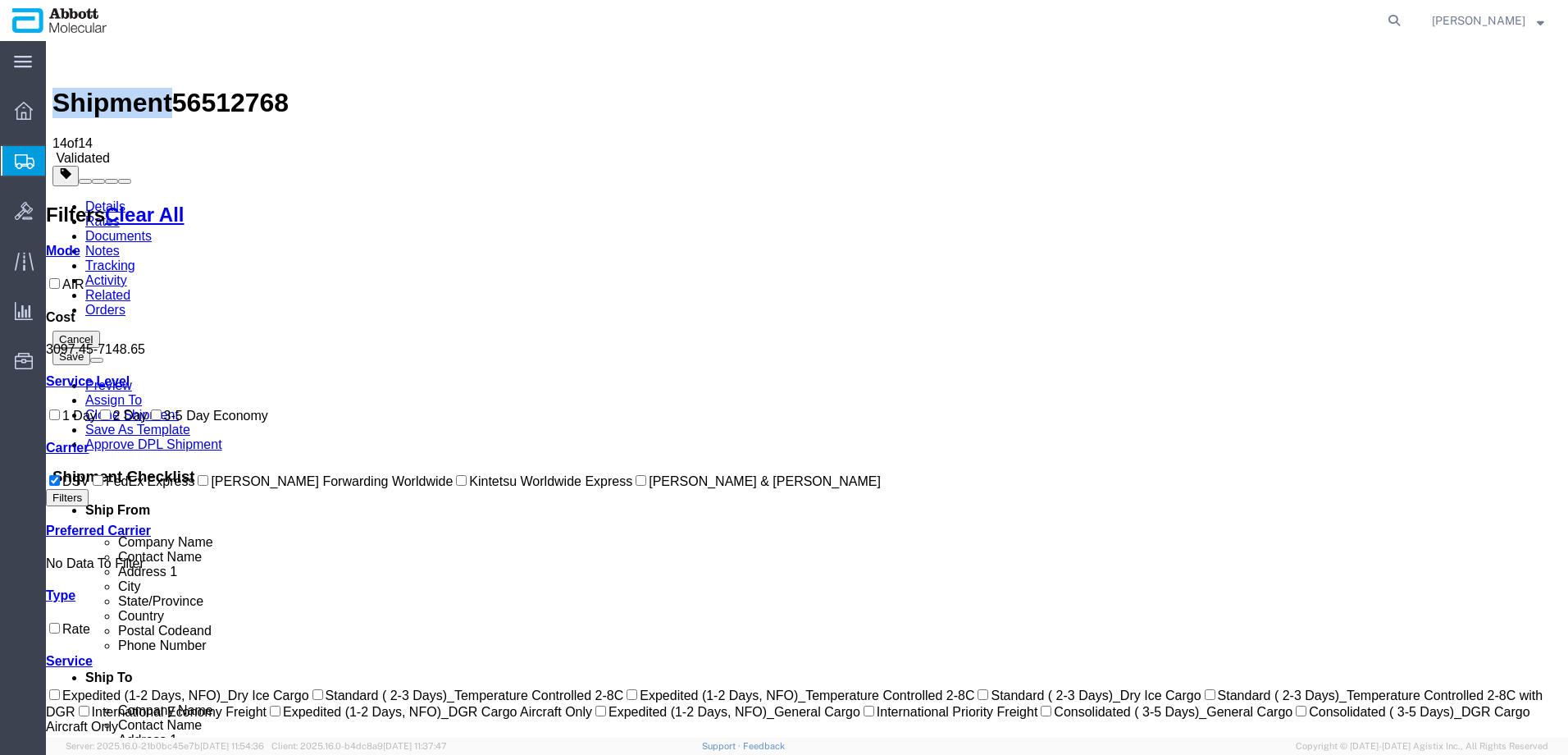
drag, startPoint x: 429, startPoint y: 201, endPoint x: 437, endPoint y: 203, distance: 8.2
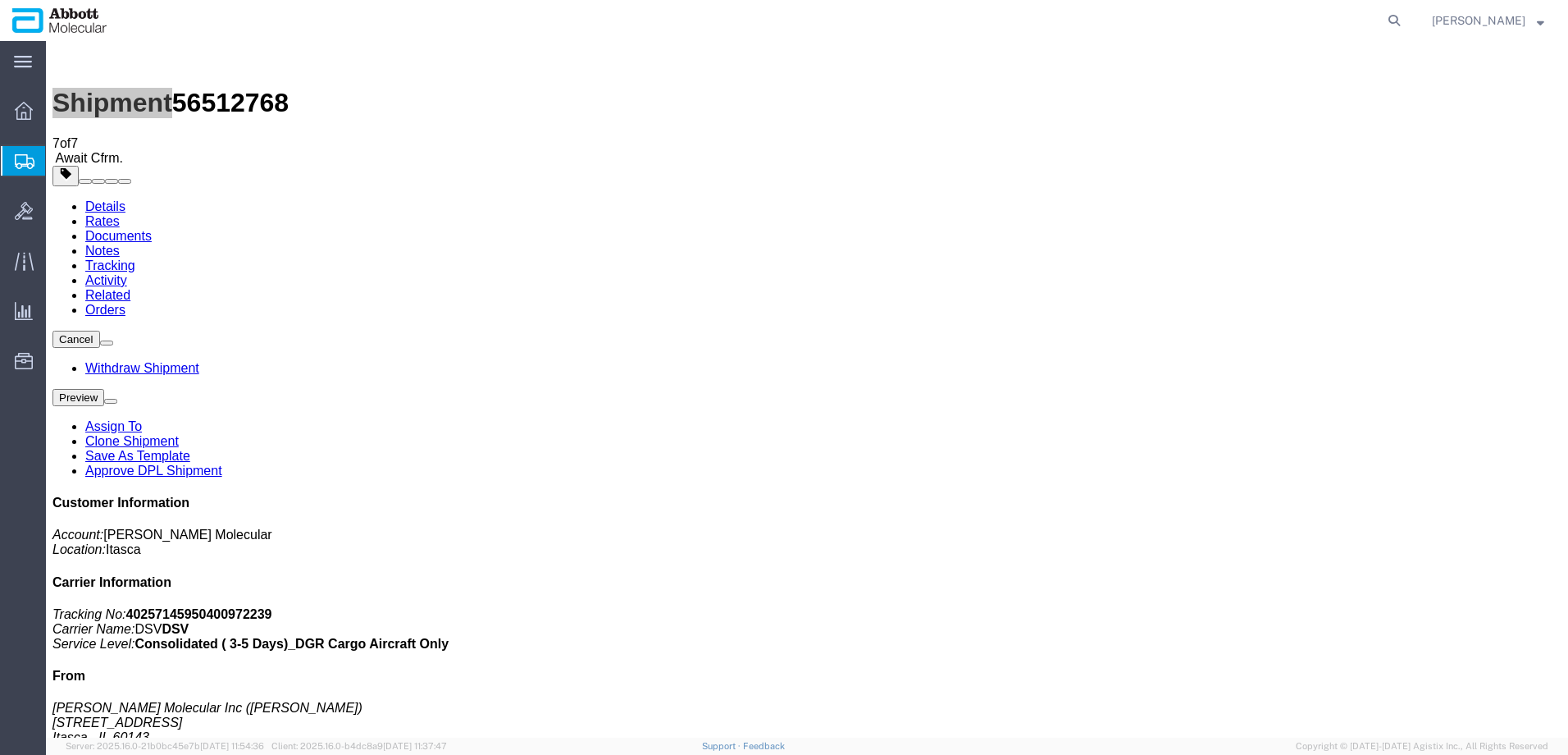
drag, startPoint x: 124, startPoint y: 238, endPoint x: 0, endPoint y: 239, distance: 124.0
click at [0, 0] on span "Create from Template" at bounding box center [0, 0] width 0 height 0
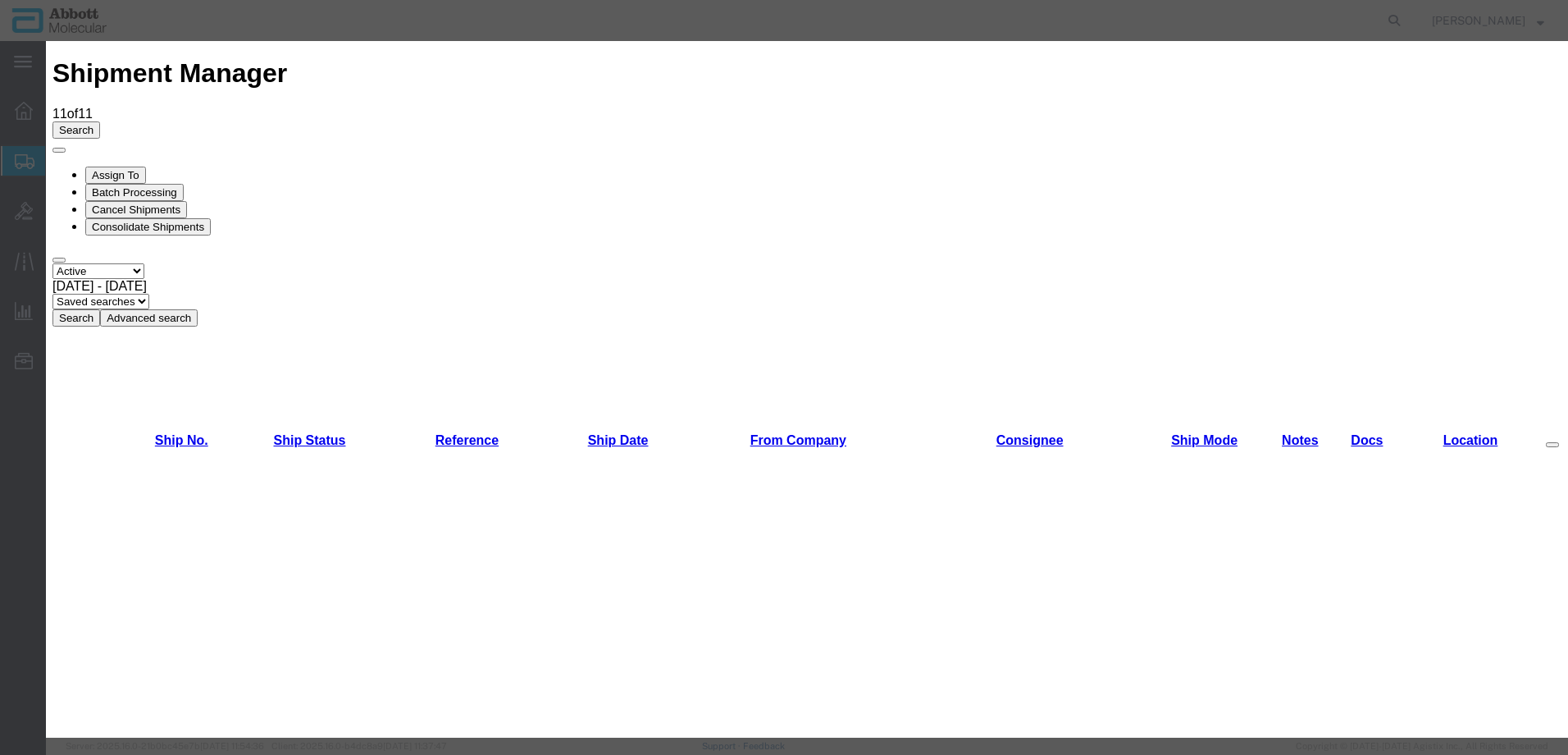
scroll to position [657, 0]
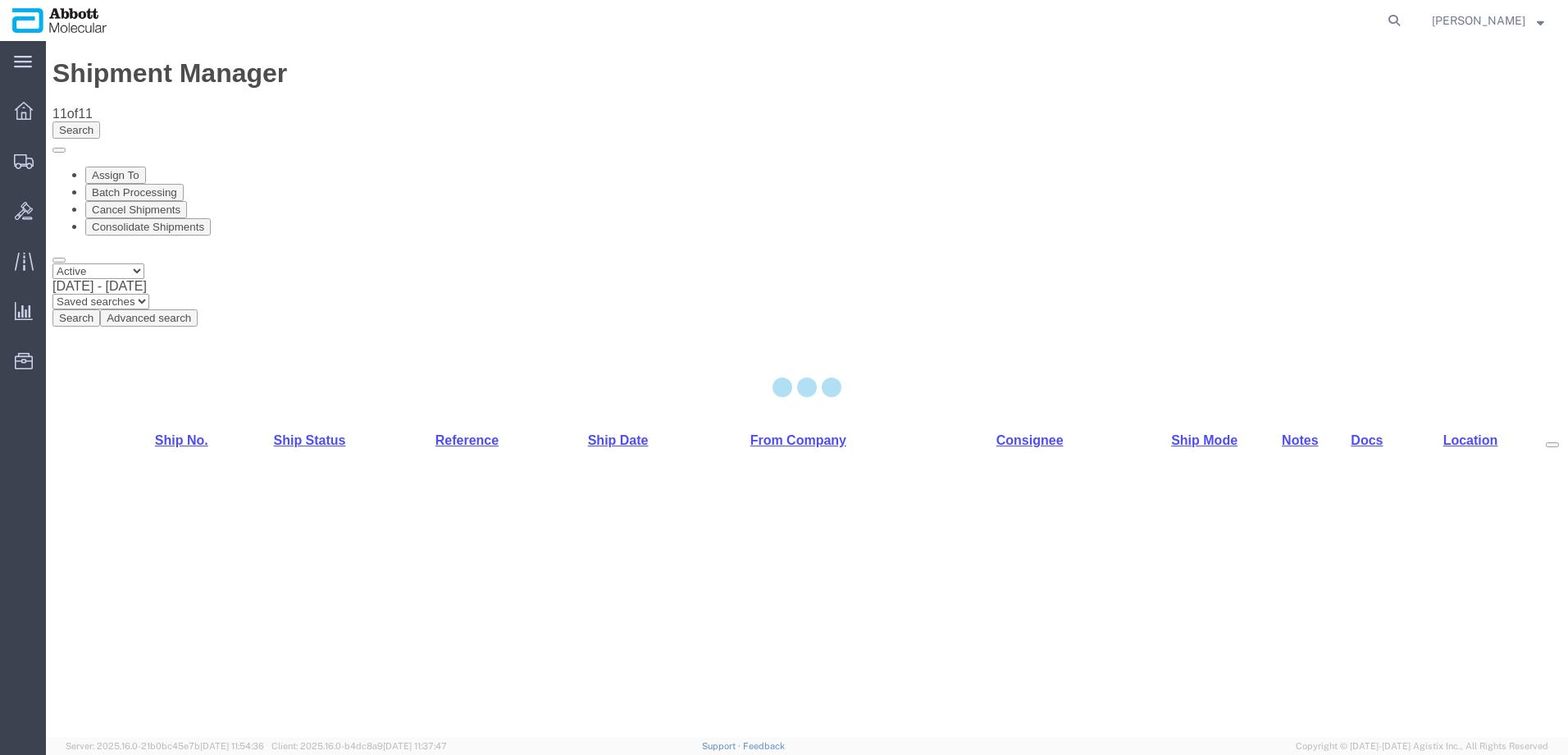
select select "48454"
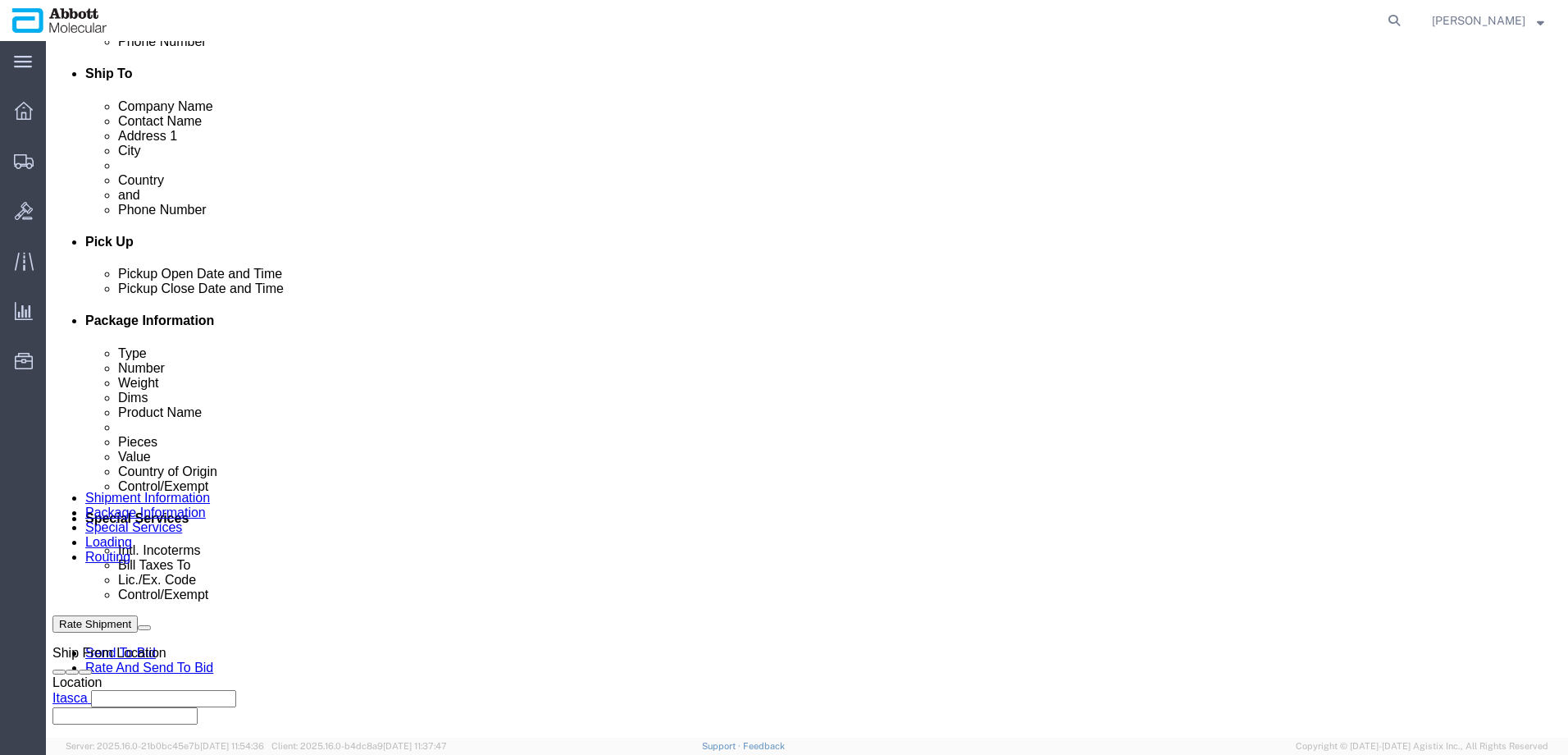
scroll to position [903, 0]
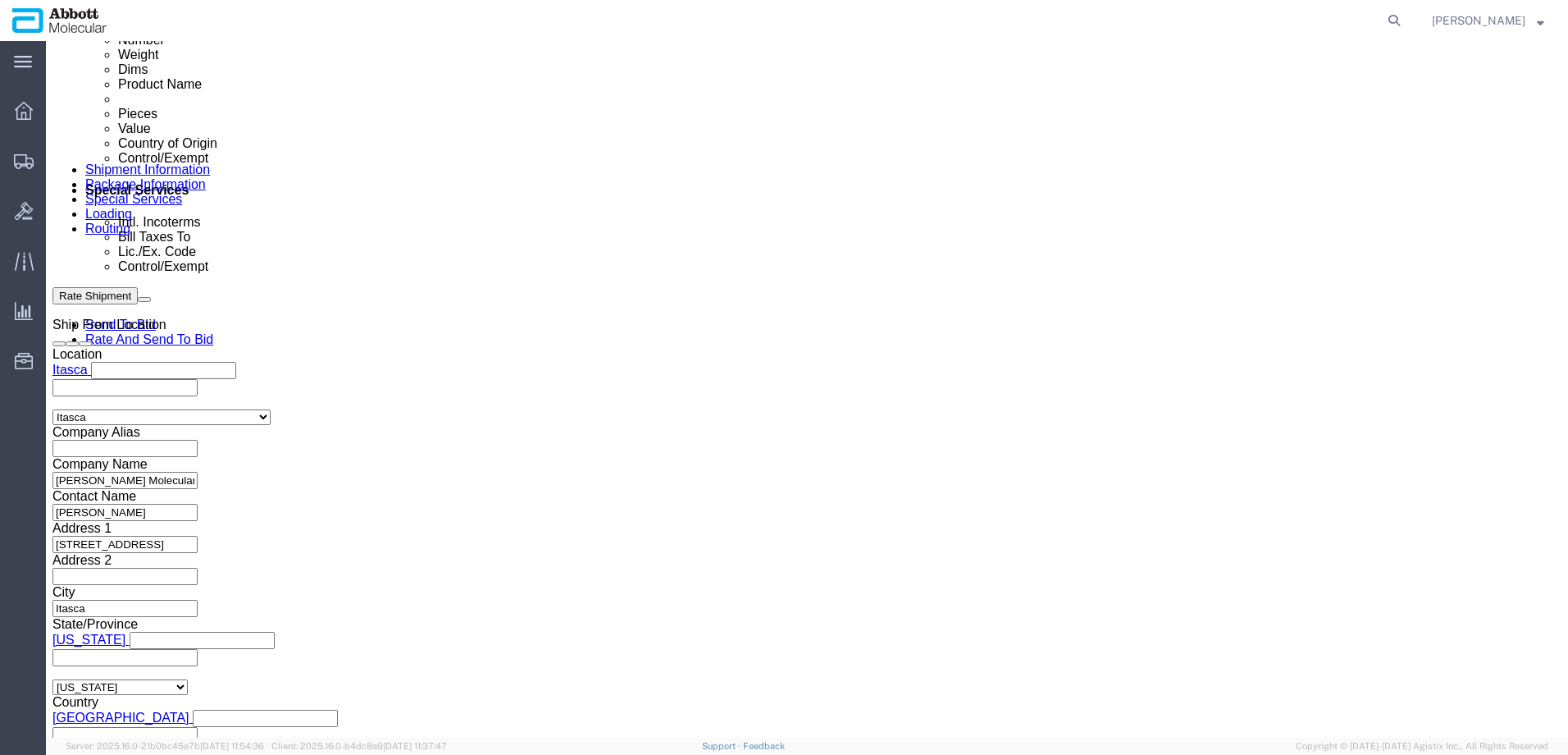
click input "text"
paste input "917814071"
type input "917814071"
select select "INVOICE"
paste input "917961015"
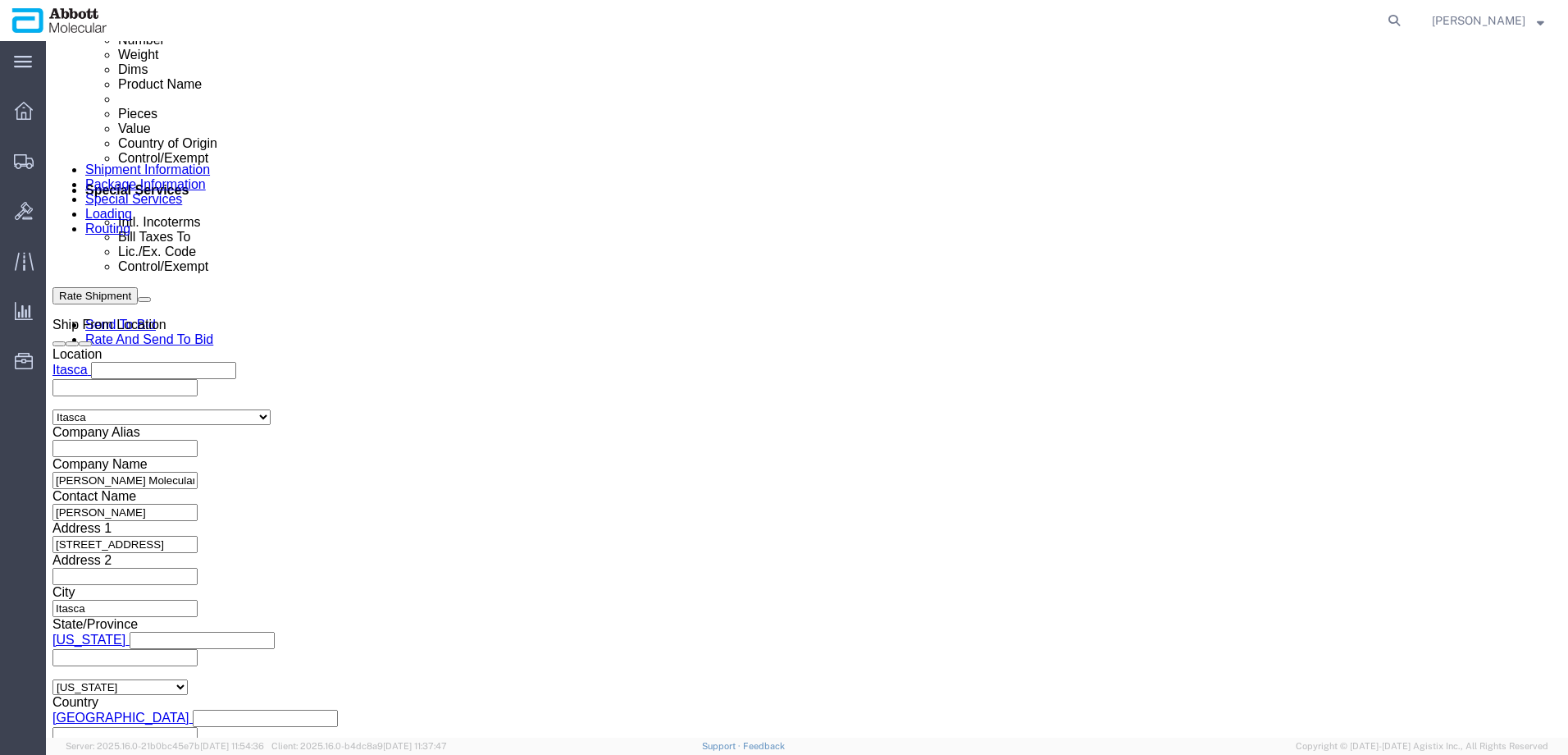
type input "917961015"
select select "INVOICE"
paste input "917814072"
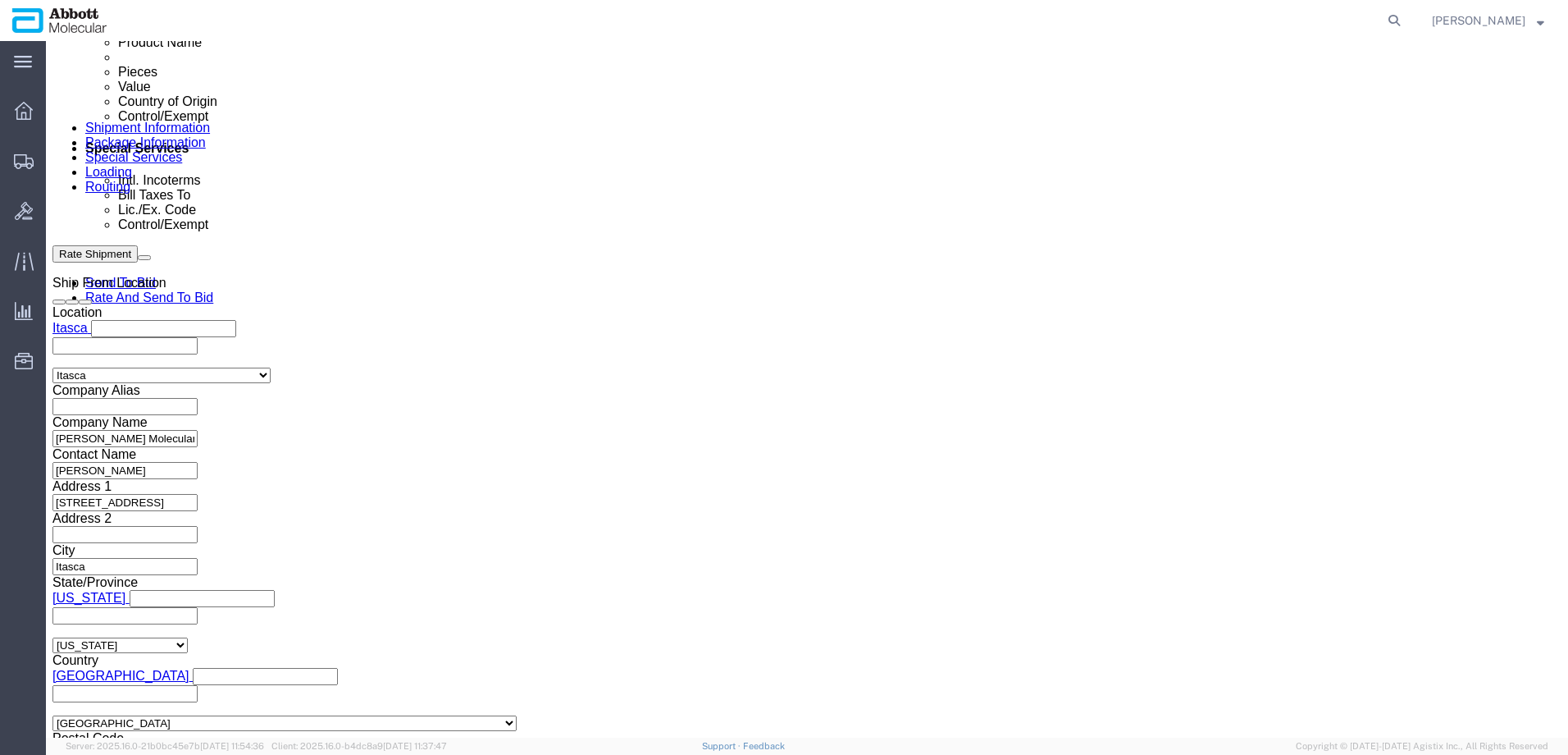
scroll to position [985, 0]
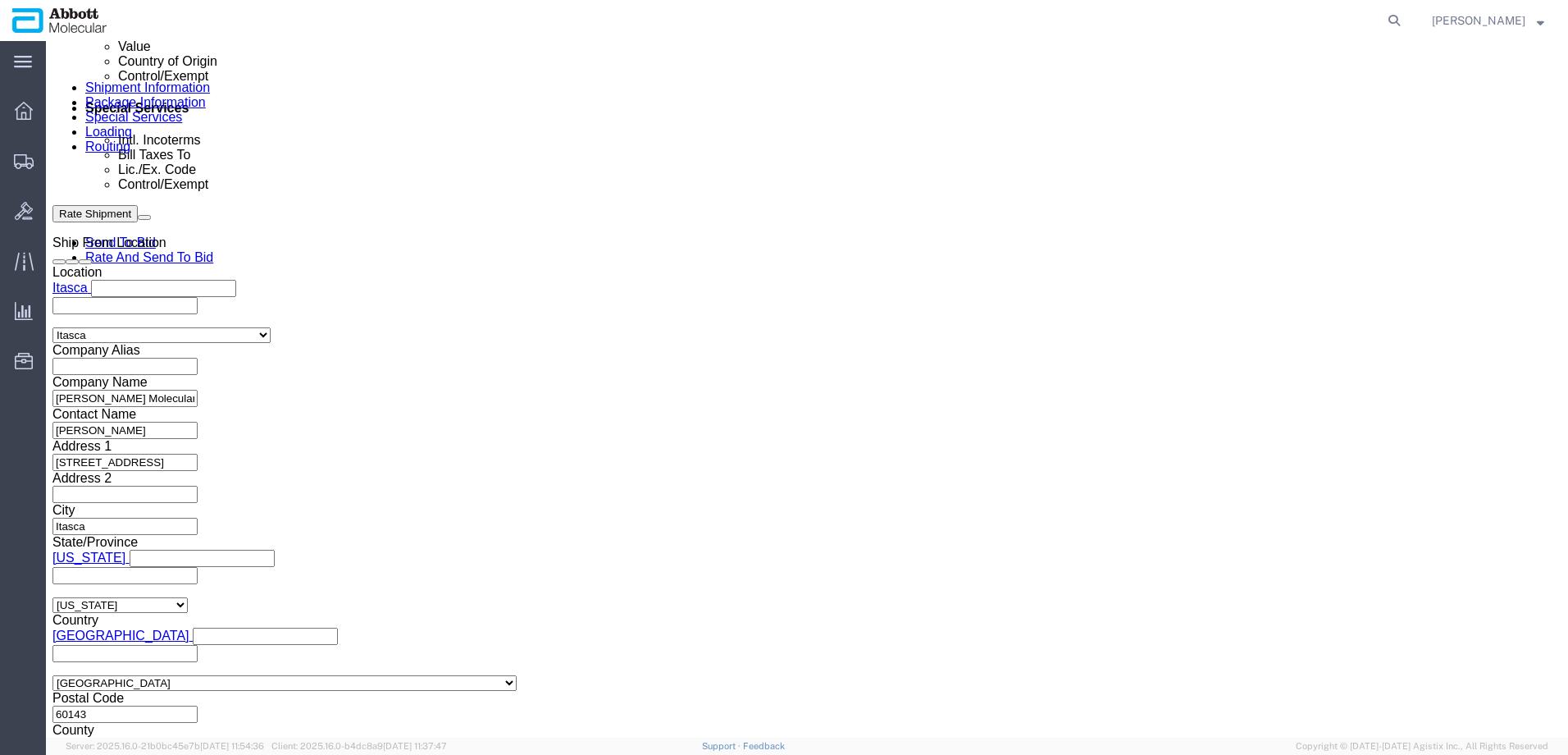
type input "917814072"
click button "Continue"
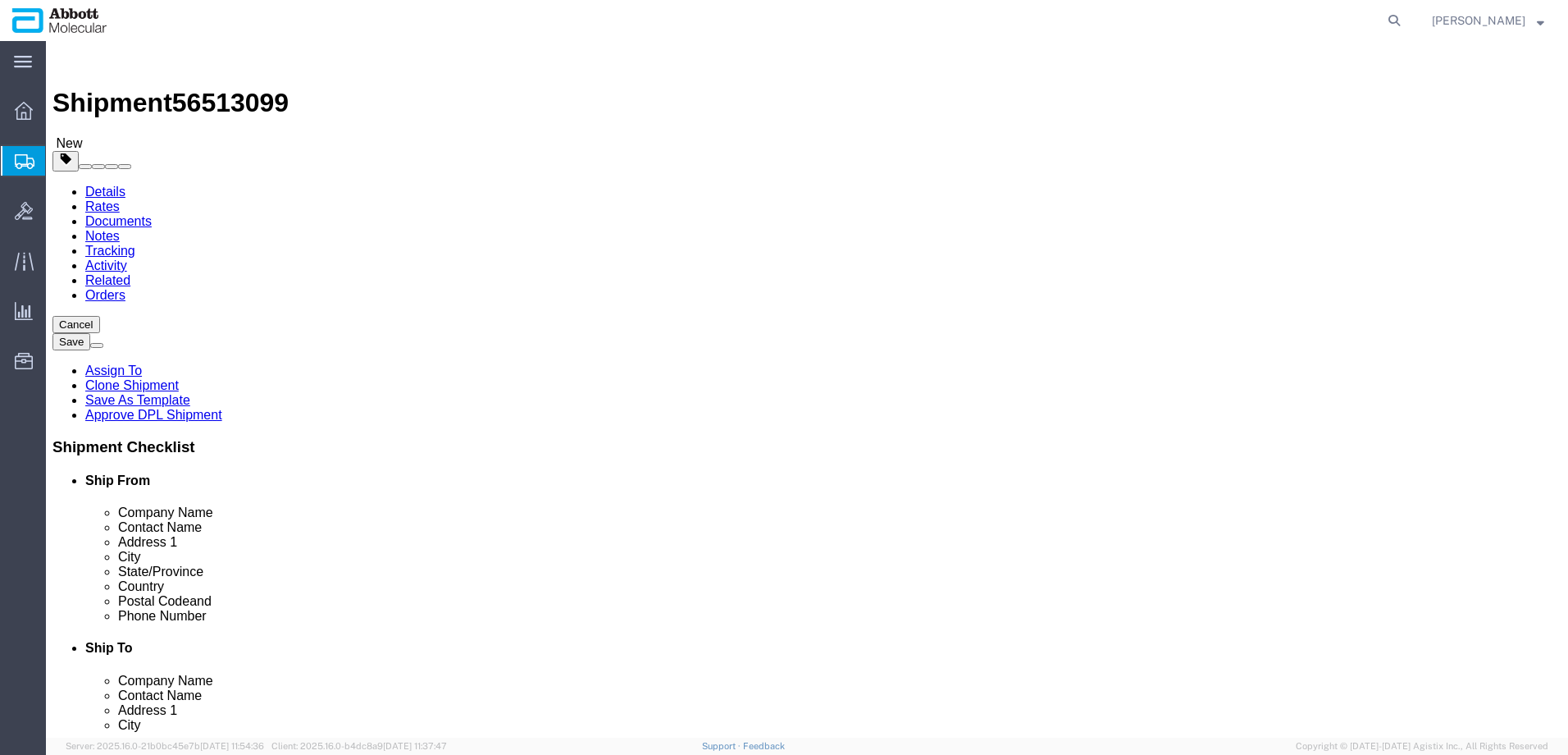
drag, startPoint x: 335, startPoint y: 282, endPoint x: 335, endPoint y: 295, distance: 13.0
click select "Select Box (B) Box (C) Box (D) Cardboard Box(es) Crate (Instrument) Crate(s) En…"
select select "PSST"
click select "Select Box (B) Box (C) Box (D) Cardboard Box(es) Crate (Instrument) Crate(s) En…"
click input "text"
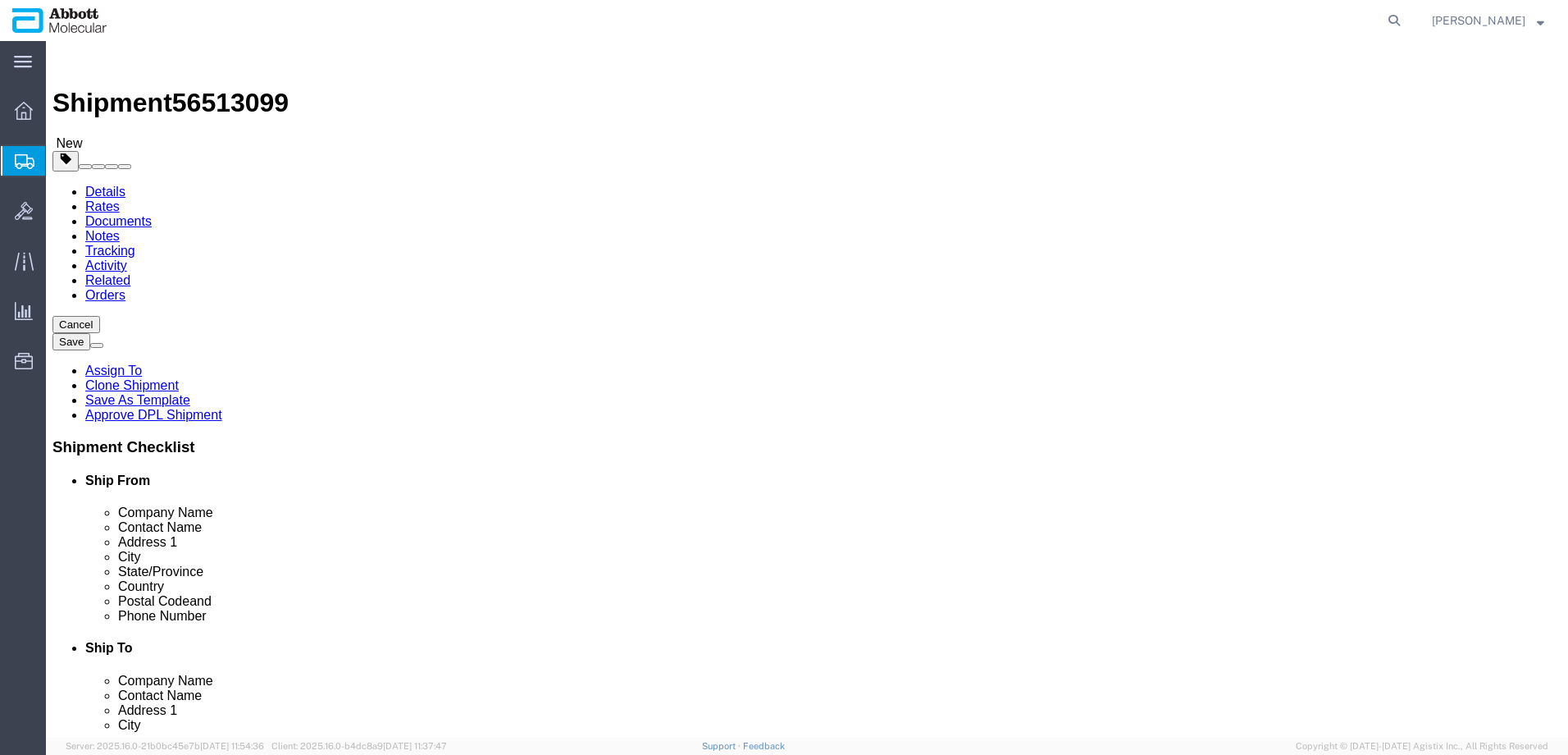
type input "48"
type input "40"
type input "53"
type input "169"
click input "checkbox"
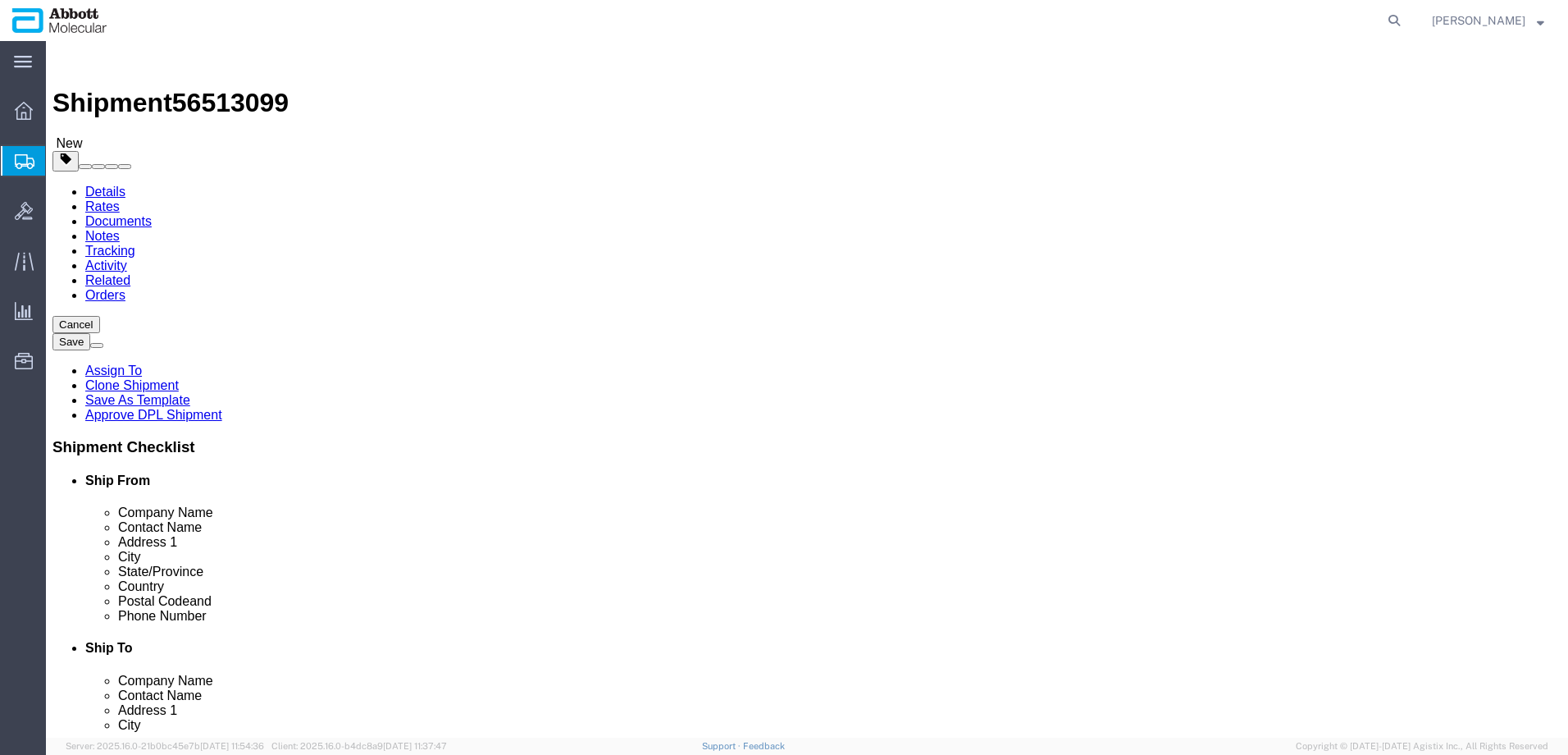
checkbox input "true"
type input "AMBIENT"
click link "Add Content"
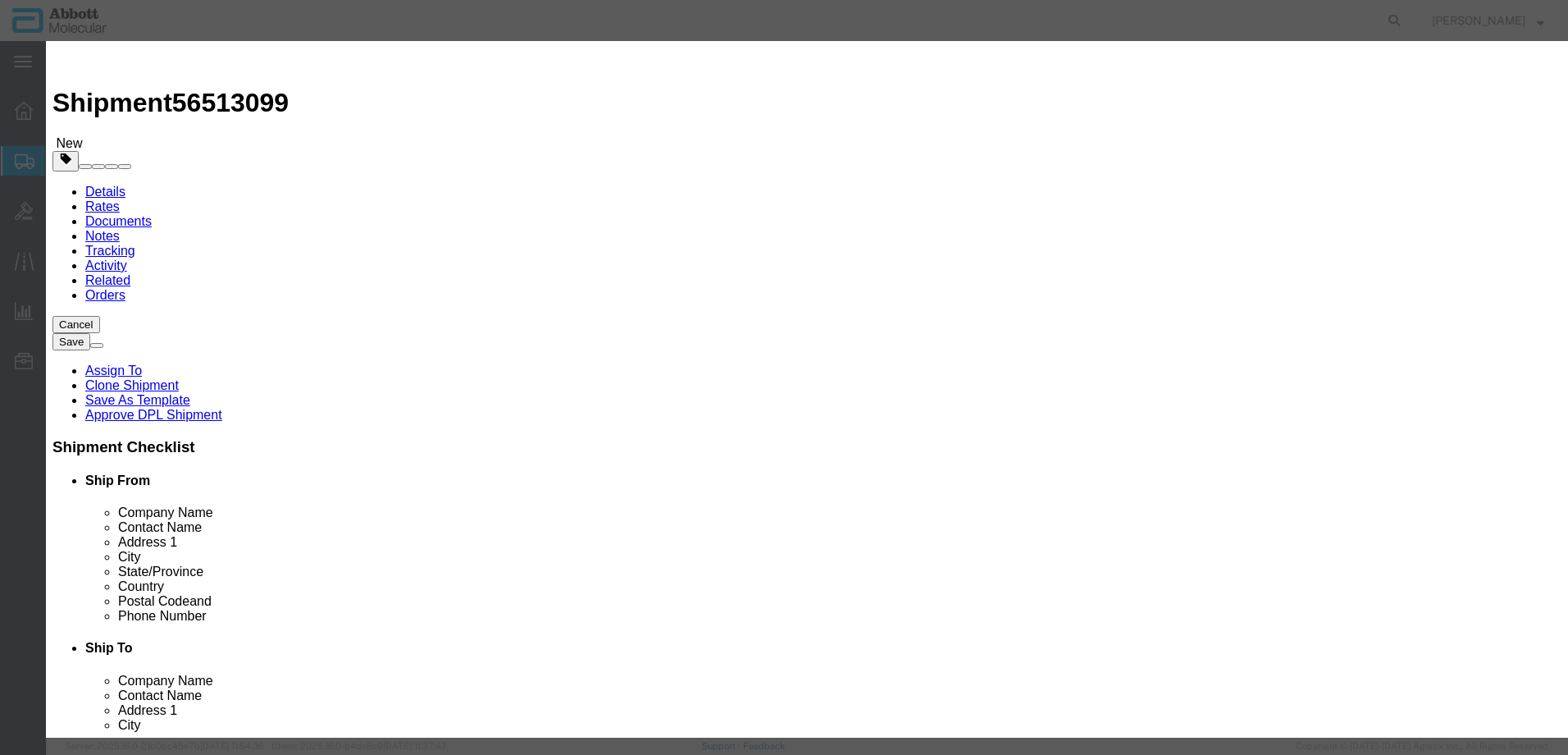
click input "text"
type input "56-130013-06RD"
click strong "56-130013-06RD"
select select "USD"
select select "US"
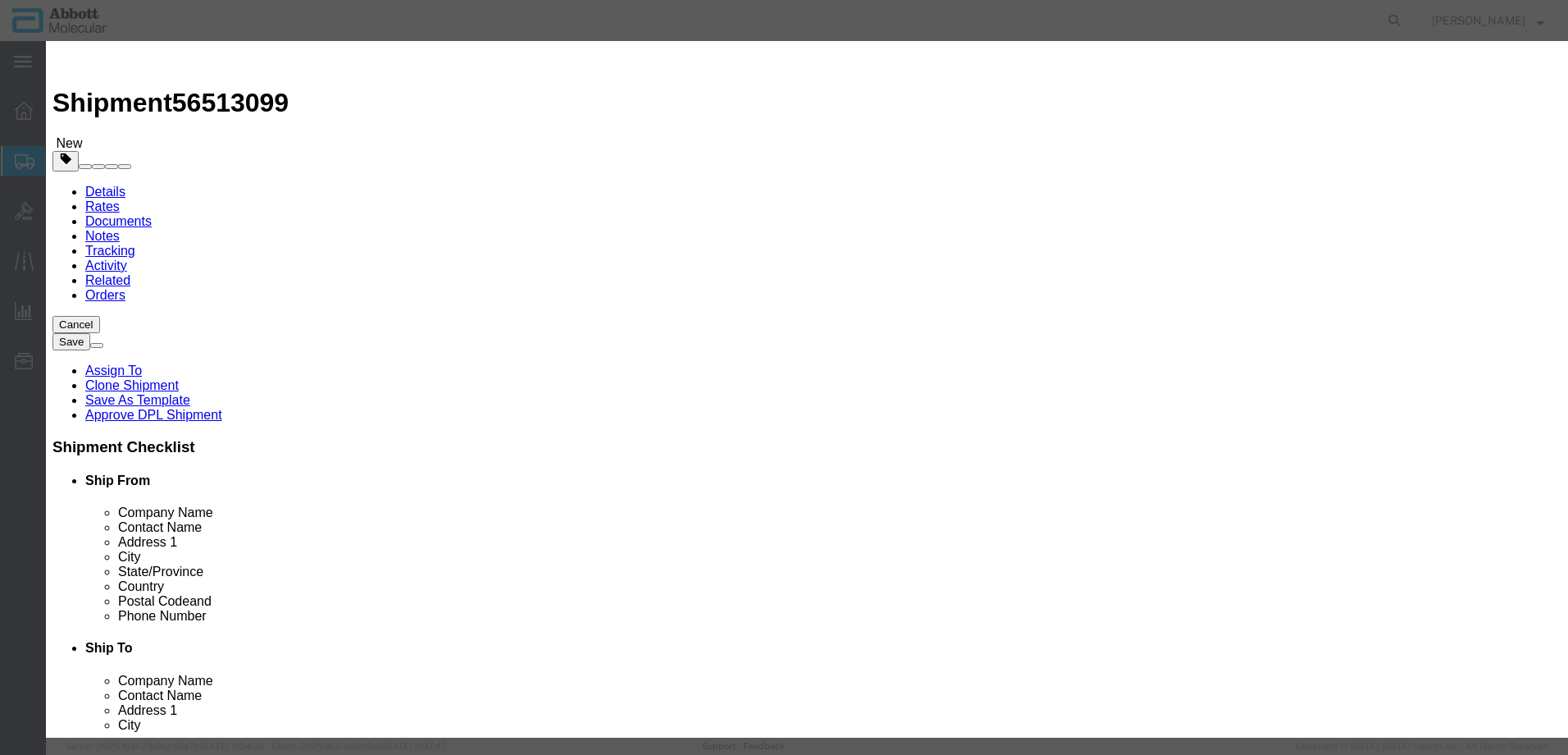
type input "9027905995"
type input "EAR99"
select select "BIS"
type input "56-130013-06RD"
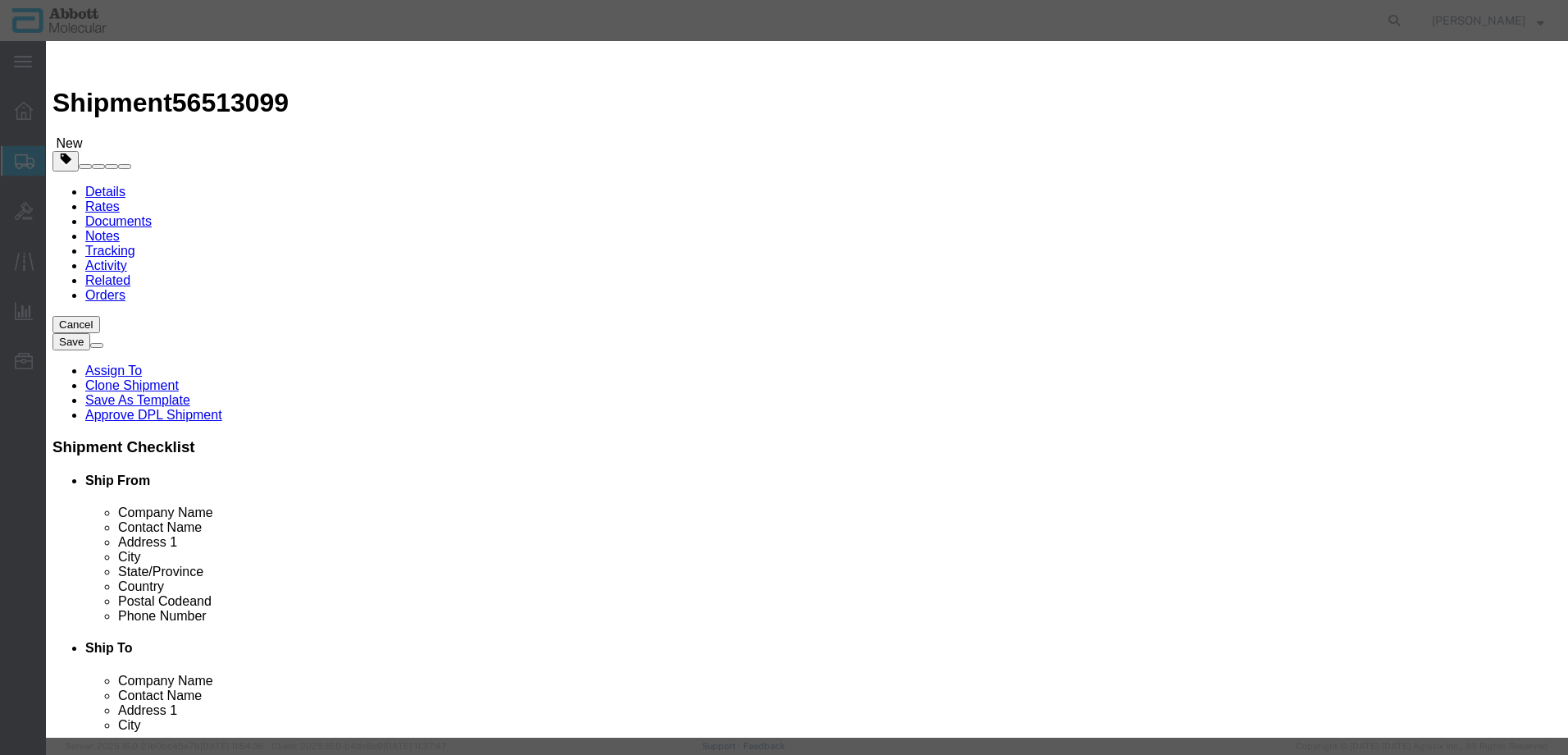
type textarea "ASSY, Amp Detect Unit Module, V6 DP RR"
select select "NLR"
type input "56-130013-06RD"
type input "2"
type input "1"
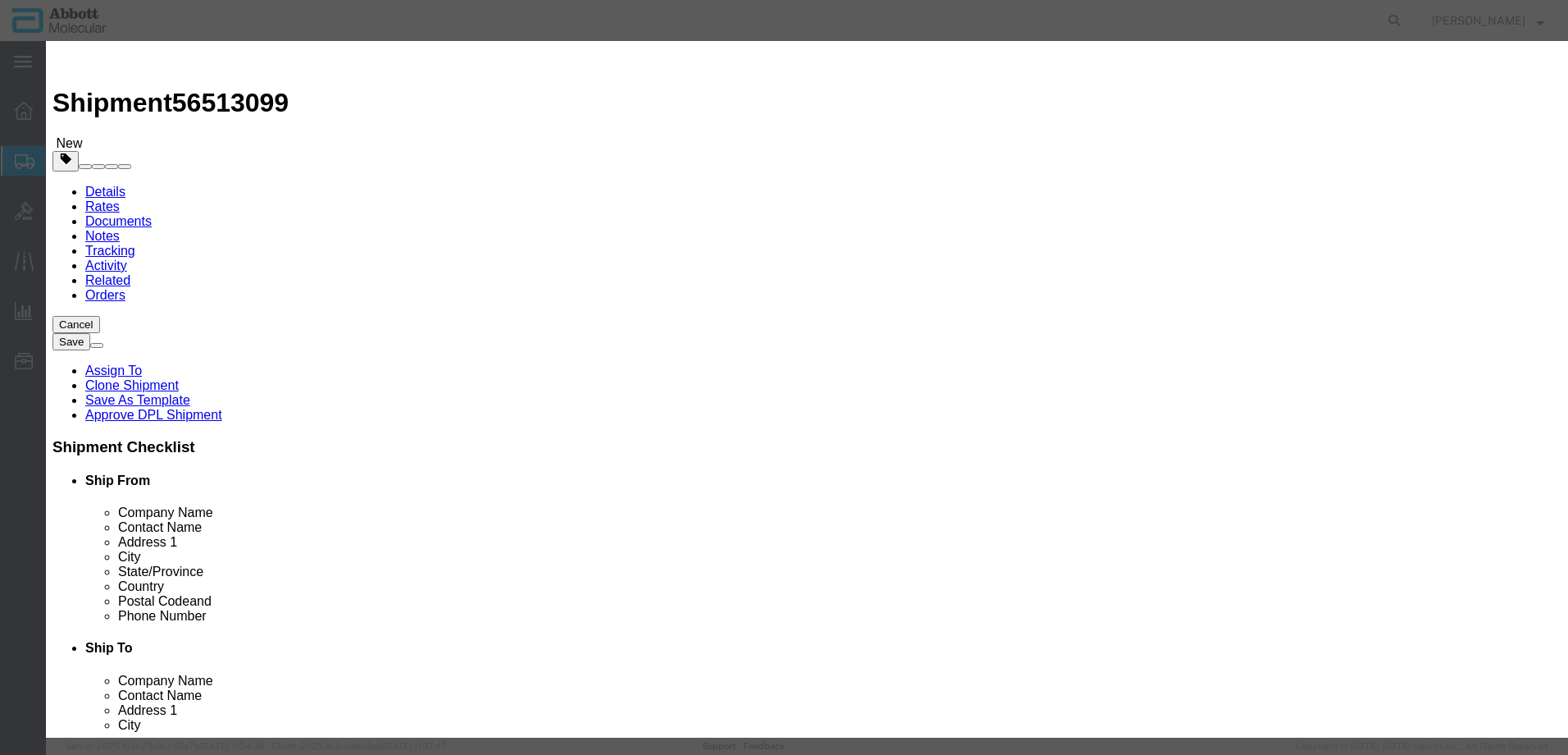
select select "70"
drag, startPoint x: 966, startPoint y: 268, endPoint x: 961, endPoint y: 280, distance: 13.0
click select "Select Account Type Activity ID Airline Appointment Number ASN Batch Number Bil…"
select select "BATCH_NUMBER"
click select "Select Account Type Activity ID Airline Appointment Number ASN Batch Number Bil…"
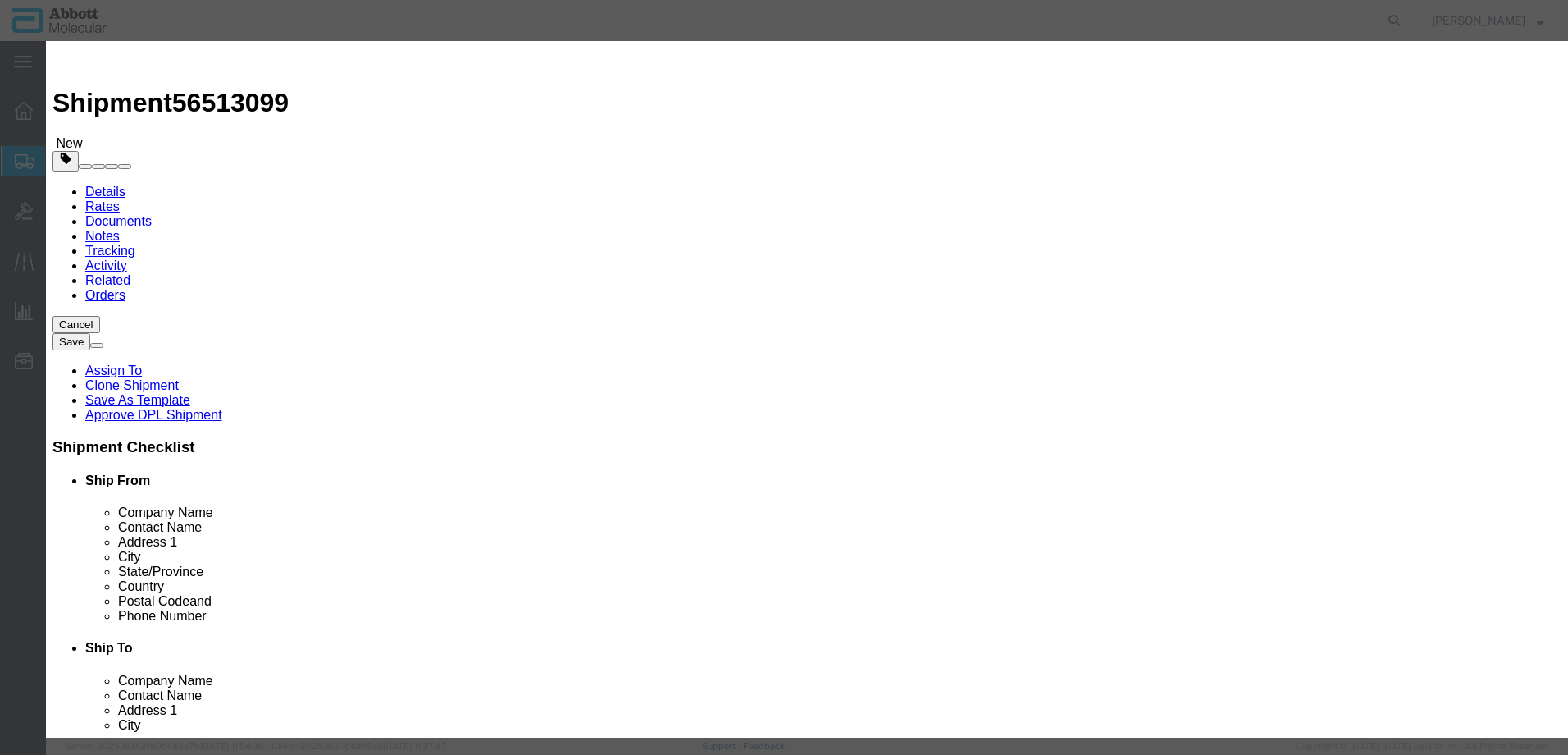
type input "A000582285"
select select "BATCH_NUMBER"
type input "A000582431"
click button "Save & Add Another"
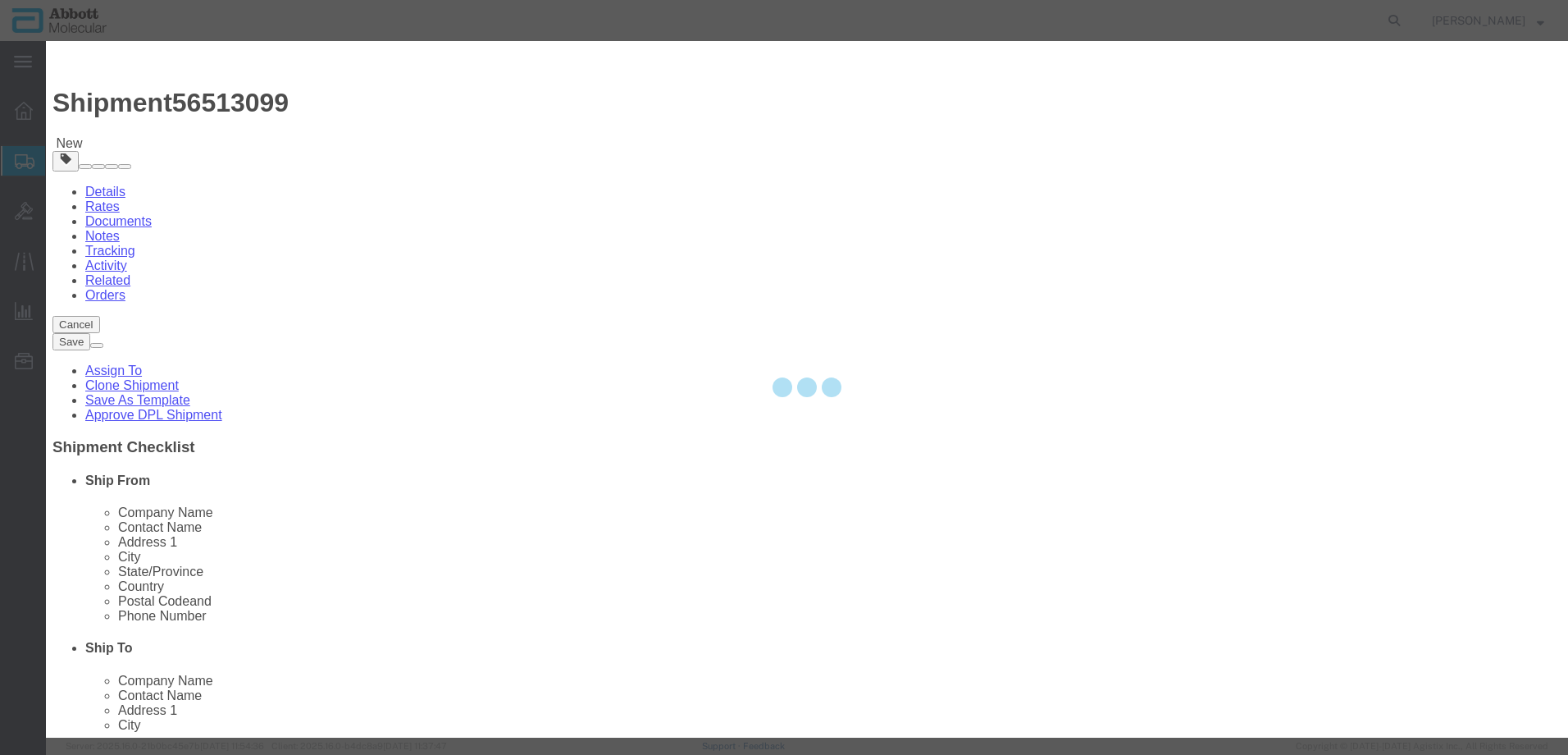
select select "EA"
select select
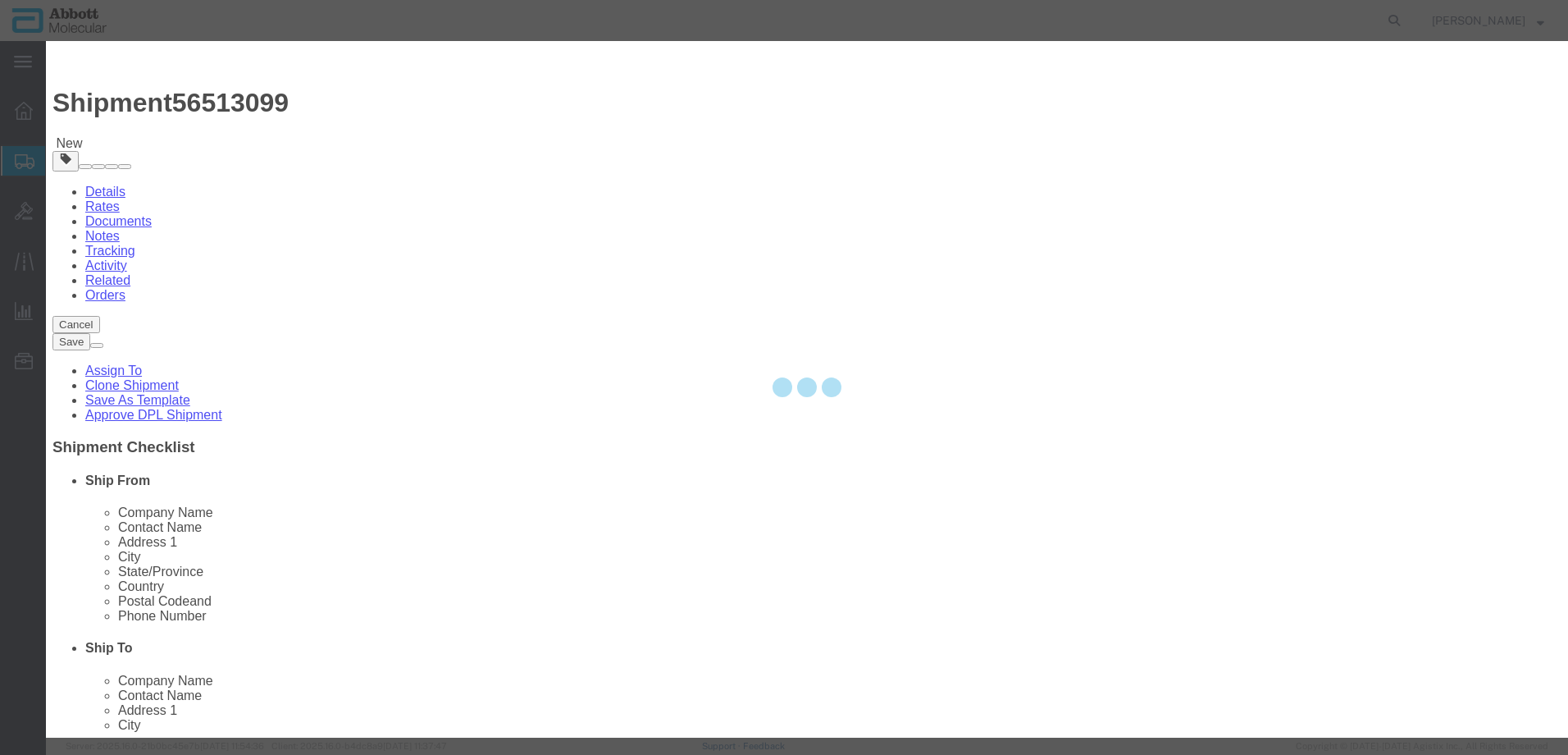
select select
select select "USD"
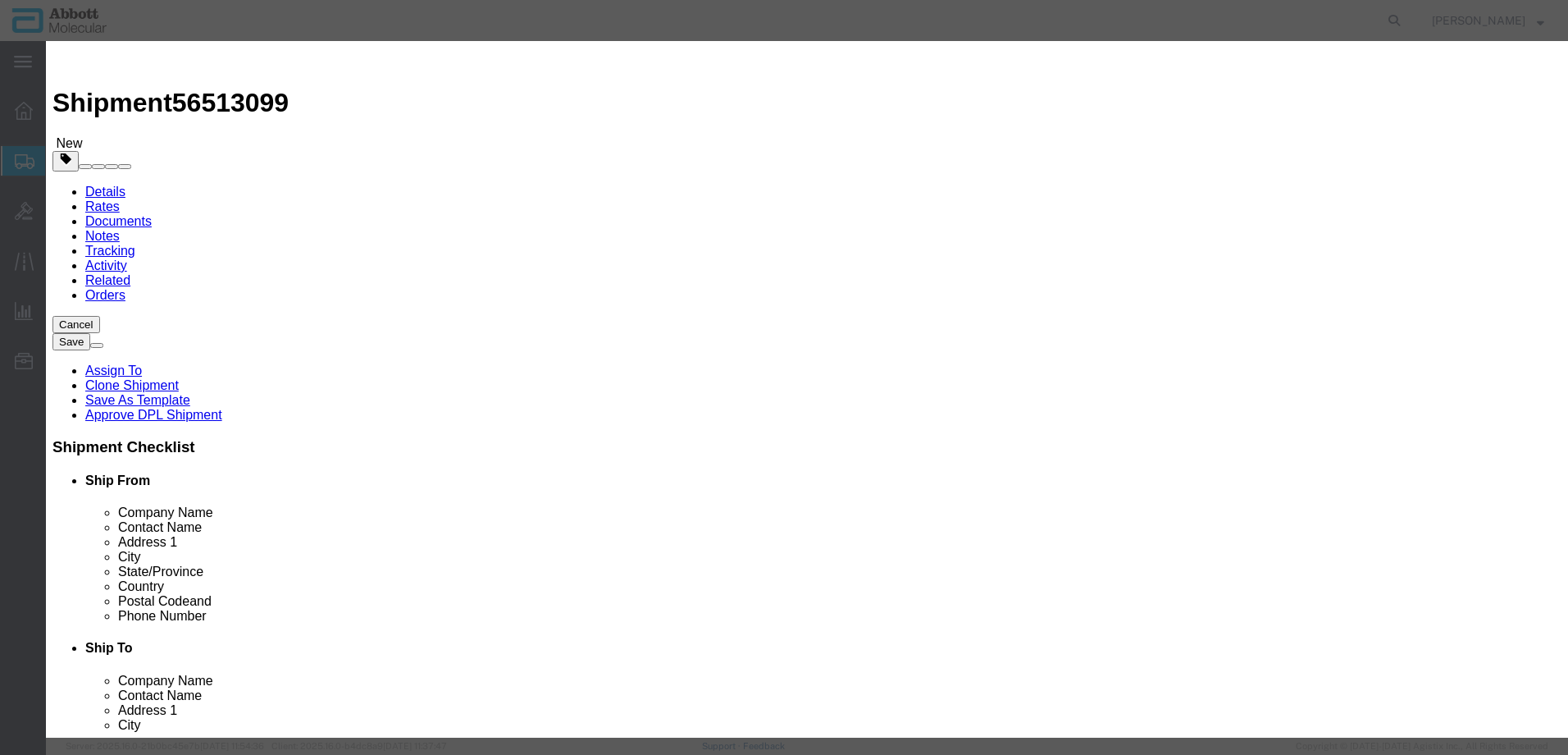
scroll to position [0, 0]
click input "text"
type input "56-130013-06R"
click strong "56-130013-06R"
select select "US"
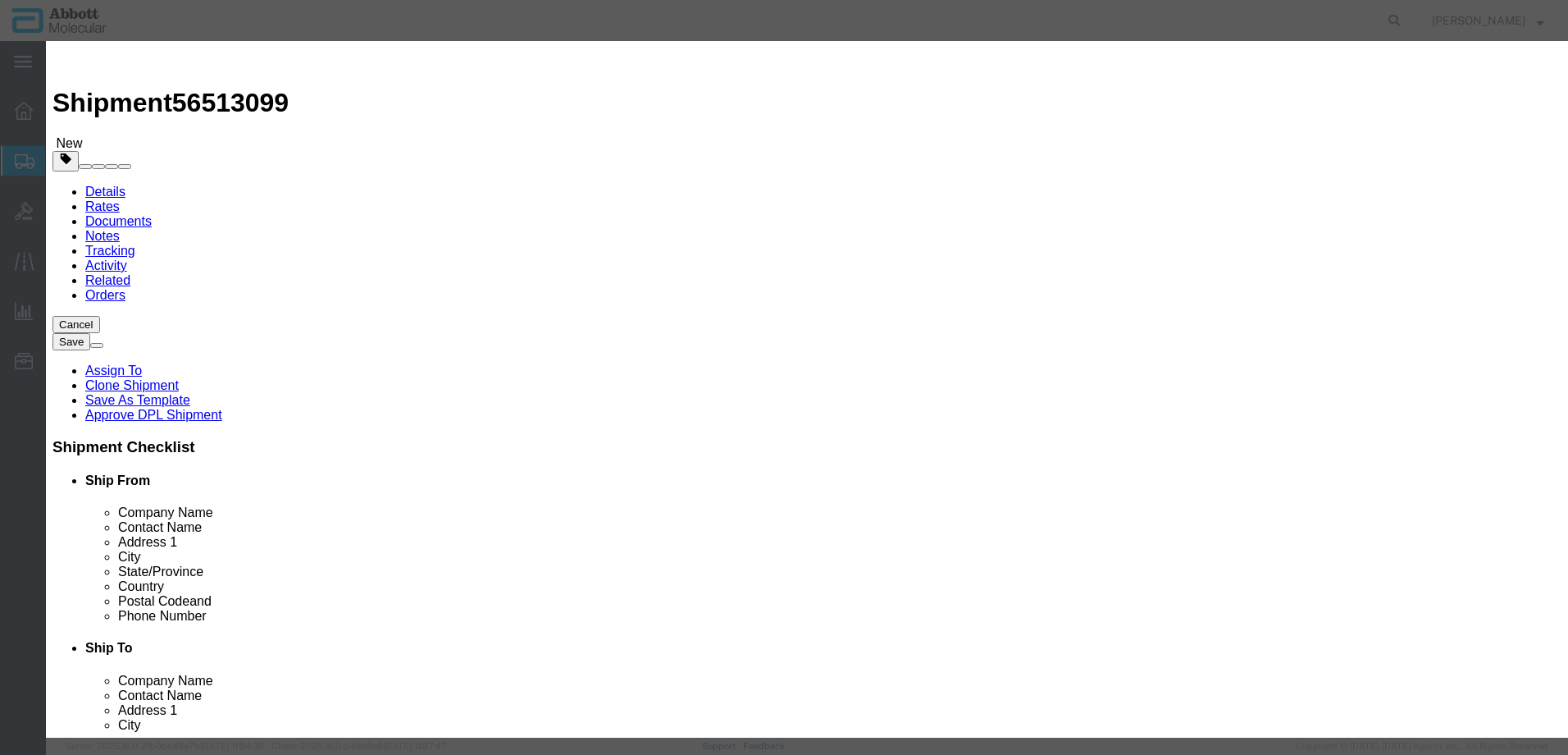
type input "9027905995"
type input "EAR99"
select select "BIS"
type input "56-130013-06RD"
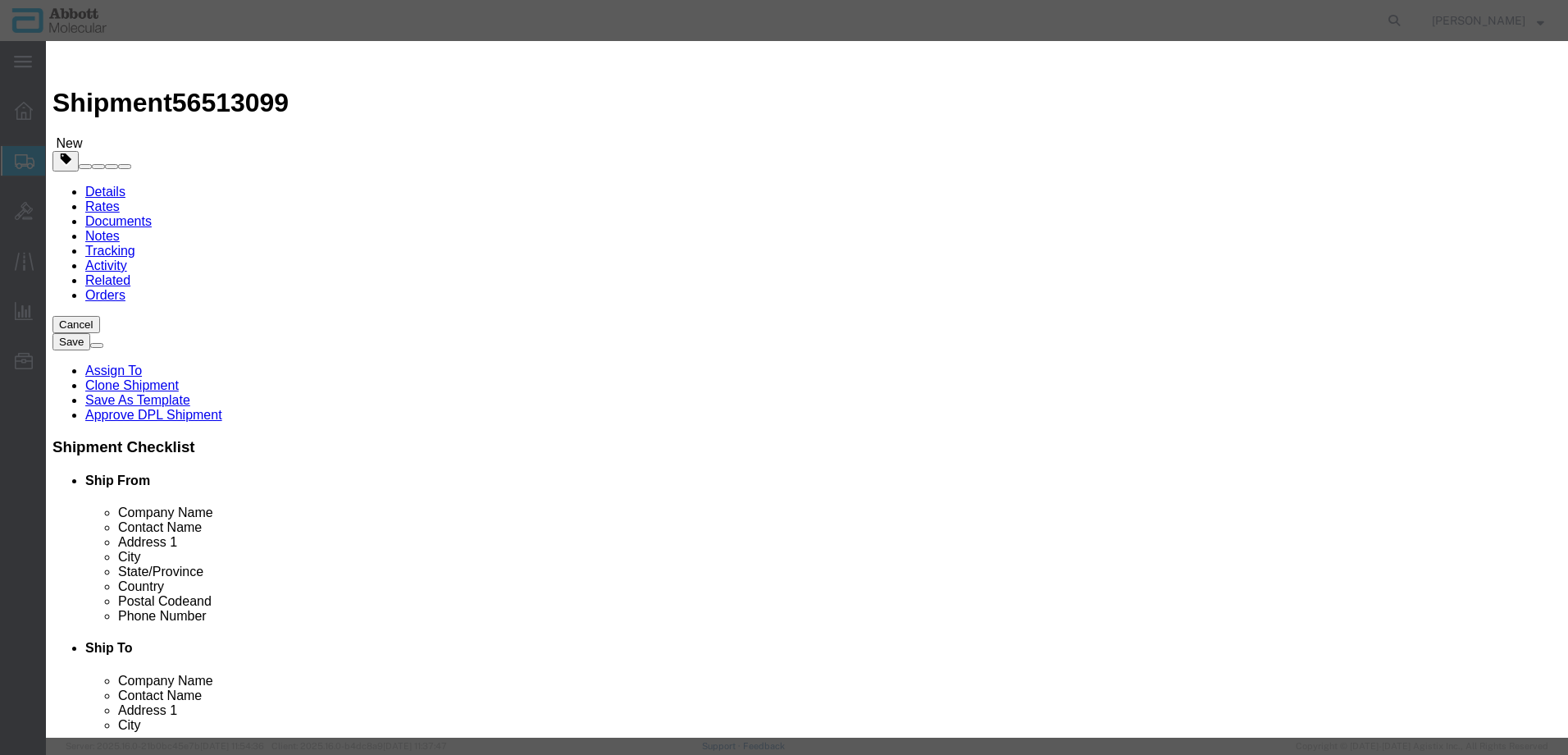
type input "56-130013-06RD"
type textarea "ASSY, Amp Detect Unit Module, V6 DP RR"
select select "NLR"
type input "56-130013-06RD"
type input "1"
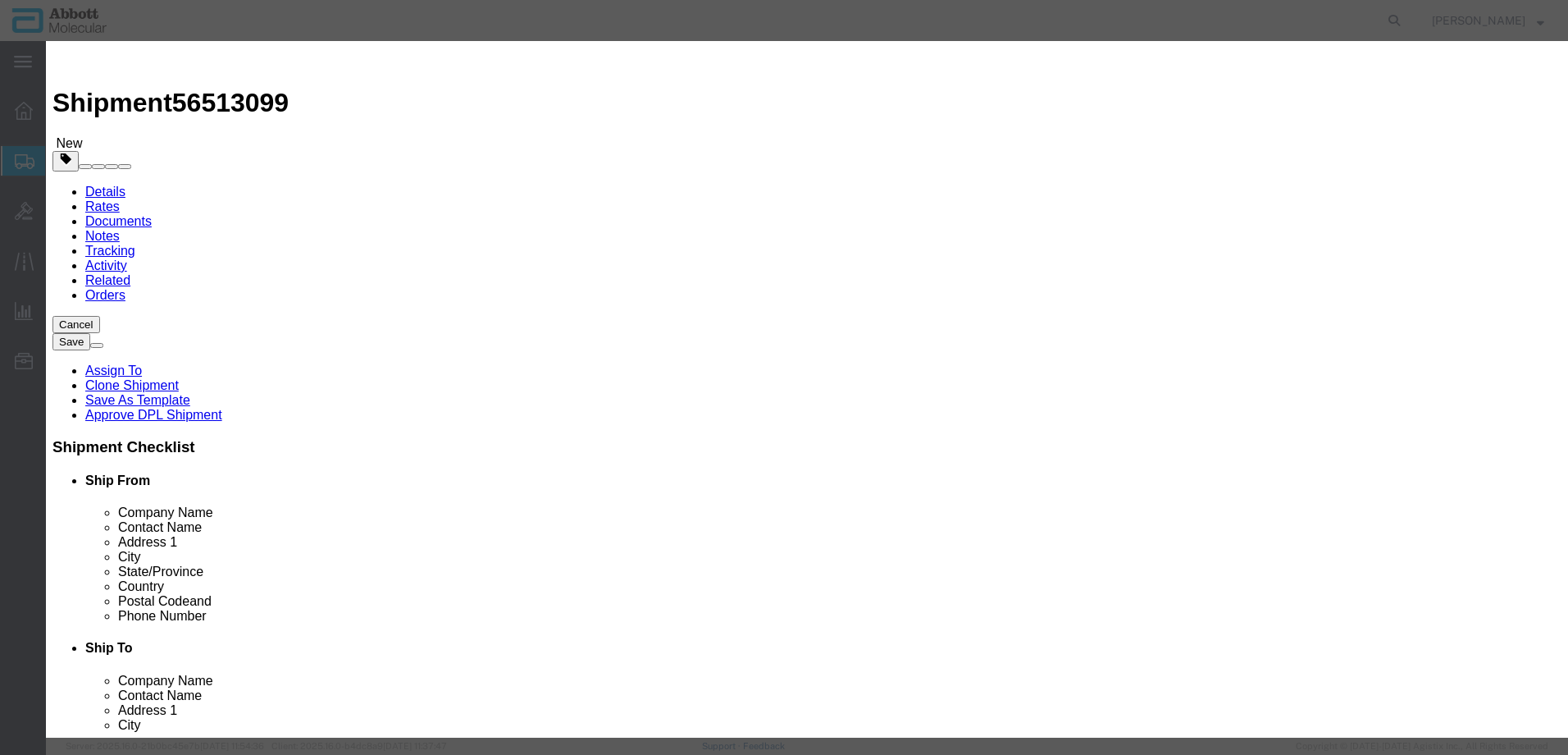
type input "1"
select select "70"
click select "Select Account Type Activity ID Airline Appointment Number ASN Batch Number Bil…"
select select "BATCH_NUMBER"
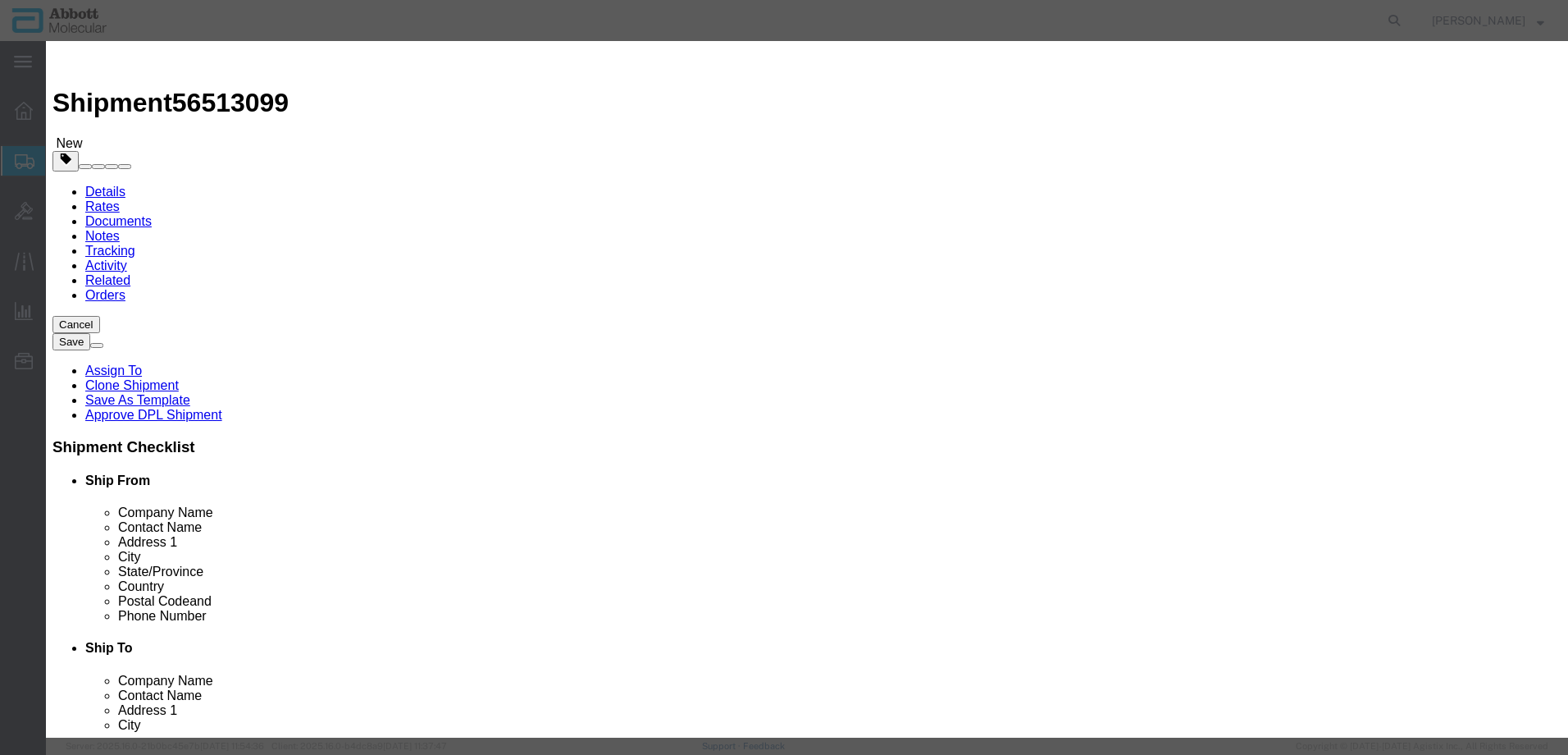
type input "A000582283"
click button "Save & Add Another"
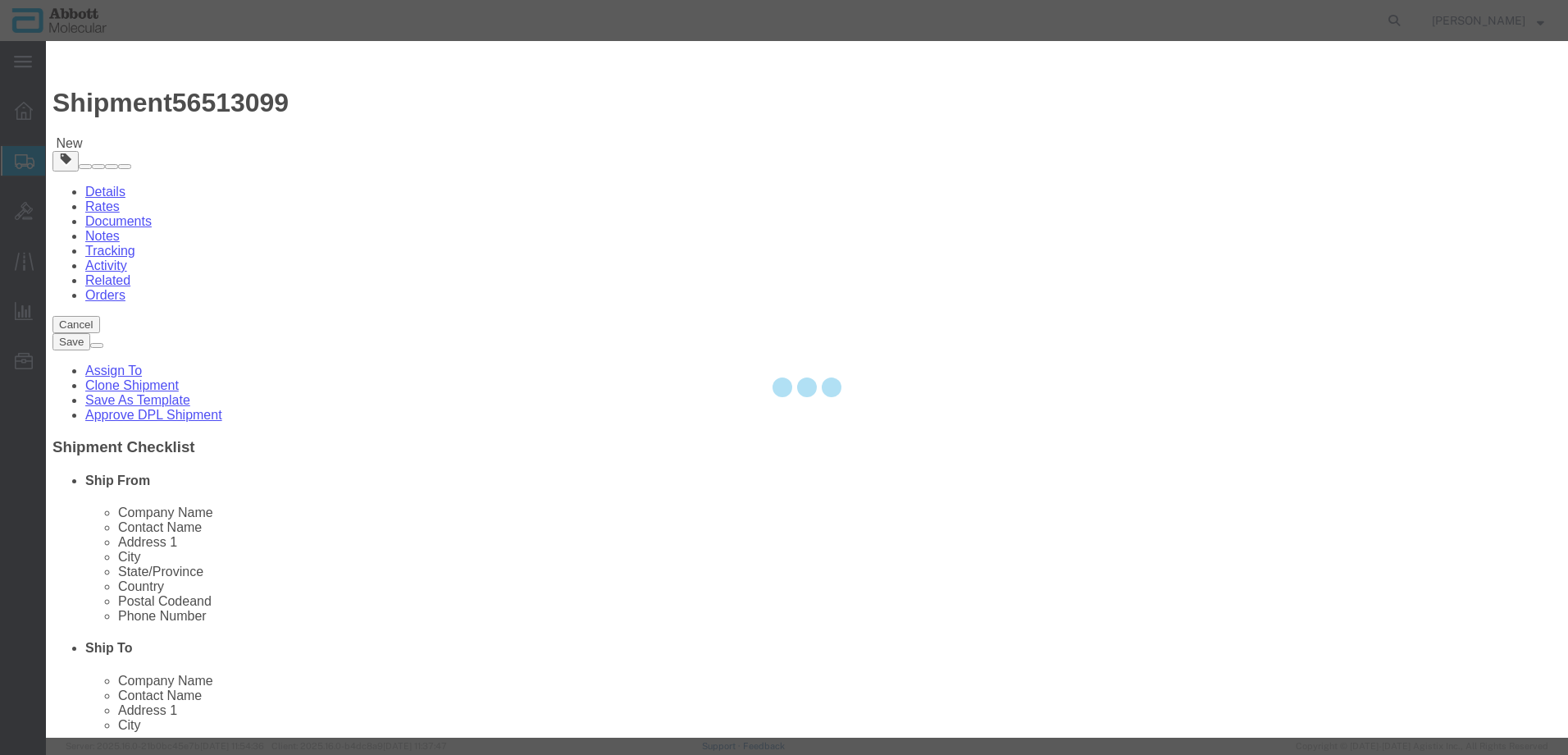
select select "EA"
select select "USD"
select select
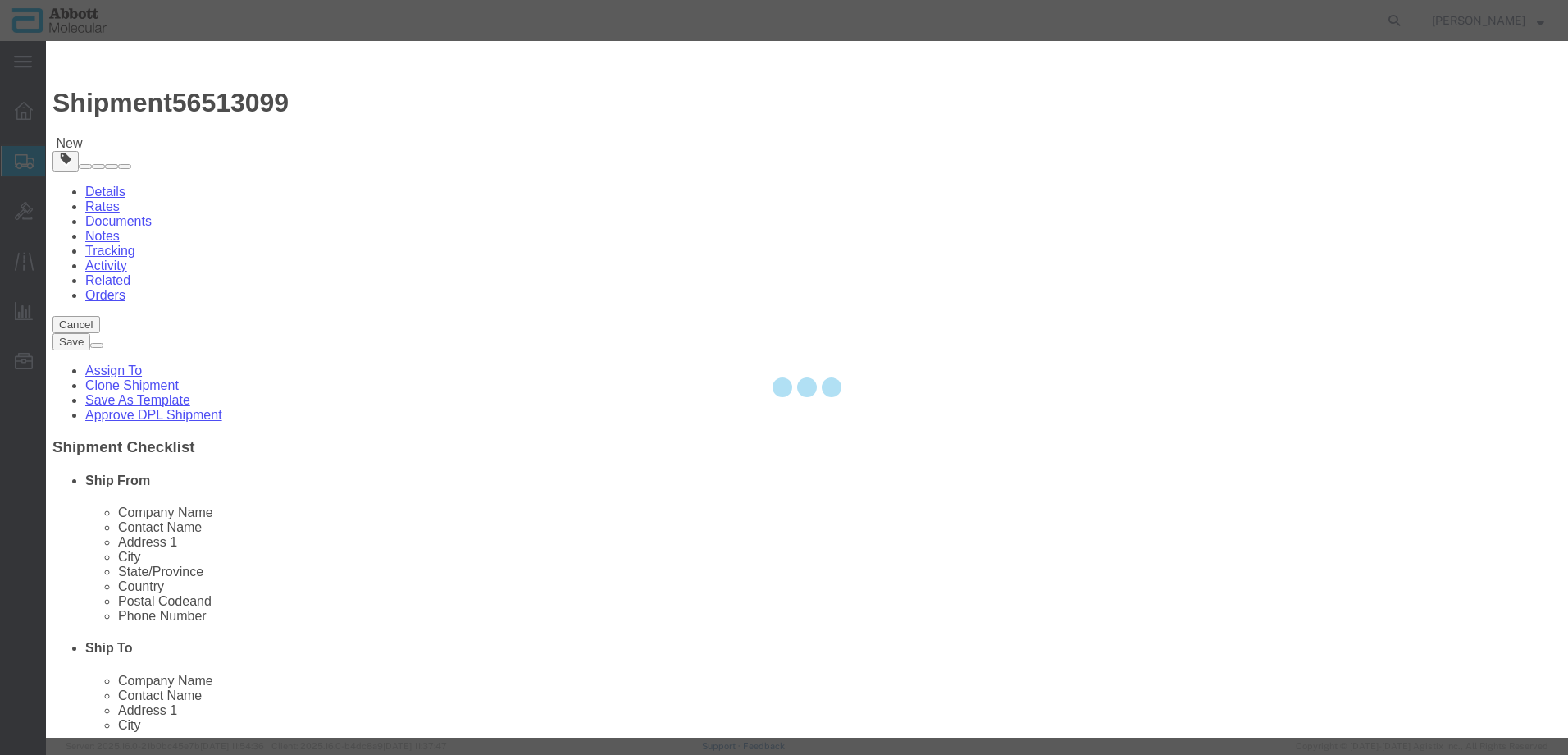
select select
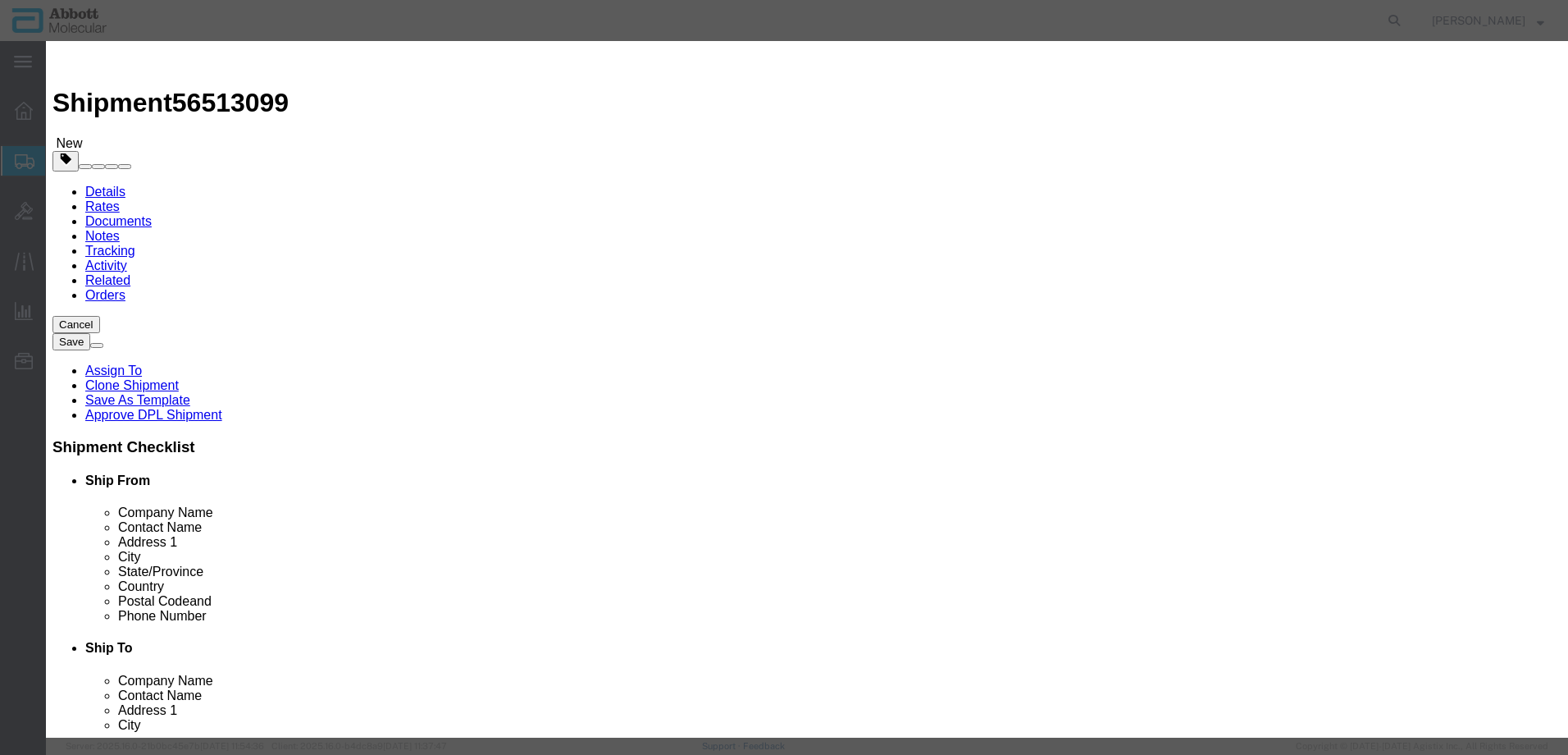
click input "text"
type input "56-130013-06R"
click td "Model: 56-130013-06R D"
select select "US"
type input "9027905995"
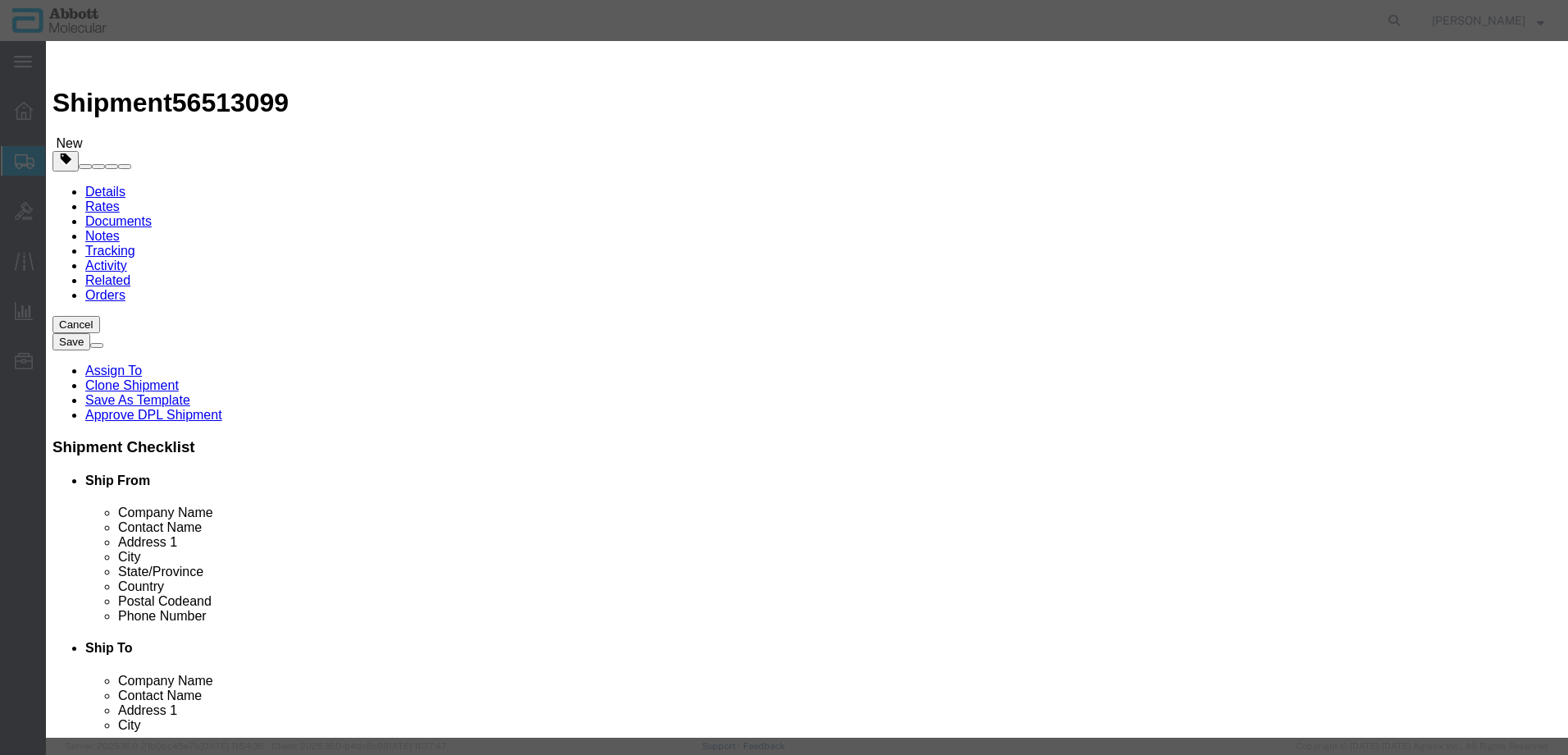
type input "EAR99"
select select "BIS"
type input "56-130013-06RD"
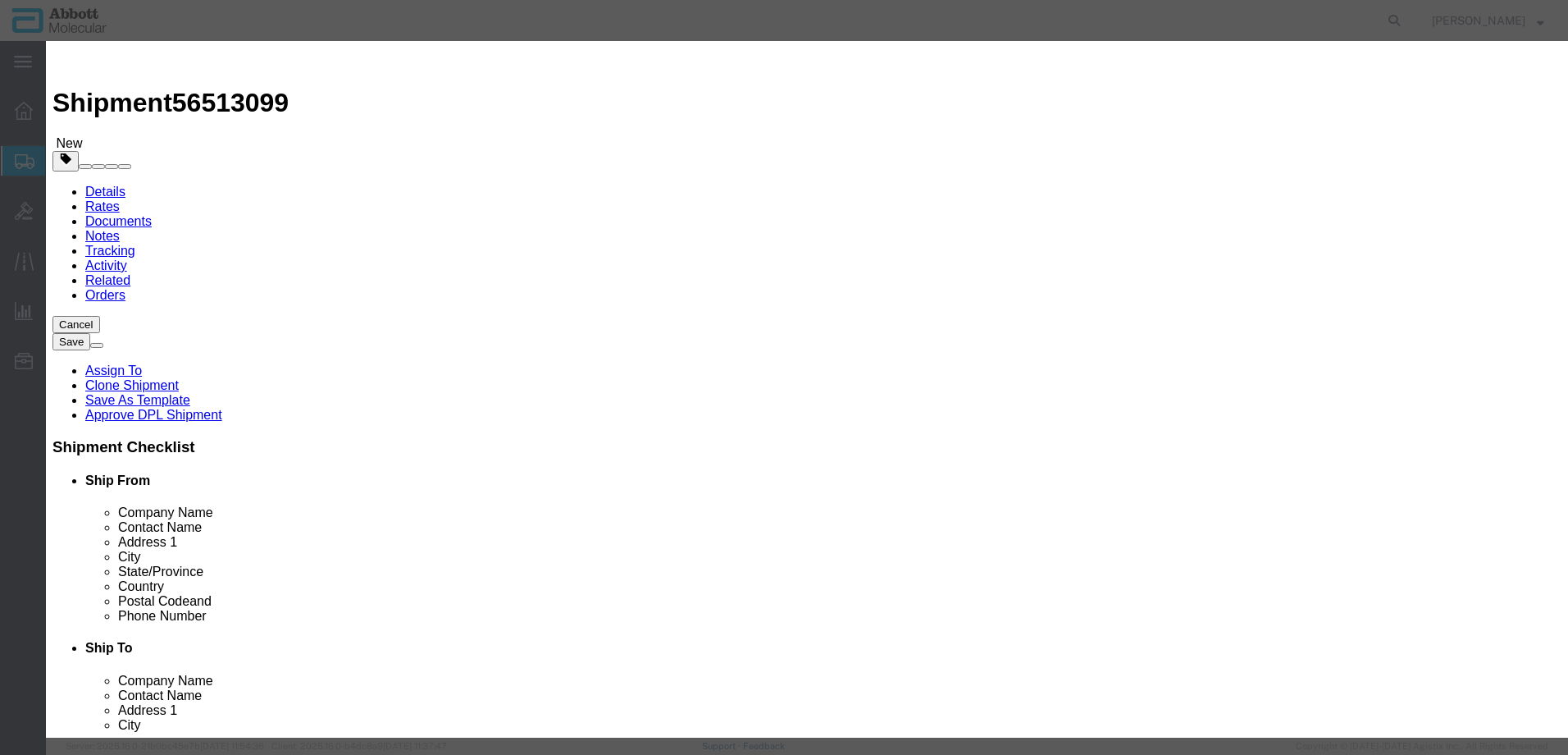
type textarea "ASSY, Amp Detect Unit Module, V6 DP RR"
type input "56-130013-06RD"
select select "NLR"
type input "3"
type input "1"
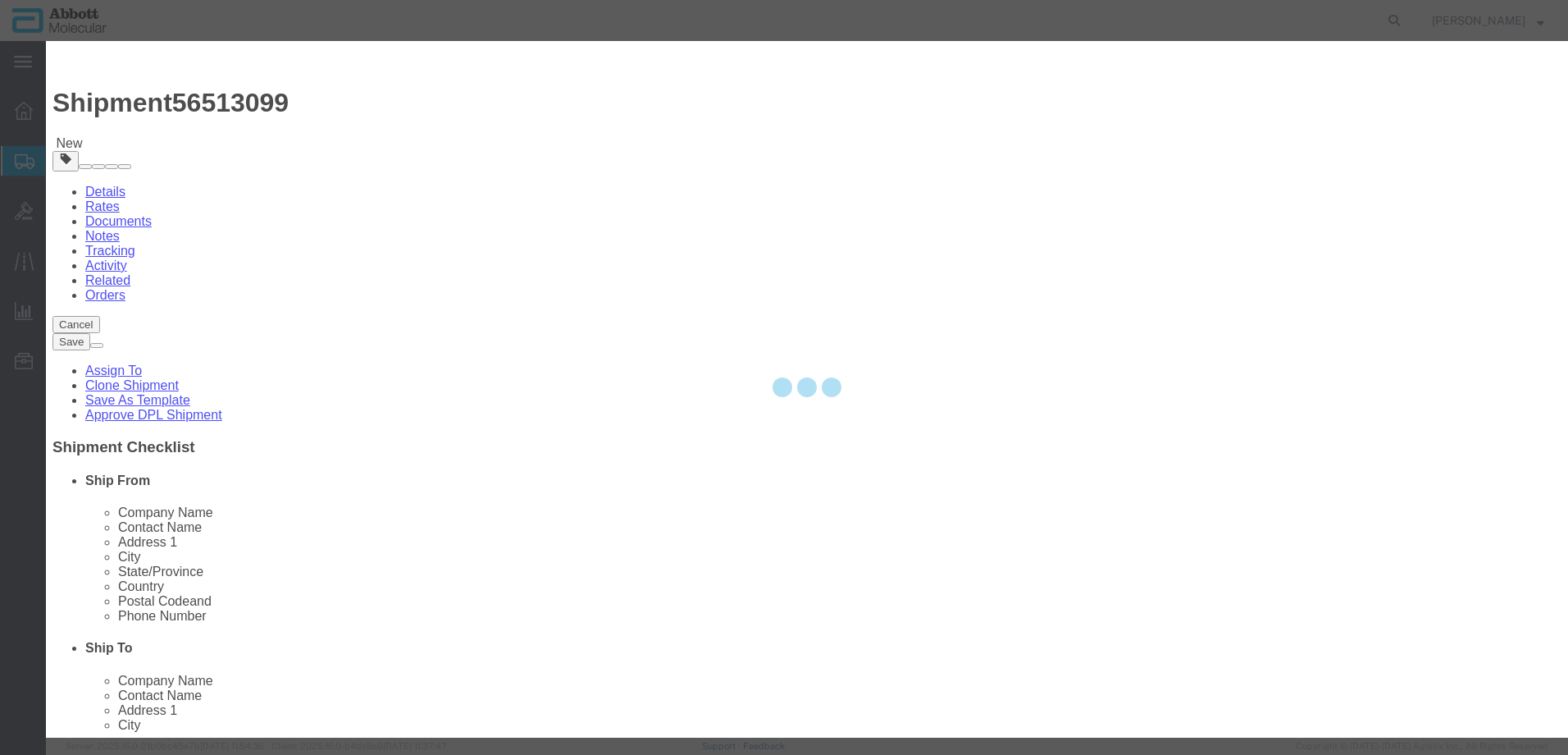
select select "70"
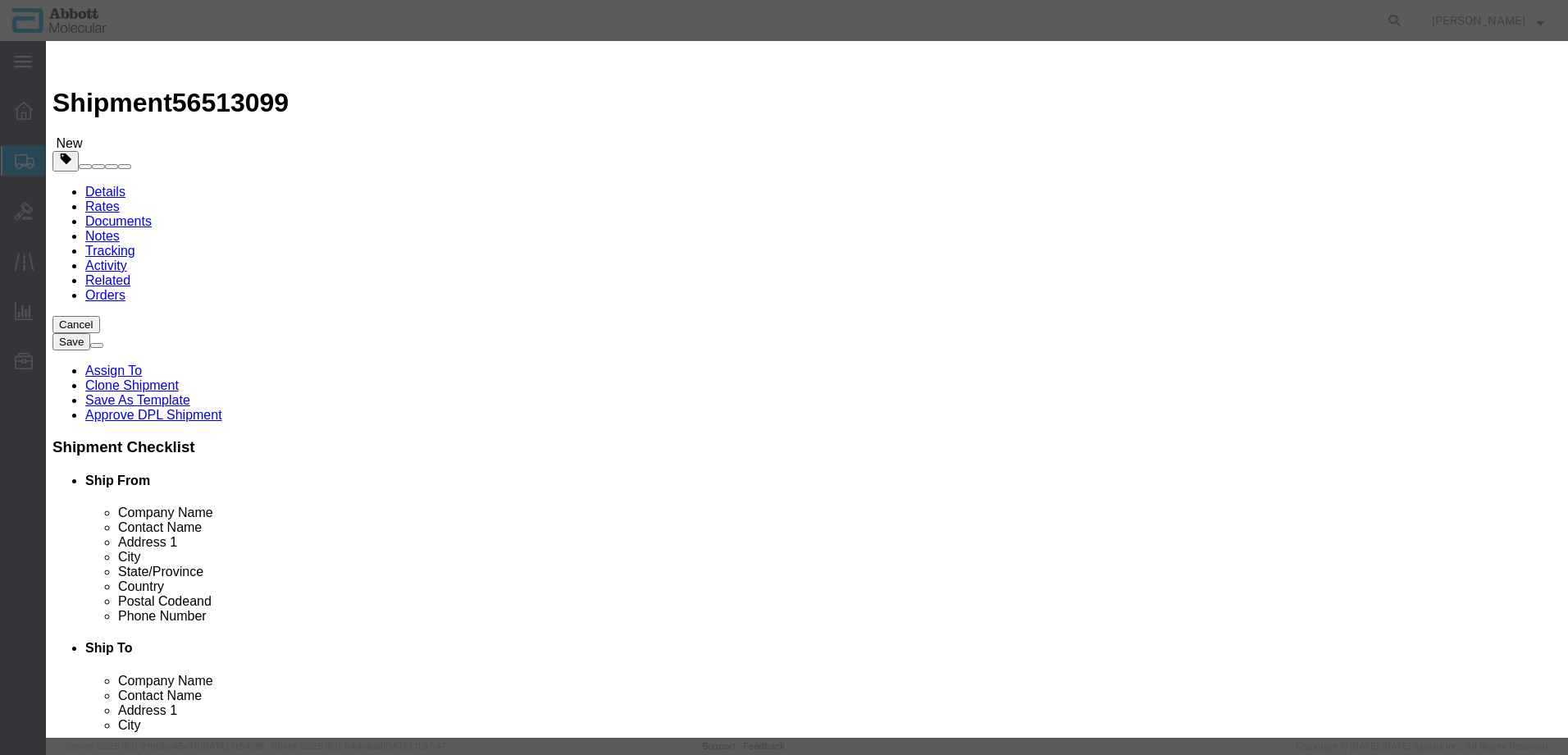
drag, startPoint x: 960, startPoint y: 265, endPoint x: 959, endPoint y: 279, distance: 14.0
click select "Select Account Type Activity ID Airline Appointment Number ASN Batch Number Bil…"
select select "BATCH_NUMBER"
click select "Select Account Type Activity ID Airline Appointment Number ASN Batch Number Bil…"
type input "A000582284"
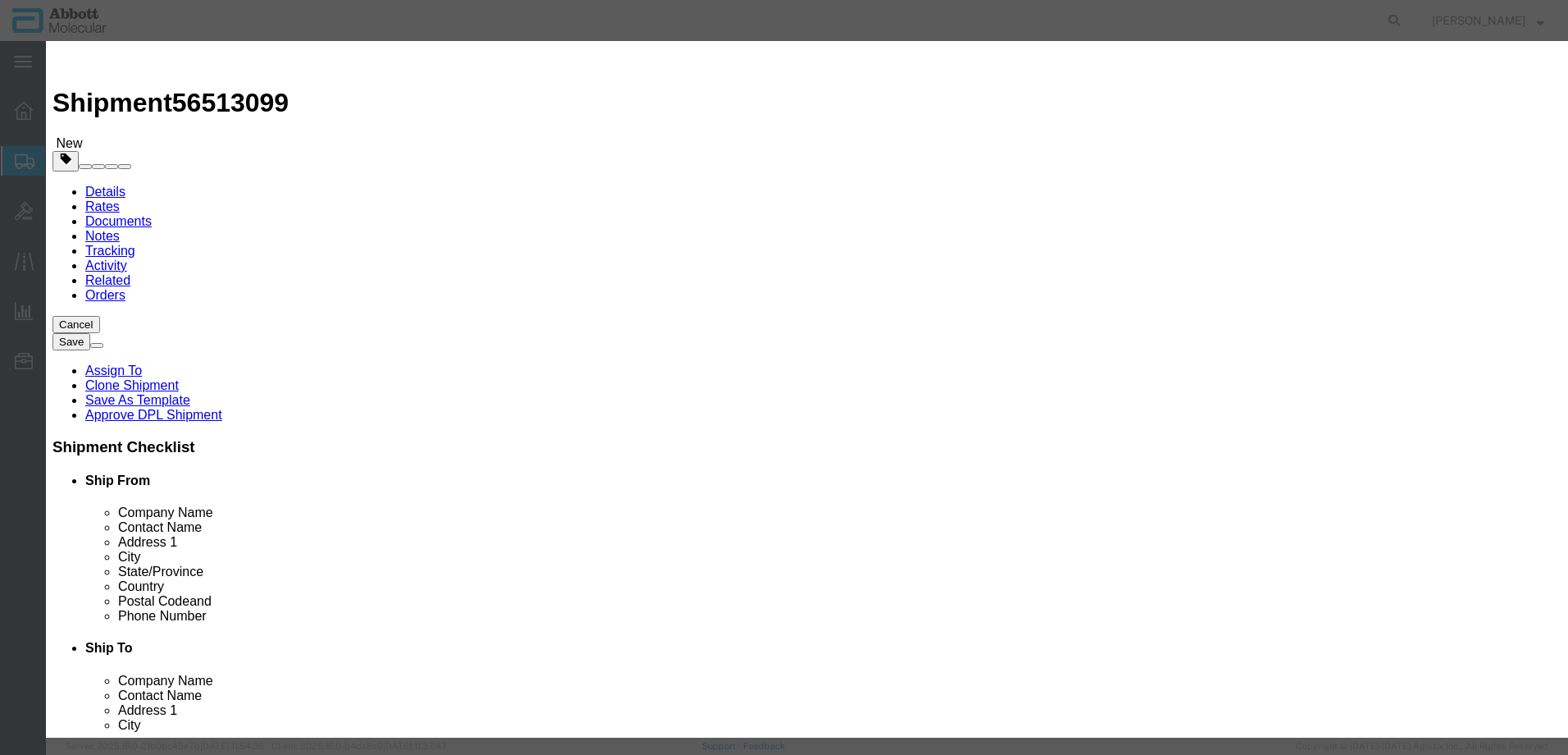
select select "BATCH_NUMBER"
type input "A000582286"
select select "BATCH_NUMBER"
type input "A000582430"
click button "Save & Close"
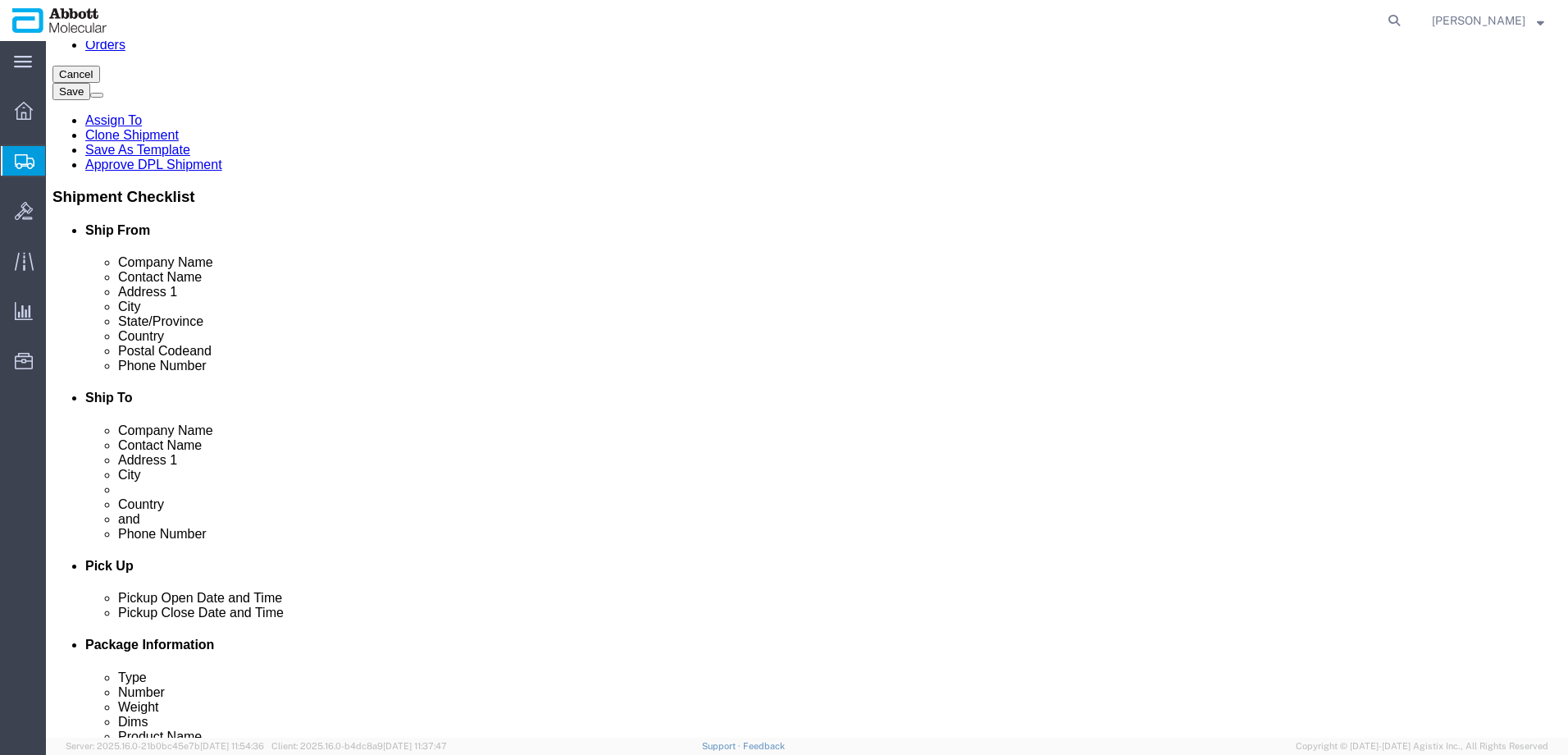
scroll to position [307, 0]
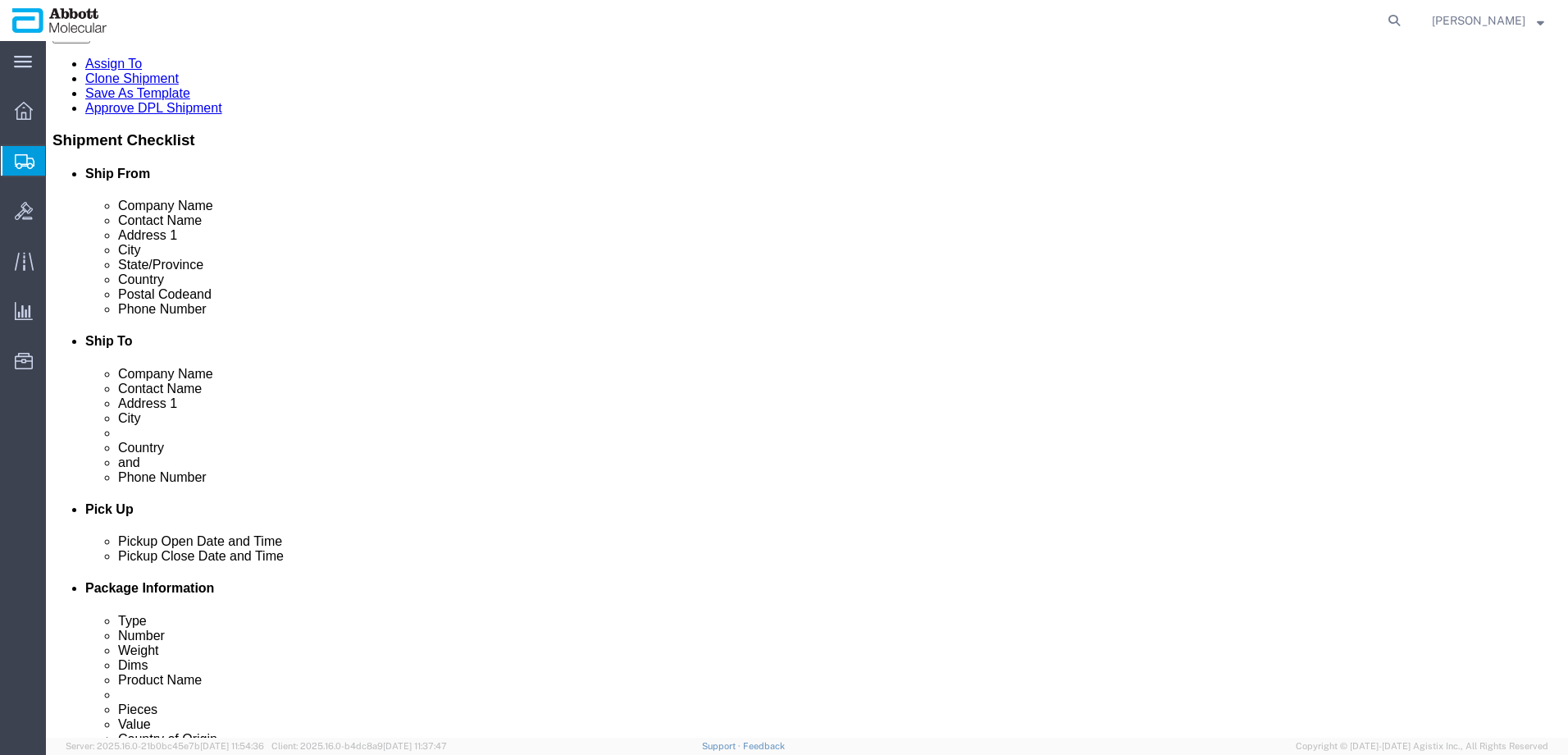
click button "Continue"
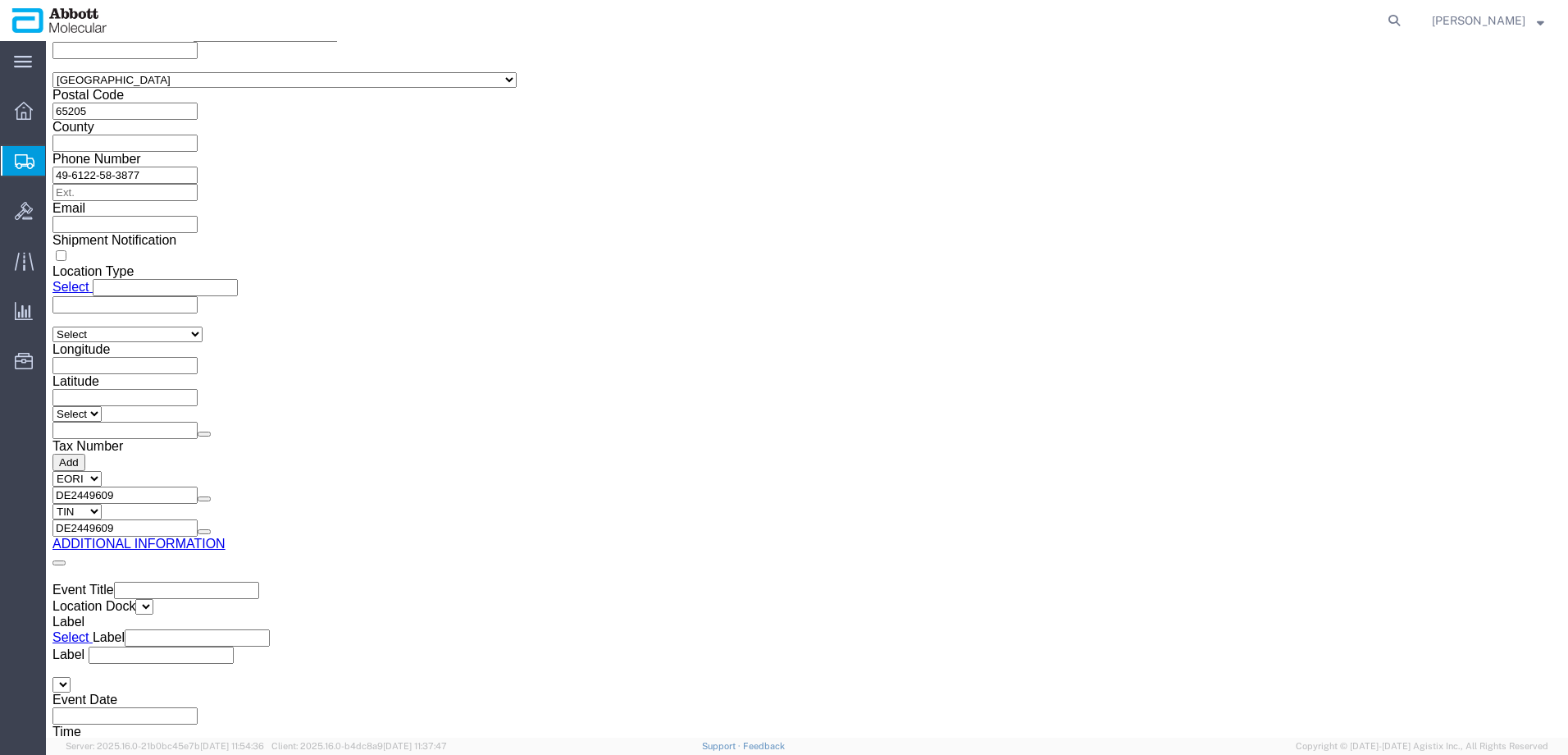
click button "Upload"
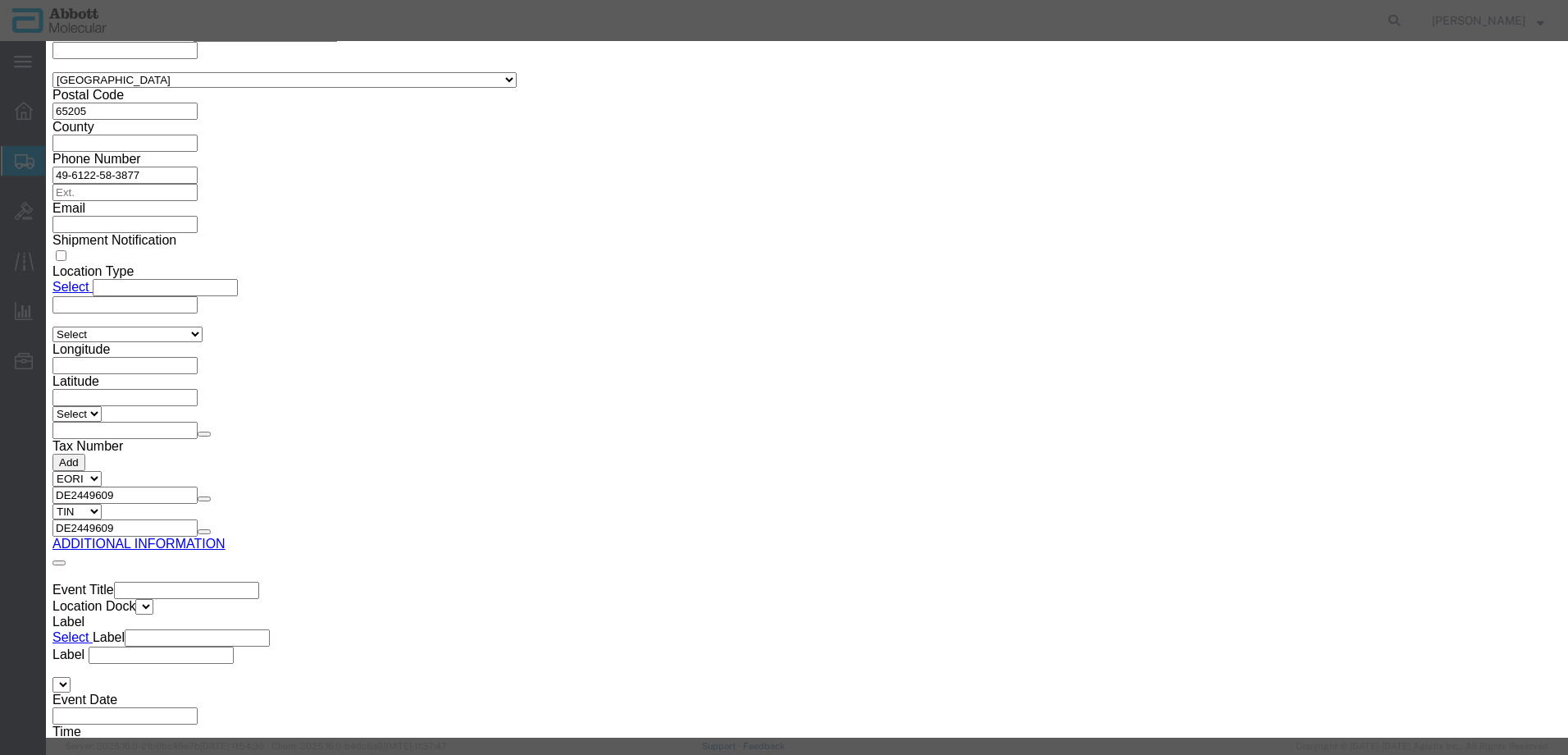
click button "Browse"
type input "C:\fakepath\917814071 SLI JAS.pdf"
click button "Upload"
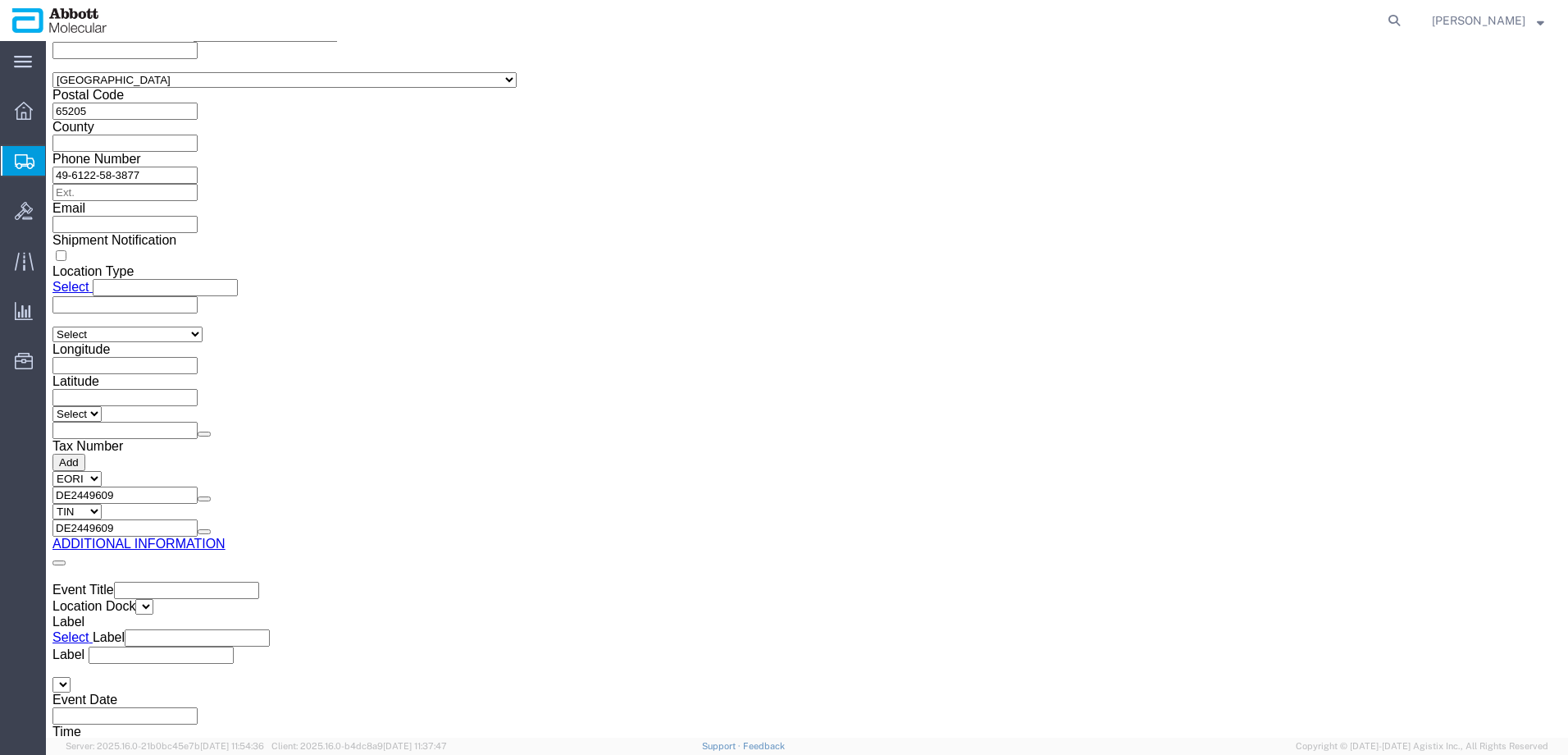
click div
drag, startPoint x: 41, startPoint y: 25, endPoint x: 221, endPoint y: 42, distance: 180.8
click div "Shipment 56513099 New"
copy h1 "Shipment 56513099"
click button "Rate Shipment"
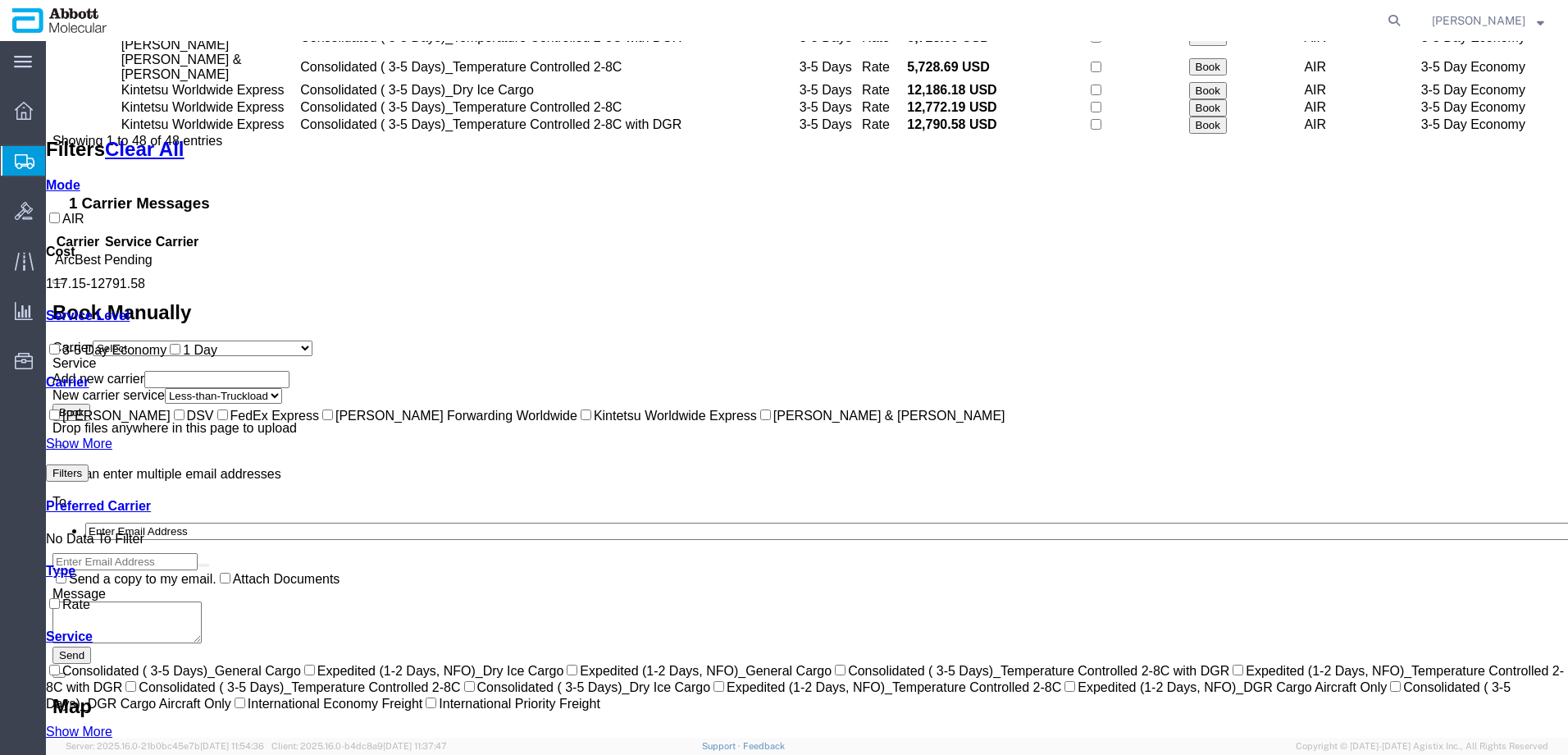
scroll to position [1166, 0]
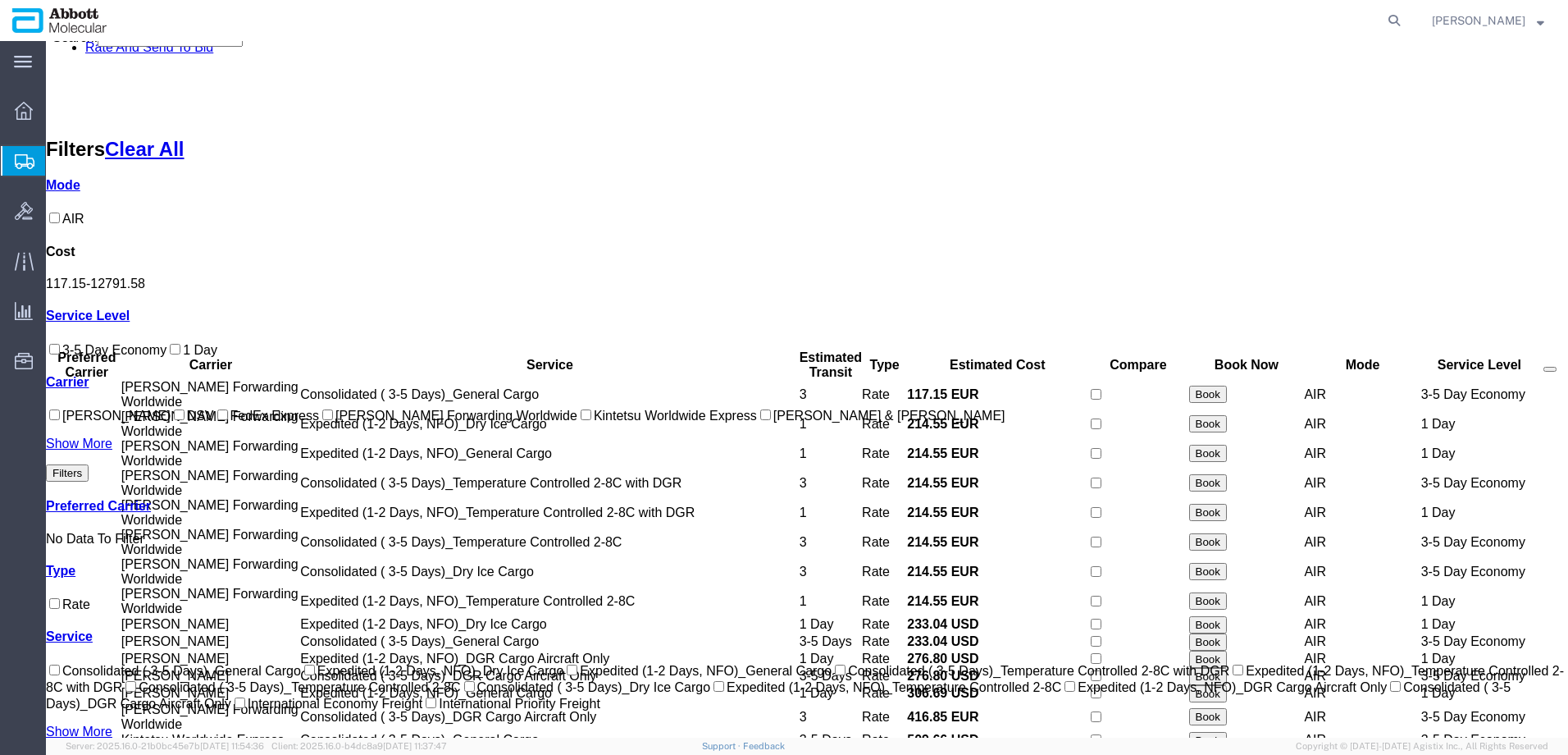
click at [322, 420] on input "[PERSON_NAME] Forwarding Worldwide" at bounding box center [327, 415] width 11 height 11
checkbox input "true"
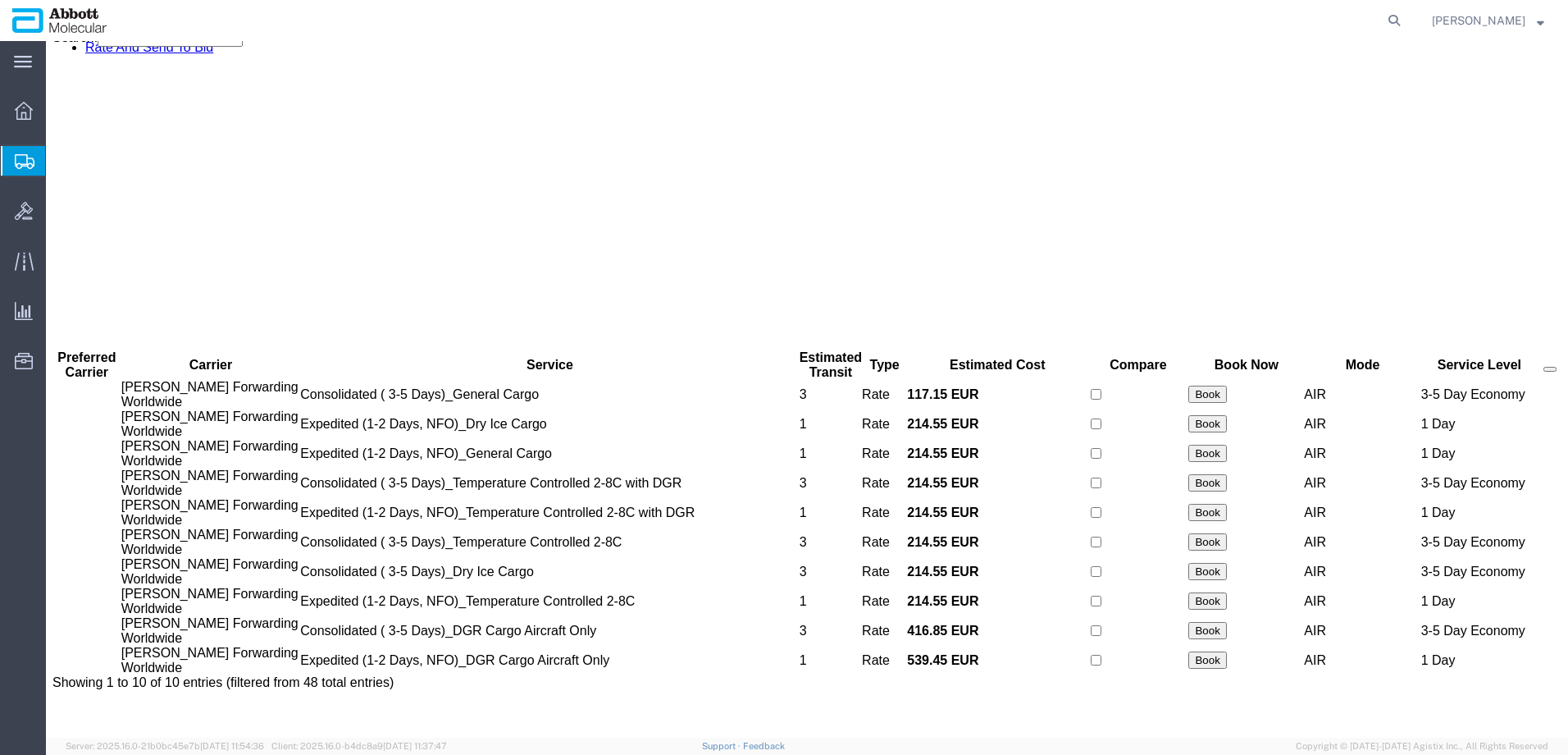
scroll to position [0, 0]
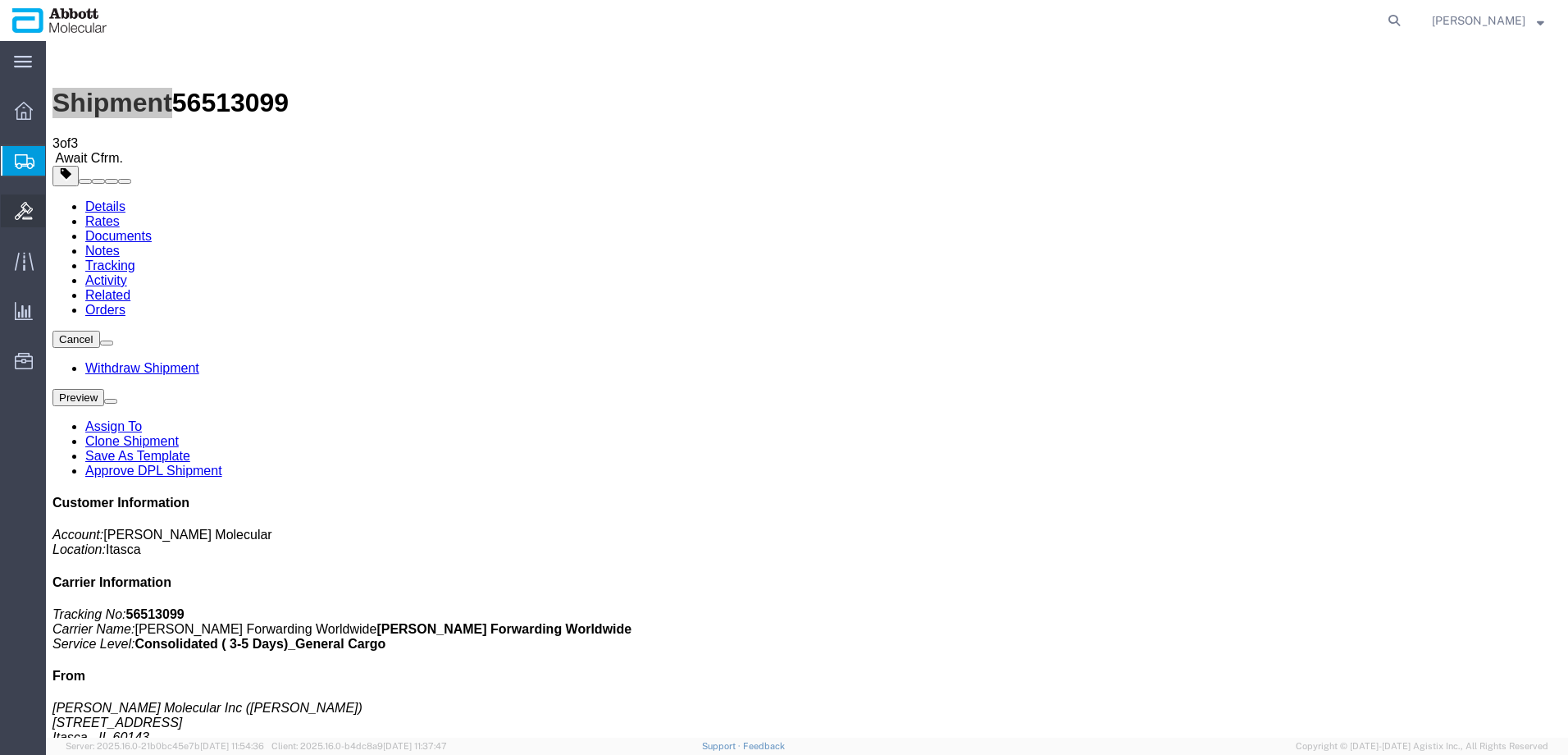
drag, startPoint x: 116, startPoint y: 239, endPoint x: 3, endPoint y: 204, distance: 118.3
click at [0, 0] on span "Create from Template" at bounding box center [0, 0] width 0 height 0
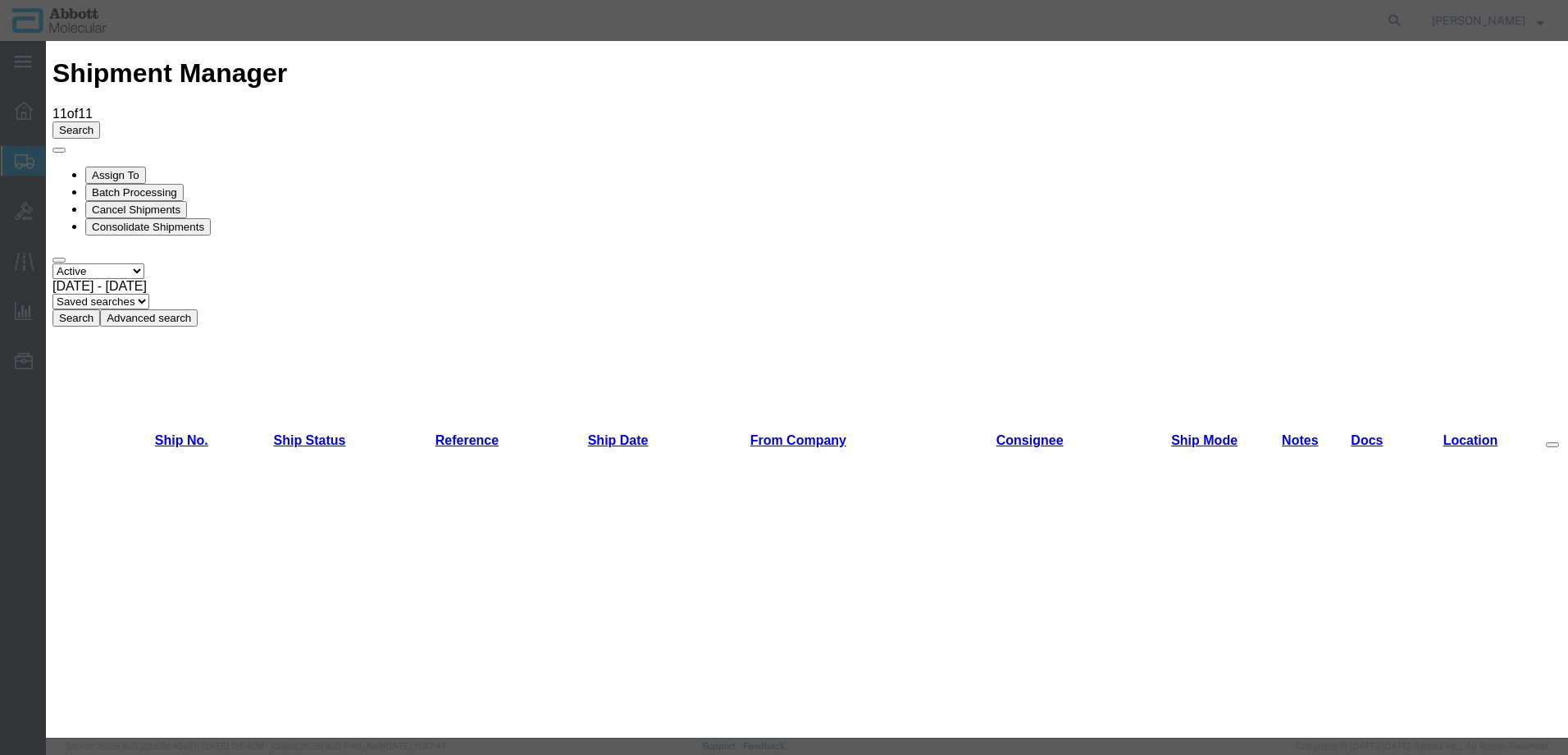
scroll to position [1149, 0]
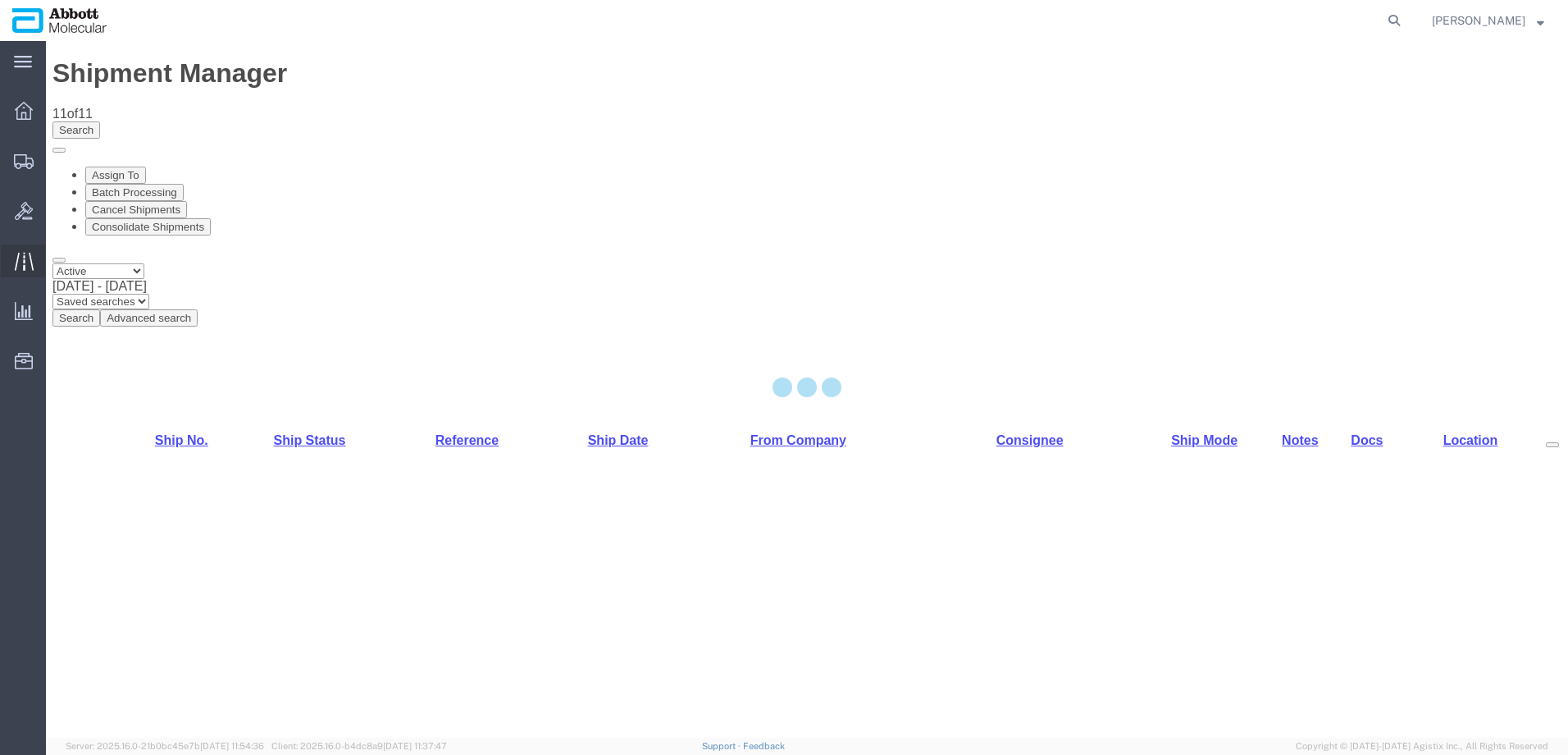
select select "48454"
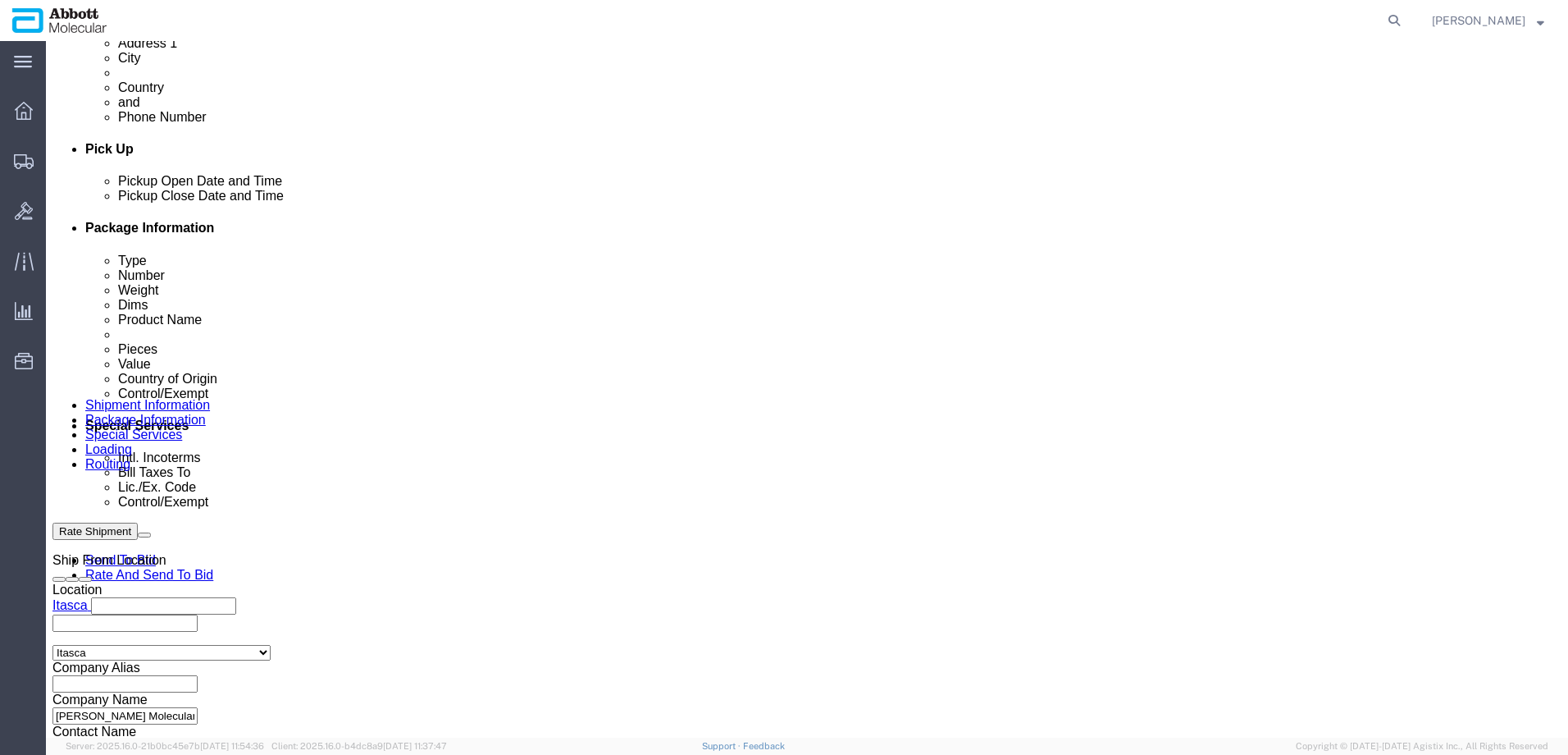
scroll to position [903, 0]
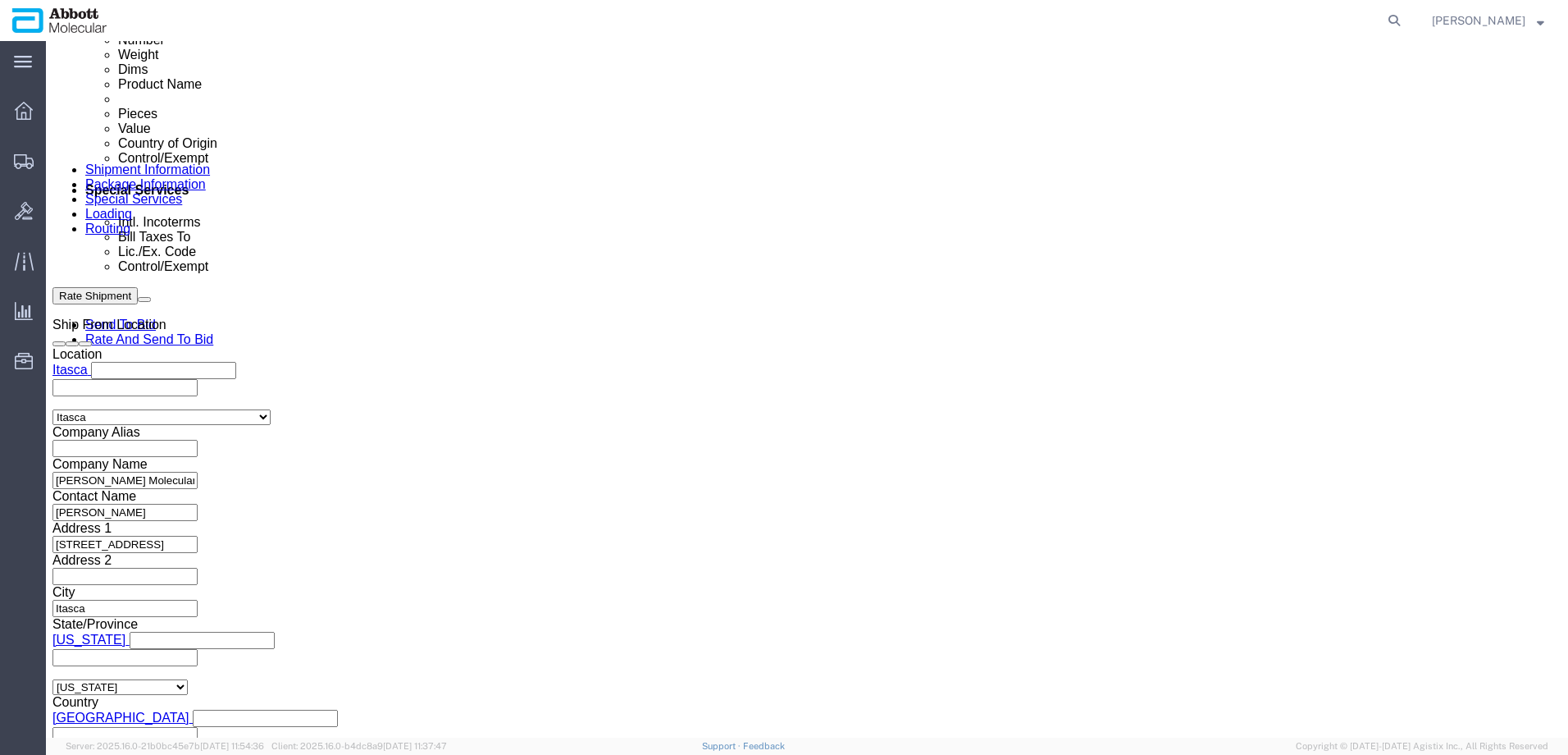
click input "text"
paste input "620593337"
type input "620593337"
select select "INVOICE"
paste input "620593337"
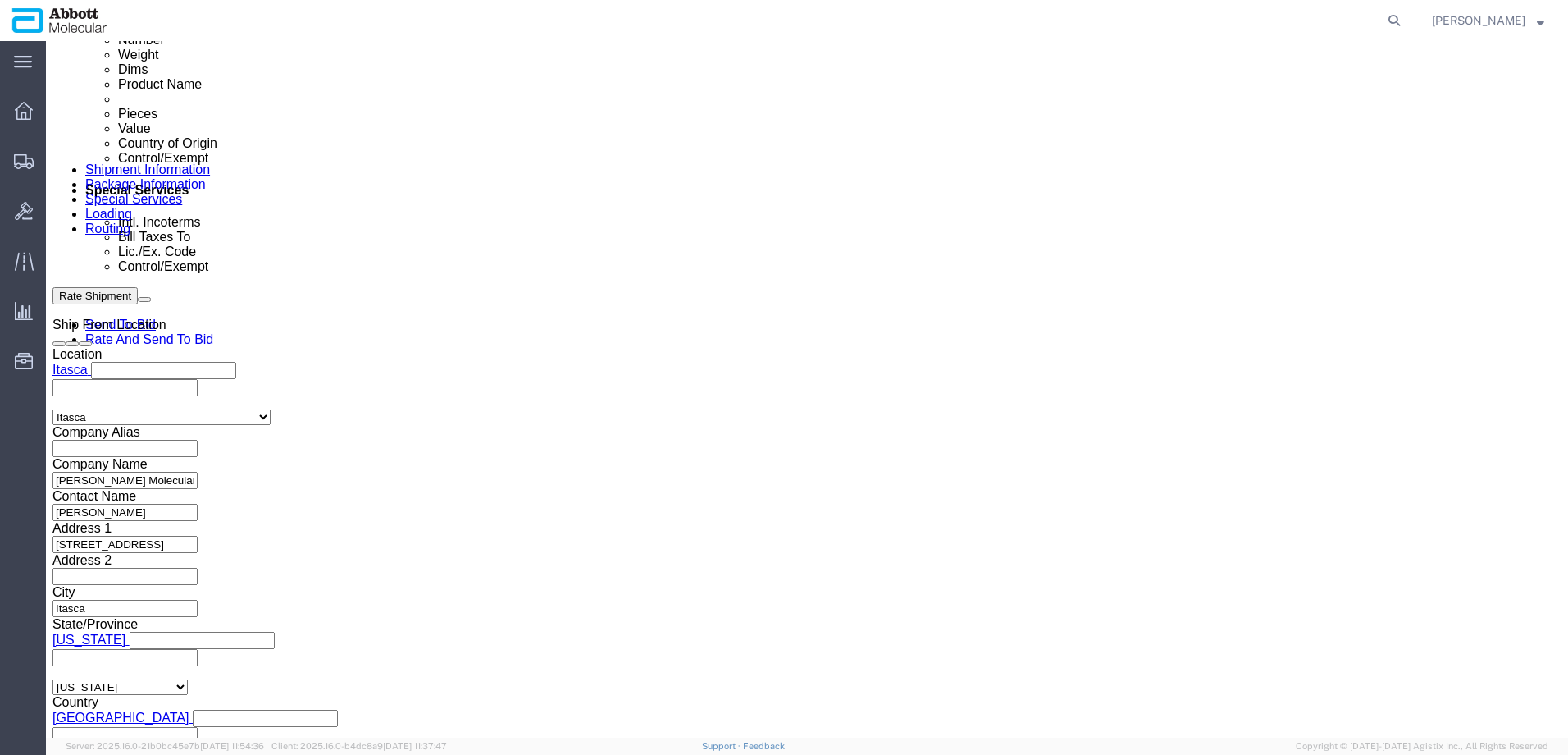
scroll to position [1029, 0]
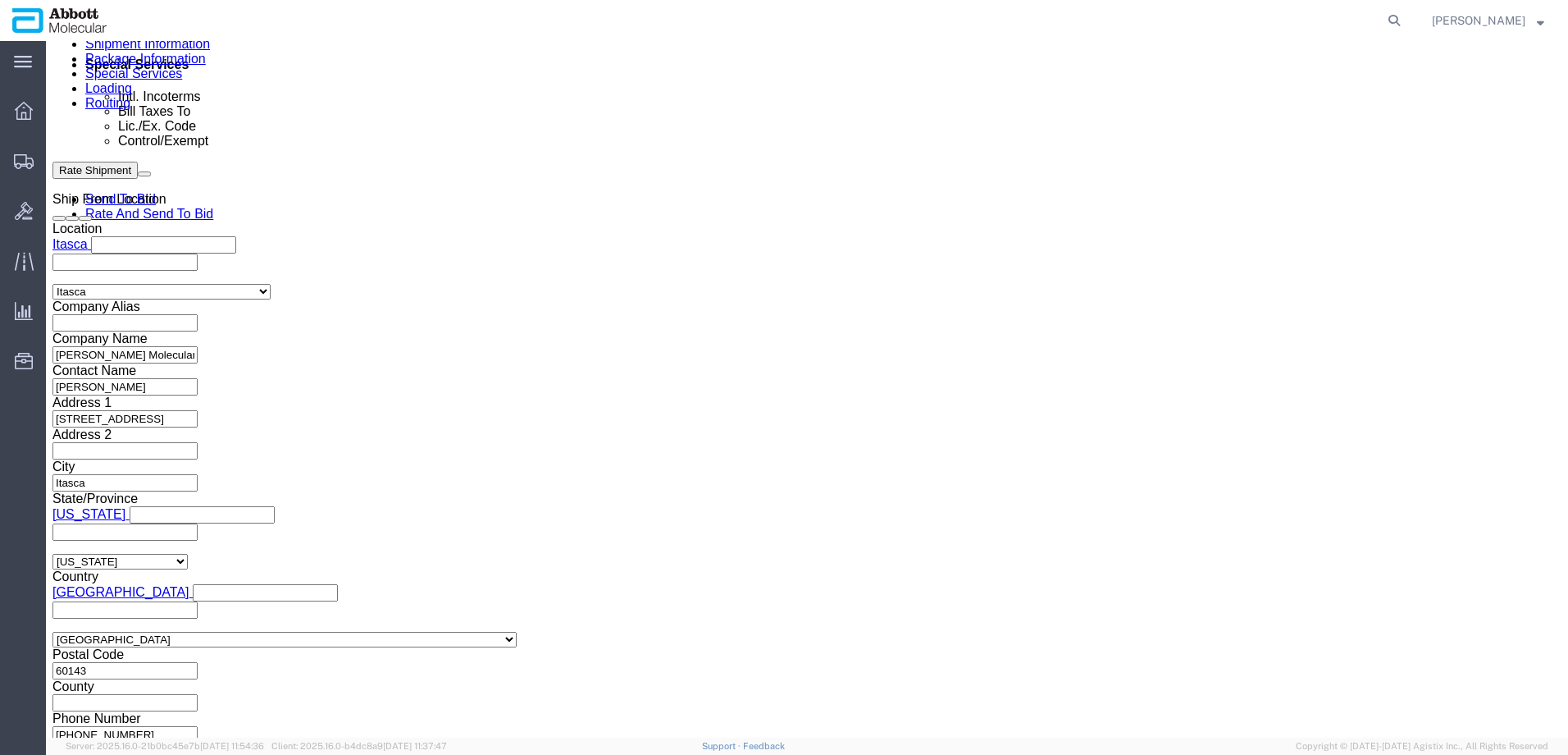
type input "620593338"
click button "Continue"
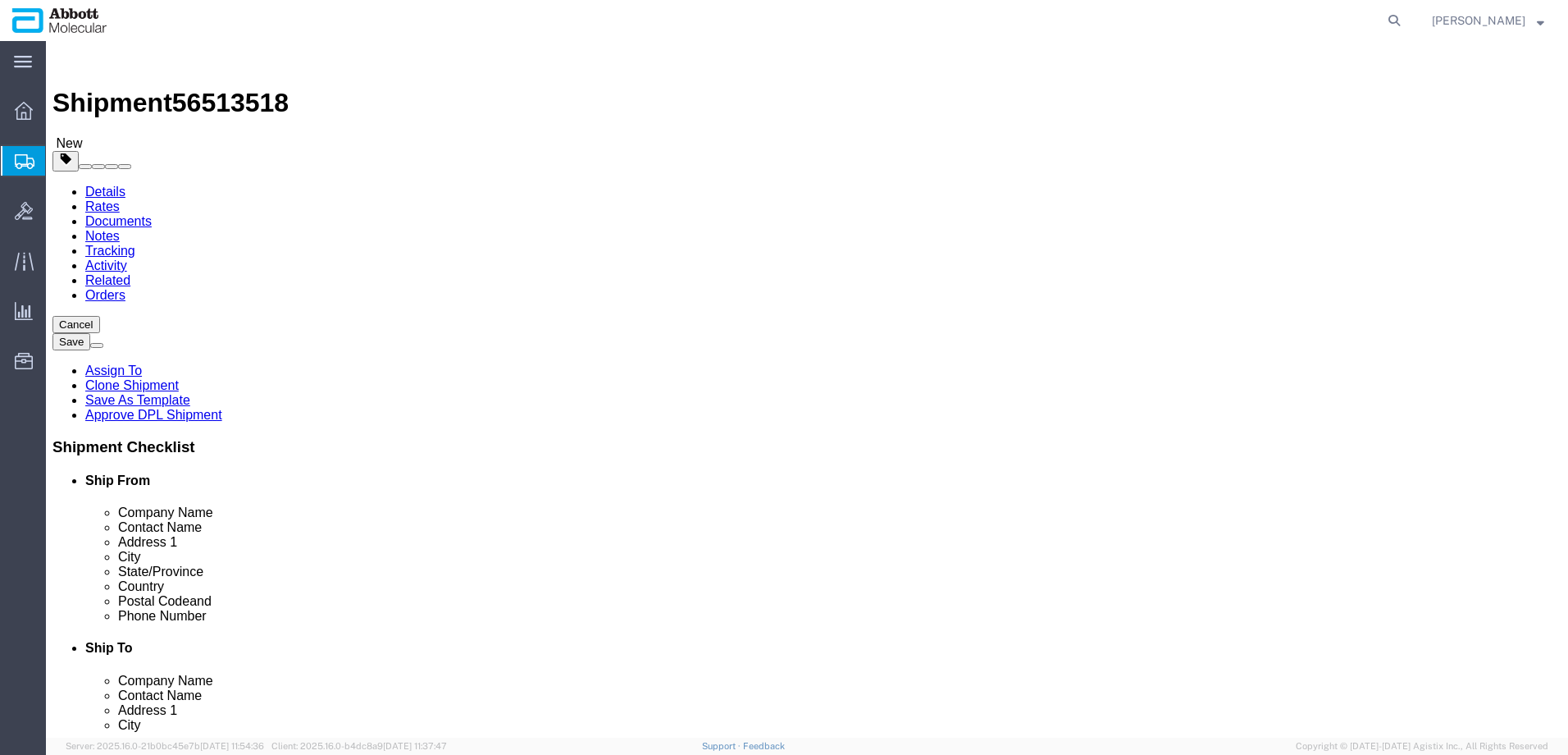
click select "Select Box (B) Box (C) Box (D) Cardboard Box(es) Crate (Instrument) Crate(s) En…"
select select "PSST"
click select "Select Box (B) Box (C) Box (D) Cardboard Box(es) Crate (Instrument) Crate(s) En…"
drag, startPoint x: 266, startPoint y: 338, endPoint x: 42, endPoint y: 343, distance: 224.1
click div "Number 1"
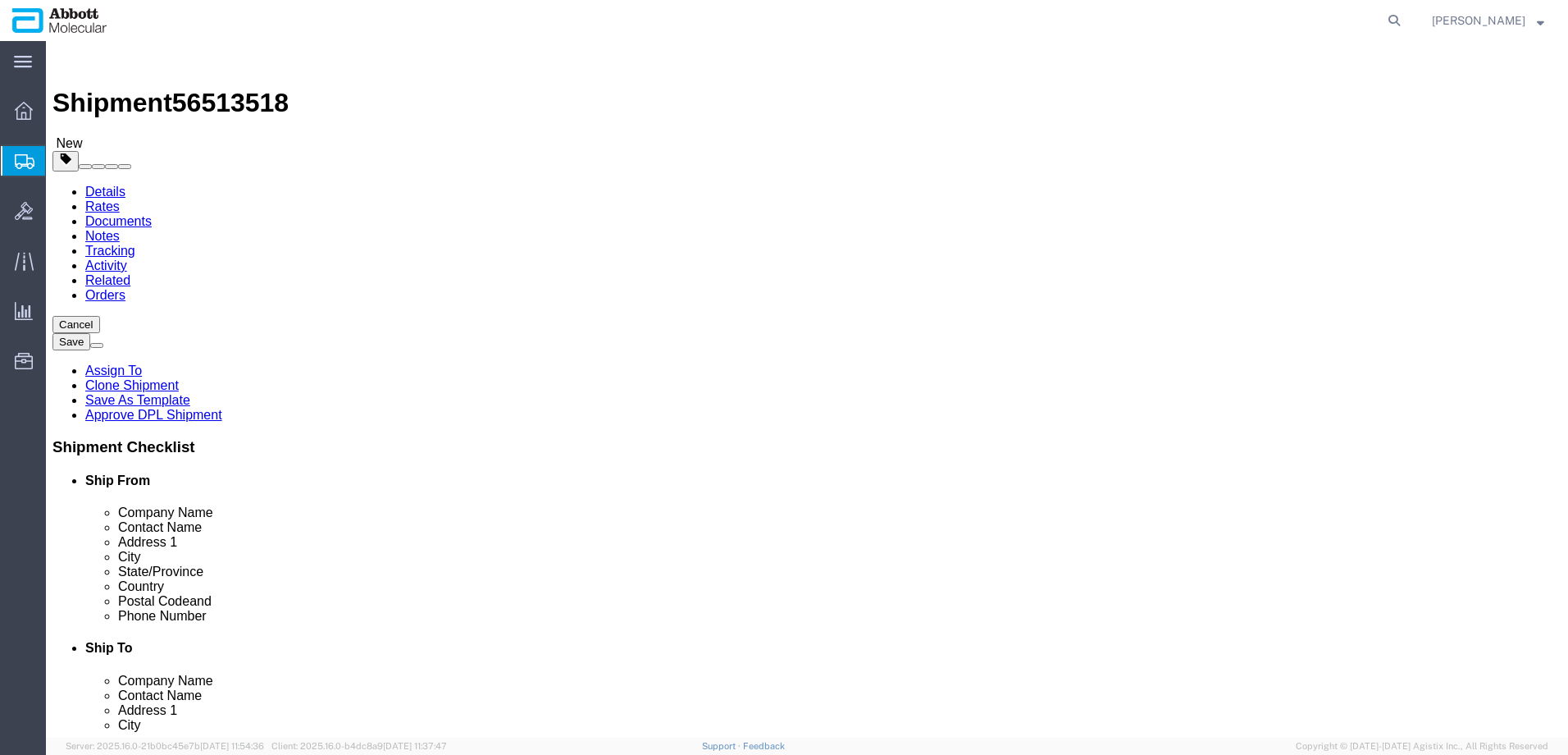
type input "5"
type input "48"
type input "40"
type input "57"
click input "checkbox"
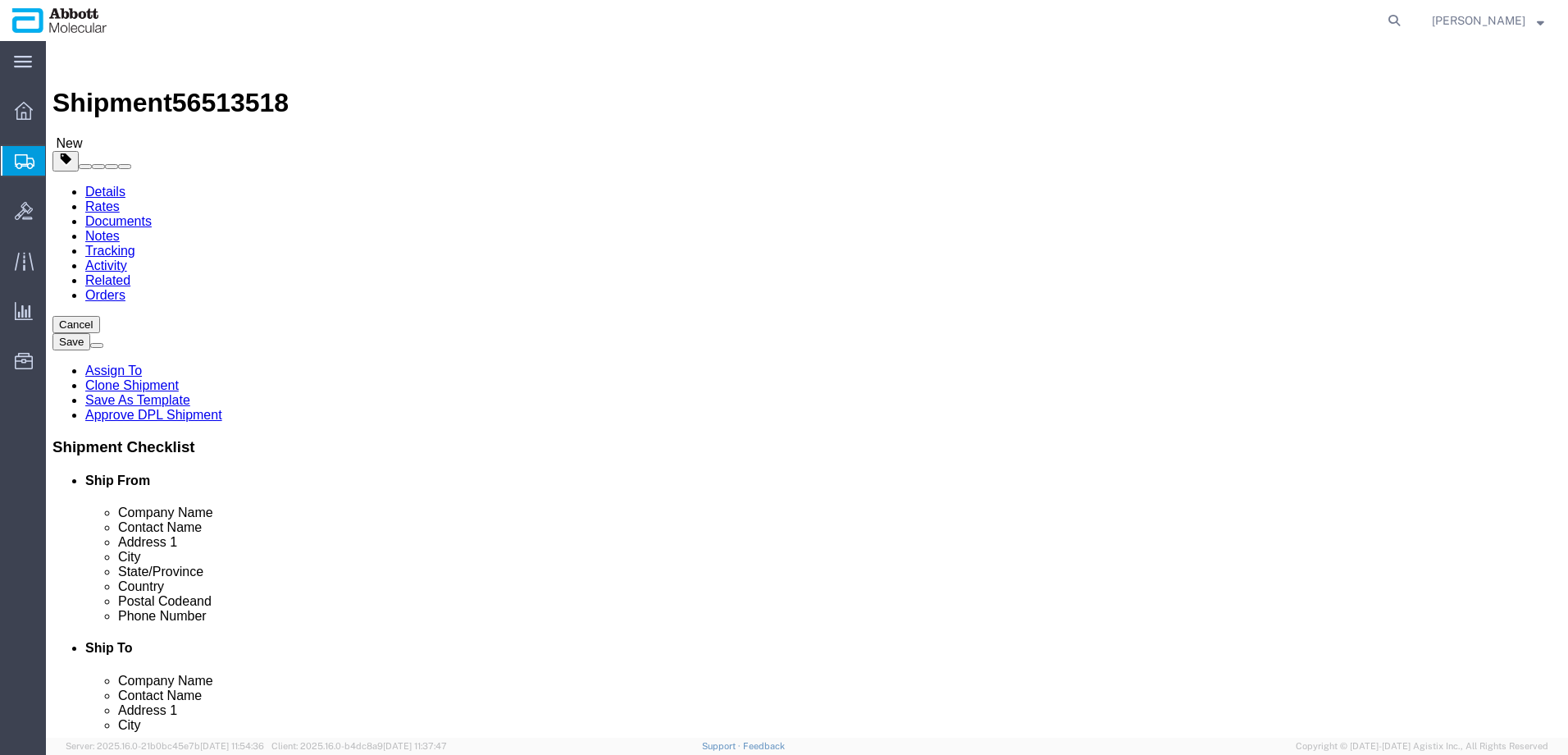
checkbox input "true"
drag, startPoint x: 262, startPoint y: 441, endPoint x: 262, endPoint y: 474, distance: 33.0
type input "AMBIENT"
click link "Add Package"
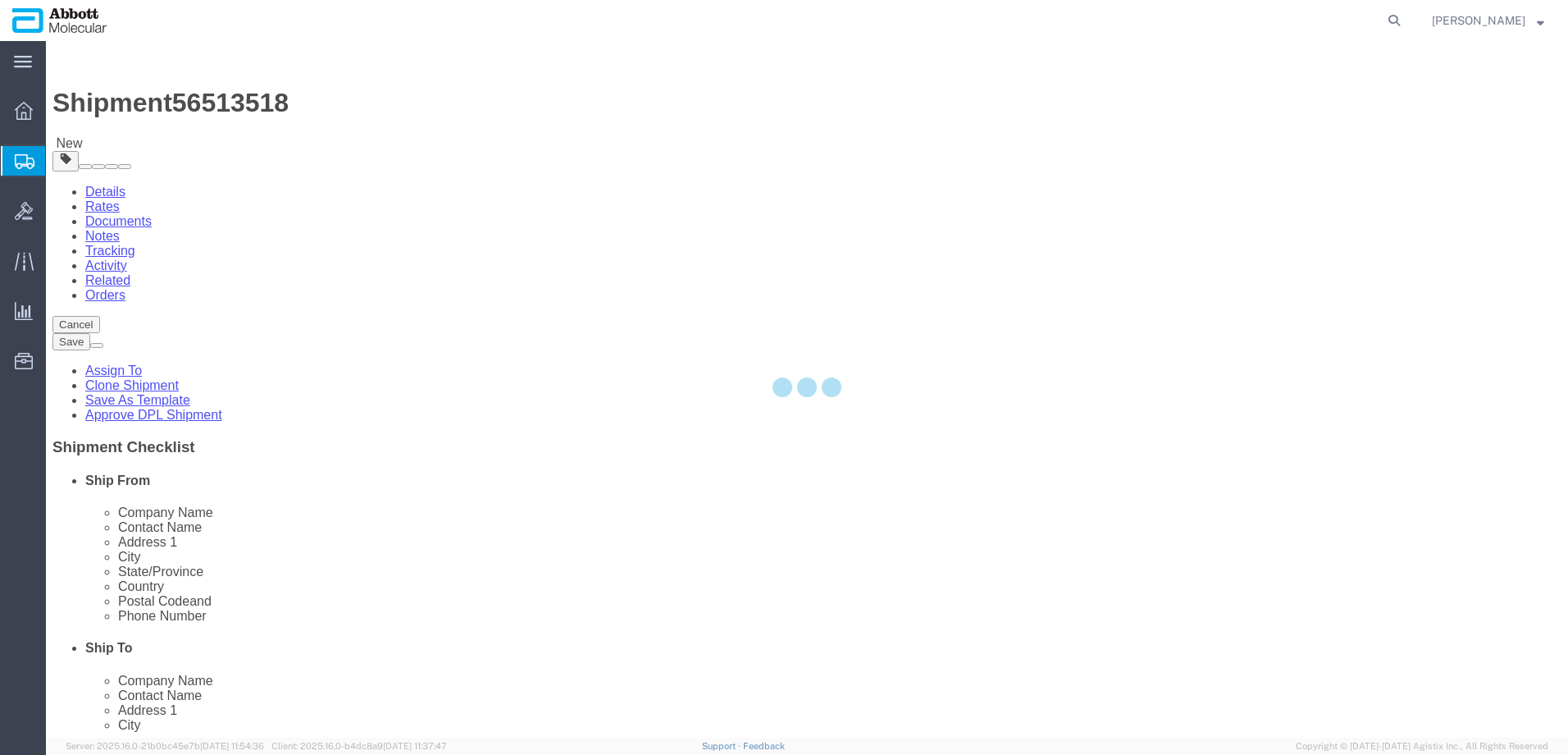
select select "PSST"
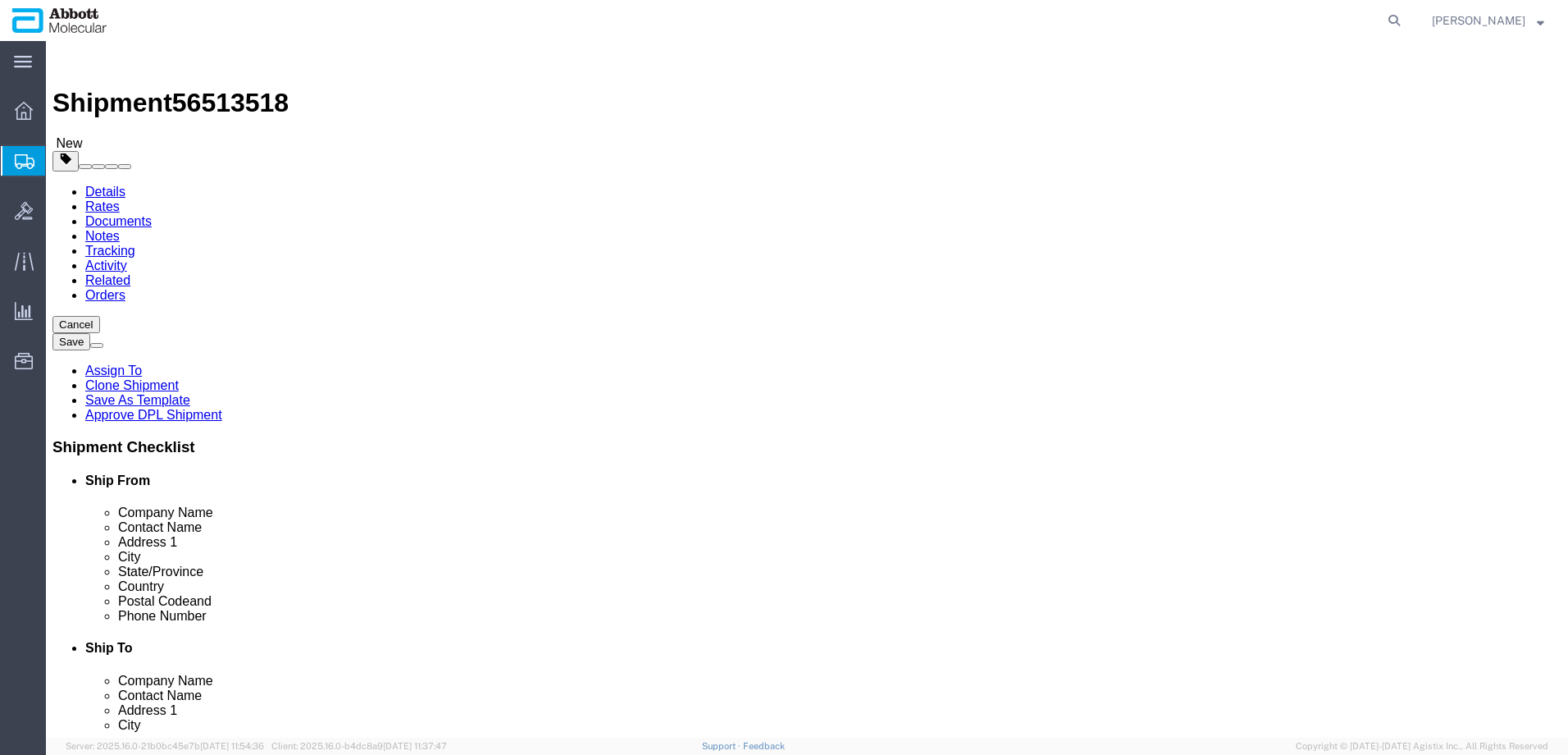
click select "Select Box (B) Box (C) Box (D) Cardboard Box(es) Crate (Instrument) Crate(s) En…"
select select "PSST"
click select "Select Box (B) Box (C) Box (D) Cardboard Box(es) Crate (Instrument) Crate(s) En…"
type input "21"
type input "48"
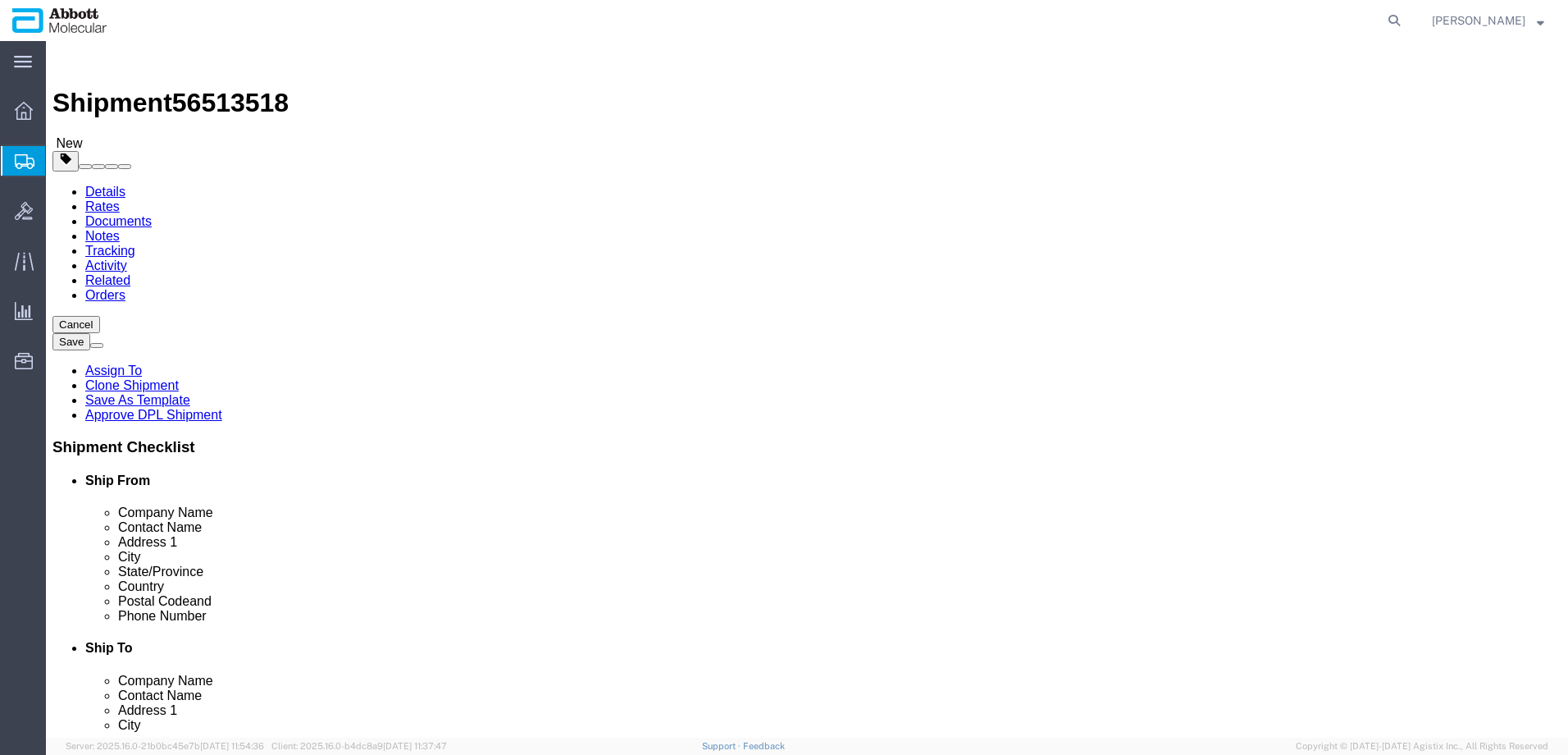
type input "40"
type input "53"
click input "checkbox"
checkbox input "true"
drag, startPoint x: 257, startPoint y: 408, endPoint x: 198, endPoint y: 412, distance: 59.1
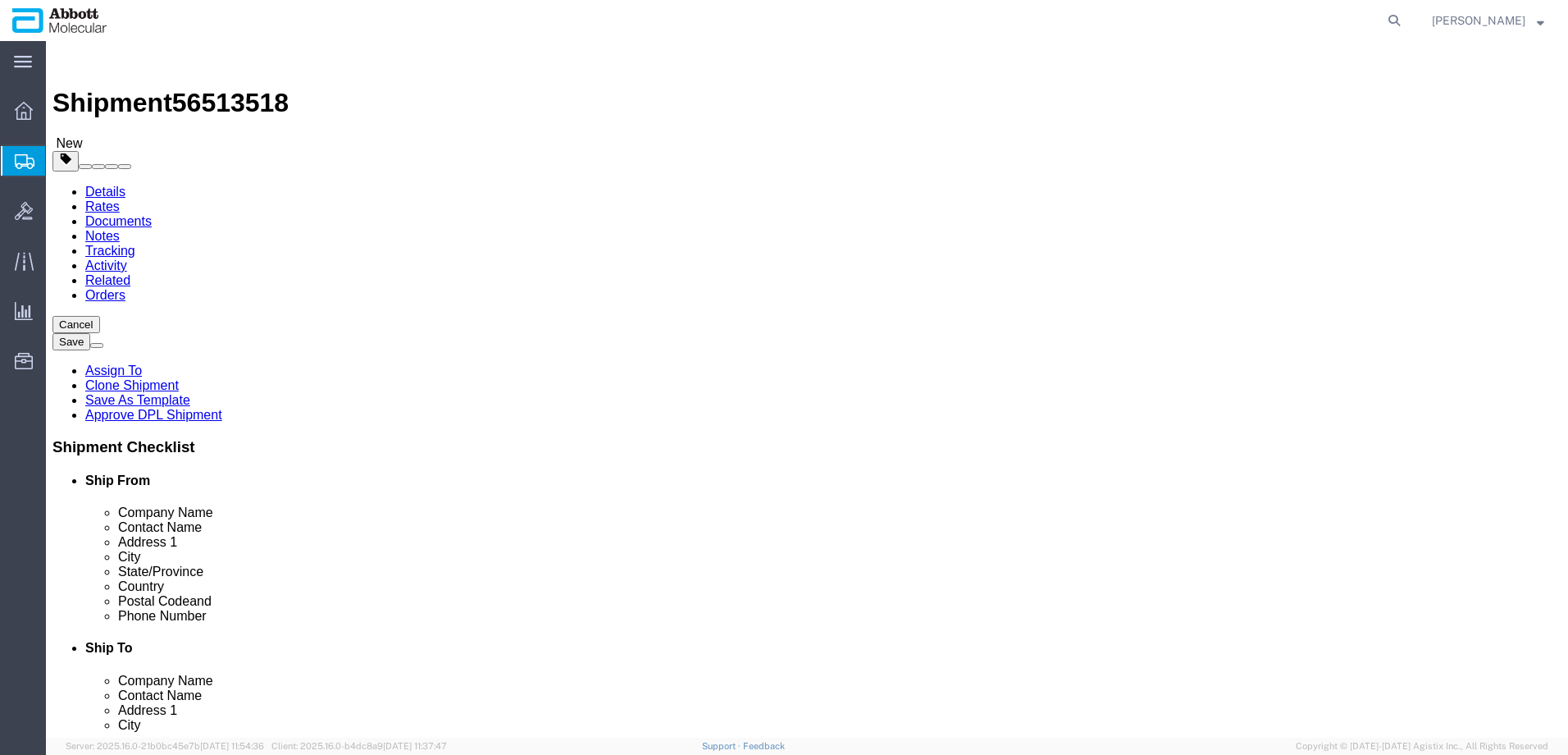
click div "Weight 0.00 Select kgs lbs Ship. t°"
drag, startPoint x: 861, startPoint y: 409, endPoint x: 803, endPoint y: 411, distance: 58.0
click div "0.00 Select kgs lbs"
drag, startPoint x: 294, startPoint y: 524, endPoint x: 347, endPoint y: 437, distance: 101.9
click link "Add Content"
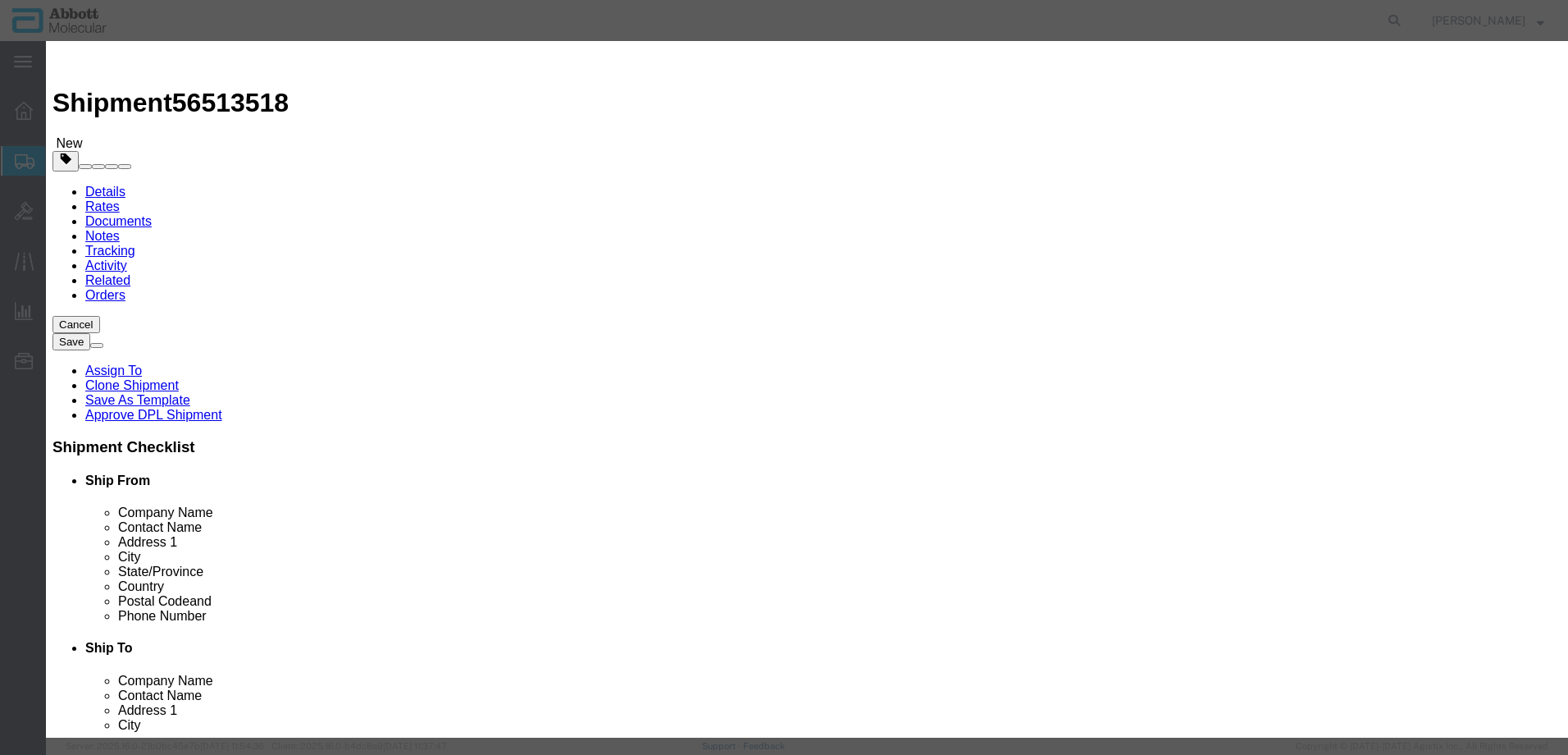
click button "Close"
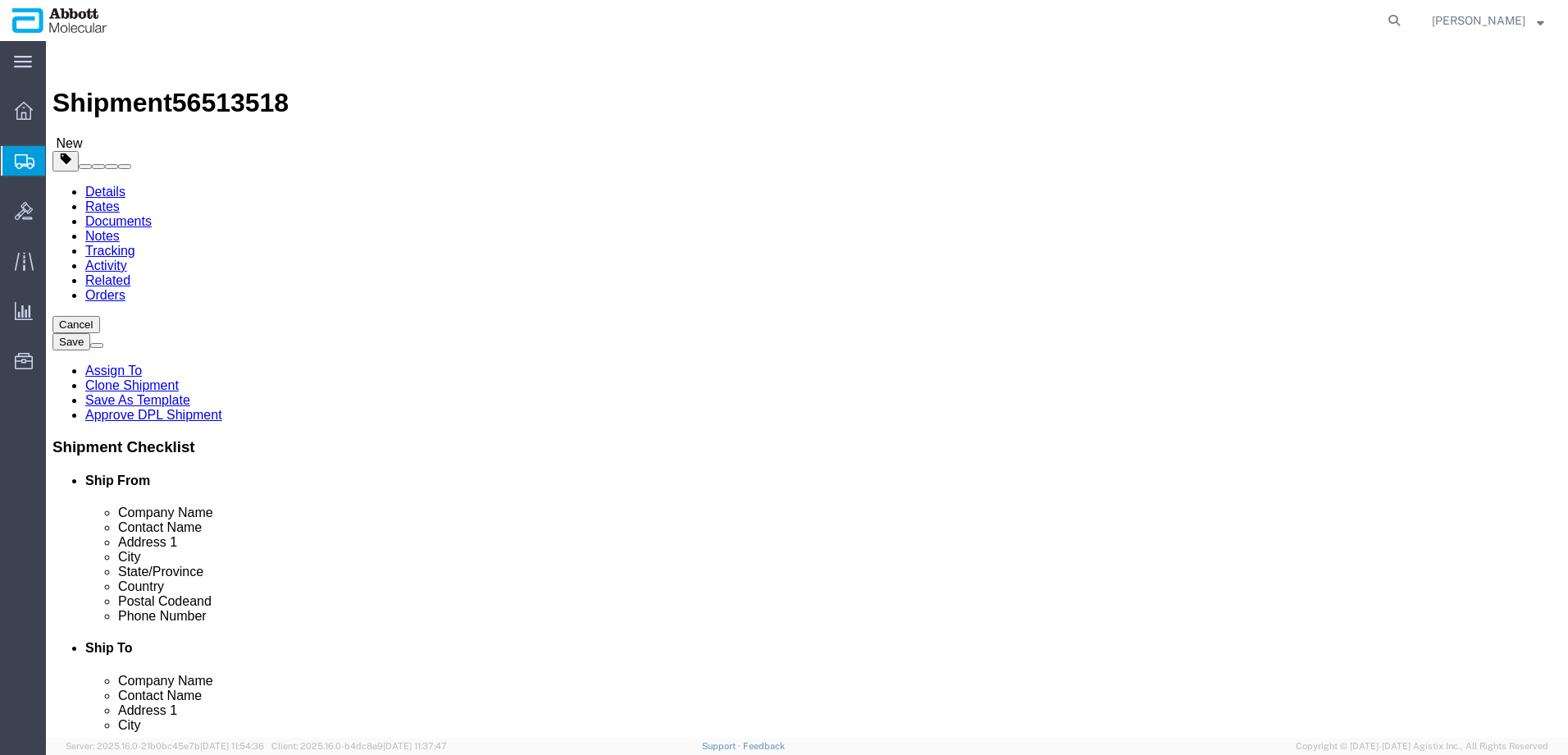
click link "Add Package"
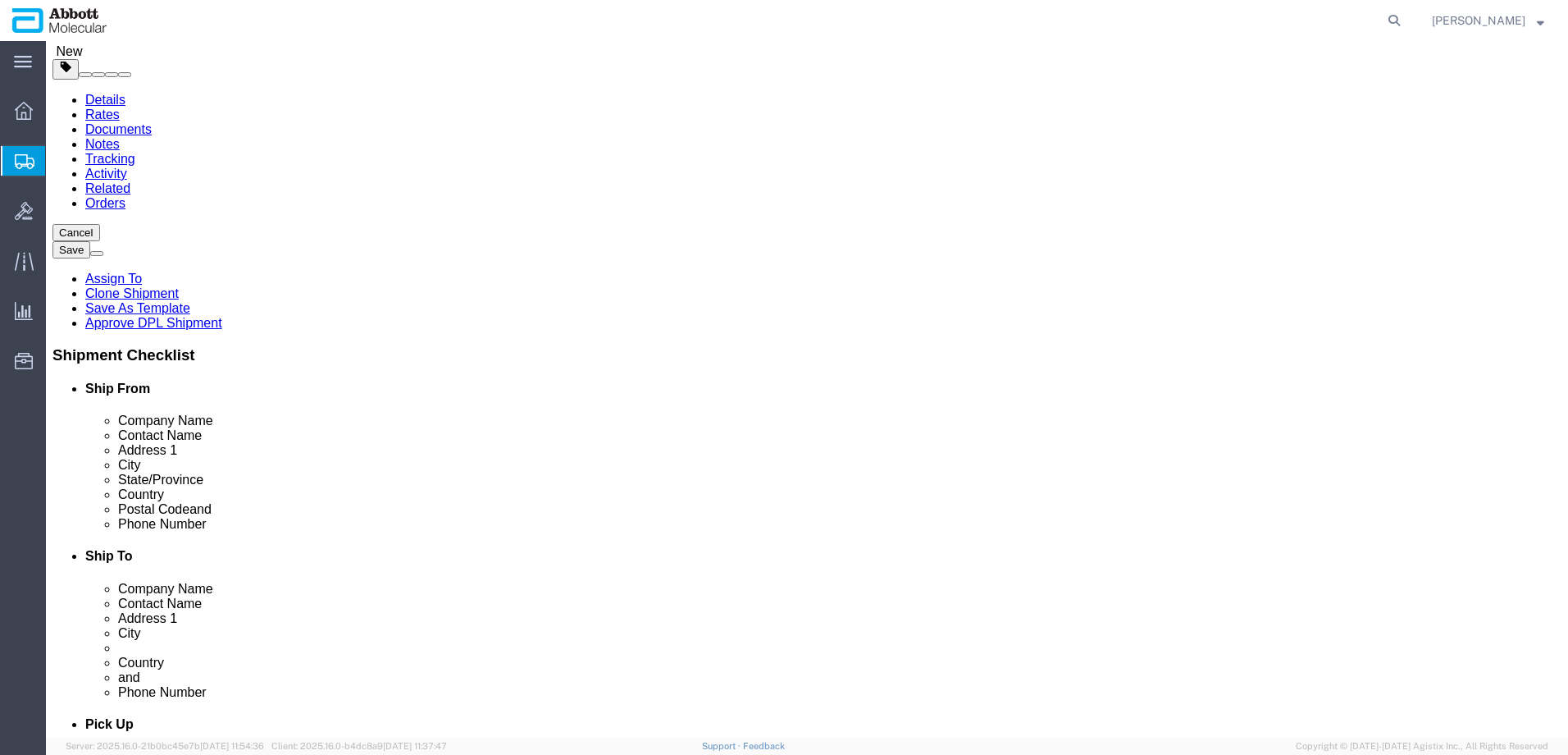
scroll to position [247, 0]
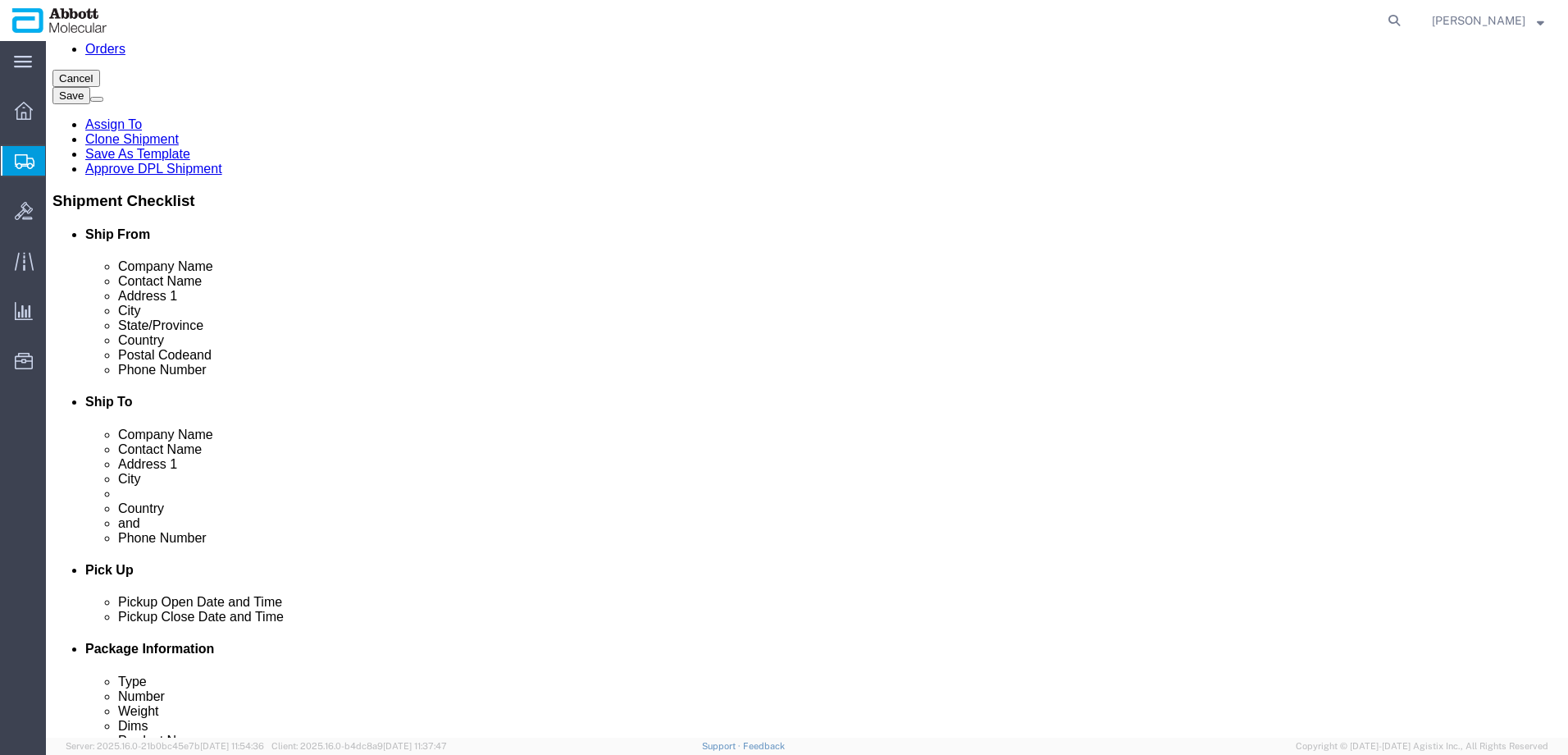
click span "button"
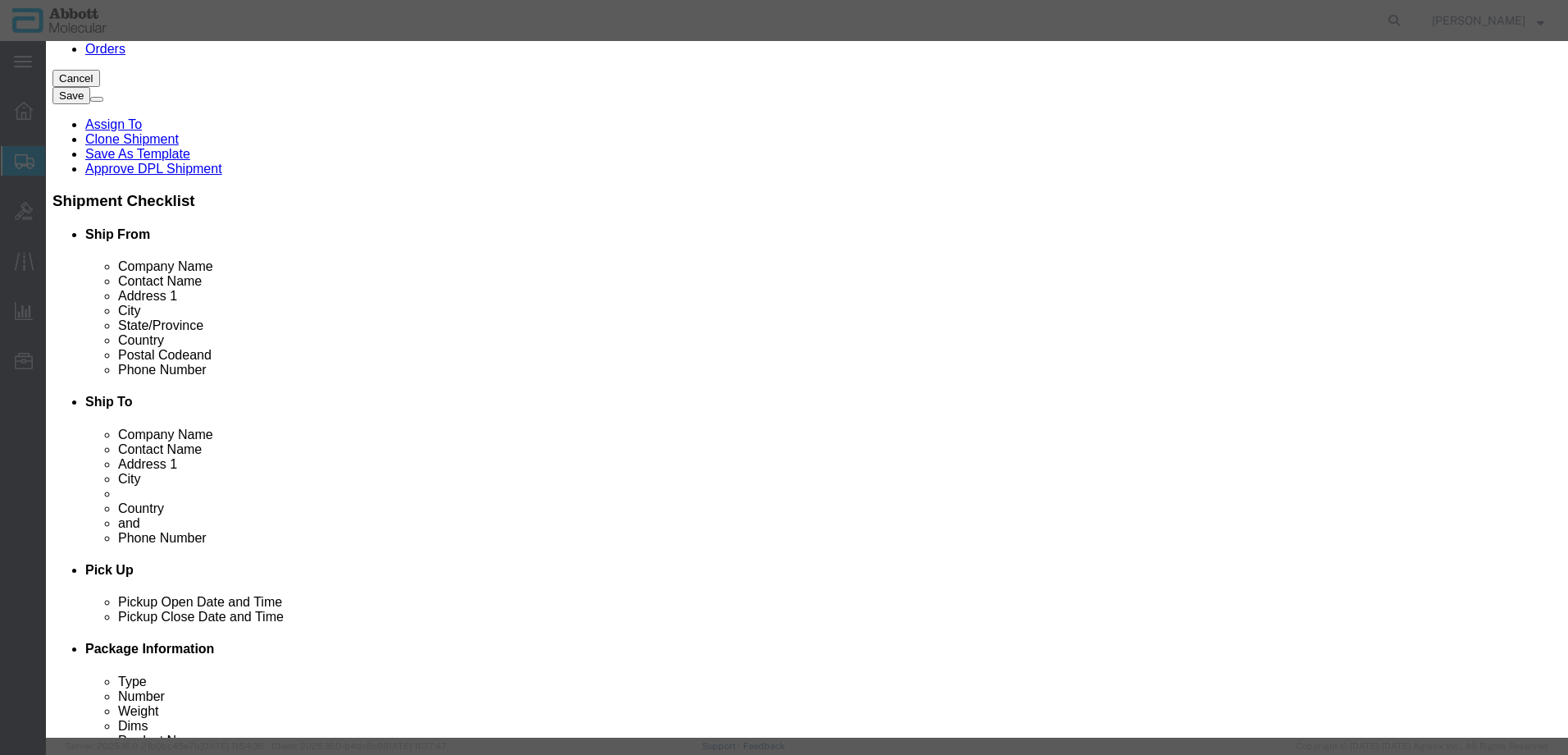
click button "Yes"
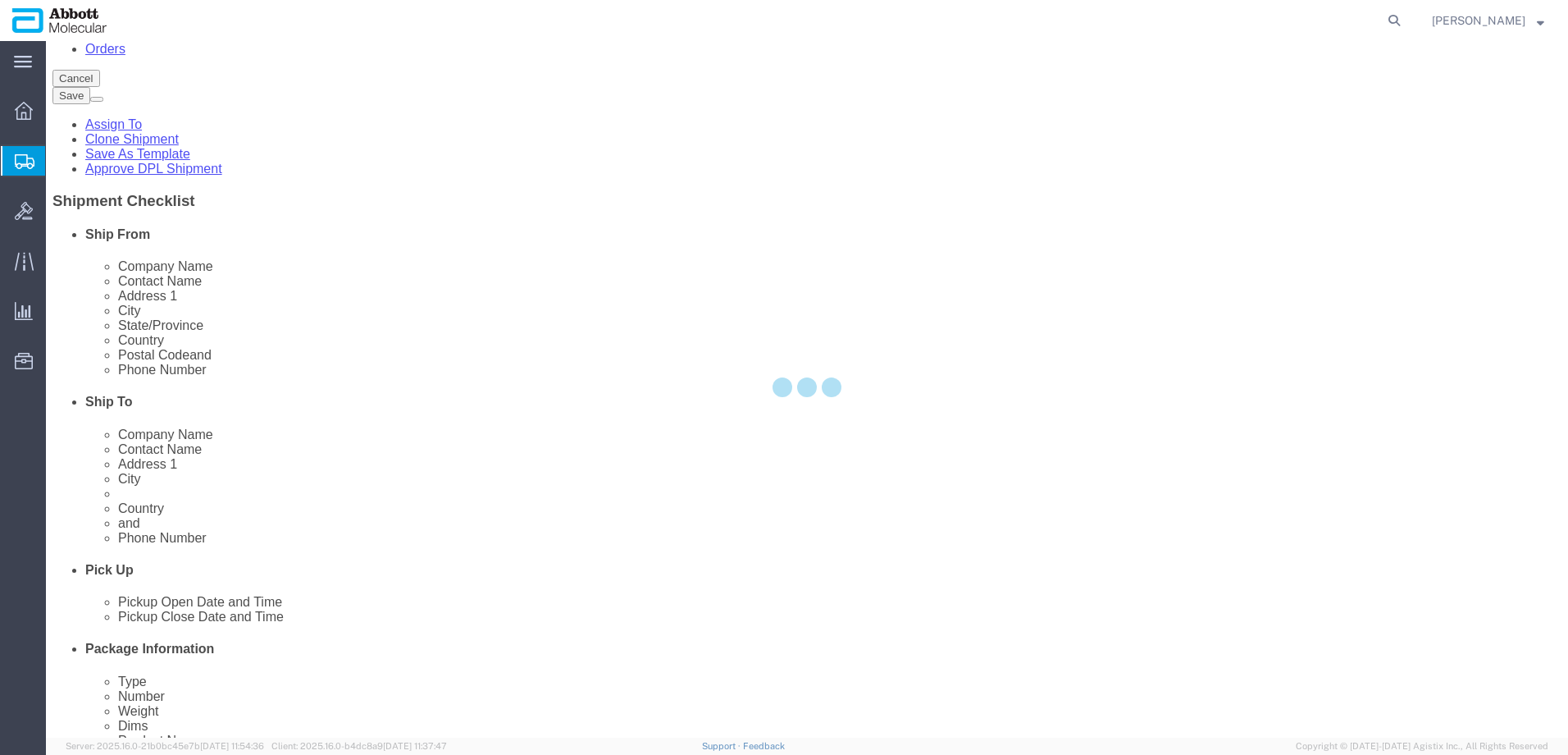
scroll to position [0, 0]
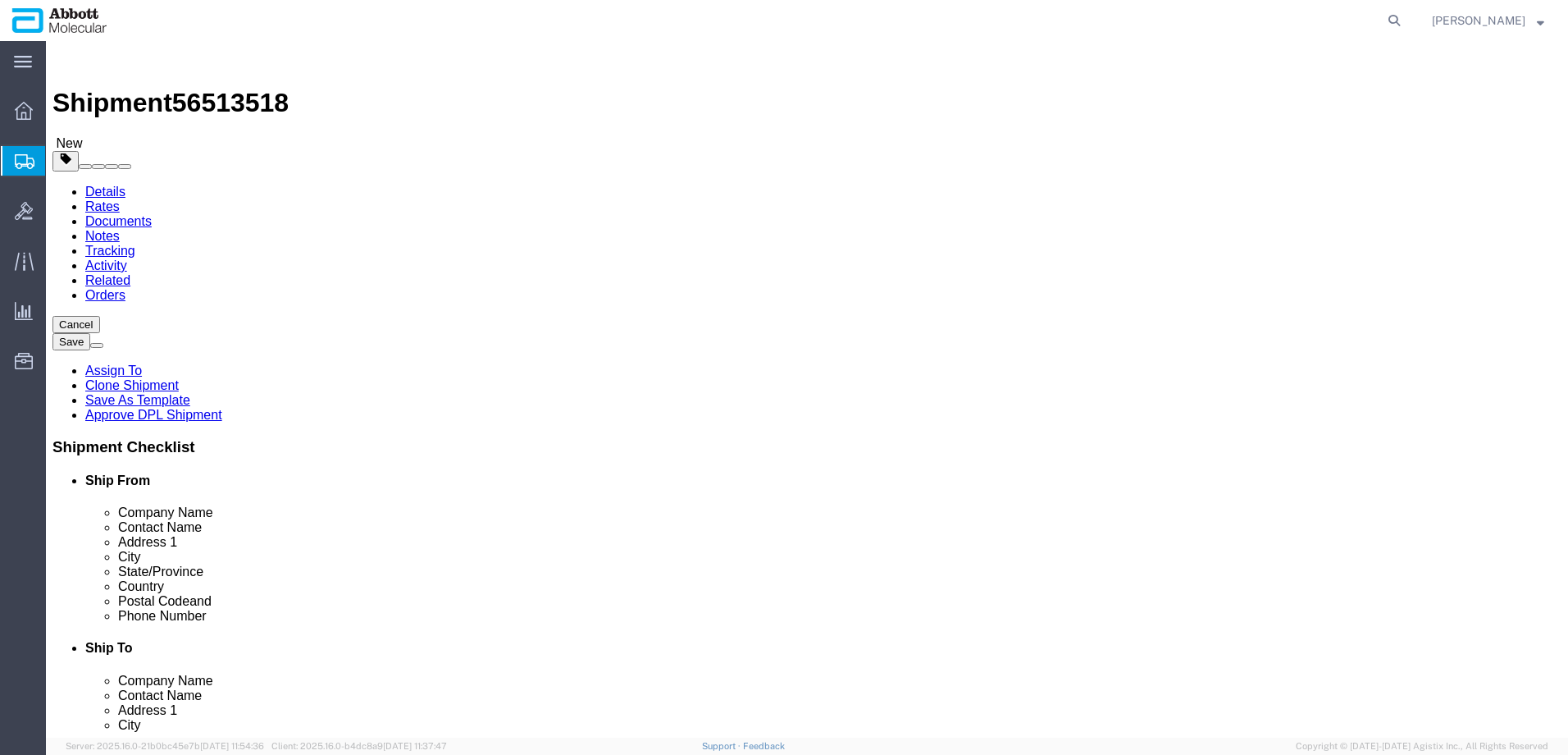
click link "Add Content"
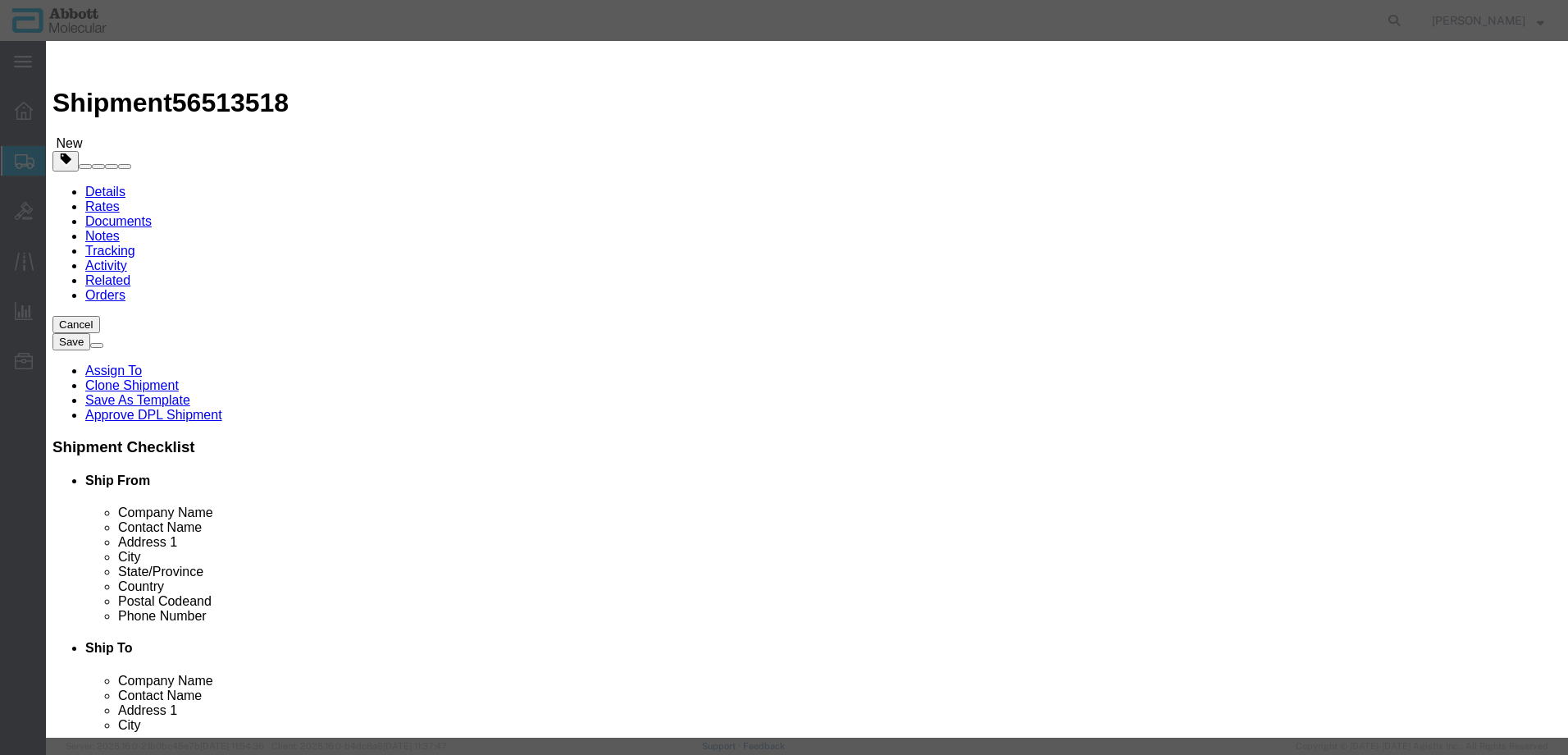
click input "text"
click td "Model: 09N2601"
drag, startPoint x: 965, startPoint y: 264, endPoint x: 965, endPoint y: 277, distance: 13.0
click select "Select Account Type Activity ID Airline Appointment Number ASN Batch Number Bil…"
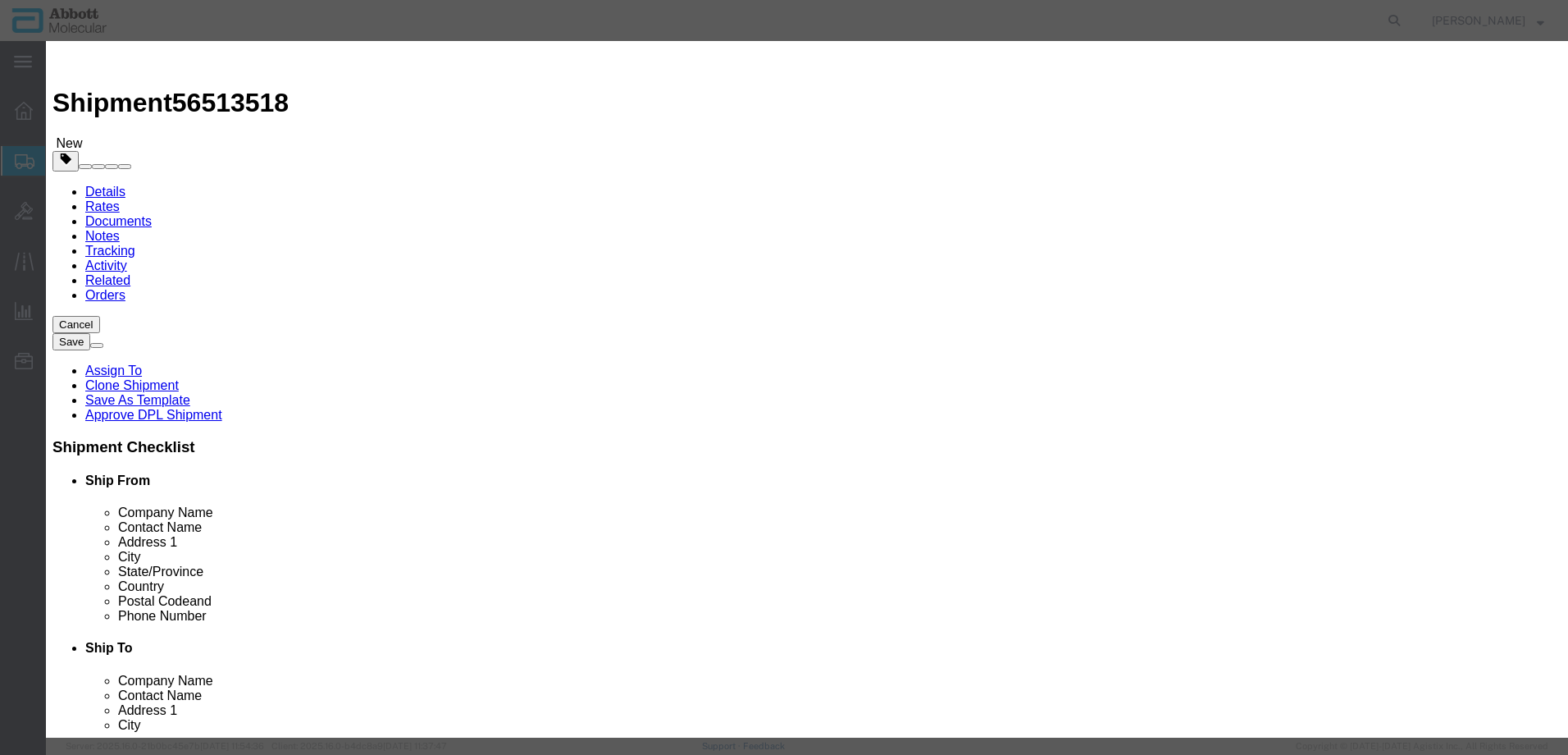
click button "Save & Add Another"
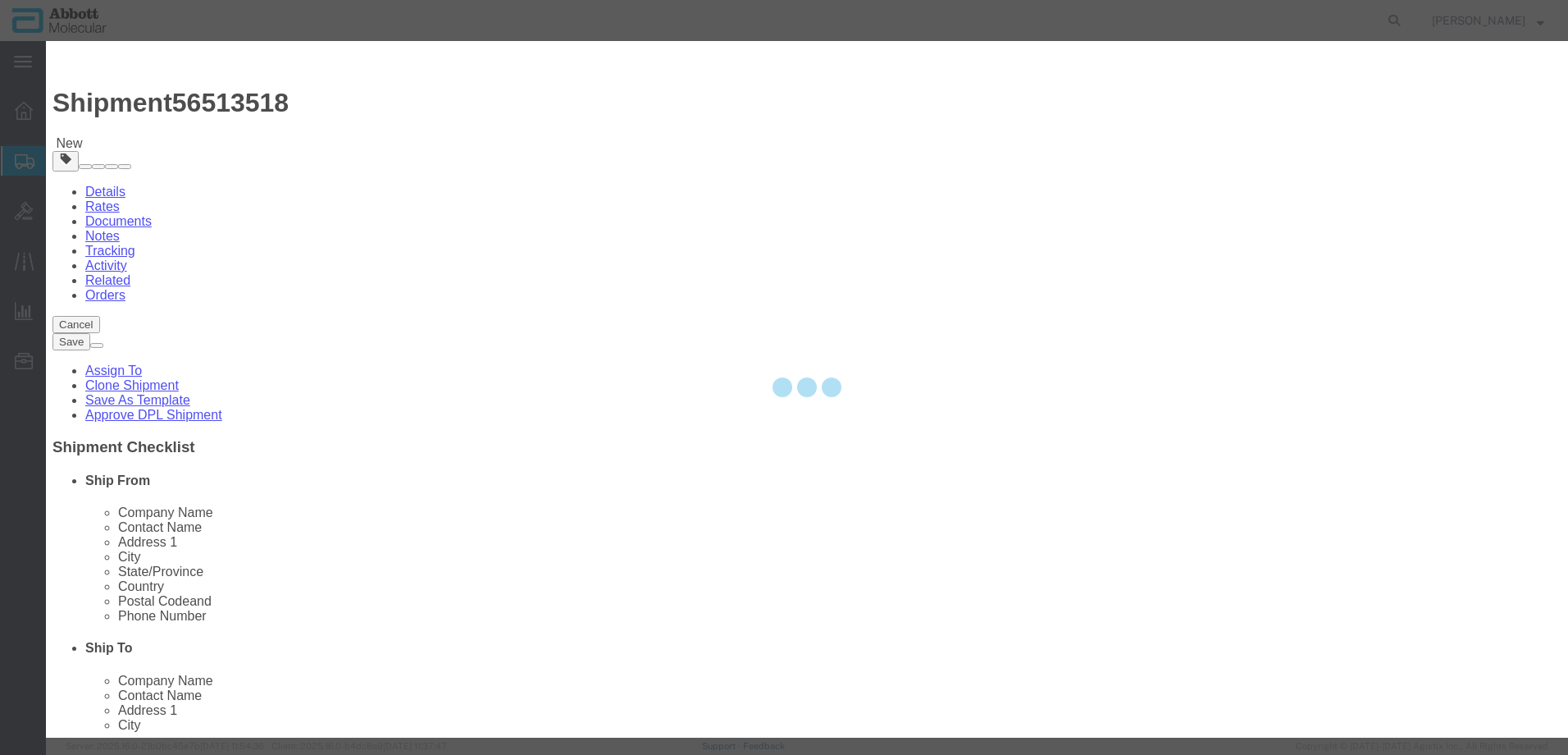
click at [586, 167] on div at bounding box center [808, 390] width 1523 height 697
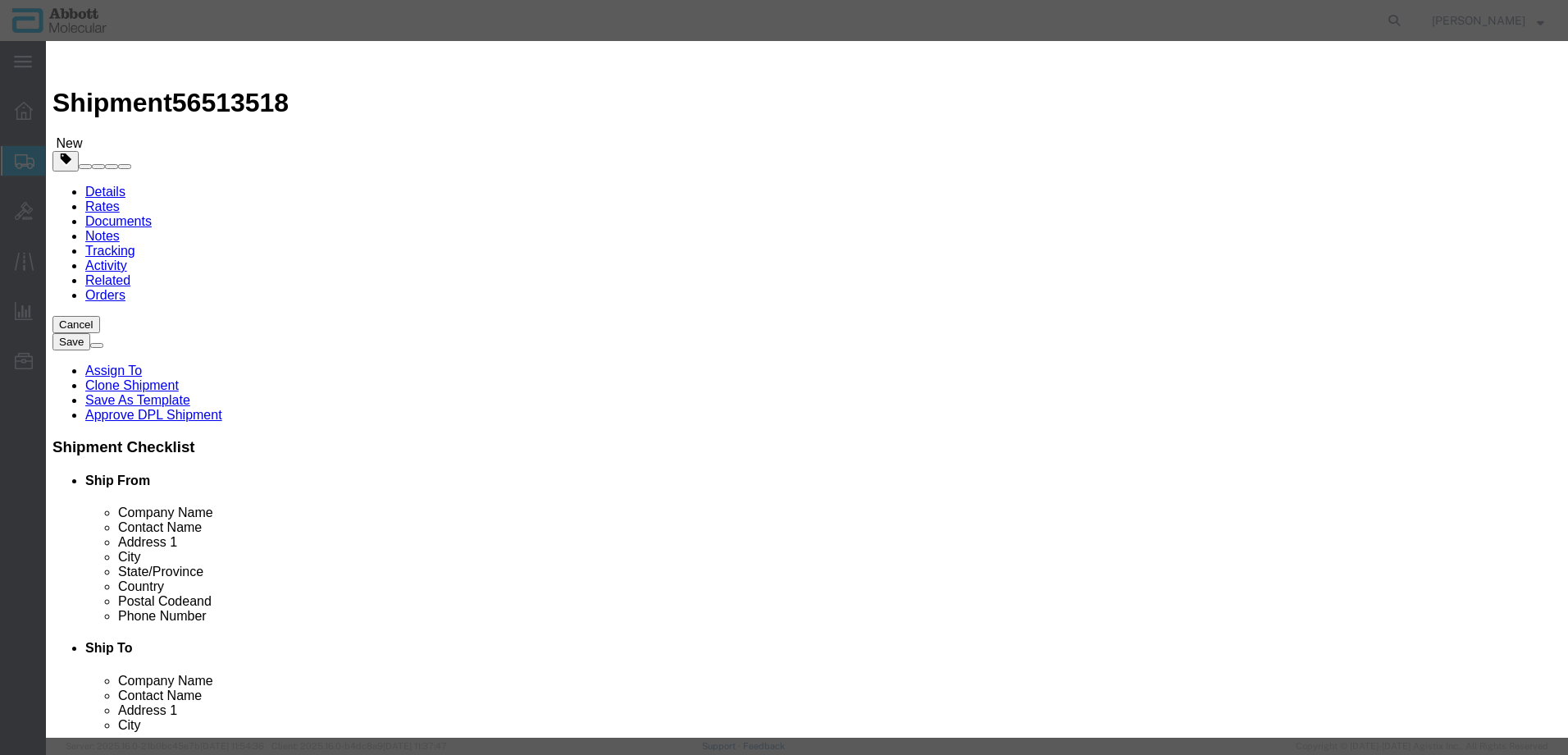
drag, startPoint x: 586, startPoint y: 167, endPoint x: 541, endPoint y: 126, distance: 60.9
click input "text"
click td "Name: 09N2602"
drag, startPoint x: 965, startPoint y: 267, endPoint x: 961, endPoint y: 279, distance: 12.6
click select "Select Account Type Activity ID Airline Appointment Number ASN Batch Number Bil…"
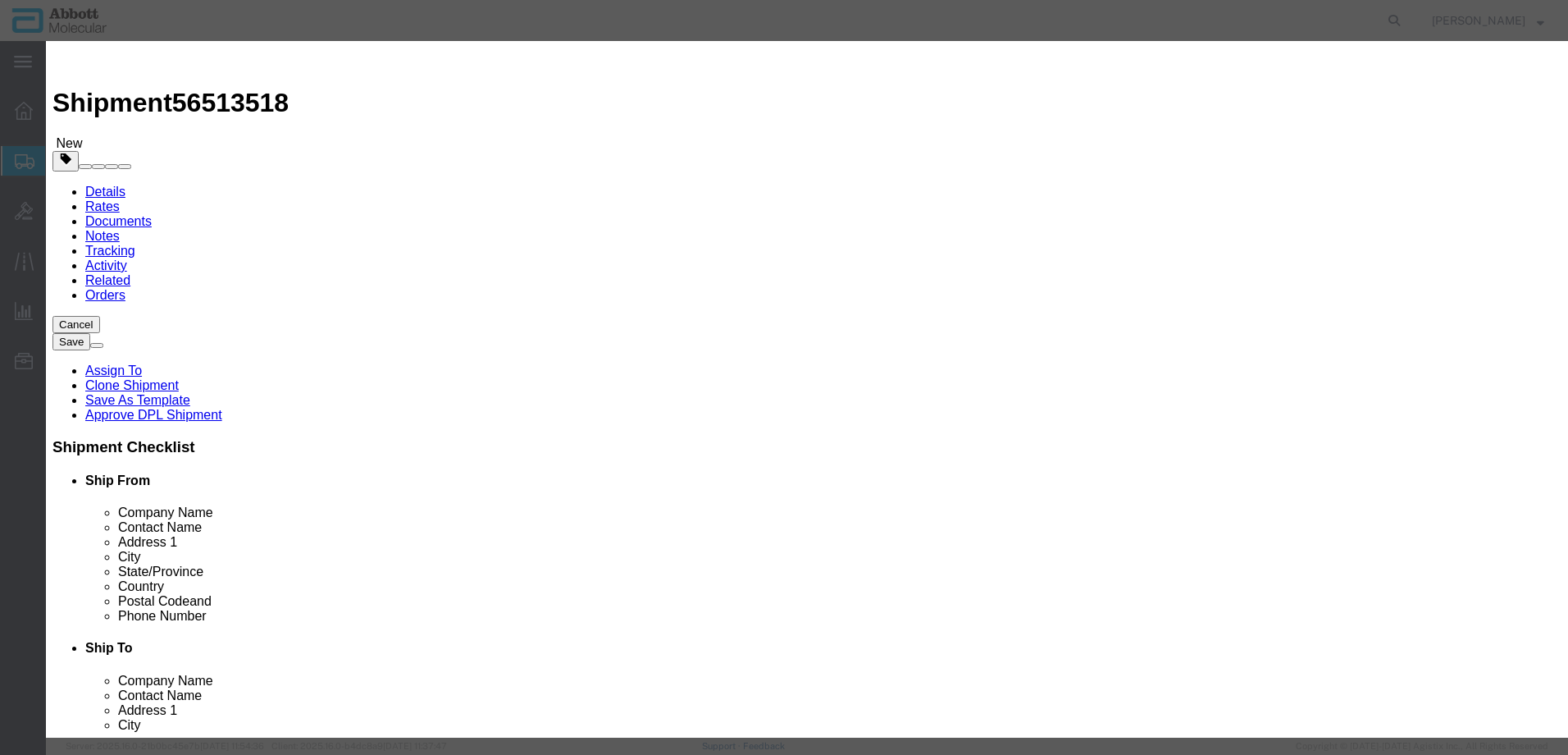
click select "Select Account Type Activity ID Airline Appointment Number ASN Batch Number Bil…"
click button "Save & Add Another"
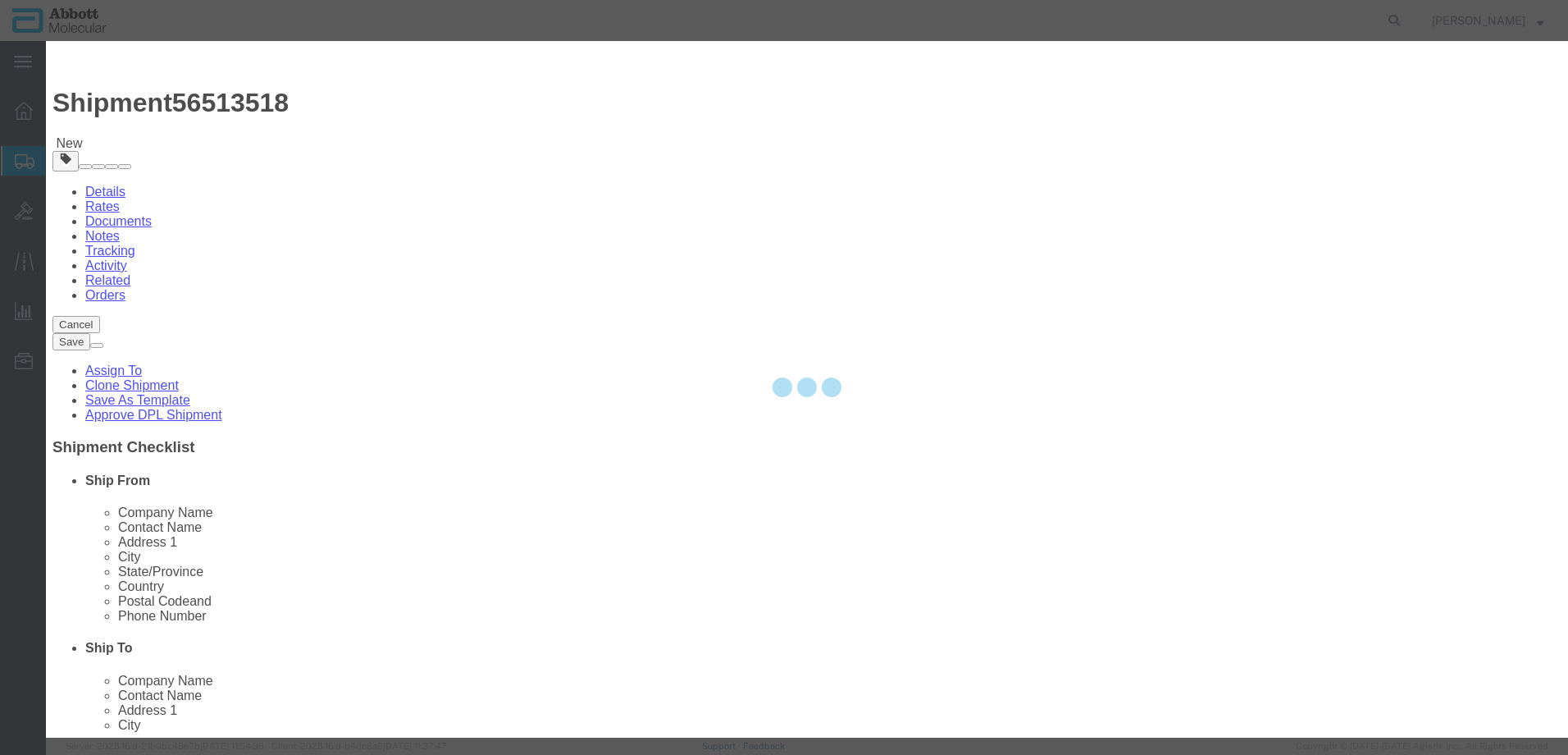
click at [568, 167] on div at bounding box center [808, 390] width 1523 height 697
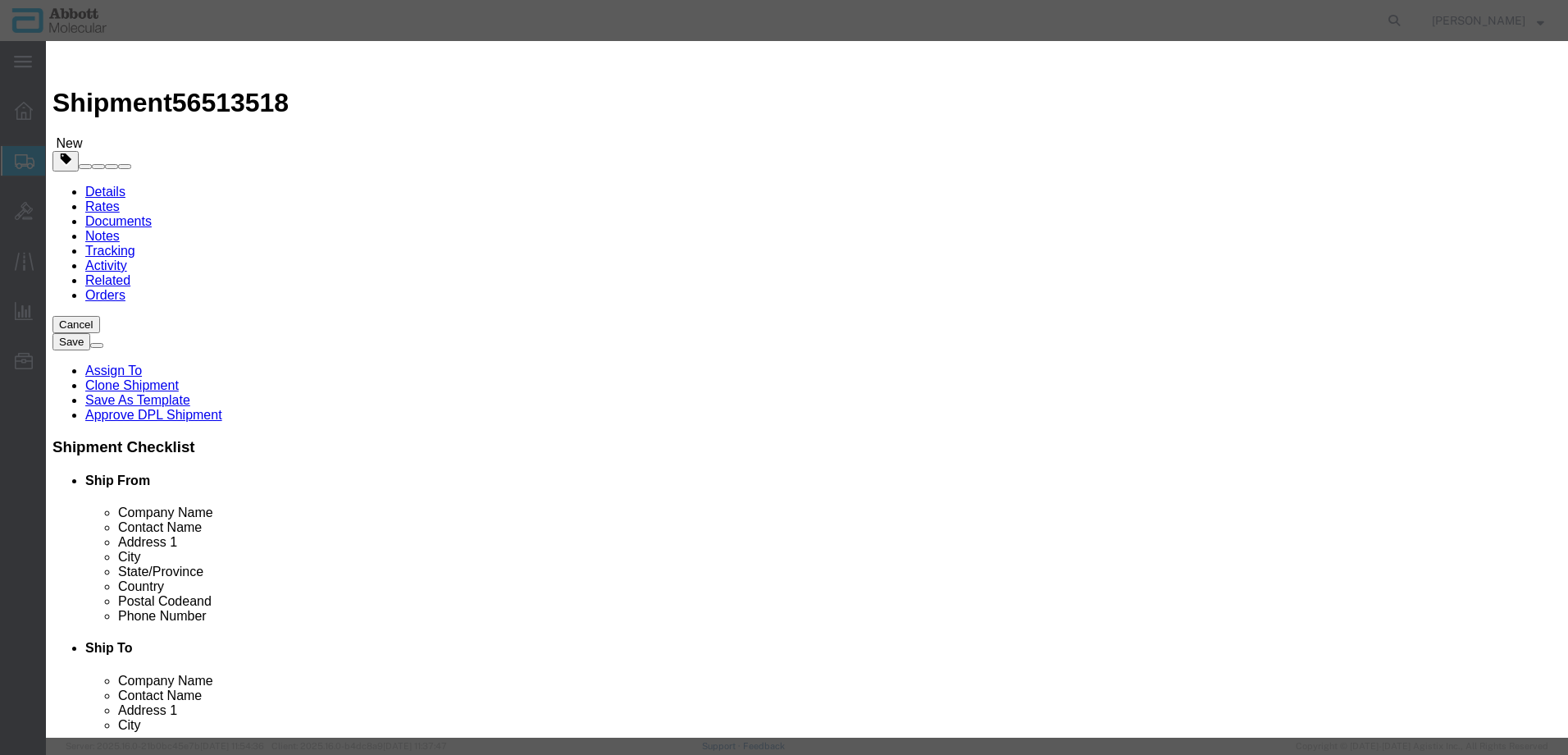
drag, startPoint x: 568, startPoint y: 167, endPoint x: 522, endPoint y: 125, distance: 62.3
click input "text"
click strong "09N2003"
click select "Select Account Type Activity ID Airline Appointment Number ASN Batch Number Bil…"
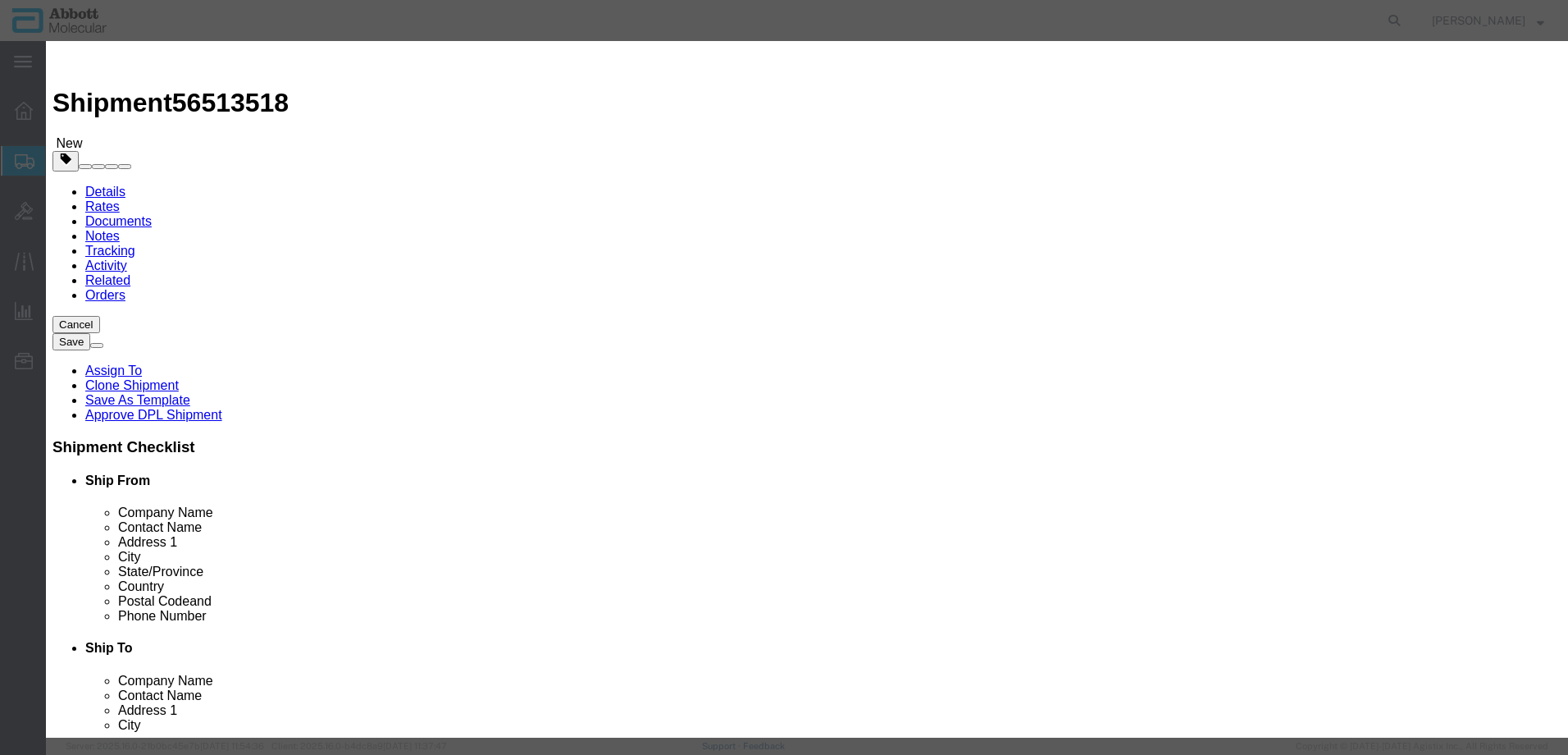
click button "Save & Add Another"
click input "text"
click td "Name: 09N2004"
click select "Select Account Type Activity ID Airline Appointment Number ASN Batch Number Bil…"
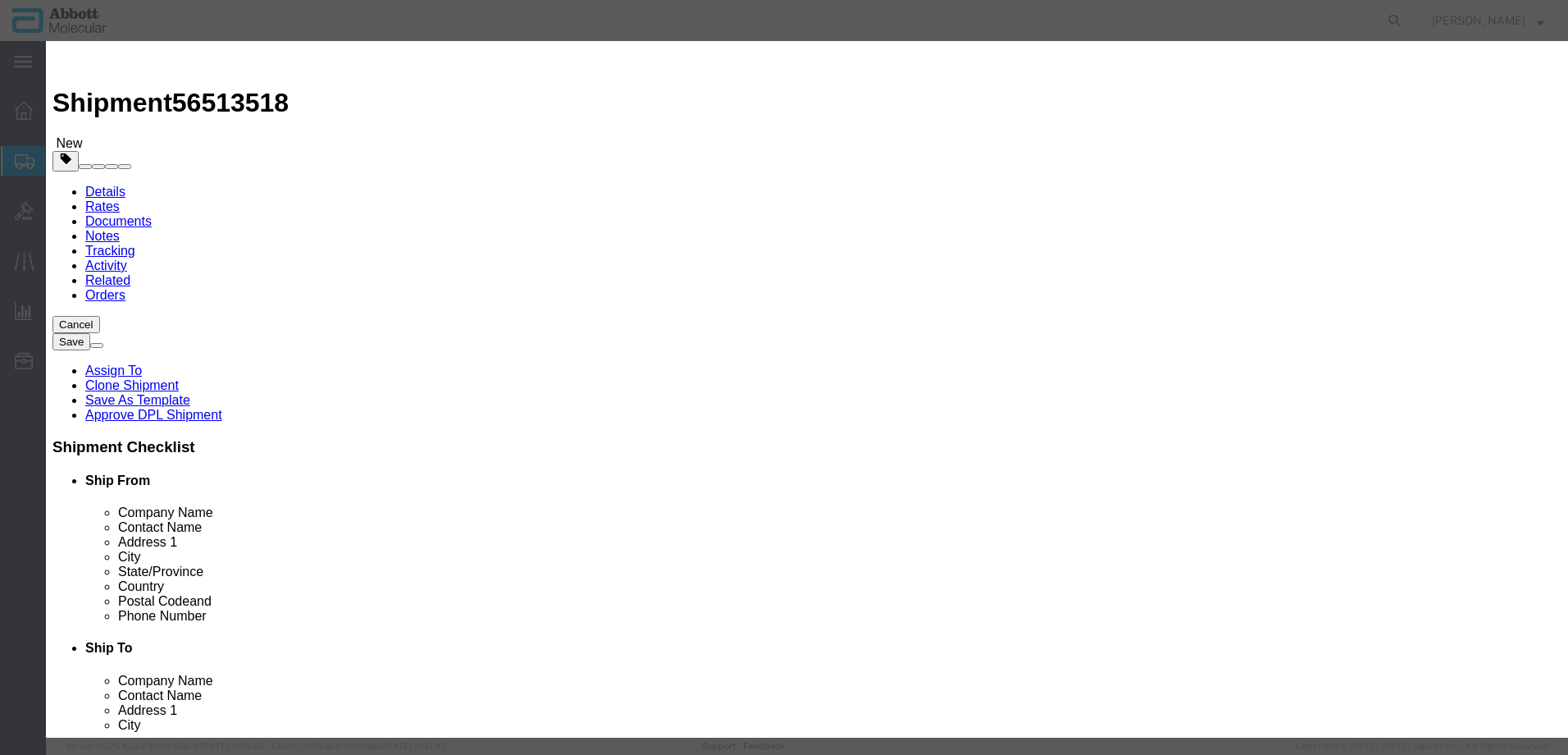
click button "Save & Close"
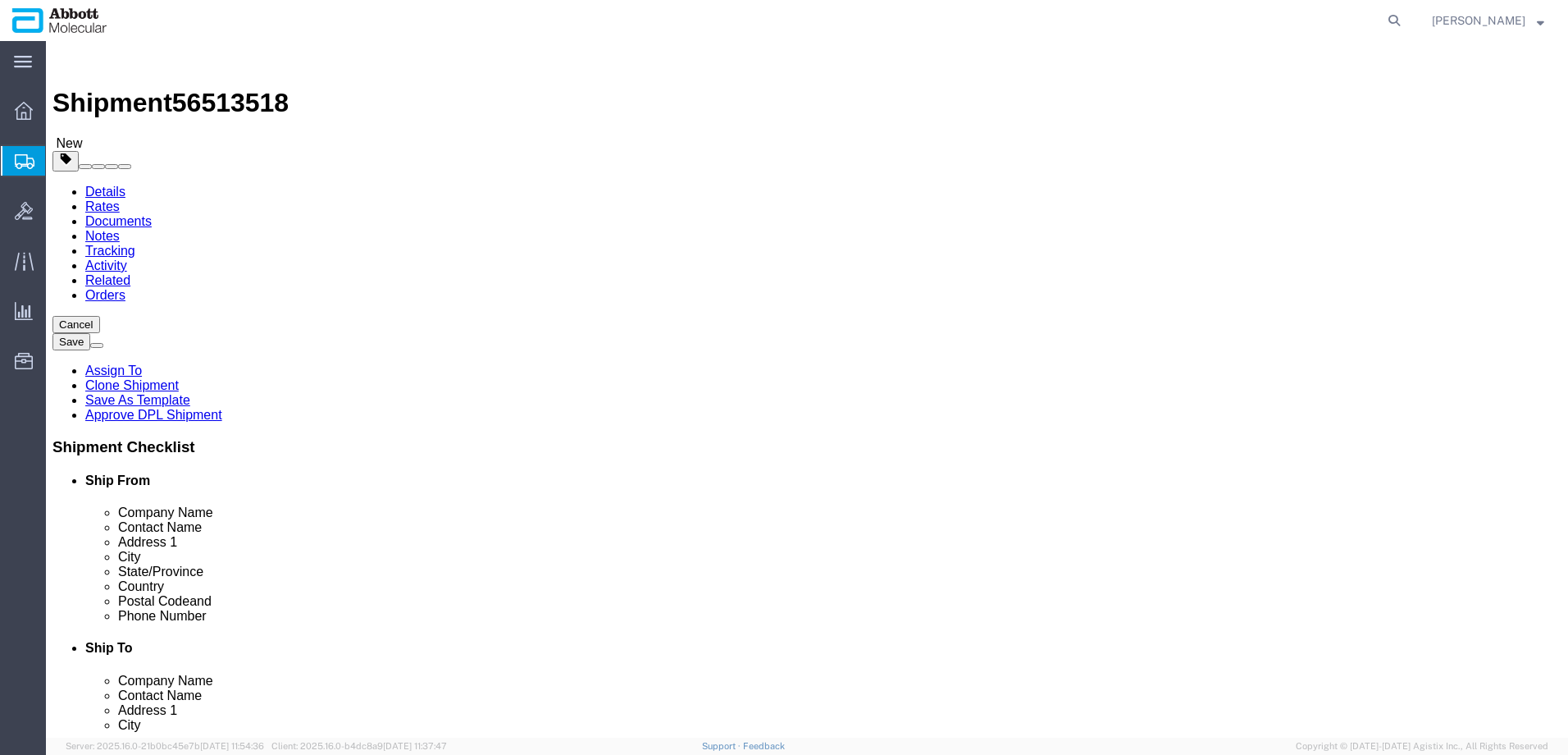
click link "Add Content"
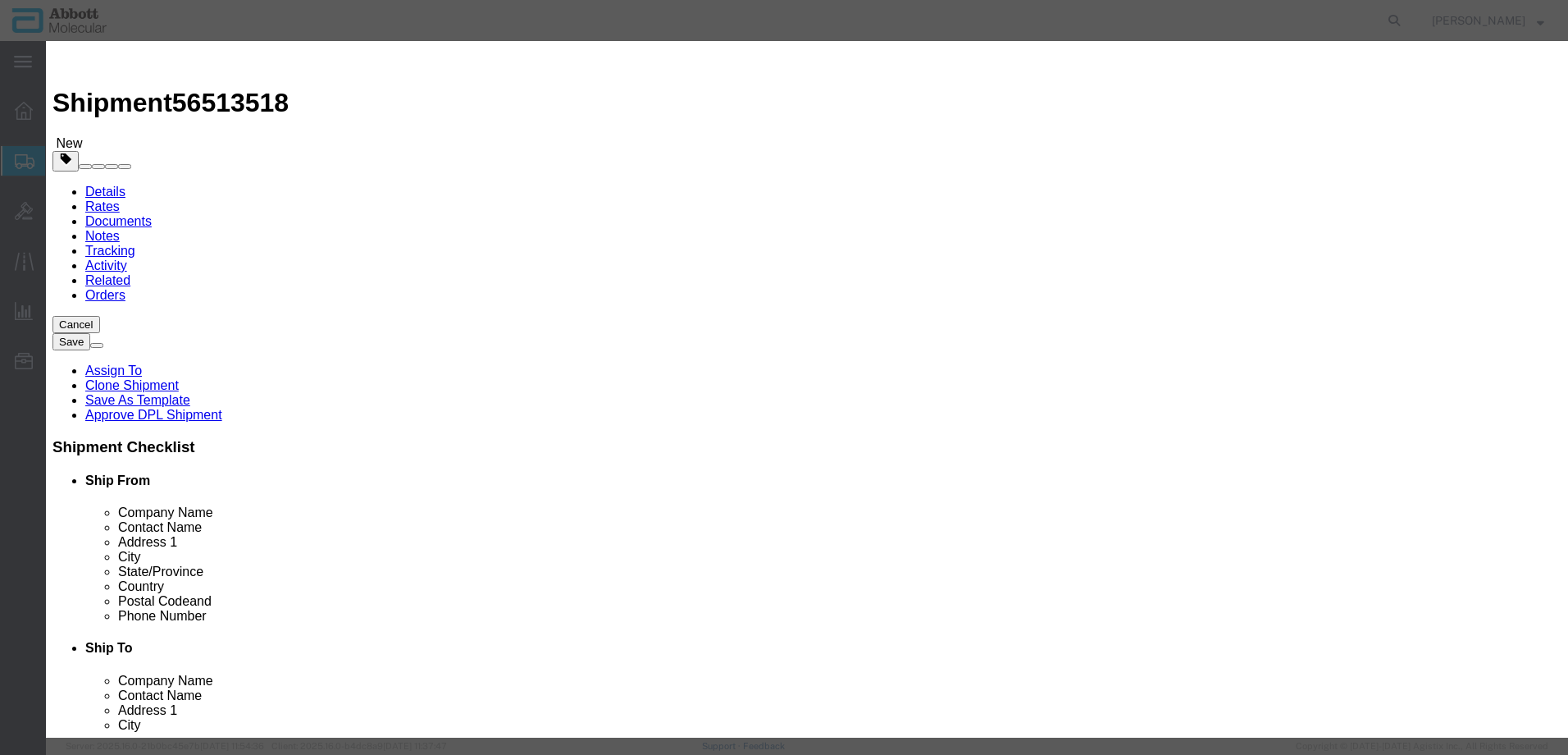
click input "text"
click strong "09N4911"
click select "Select Account Type Activity ID Airline Appointment Number ASN Batch Number Bil…"
click button "Save & Close"
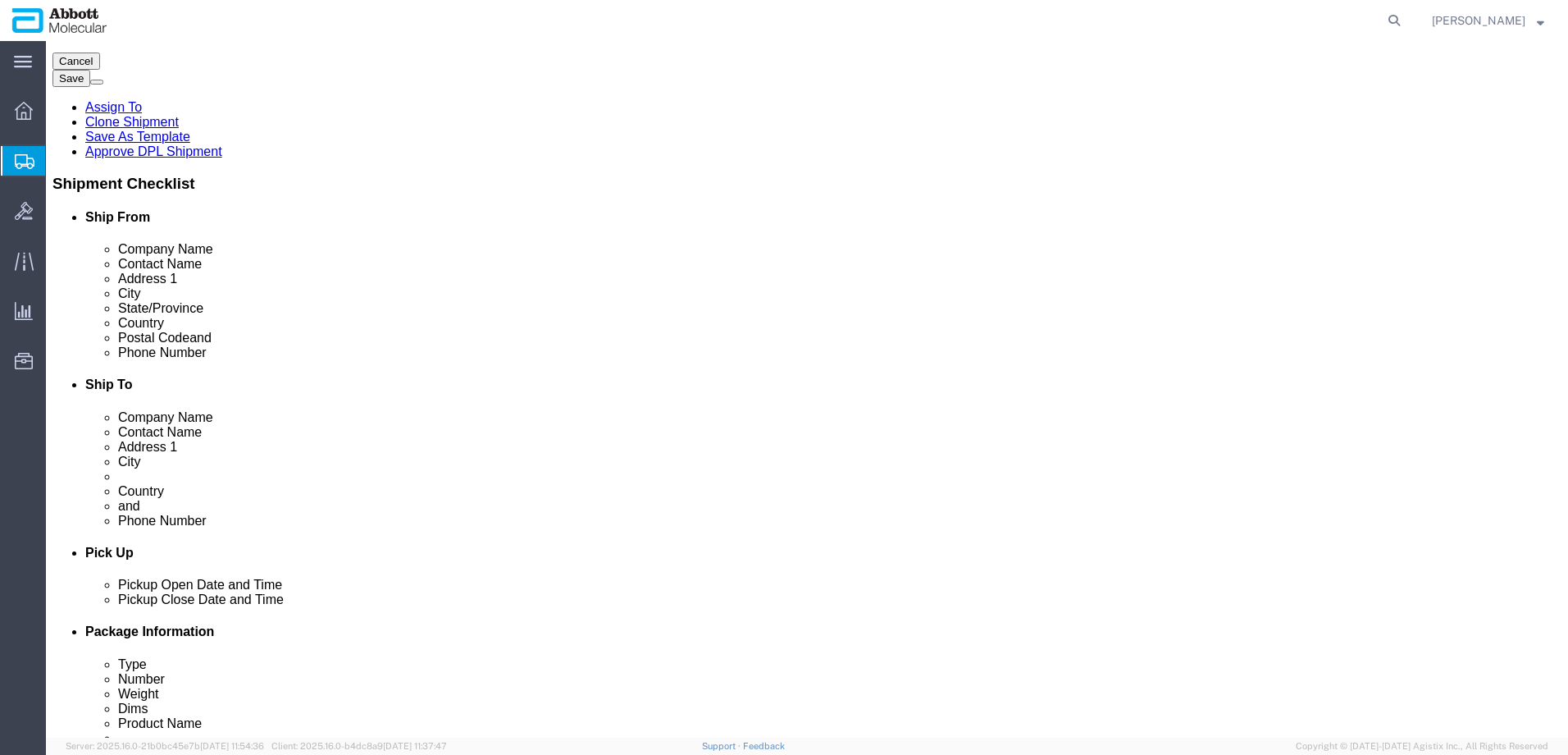
scroll to position [425, 0]
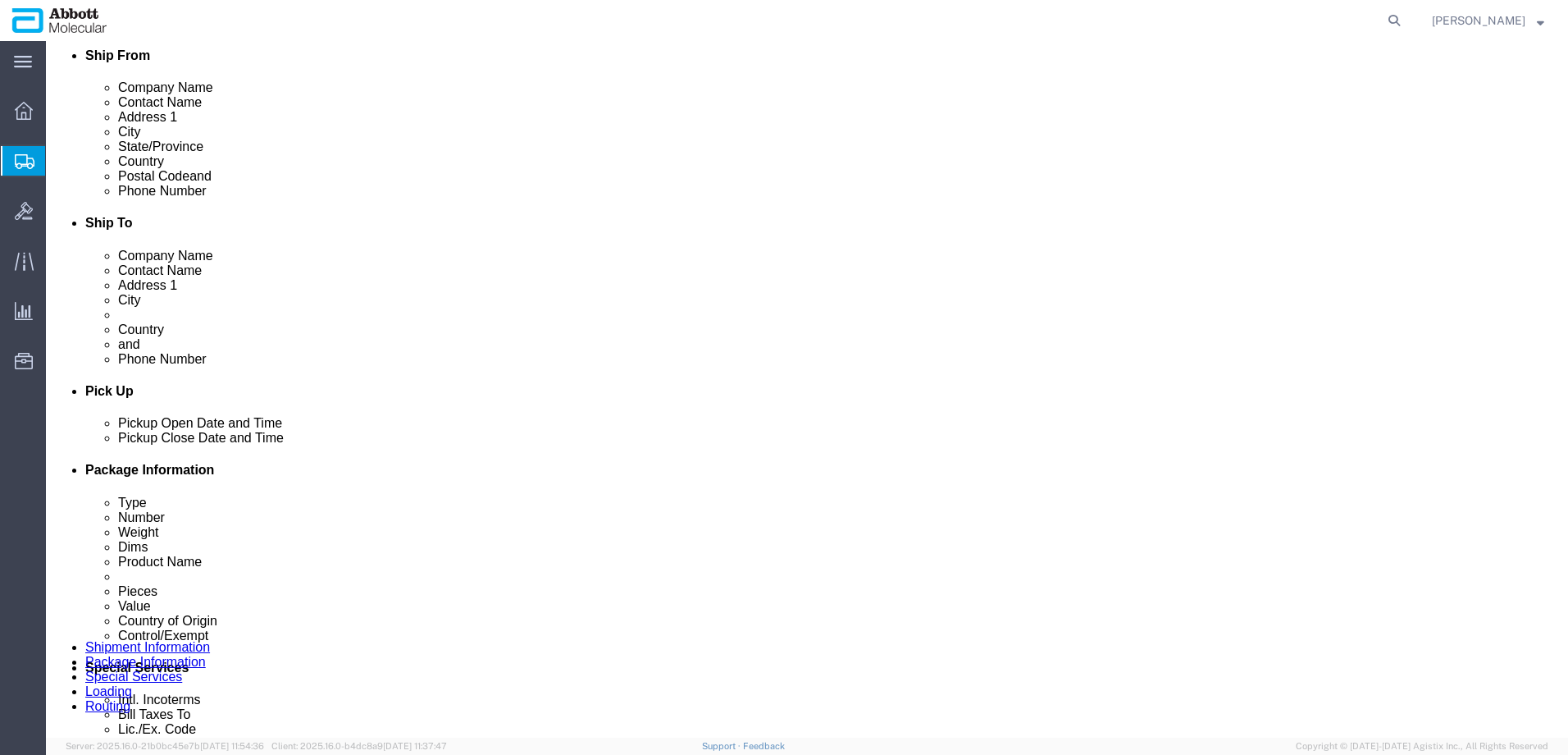
click button "Continue"
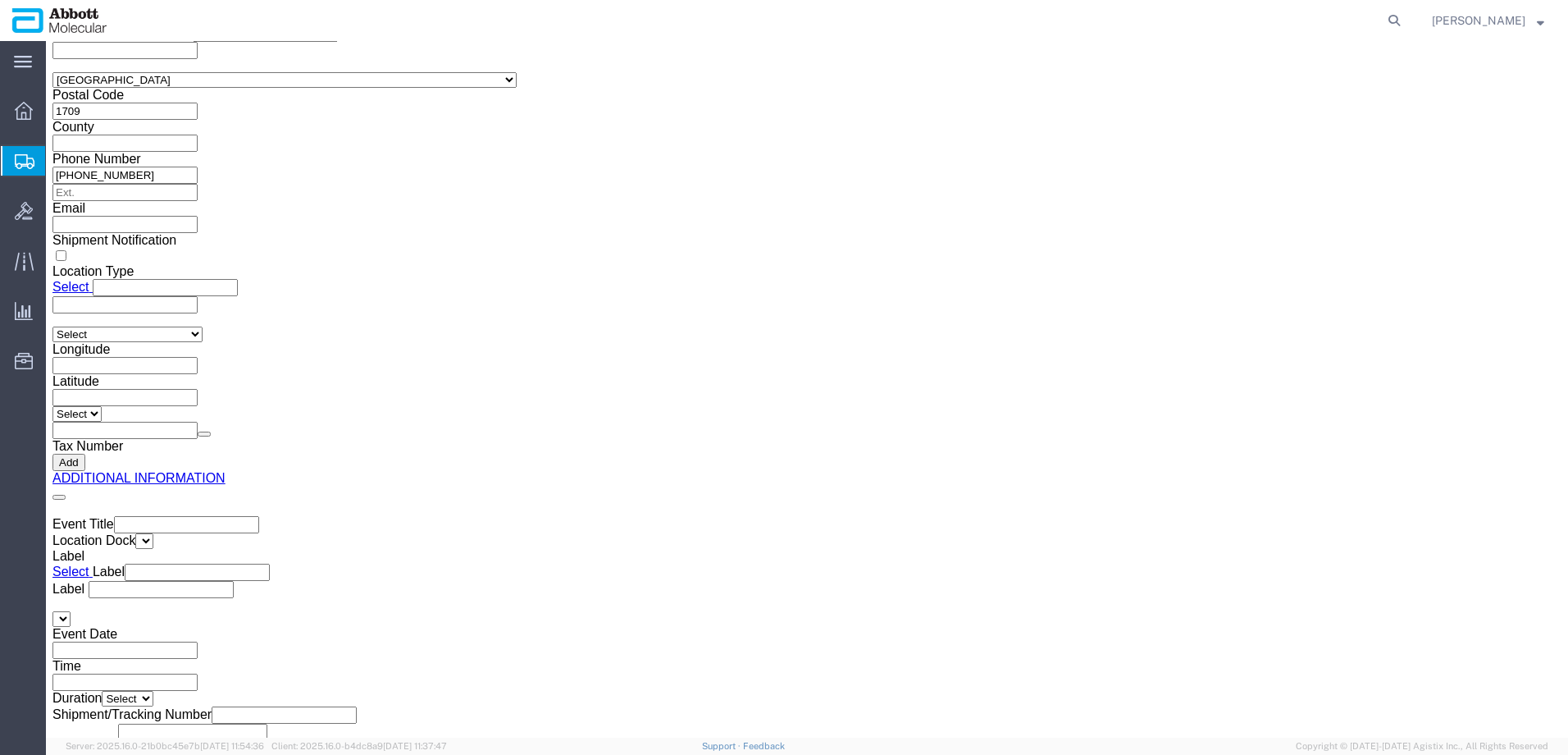
click button "Upload"
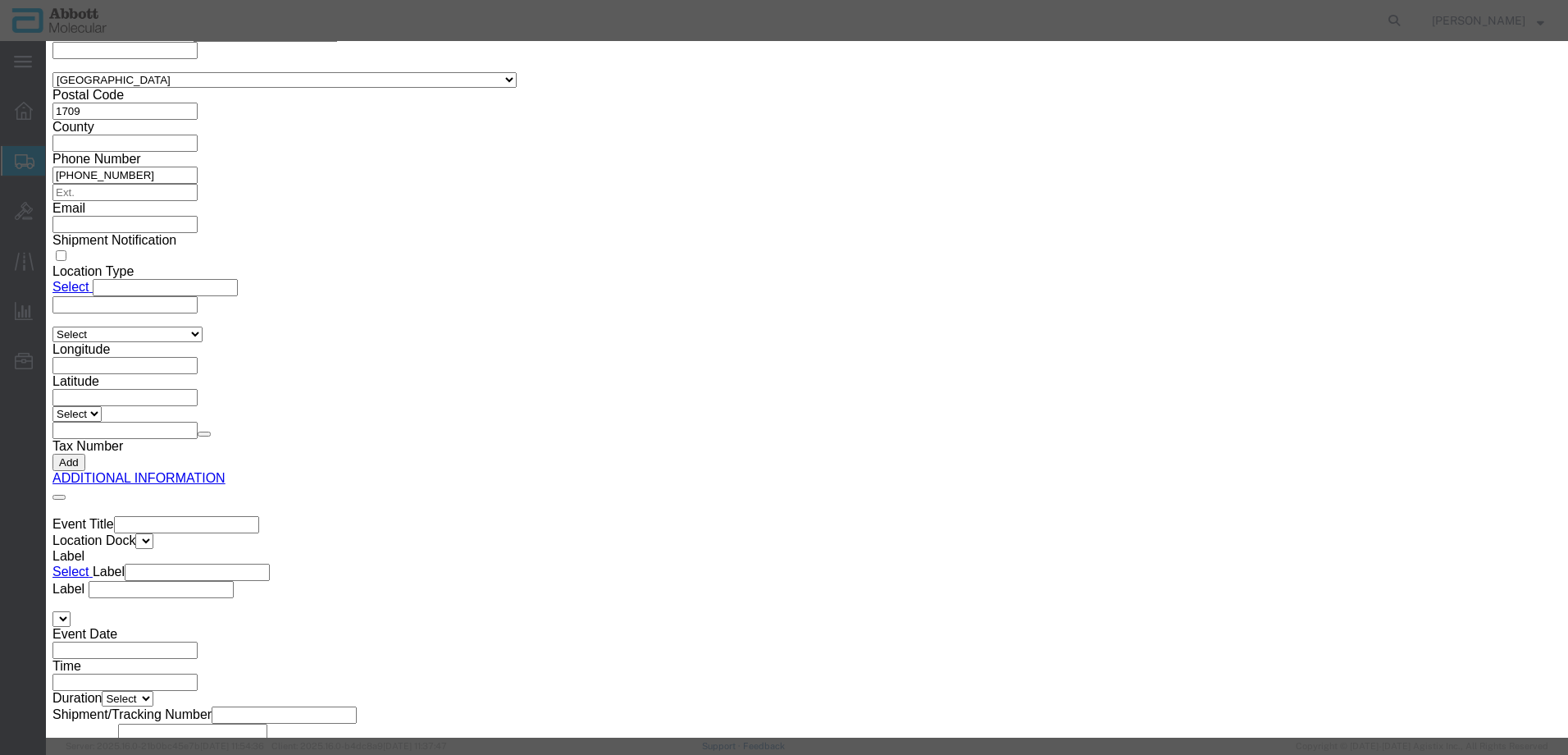
click button "Browse"
click button "Upload"
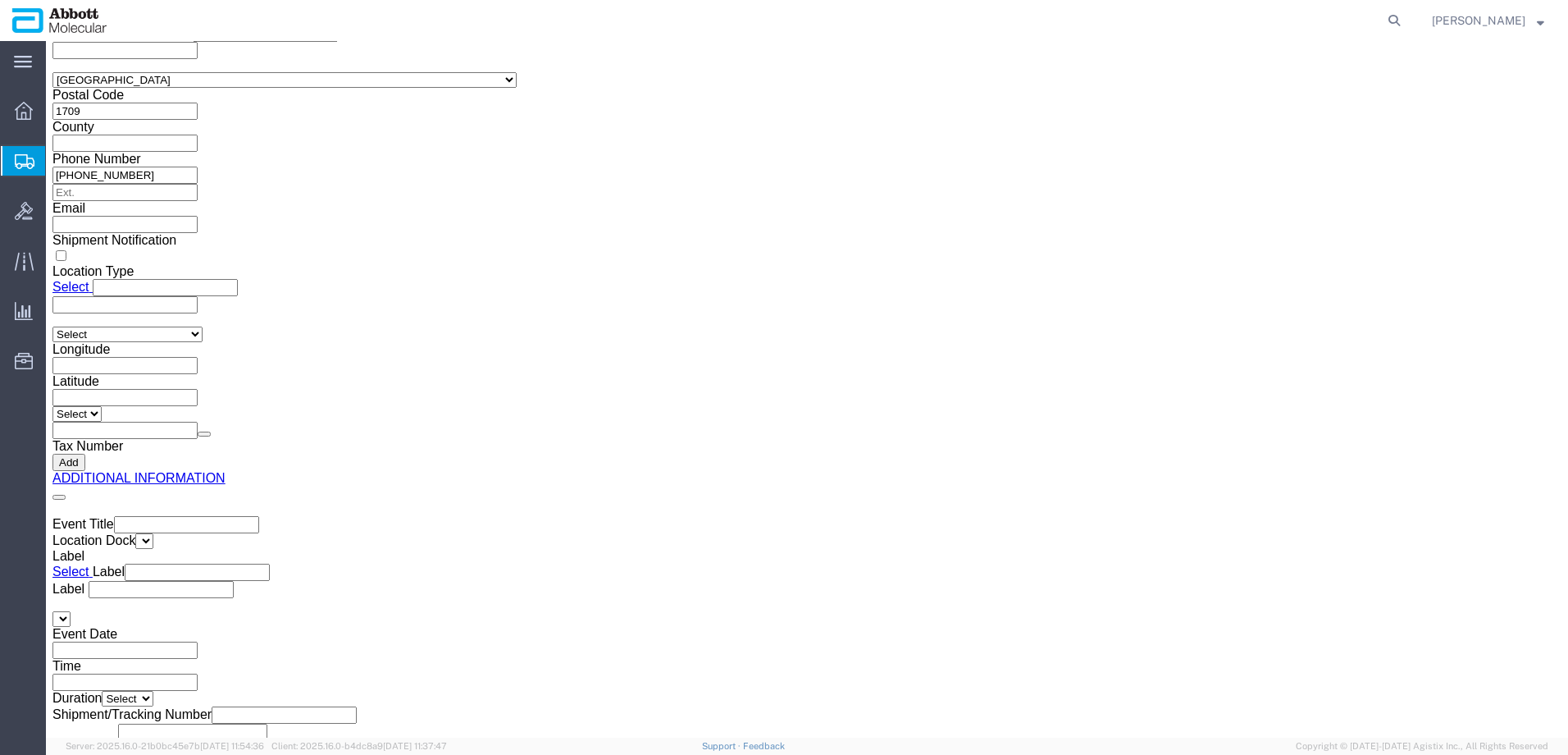
drag, startPoint x: 43, startPoint y: 24, endPoint x: 215, endPoint y: 32, distance: 172.2
click div "Shipment 56513518 New"
copy h1 "Shipment 56513518"
drag, startPoint x: 1293, startPoint y: 660, endPoint x: 0, endPoint y: 330, distance: 1334.4
click button "Rate Shipment"
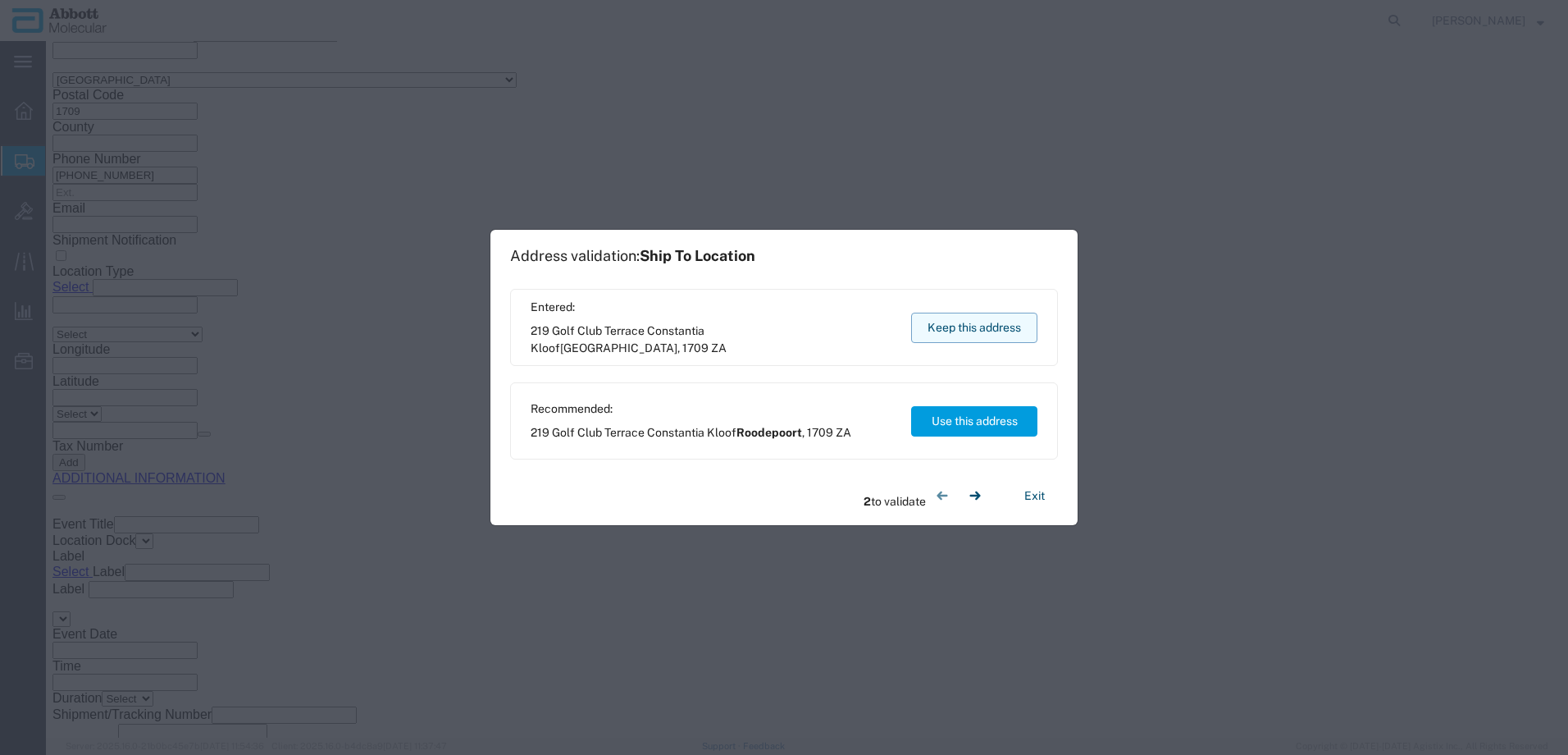
click at [967, 329] on button "Keep this address" at bounding box center [974, 328] width 126 height 30
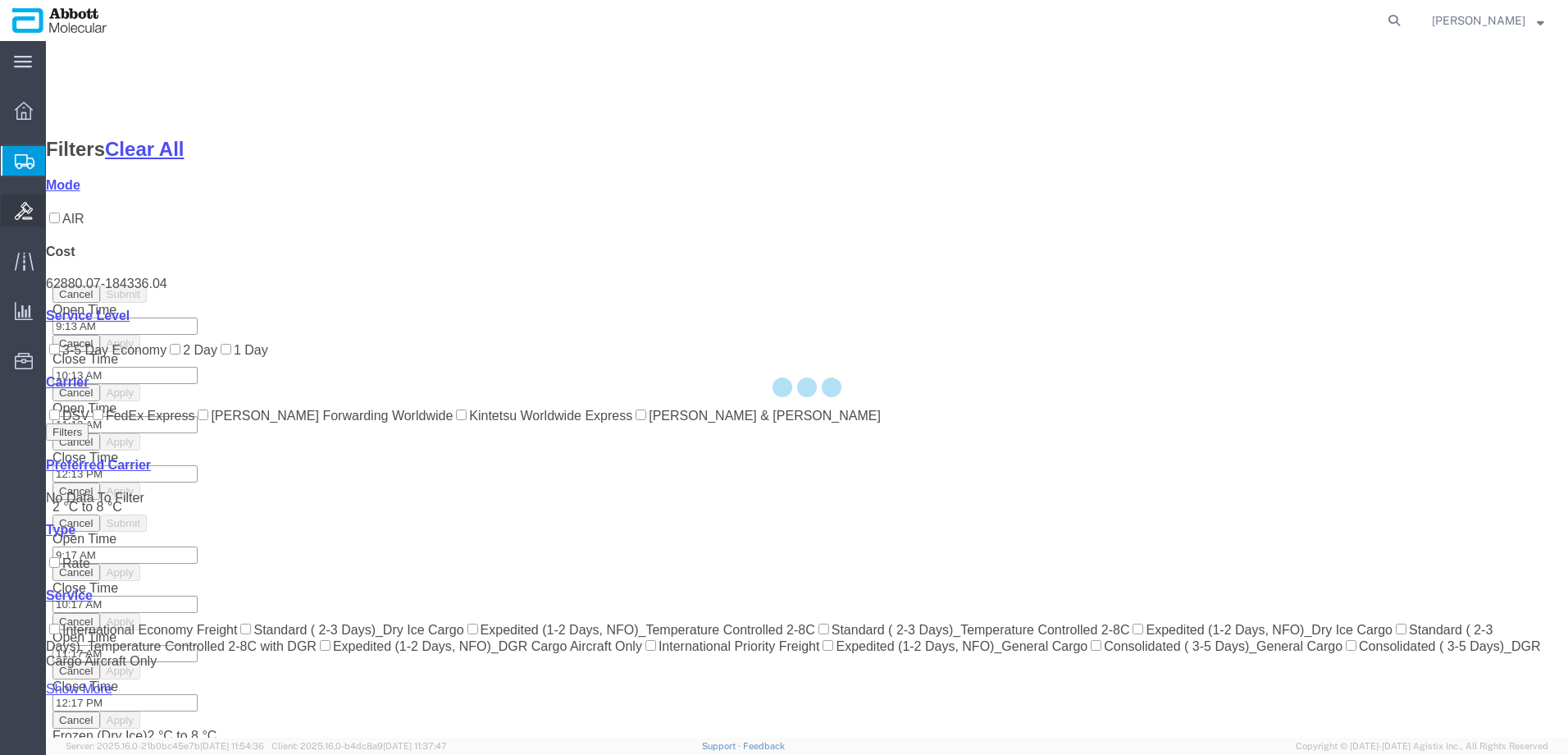
scroll to position [88, 0]
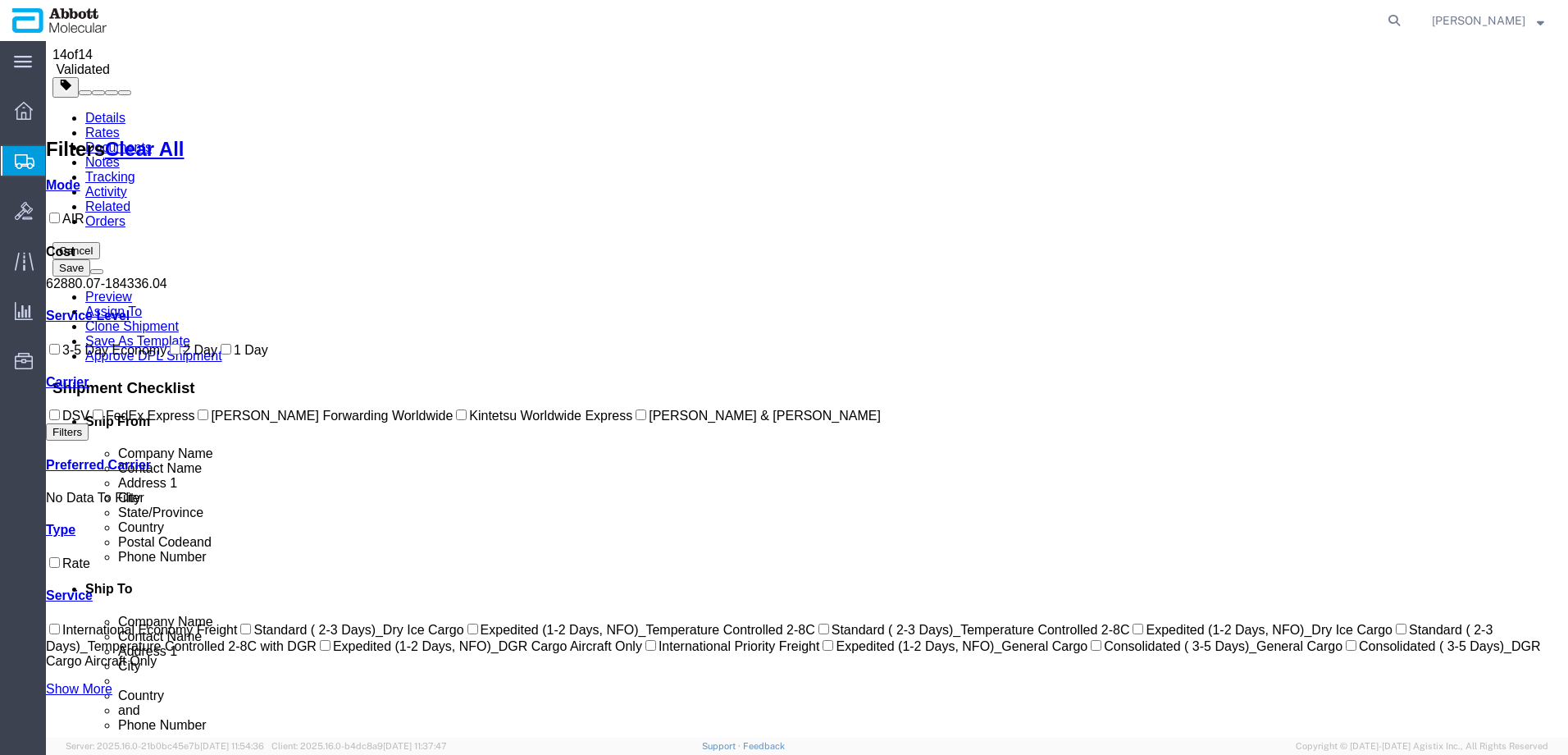
click at [60, 420] on input "DSV" at bounding box center [55, 415] width 11 height 11
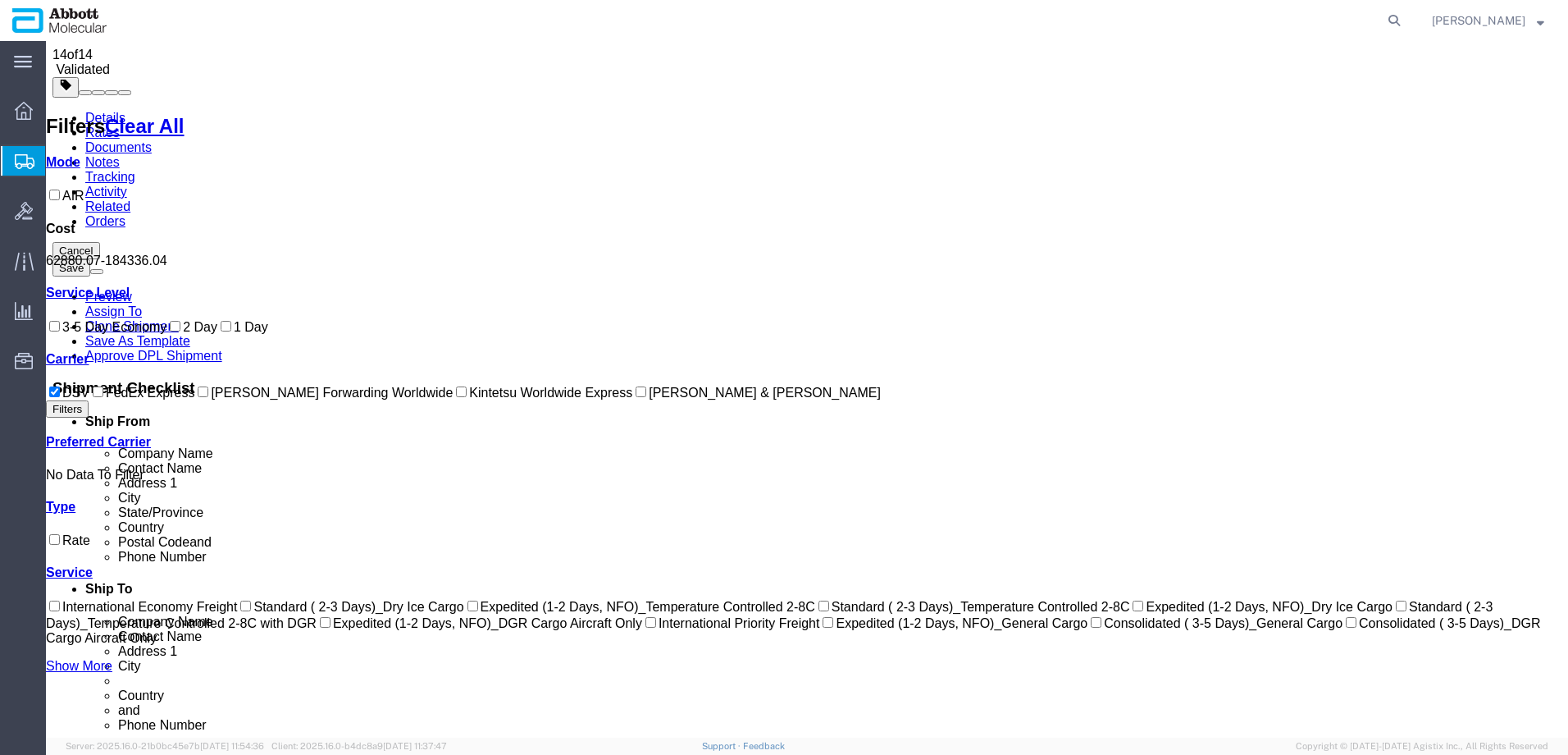
scroll to position [0, 0]
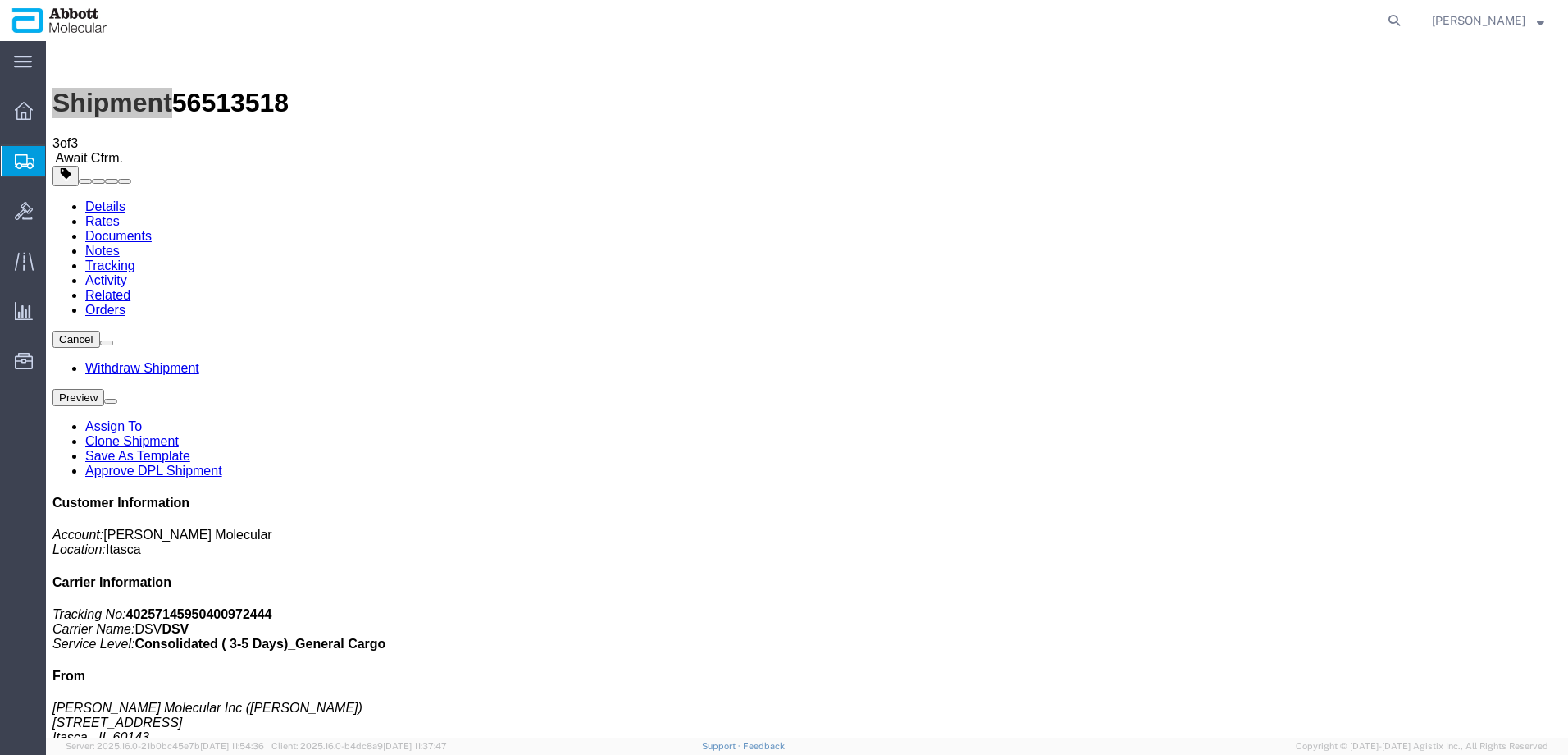
click at [0, 0] on span "Create from Template" at bounding box center [0, 0] width 0 height 0
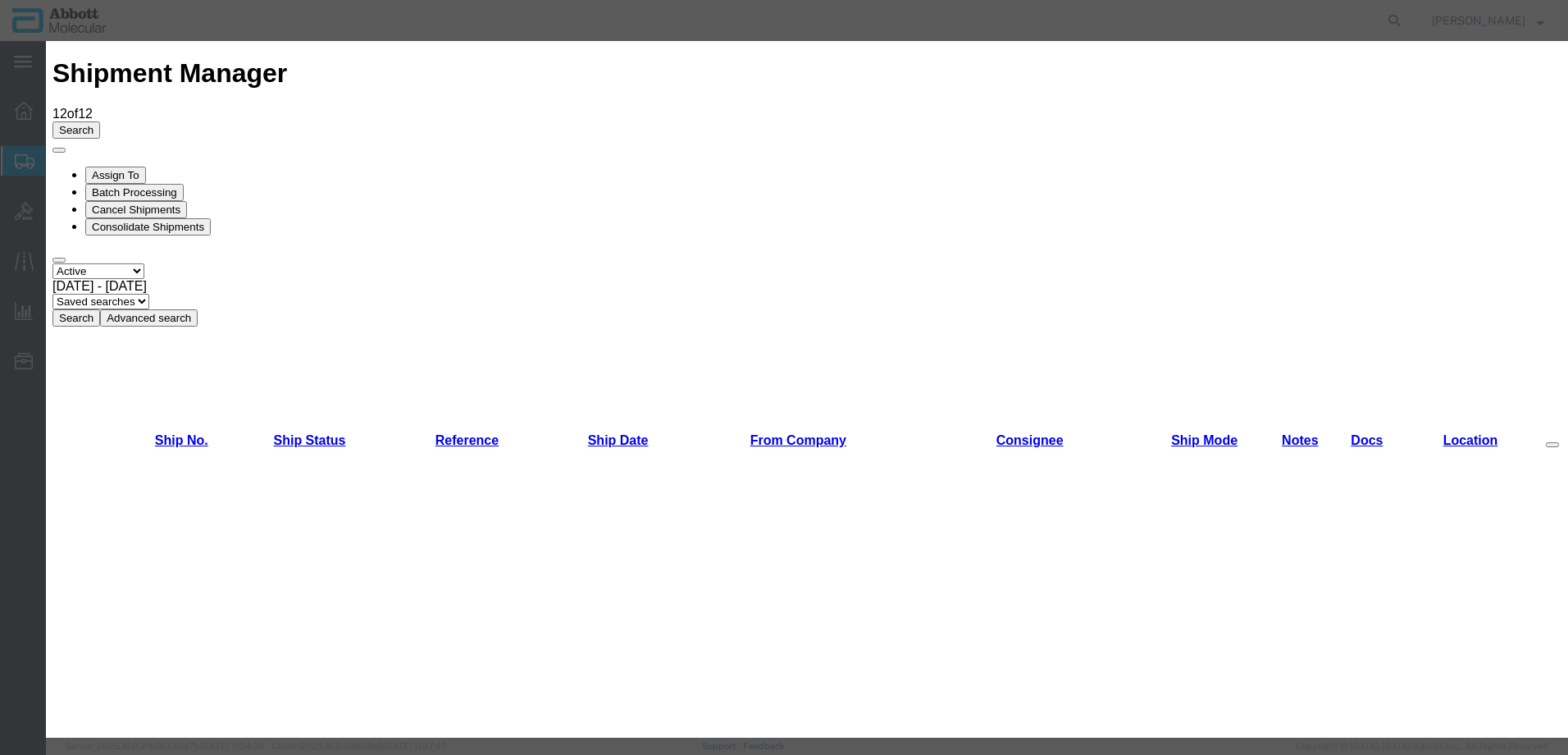
scroll to position [903, 0]
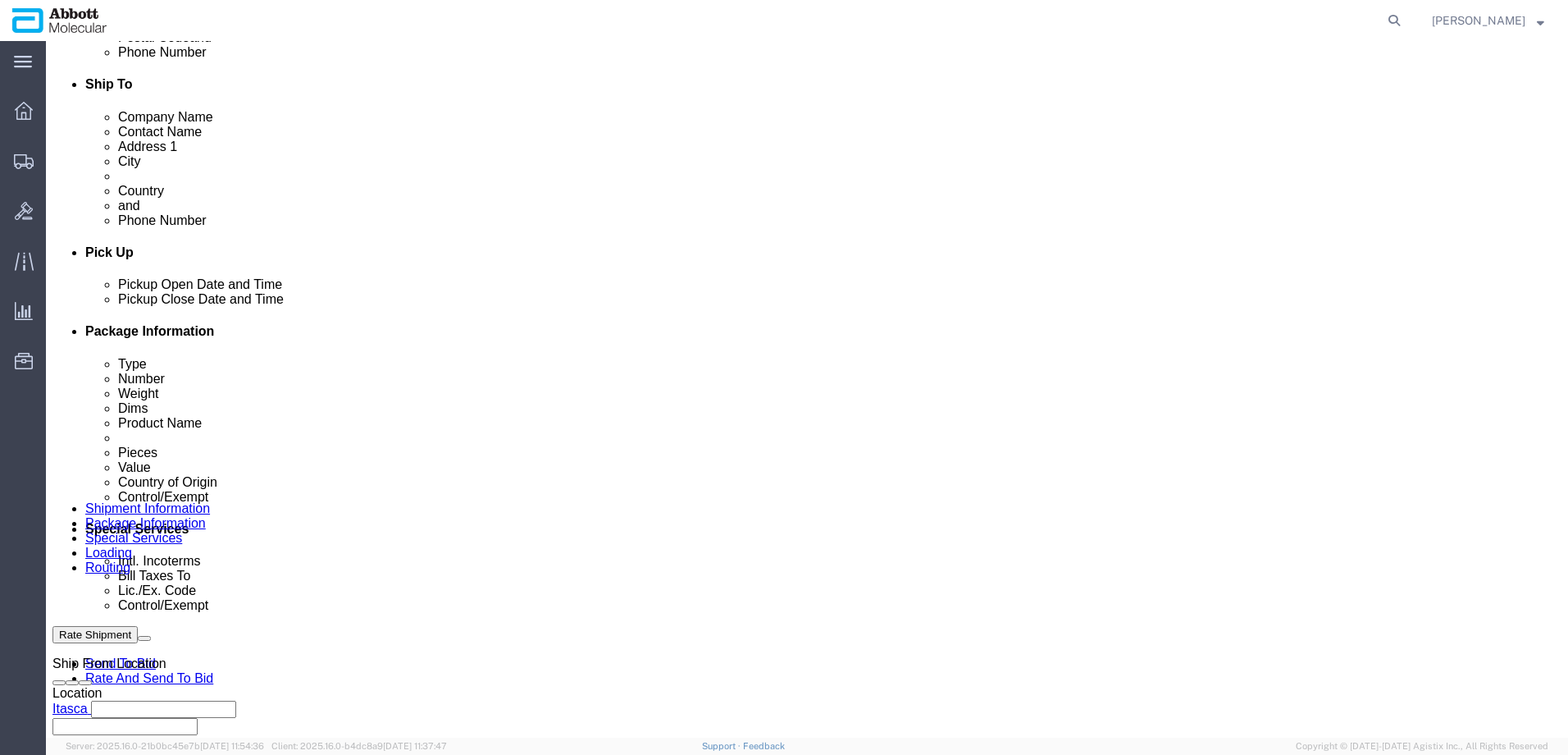
scroll to position [739, 0]
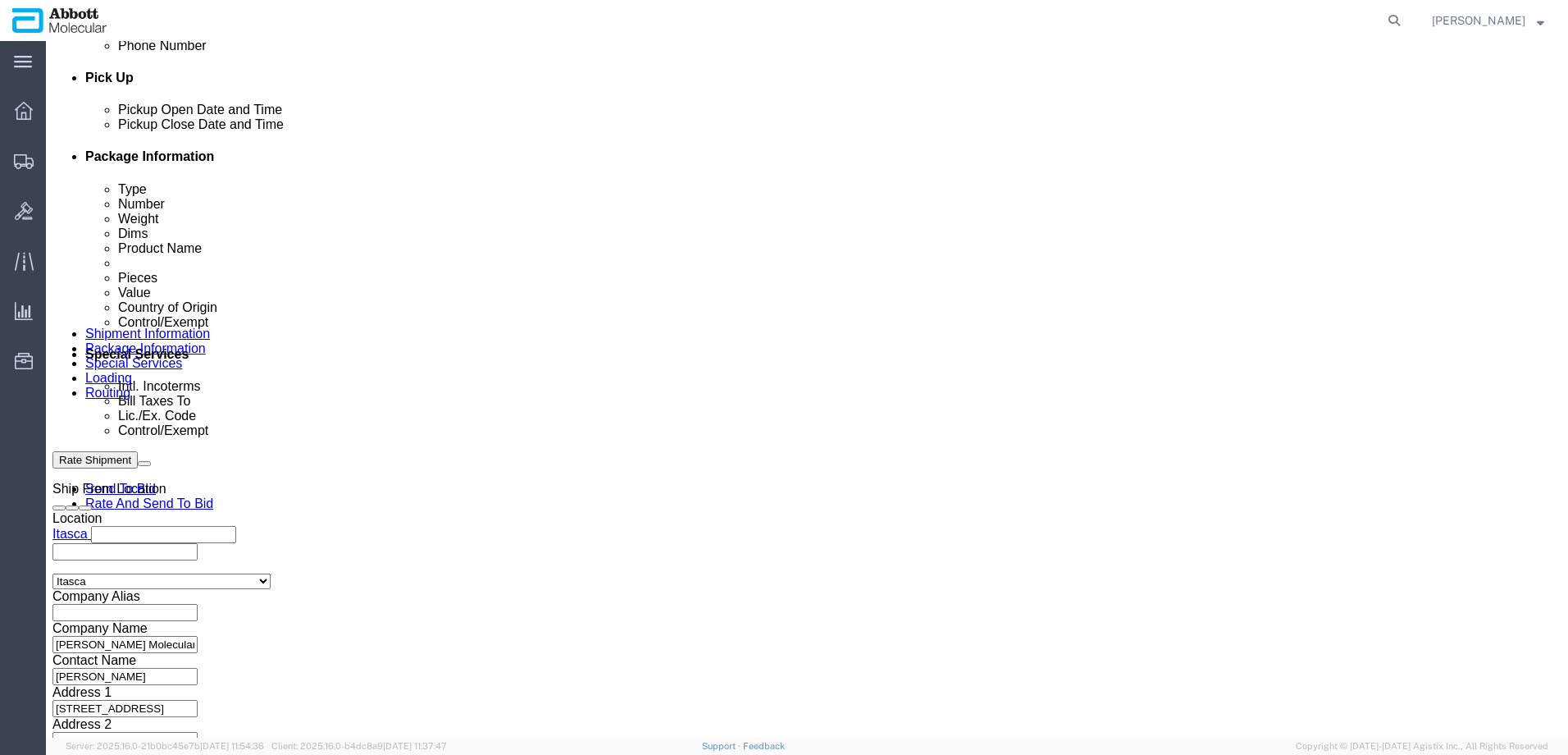
drag, startPoint x: 312, startPoint y: 548, endPoint x: 320, endPoint y: 544, distance: 8.9
click input "text"
paste input "620593811"
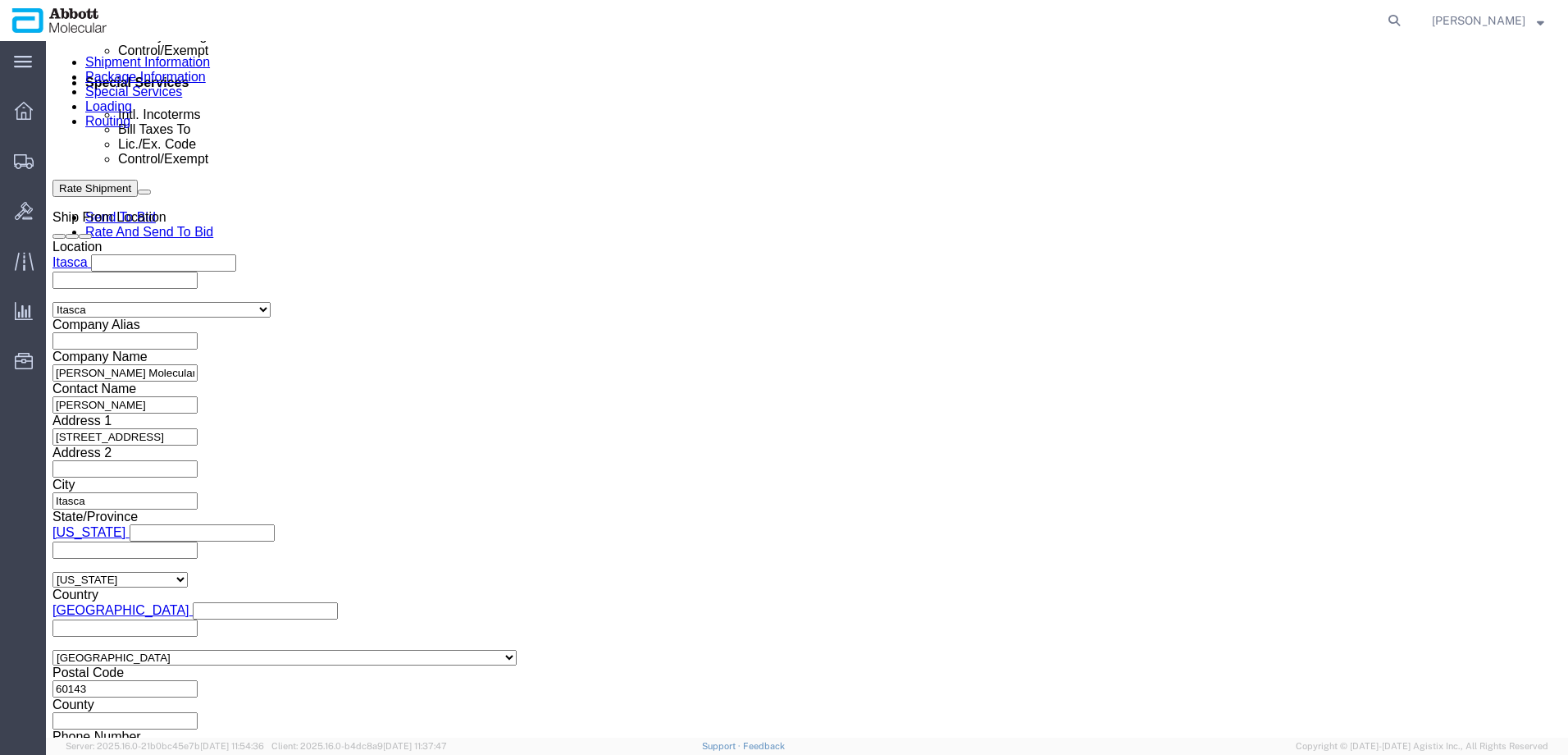
scroll to position [1045, 0]
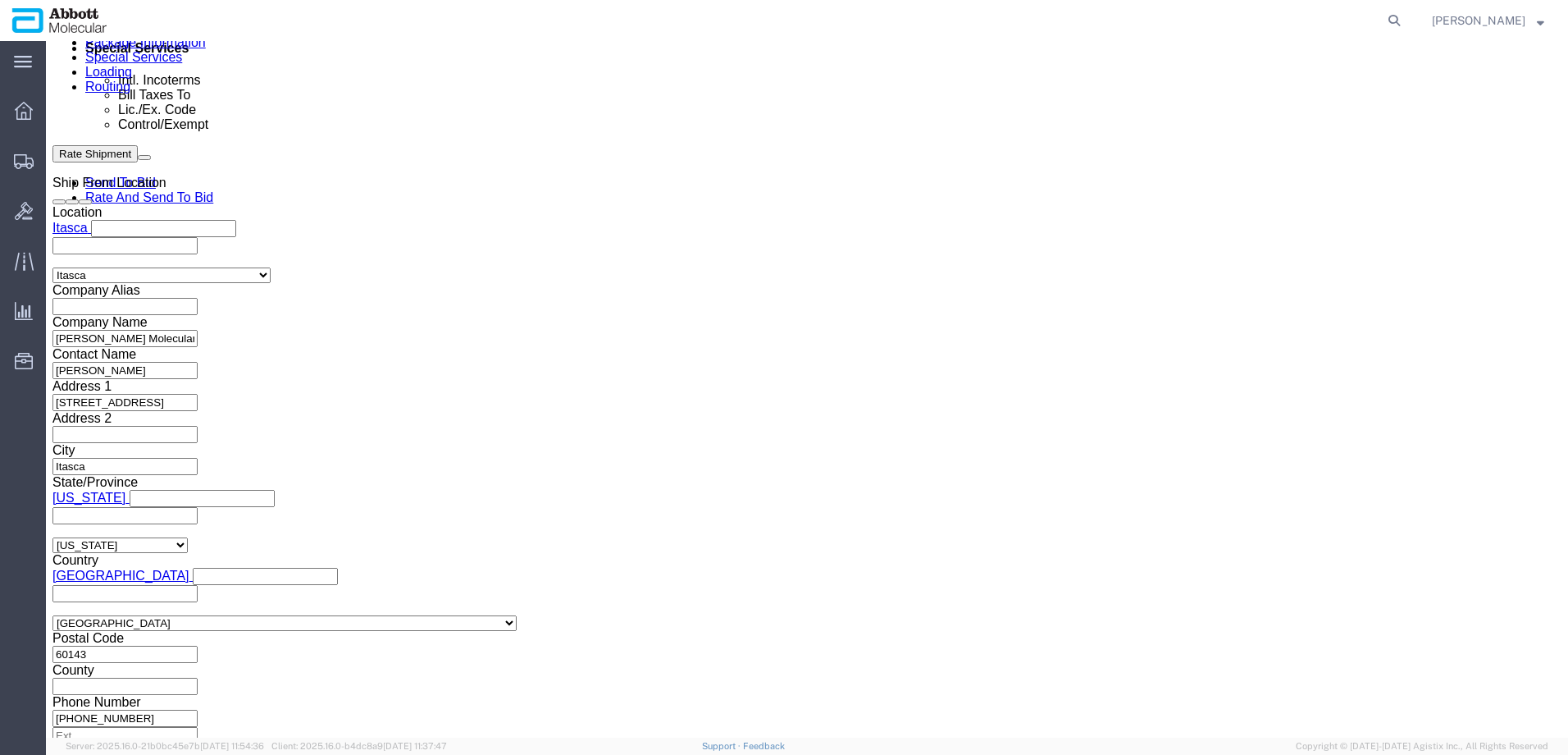
click button "Continue"
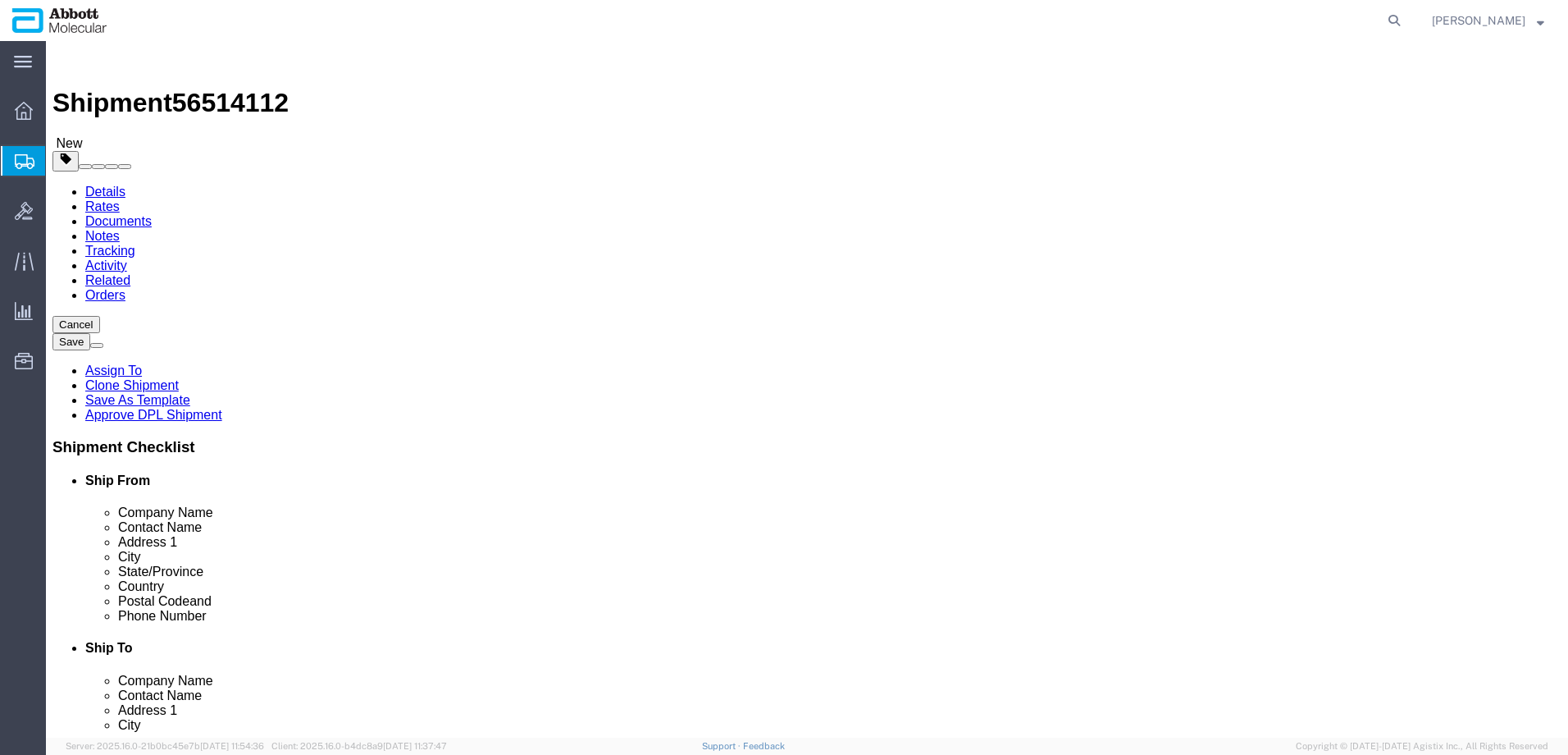
drag, startPoint x: 379, startPoint y: 280, endPoint x: 372, endPoint y: 296, distance: 17.5
click select "Select Box (B) Box (C) Box (D) Cardboard Box(es) Crate (Instrument) Crate(s) En…"
click link "Add Package"
click select "Select Box (B) Box (C) Box (D) Cardboard Box(es) Crate (Instrument) Crate(s) En…"
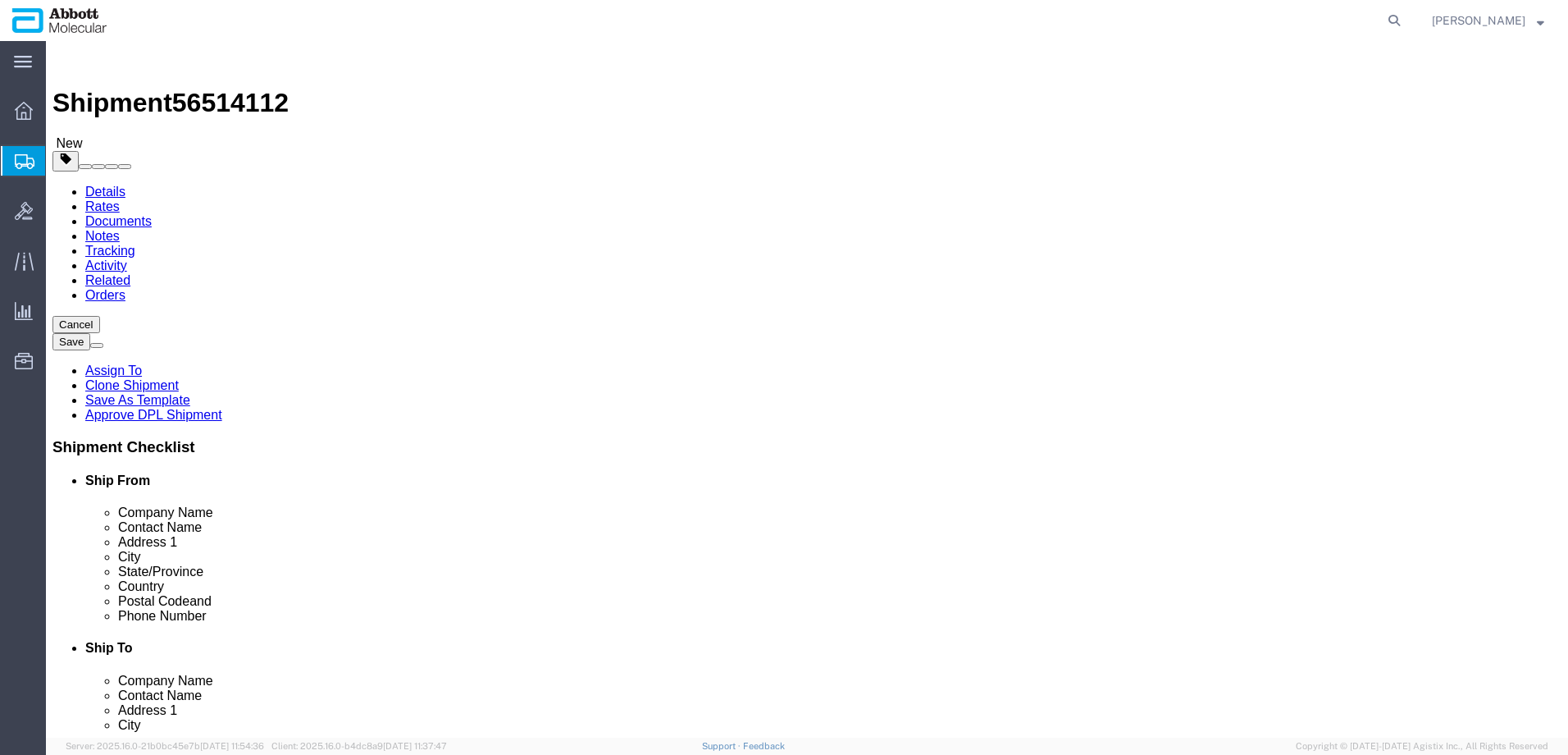
click select "Select Box (B) Box (C) Box (D) Cardboard Box(es) Crate (Instrument) Crate(s) En…"
click input "text"
drag, startPoint x: 1002, startPoint y: 279, endPoint x: 995, endPoint y: 284, distance: 8.6
click select "Select Box (B) Box (C) Box (D) Cardboard Box(es) Crate (Instrument) Crate(s) En…"
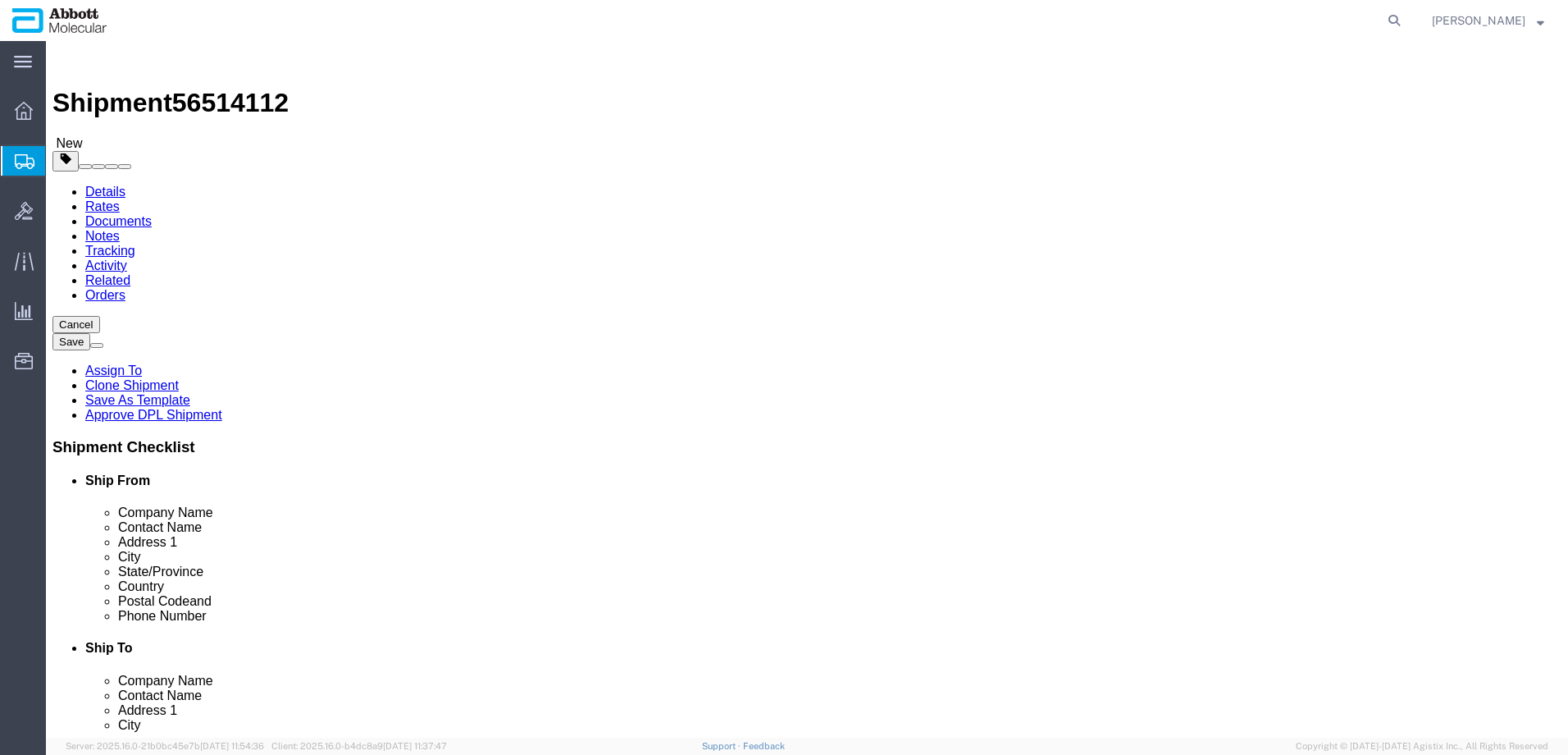
click input "text"
click input "checkbox"
click input "text"
click input "checkbox"
drag, startPoint x: 263, startPoint y: 410, endPoint x: 189, endPoint y: 409, distance: 74.0
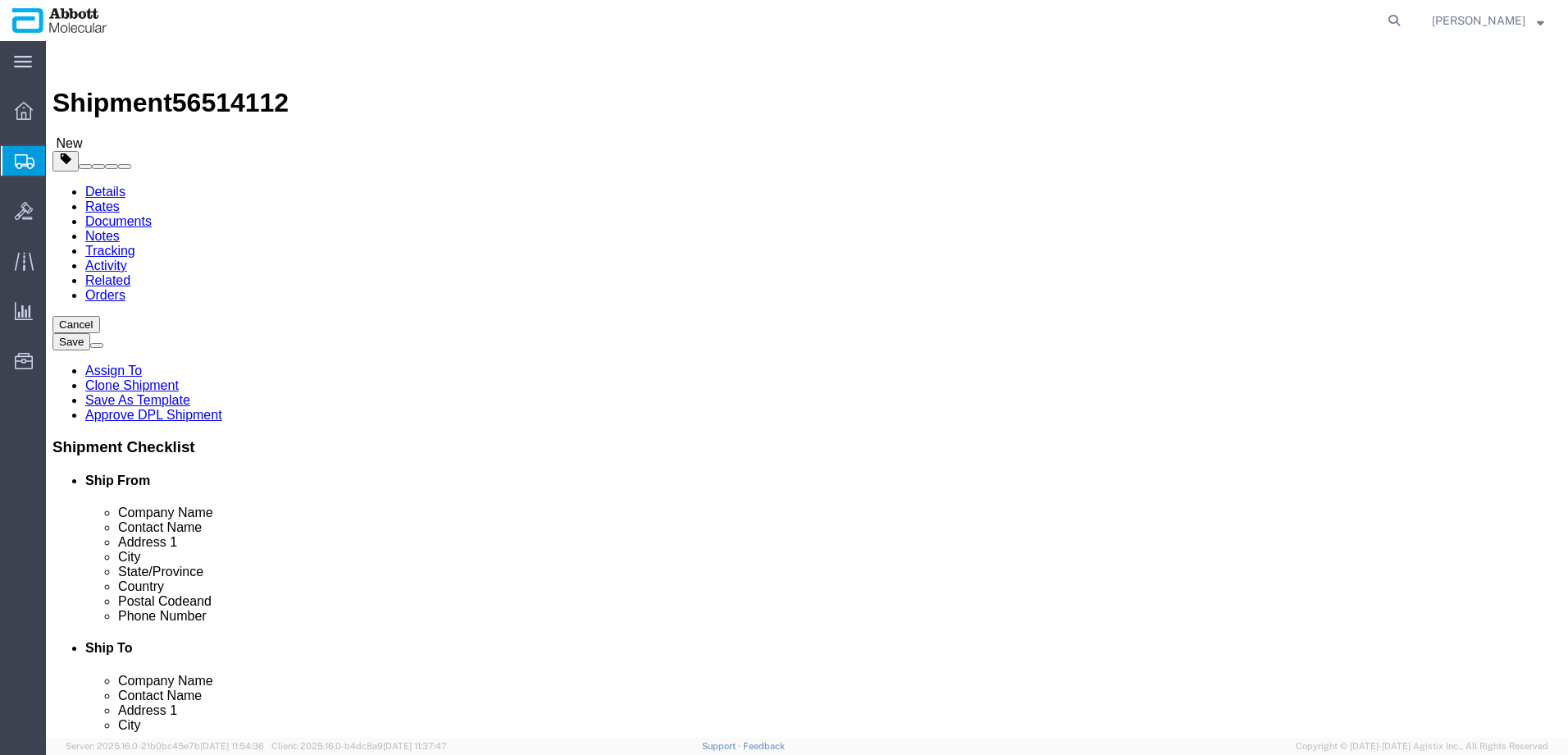
drag, startPoint x: 263, startPoint y: 413, endPoint x: 188, endPoint y: 410, distance: 75.1
click div "Weight 0.00 Select kgs lbs Ship. t°"
drag, startPoint x: 853, startPoint y: 411, endPoint x: 731, endPoint y: 406, distance: 122.1
click div "Weight 0.00 Select kgs lbs Ship. t°"
click div "1 x Pallet(s) Standard (Not Stackable) Package Type Select Box (B) Box (C) Box …"
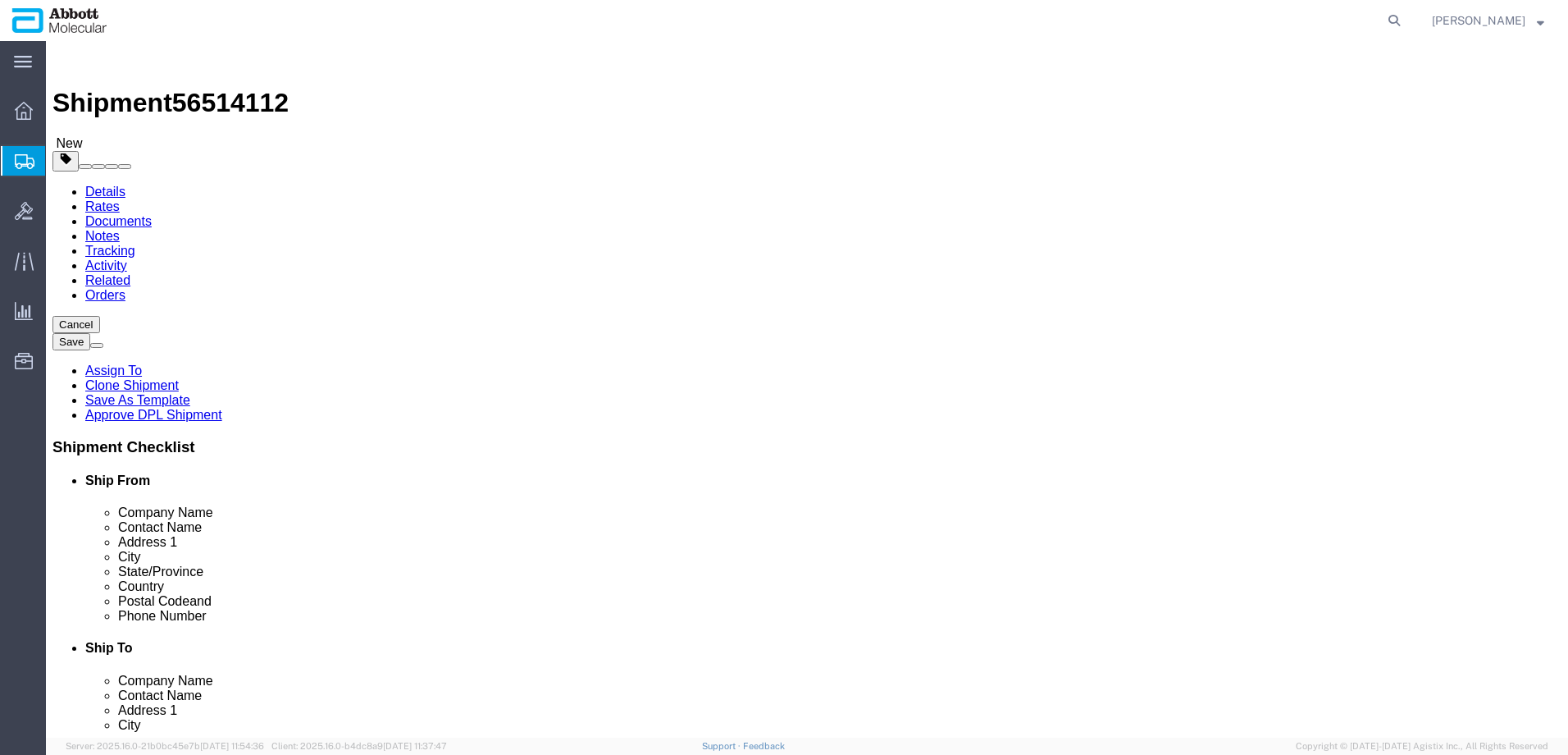
click link "Add Content"
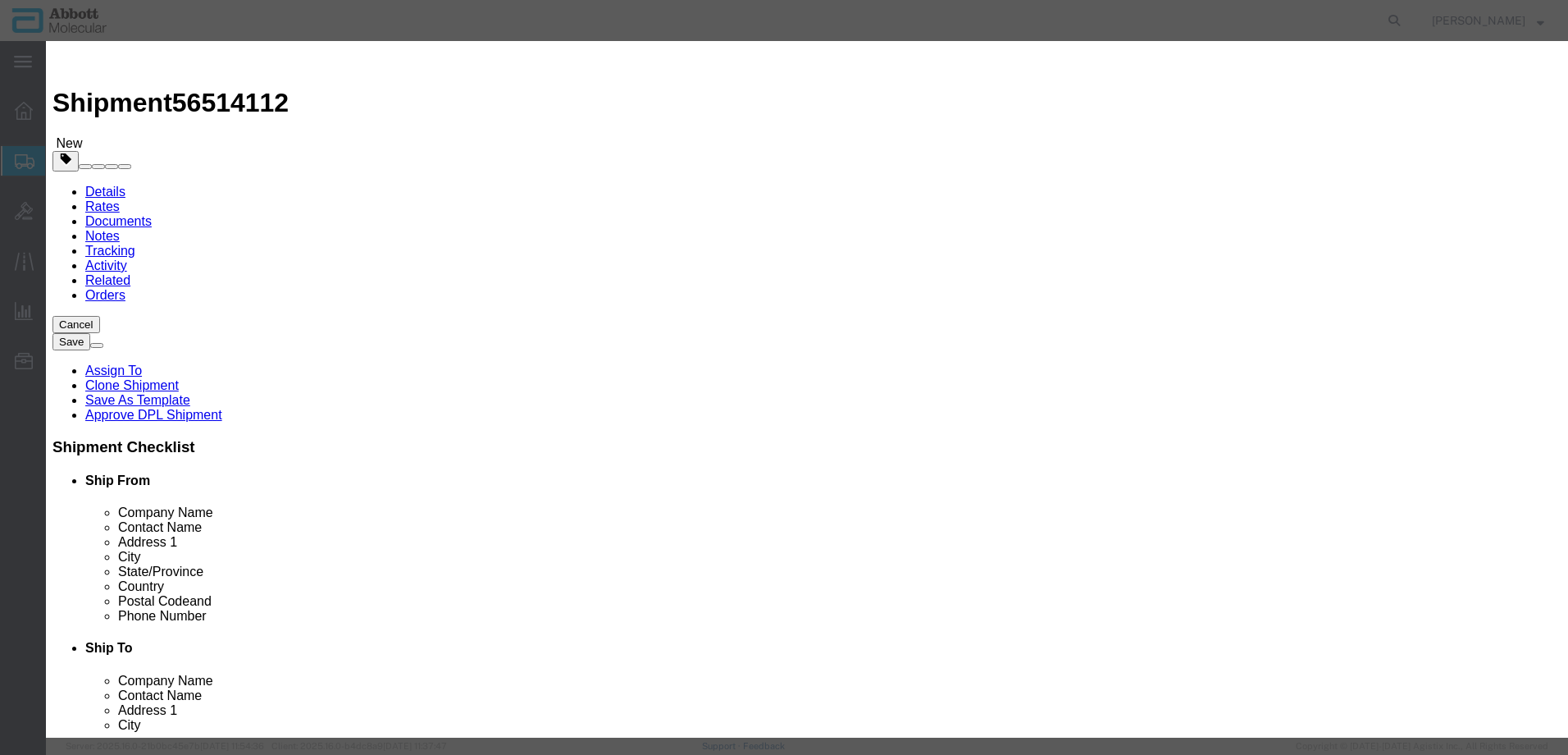
click input "text"
drag, startPoint x: 542, startPoint y: 129, endPoint x: 350, endPoint y: 126, distance: 192.0
click div "Product Name 04J1074"
click strong "04J7024"
click select "Select Bag Barrels 100Board Feet Bottle Box Blister Pack Carats Can Capsule Car…"
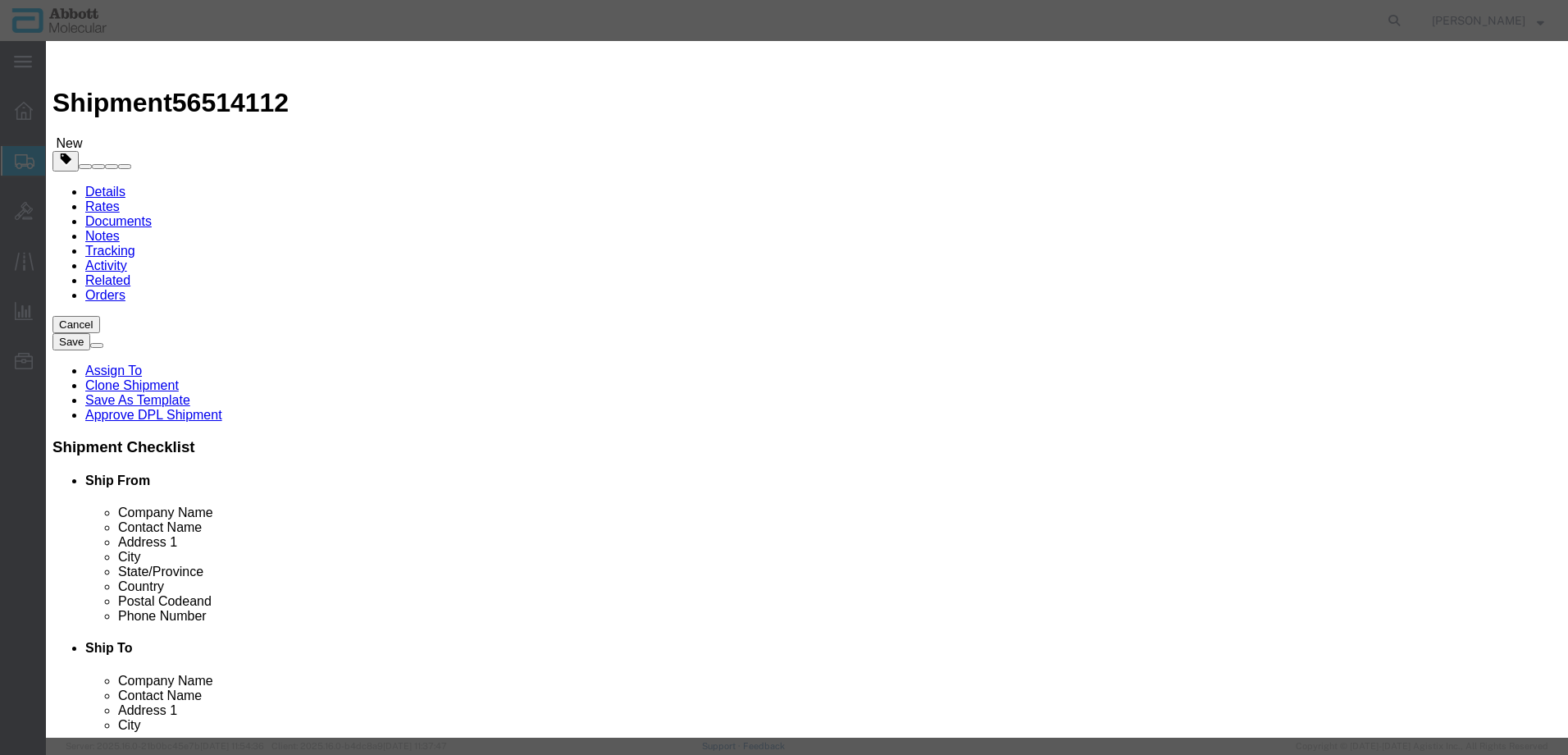
click select "Select Bag Barrels 100Board Feet Bottle Box Blister Pack Carats Can Capsule Car…"
click select "Select Account Type Activity ID Airline Appointment Number ASN Batch Number Bil…"
click input "text"
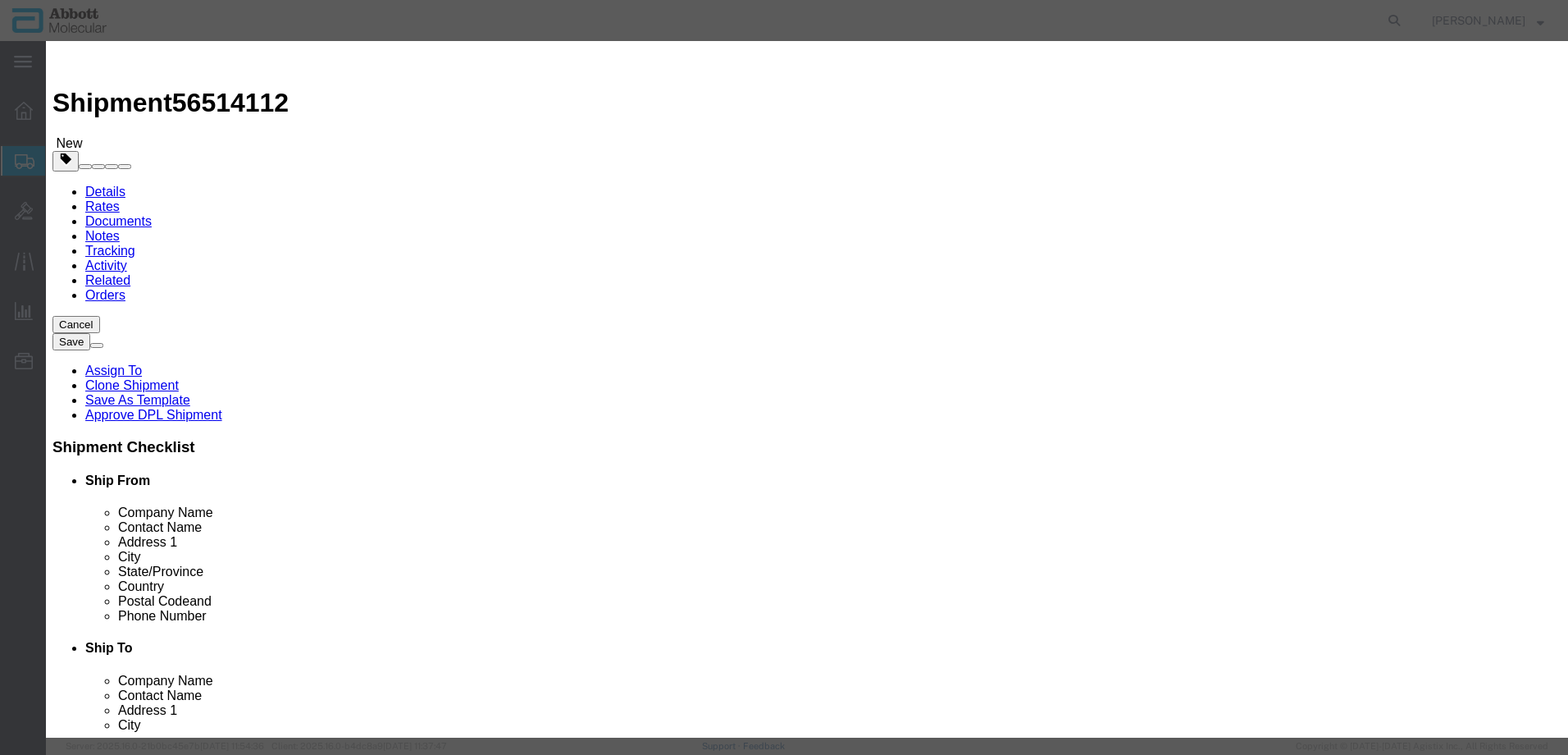
drag, startPoint x: 547, startPoint y: 454, endPoint x: 549, endPoint y: 463, distance: 9.2
click input "text"
click select "Select curies gallons kgs lbs liters milliliters"
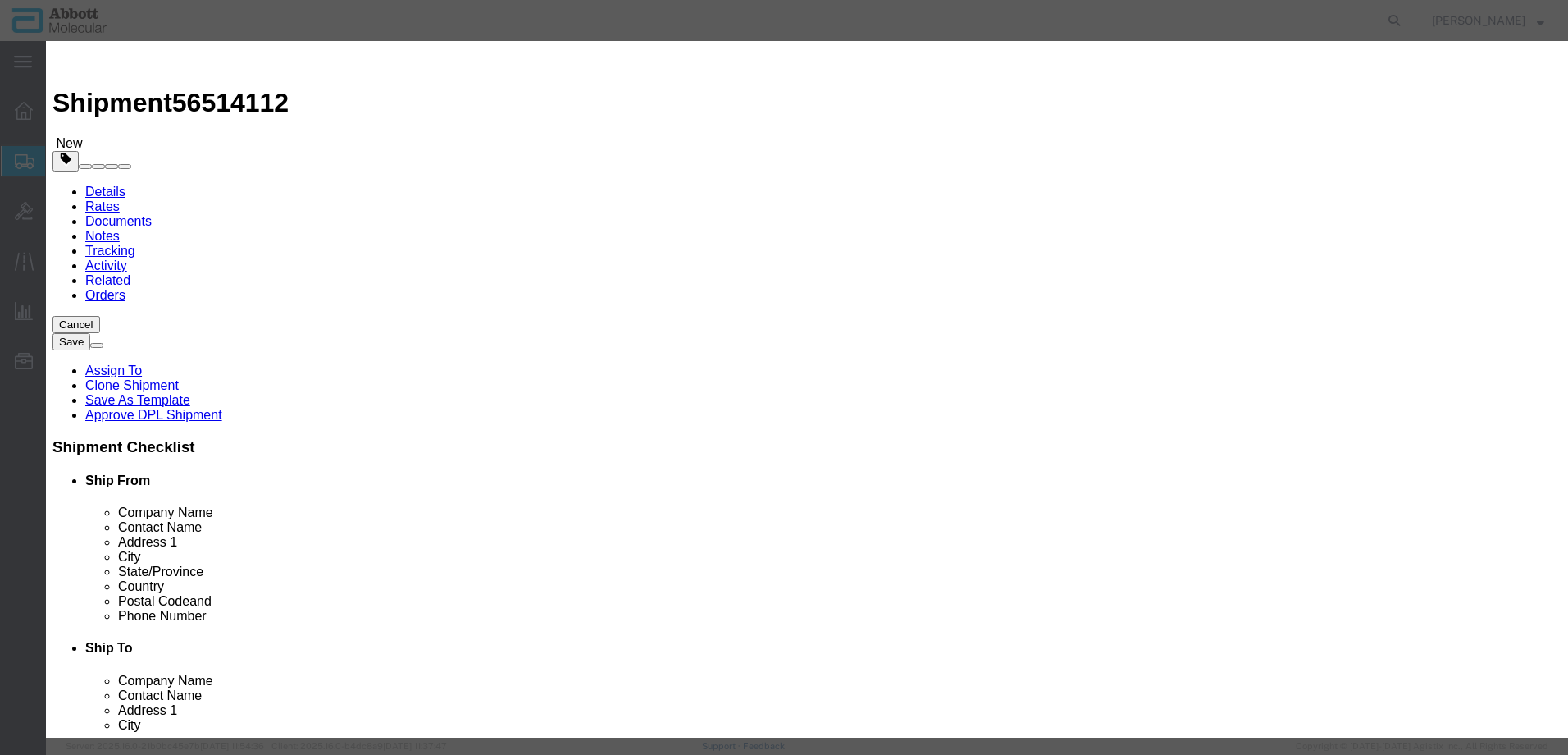
click button "Save & Close"
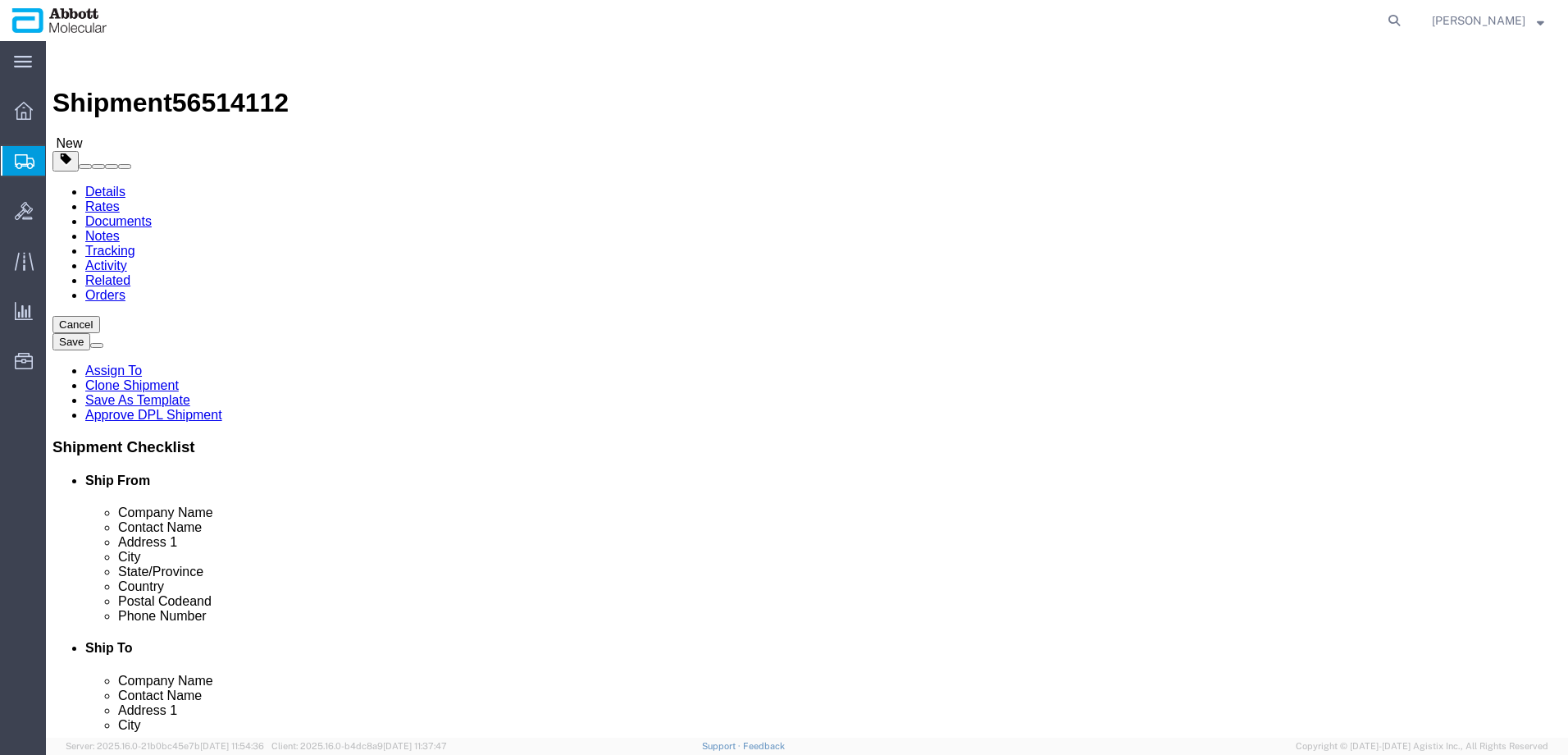
click link "Clone this content"
drag, startPoint x: 43, startPoint y: 490, endPoint x: 622, endPoint y: 482, distance: 579.1
click icon
drag, startPoint x: 45, startPoint y: 487, endPoint x: 631, endPoint y: 480, distance: 586.0
click icon
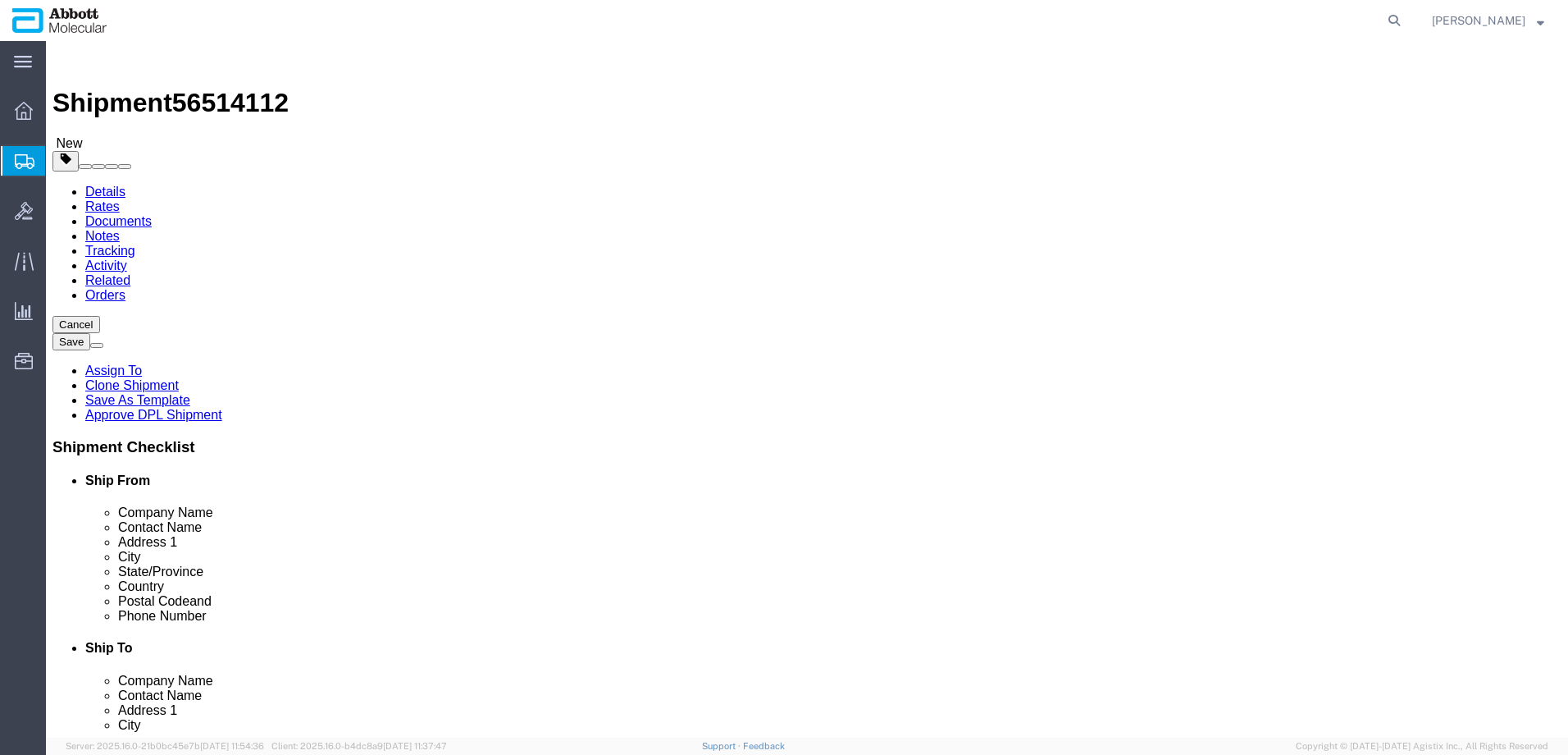
click dl "Pieces: 100.00 Each Total value: 1.00 USD"
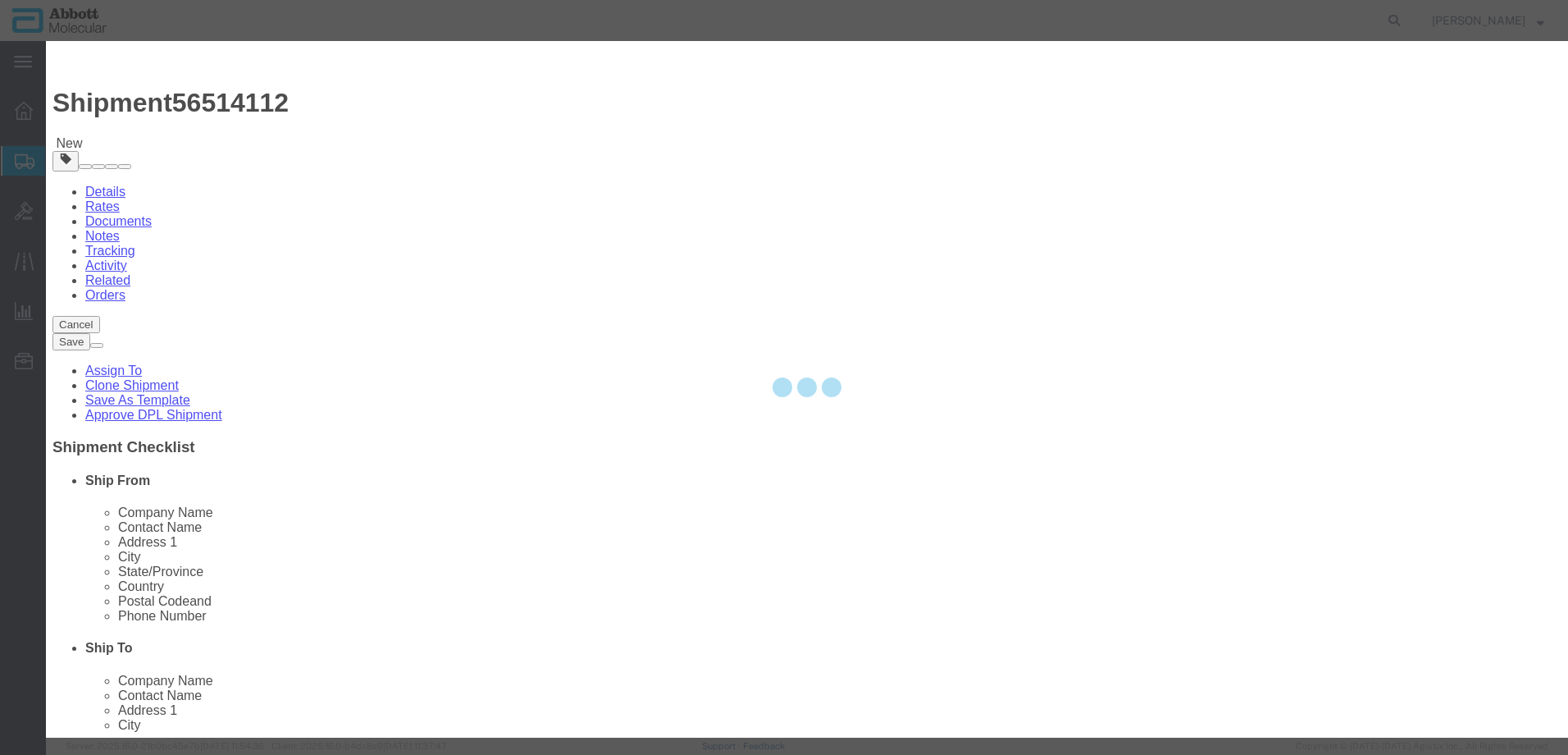
click div
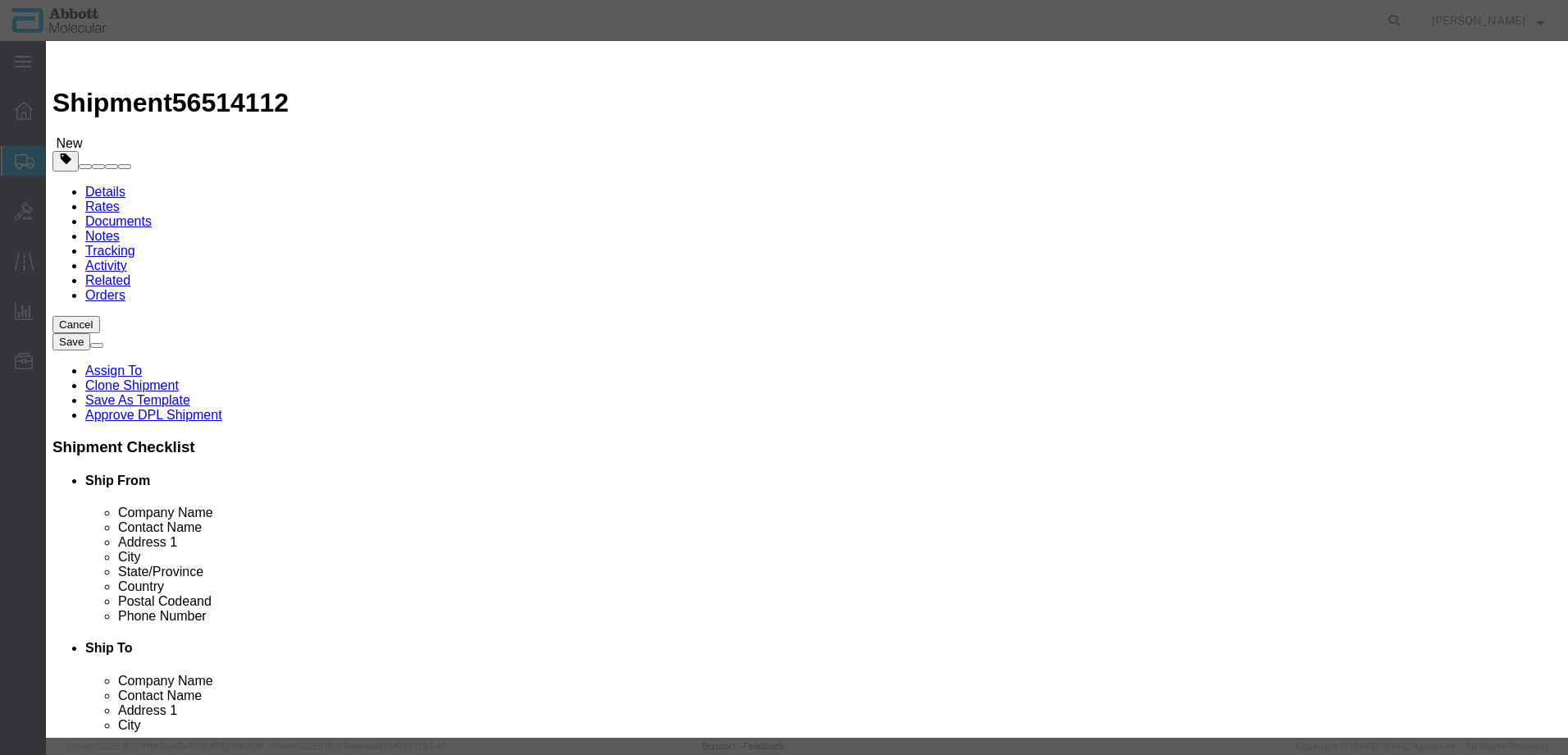
click input "04J7024"
click button "Save & Close"
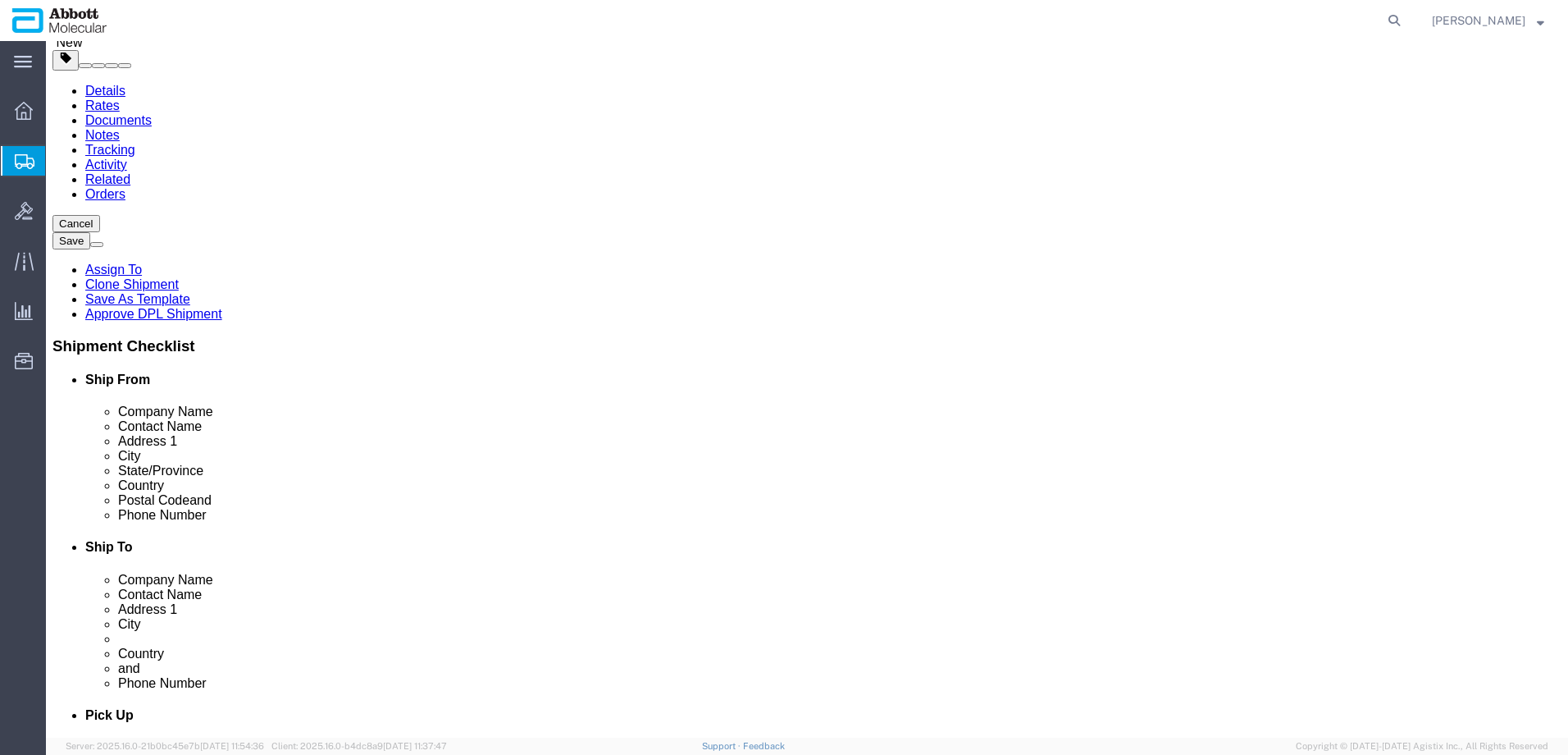
scroll to position [199, 0]
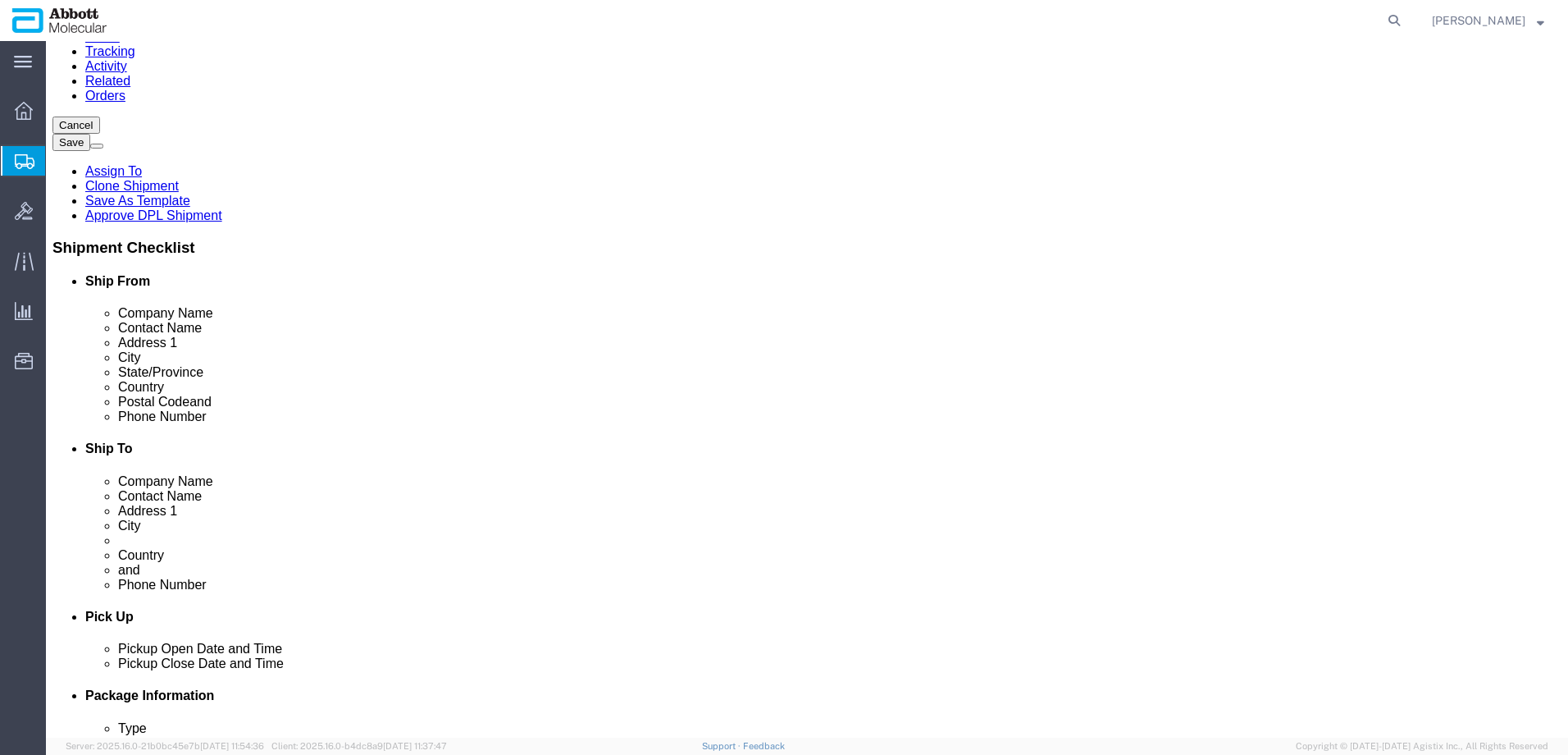
click button "Continue"
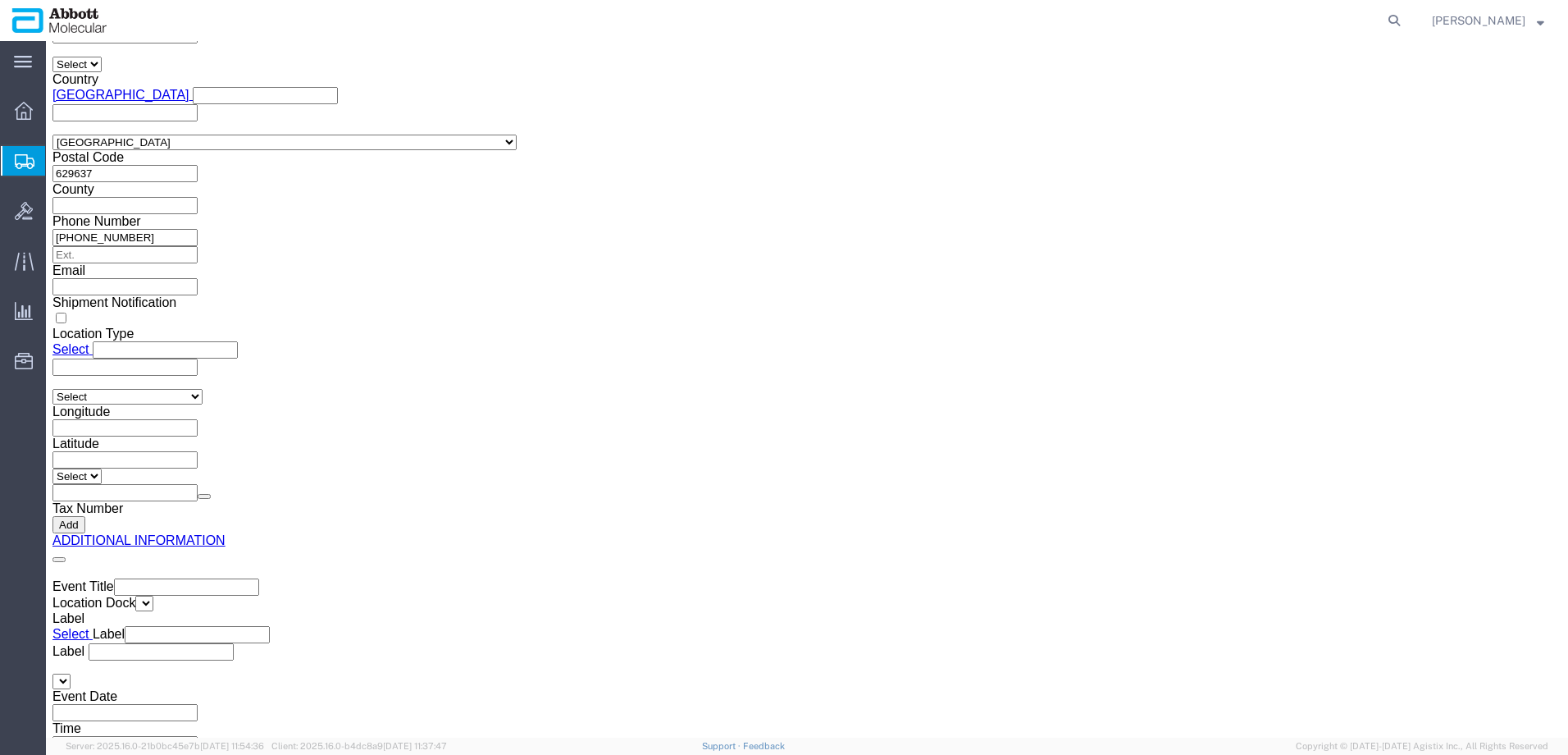
scroll to position [2473, 0]
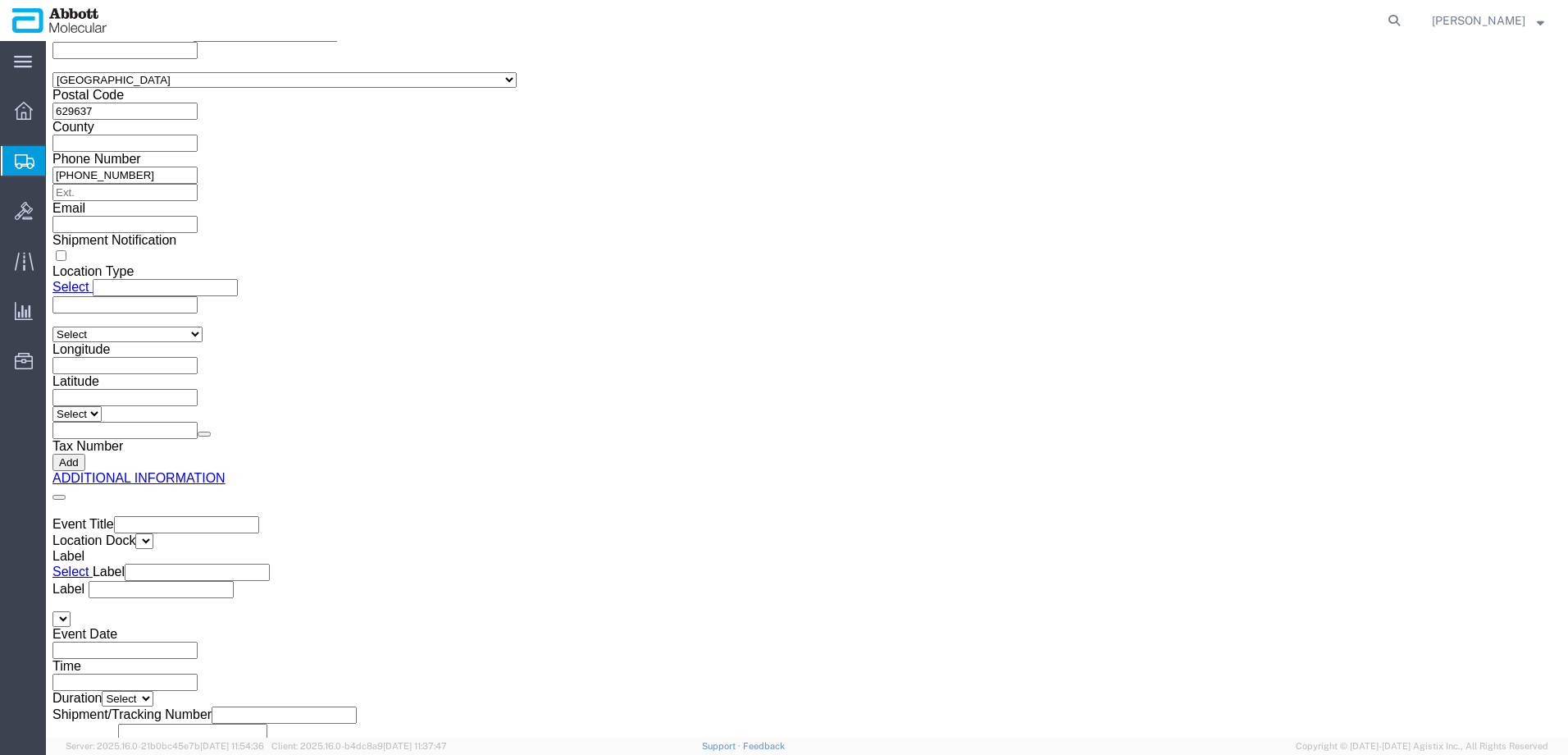
drag, startPoint x: 831, startPoint y: 543, endPoint x: 759, endPoint y: 465, distance: 106.2
click button "Upload"
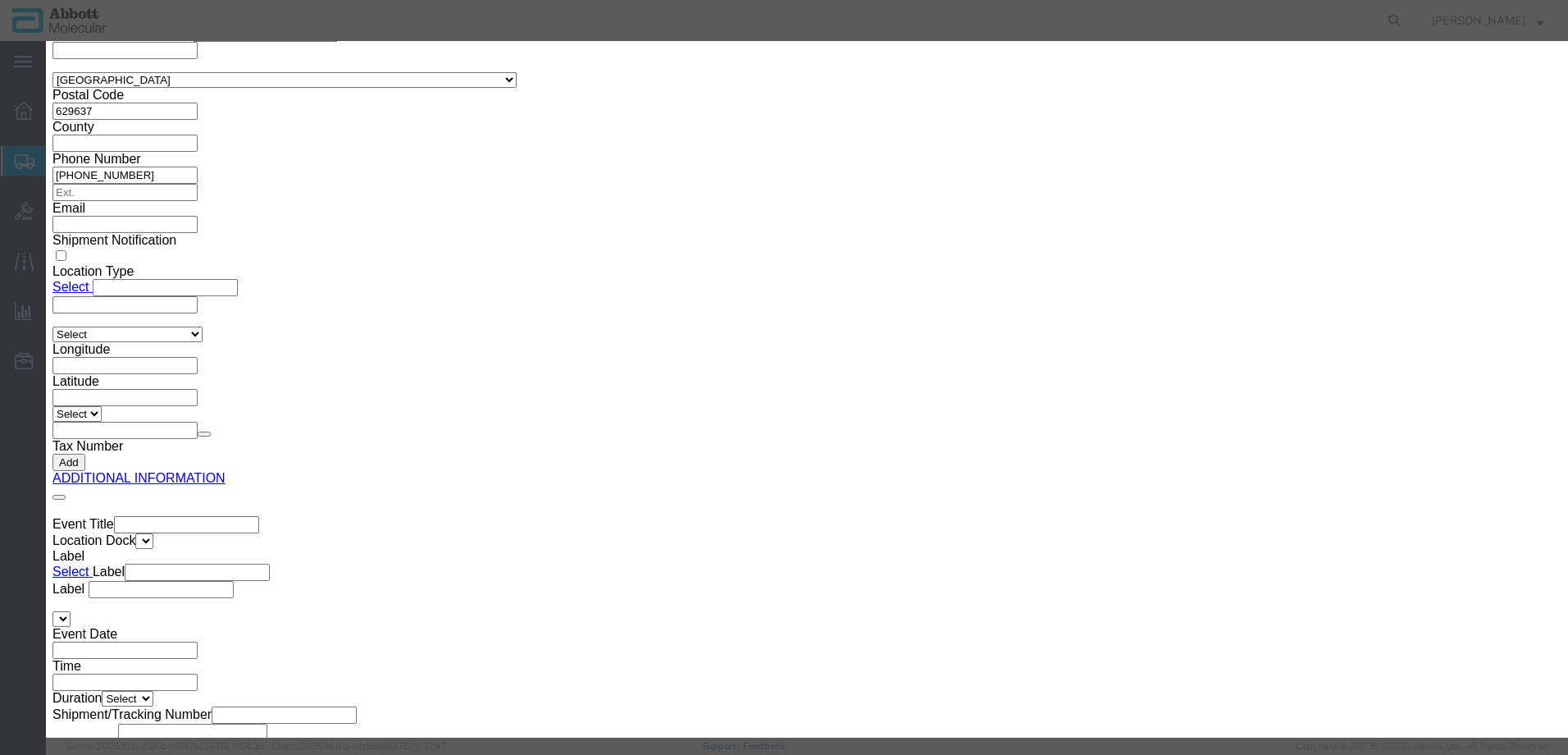
click button "Browse"
click button "Upload"
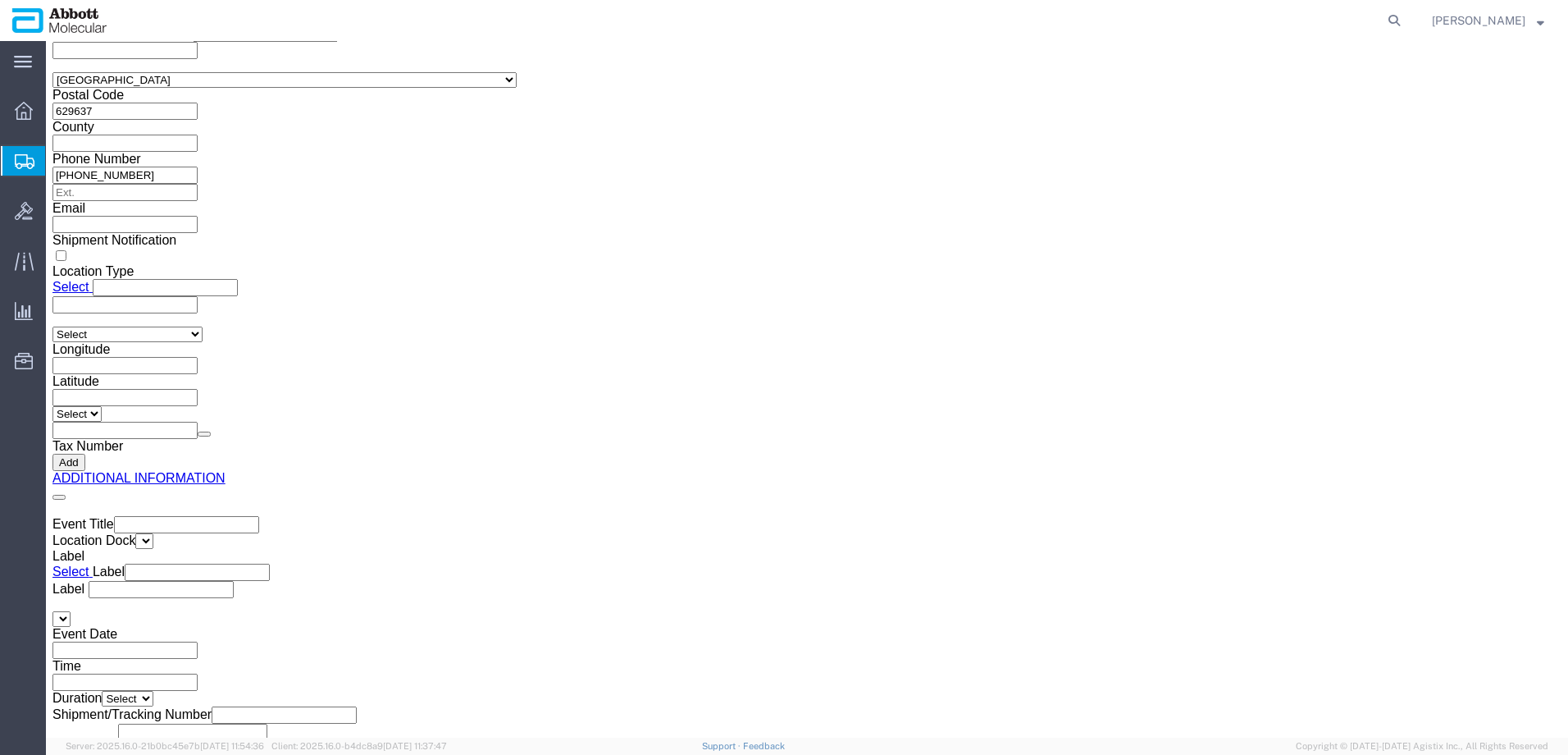
drag, startPoint x: 46, startPoint y: 23, endPoint x: 221, endPoint y: 29, distance: 175.1
click h1 "Shipment 56514112"
copy h1 "Shipment 56514112"
click button "Rate Shipment"
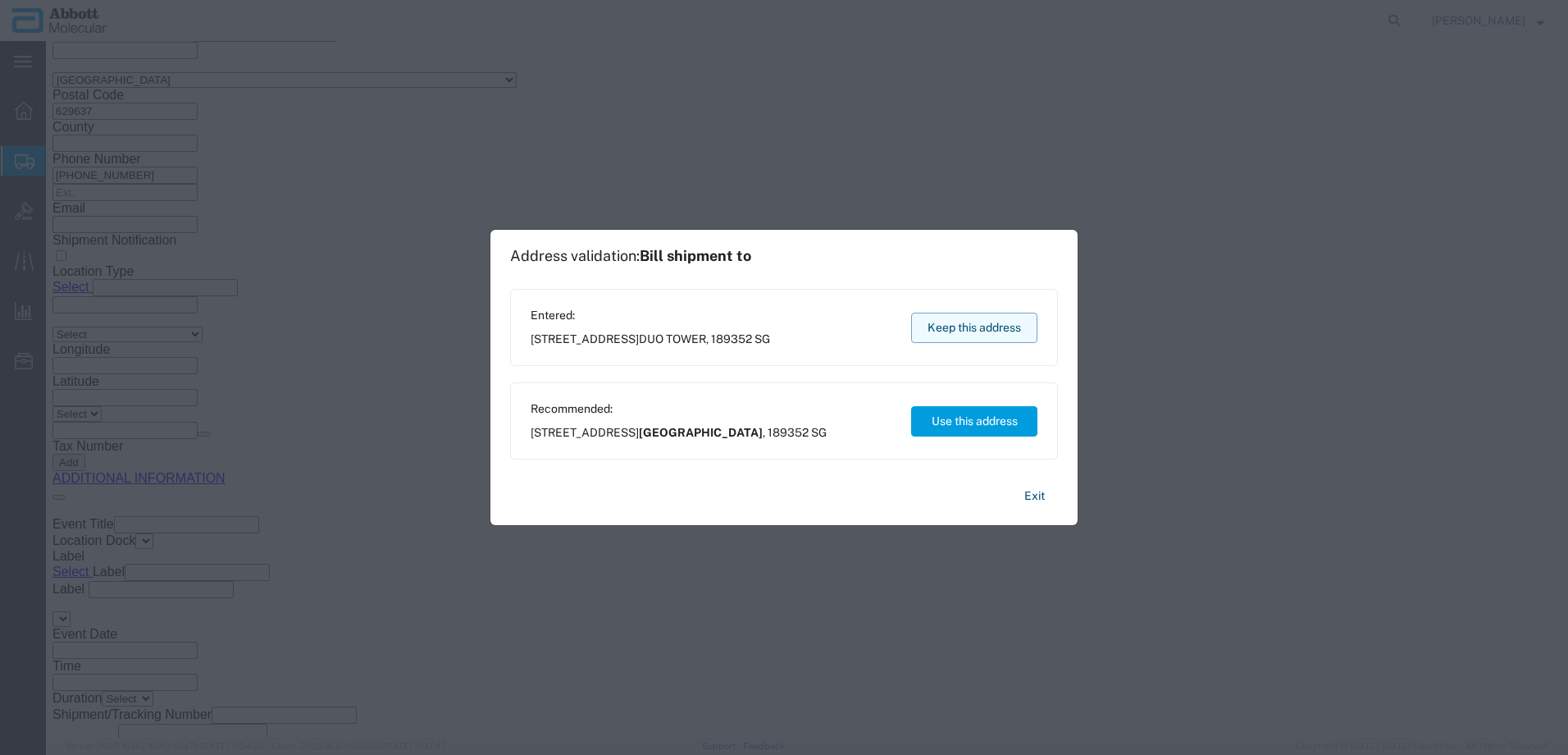
click at [1001, 332] on button "Keep this address" at bounding box center [974, 328] width 126 height 30
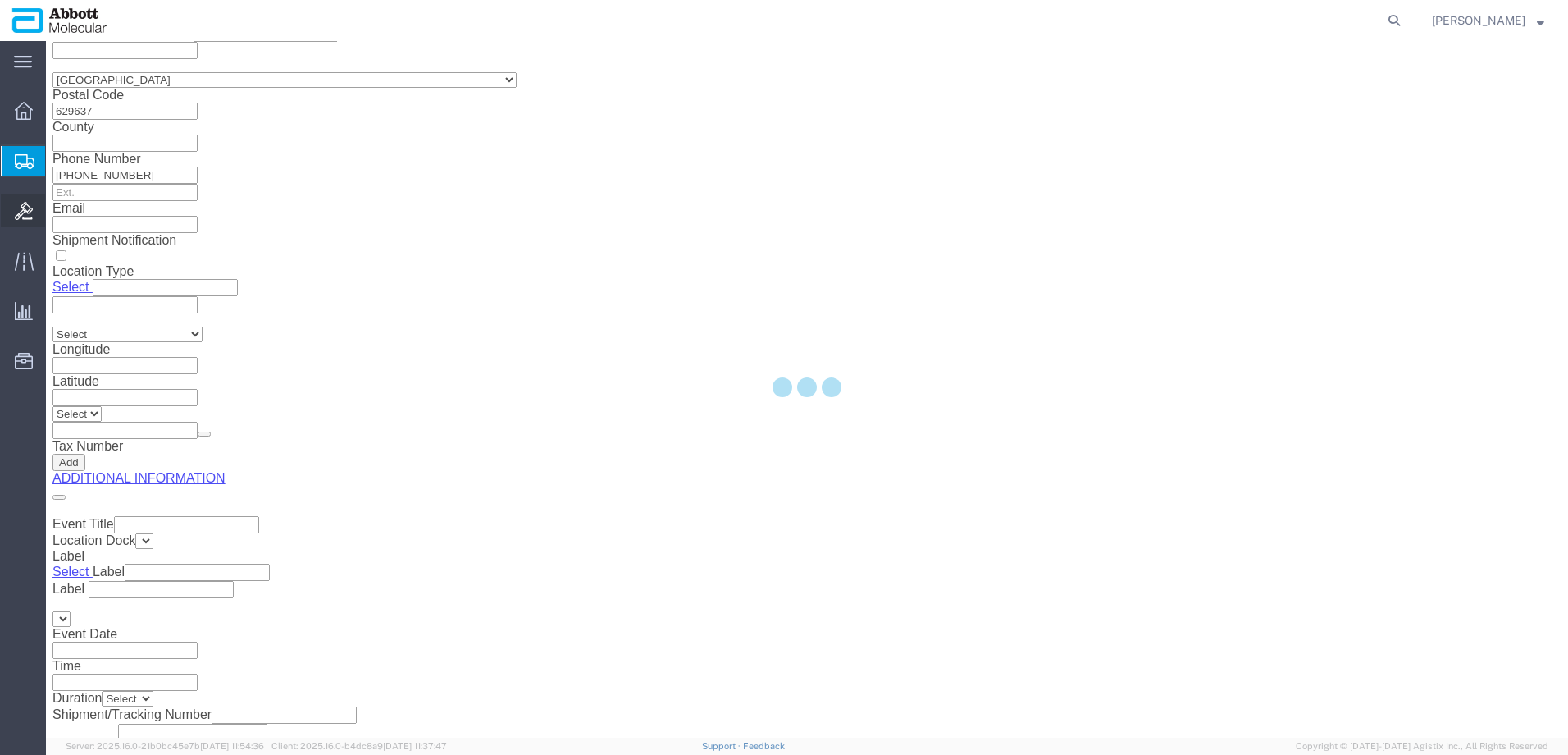
drag, startPoint x: 1001, startPoint y: 332, endPoint x: 16, endPoint y: 223, distance: 991.0
click at [1001, 332] on div at bounding box center [808, 390] width 1523 height 697
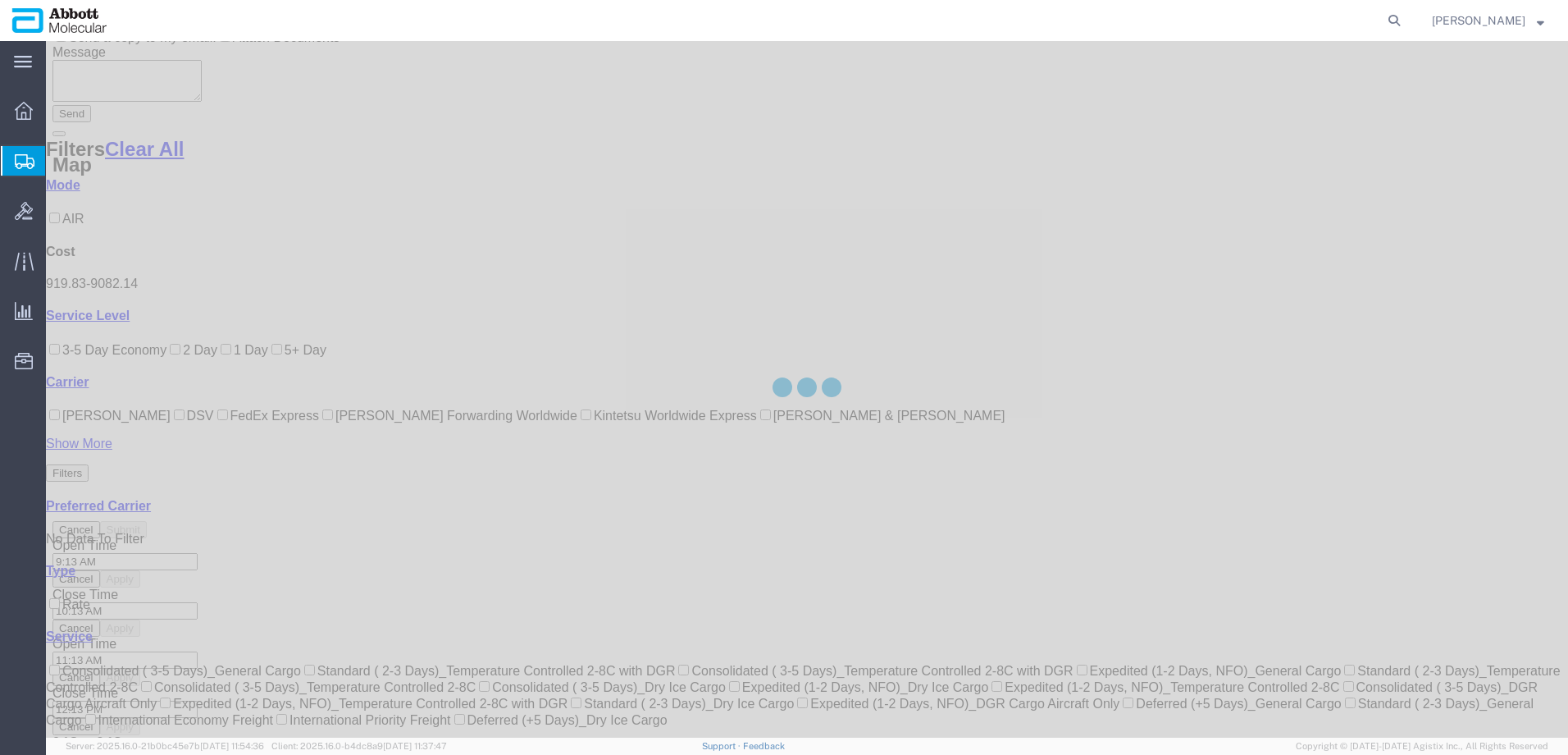
scroll to position [517, 0]
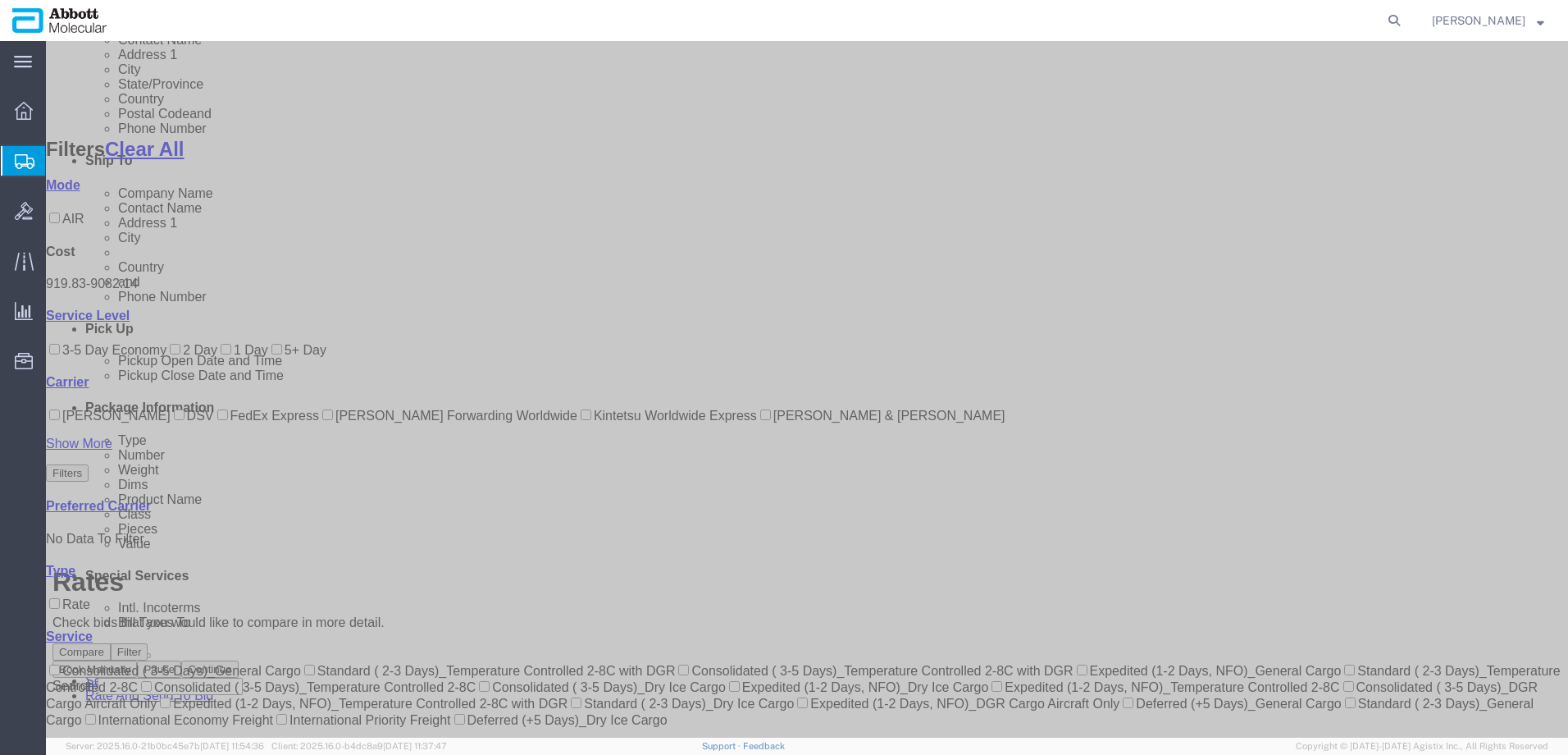
drag, startPoint x: 68, startPoint y: 565, endPoint x: 354, endPoint y: 441, distance: 311.7
click at [580, 420] on input "Kintetsu Worldwide Express" at bounding box center [585, 415] width 11 height 11
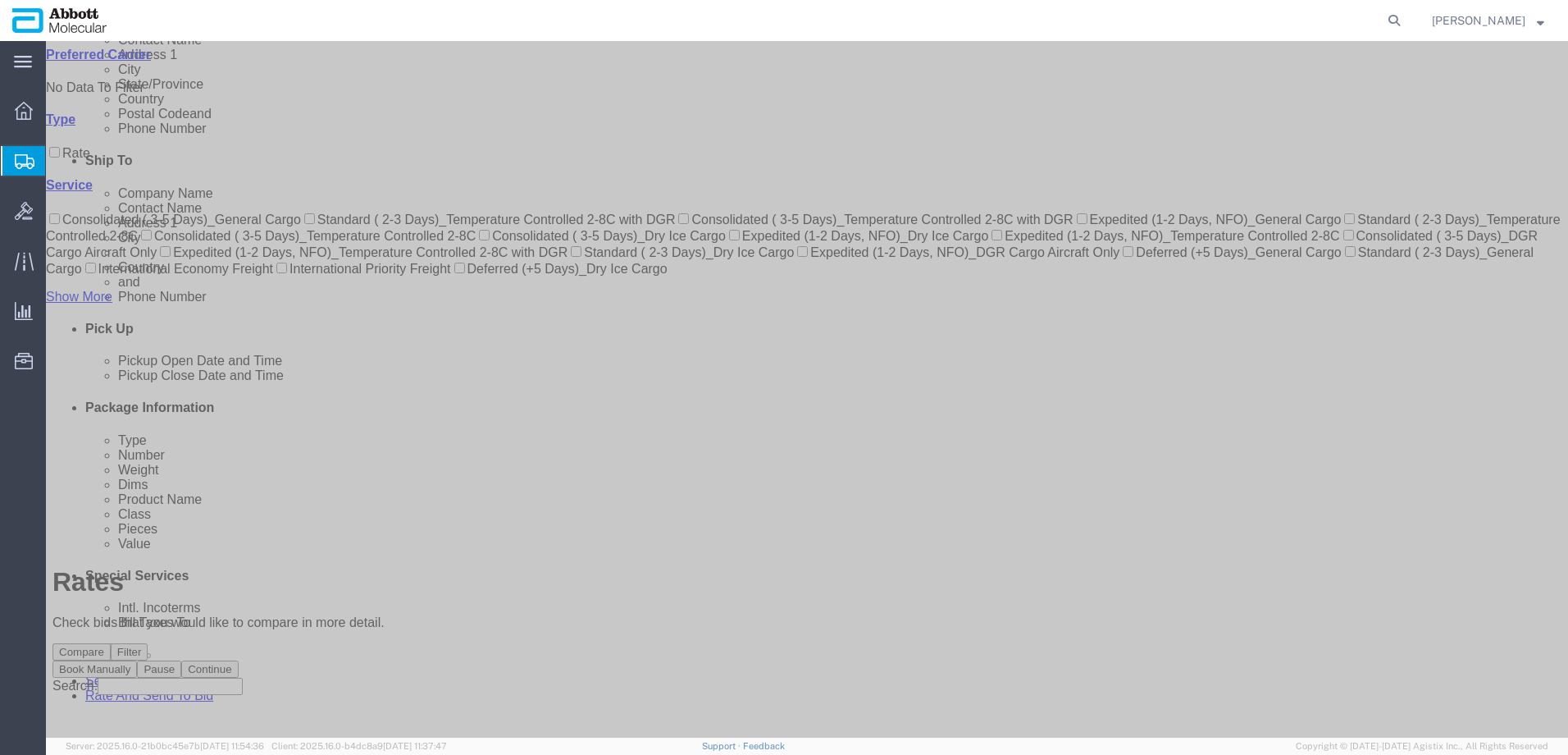
scroll to position [63, 0]
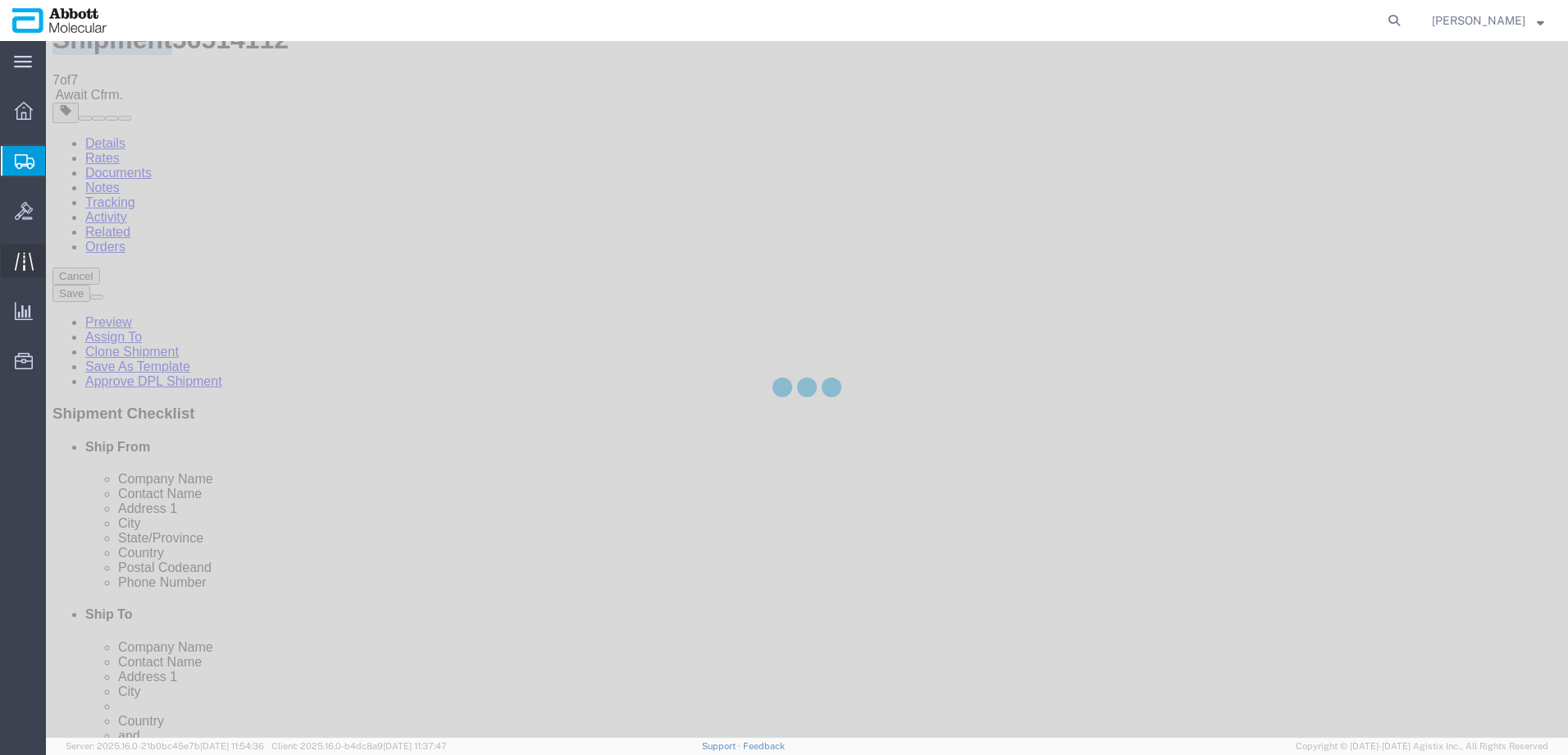
scroll to position [0, 0]
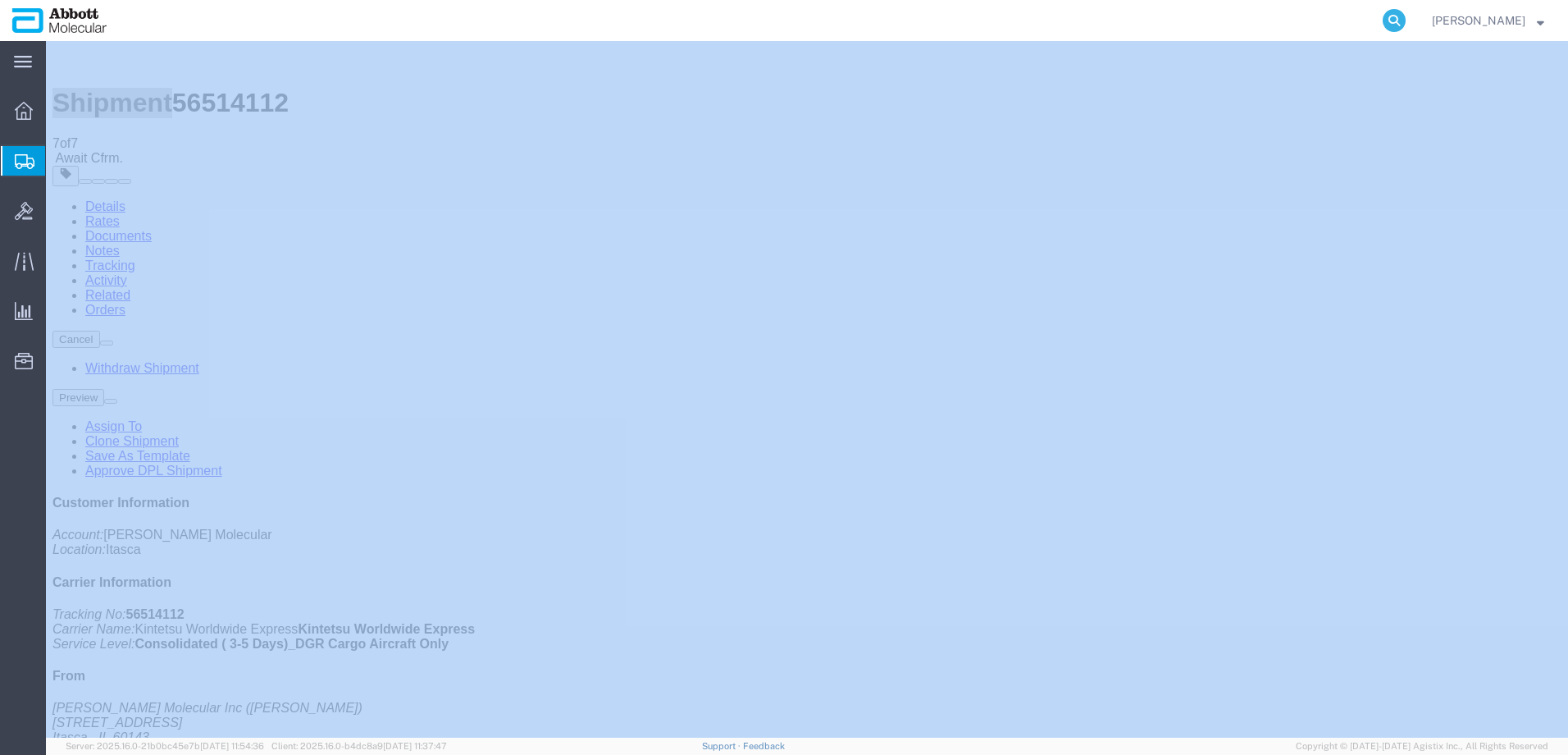
click at [1406, 20] on icon at bounding box center [1394, 20] width 23 height 23
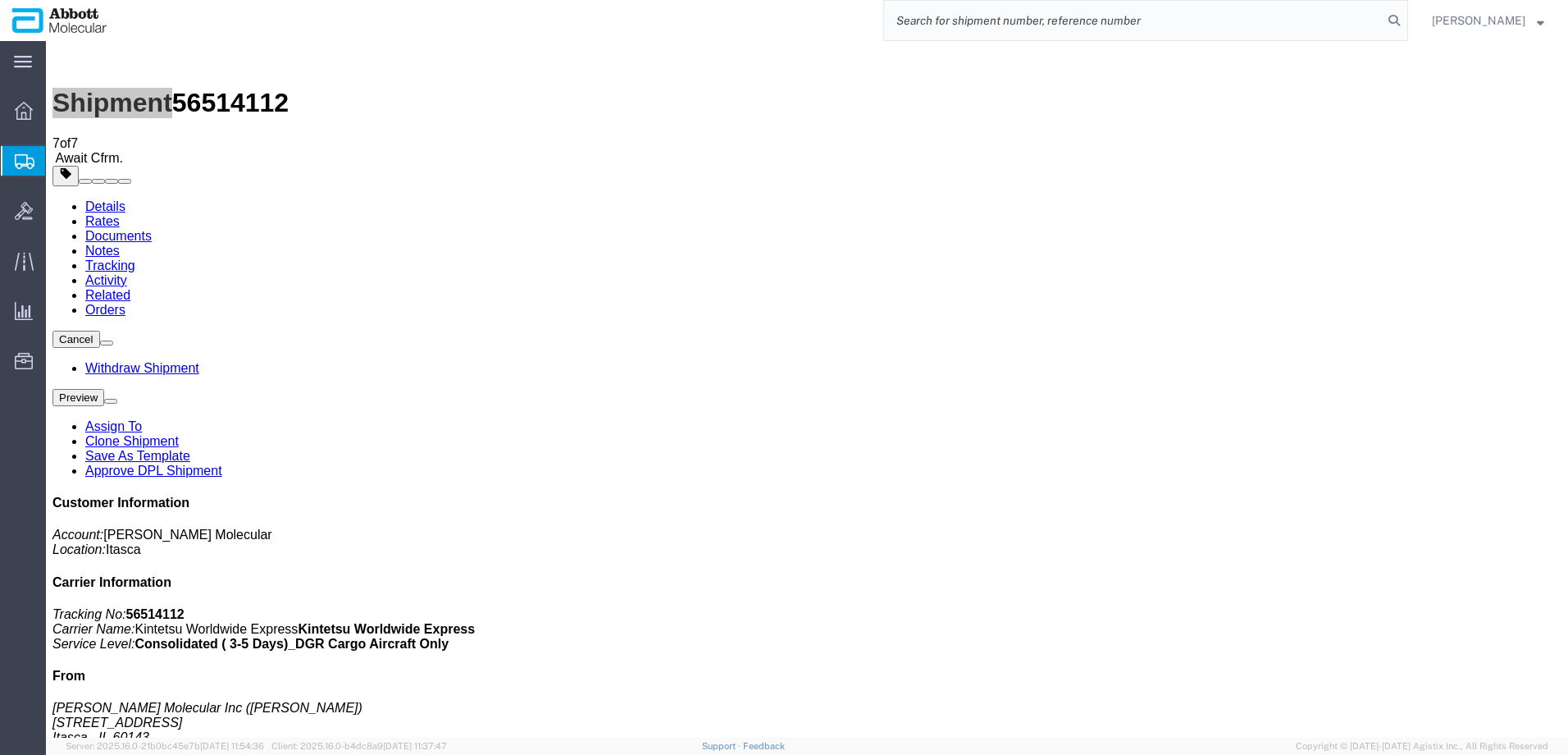
click at [1141, 25] on input "search" at bounding box center [1133, 20] width 499 height 40
paste input "917814071"
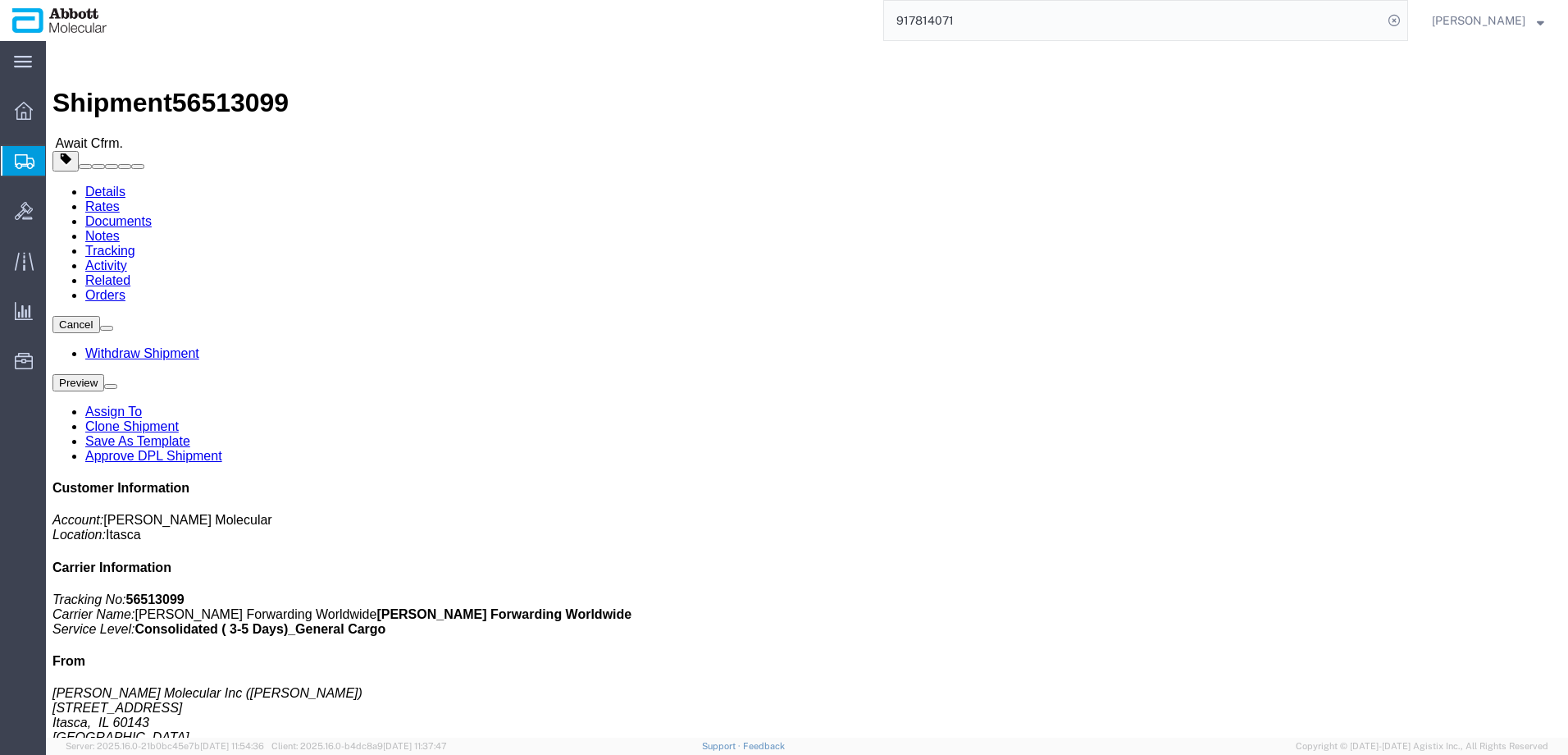
click span "button"
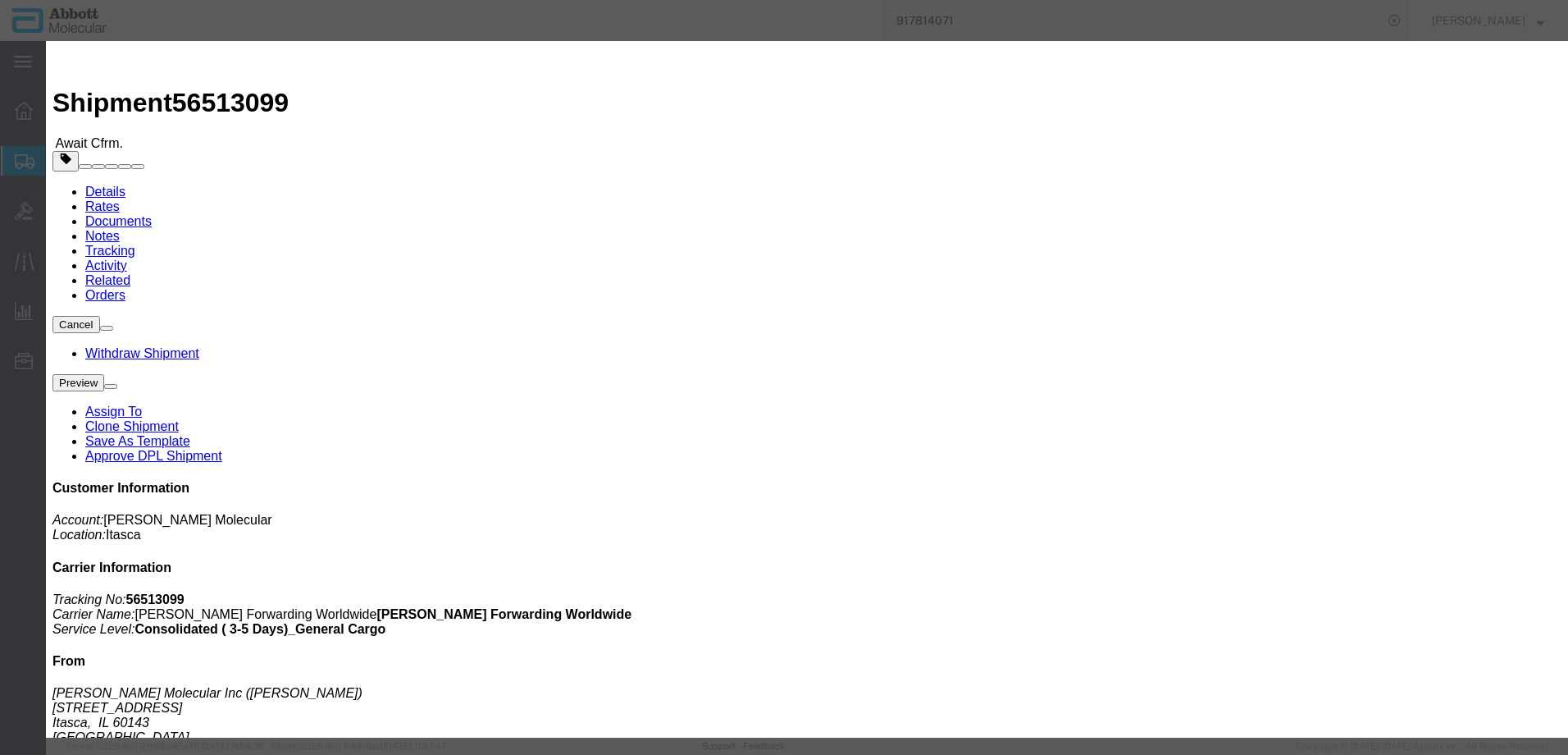
click button "Add another reference"
click select "Select Account Type Activity ID Airline Appointment Number ASN Batch Request # …"
paste input "917982708"
click button "Save"
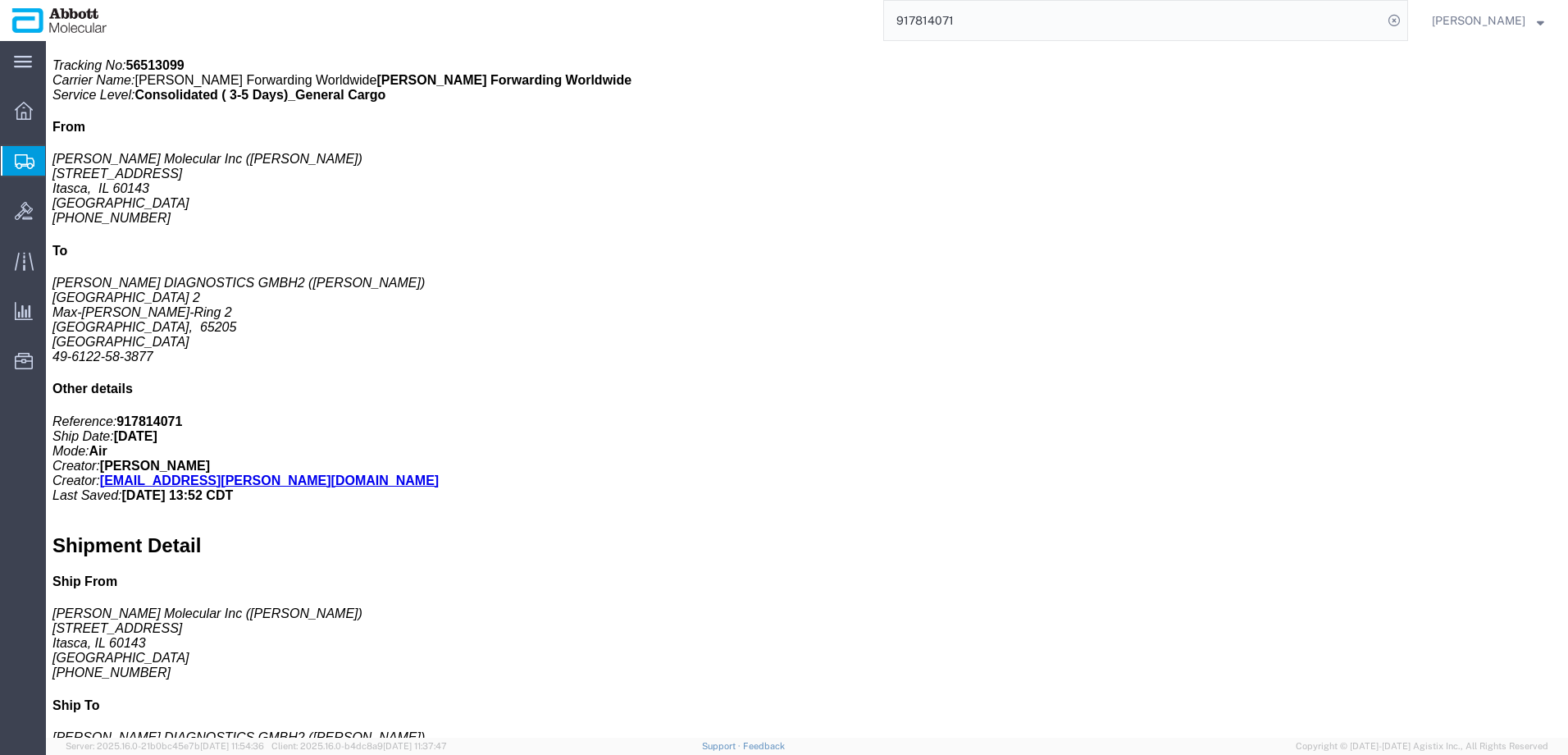
scroll to position [575, 0]
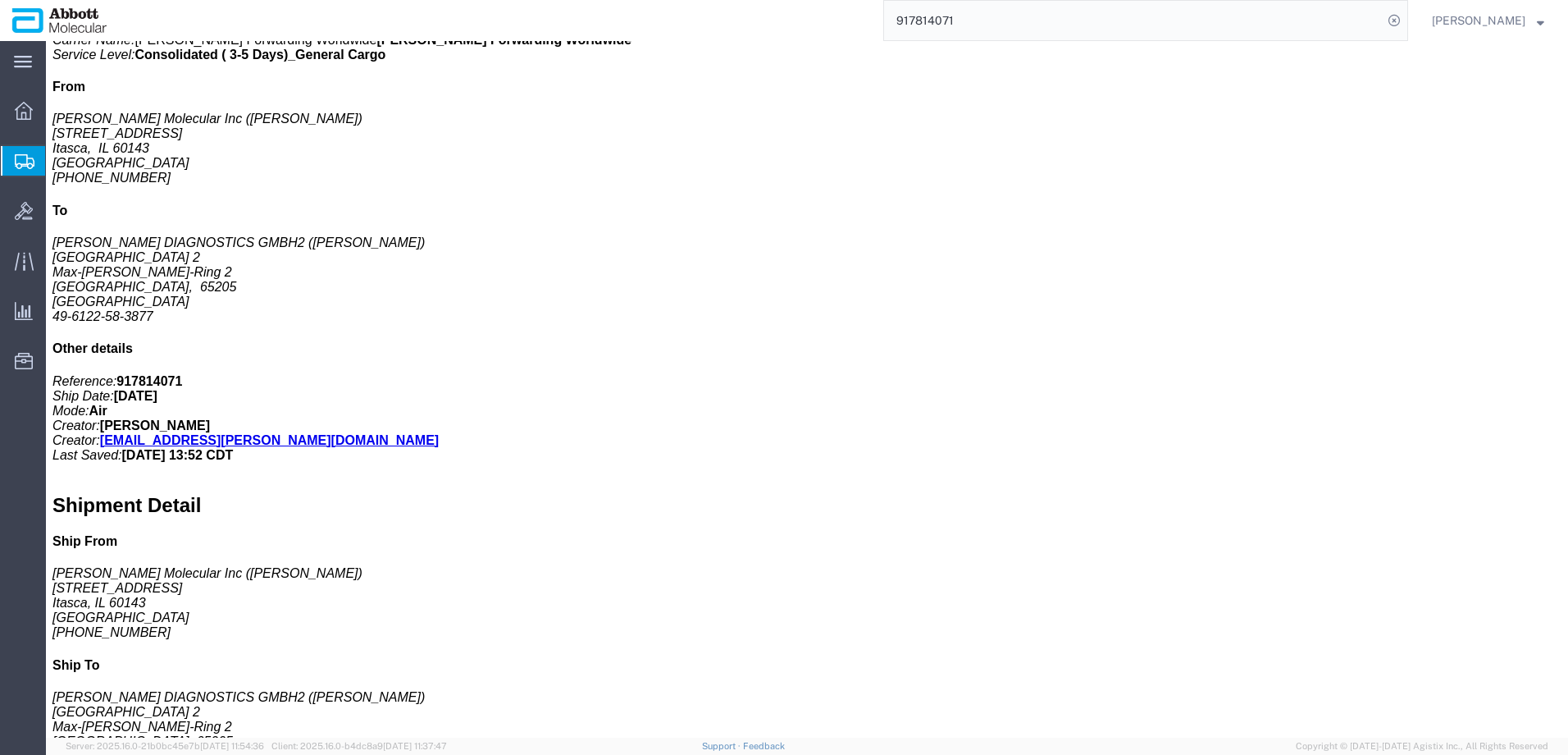
click link "Add Content"
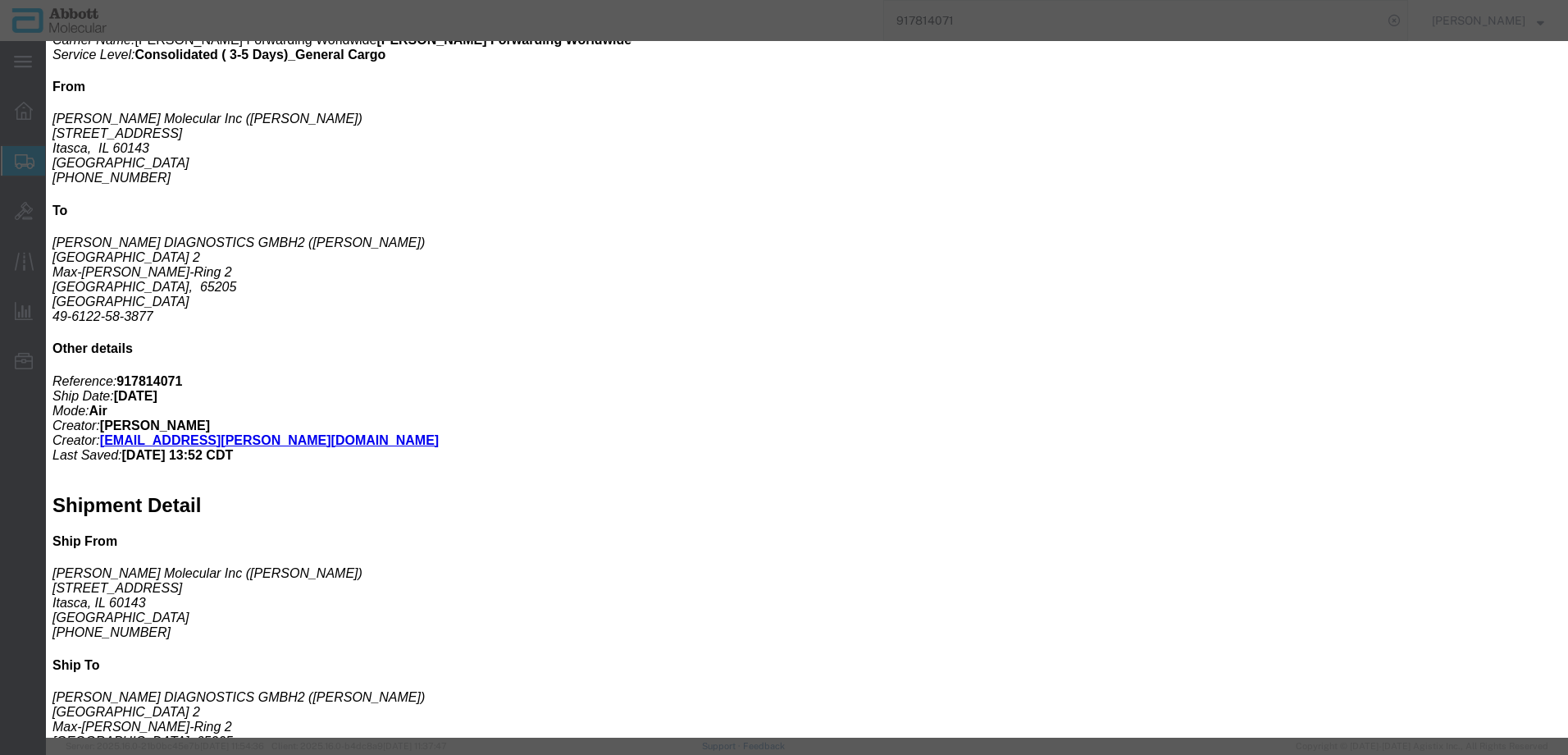
click input "text"
click strong "56-130013-06"
click select "Select Account Type Activity ID Airline Appointment Number ASN Batch Number Bil…"
click button "Save & Close"
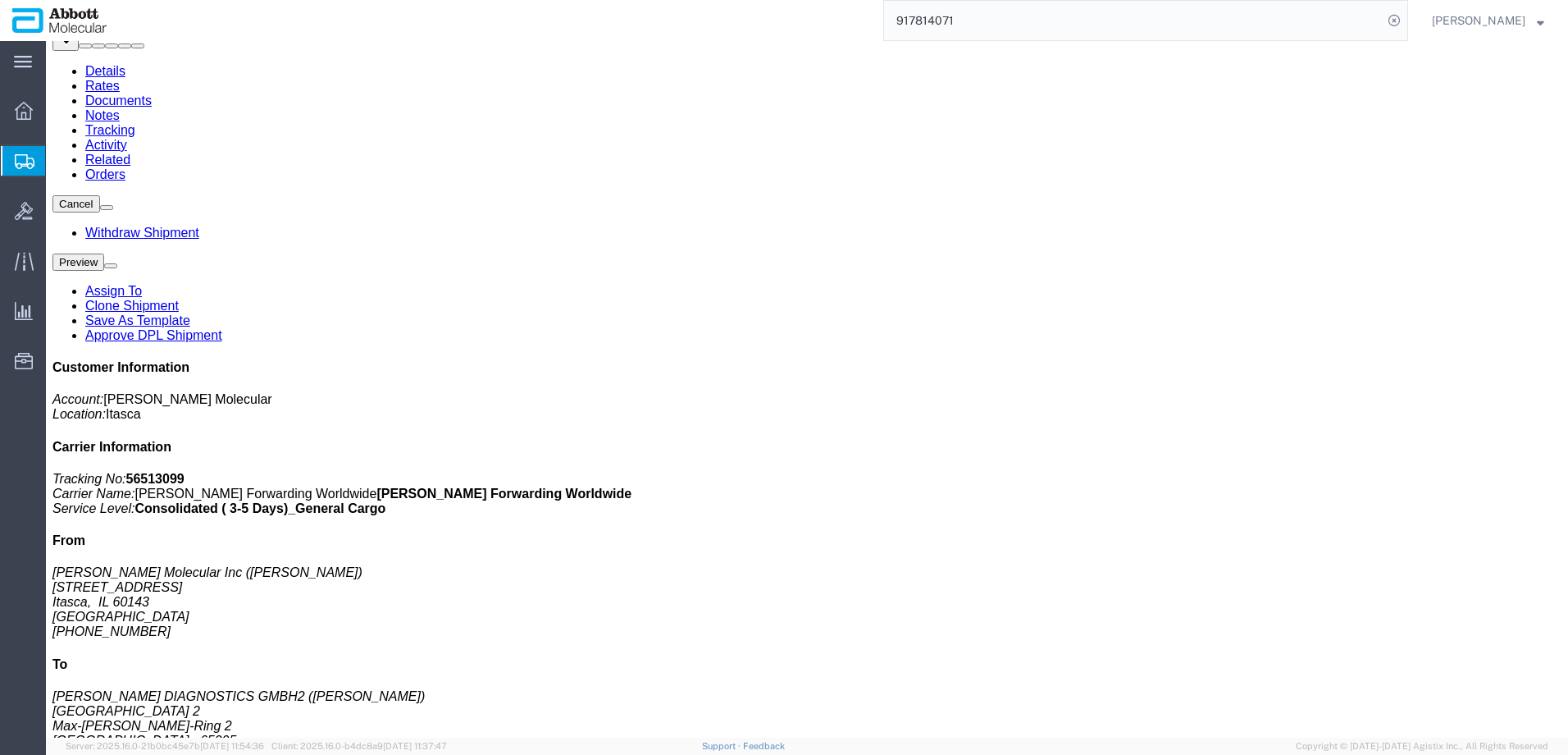
scroll to position [164, 0]
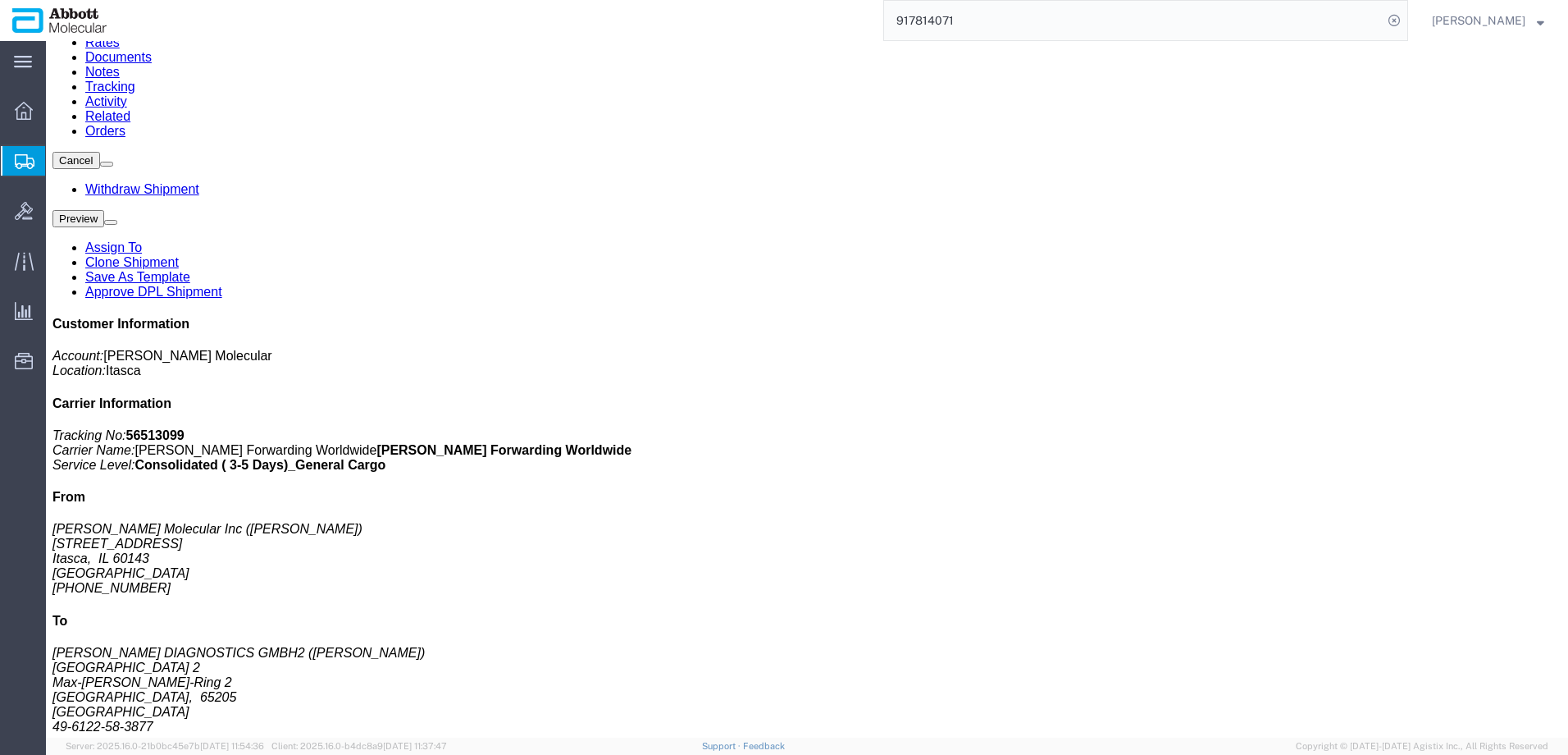
click span "button"
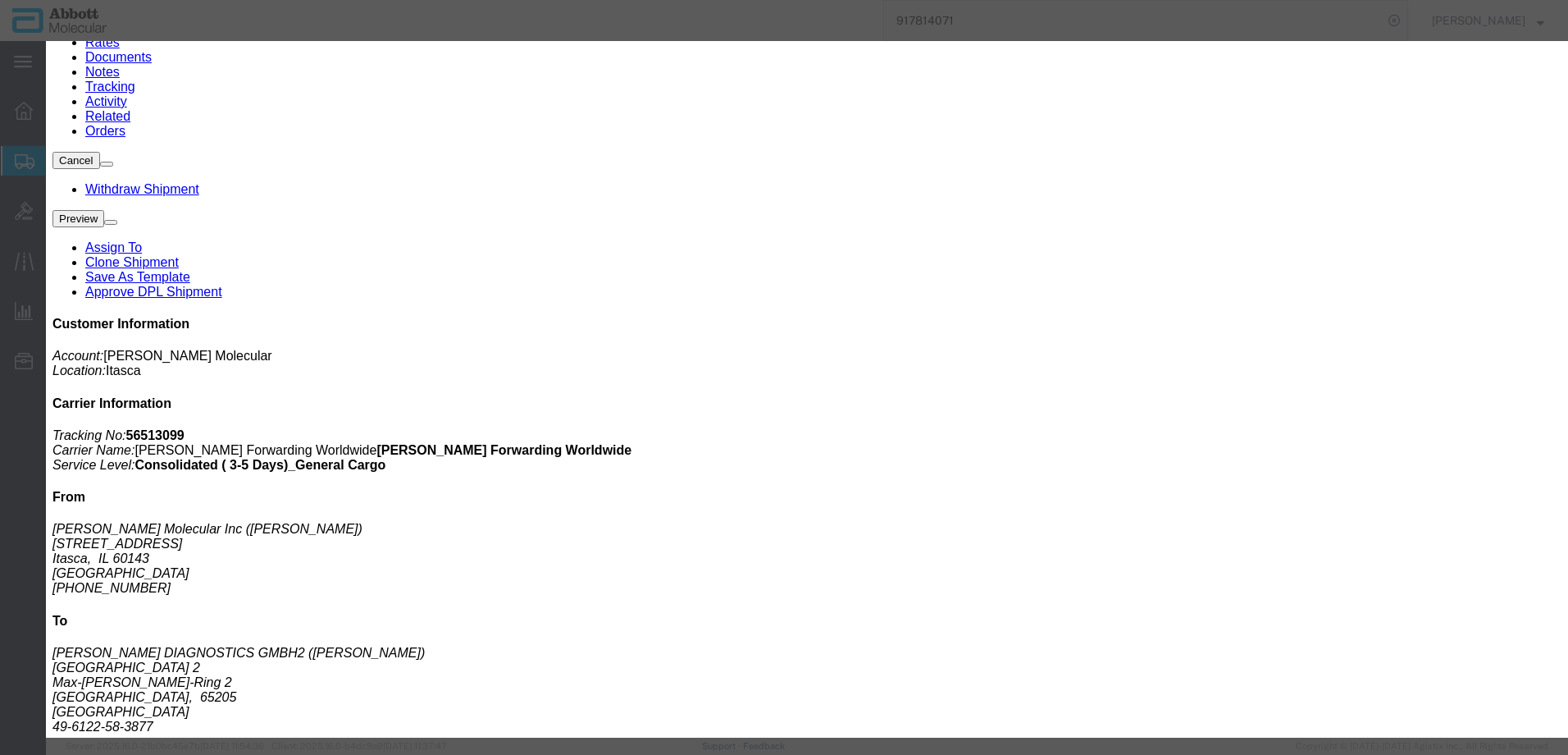
drag, startPoint x: 728, startPoint y: 223, endPoint x: 565, endPoint y: 226, distance: 163.0
click div "Weight 169 kgs lbs"
click div "Type Box (B) Box (C) Box (D) Cardboard Box(es) Crate (Instrument) Crate(s) Enve…"
drag, startPoint x: 863, startPoint y: 186, endPoint x: 840, endPoint y: 190, distance: 23.3
click input "53"
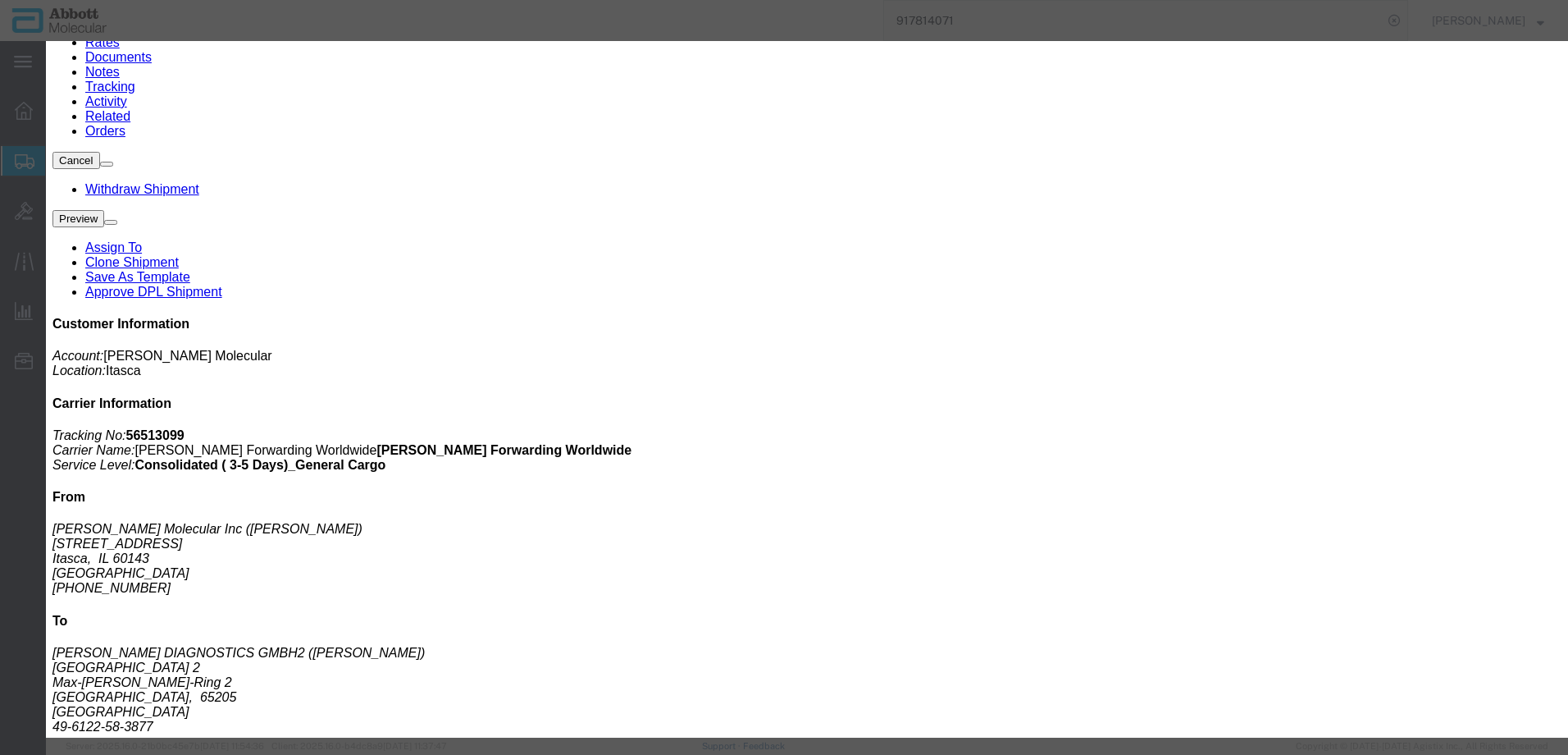
click div "Package References Add another reference"
click button "Save"
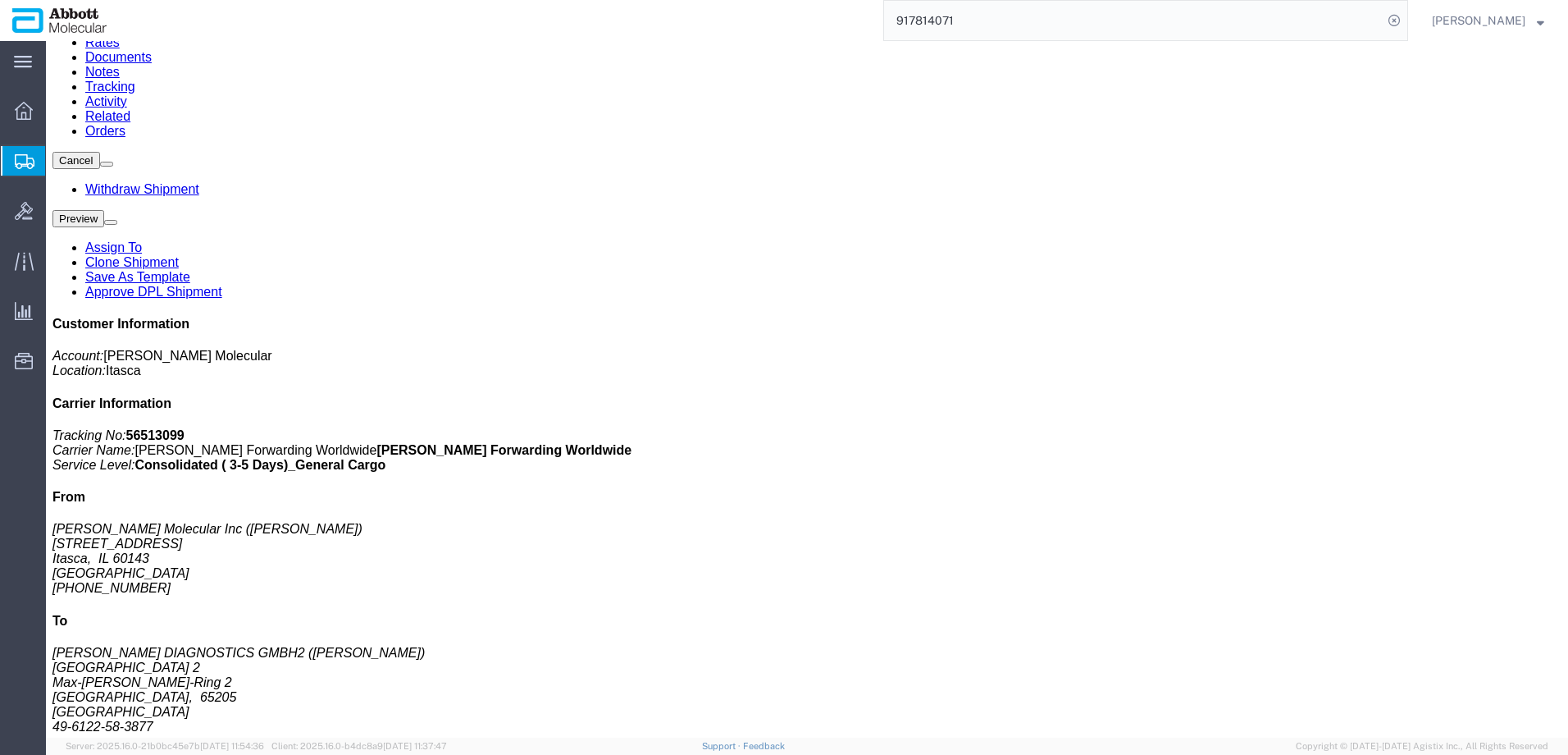
click at [0, 0] on span "Create from Template" at bounding box center [0, 0] width 0 height 0
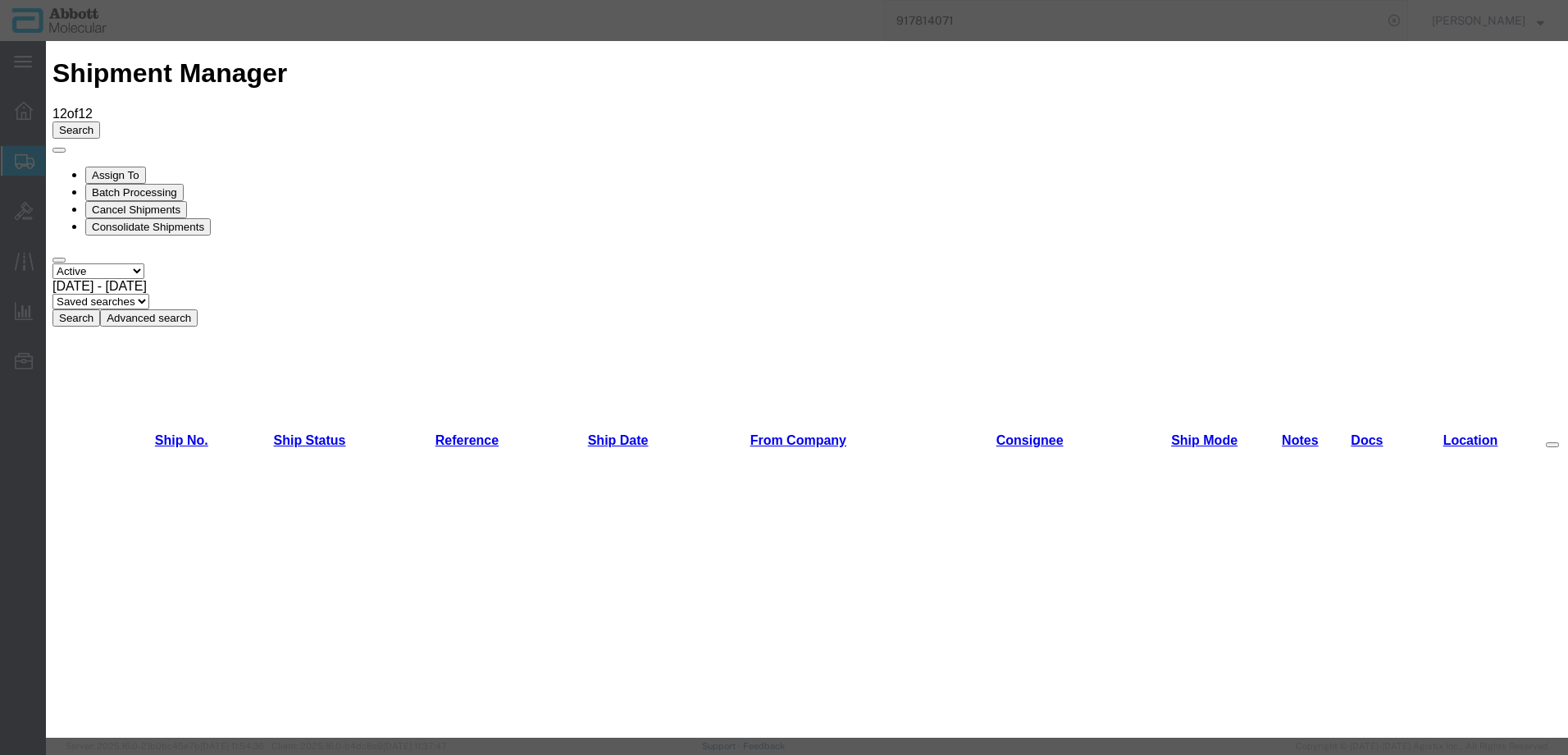
scroll to position [1149, 0]
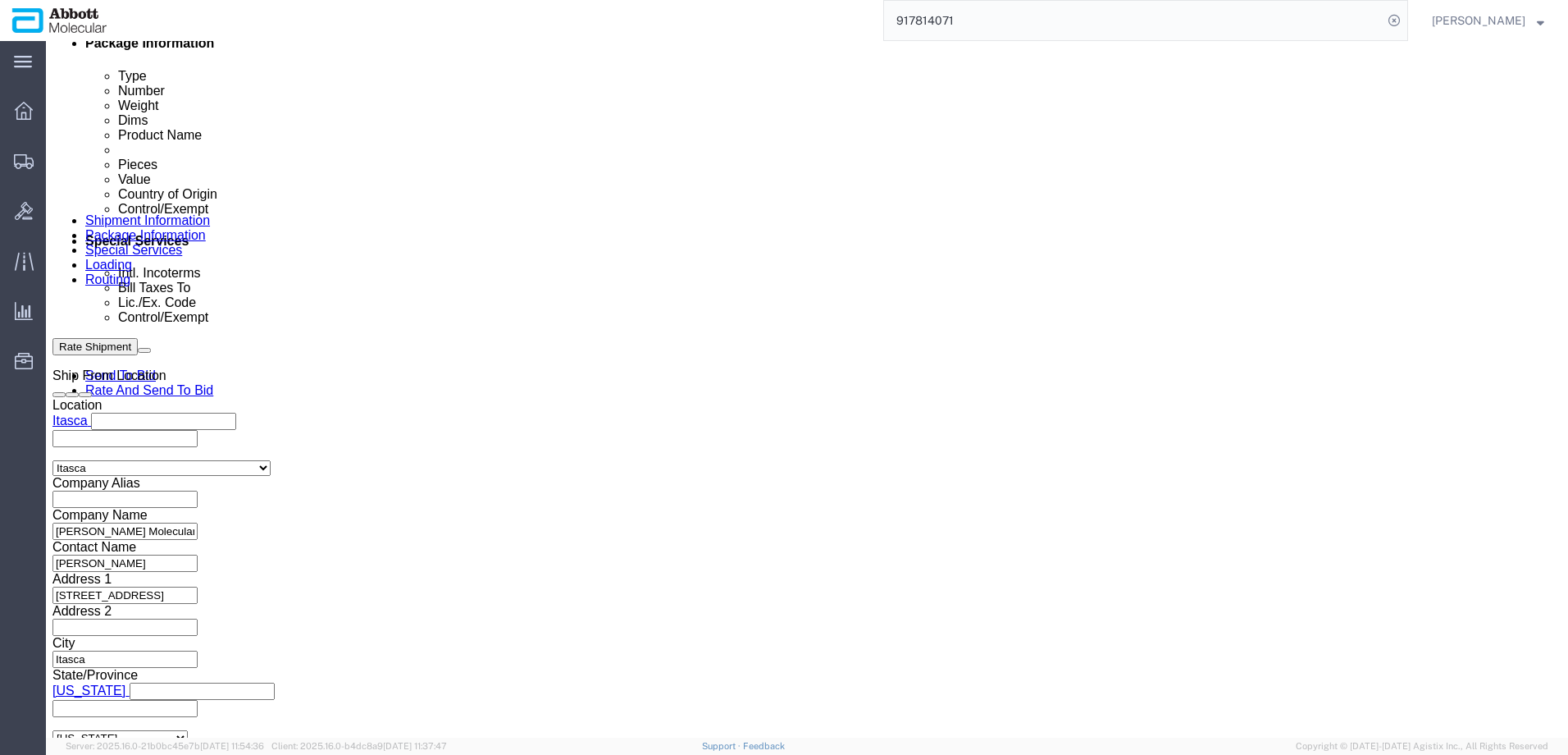
scroll to position [903, 0]
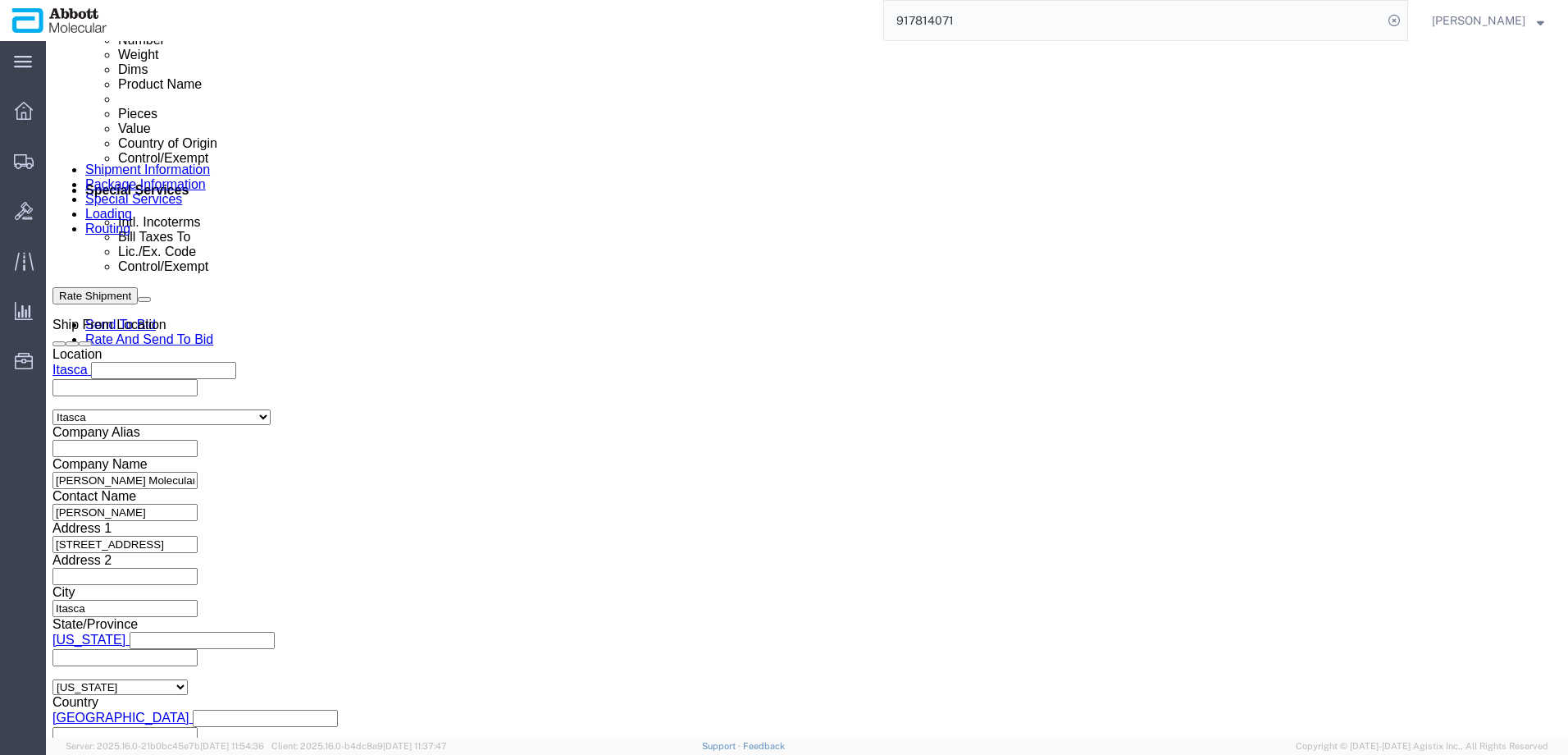
click input "text"
paste input "620558653"
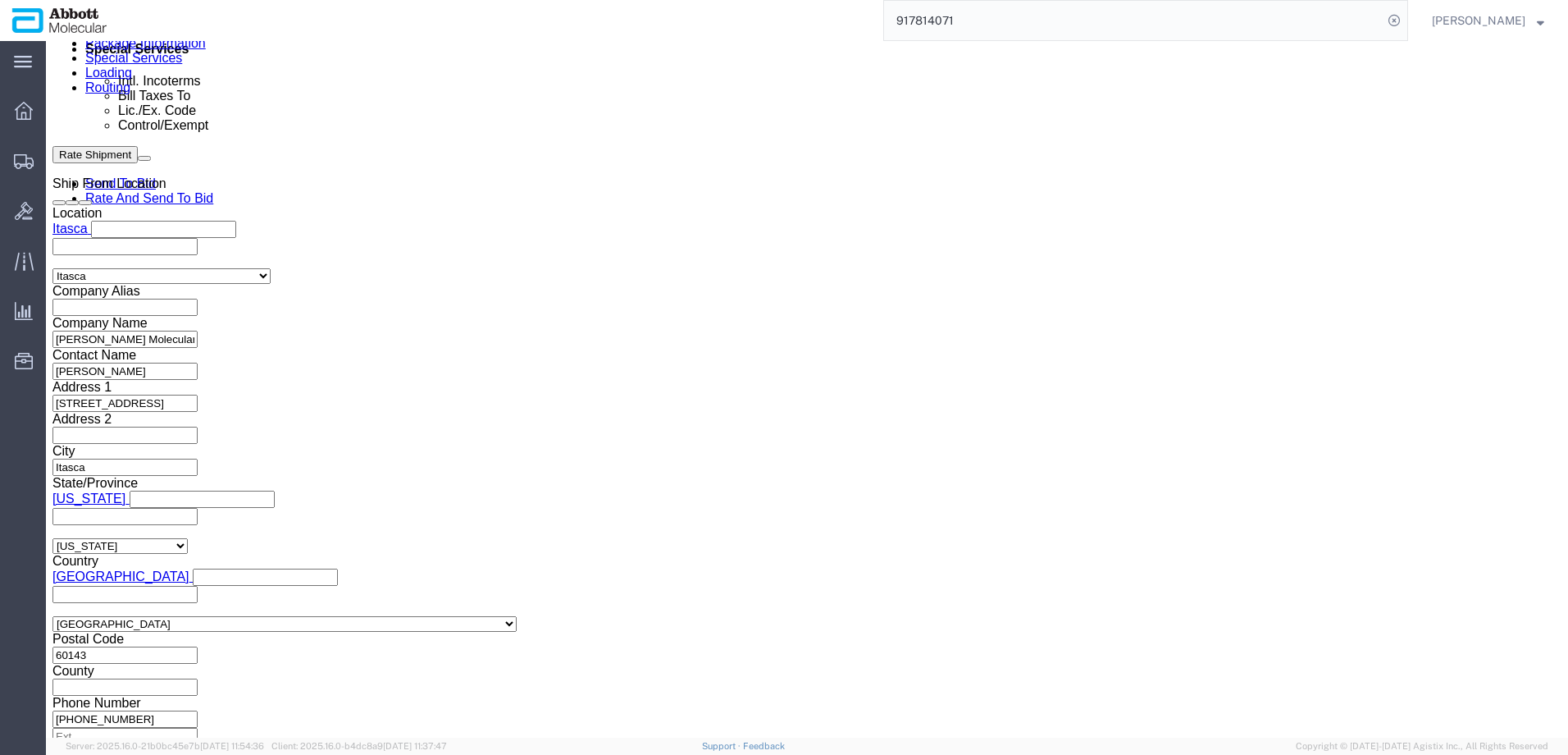
scroll to position [1045, 0]
click button "Continue"
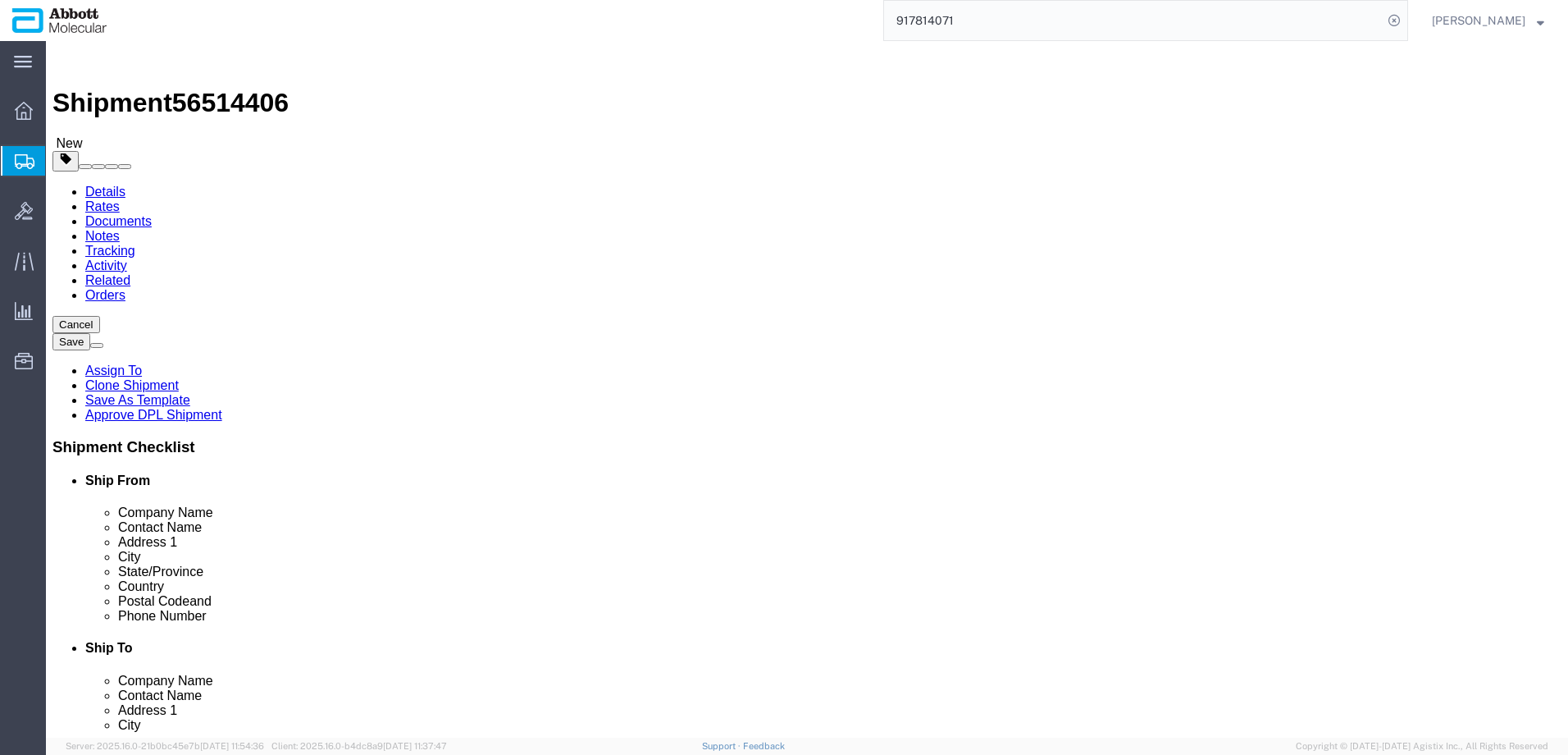
click select "Select Box (B) Box (C) Box (D) Cardboard Box(es) Crate (Instrument) Crate(s) En…"
click input "text"
click input "checkbox"
click link "Add Content"
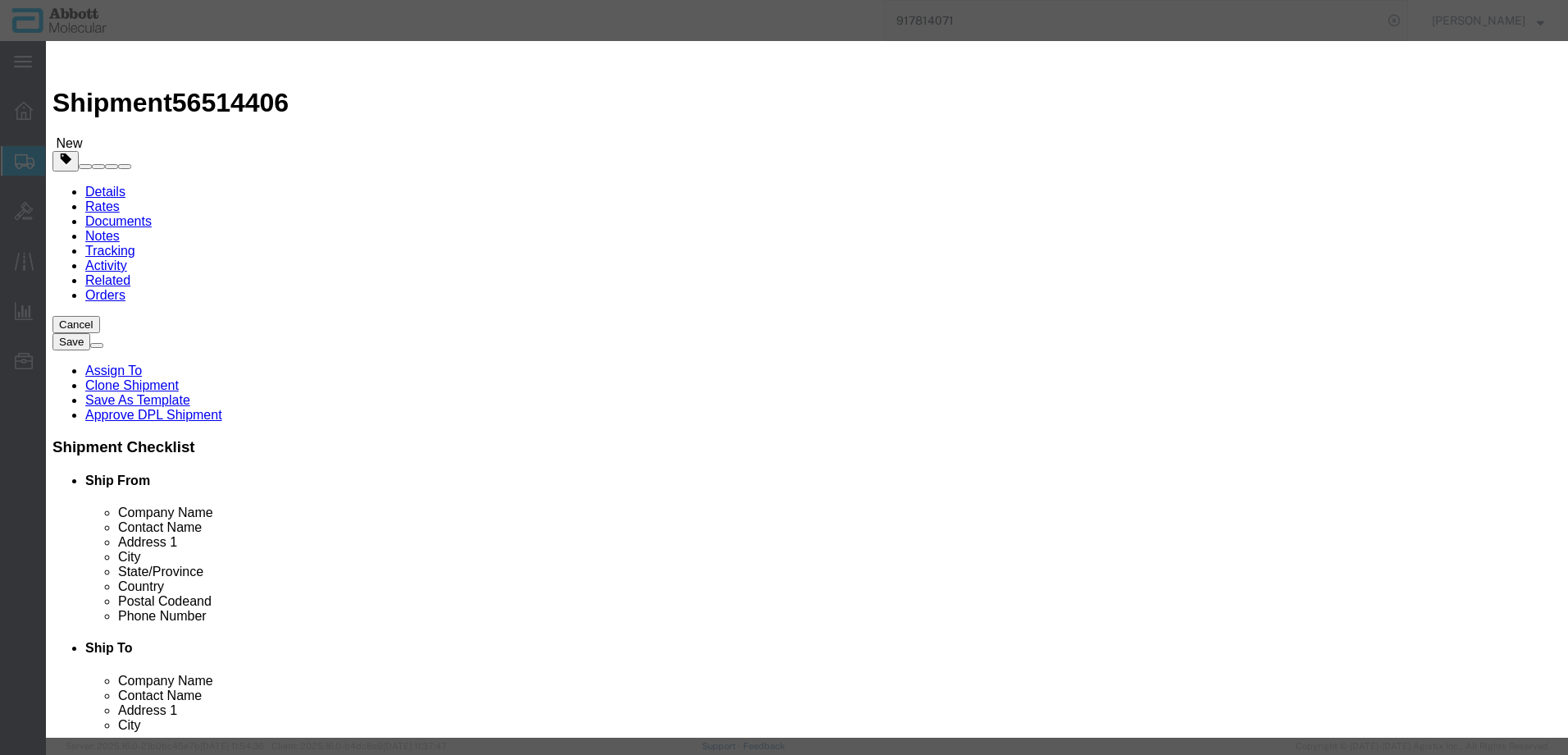
click input "text"
click td "Model: 09N8501"
click select "Select Account Type Activity ID Airline Appointment Number ASN Batch Number Bil…"
click button "Save & Add Another"
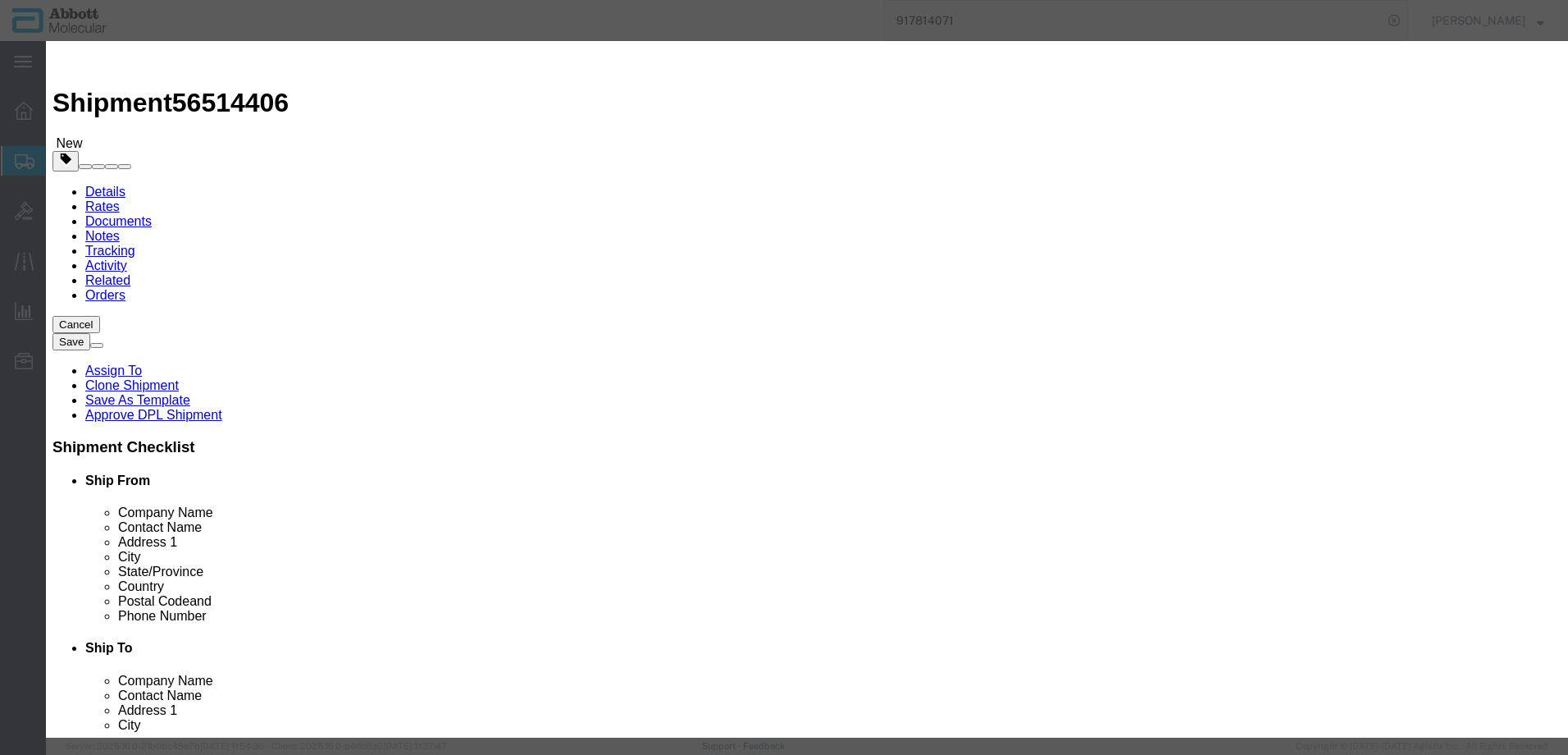
drag, startPoint x: 569, startPoint y: 170, endPoint x: 522, endPoint y: 129, distance: 62.4
click input "text"
click td "Model: 09N5001"
click div
click select "Select Account Type Activity ID Airline Appointment Number ASN Batch Number Bil…"
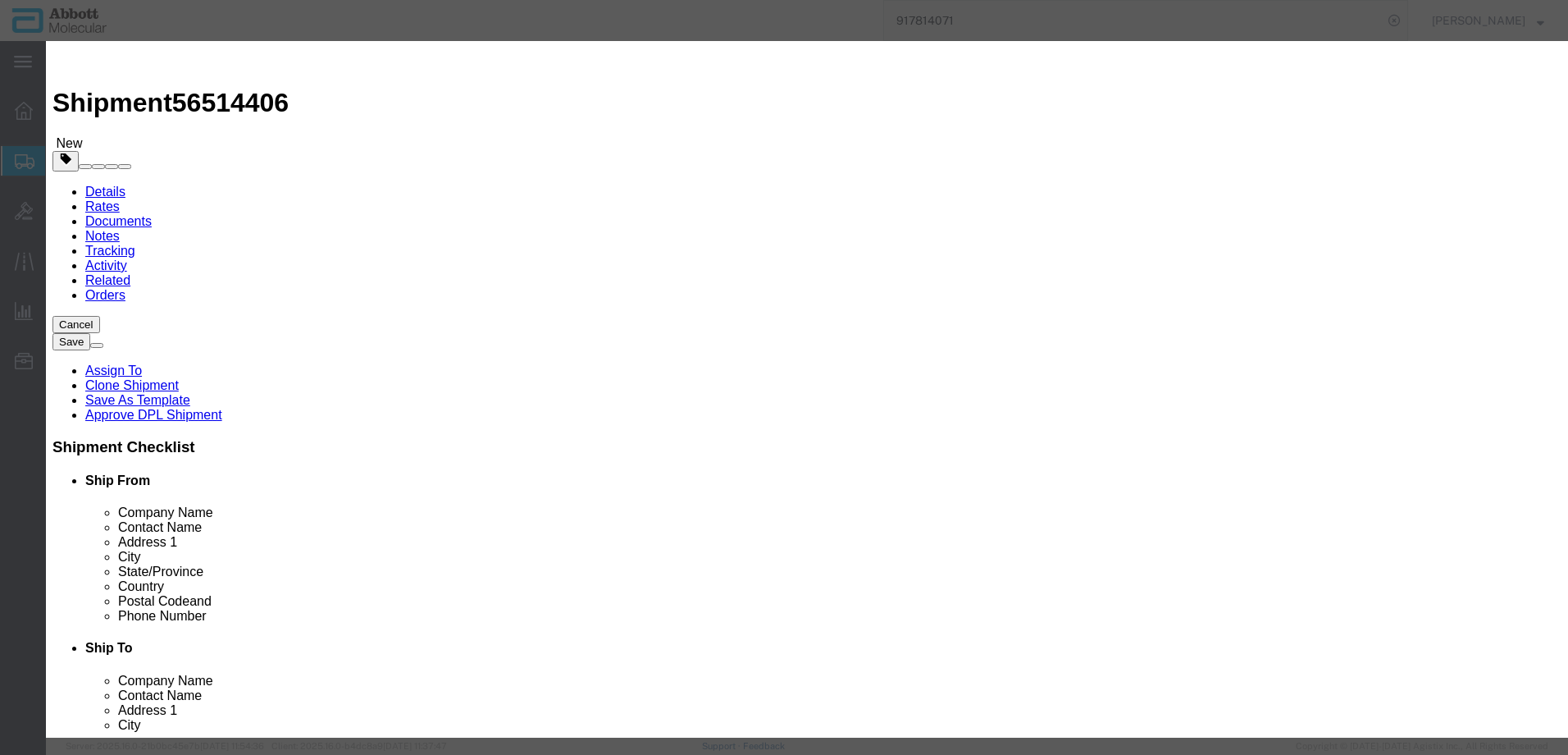
click select "Select Account Type Activity ID Airline Appointment Number ASN Batch Number Bil…"
click button "Save & Add Another"
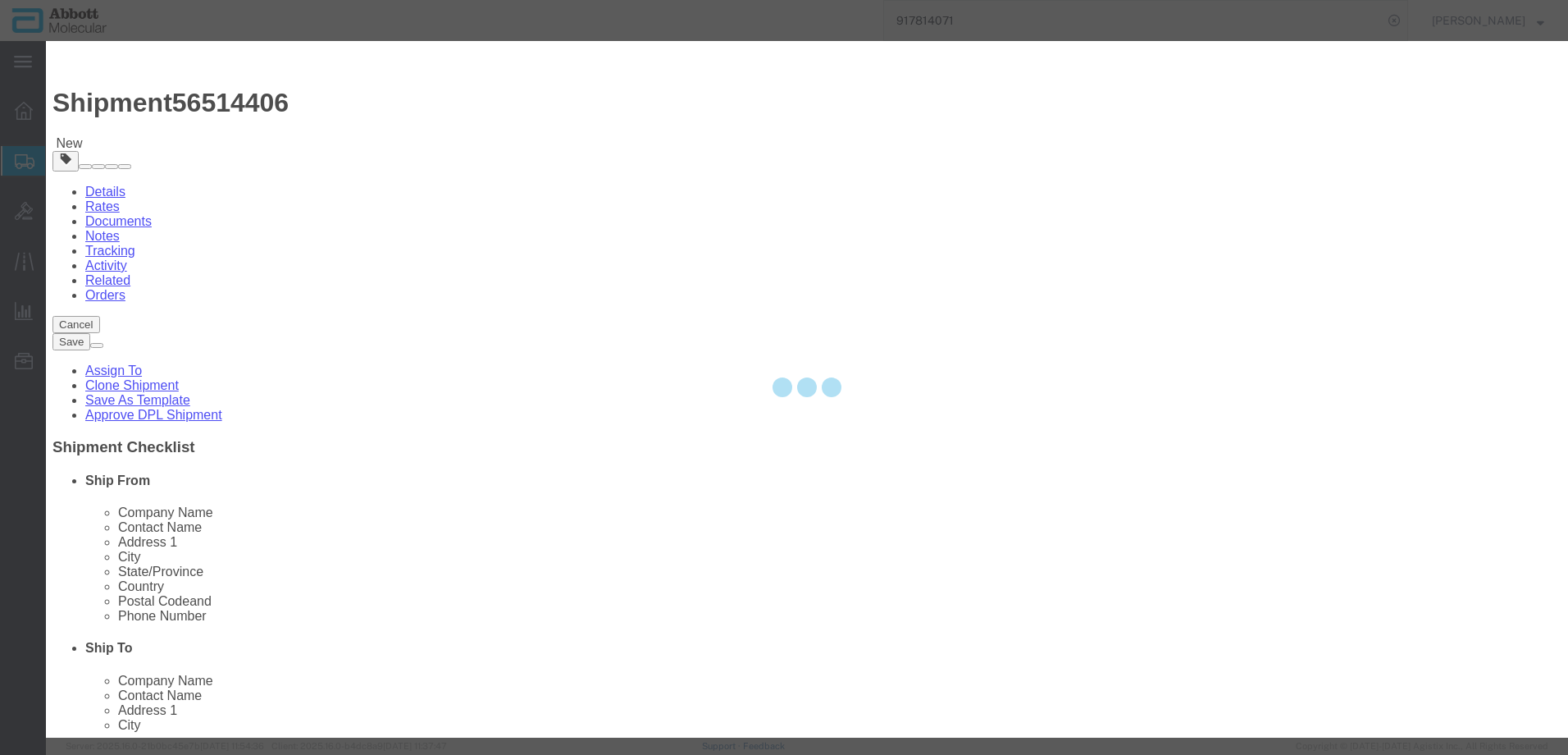
click at [589, 168] on div at bounding box center [808, 390] width 1523 height 697
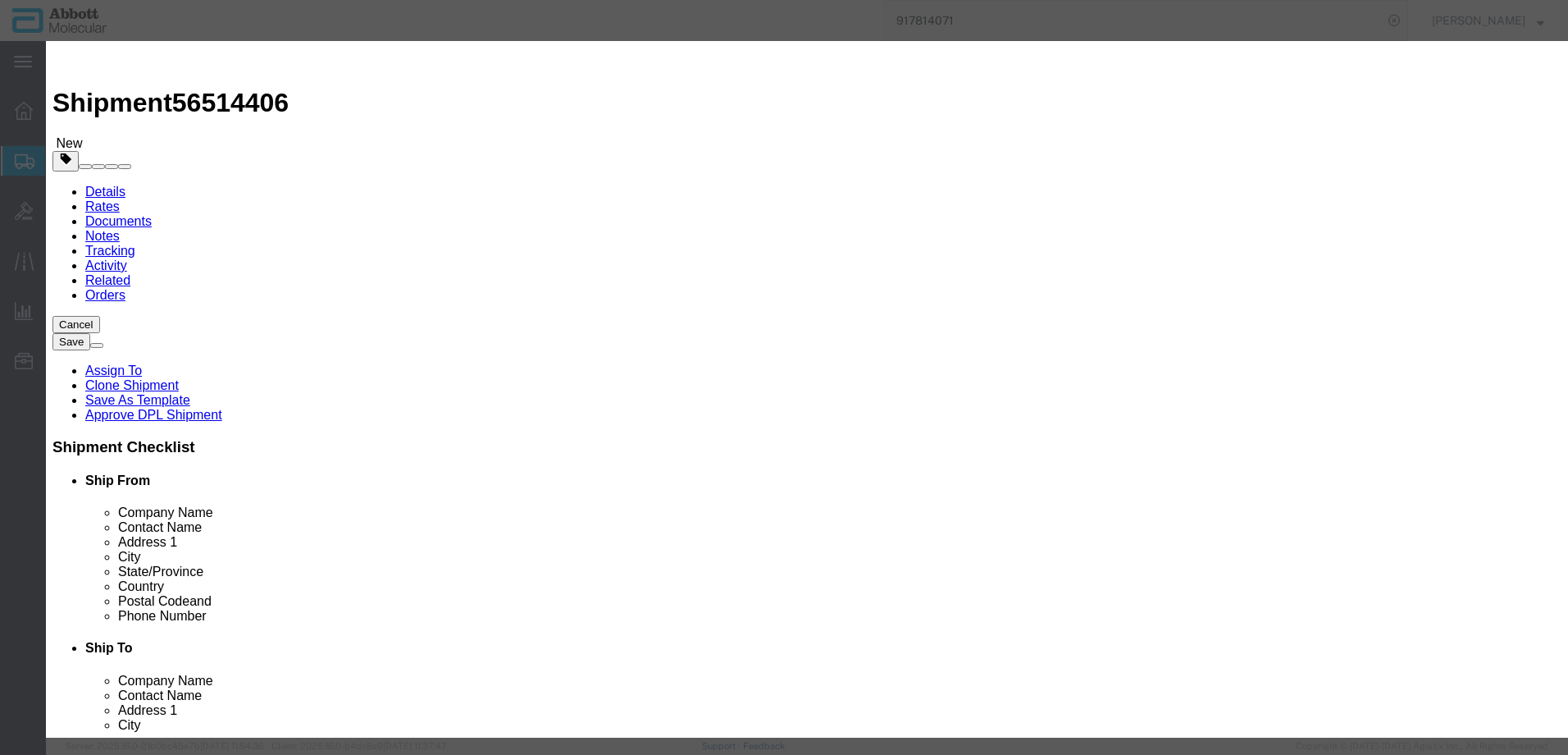
click input "text"
click strong "09N2004"
drag, startPoint x: 953, startPoint y: 265, endPoint x: 951, endPoint y: 294, distance: 29.1
click div
click select "Select Account Type Activity ID Airline Appointment Number ASN Batch Number Bil…"
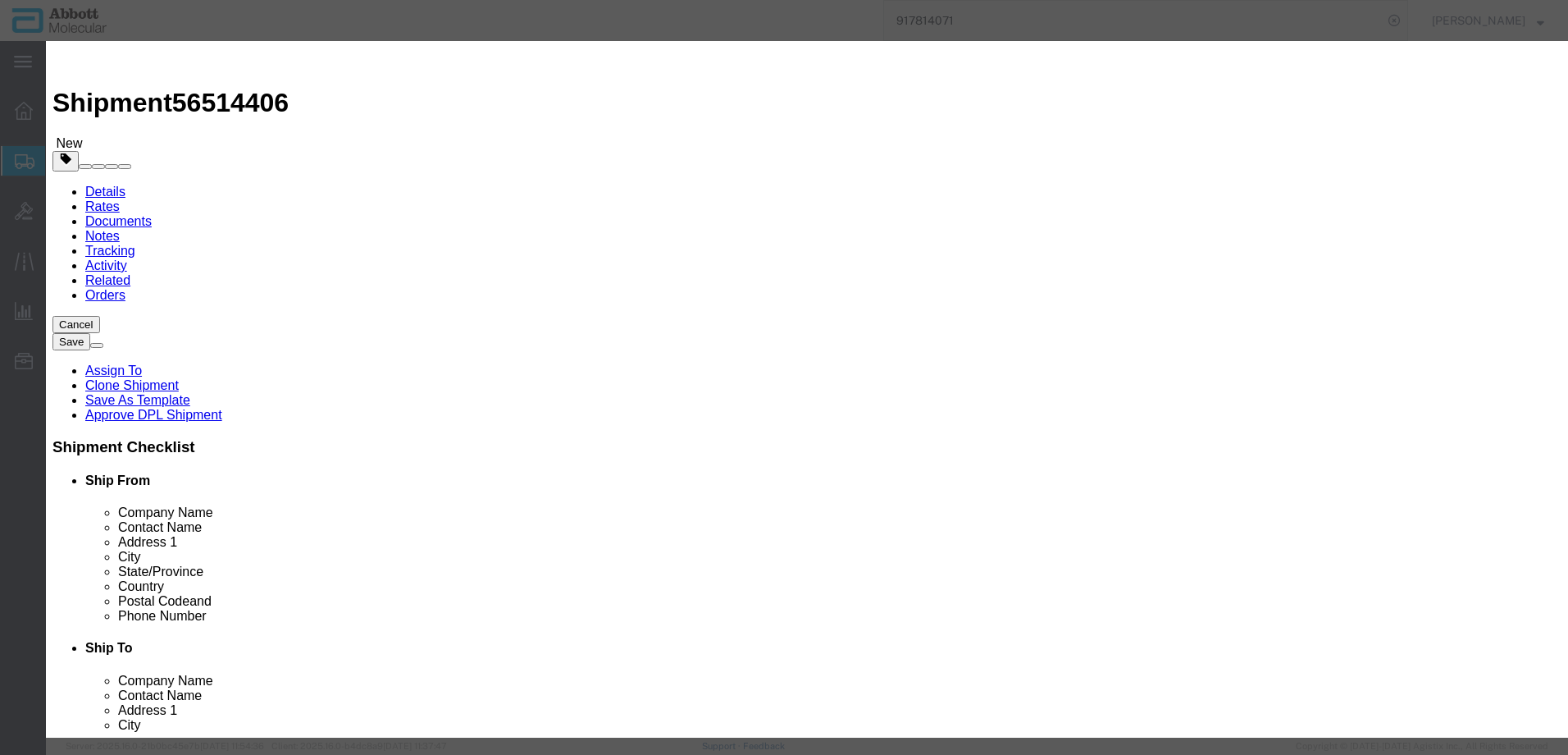
click select "Select Account Type Activity ID Airline Appointment Number ASN Batch Number Bil…"
click button "Save & Add Another"
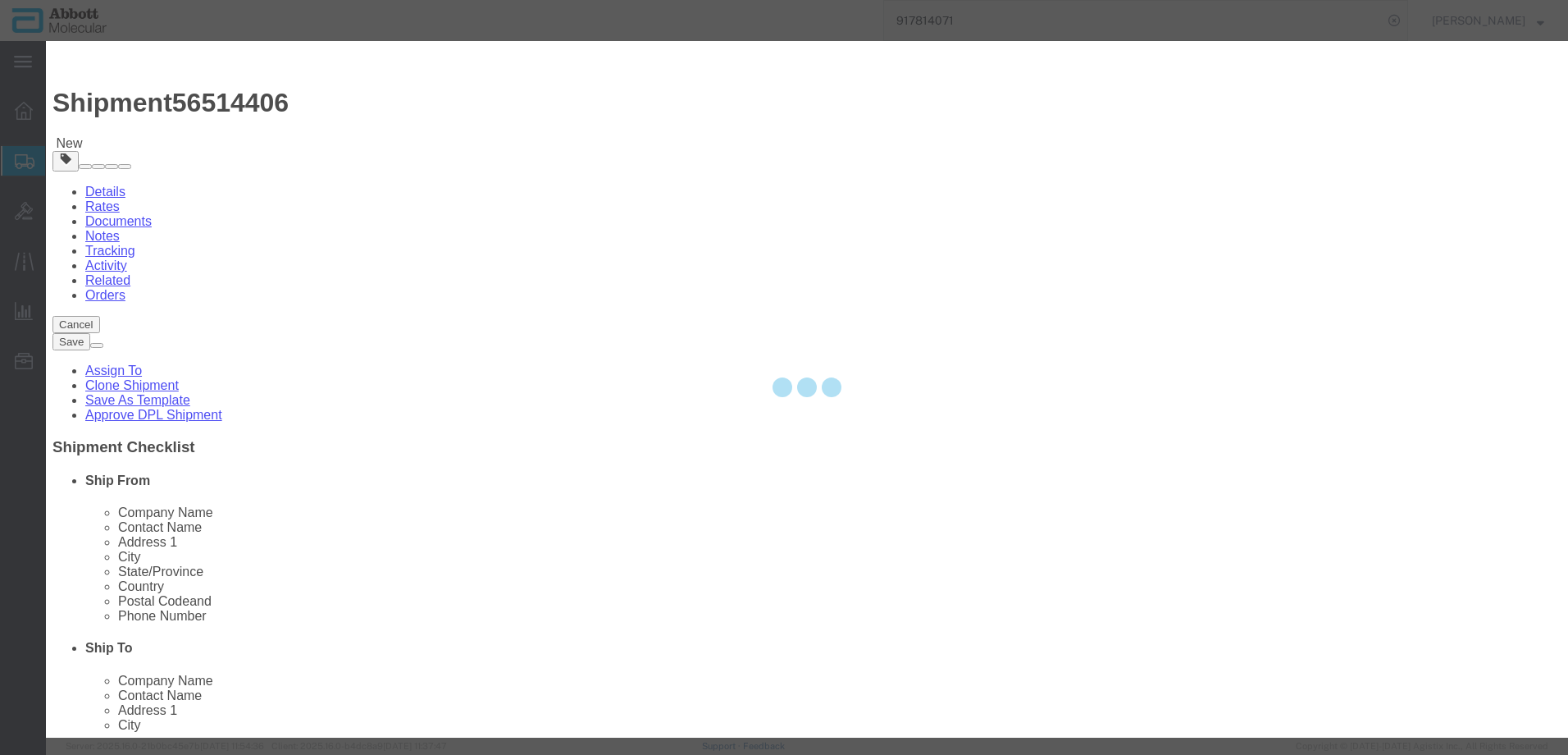
click at [567, 173] on div at bounding box center [808, 390] width 1523 height 697
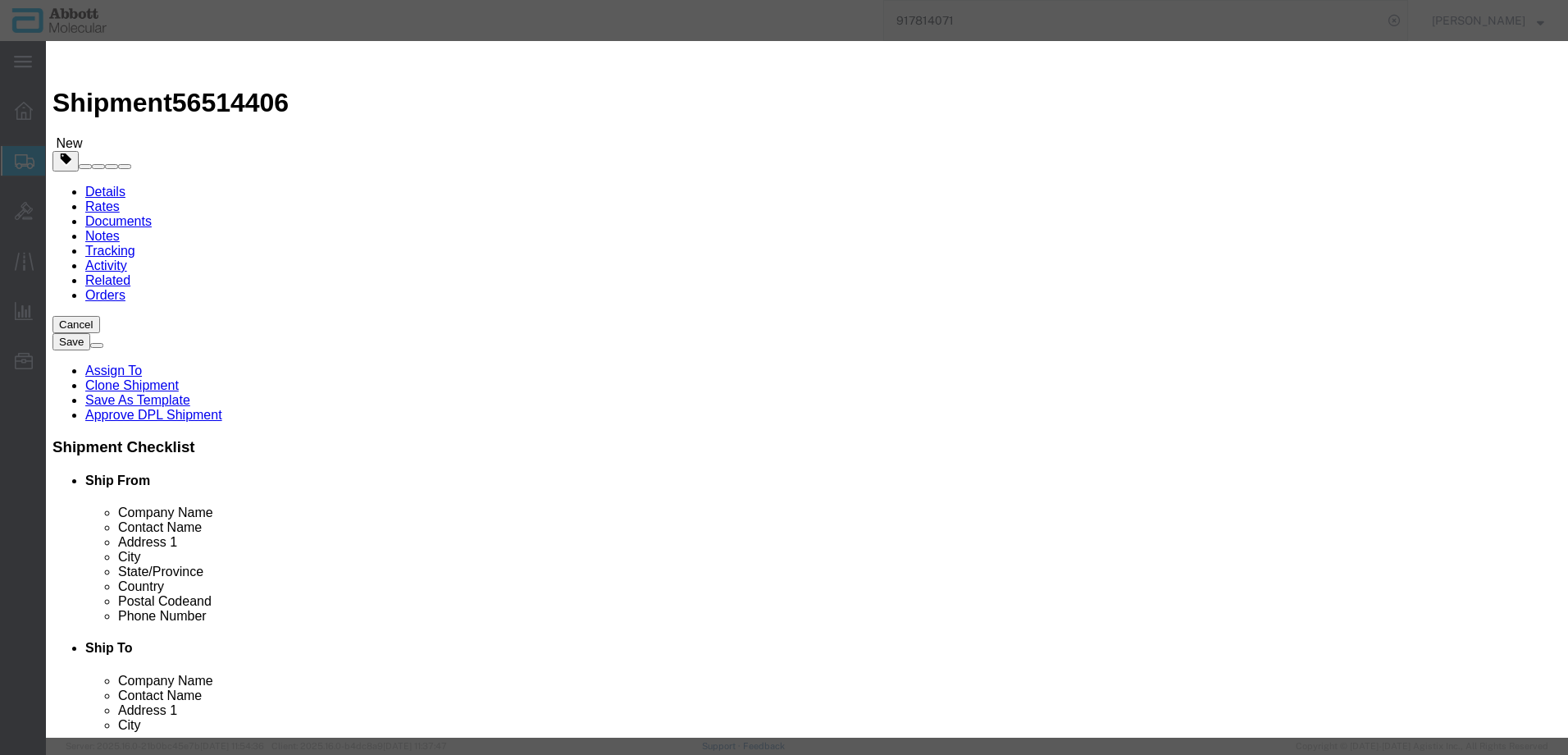
click input "text"
click td "Model: 56-250007"
click button "Save & Add Another"
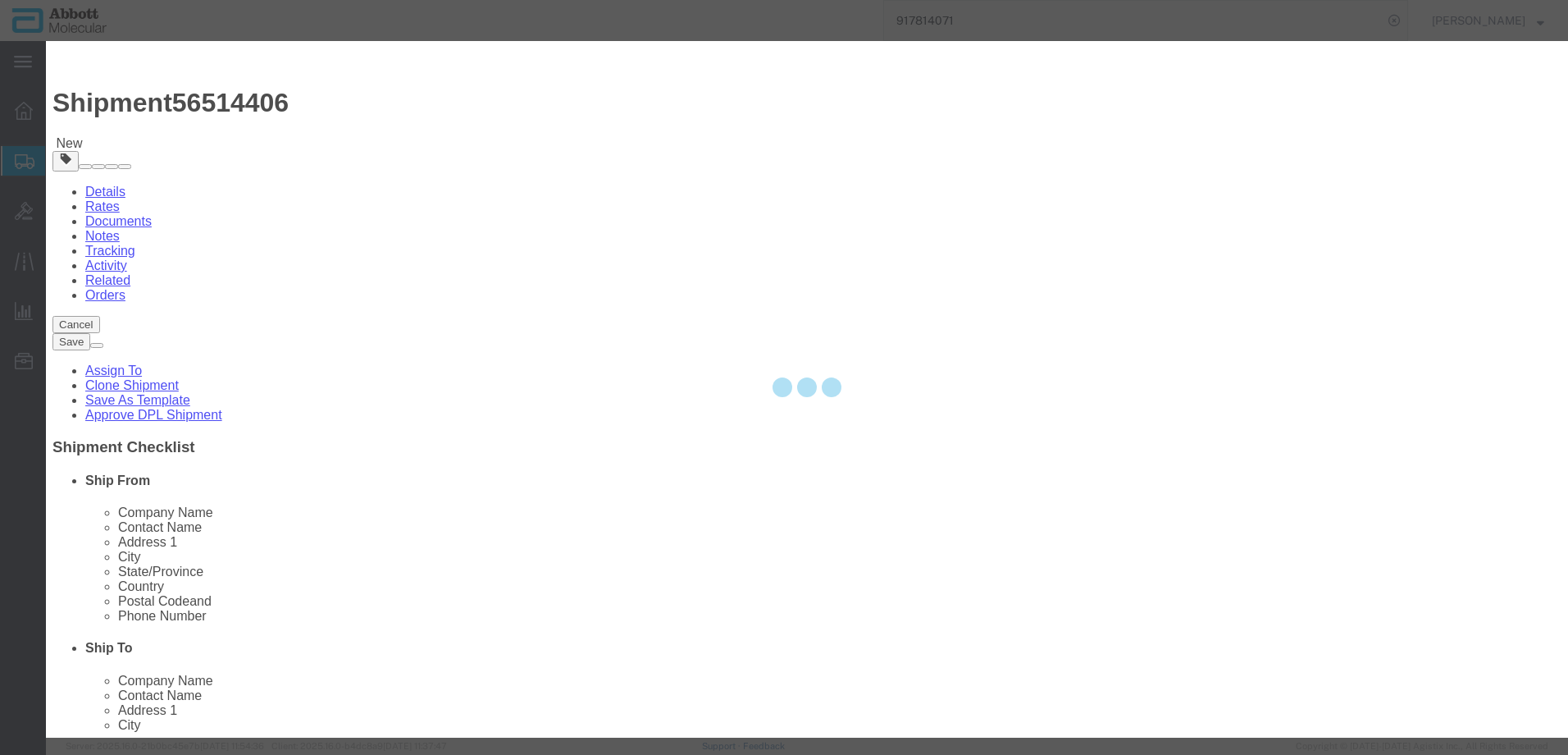
click at [580, 166] on div at bounding box center [808, 390] width 1523 height 697
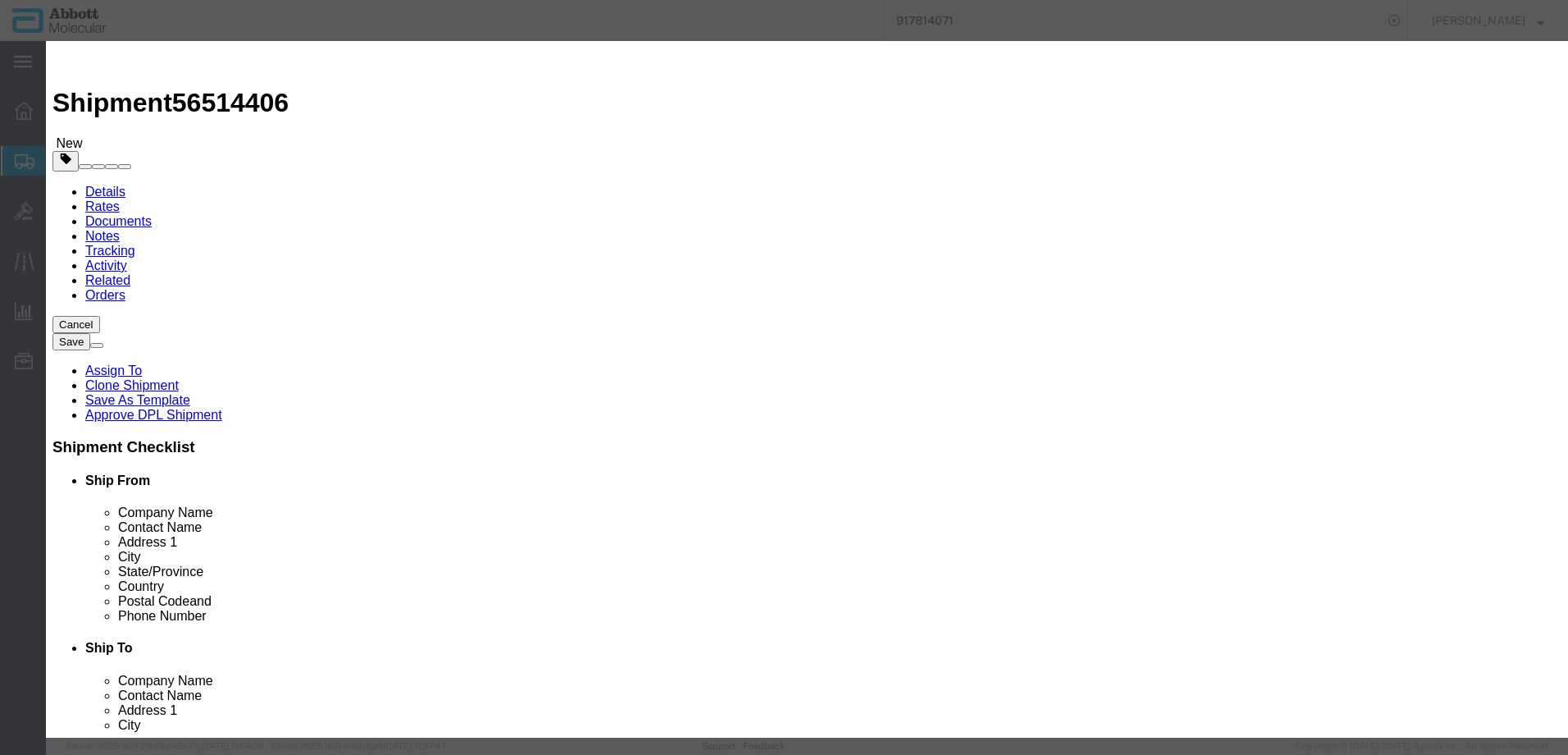
click input "text"
click strong "56-270067"
drag, startPoint x: 995, startPoint y: 261, endPoint x: 993, endPoint y: 278, distance: 17.1
click select "Select Account Type Activity ID Airline Appointment Number ASN Batch Number Bil…"
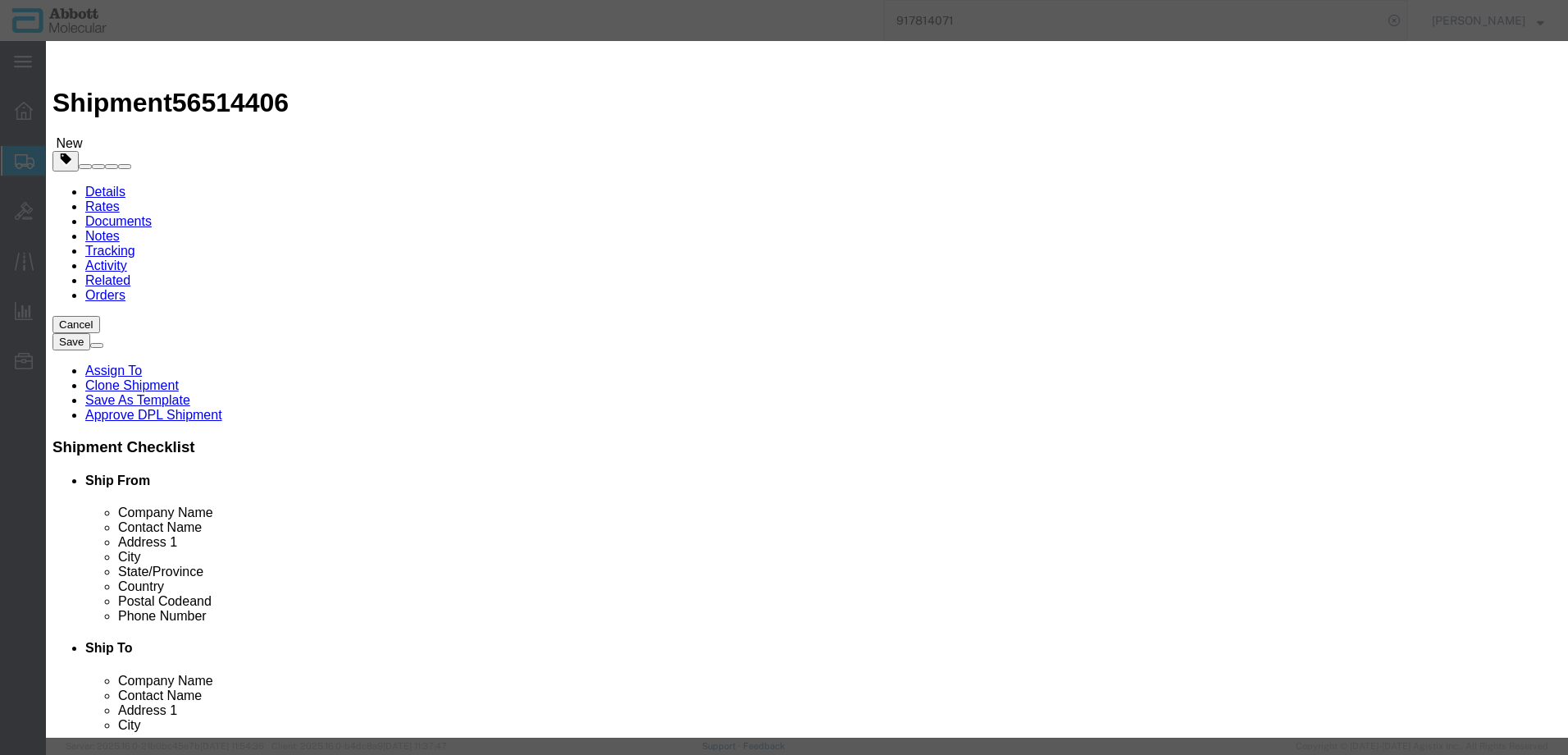
click button "Save & Close"
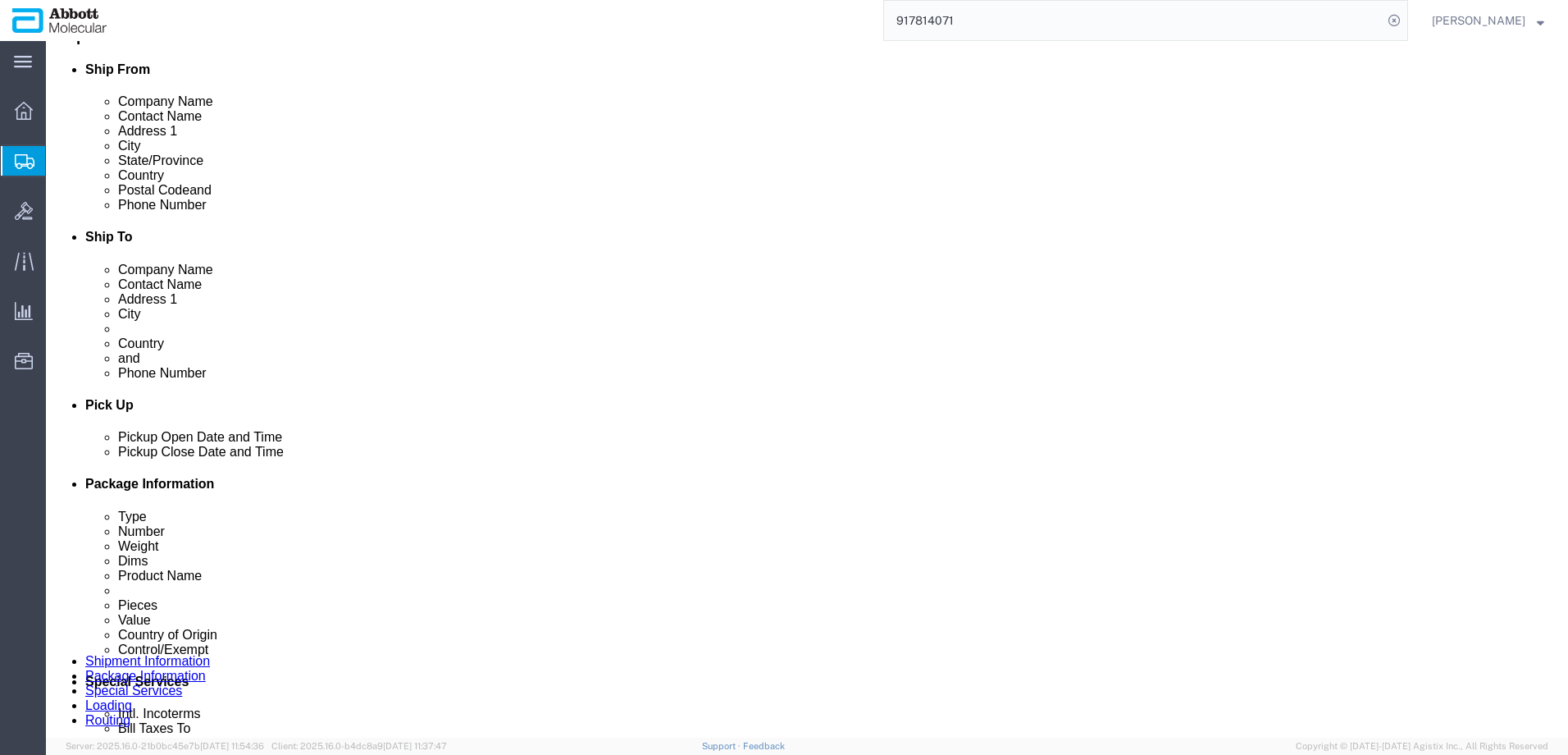
scroll to position [544, 0]
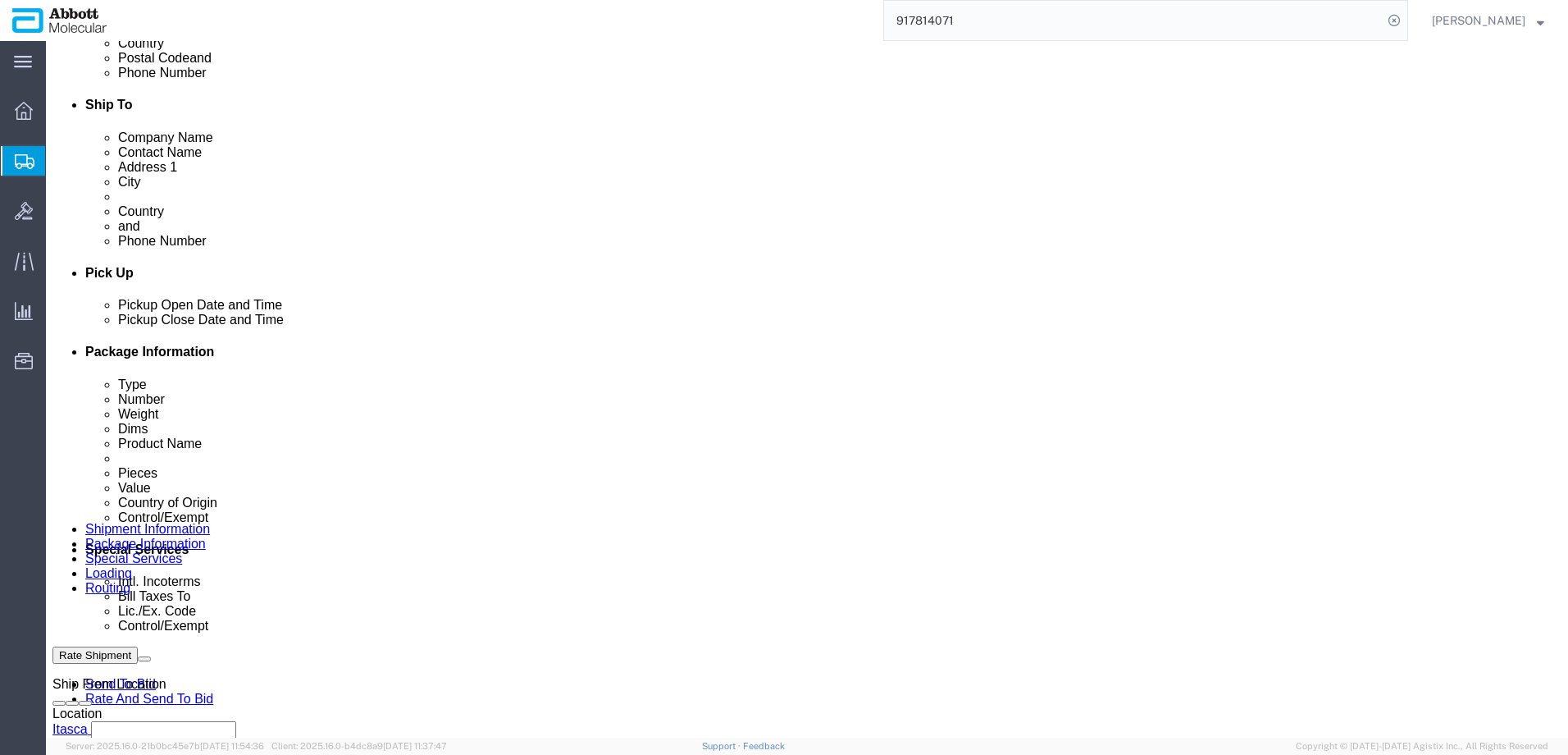
click link "Add Content"
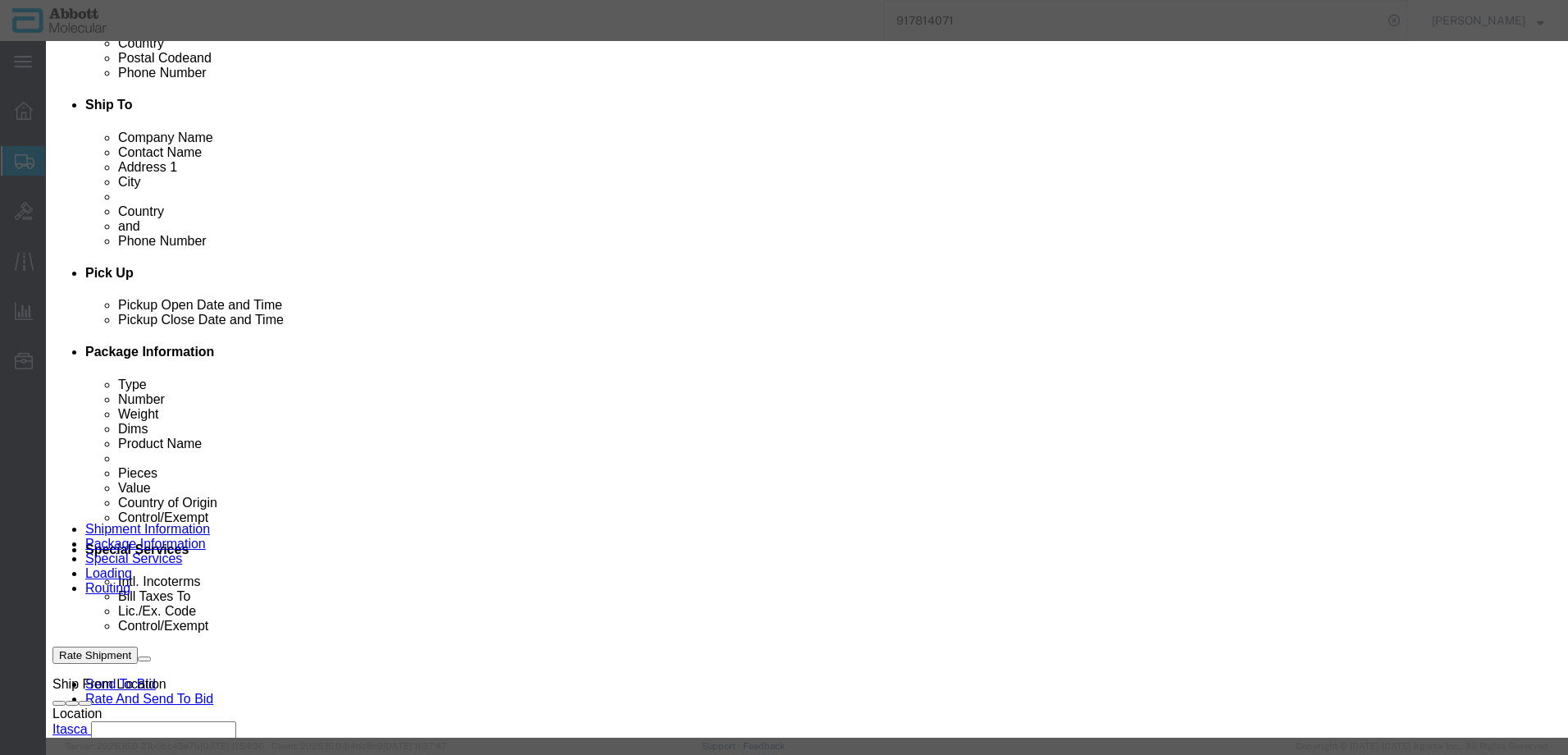
click input "text"
click strong "56-140016"
drag, startPoint x: 994, startPoint y: 258, endPoint x: 993, endPoint y: 279, distance: 21.0
click select "Select Account Type Activity ID Airline Appointment Number ASN Batch Number Bil…"
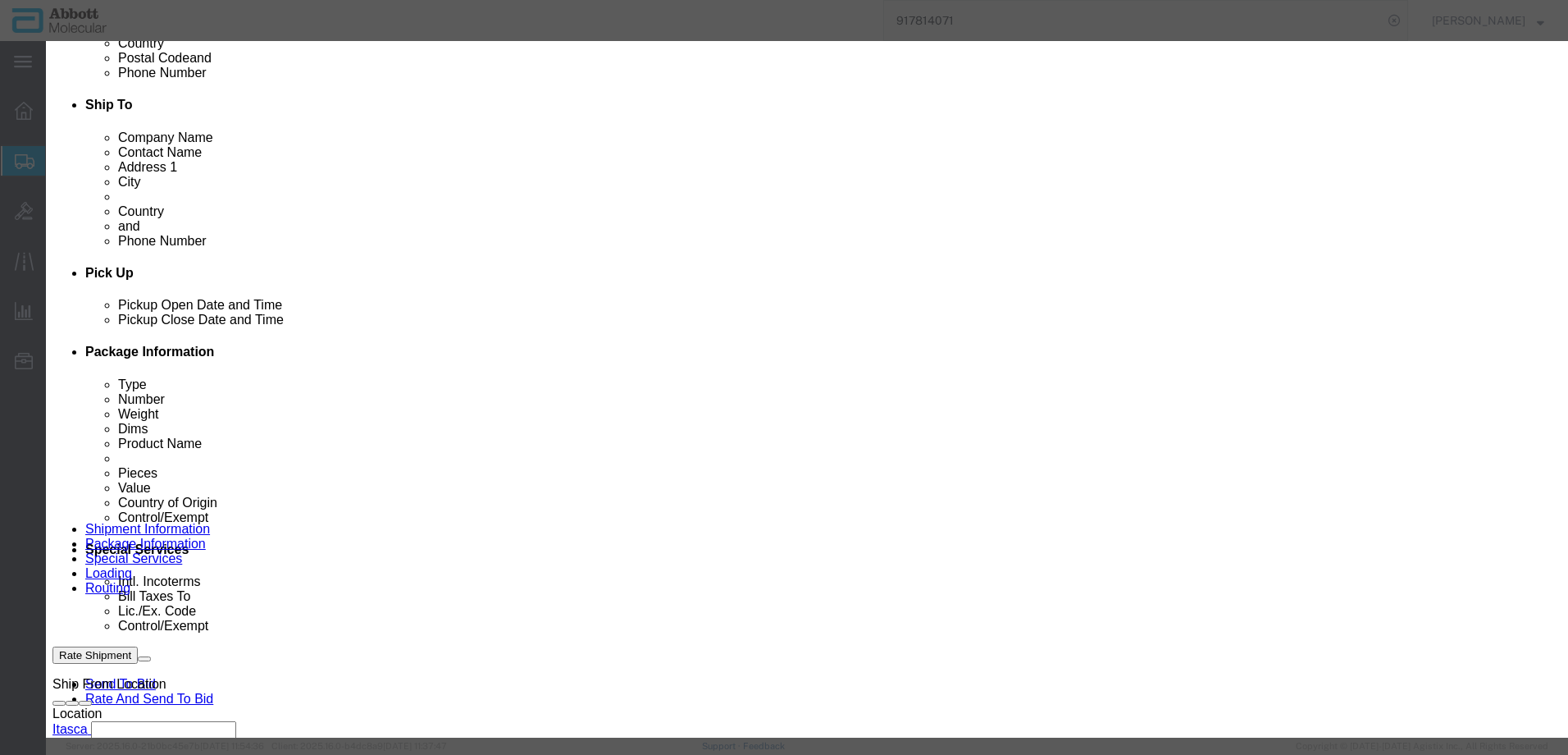
click button "Save & Close"
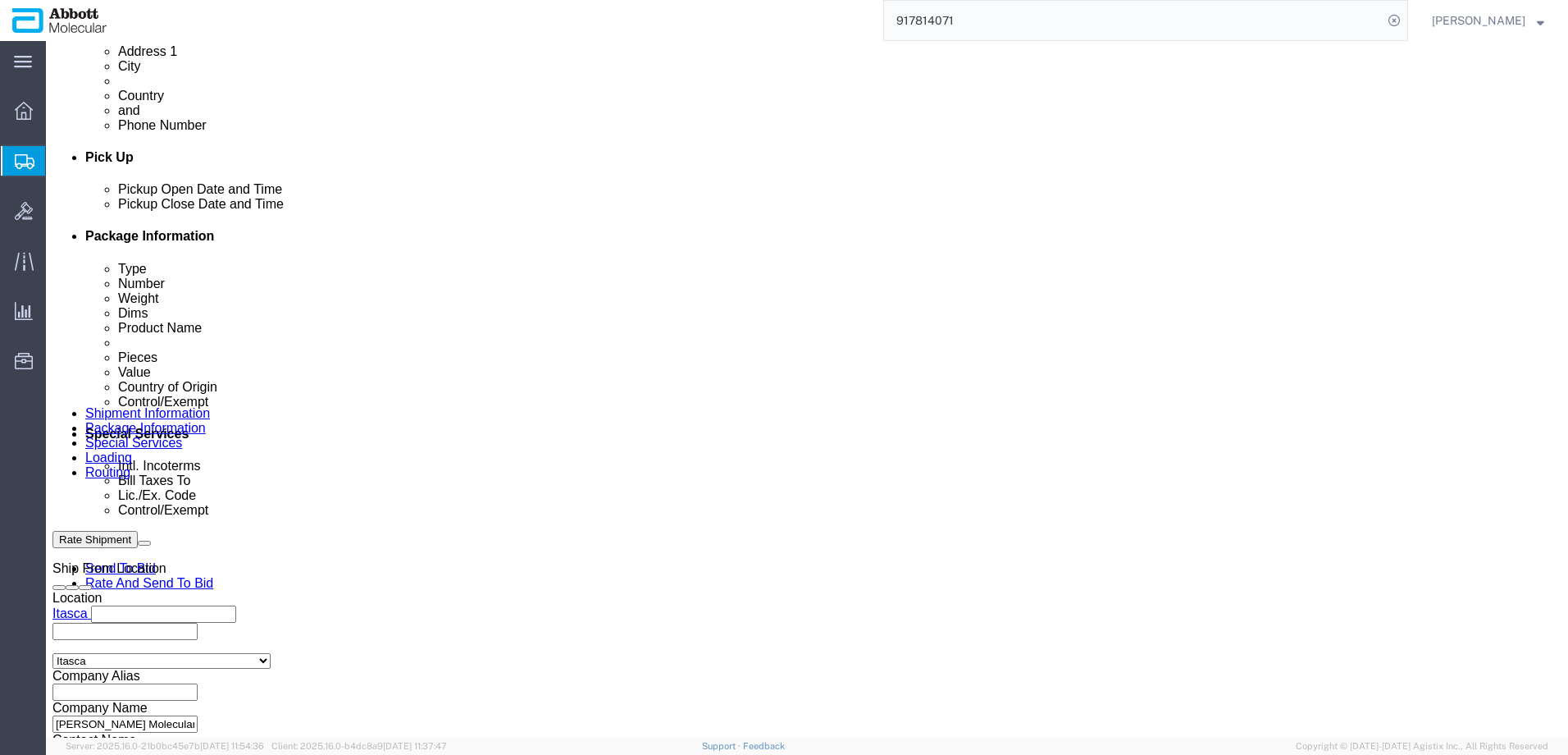
scroll to position [662, 0]
click button "Continue"
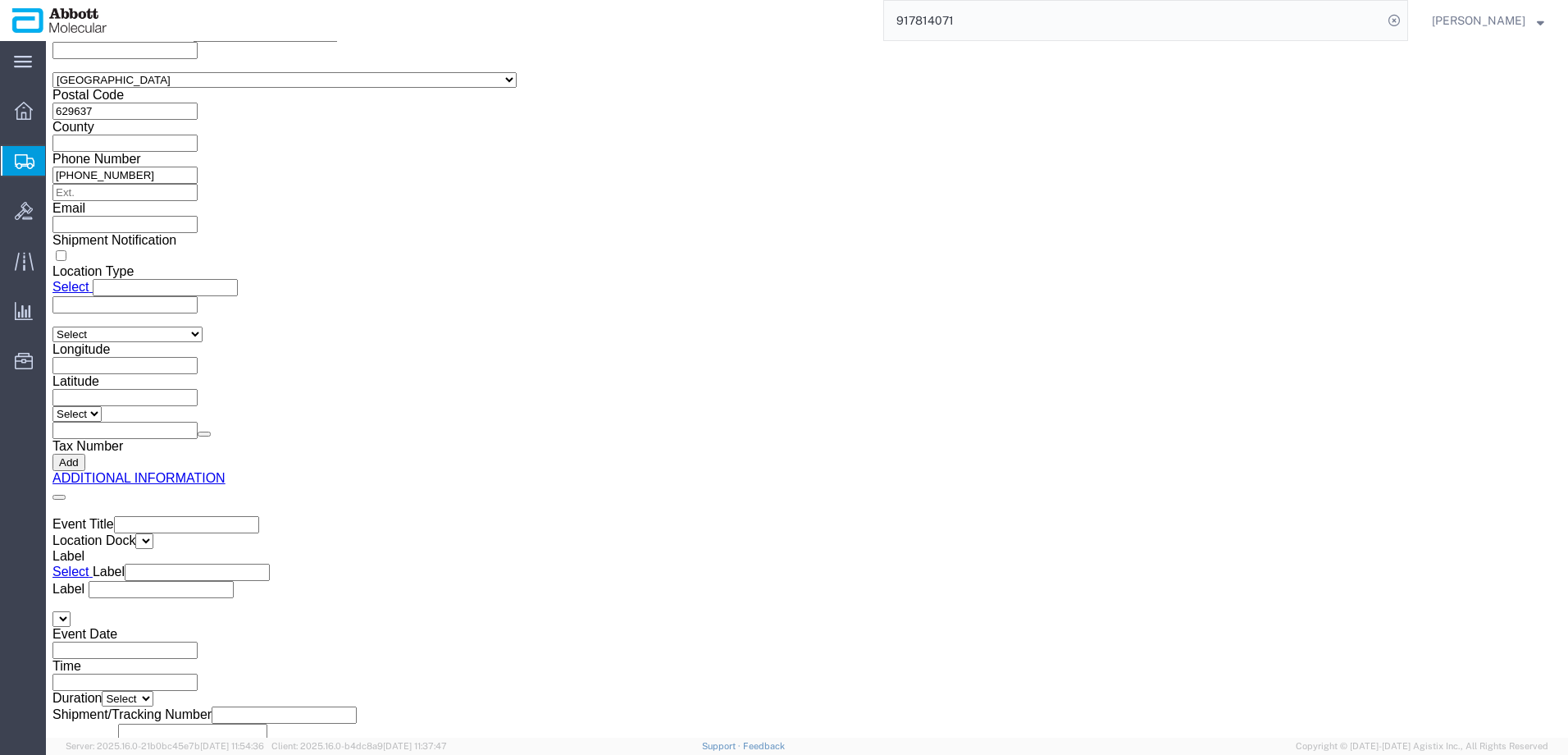
click button "Upload"
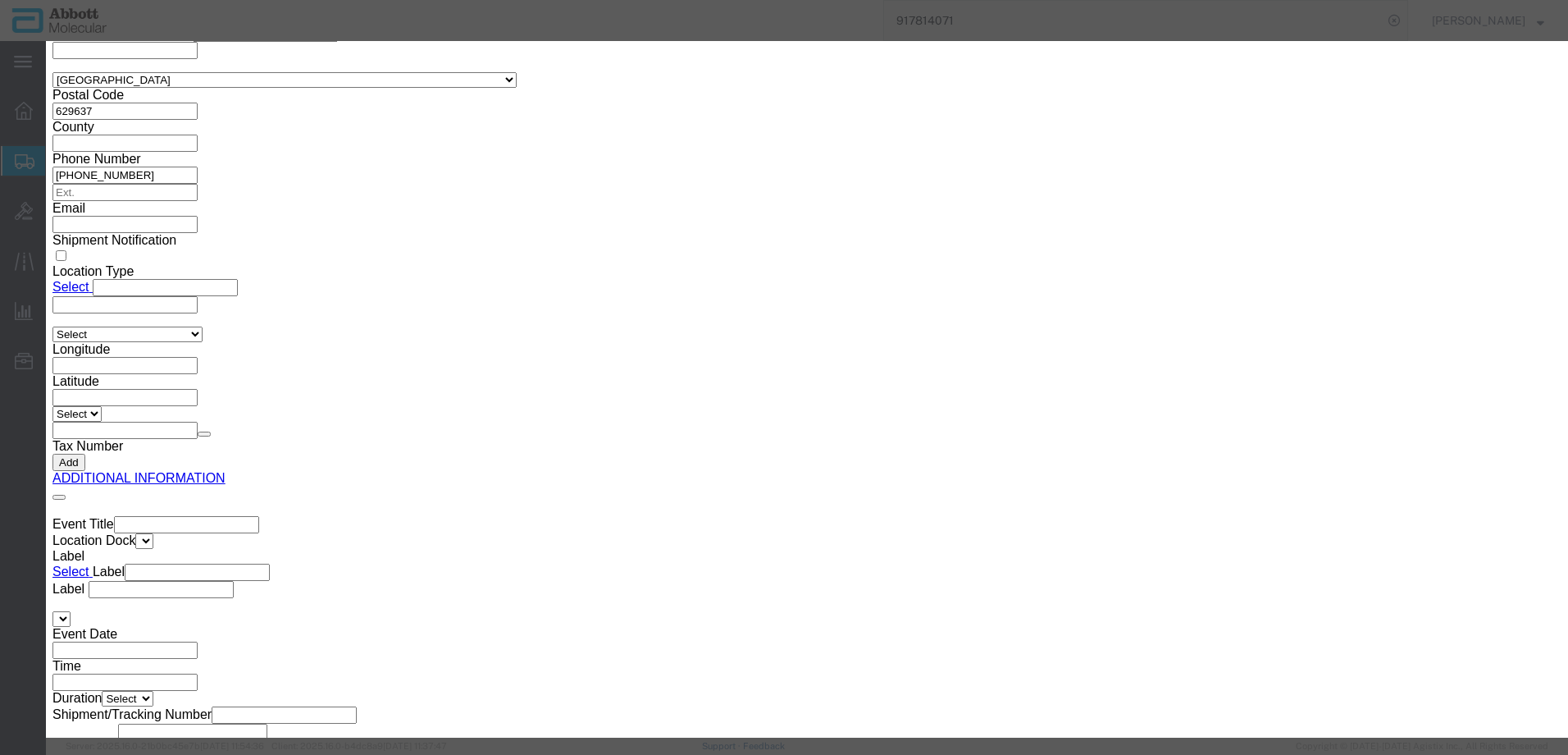
click button "Browse"
drag, startPoint x: 1147, startPoint y: 258, endPoint x: 867, endPoint y: 215, distance: 283.3
click button "Upload"
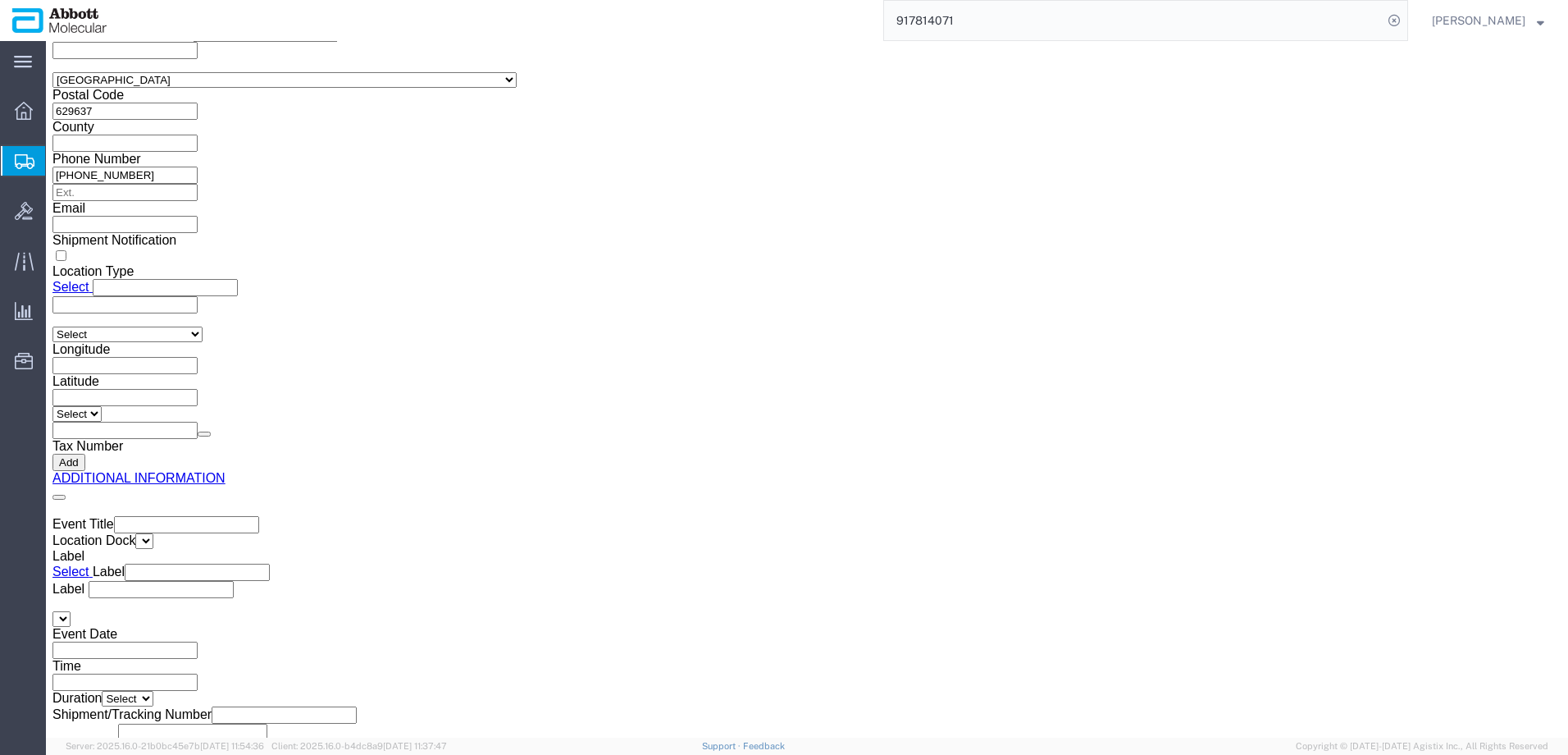
click h1 "Shipment 56514406"
drag, startPoint x: 47, startPoint y: 19, endPoint x: 222, endPoint y: 19, distance: 175.0
click h1 "Shipment 56514406"
copy h1 "Shipment 56514406"
click button "Rate Shipment"
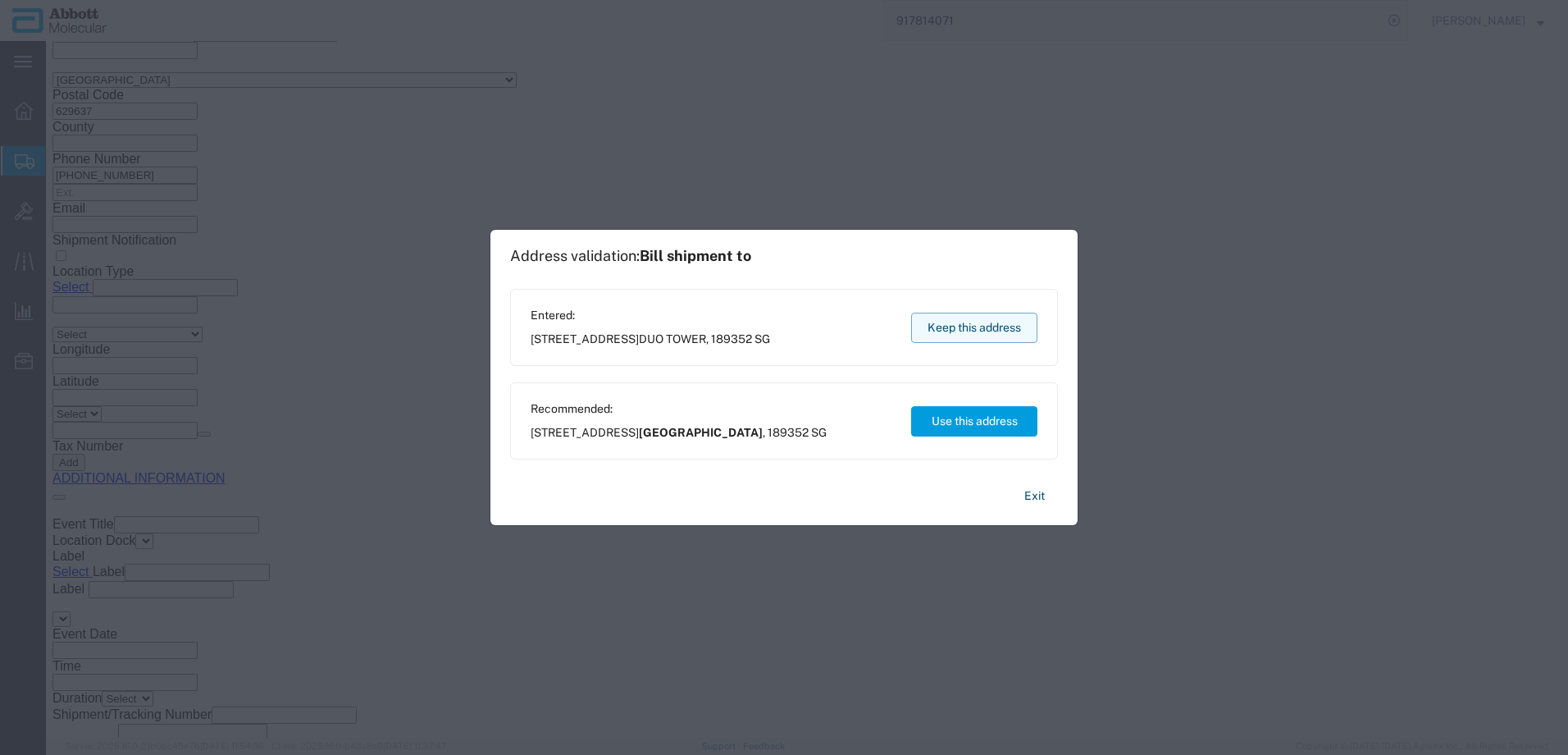
click at [968, 332] on button "Keep this address" at bounding box center [974, 328] width 126 height 30
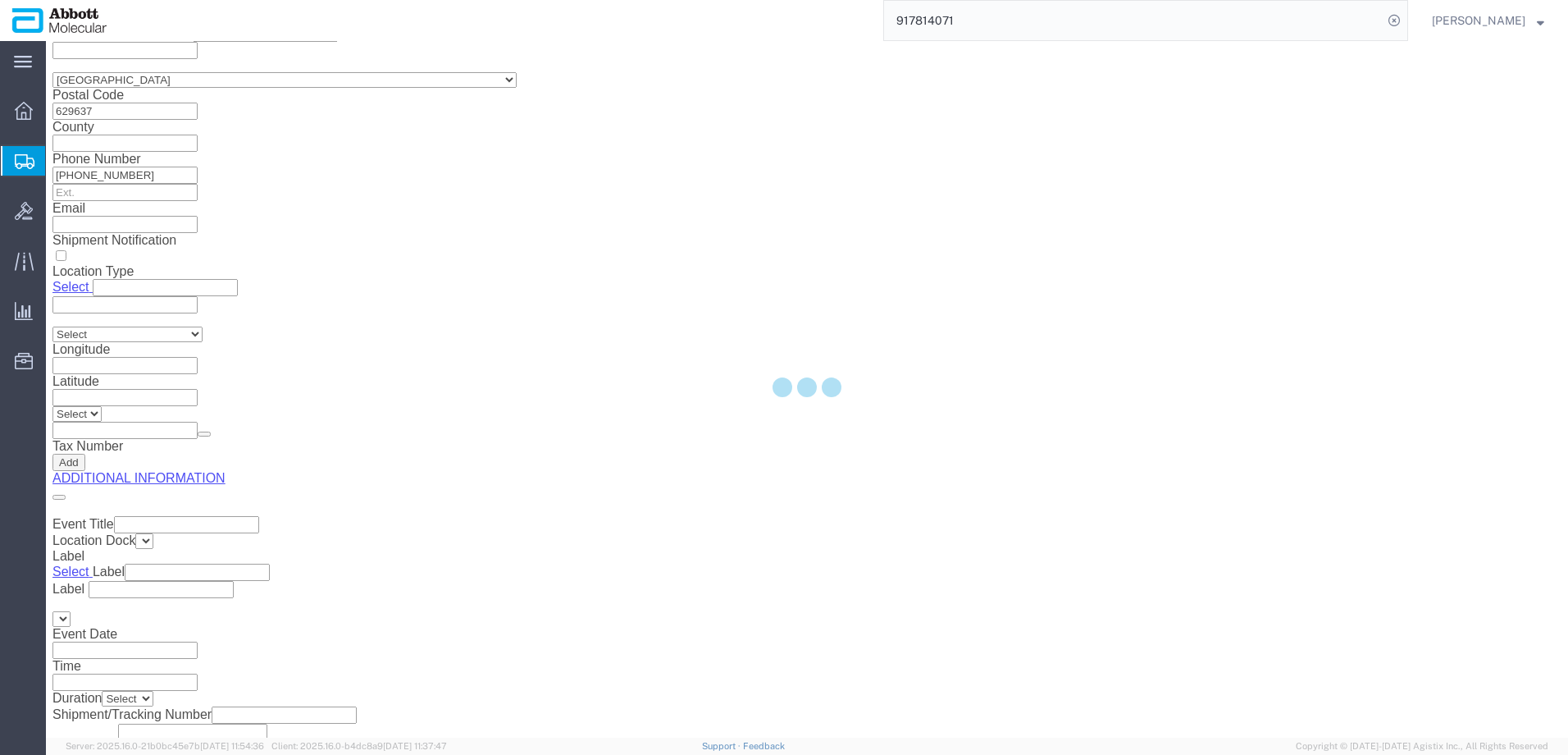
click at [967, 330] on div at bounding box center [808, 390] width 1523 height 697
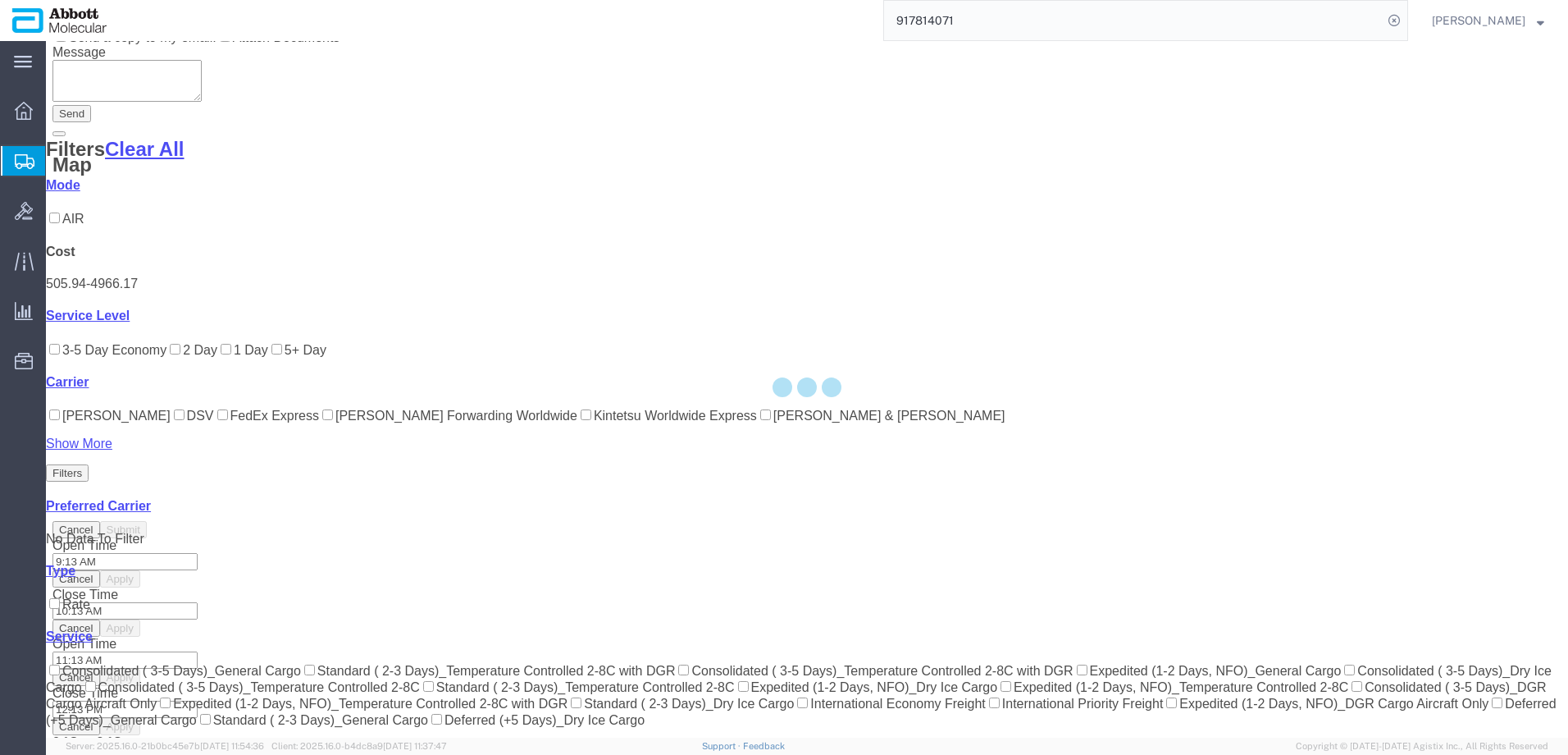
scroll to position [517, 0]
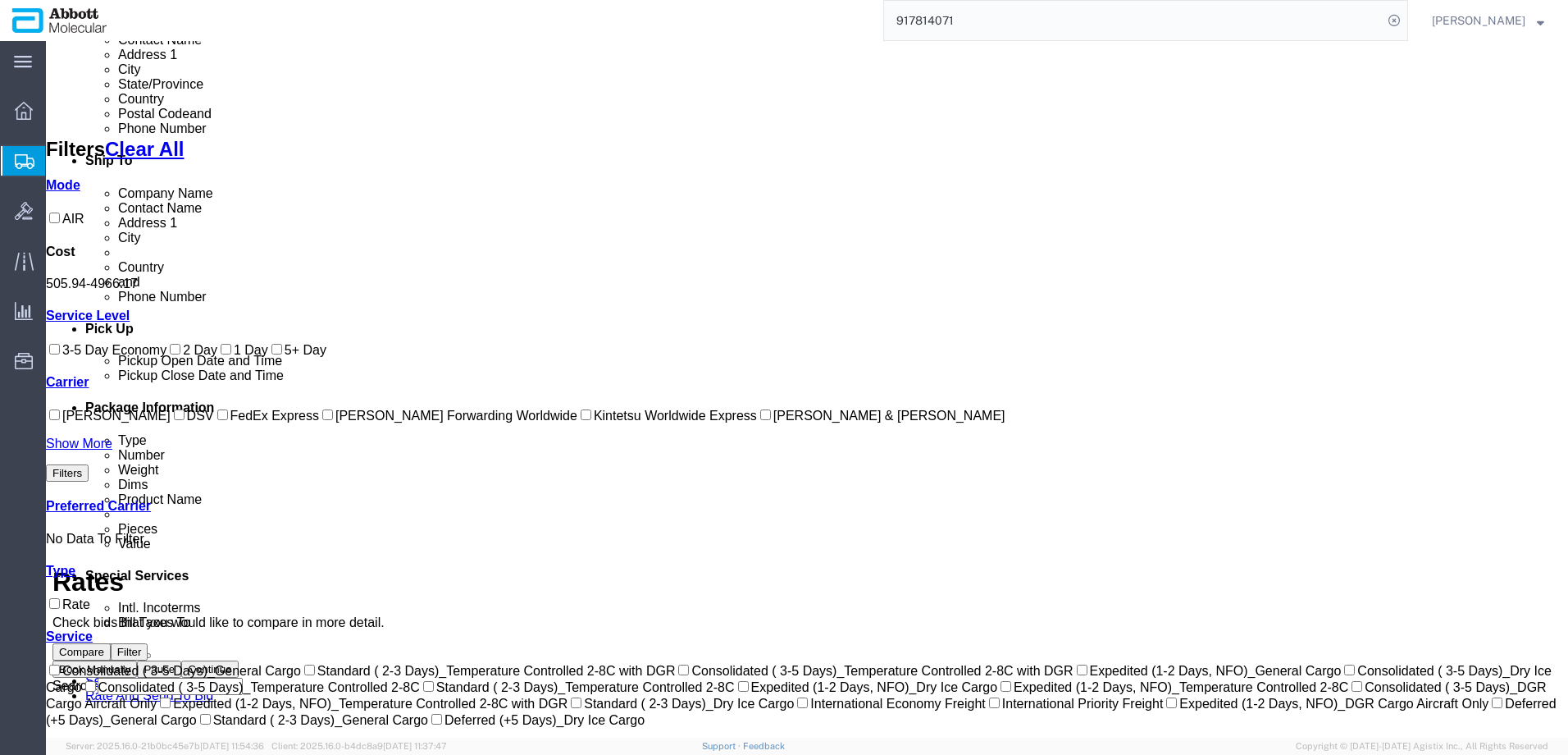
drag, startPoint x: 62, startPoint y: 614, endPoint x: 66, endPoint y: 564, distance: 50.2
click at [580, 420] on input "Kintetsu Worldwide Express" at bounding box center [585, 415] width 11 height 11
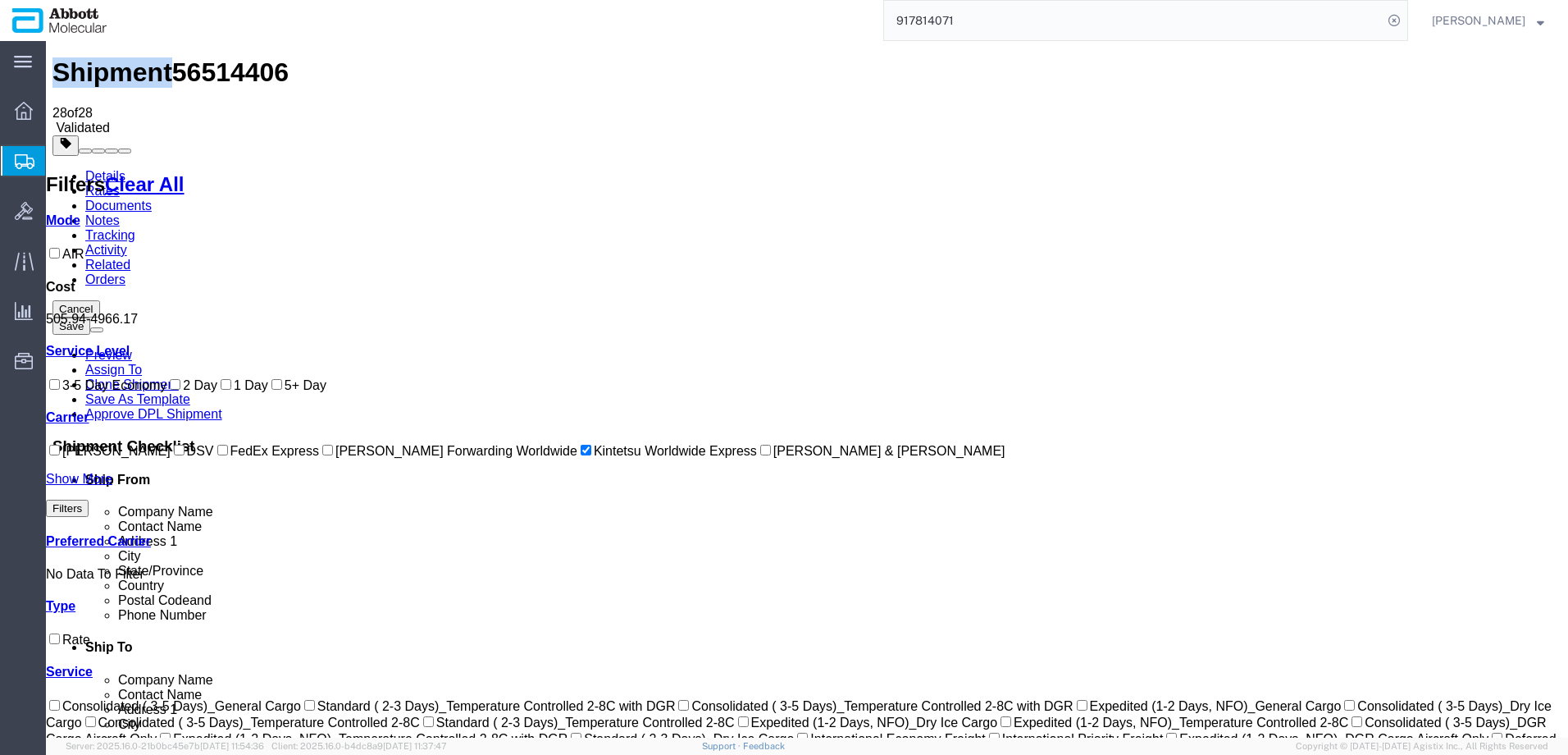
scroll to position [0, 0]
